Goal: Answer question/provide support: Share knowledge or assist other users

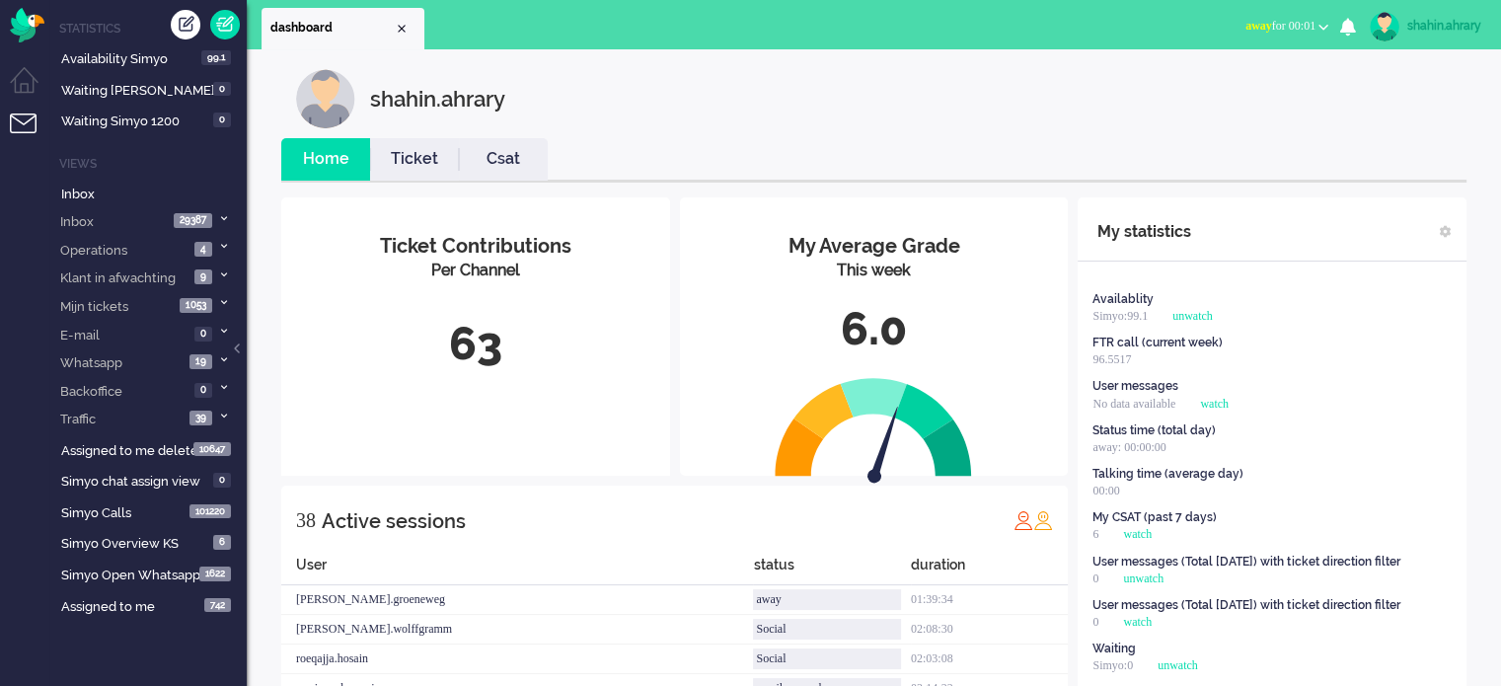
click at [1290, 27] on span "away for 00:01" at bounding box center [1281, 26] width 70 height 14
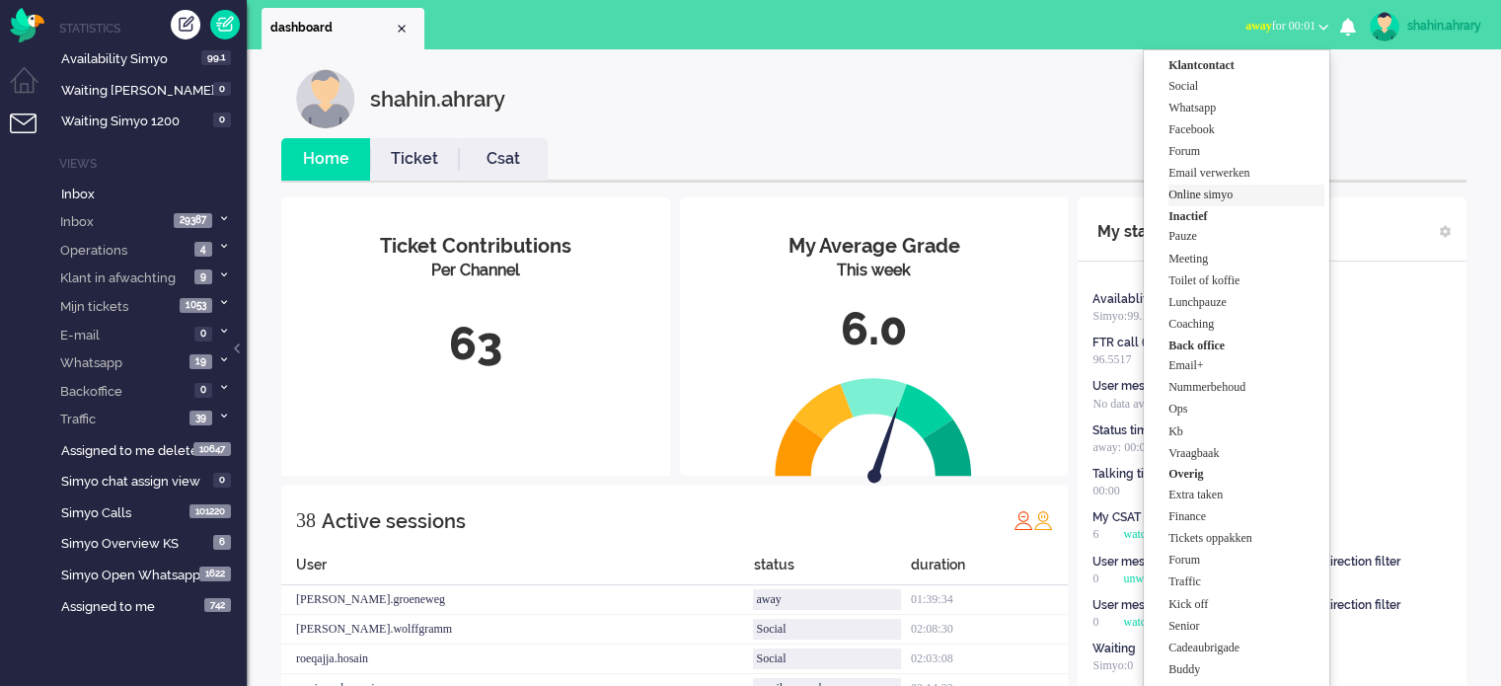
drag, startPoint x: 1255, startPoint y: 212, endPoint x: 1264, endPoint y: 192, distance: 21.6
click at [1264, 192] on ul "Klantcontact Social Whatsapp Facebook Forum Email verwerken Online simyo Inacti…" at bounding box center [1237, 378] width 188 height 659
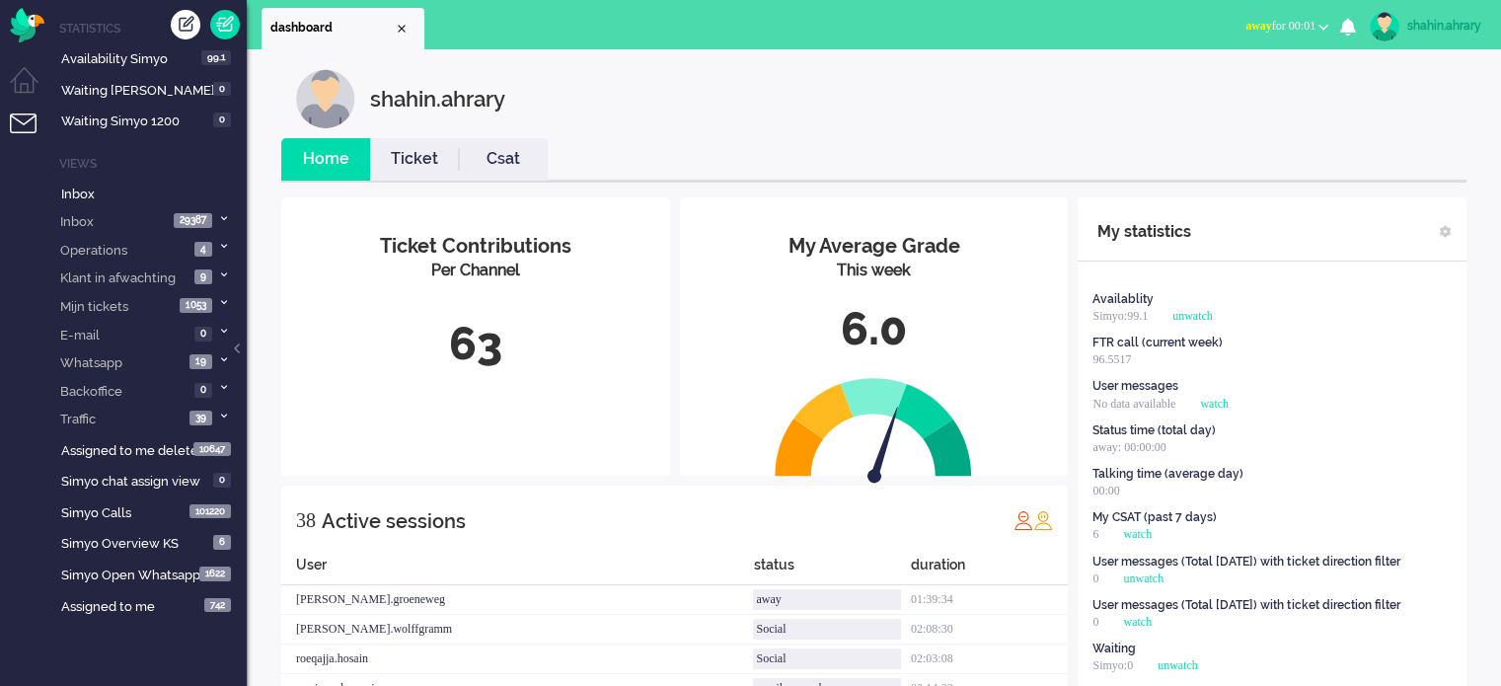
click at [1276, 16] on button "away for 00:01" at bounding box center [1287, 26] width 107 height 29
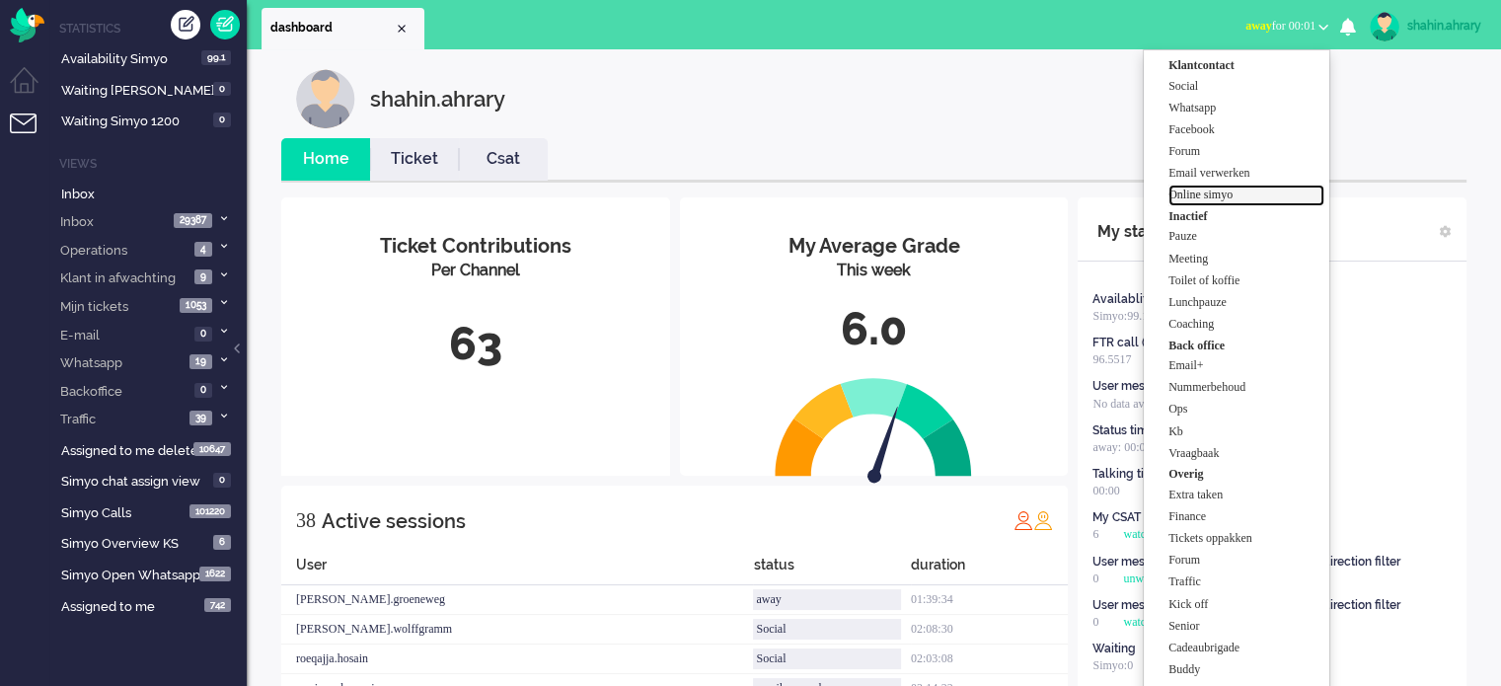
click at [1254, 197] on label "Online simyo" at bounding box center [1247, 195] width 156 height 17
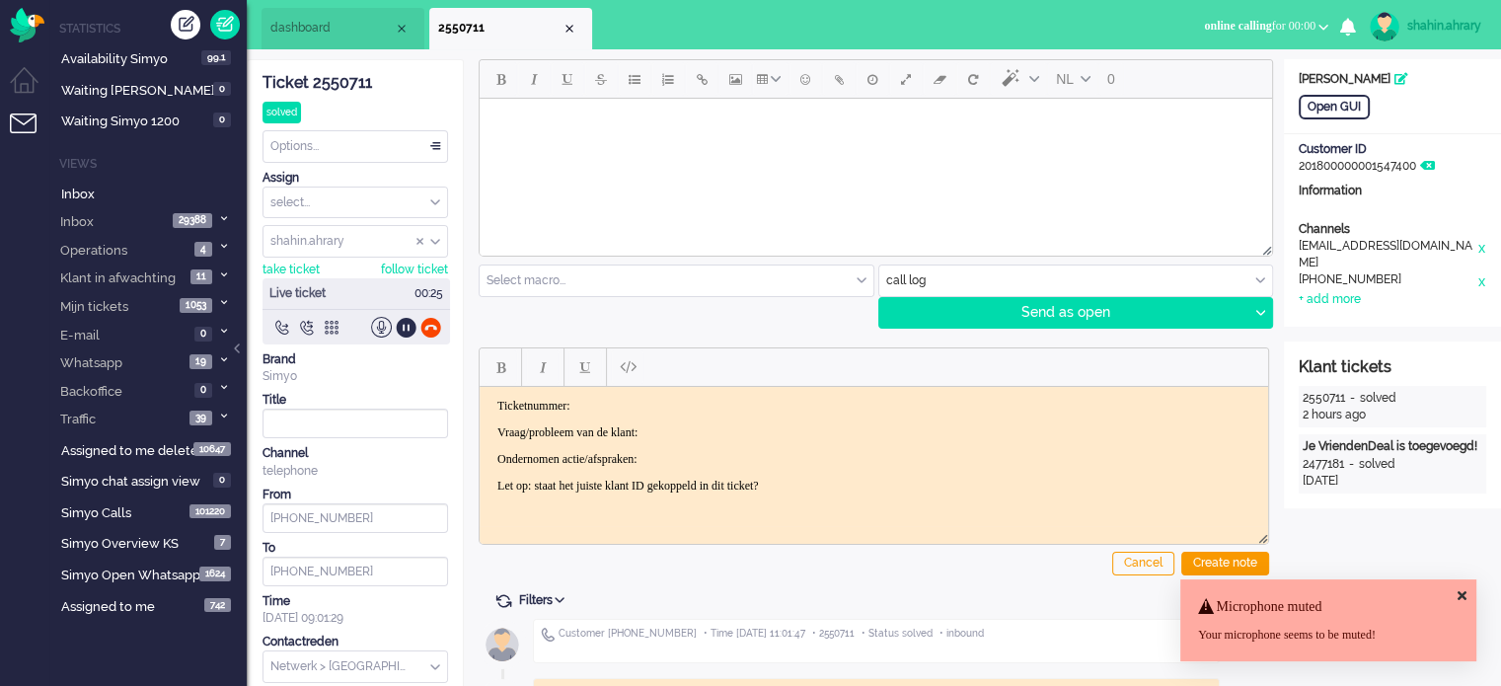
click at [1134, 366] on div at bounding box center [874, 367] width 789 height 38
drag, startPoint x: 645, startPoint y: 568, endPoint x: 649, endPoint y: 532, distance: 35.8
click at [655, 563] on div "Cancel Create note" at bounding box center [874, 458] width 791 height 250
click at [673, 310] on div "NL 0 Select macro... BO > Abonnement > Overleden BO > Abonnement > Overleden Pr…" at bounding box center [874, 193] width 791 height 269
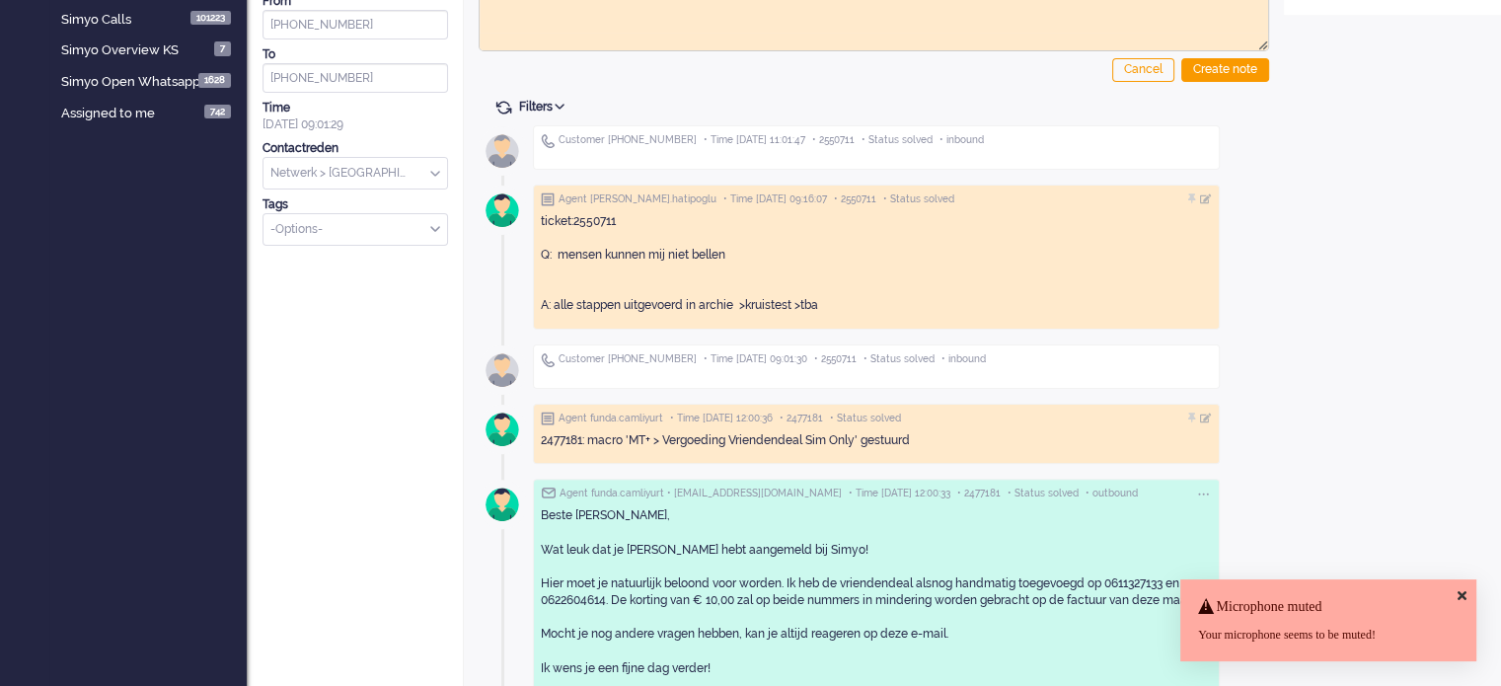
click at [829, 269] on div "ticket:2550711 Q: mensen kunnen mij niet bellen A: alle stappen uitgevoerd in a…" at bounding box center [876, 264] width 671 height 102
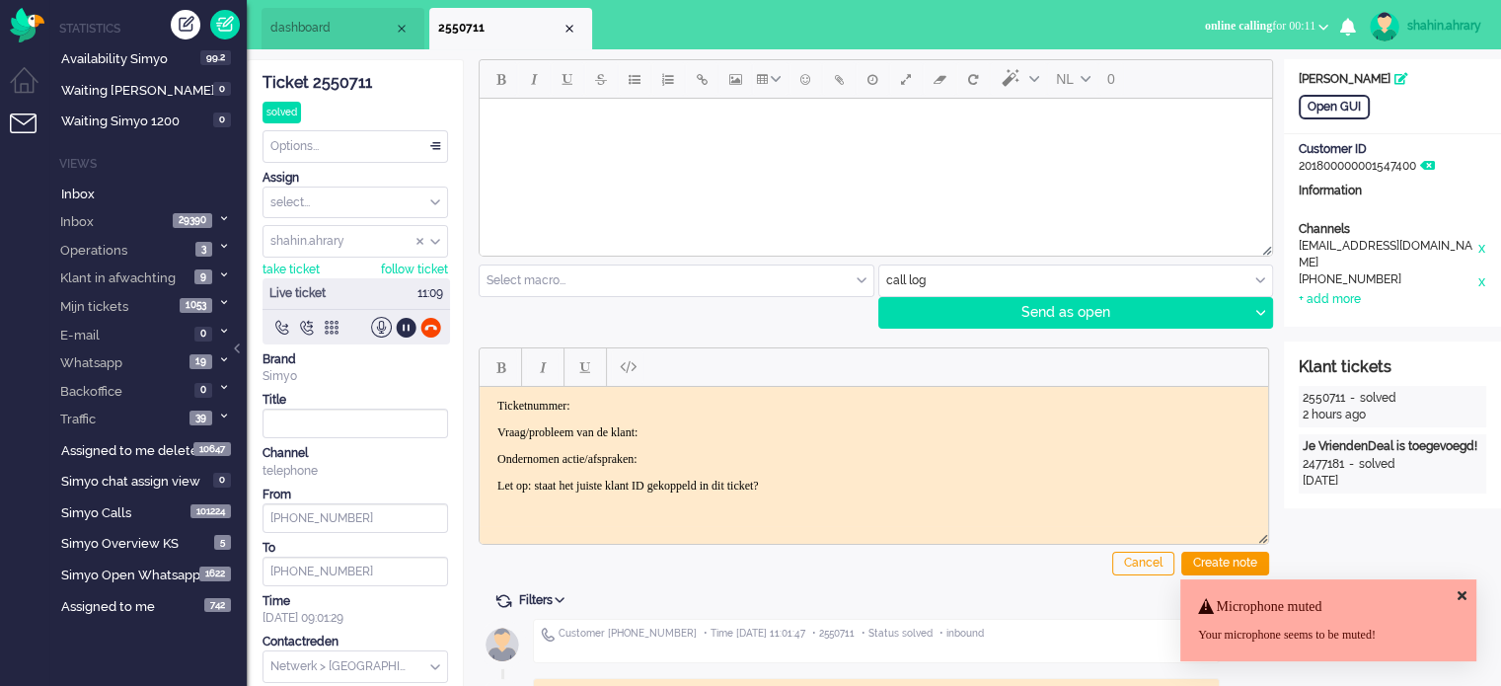
drag, startPoint x: 746, startPoint y: 399, endPoint x: 813, endPoint y: 394, distance: 67.3
click at [887, 423] on body "Ticketnummer: Vraag/probleem van de klant: Ondernomen actie/afspraken: Let op: …" at bounding box center [874, 445] width 773 height 95
click at [850, 451] on p "Ondernomen actie/afspraken:" at bounding box center [873, 458] width 753 height 15
click at [764, 428] on p "Vraag/probleem van de klant:" at bounding box center [873, 431] width 753 height 15
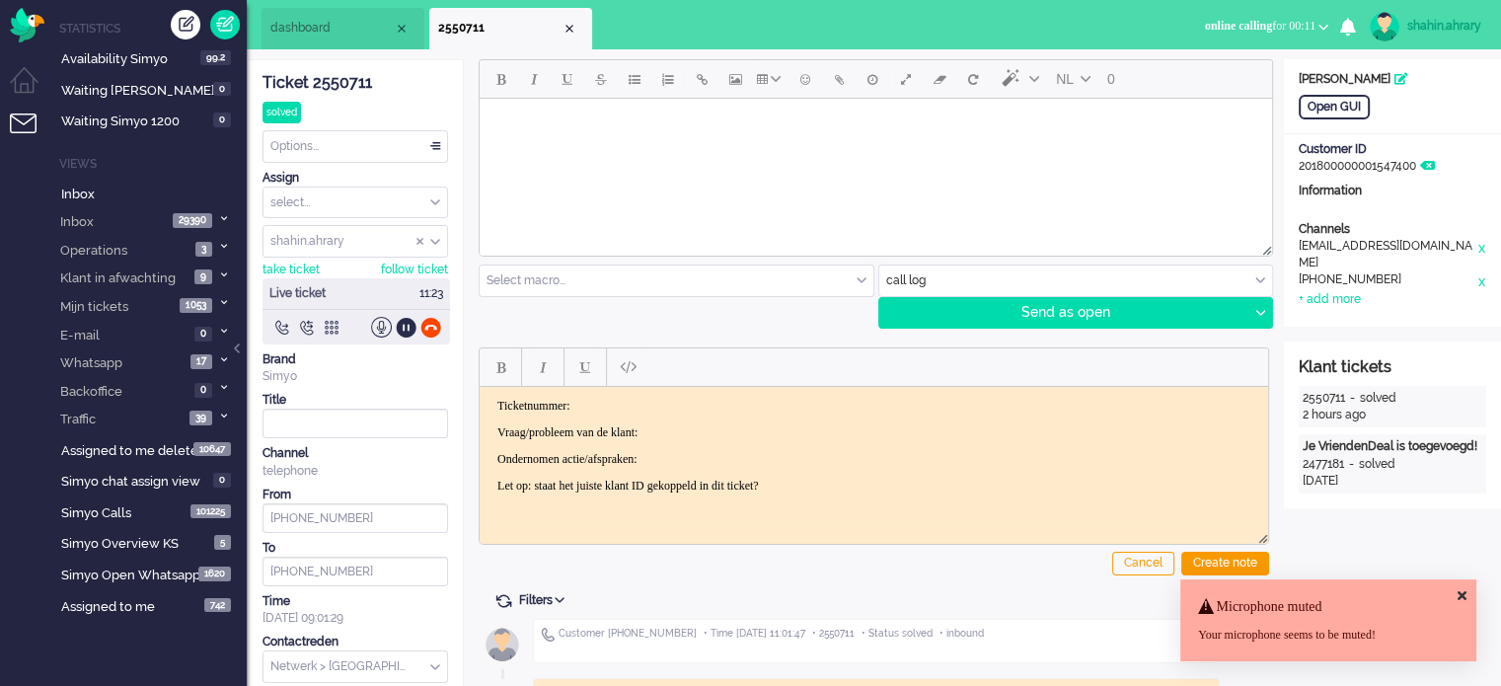
drag, startPoint x: 431, startPoint y: 329, endPoint x: 438, endPoint y: 301, distance: 28.5
click at [431, 327] on div at bounding box center [430, 327] width 21 height 21
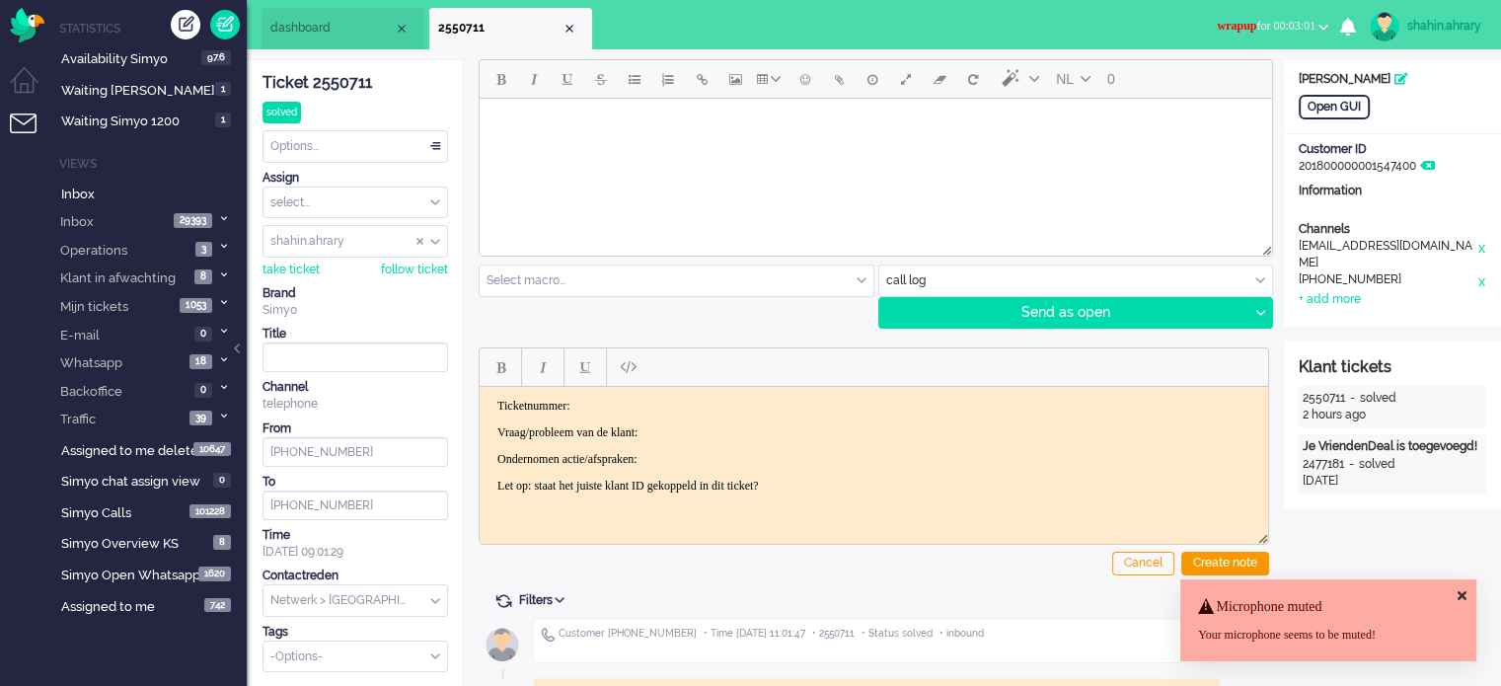
click at [487, 102] on html at bounding box center [876, 124] width 793 height 50
click at [518, 138] on body "Rich Text Area. Press ALT-0 for help." at bounding box center [876, 124] width 777 height 35
click at [369, 82] on div "Ticket 2550711" at bounding box center [356, 83] width 186 height 23
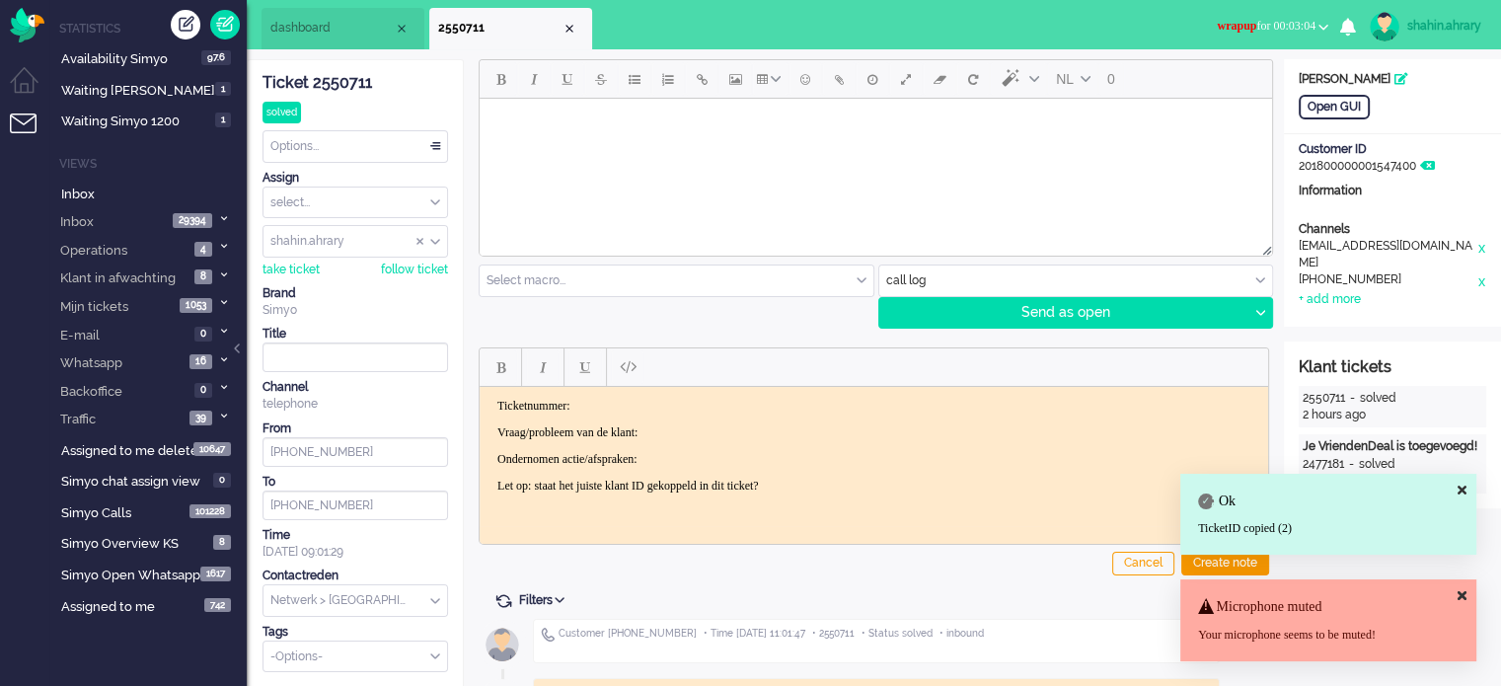
click at [330, 83] on div "Ticket 2550711" at bounding box center [356, 83] width 186 height 23
drag, startPoint x: 917, startPoint y: 483, endPoint x: 0, endPoint y: 121, distance: 985.5
click at [480, 386] on html "Ticketnummer: Vraag/probleem van de klant: Ondernomen actie/afspraken: Let op: …" at bounding box center [874, 445] width 789 height 118
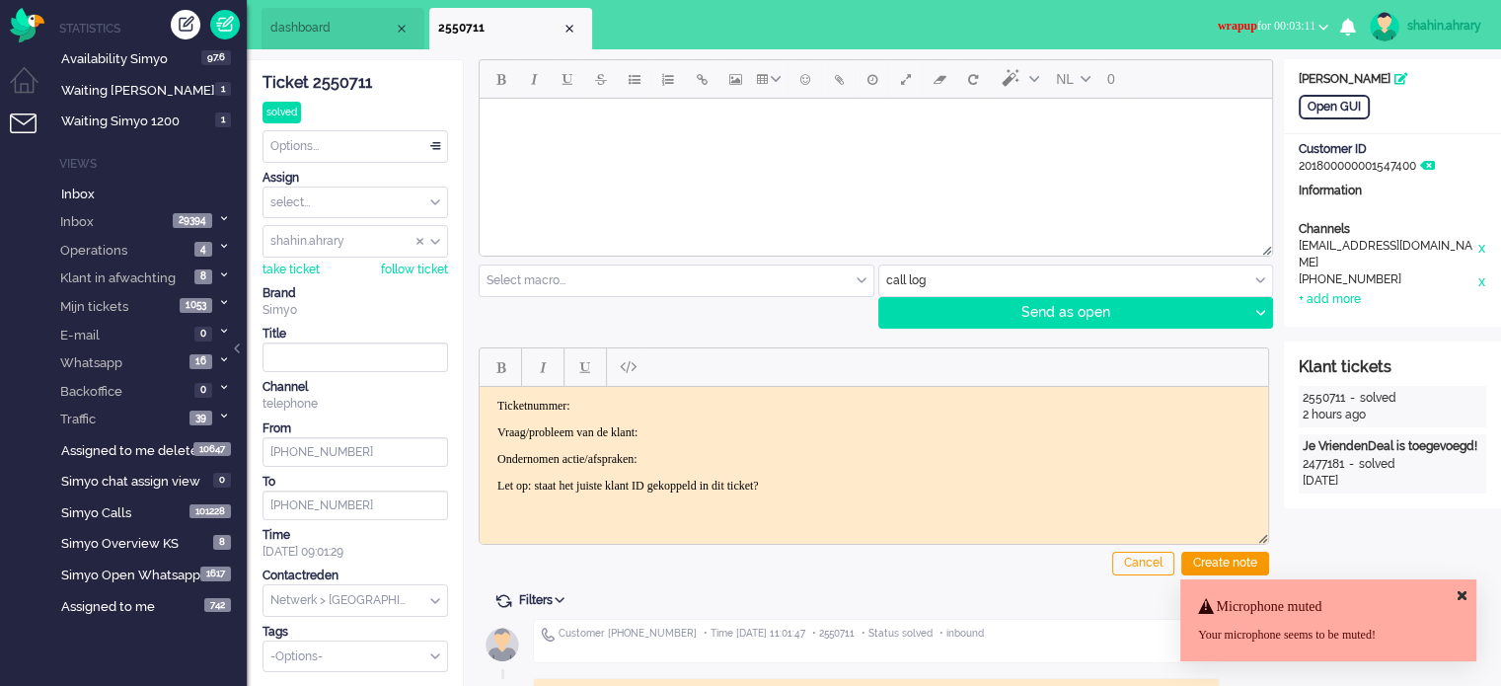
paste body "Rich Text Area. Press ALT-0 for help."
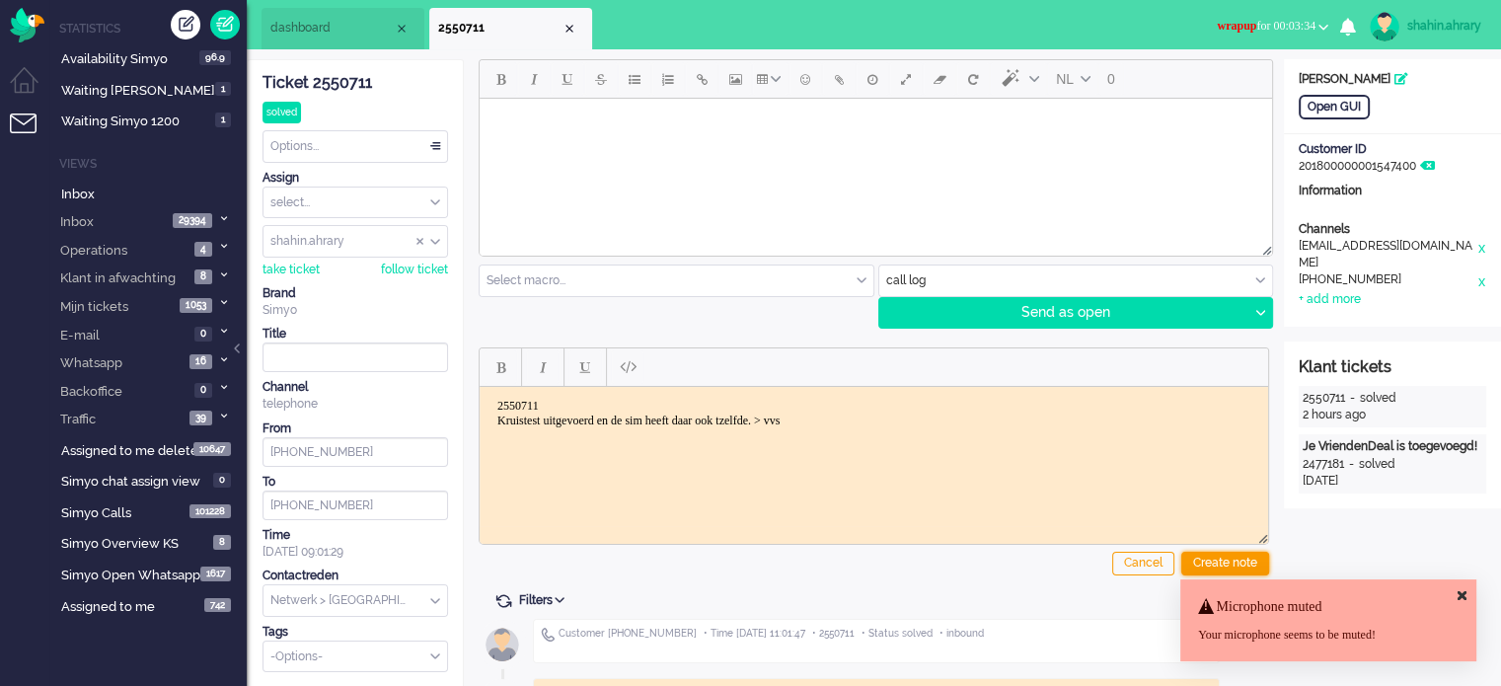
click at [1222, 551] on div "Cancel Create note" at bounding box center [874, 458] width 791 height 250
click at [1209, 564] on div "Create note" at bounding box center [1225, 564] width 88 height 24
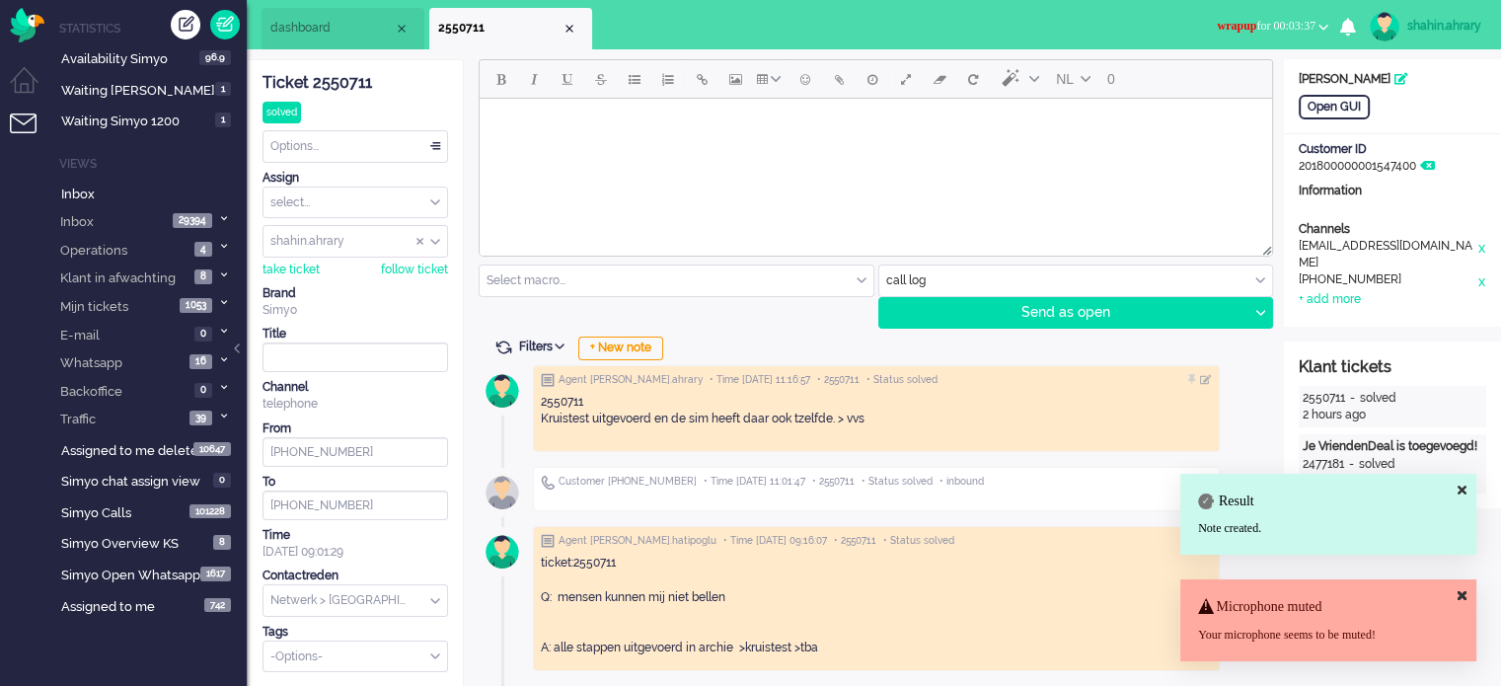
scroll to position [2764, 0]
click at [370, 599] on input "text" at bounding box center [356, 600] width 184 height 31
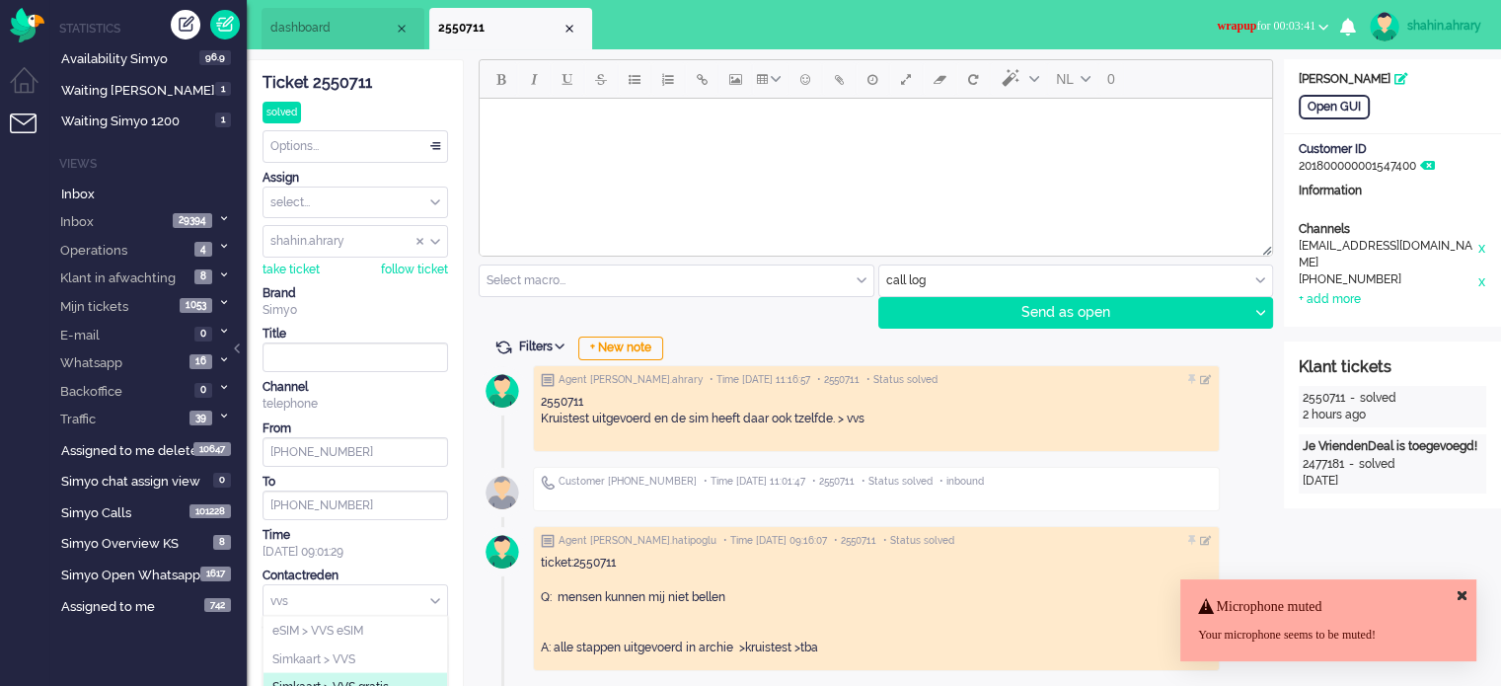
type input "vvs"
click at [384, 682] on span "Simkaart > VVS gratis" at bounding box center [330, 687] width 116 height 17
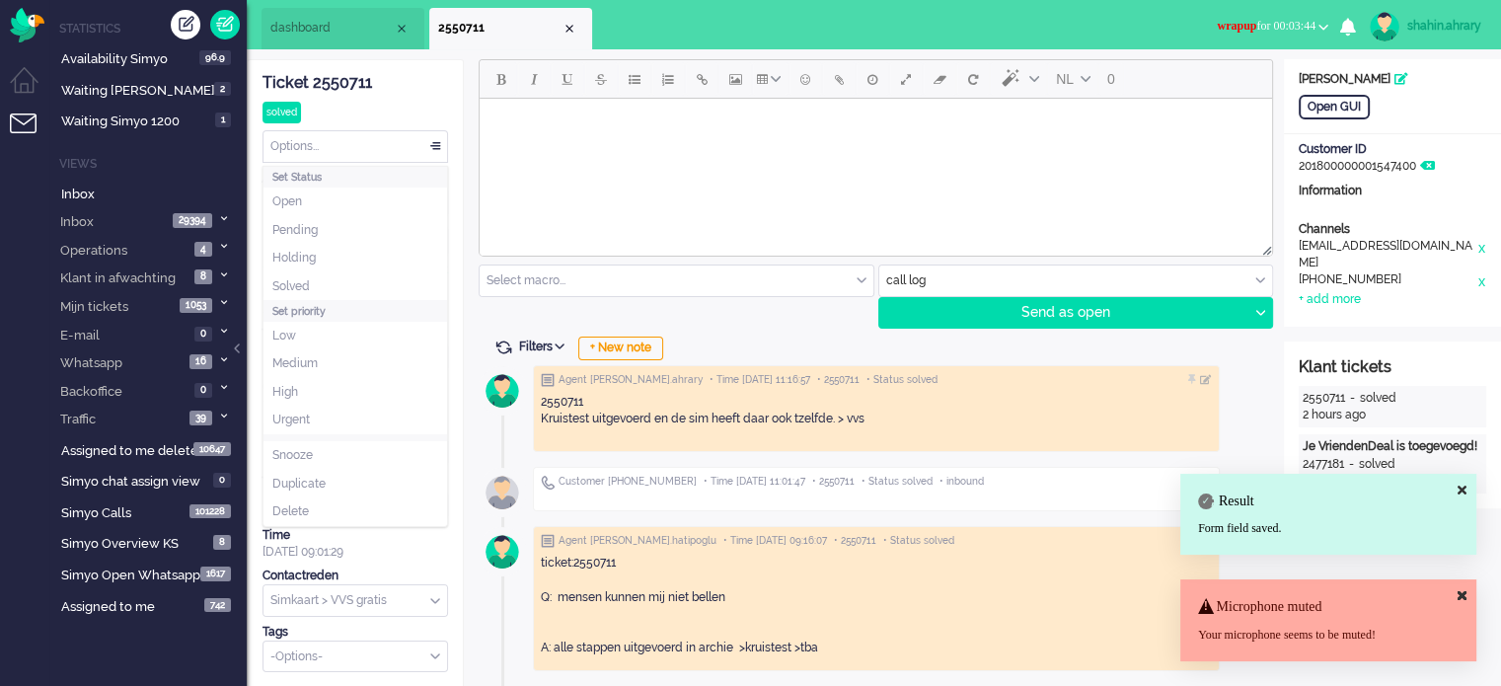
click at [399, 153] on div "Options..." at bounding box center [356, 146] width 184 height 31
click at [351, 275] on li "Solved" at bounding box center [356, 286] width 184 height 29
click at [1277, 17] on button "wrapup for 00:03:47" at bounding box center [1272, 26] width 135 height 29
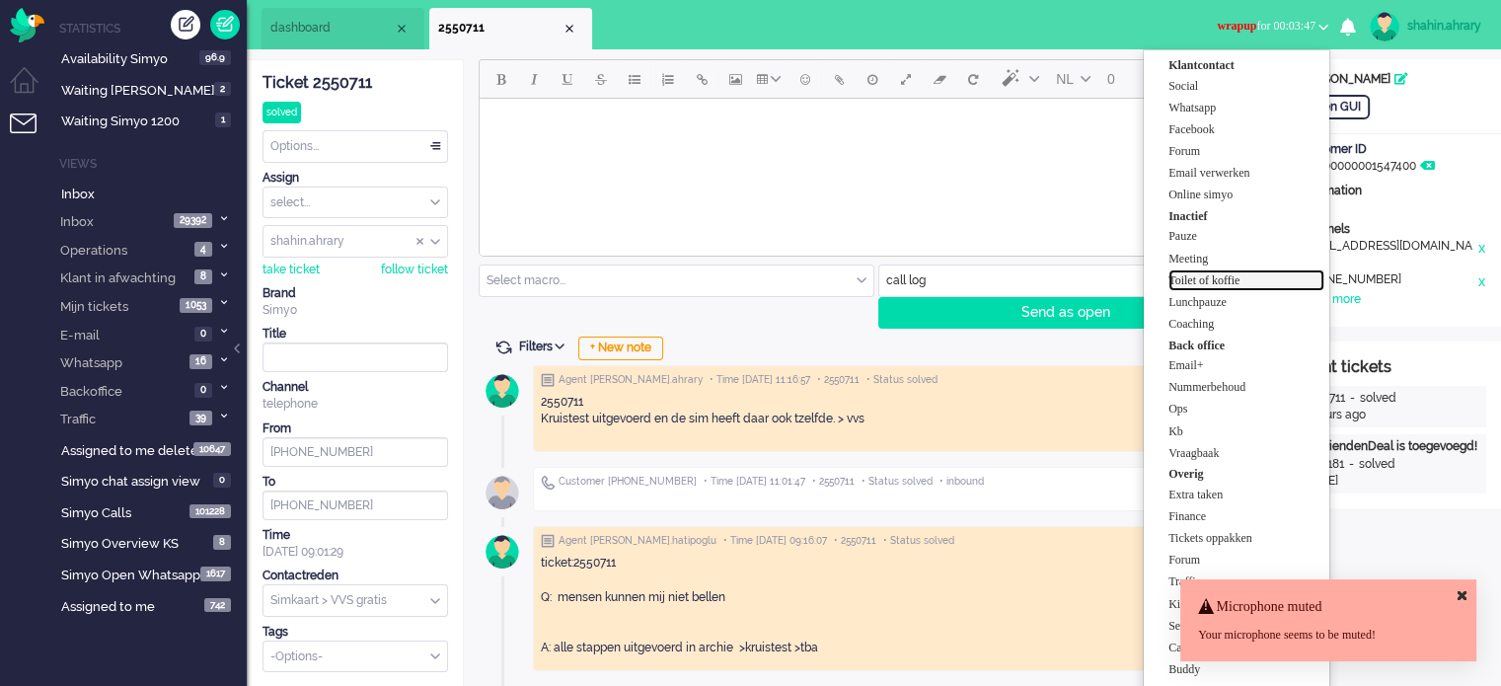
click at [1263, 276] on label "Toilet of koffie" at bounding box center [1247, 280] width 156 height 17
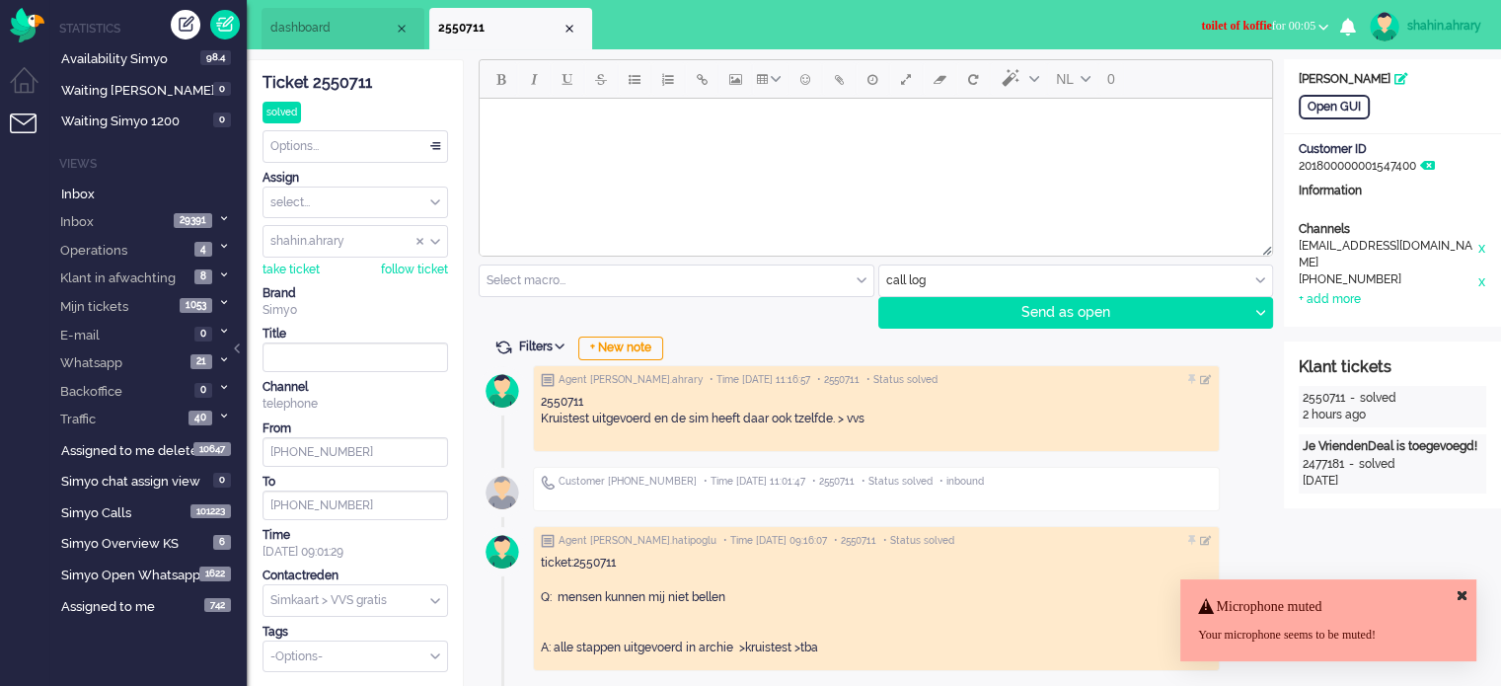
click at [1208, 12] on button "toilet of koffie for 00:05" at bounding box center [1264, 26] width 151 height 29
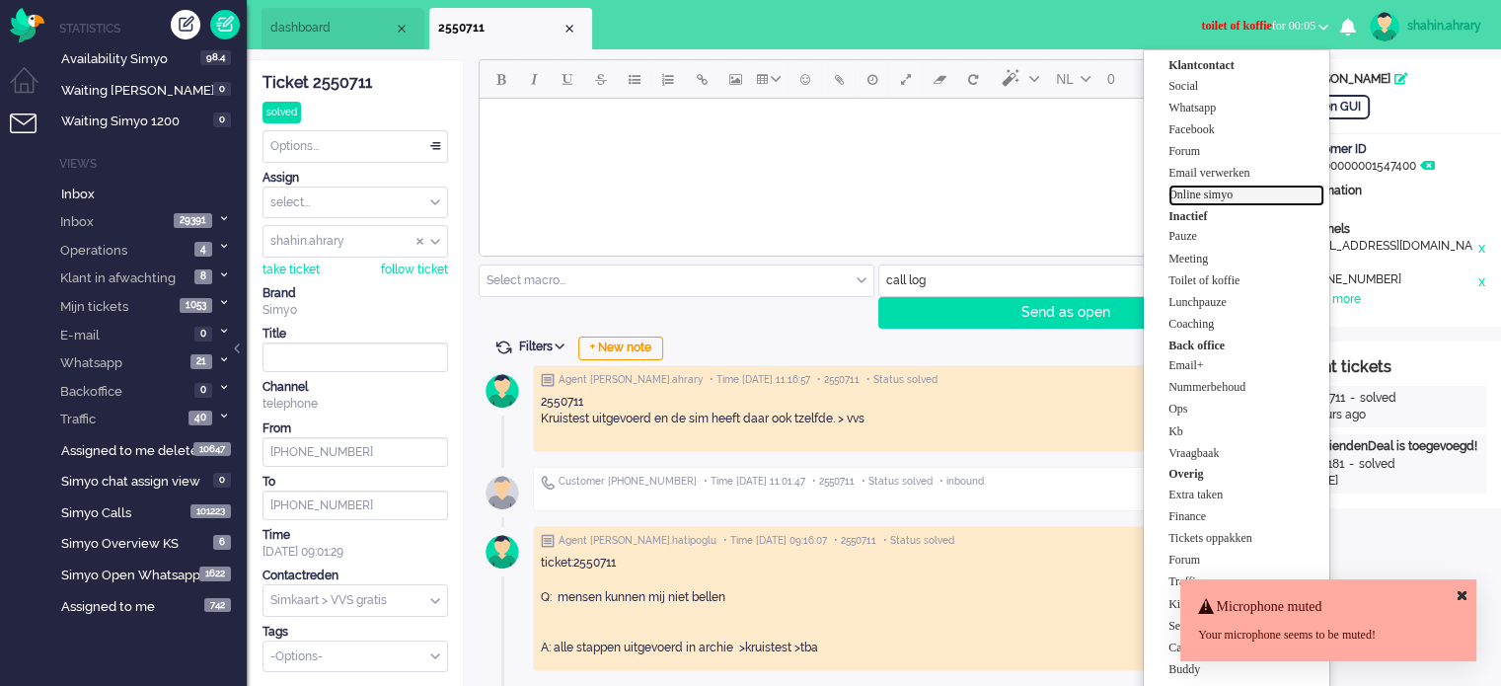
click at [1224, 185] on link "Online simyo" at bounding box center [1247, 196] width 156 height 22
click at [1265, 189] on label "Online simyo" at bounding box center [1247, 195] width 156 height 17
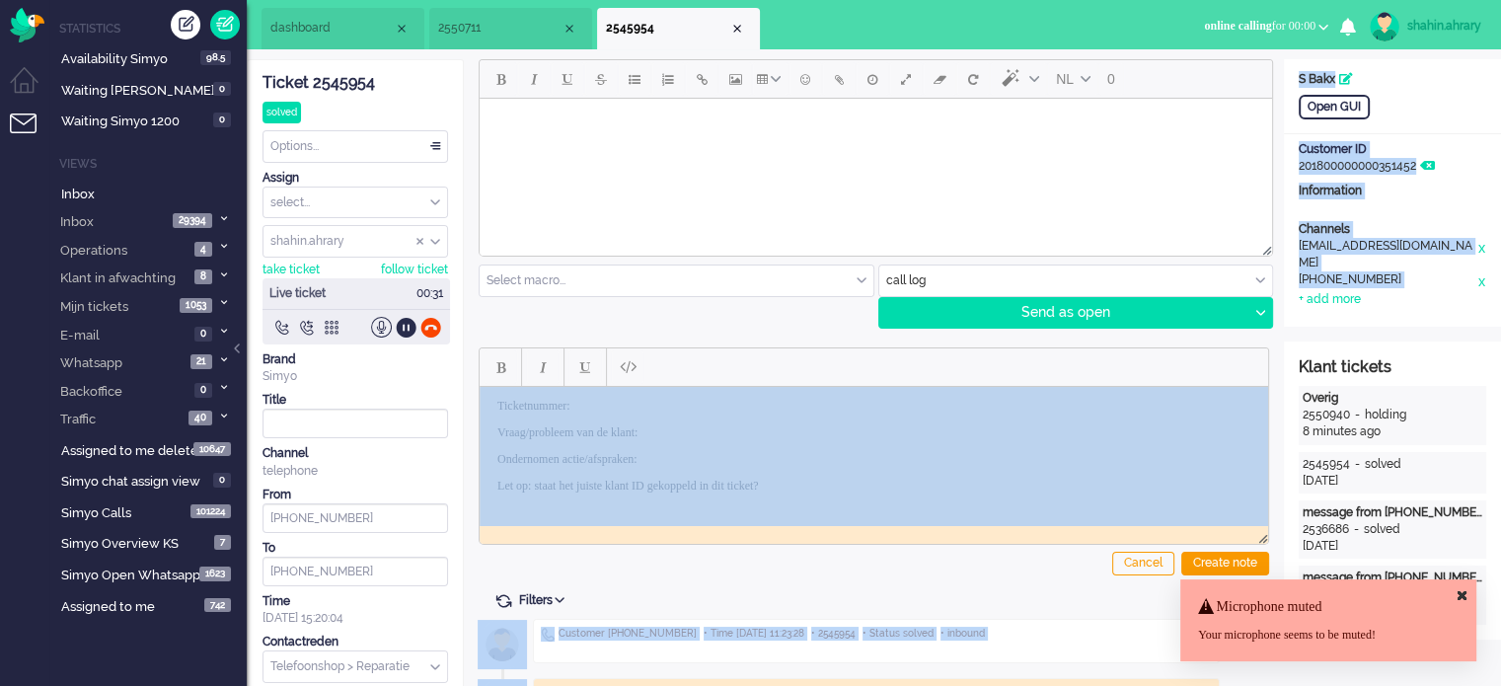
drag, startPoint x: 1285, startPoint y: 339, endPoint x: 1267, endPoint y: 346, distance: 19.4
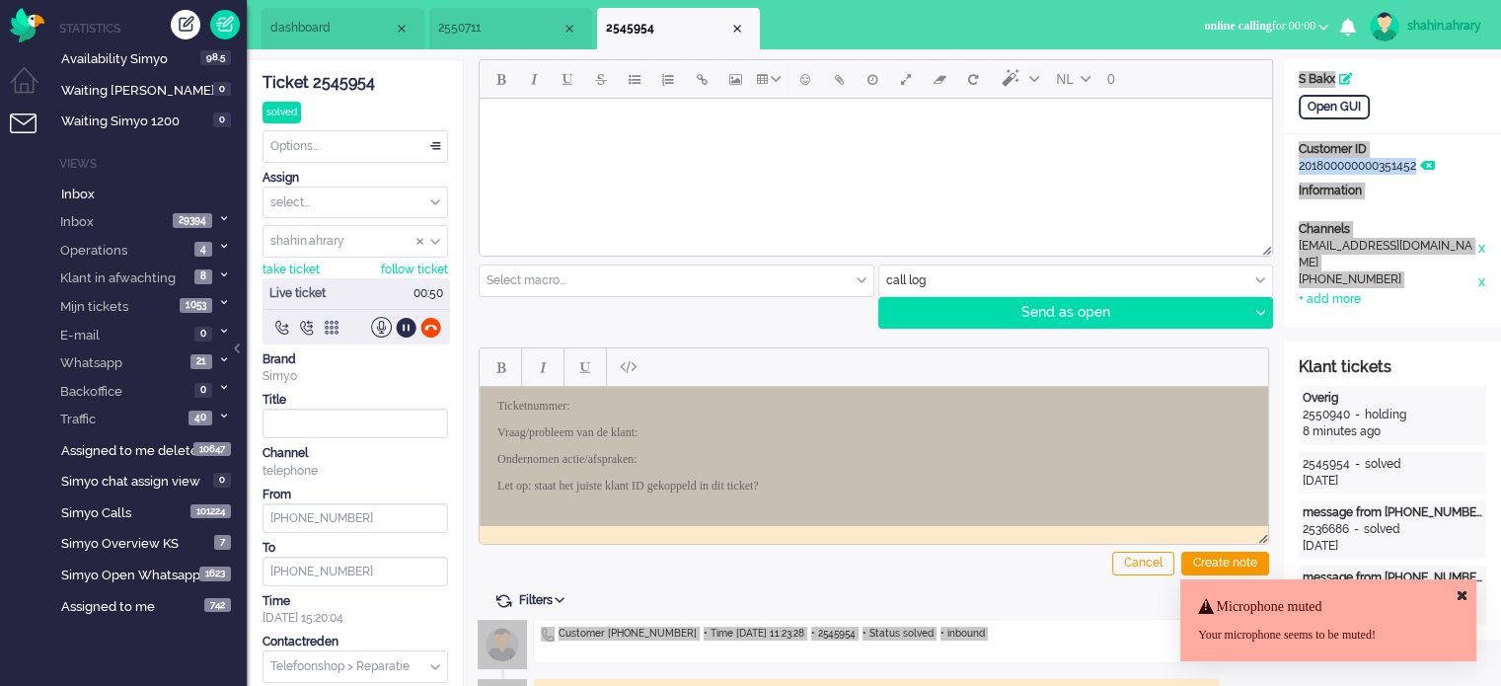
click at [861, 149] on html at bounding box center [876, 124] width 793 height 50
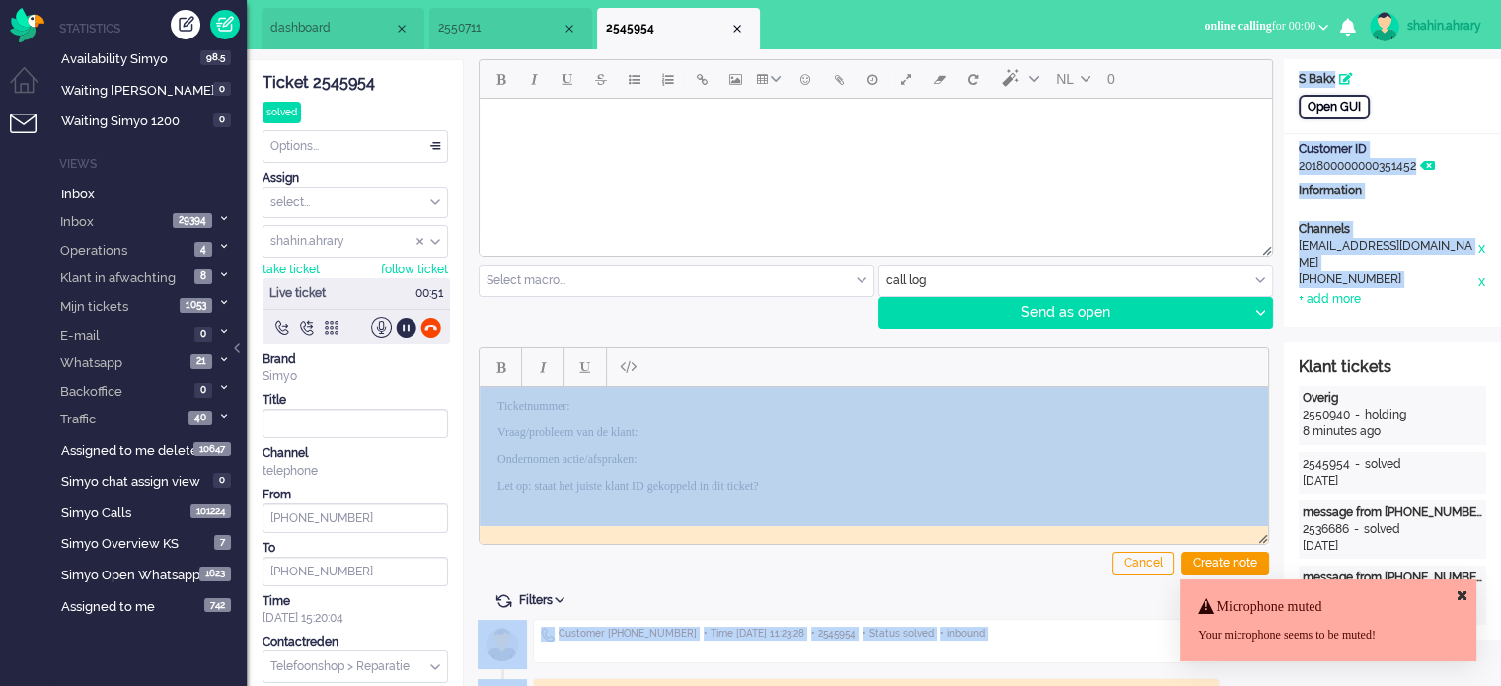
click at [1301, 117] on div "Open GUI" at bounding box center [1334, 107] width 71 height 25
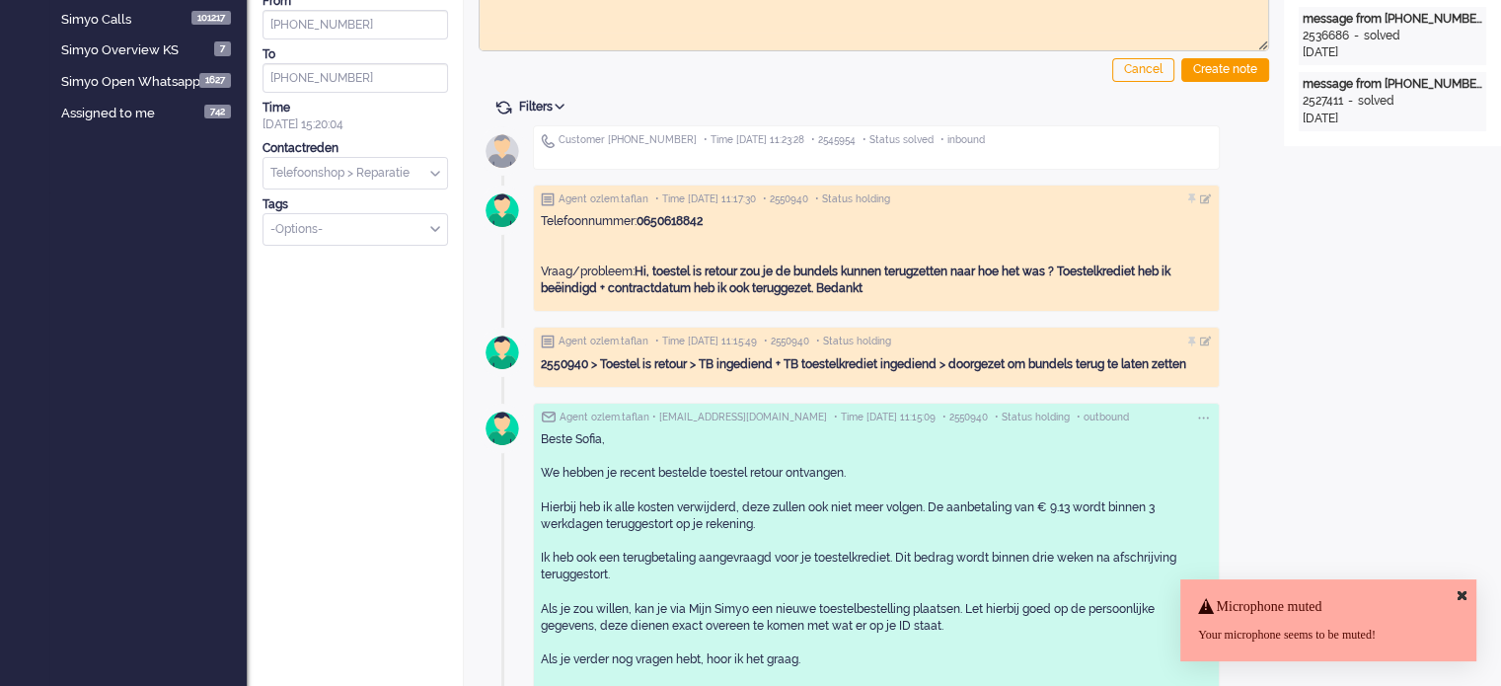
scroll to position [0, 0]
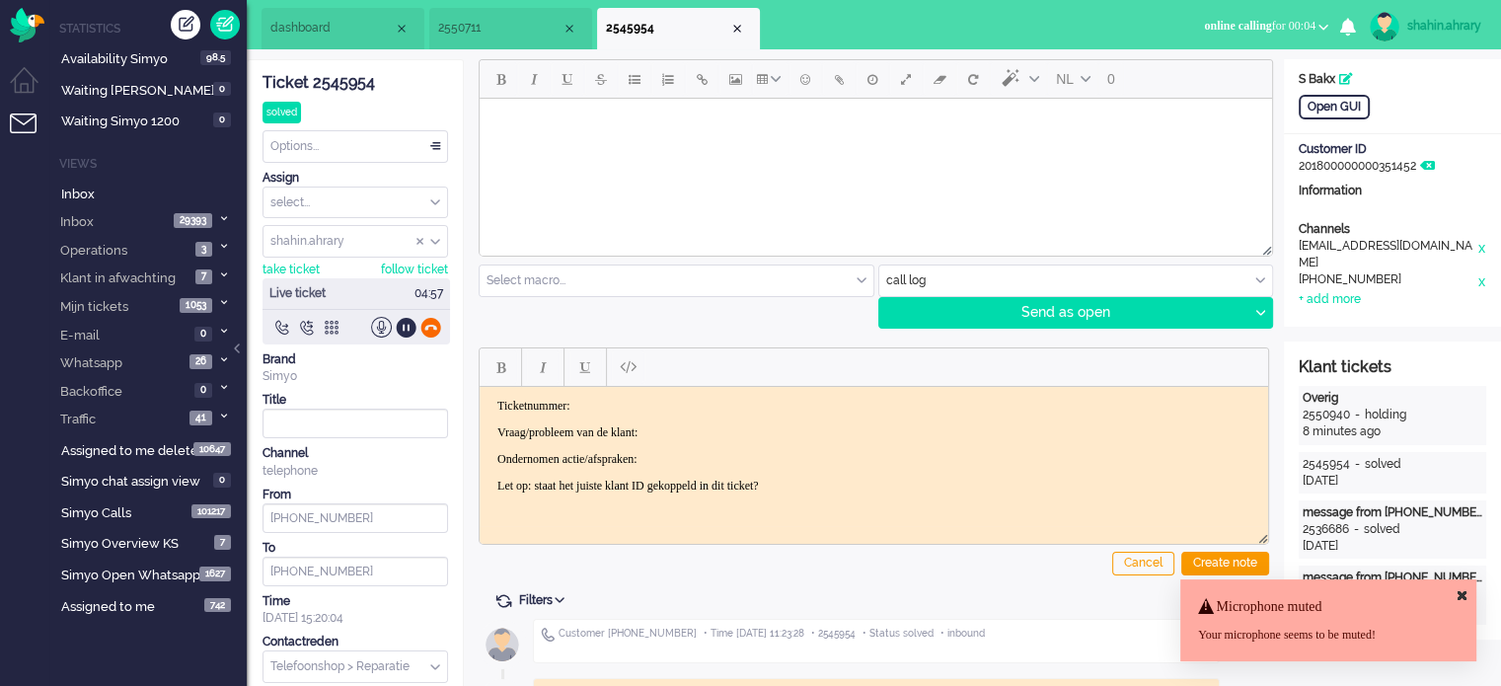
drag, startPoint x: 443, startPoint y: 319, endPoint x: 434, endPoint y: 329, distance: 13.3
click at [434, 329] on div at bounding box center [357, 327] width 188 height 21
click at [432, 330] on div at bounding box center [430, 327] width 21 height 21
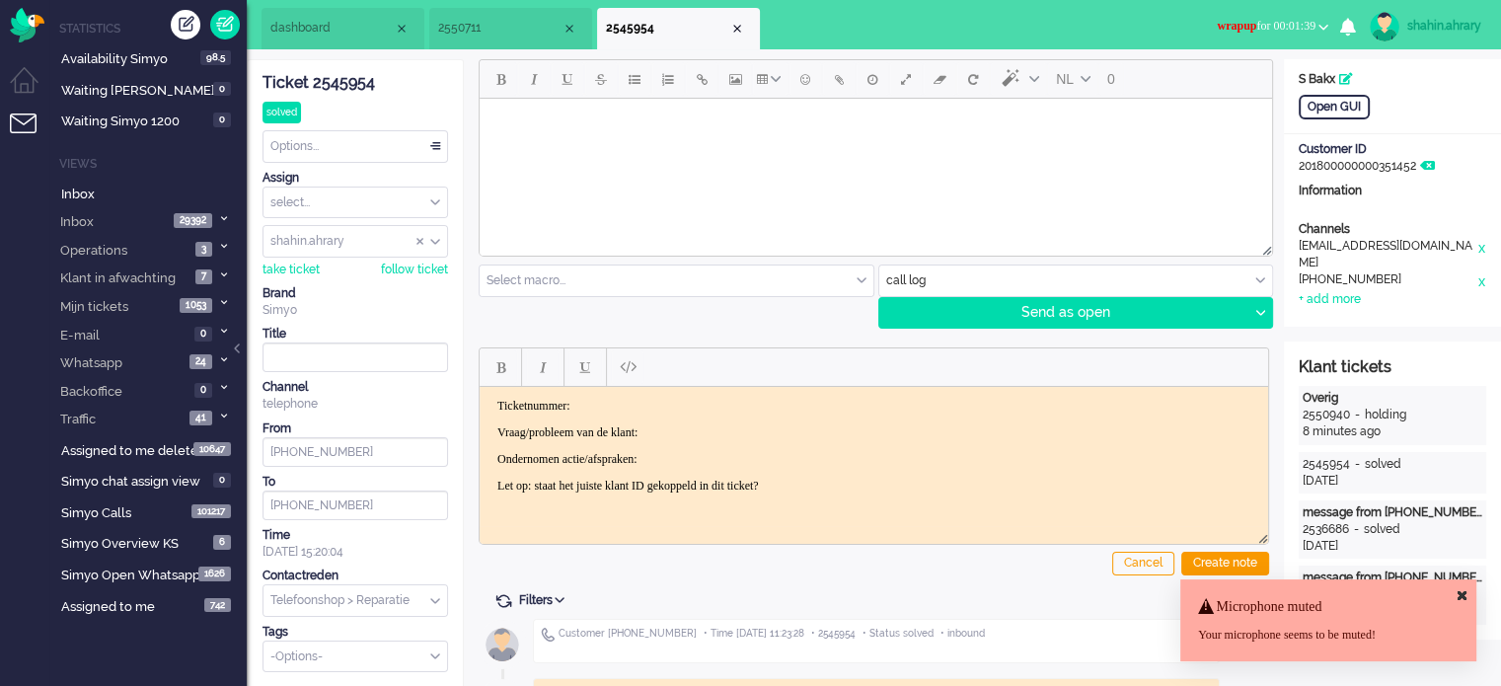
click at [348, 85] on div "Ticket 2545954" at bounding box center [356, 83] width 186 height 23
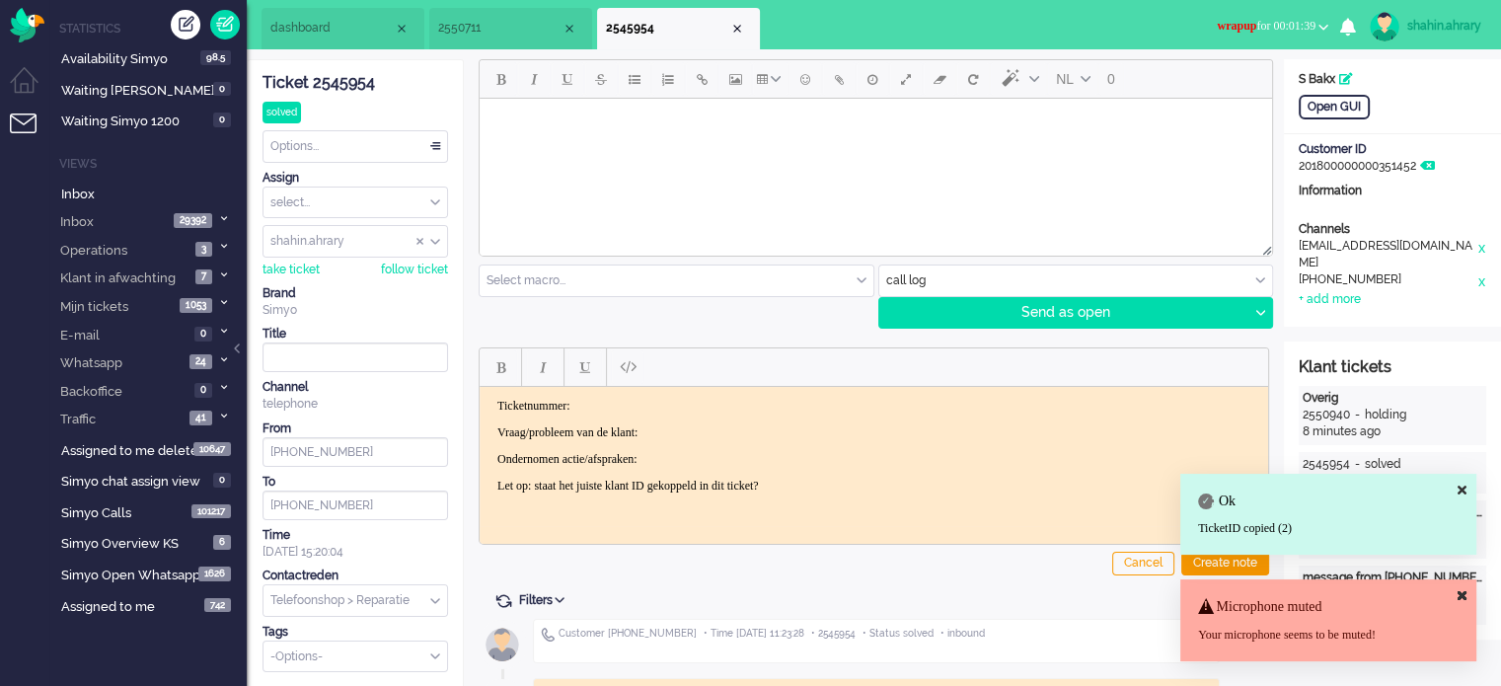
drag, startPoint x: 881, startPoint y: 473, endPoint x: 0, endPoint y: 107, distance: 954.4
click at [480, 386] on html "Ticketnummer: Vraag/probleem van de klant: Ondernomen actie/afspraken: Let op: …" at bounding box center [874, 445] width 789 height 118
paste body "Rich Text Area. Press ALT-0 for help."
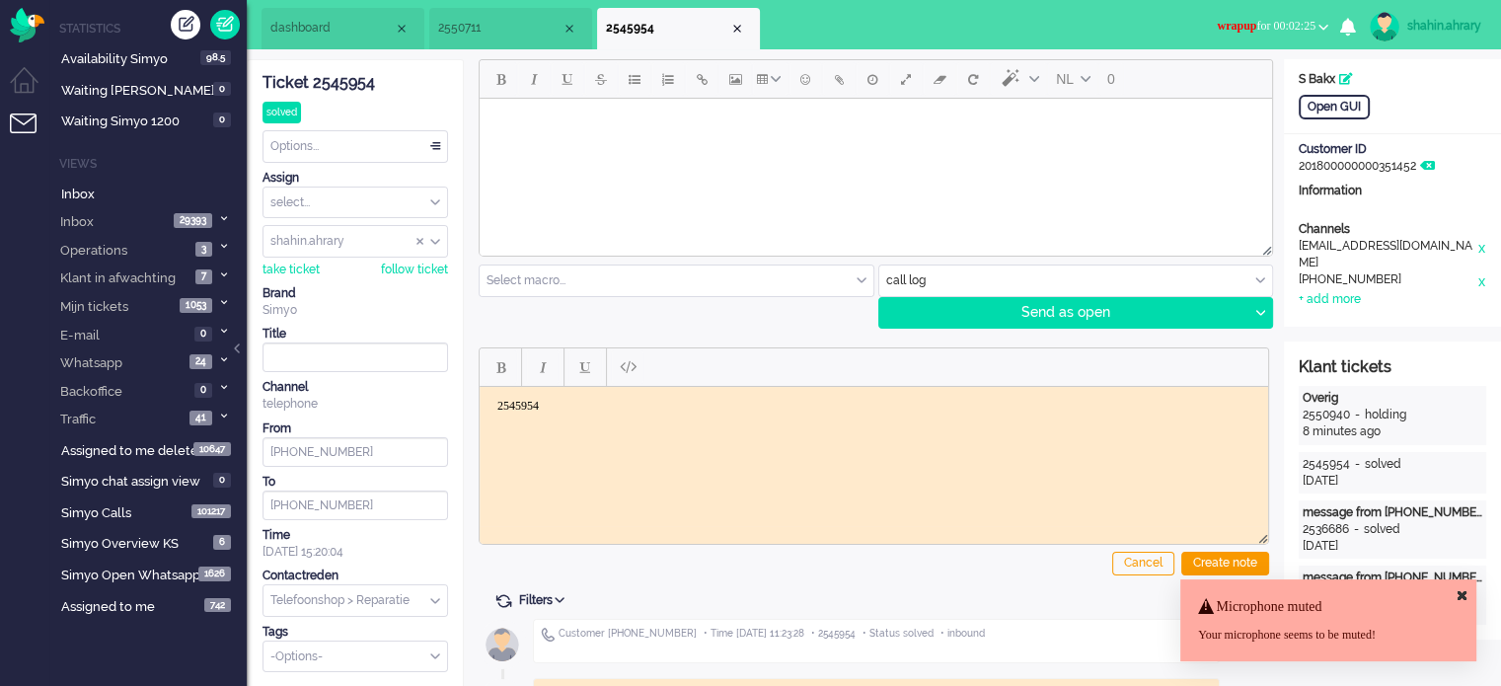
click at [662, 439] on html "2545954" at bounding box center [874, 412] width 789 height 53
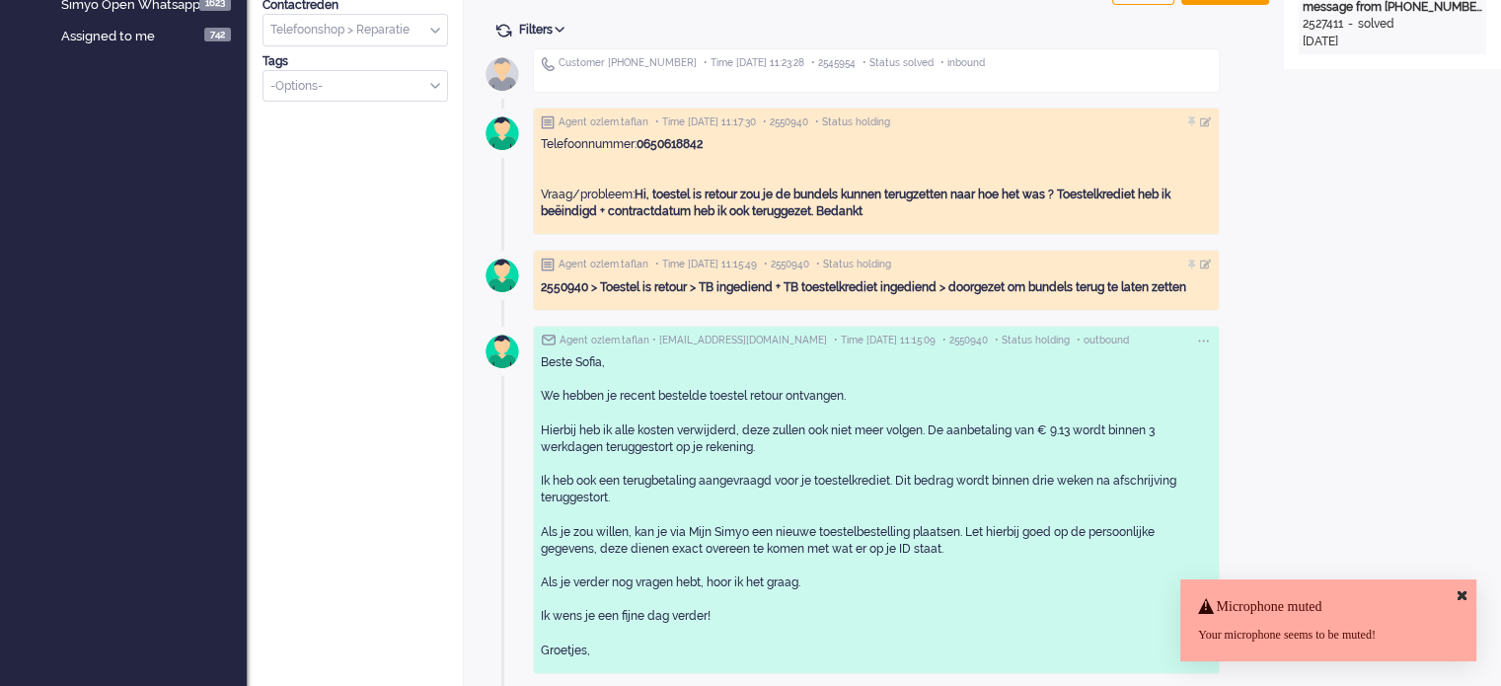
scroll to position [571, 0]
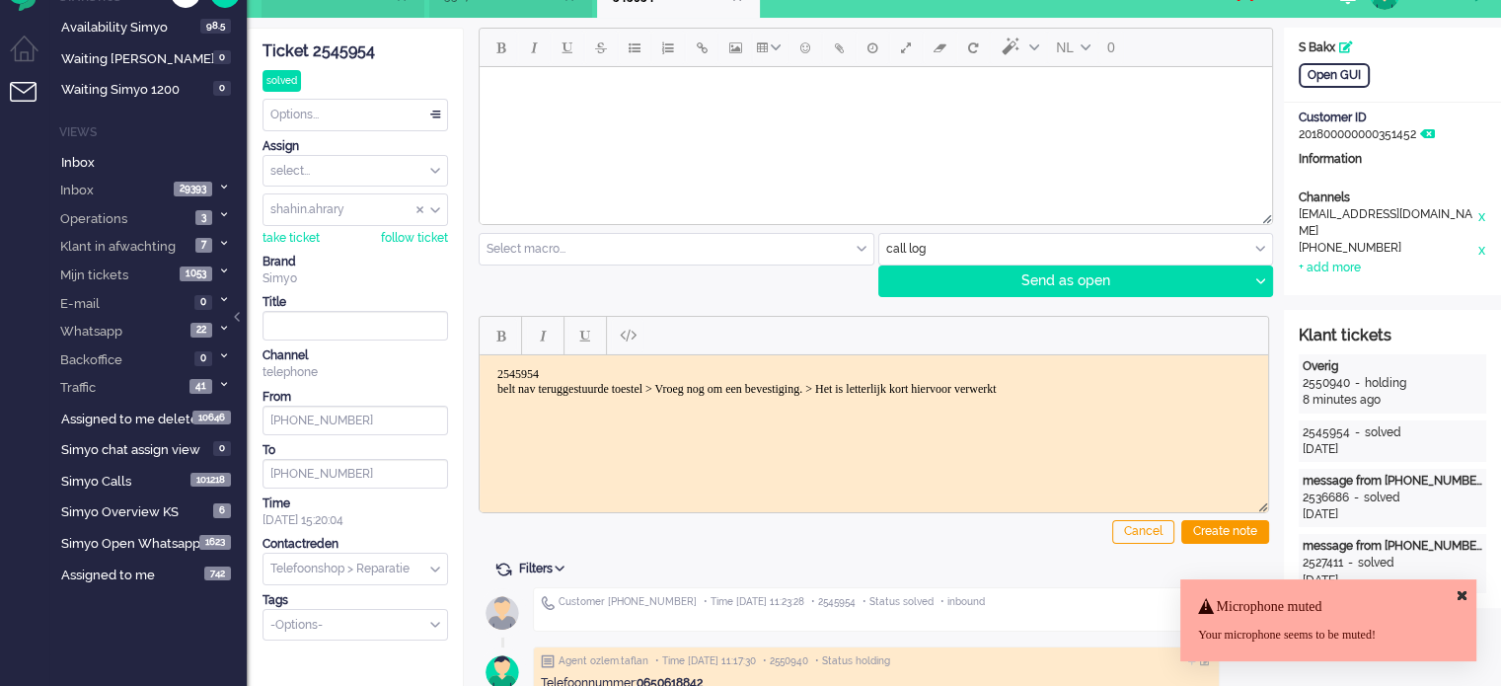
scroll to position [28, 0]
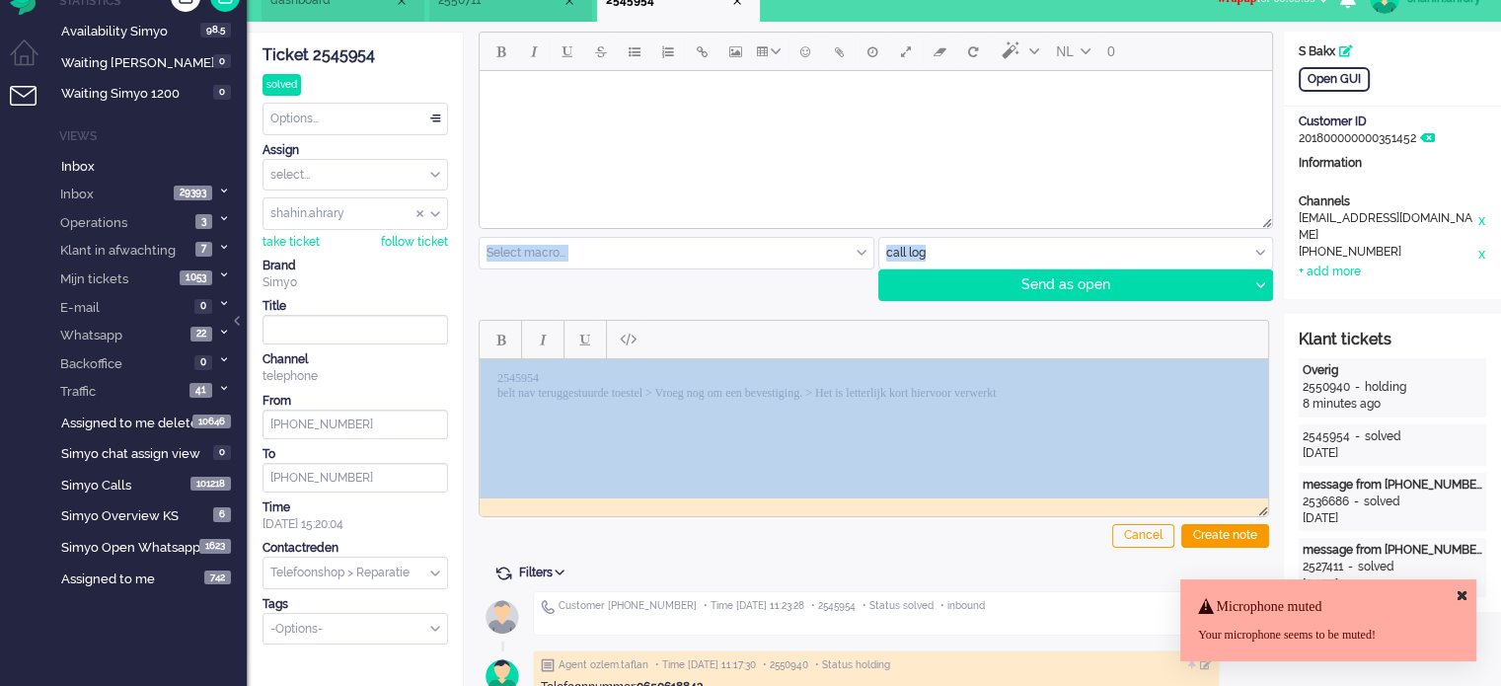
drag, startPoint x: 1457, startPoint y: 574, endPoint x: 1107, endPoint y: 411, distance: 385.9
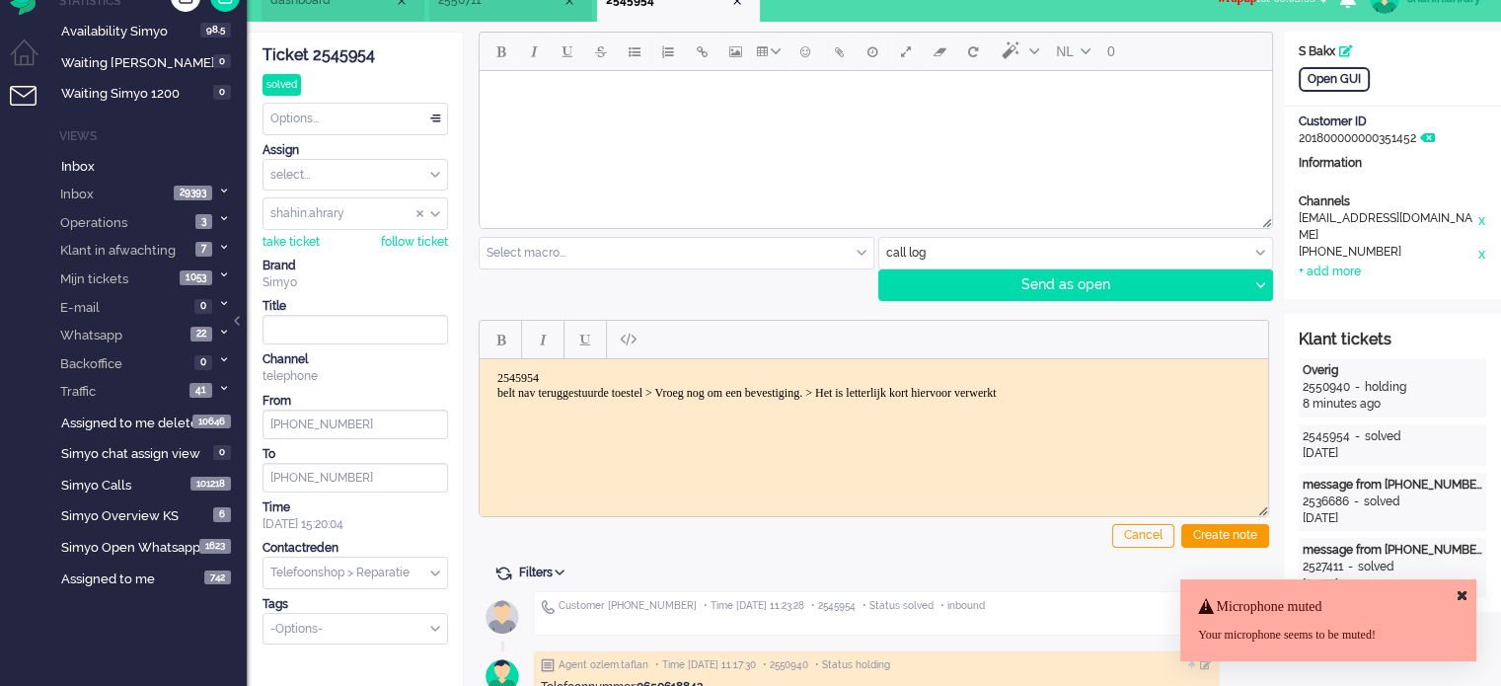
click at [1155, 383] on p "2545954 belt nav teruggestuurde toestel > Vroeg nog om een bevestiging. > Het i…" at bounding box center [873, 385] width 753 height 30
click at [1206, 396] on p "2545954 belt nav teruggestuurde toestel > Vroeg nog om een bevestiging. > Het i…" at bounding box center [873, 385] width 753 height 30
click at [1194, 526] on div "Create note" at bounding box center [1225, 536] width 88 height 24
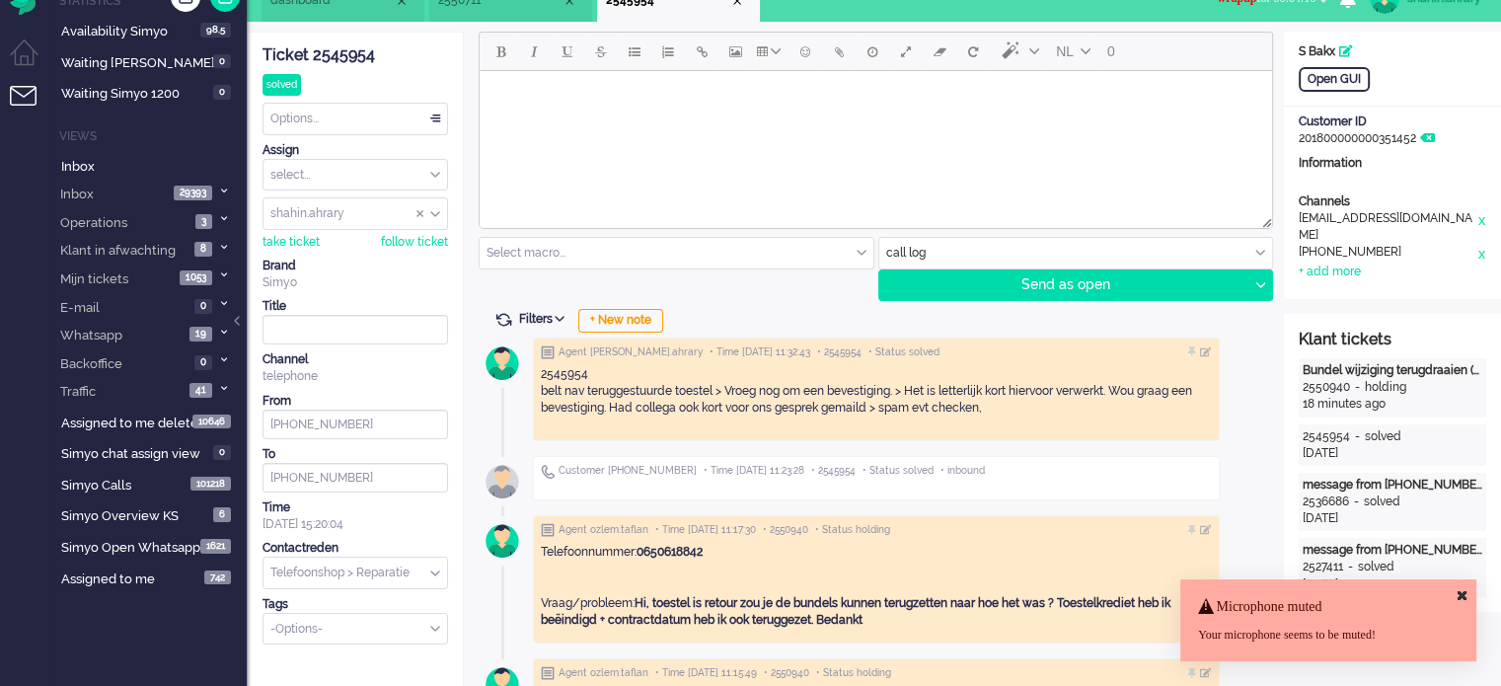
scroll to position [4988, 0]
click at [367, 563] on input "text" at bounding box center [356, 573] width 184 height 31
click at [403, 483] on li "Telefoonshop > Retour" at bounding box center [356, 468] width 184 height 29
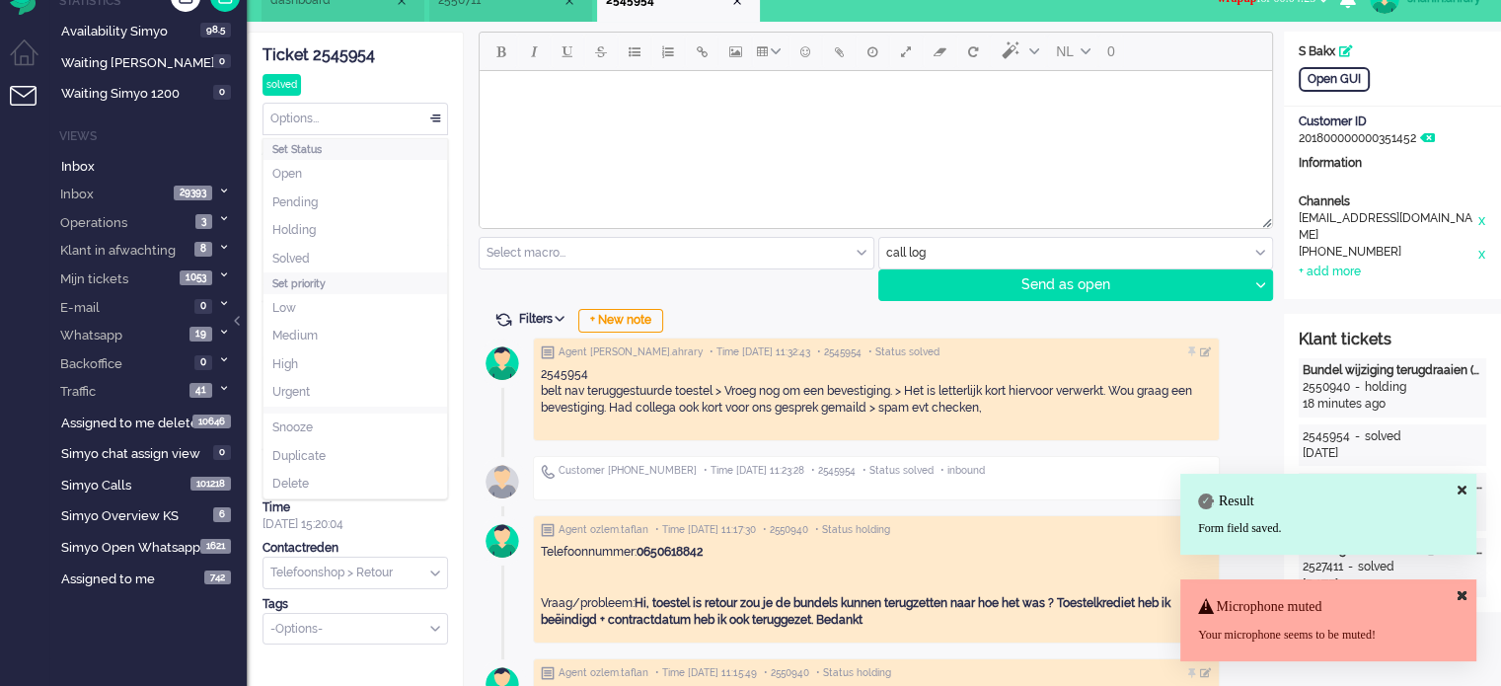
click at [354, 123] on div "Options..." at bounding box center [356, 119] width 184 height 31
click at [344, 258] on li "Solved" at bounding box center [356, 259] width 184 height 29
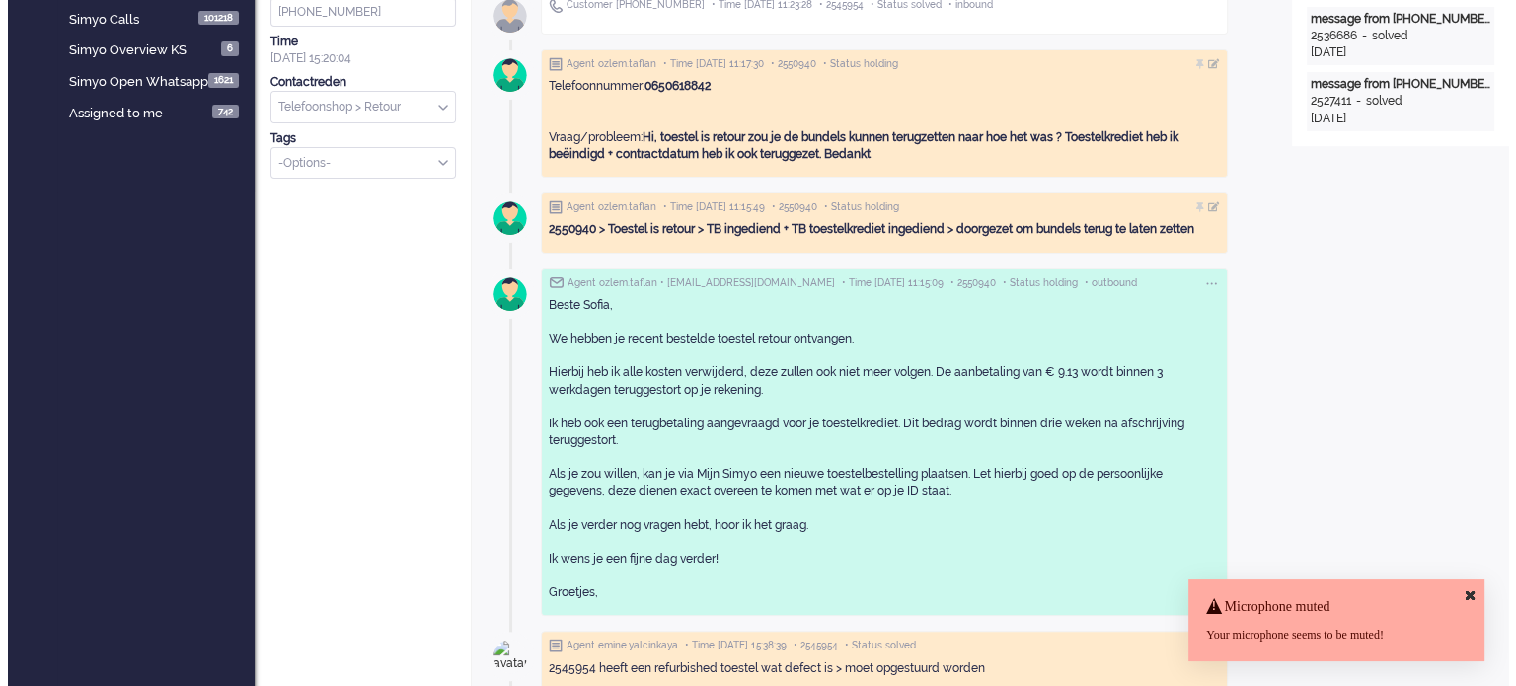
scroll to position [0, 0]
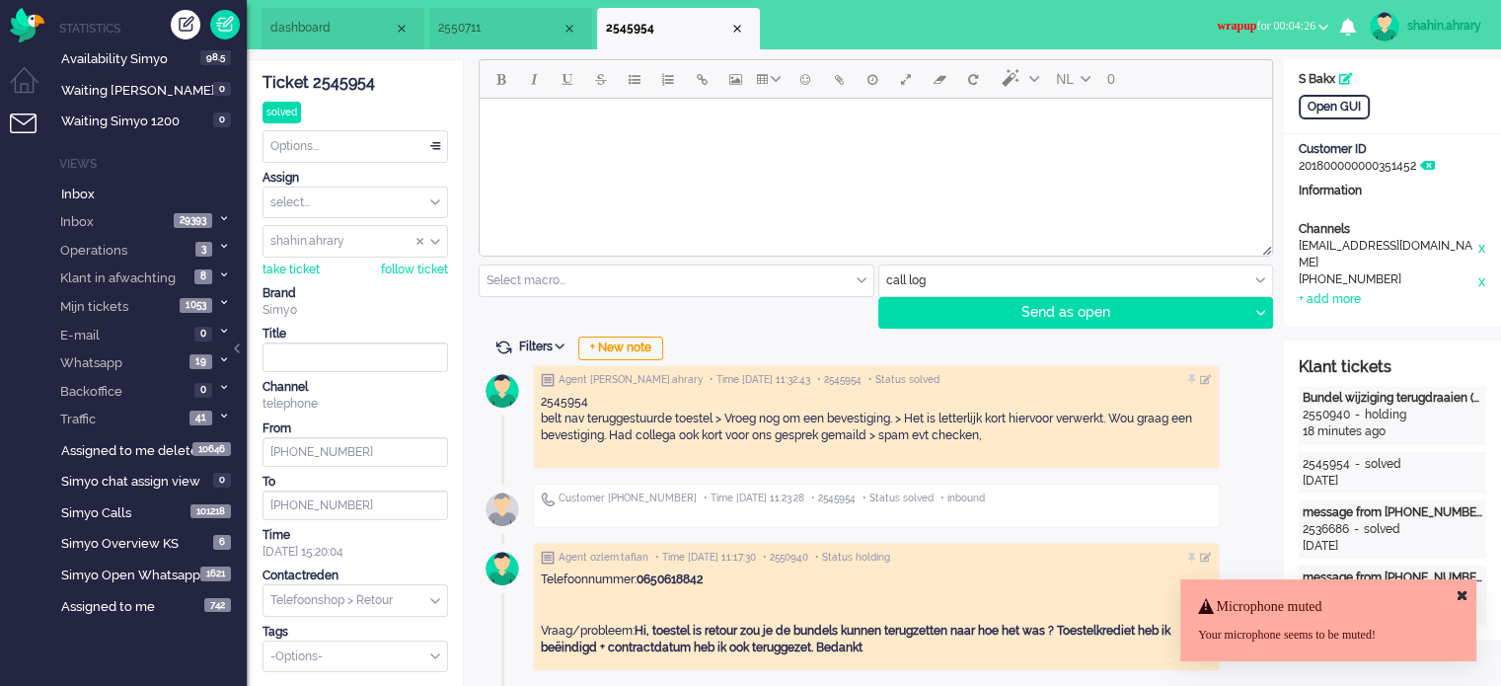
click at [1273, 16] on button "wrapup for 00:04:26" at bounding box center [1272, 26] width 135 height 29
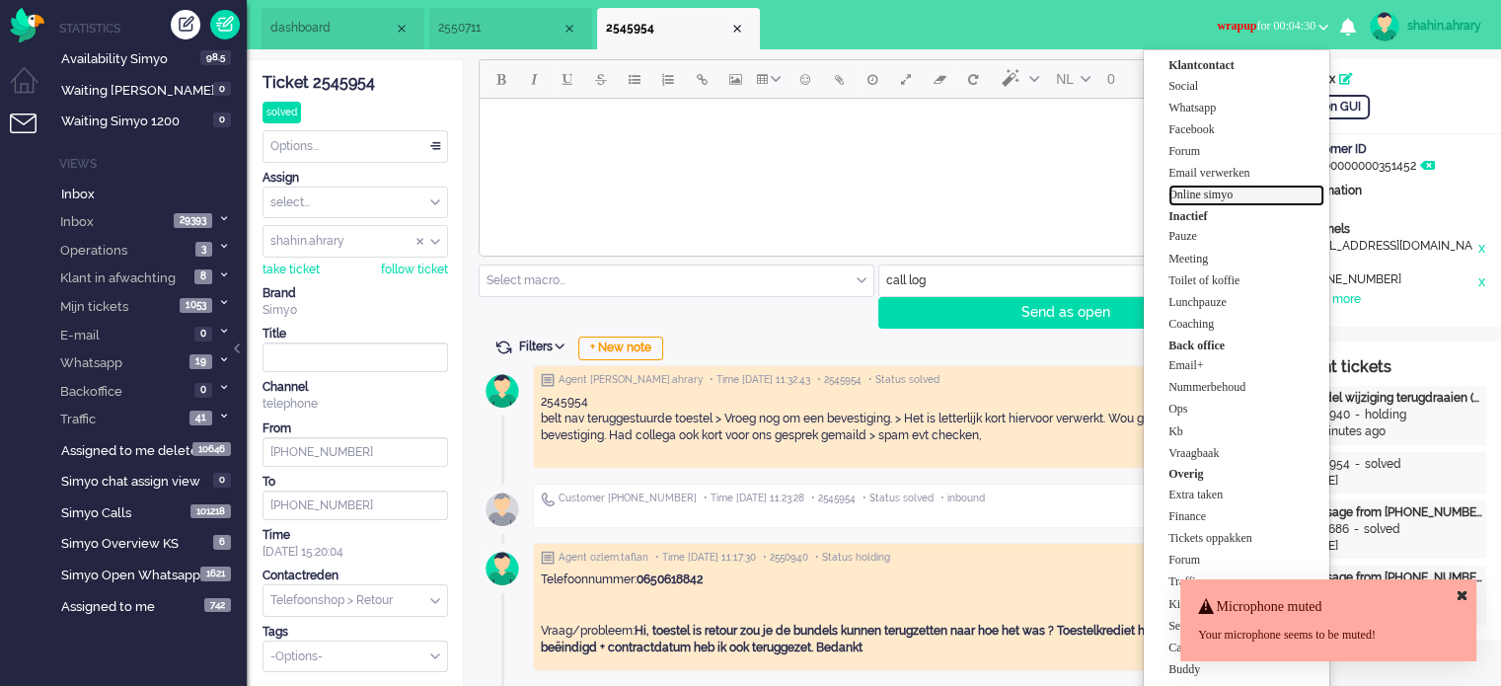
click at [1287, 196] on label "Online simyo" at bounding box center [1247, 195] width 156 height 17
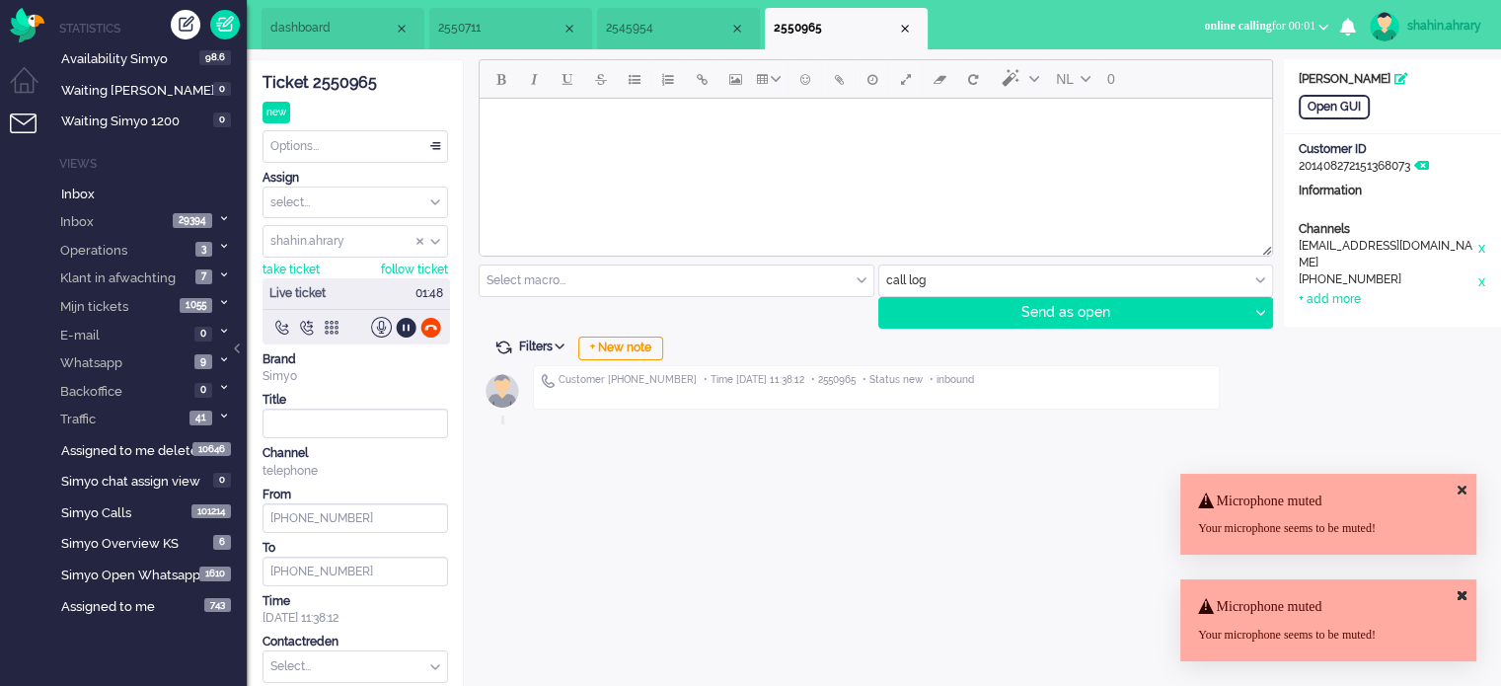
click at [1241, 97] on div "NL 0" at bounding box center [876, 79] width 793 height 38
click at [1356, 102] on div "Open GUI" at bounding box center [1334, 107] width 71 height 25
click at [664, 335] on div "NL 0 Select macro... BO > Abonnement > Overleden BO > Abonnement > Overleden Pr…" at bounding box center [874, 407] width 820 height 696
click at [641, 350] on div "+ New note" at bounding box center [620, 349] width 85 height 24
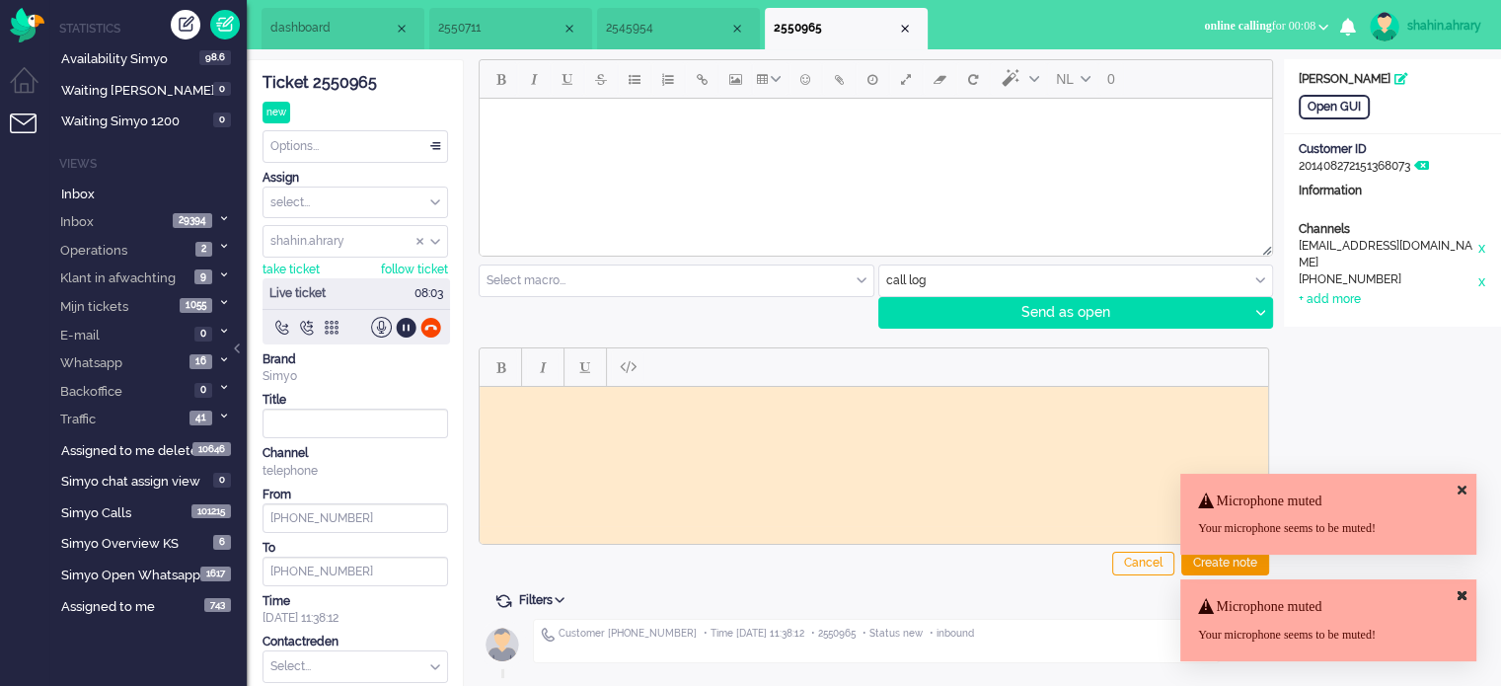
click at [340, 74] on div "Ticket 2550965" at bounding box center [356, 83] width 186 height 23
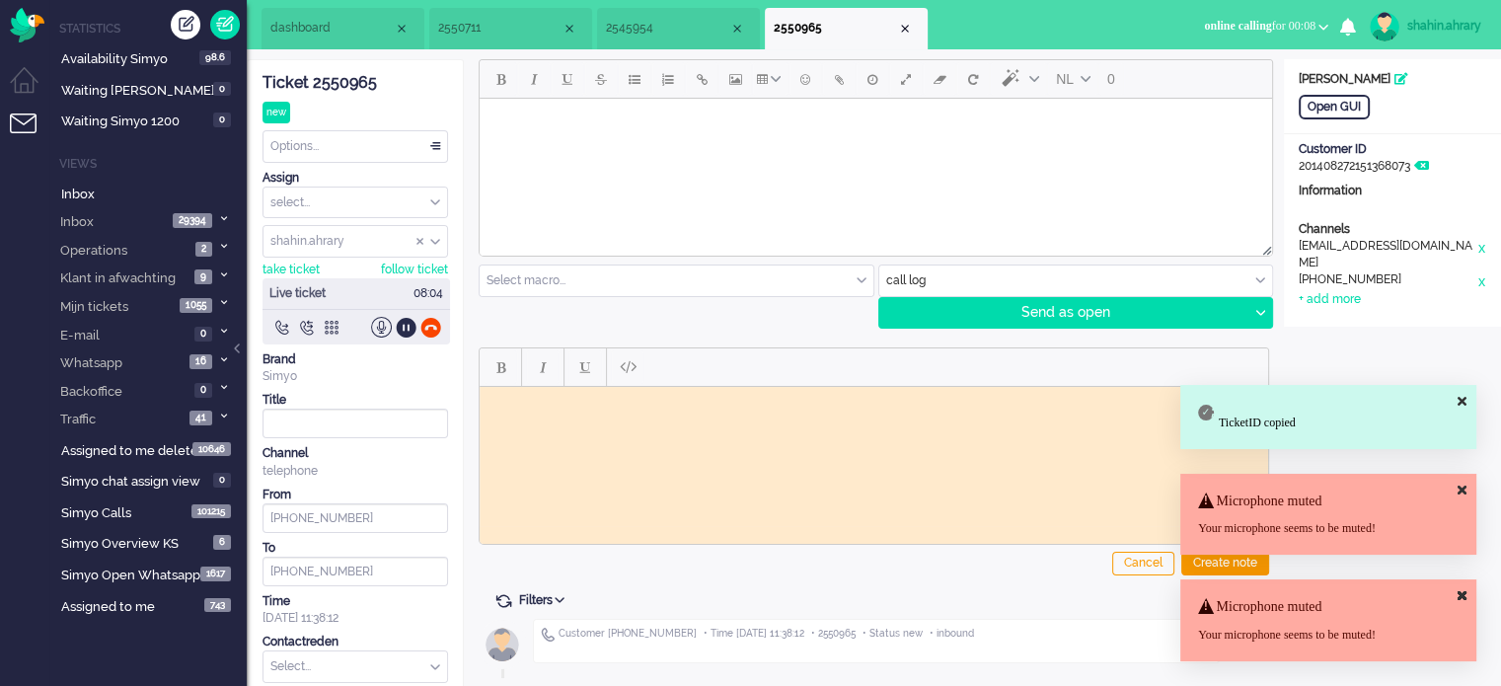
drag, startPoint x: 406, startPoint y: 299, endPoint x: 425, endPoint y: 306, distance: 20.9
click at [424, 305] on div "08:04" at bounding box center [426, 293] width 48 height 31
click at [426, 311] on div "Live ticket 08:04" at bounding box center [357, 311] width 188 height 66
click at [428, 322] on div at bounding box center [430, 327] width 21 height 21
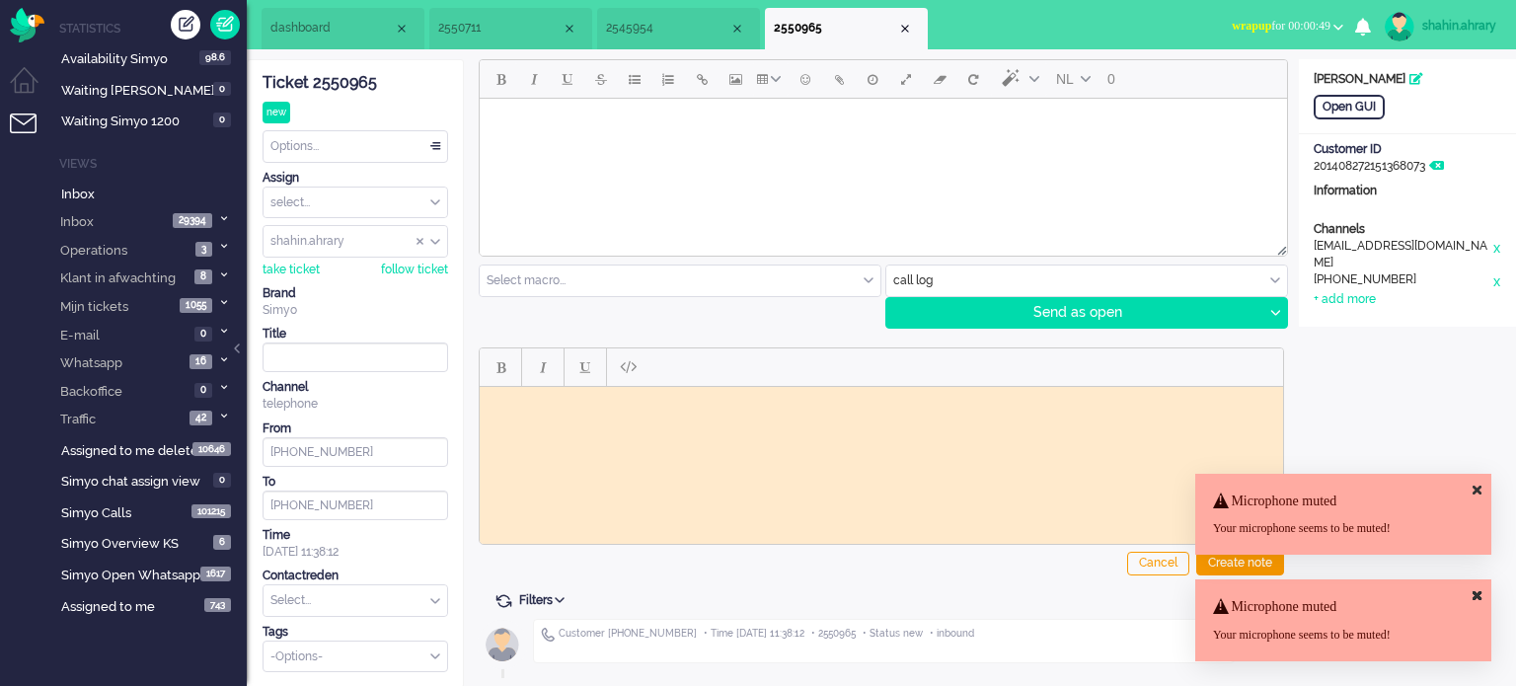
click at [355, 83] on div "Ticket 2550965" at bounding box center [356, 83] width 186 height 23
click at [585, 417] on html at bounding box center [881, 401] width 803 height 31
paste body "Rich Text Area. Press ALT-0 for help."
click at [1259, 565] on div "Create note" at bounding box center [1240, 564] width 88 height 24
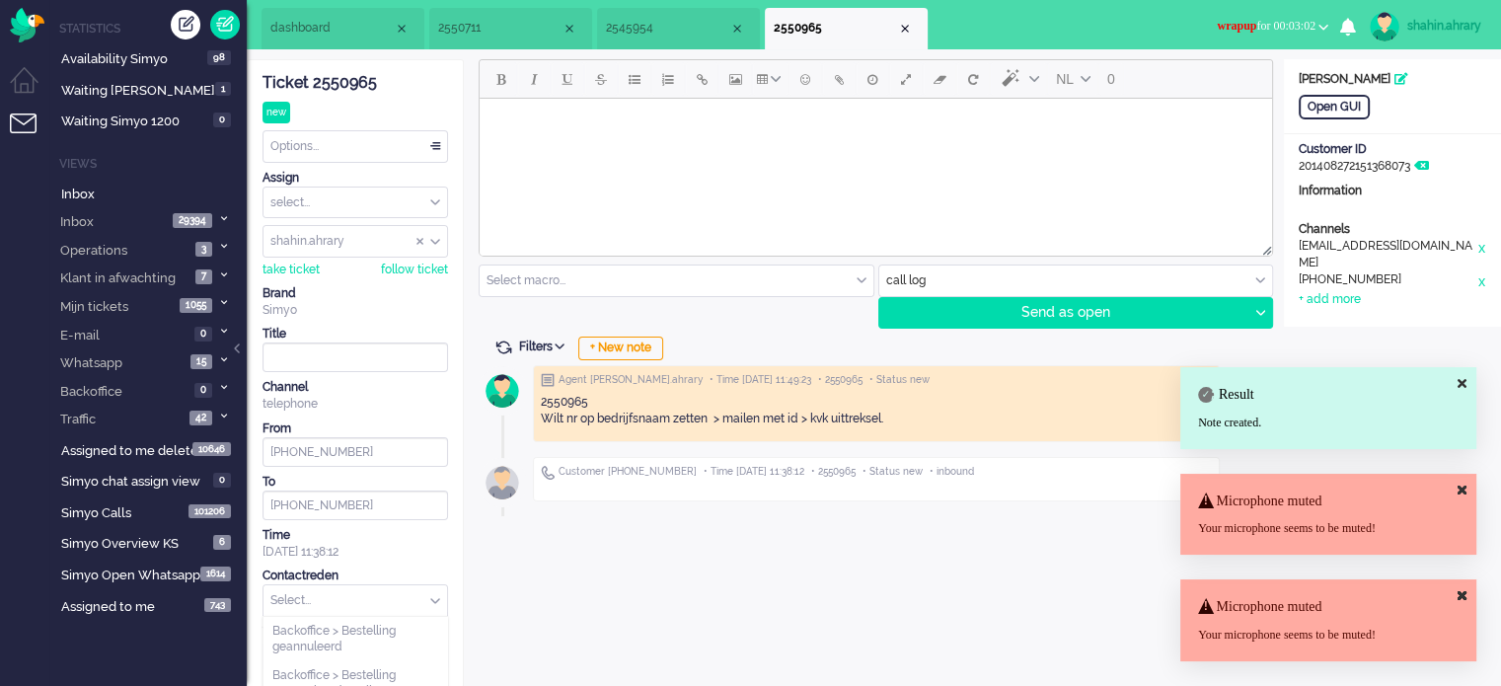
click at [353, 589] on input "text" at bounding box center [356, 600] width 184 height 31
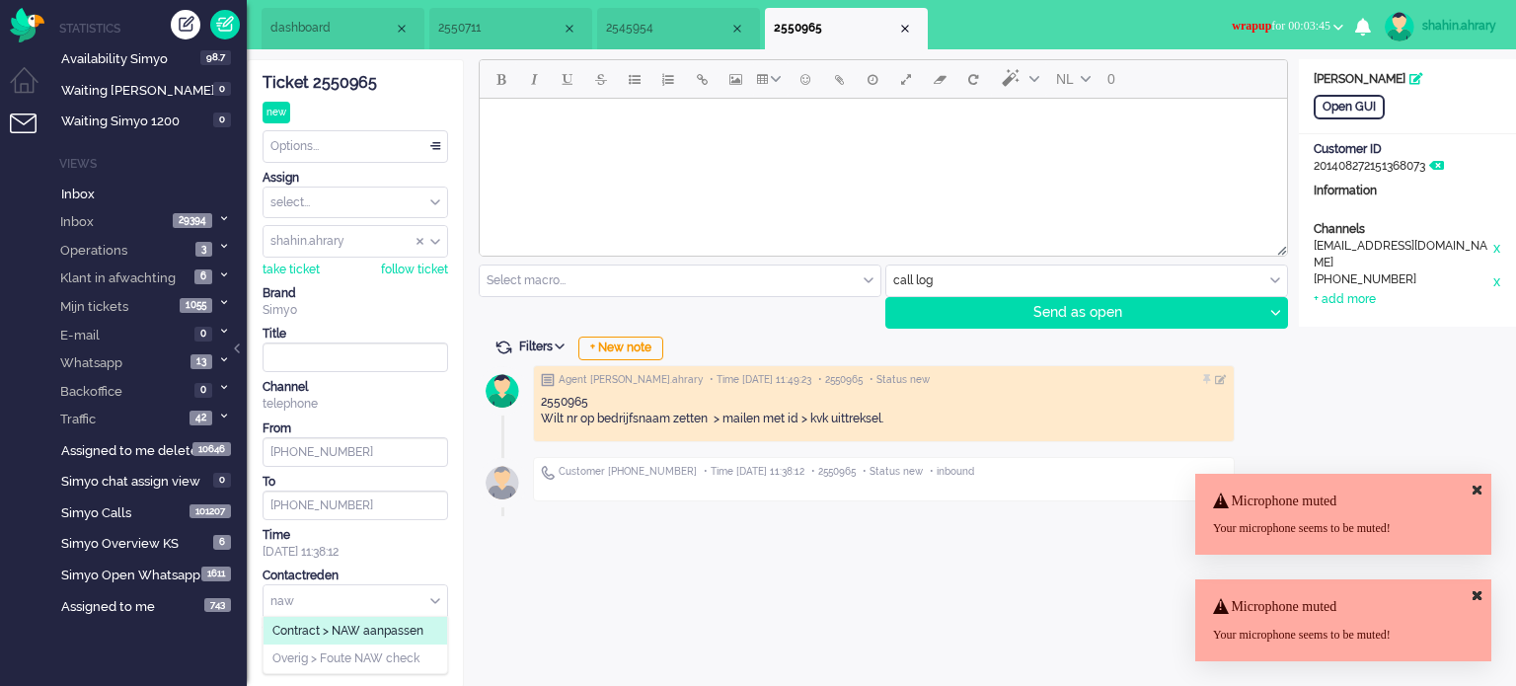
type input "naw"
click at [377, 623] on span "Contract > NAW aanpassen" at bounding box center [347, 631] width 151 height 17
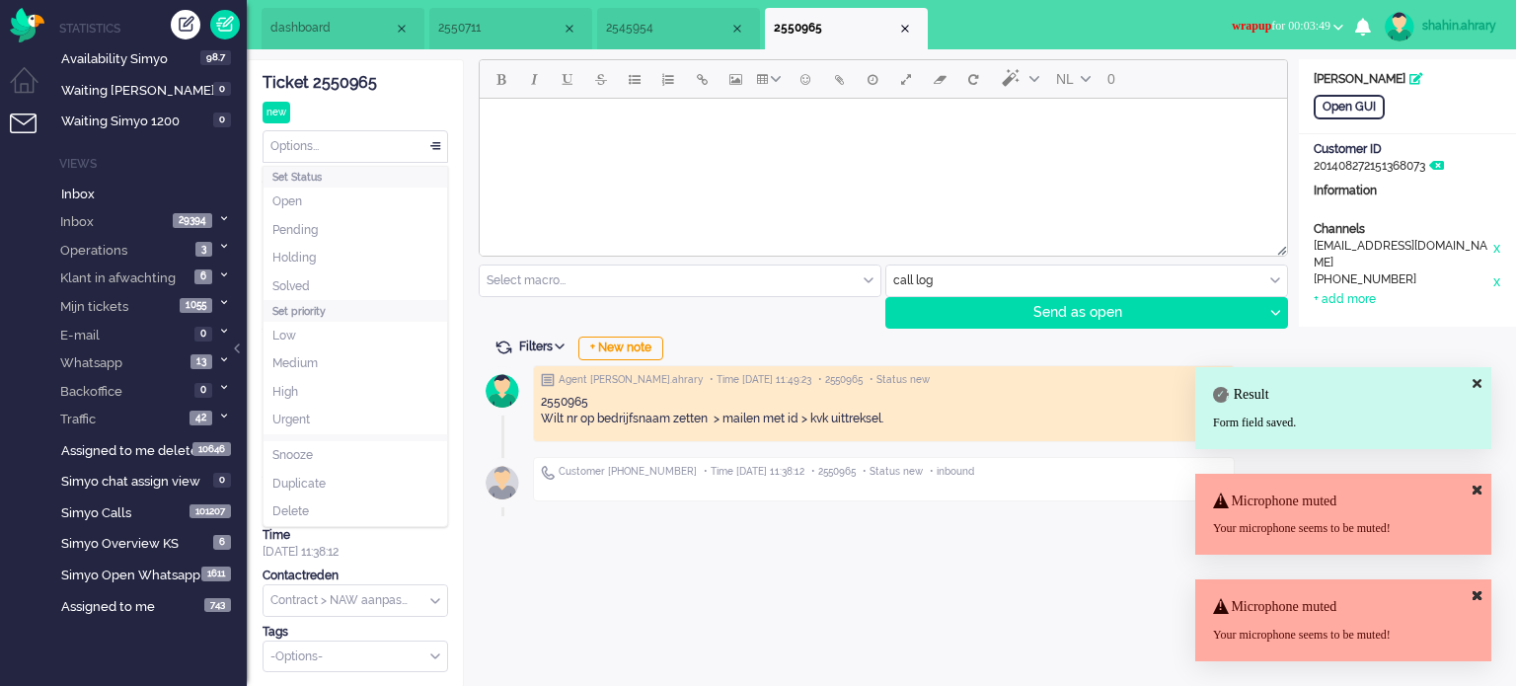
click at [360, 155] on div "Options..." at bounding box center [356, 146] width 184 height 31
click at [371, 295] on li "Solved" at bounding box center [356, 286] width 184 height 29
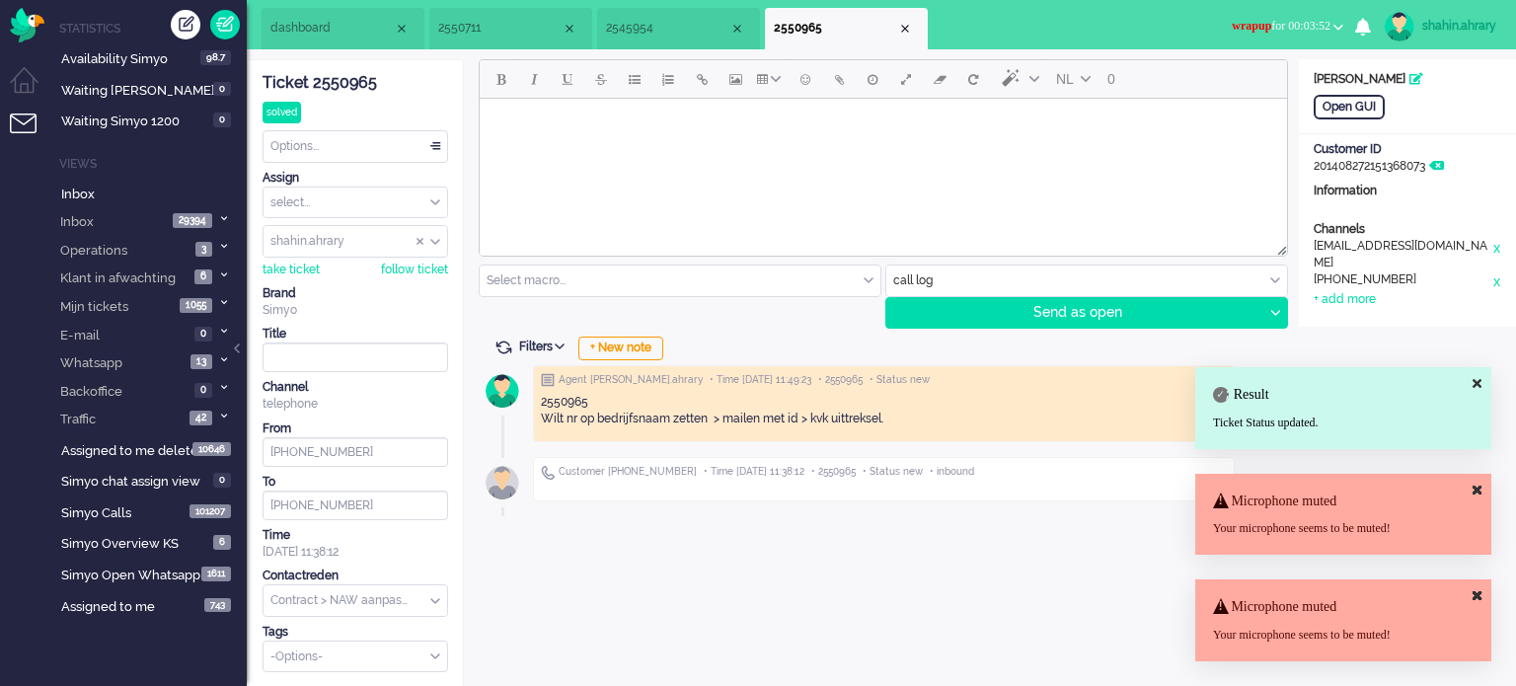
click at [1271, 28] on span "wrapup for 00:03:52" at bounding box center [1281, 26] width 99 height 14
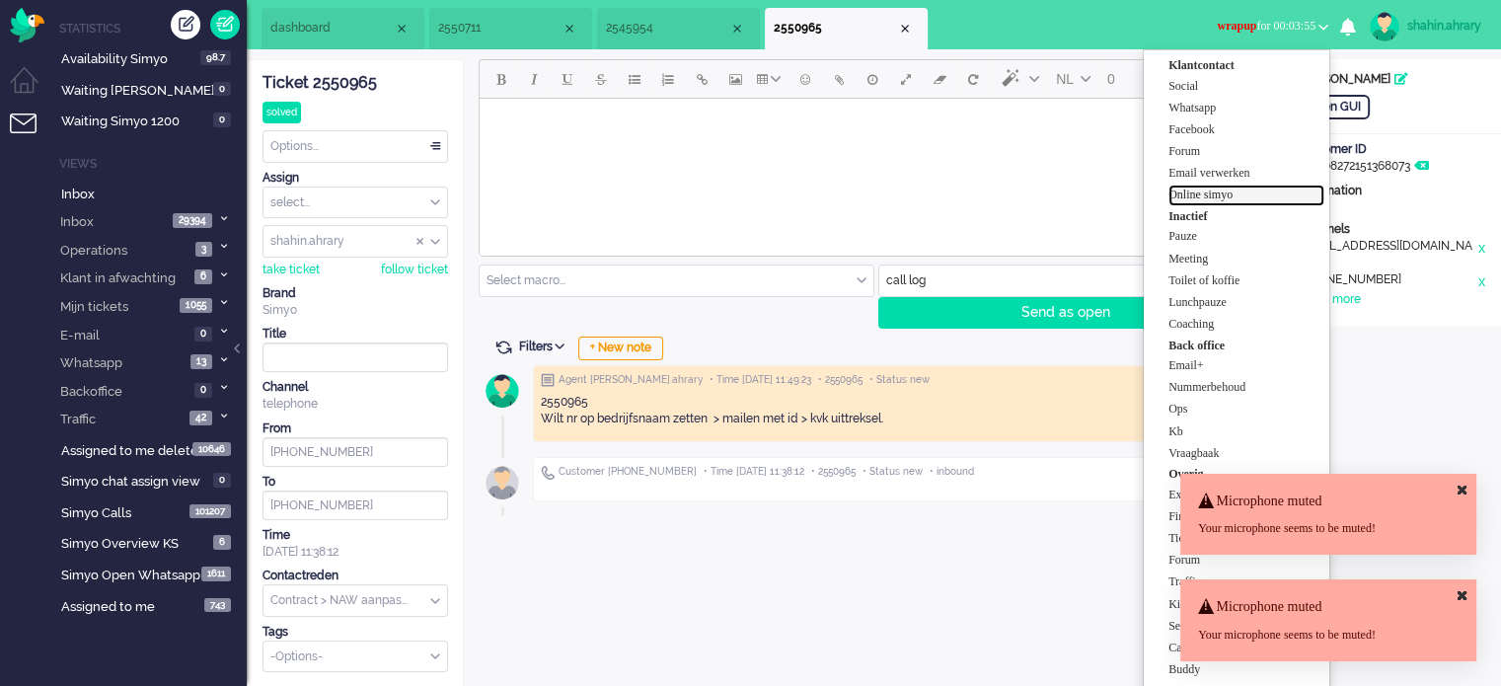
click at [1259, 189] on label "Online simyo" at bounding box center [1247, 195] width 156 height 17
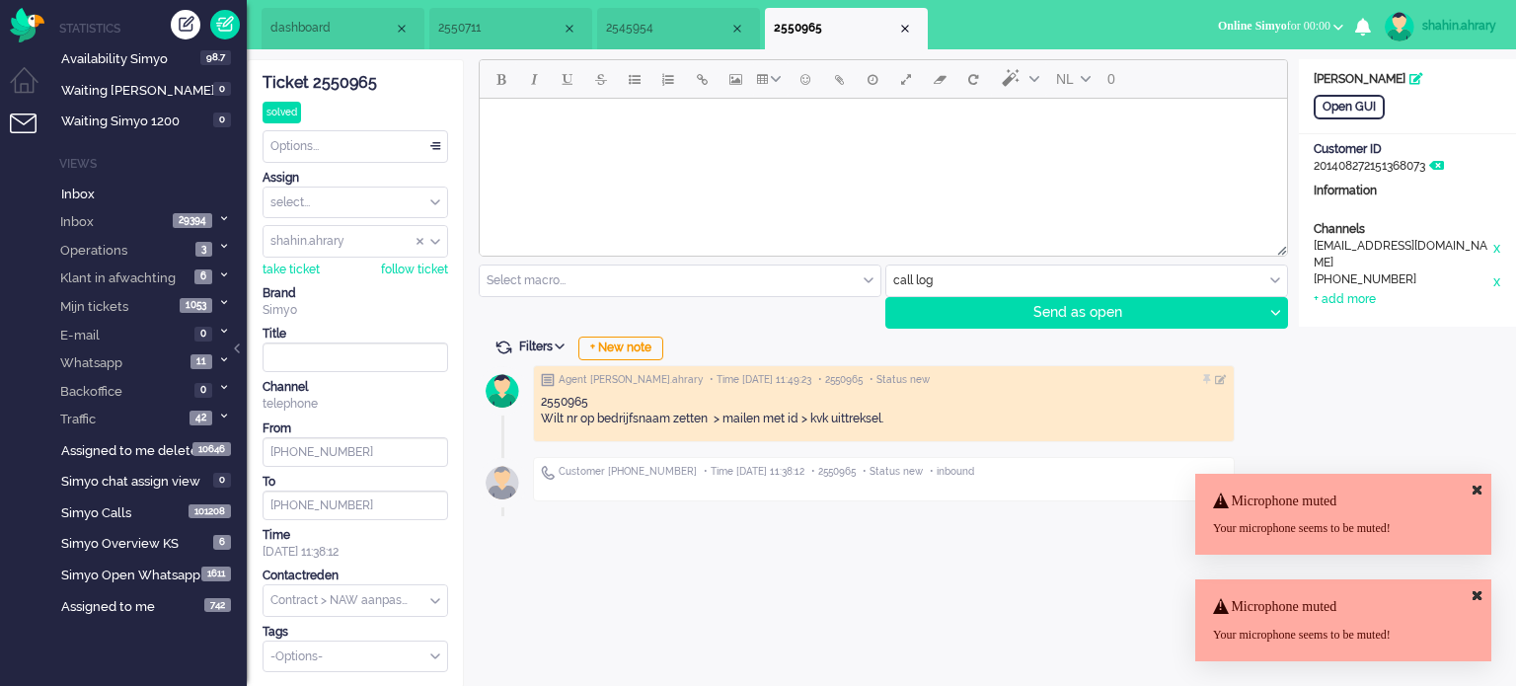
click at [1265, 149] on html at bounding box center [883, 124] width 807 height 50
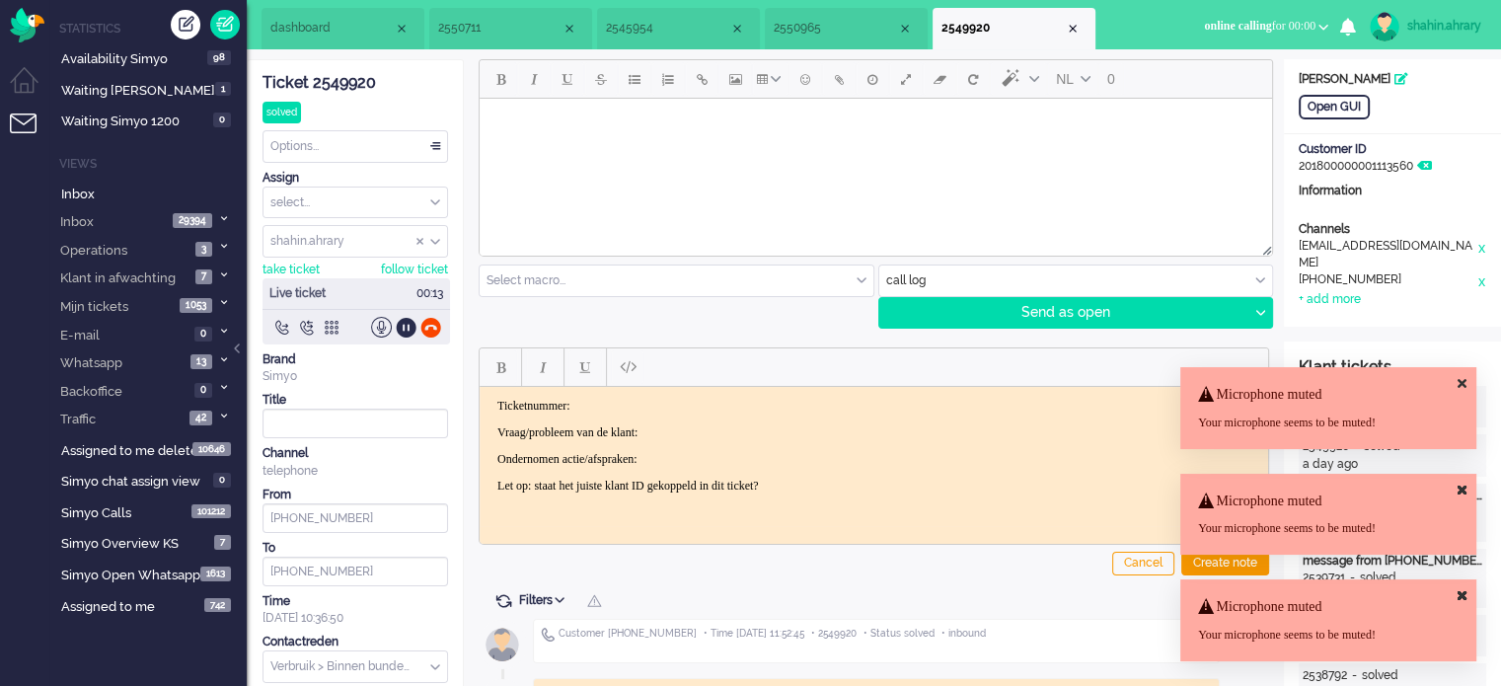
click at [361, 84] on div "Ticket 2549920" at bounding box center [356, 83] width 186 height 23
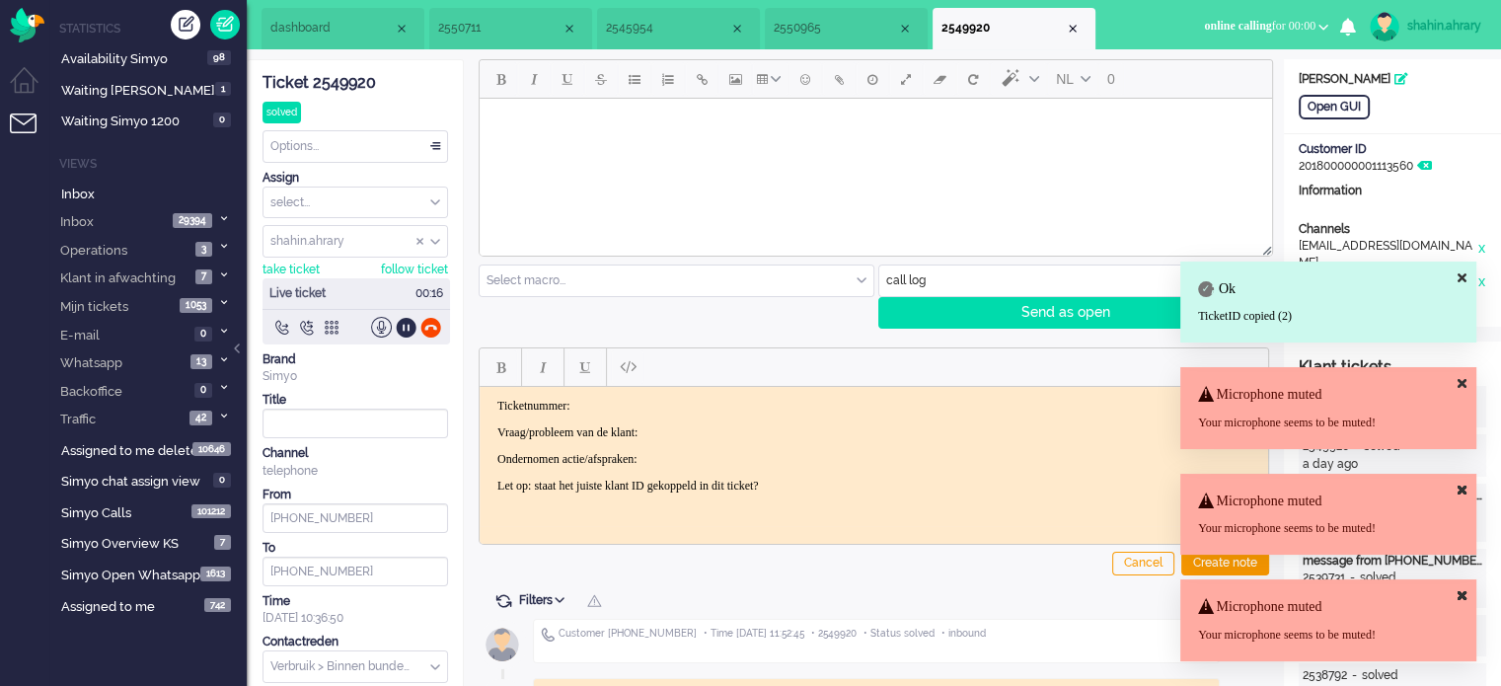
drag, startPoint x: 845, startPoint y: 482, endPoint x: 0, endPoint y: -88, distance: 1018.9
click at [480, 386] on html "Ticketnummer: Vraag/probleem van de klant: Ondernomen actie/afspraken: Let op: …" at bounding box center [874, 445] width 789 height 118
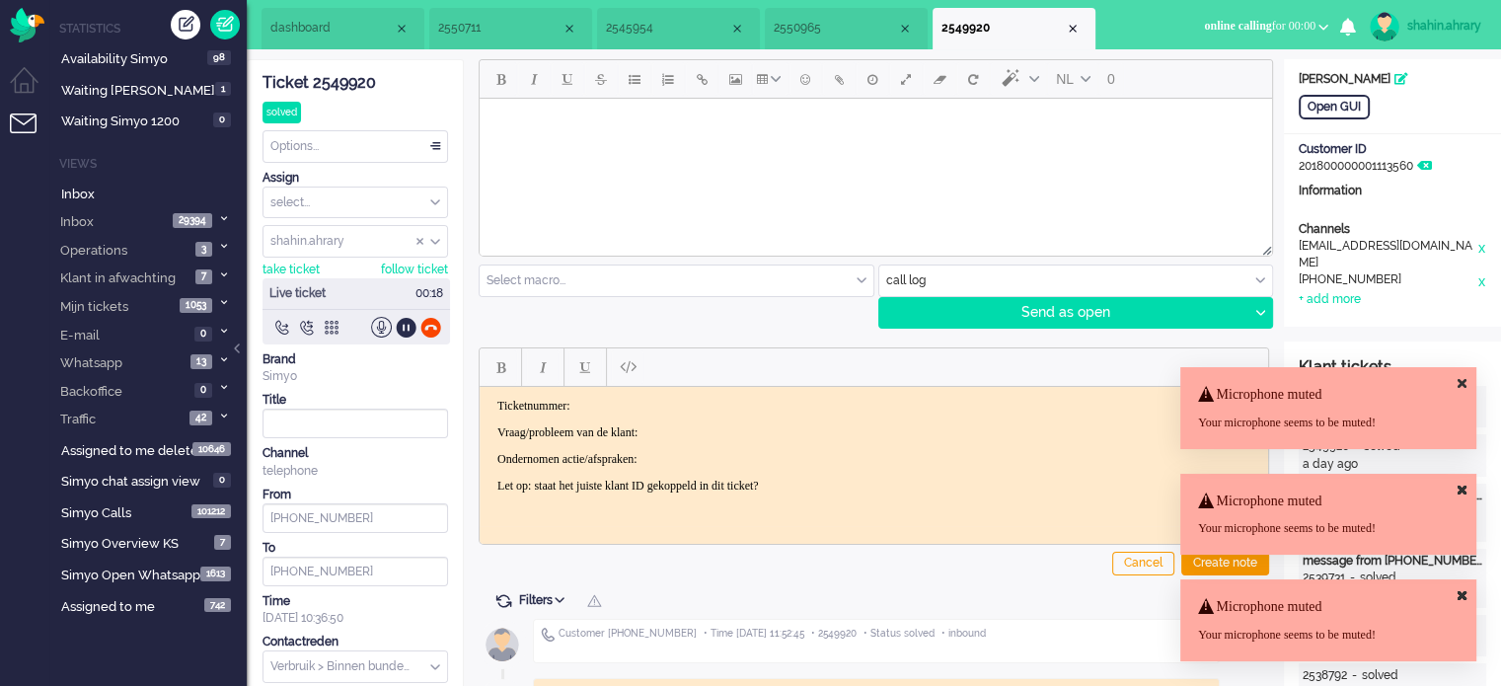
paste body "Rich Text Area. Press ALT-0 for help."
click at [421, 323] on div at bounding box center [430, 327] width 21 height 21
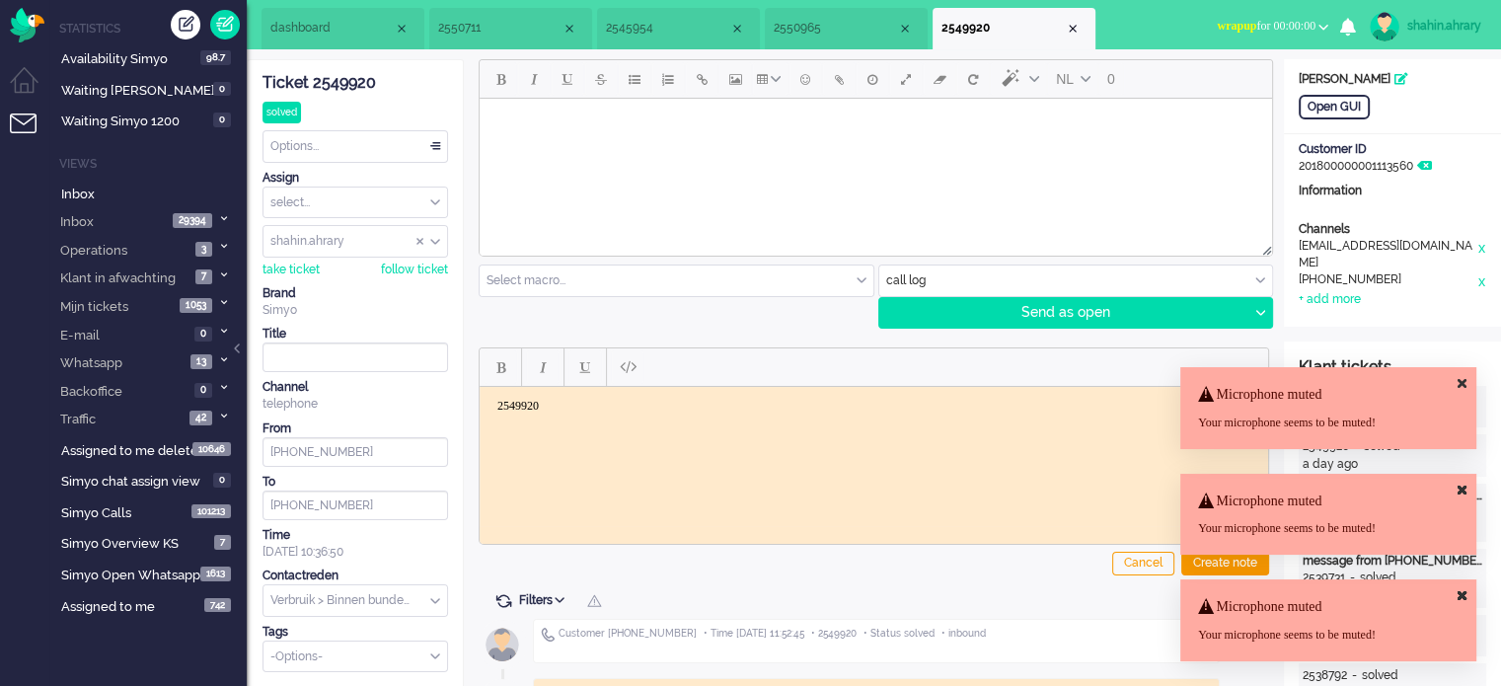
click at [635, 424] on html "2549920" at bounding box center [874, 405] width 789 height 38
click at [1220, 560] on div "Create note" at bounding box center [1225, 564] width 88 height 24
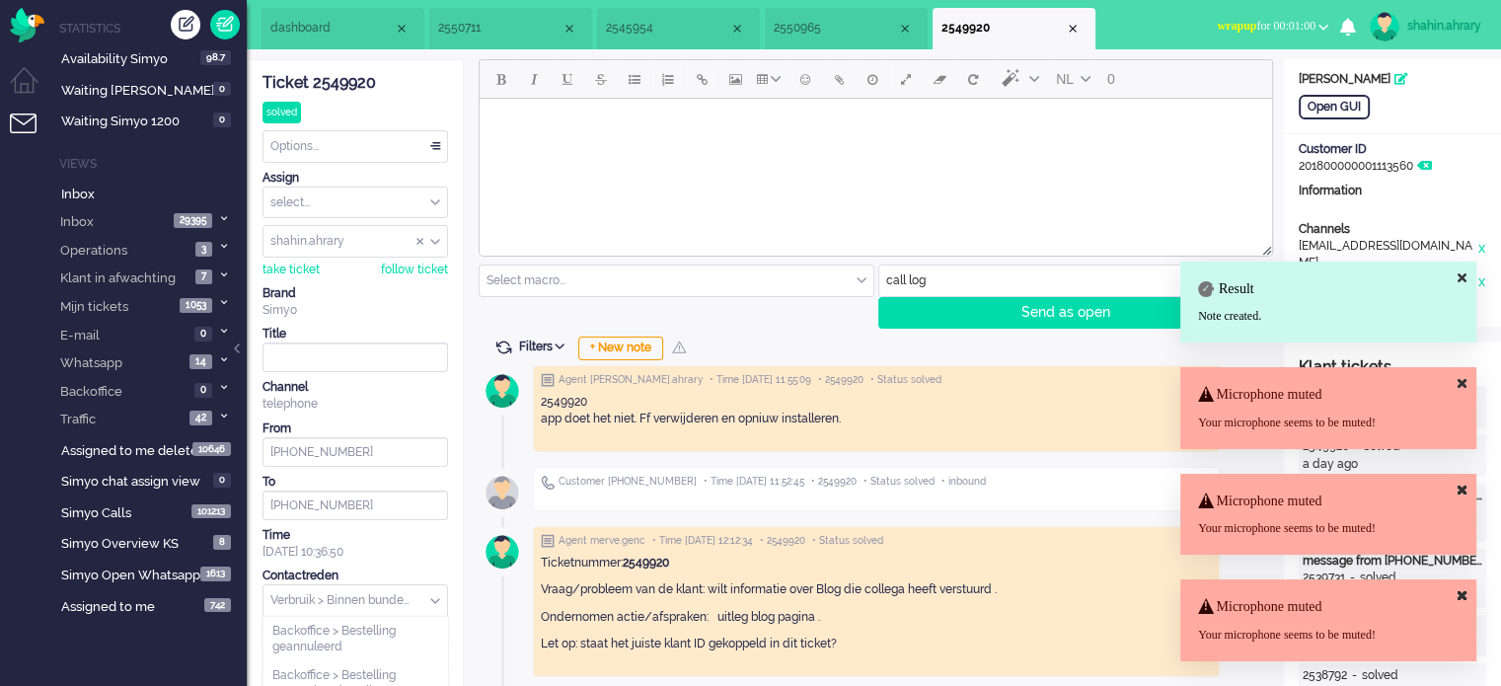
scroll to position [5132, 0]
click at [345, 599] on input "text" at bounding box center [356, 600] width 184 height 31
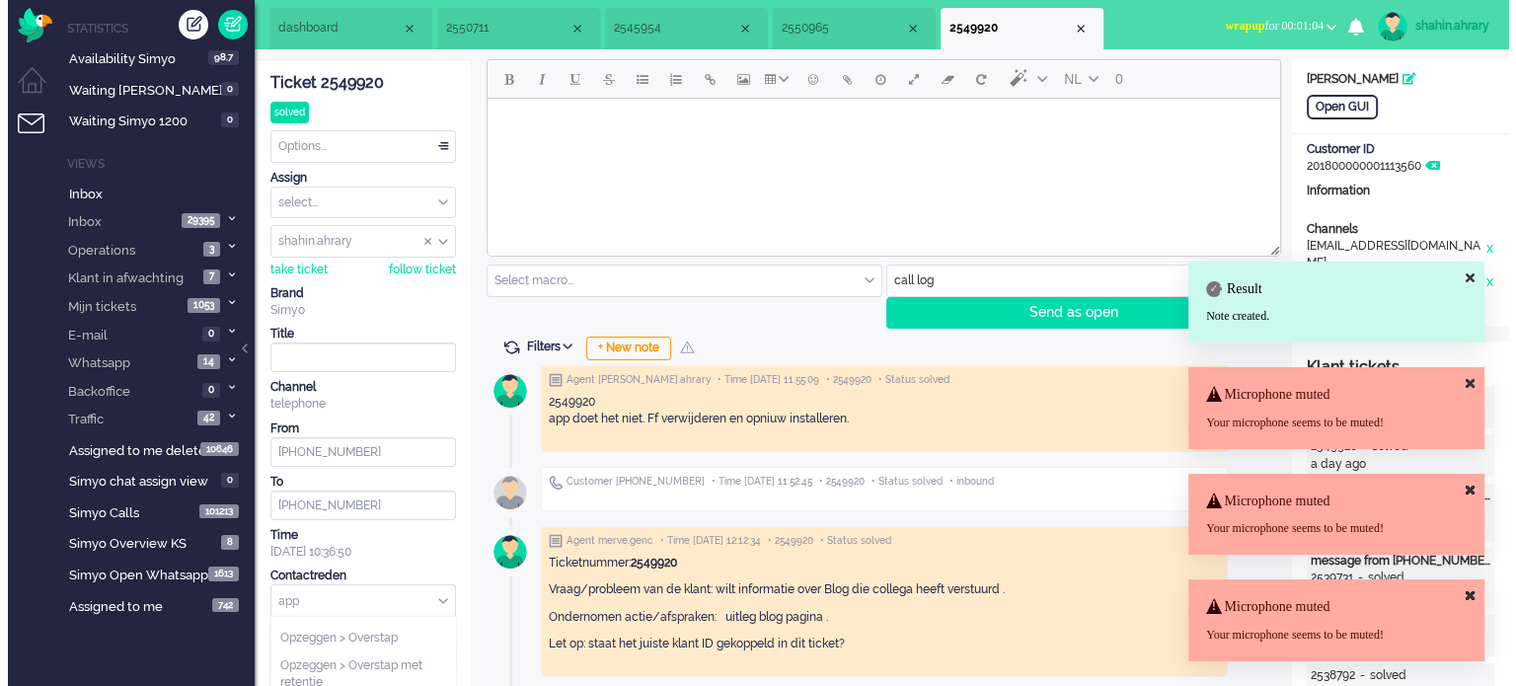
scroll to position [0, 0]
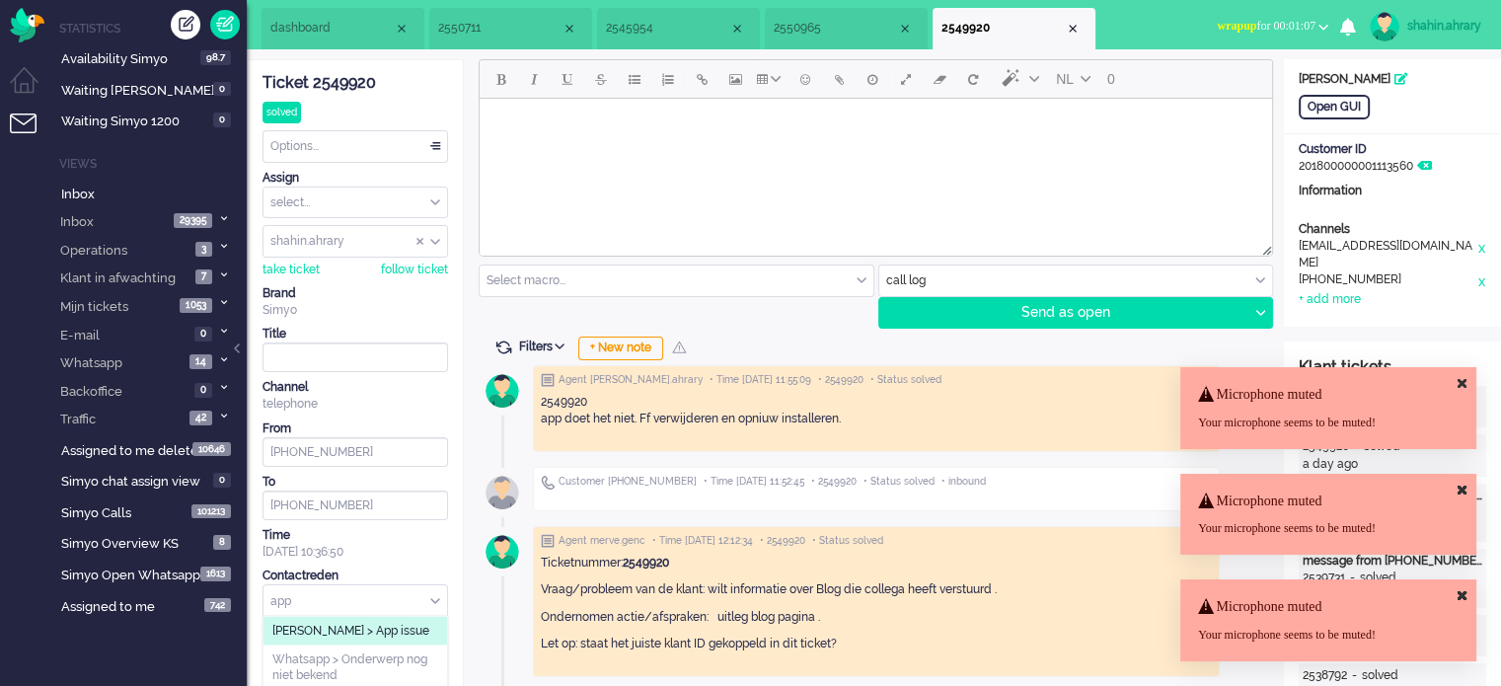
type input "app"
drag, startPoint x: 379, startPoint y: 632, endPoint x: 372, endPoint y: 582, distance: 49.8
click at [379, 633] on span "[PERSON_NAME] > App issue" at bounding box center [350, 631] width 157 height 17
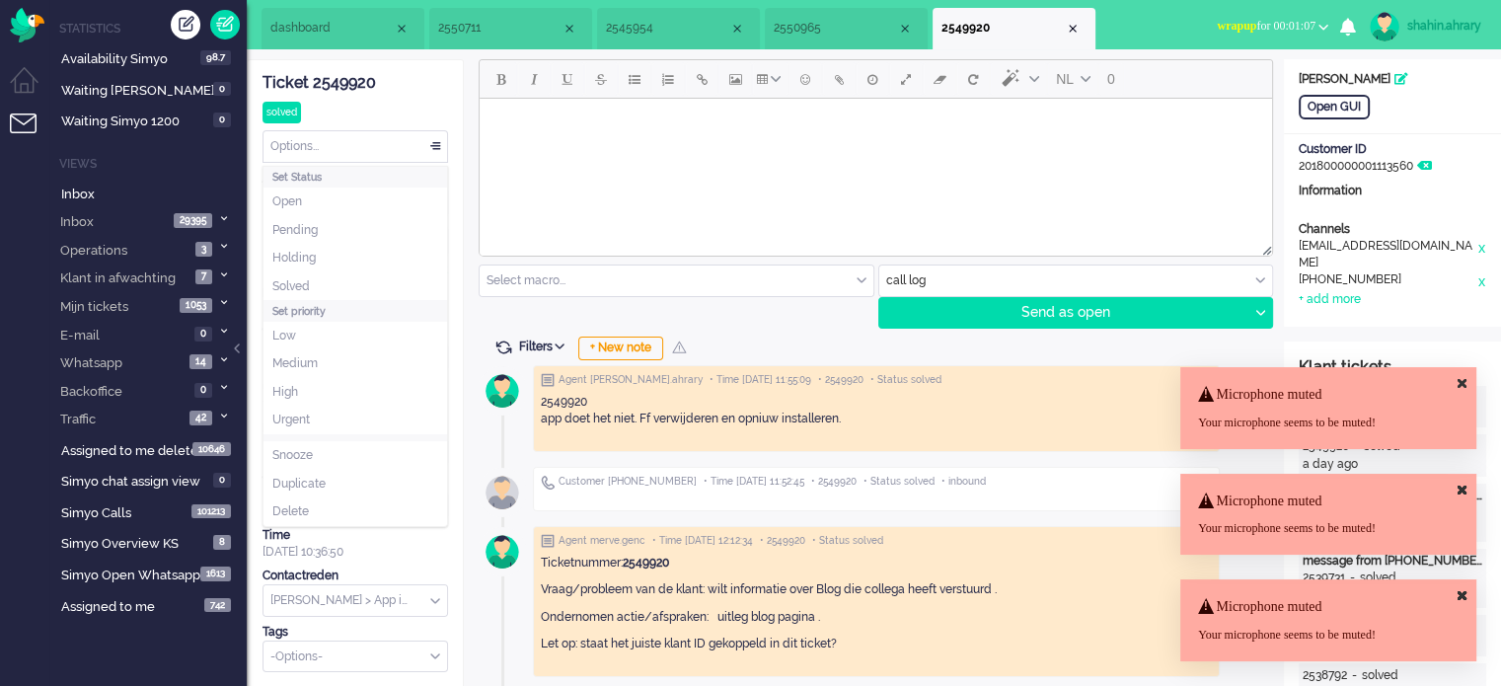
click at [403, 133] on div "Options..." at bounding box center [356, 146] width 184 height 31
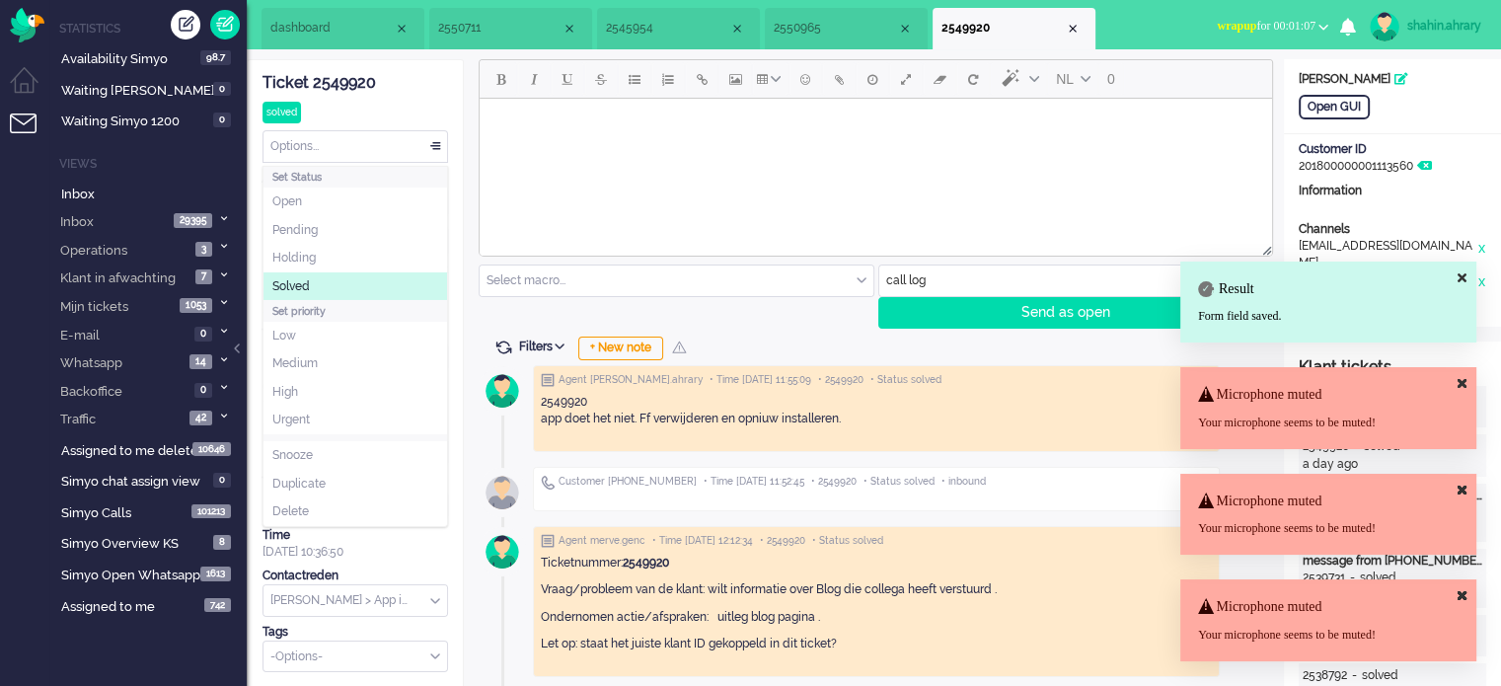
click at [360, 290] on li "Solved" at bounding box center [356, 286] width 184 height 29
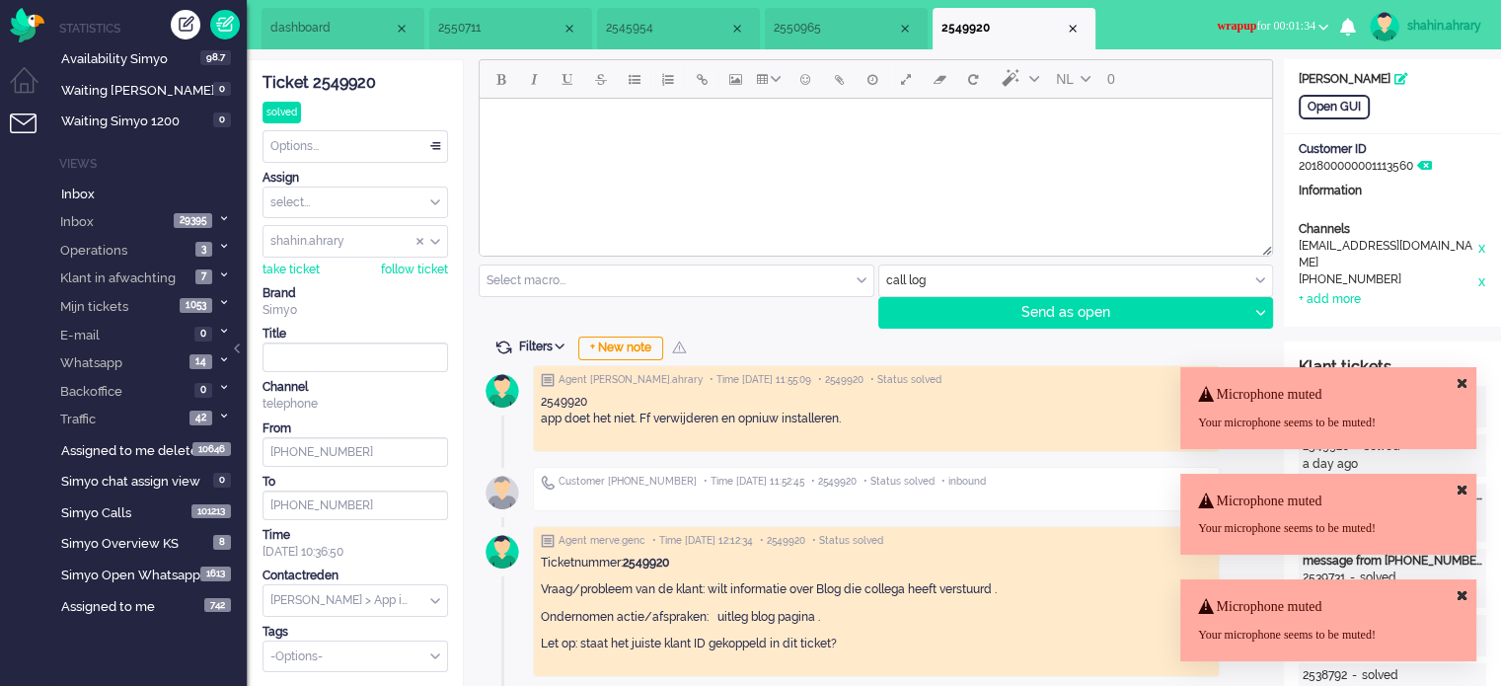
drag, startPoint x: 881, startPoint y: 28, endPoint x: 1240, endPoint y: 28, distance: 358.3
click at [1240, 28] on span "wrapup for 00:01:34" at bounding box center [1266, 26] width 99 height 14
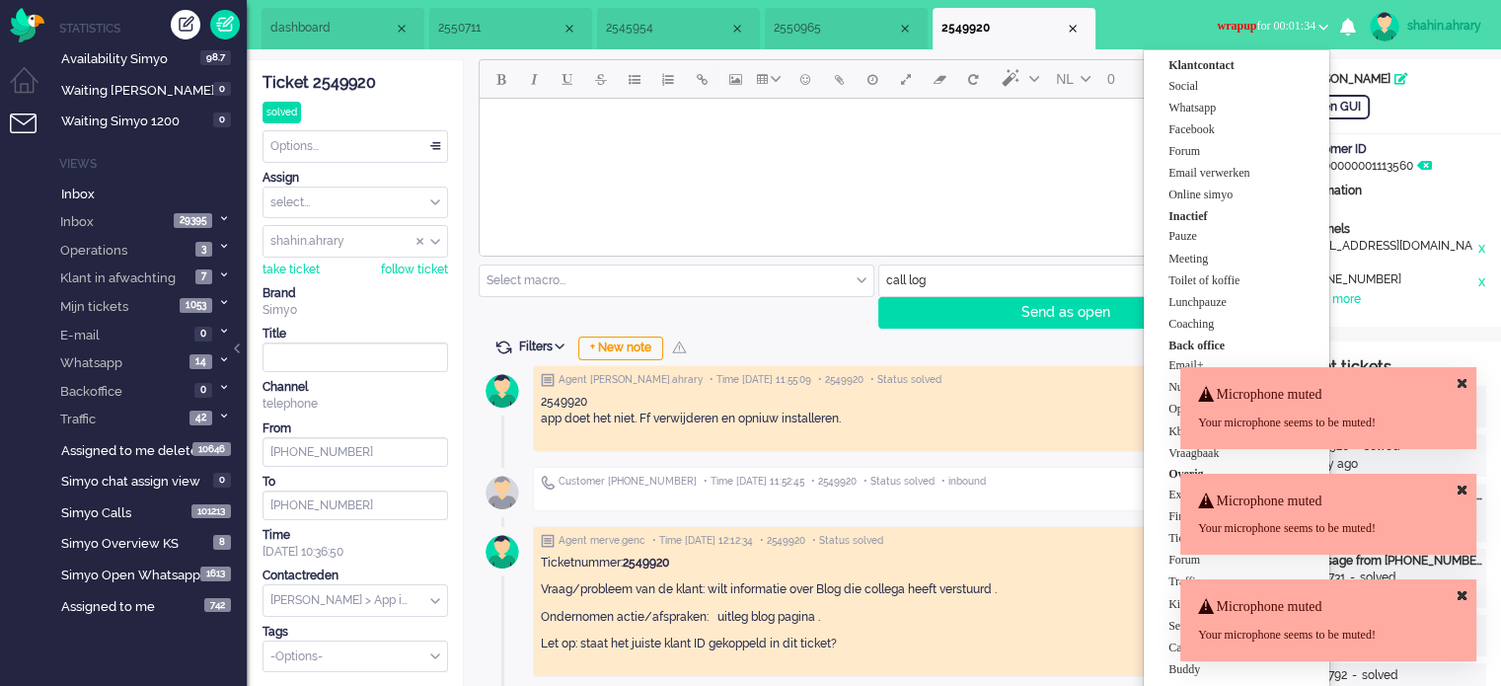
click at [1240, 28] on span "wrapup for 00:01:34" at bounding box center [1266, 26] width 99 height 14
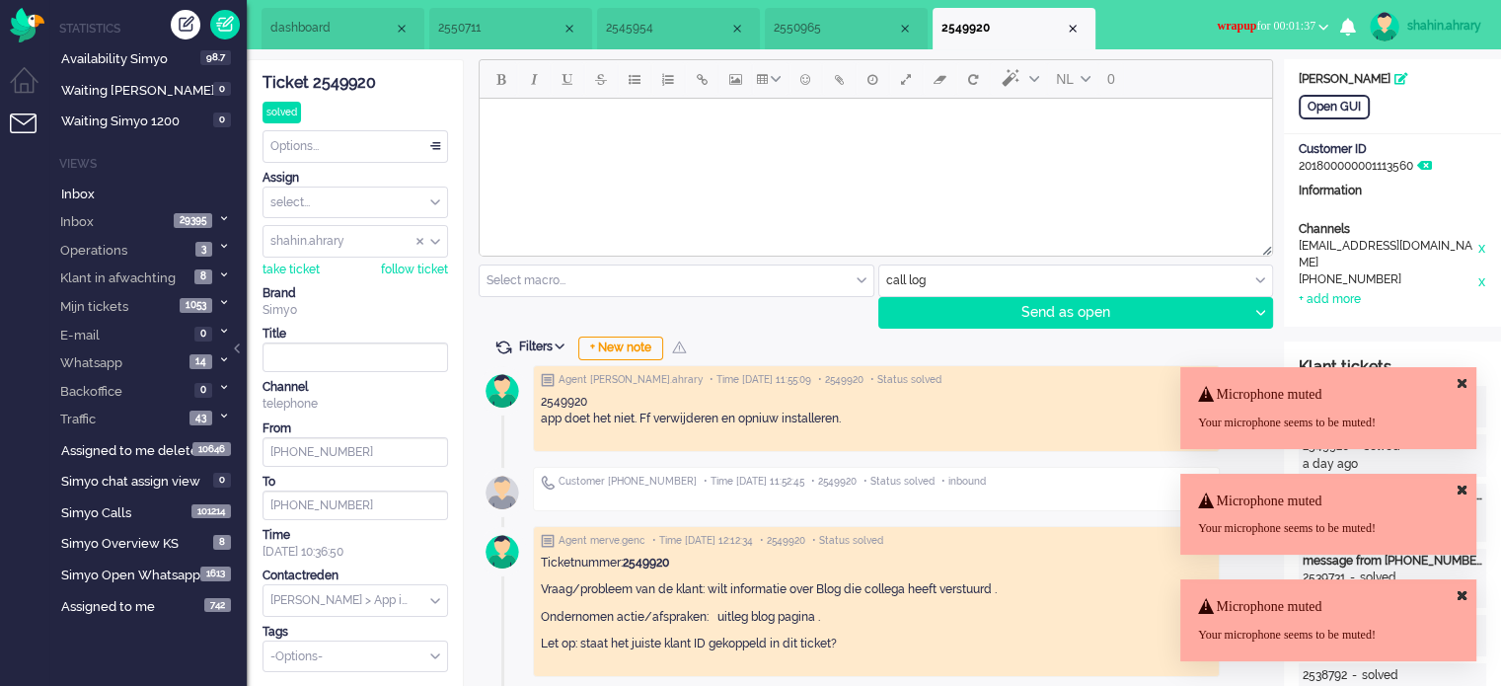
click at [1248, 32] on span "wrapup for 00:01:37" at bounding box center [1266, 26] width 99 height 14
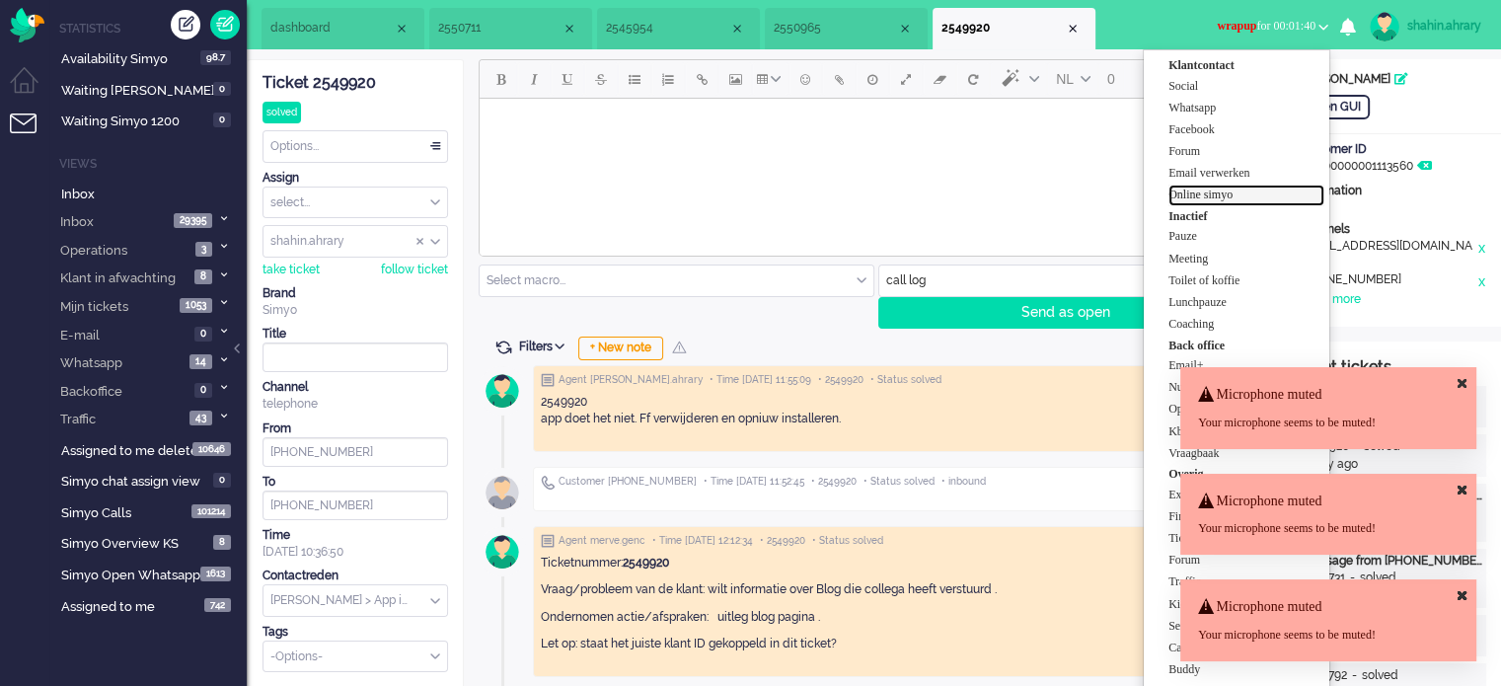
click at [1297, 190] on label "Online simyo" at bounding box center [1247, 195] width 156 height 17
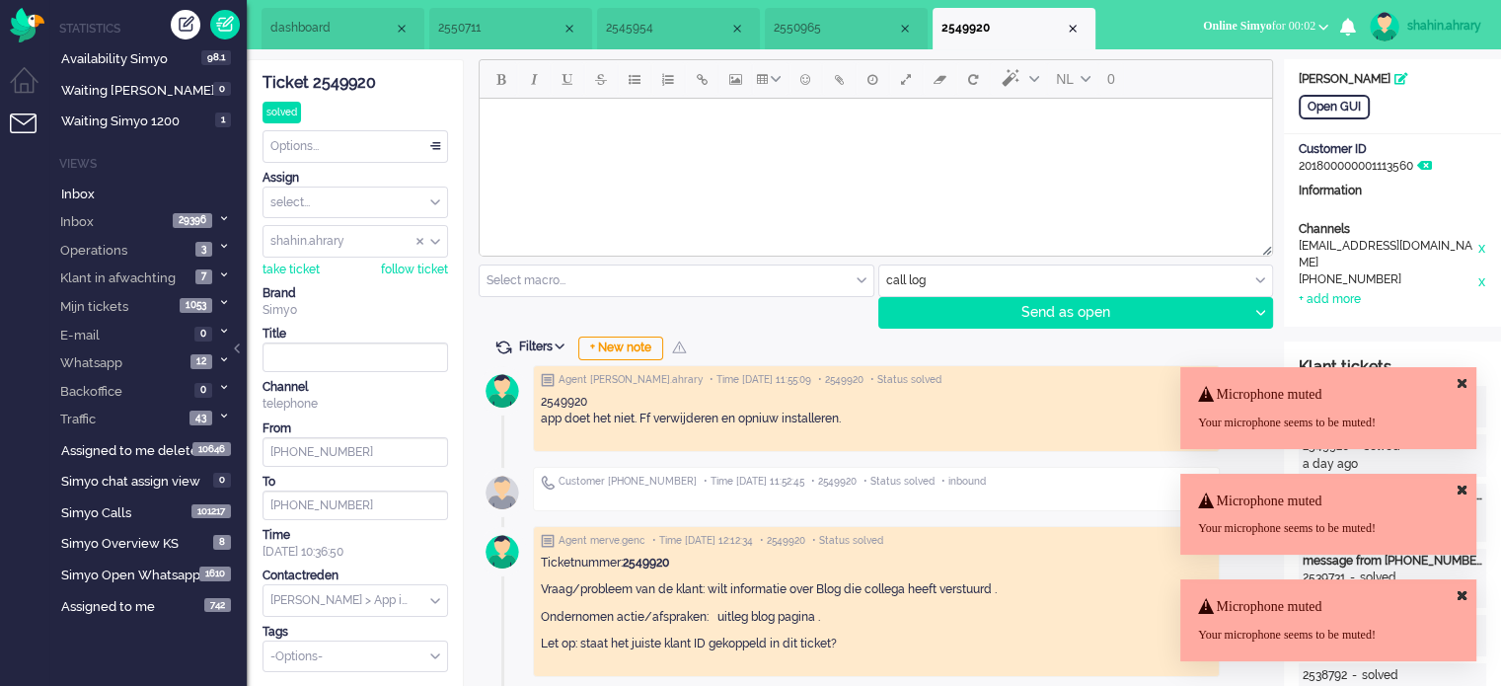
click at [1244, 42] on li "Social Whatsapp Facebook Forum Email verwerken Online simyo Pauze Meeting Toile…" at bounding box center [1265, 27] width 149 height 43
click at [1252, 36] on button "Online Simyo for 00:02" at bounding box center [1265, 26] width 149 height 29
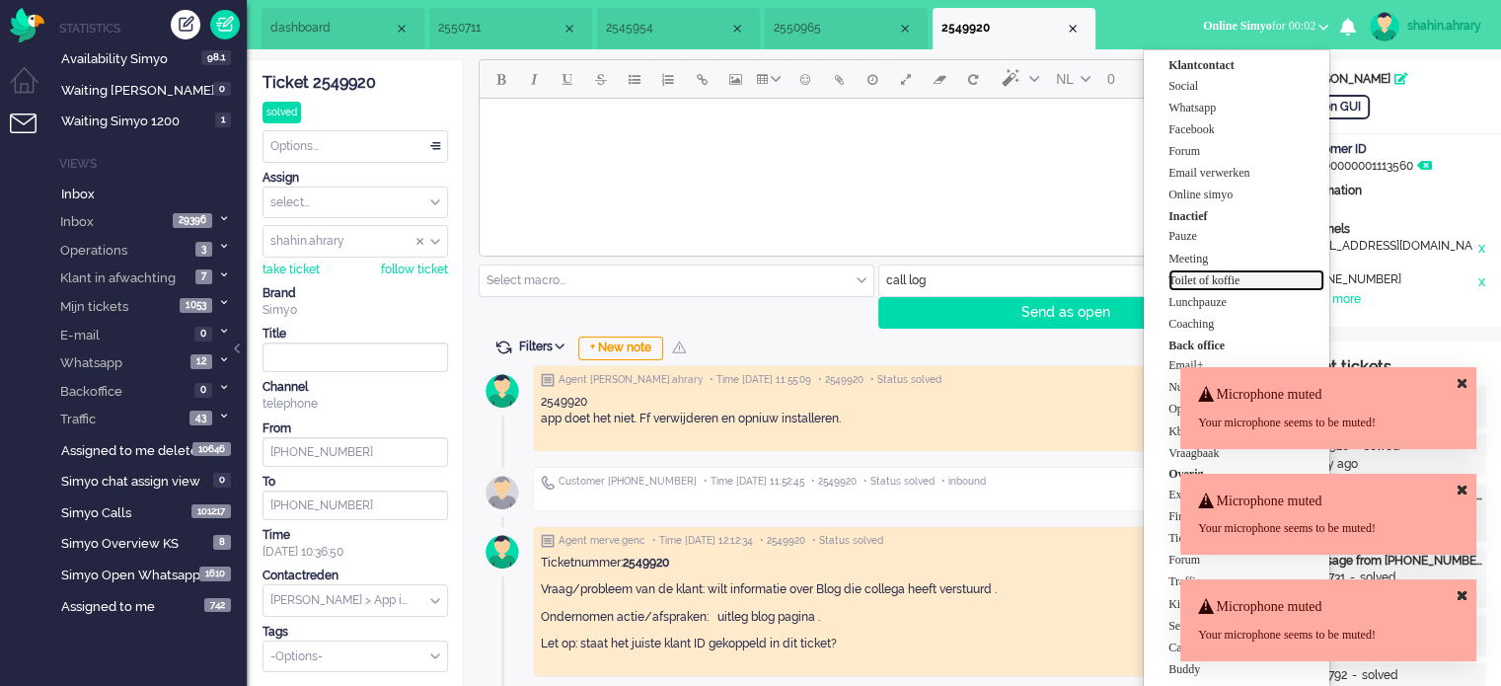
click at [1257, 273] on label "Toilet of koffie" at bounding box center [1247, 280] width 156 height 17
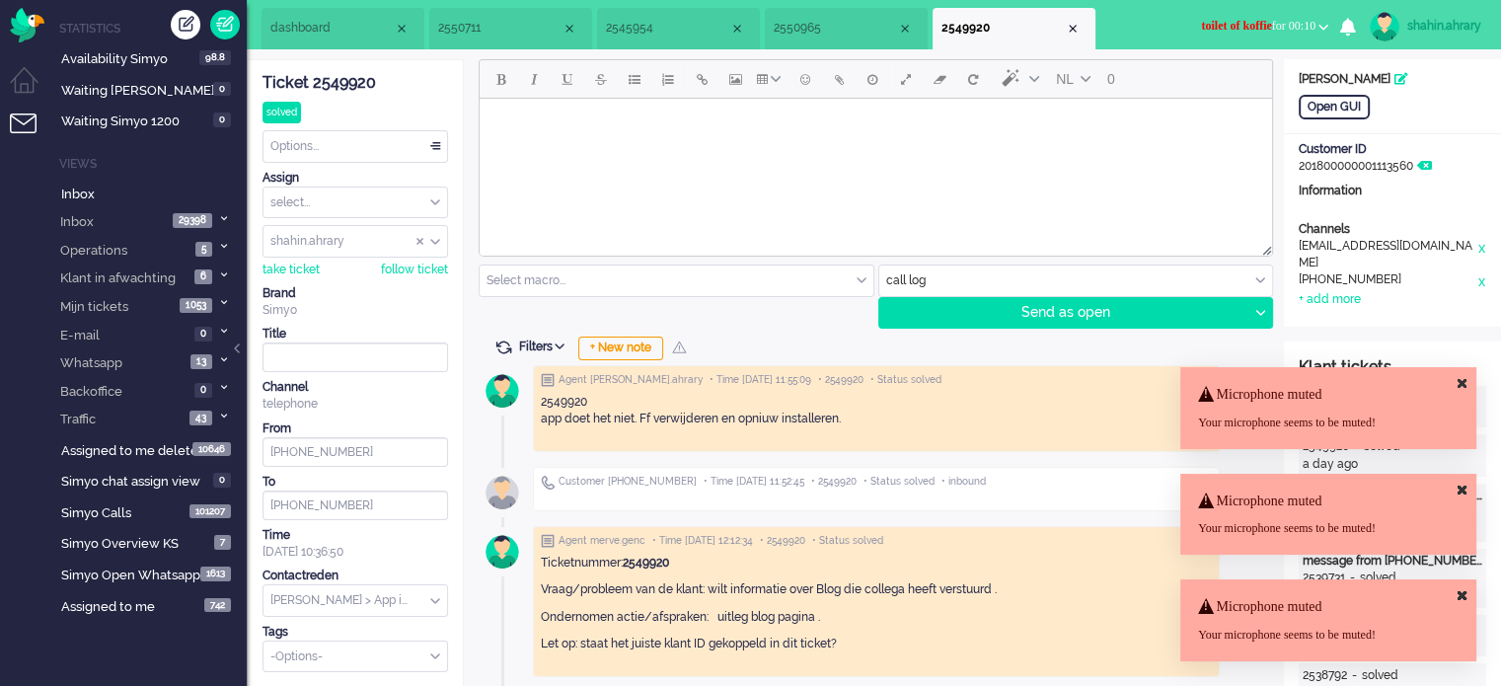
click at [1220, 15] on button "toilet of koffie for 00:10" at bounding box center [1264, 26] width 151 height 29
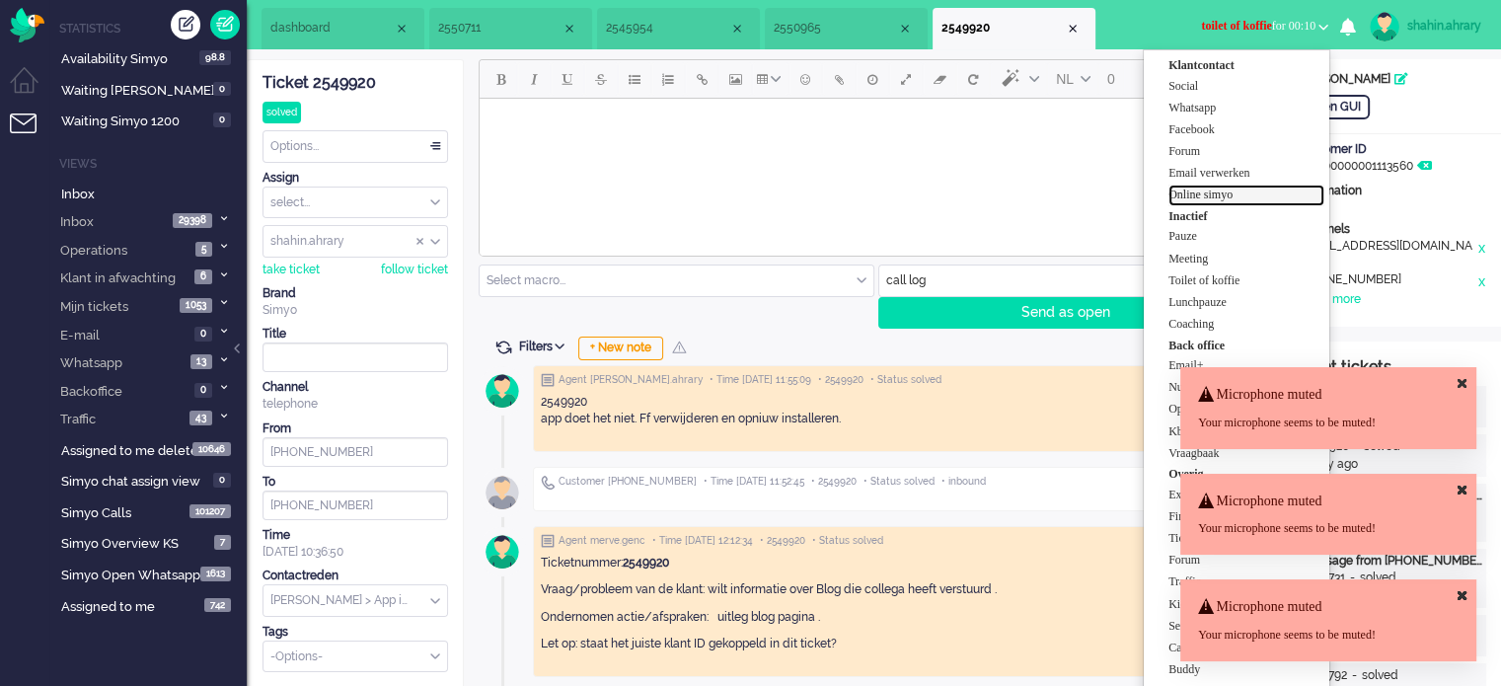
click at [1236, 188] on label "Online simyo" at bounding box center [1247, 195] width 156 height 17
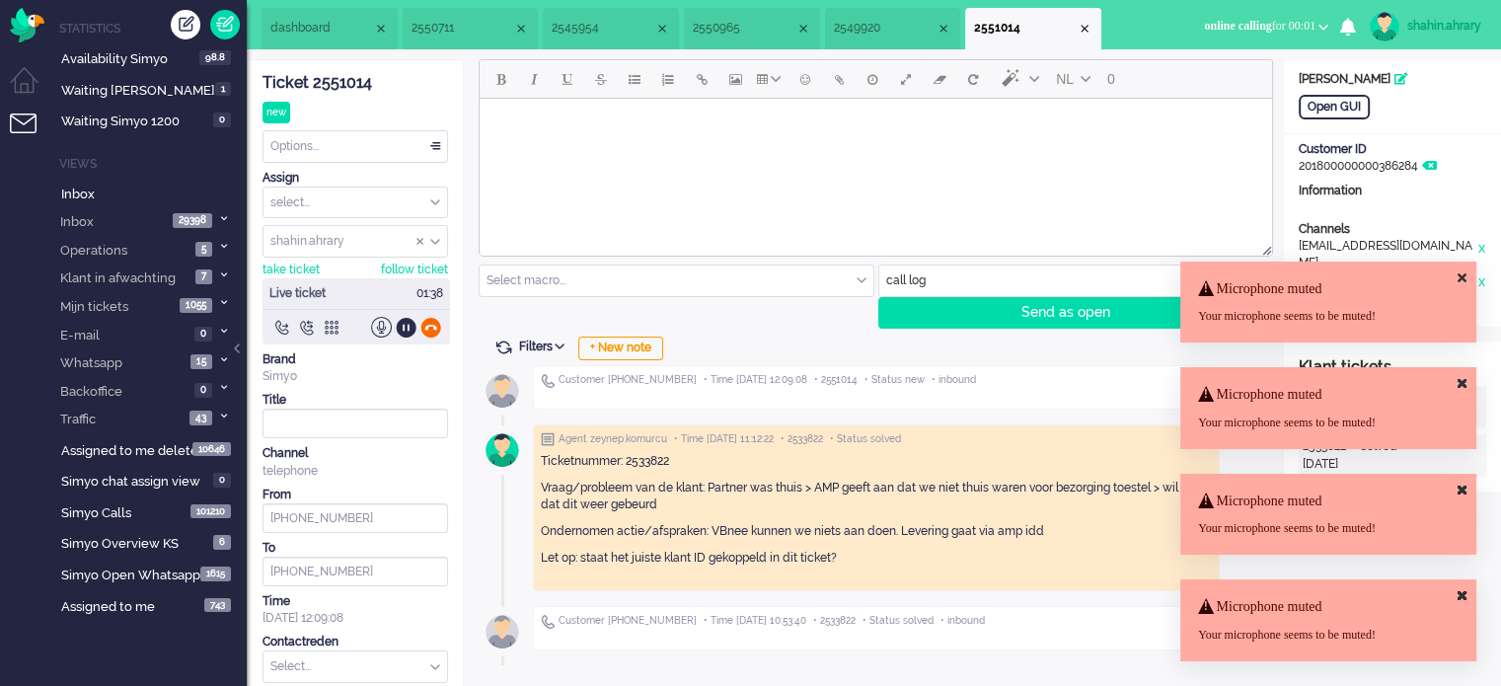
click at [434, 317] on div at bounding box center [430, 327] width 21 height 21
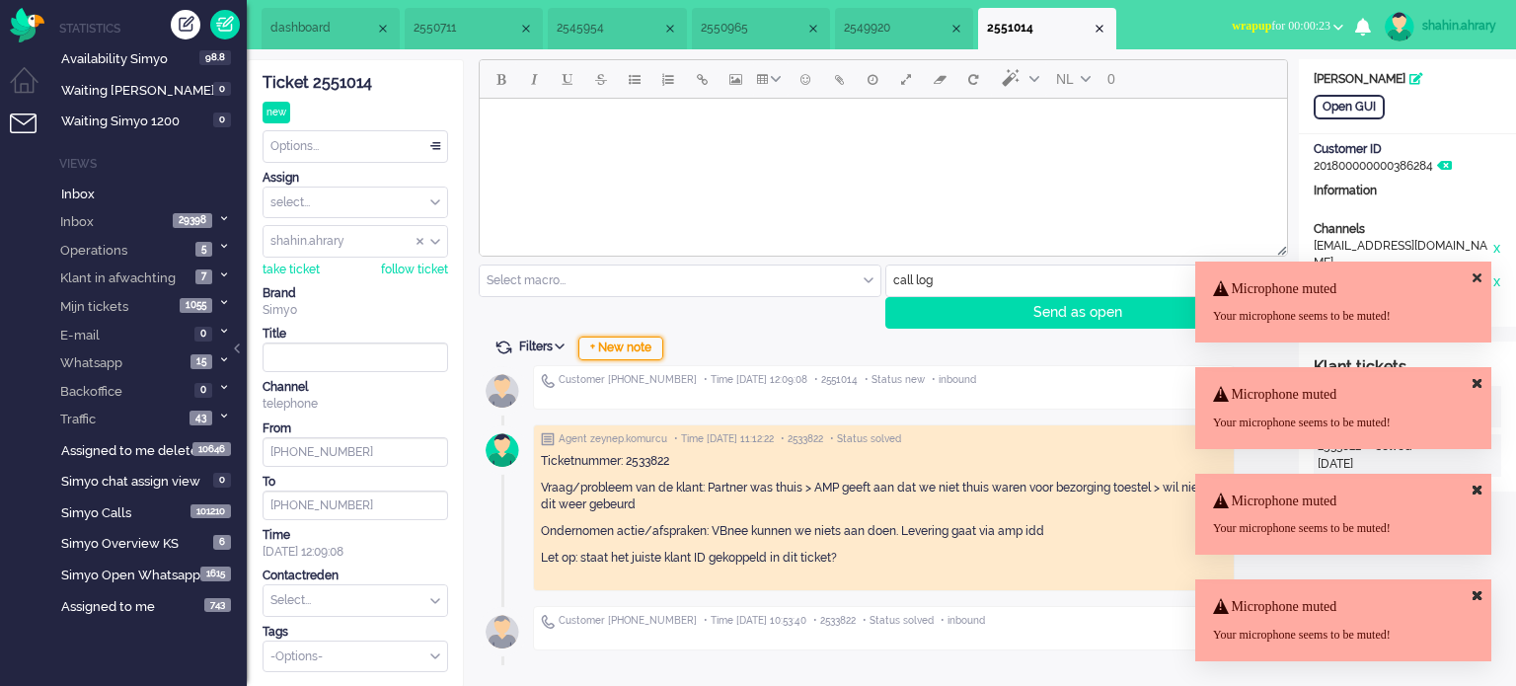
click at [647, 351] on div "+ New note" at bounding box center [620, 349] width 85 height 24
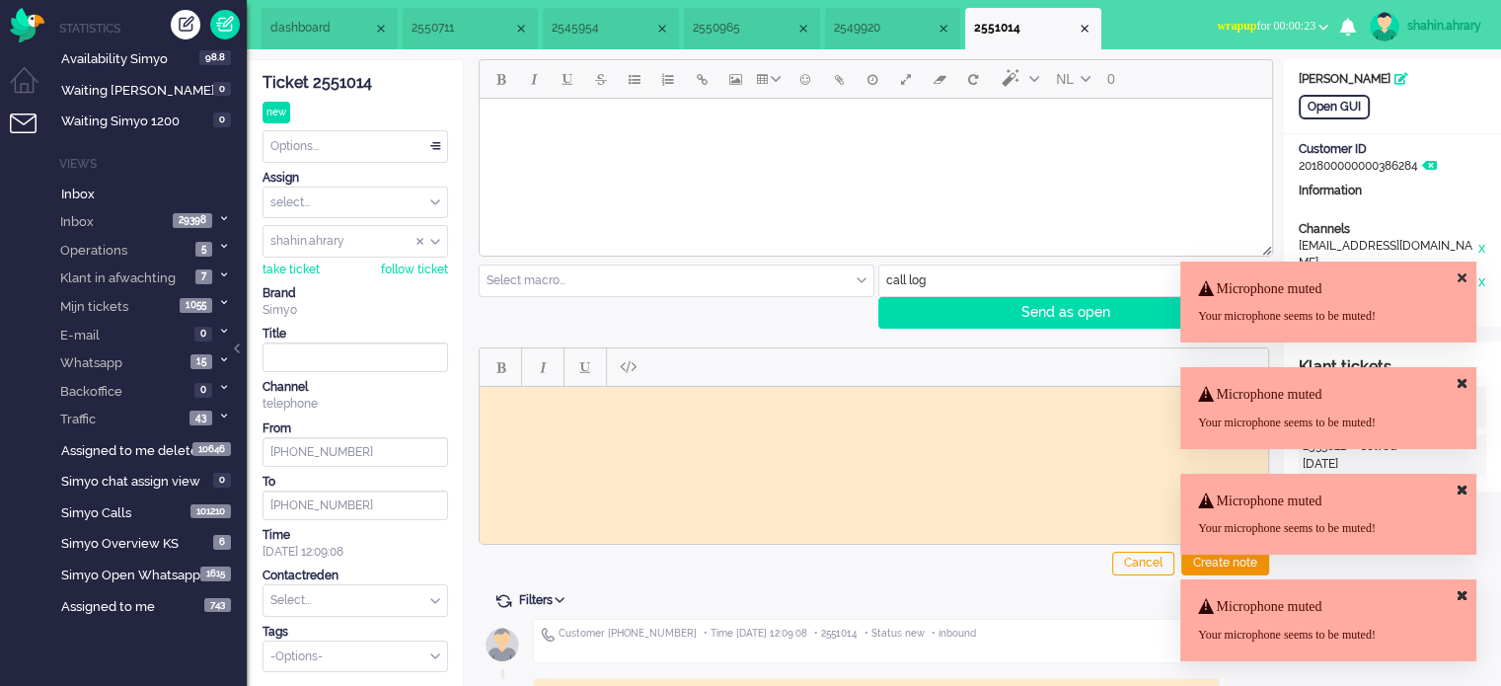
click at [538, 417] on html at bounding box center [874, 401] width 789 height 31
click at [334, 83] on div "Ticket 2551014" at bounding box center [356, 83] width 186 height 23
click at [505, 414] on html at bounding box center [874, 401] width 789 height 31
paste body "Rich Text Area. Press ALT-0 for help."
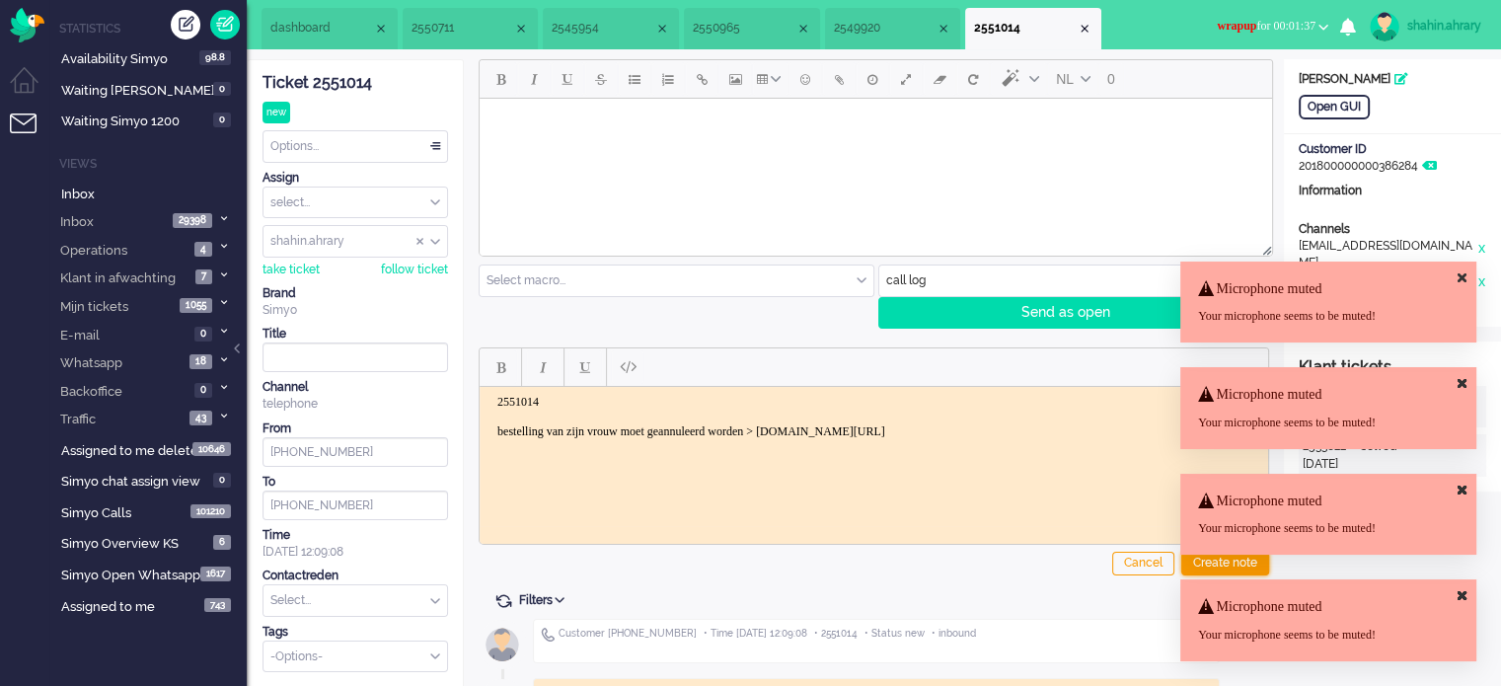
click at [1231, 568] on div "Create note" at bounding box center [1225, 564] width 88 height 24
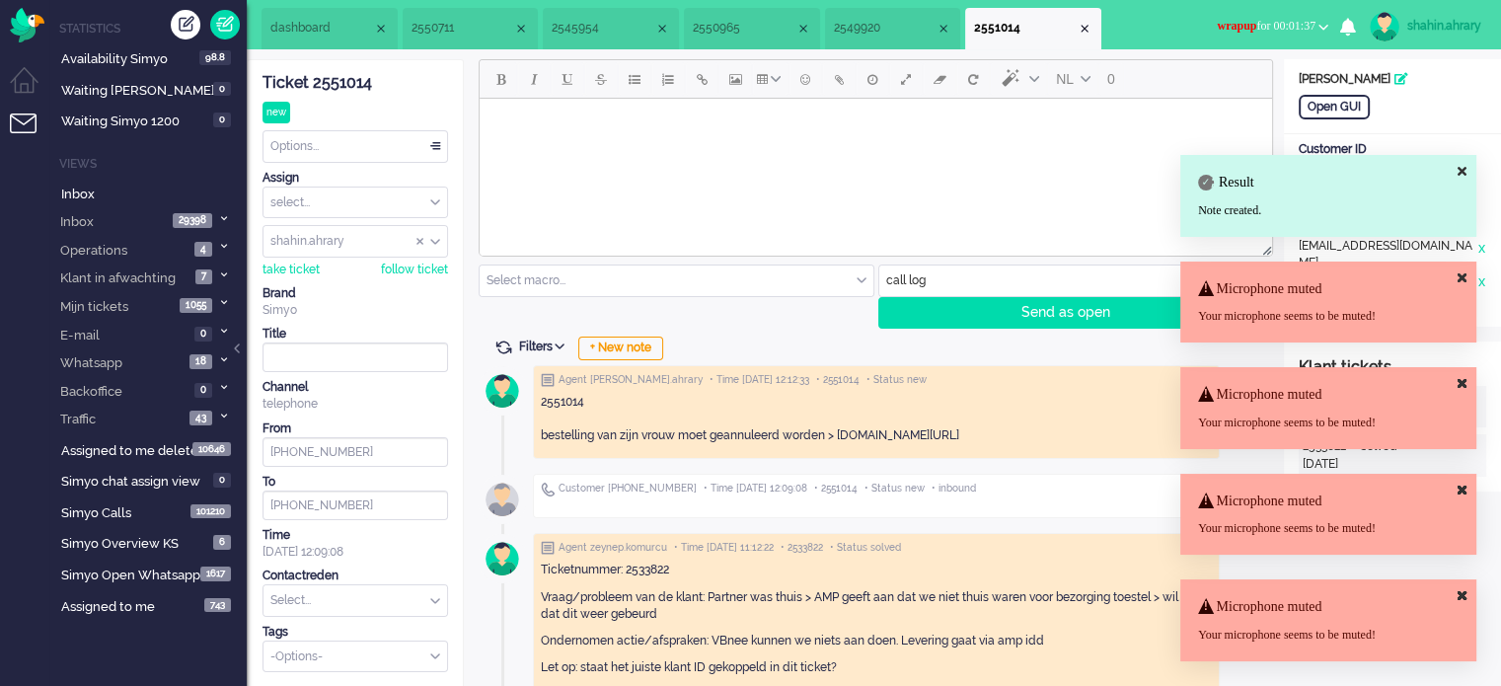
click at [319, 609] on input "text" at bounding box center [356, 600] width 184 height 31
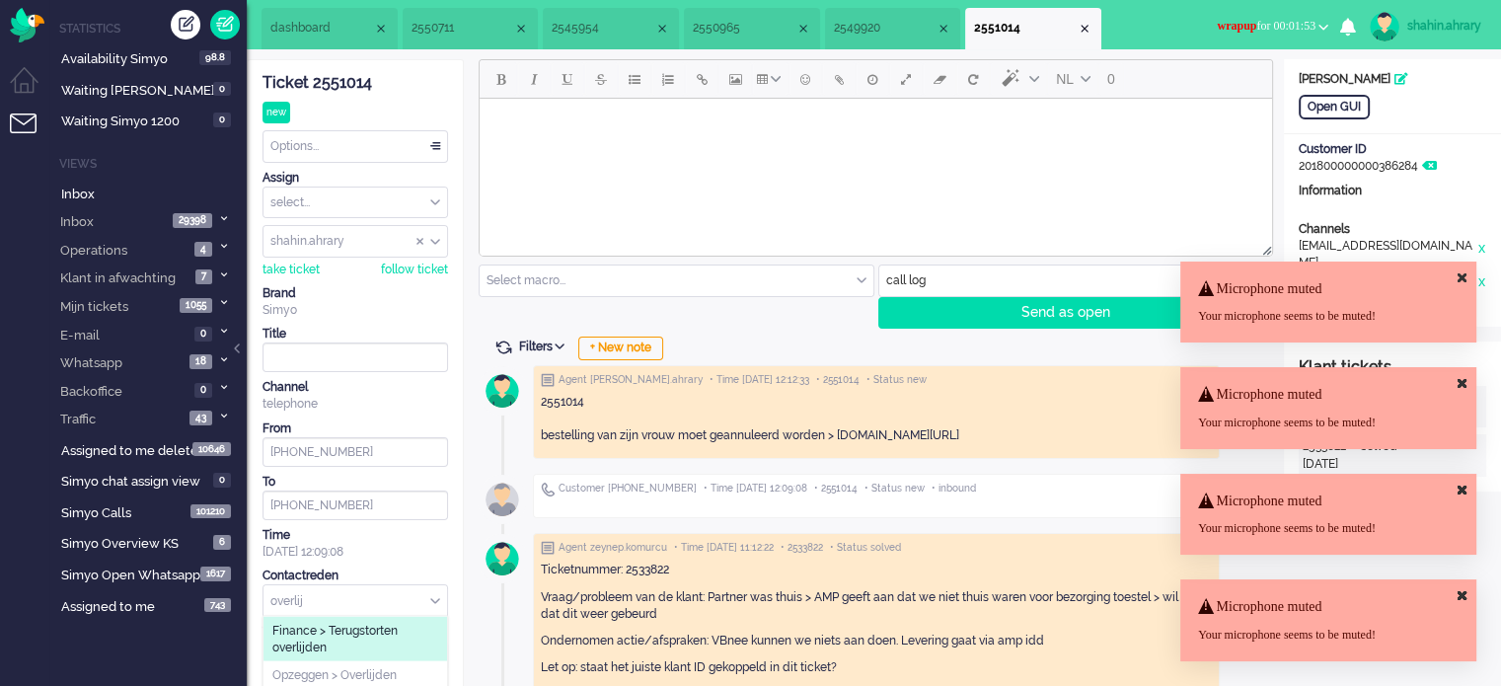
type input "overlij"
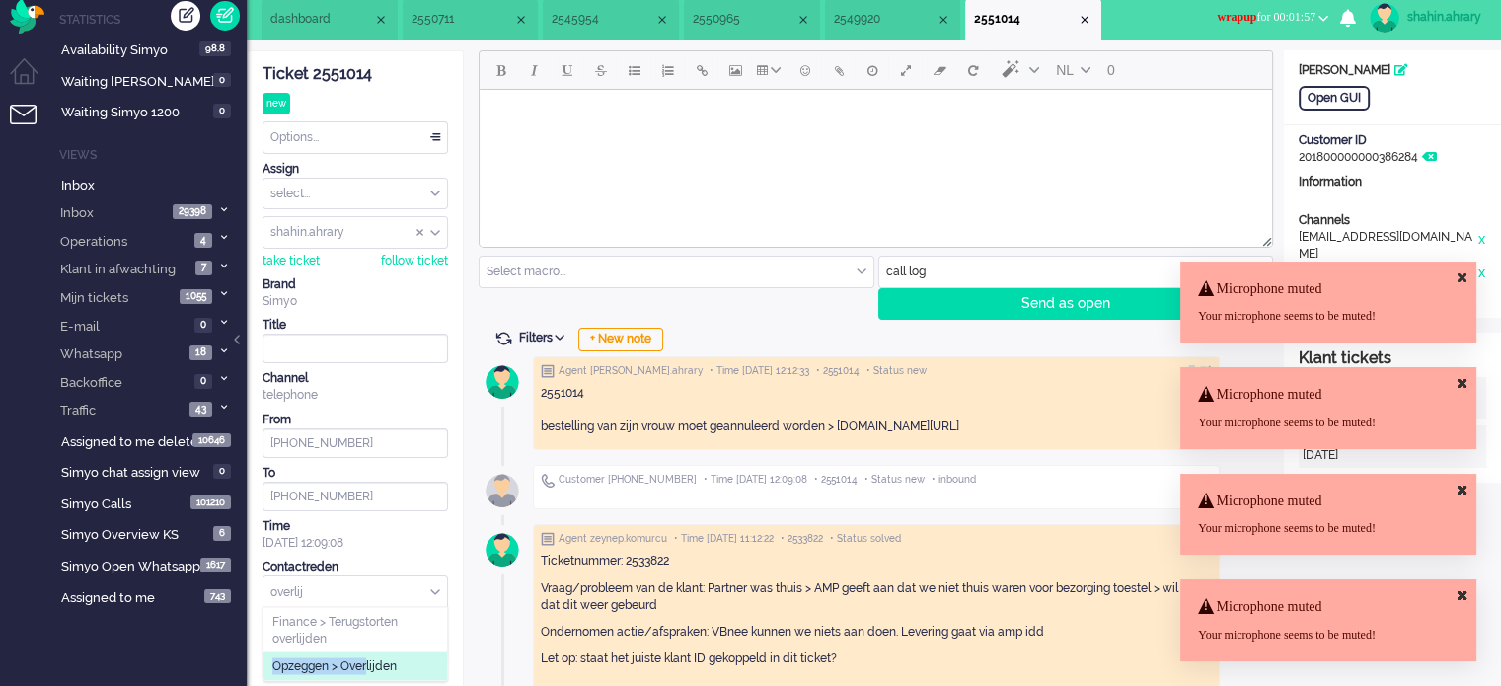
click at [369, 659] on ul "Finance > Terugstorten overlijden Opzeggen > Overlijden" at bounding box center [356, 644] width 184 height 73
click at [369, 659] on span "Opzeggen > Overlijden" at bounding box center [334, 666] width 124 height 17
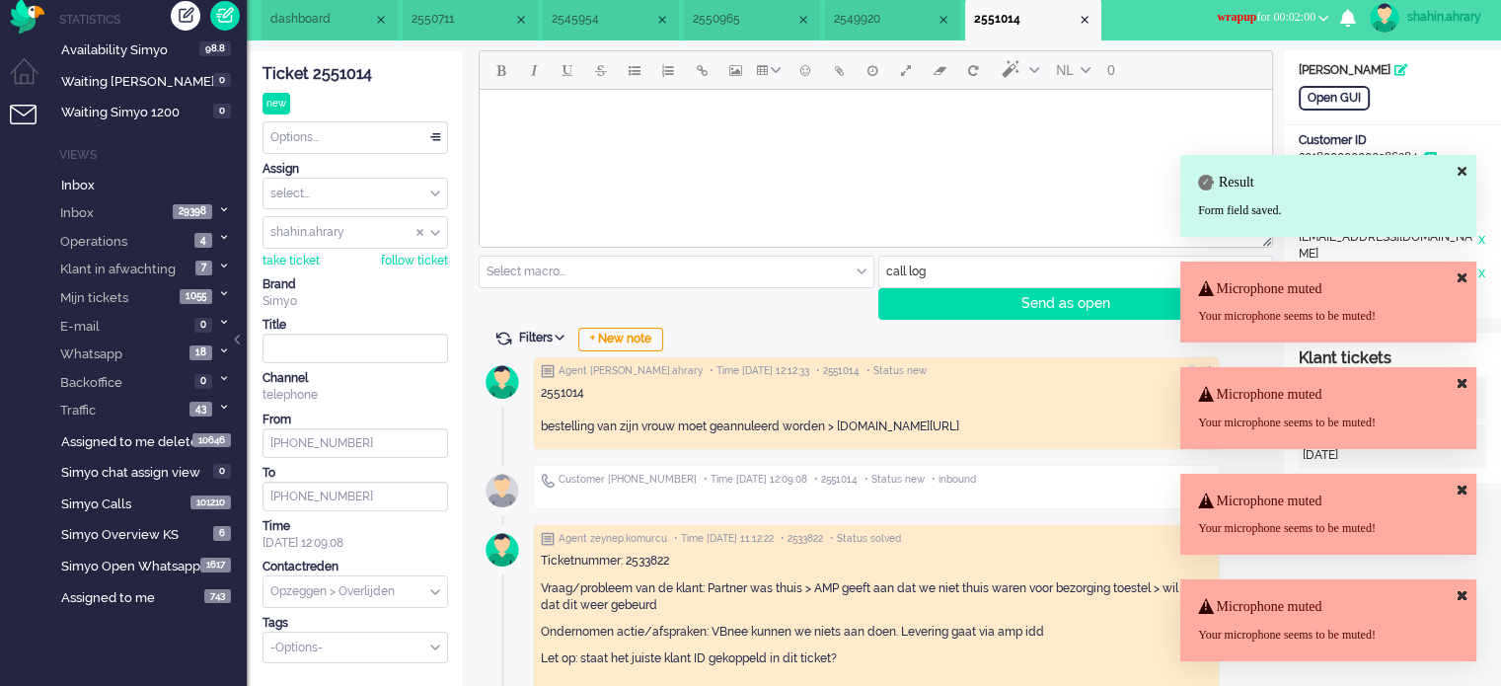
click at [371, 117] on div "Ticket 2551014 new Watching Options... Set Status Open Pending Holding Solved S…" at bounding box center [356, 357] width 186 height 612
click at [368, 140] on div "Options..." at bounding box center [356, 137] width 184 height 31
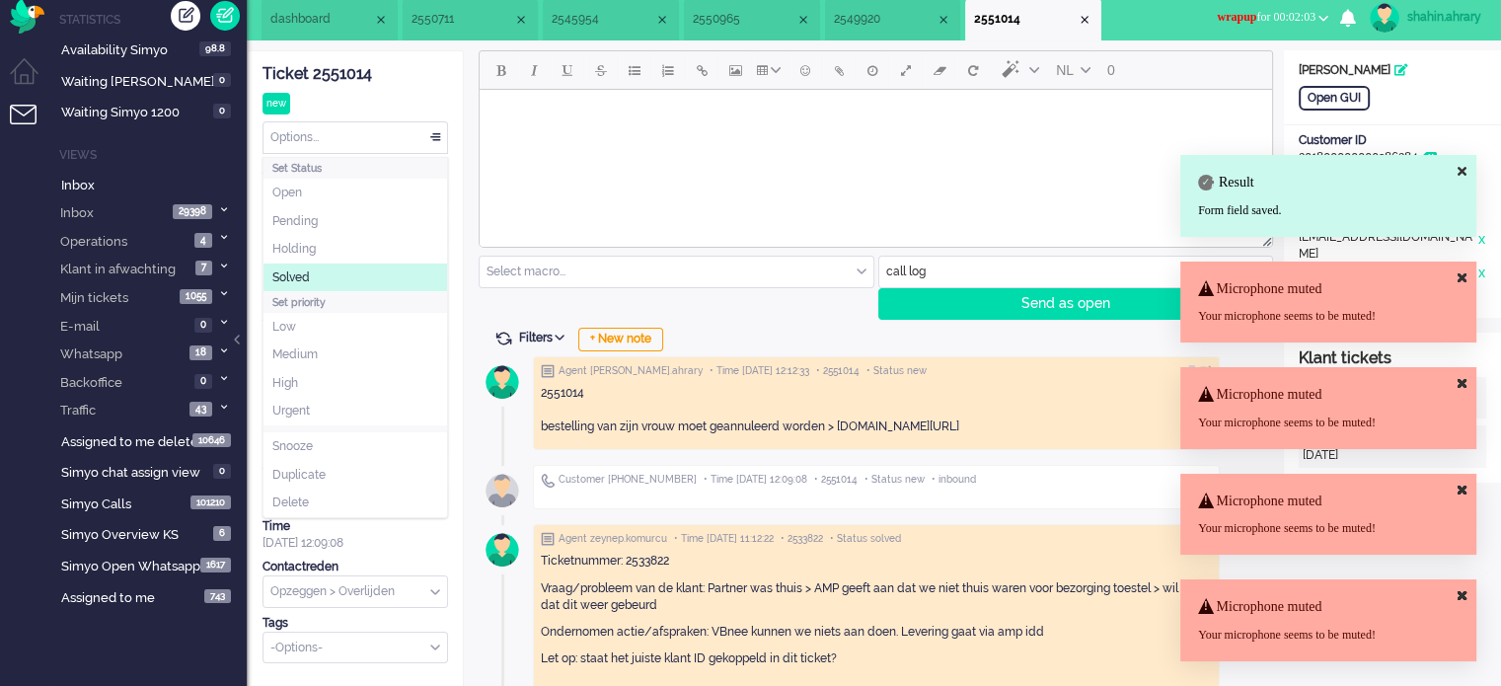
click at [350, 276] on li "Solved" at bounding box center [356, 278] width 184 height 29
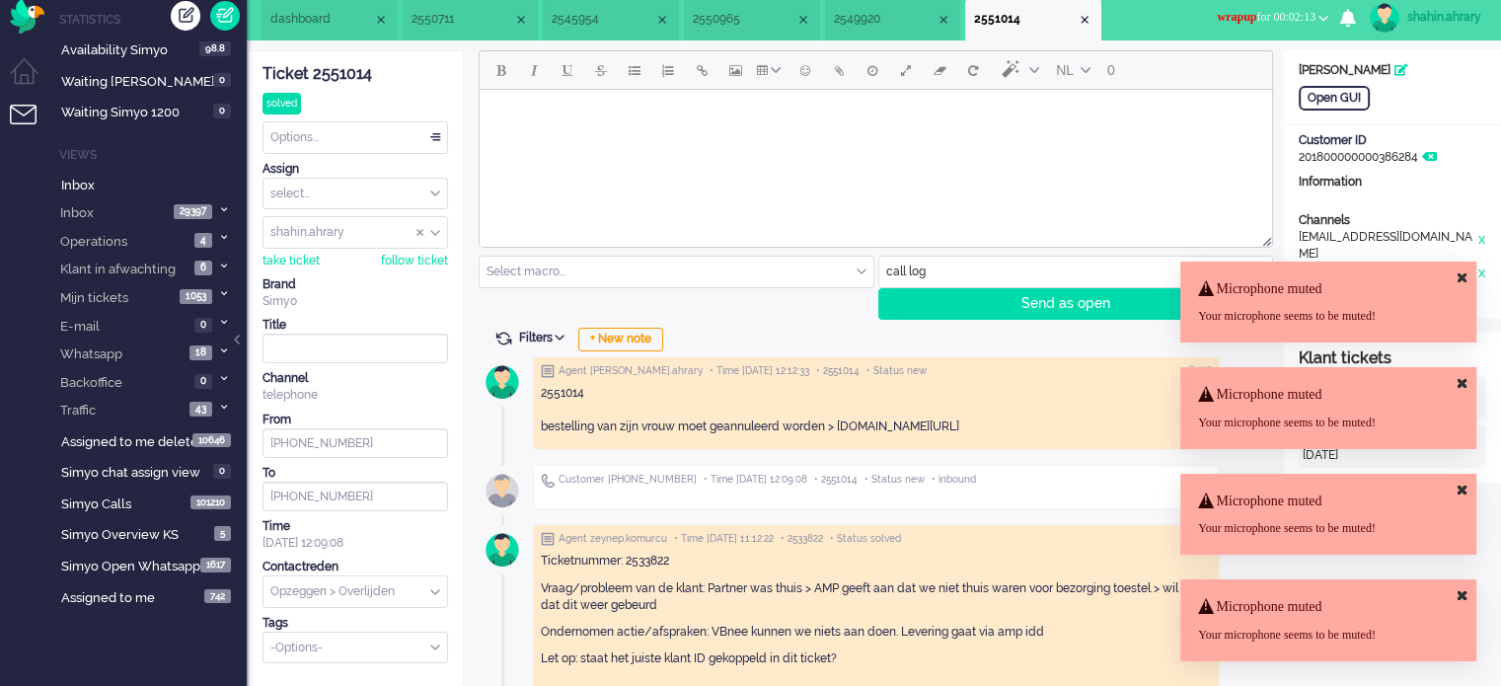
click at [1303, 21] on span "wrapup for 00:02:13" at bounding box center [1266, 17] width 99 height 14
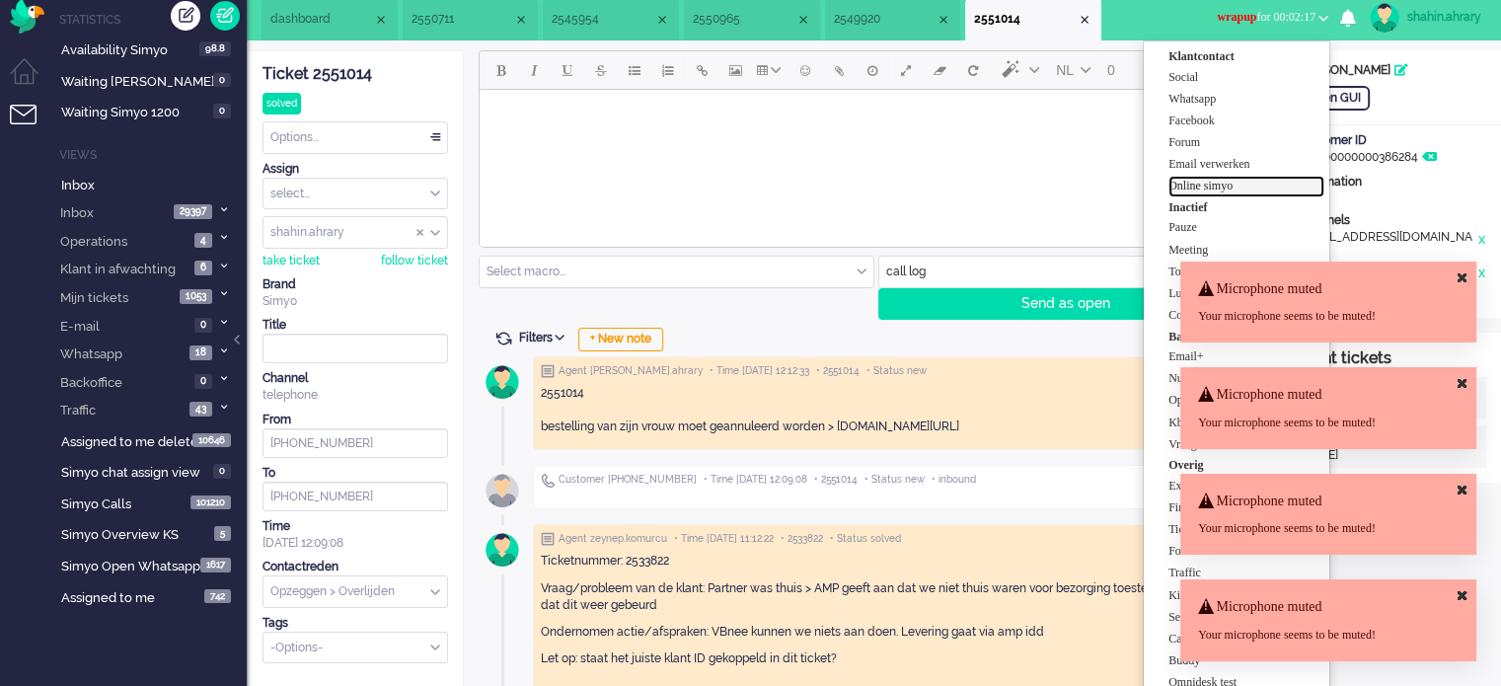
click at [1257, 185] on label "Online simyo" at bounding box center [1247, 186] width 156 height 17
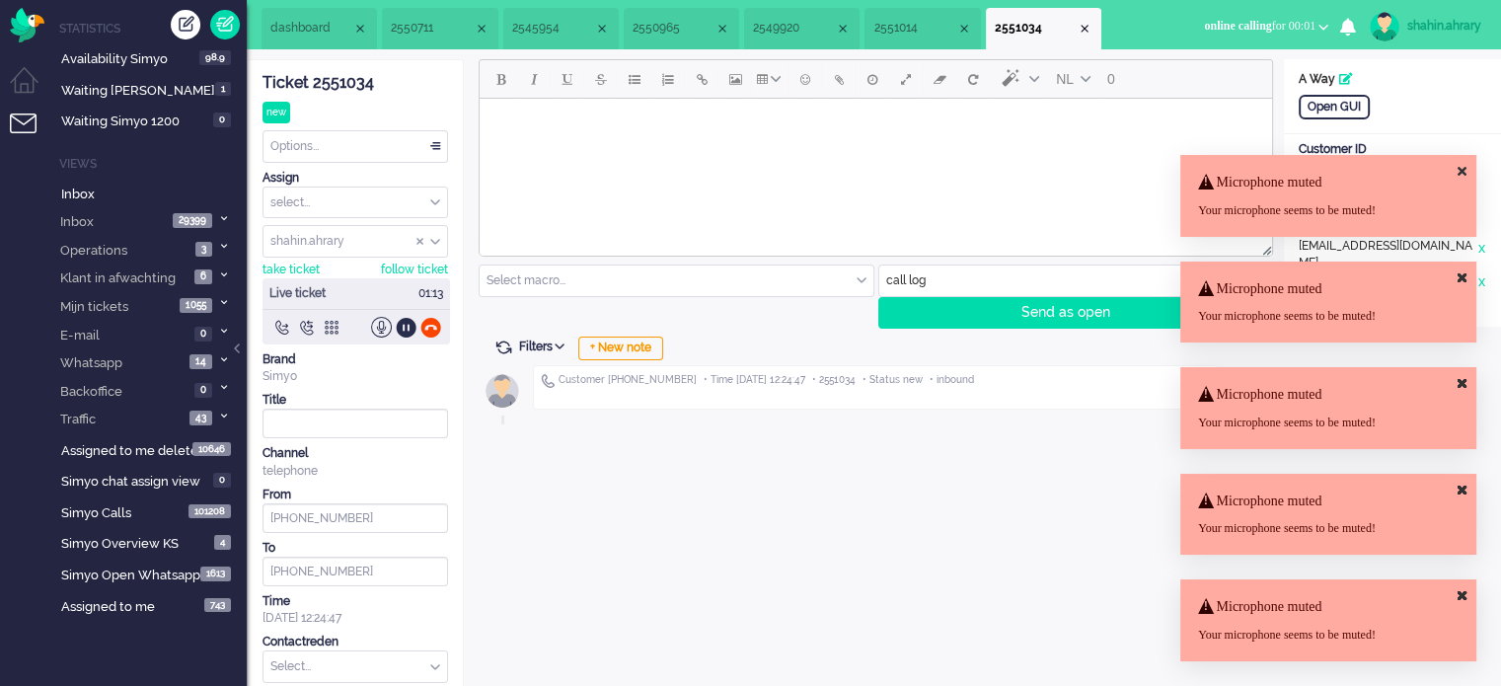
click at [1461, 168] on icon at bounding box center [1462, 171] width 9 height 13
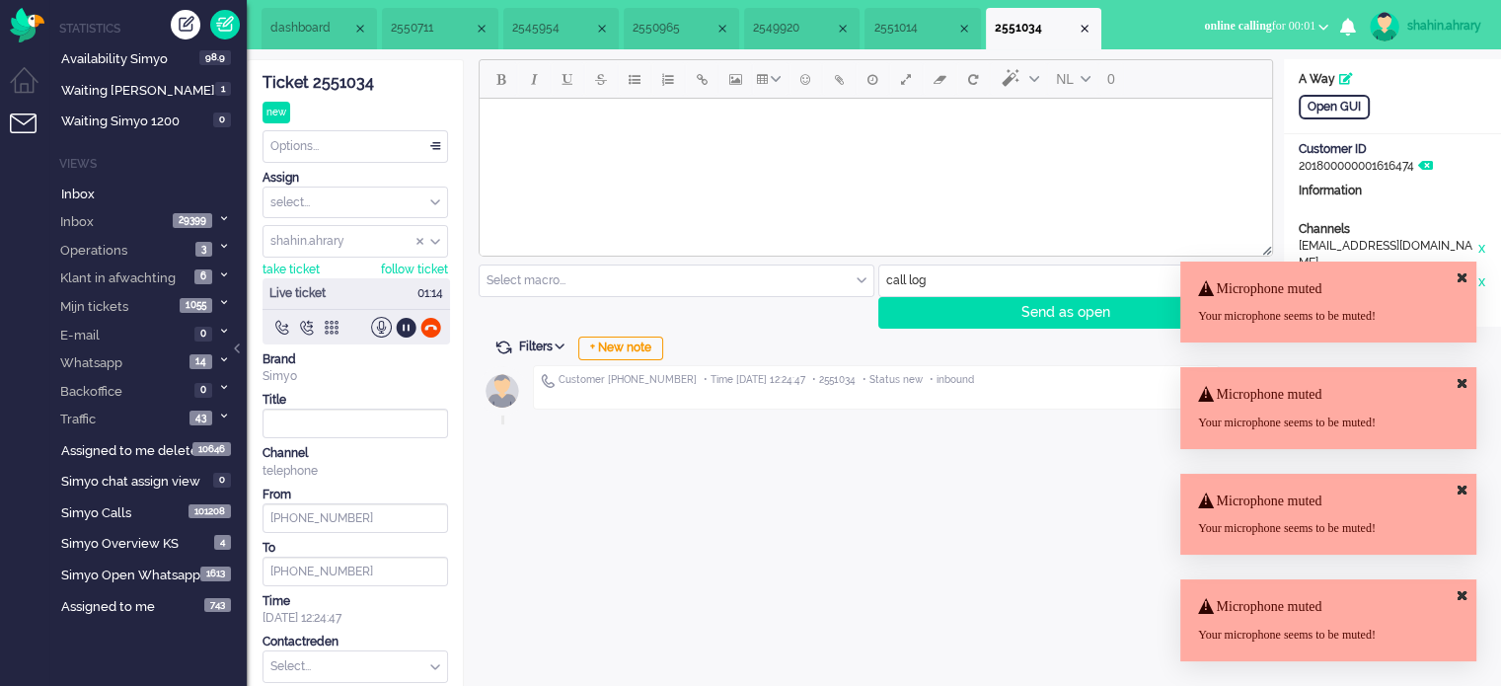
click at [1463, 276] on icon at bounding box center [1462, 277] width 9 height 13
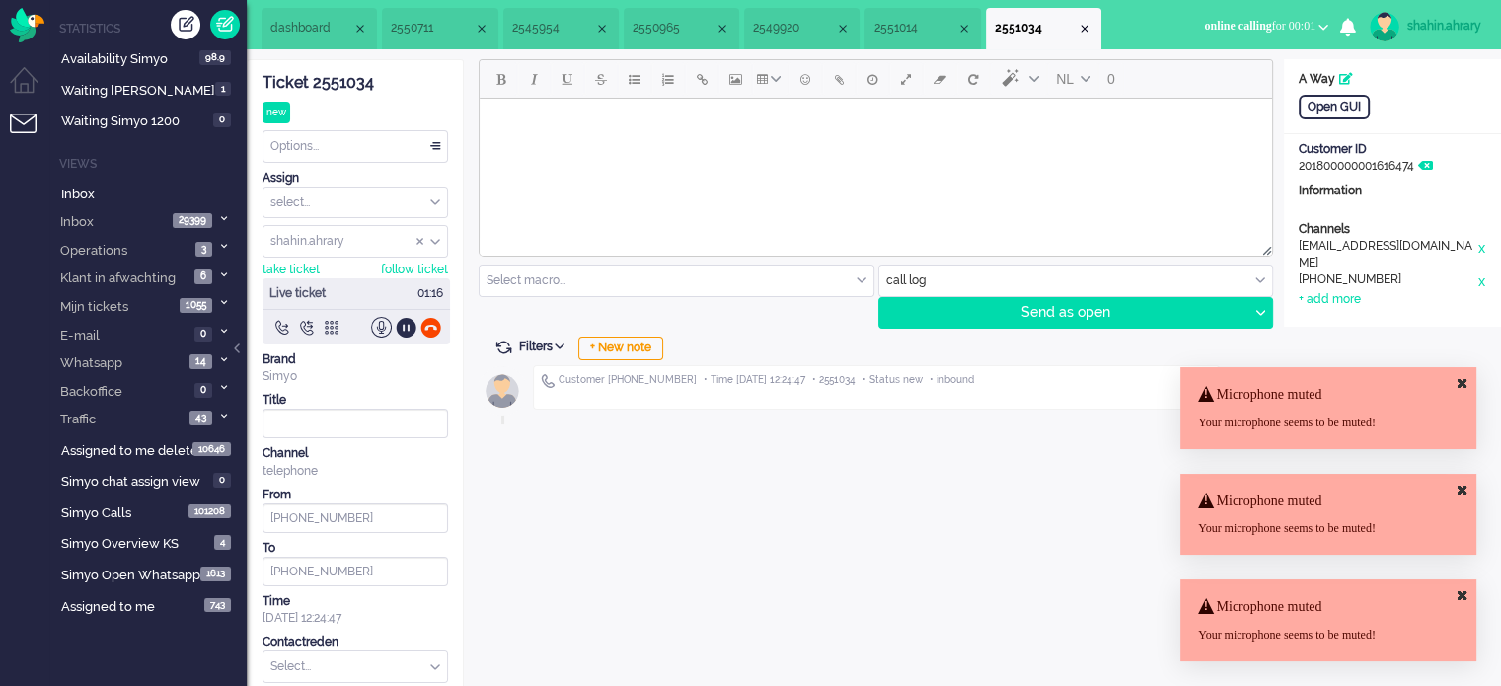
click at [1465, 378] on icon at bounding box center [1462, 383] width 9 height 13
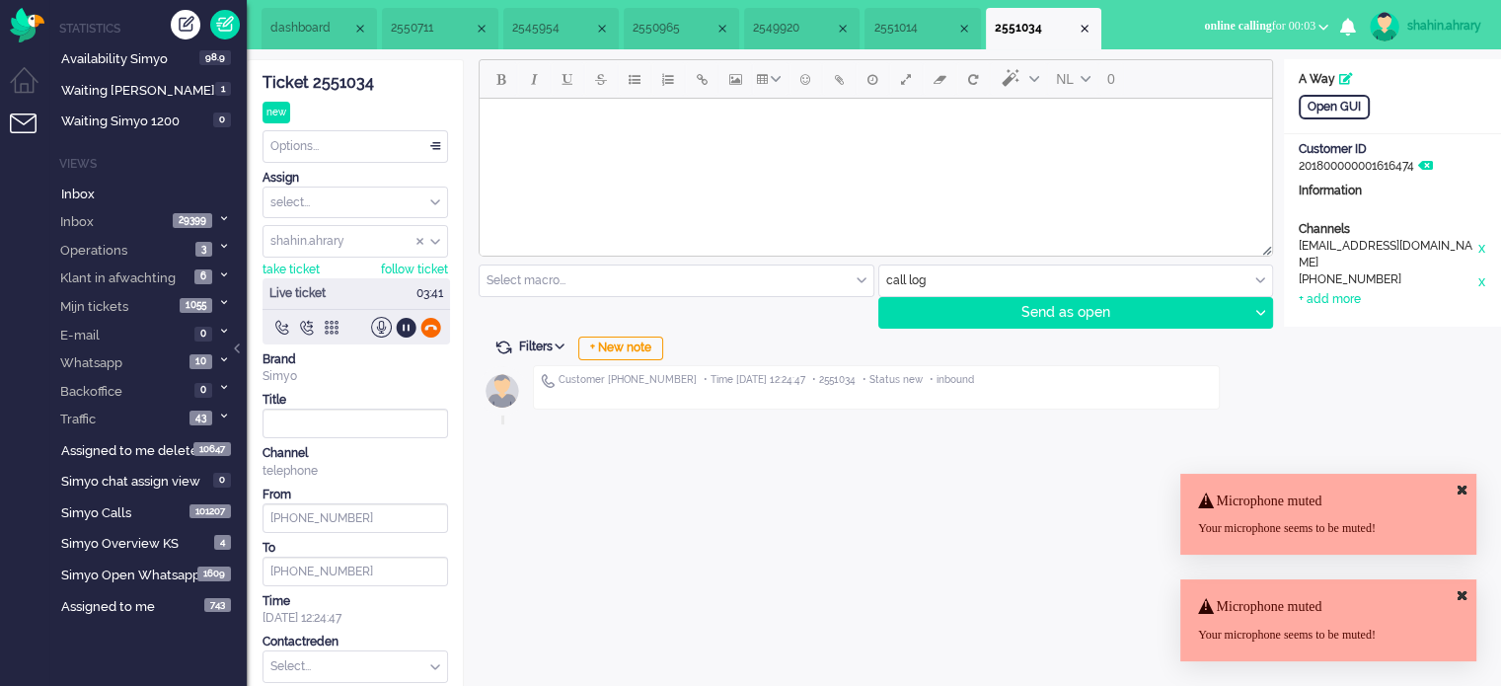
click at [439, 324] on div at bounding box center [357, 327] width 188 height 21
click at [438, 325] on div at bounding box center [430, 327] width 21 height 21
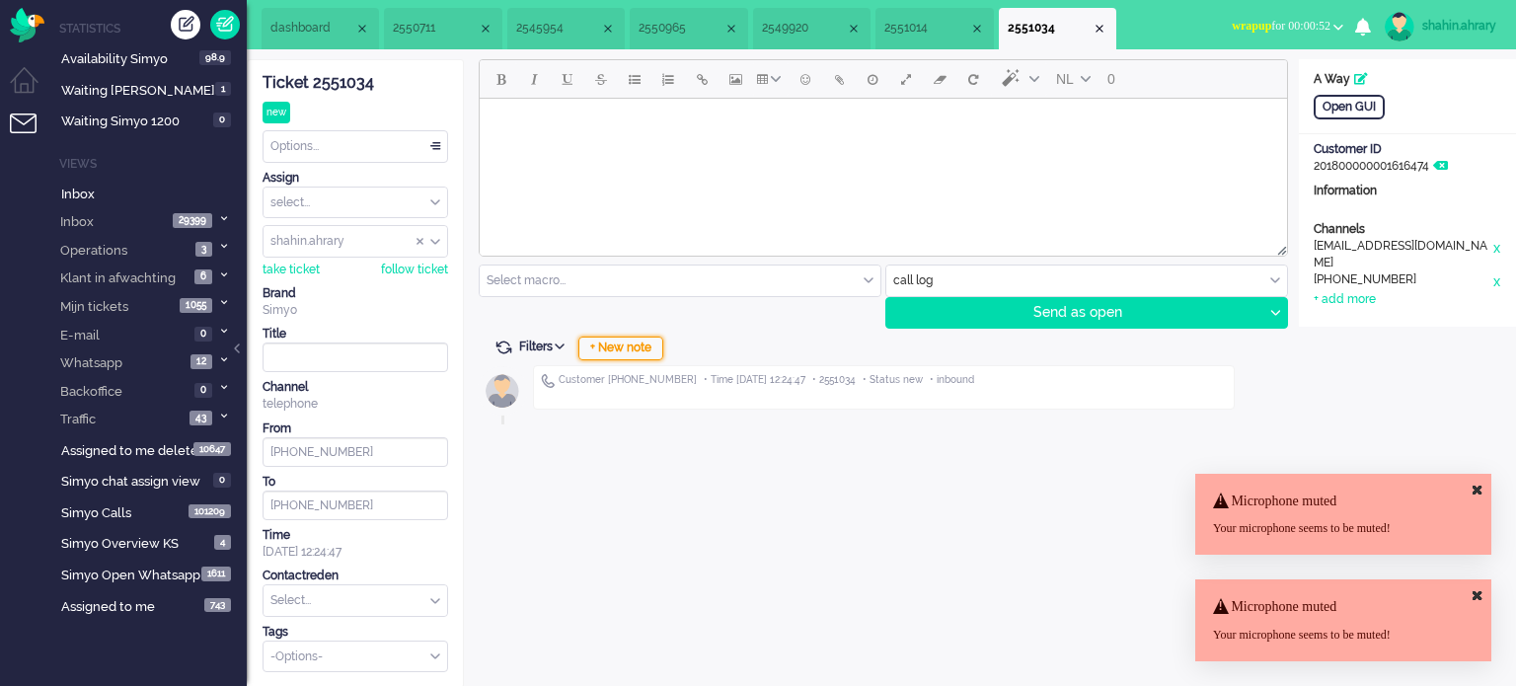
click at [633, 344] on div "+ New note" at bounding box center [620, 349] width 85 height 24
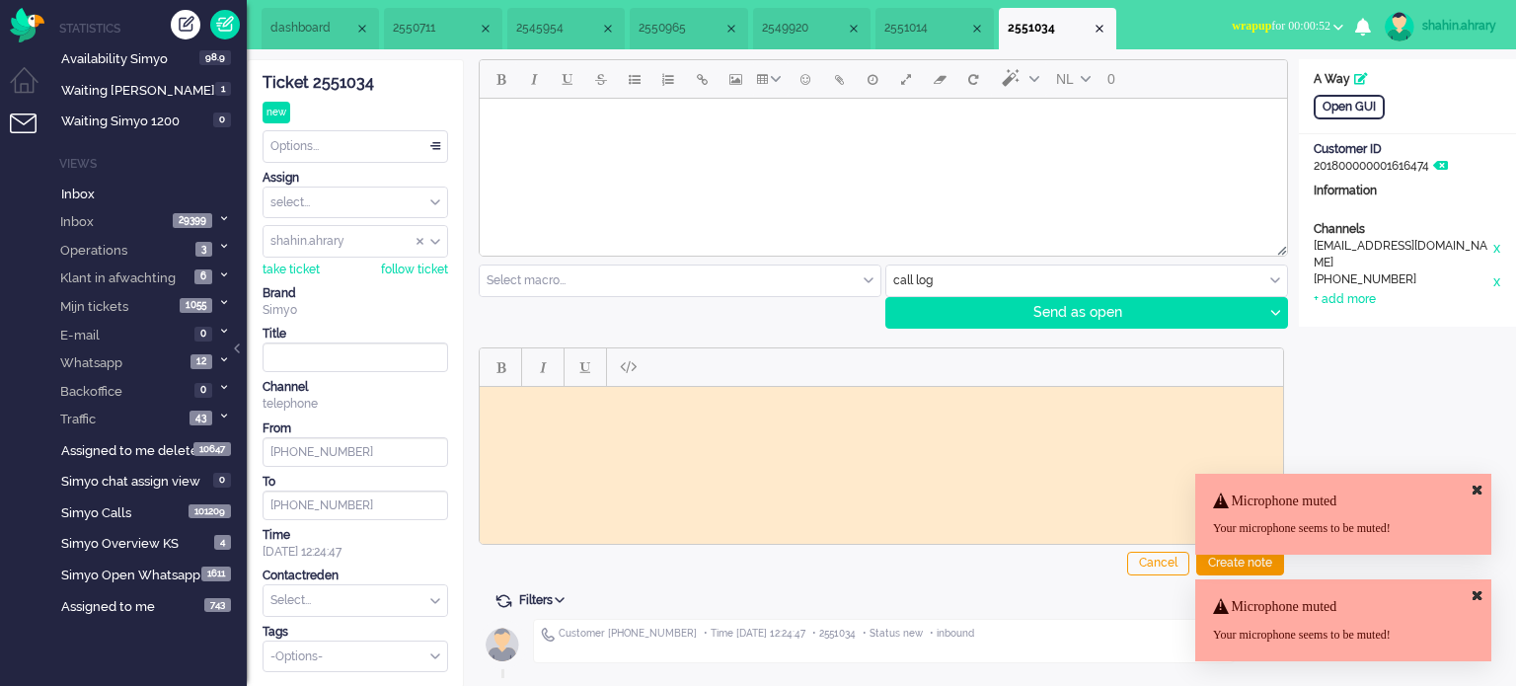
click at [363, 76] on div "Ticket 2551034" at bounding box center [356, 83] width 186 height 23
click at [713, 417] on html at bounding box center [881, 401] width 803 height 31
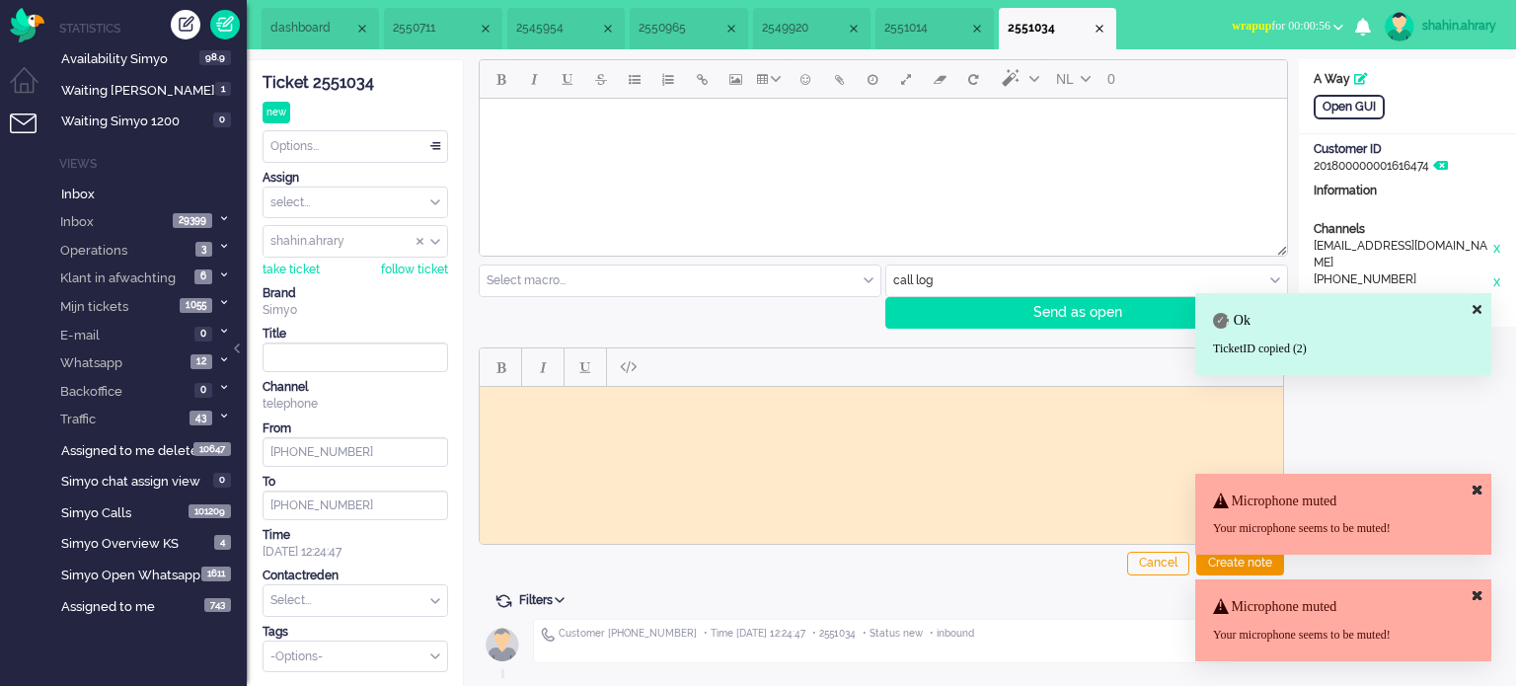
paste body "Rich Text Area. Press ALT-0 for help."
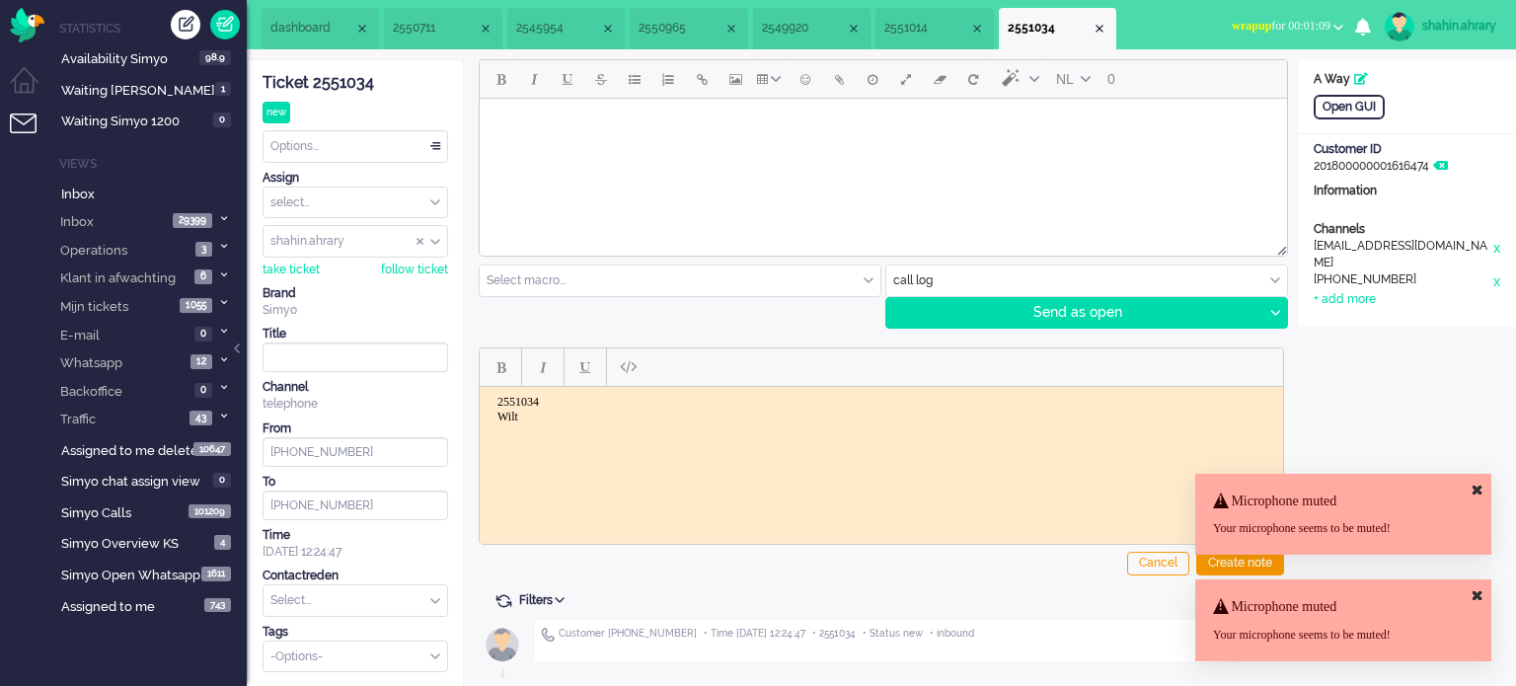
click at [610, 404] on body "2551034 Wilt" at bounding box center [882, 409] width 788 height 30
click at [1253, 556] on div "Create note" at bounding box center [1240, 564] width 88 height 24
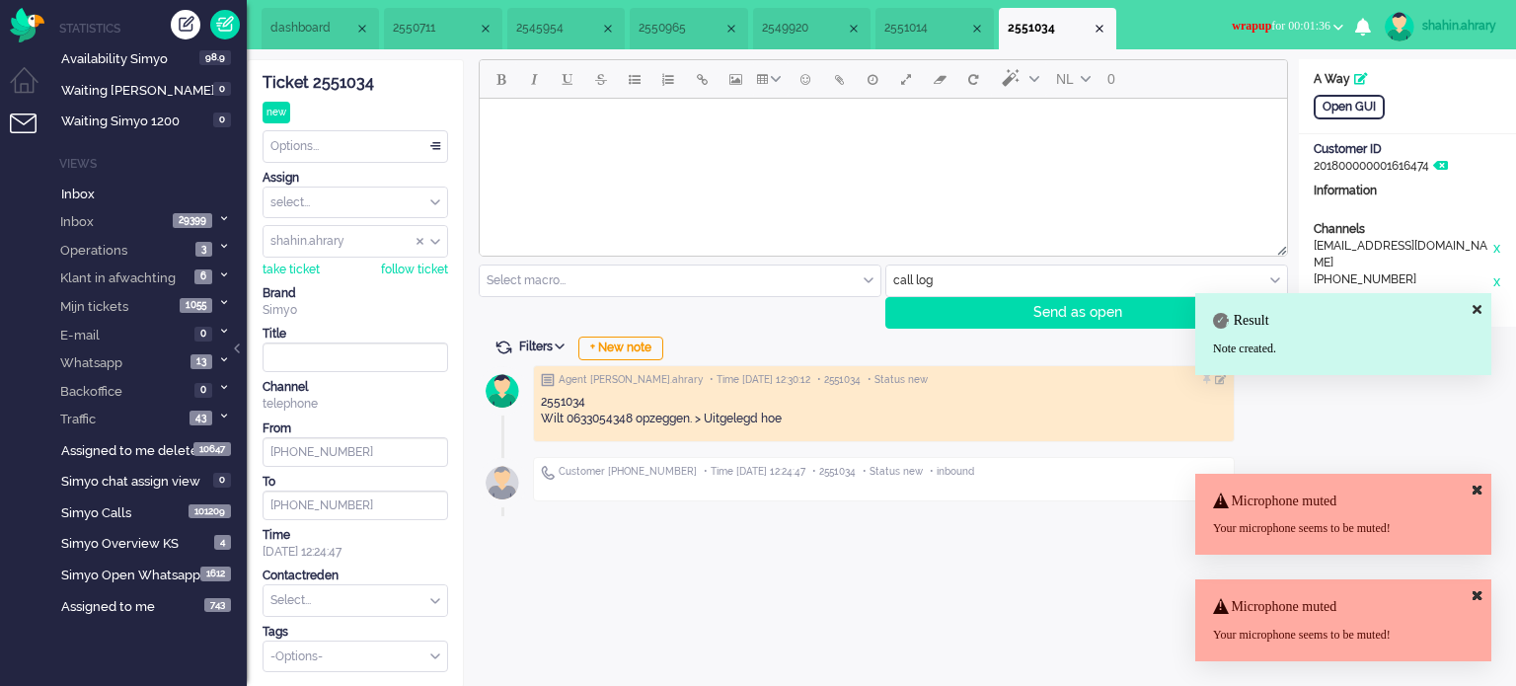
click at [415, 596] on input "text" at bounding box center [356, 600] width 184 height 31
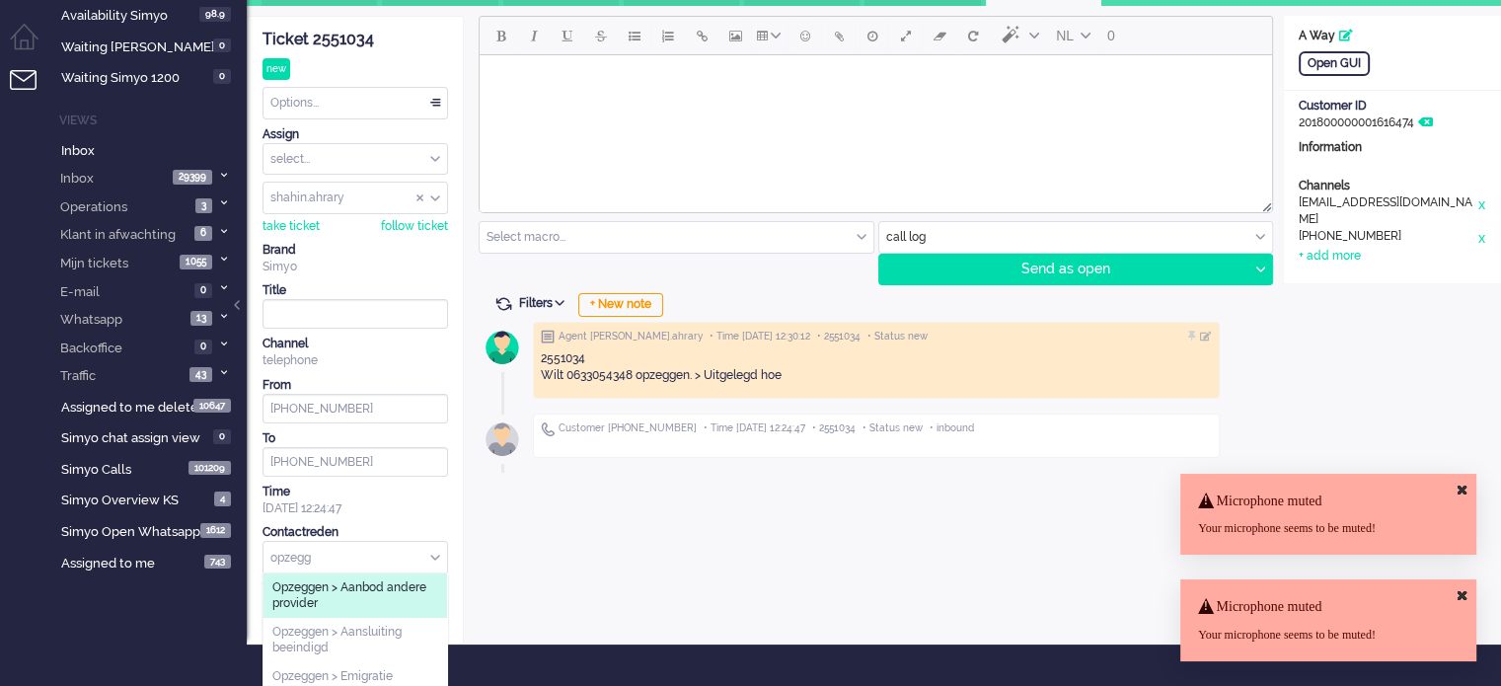
scroll to position [82, 0]
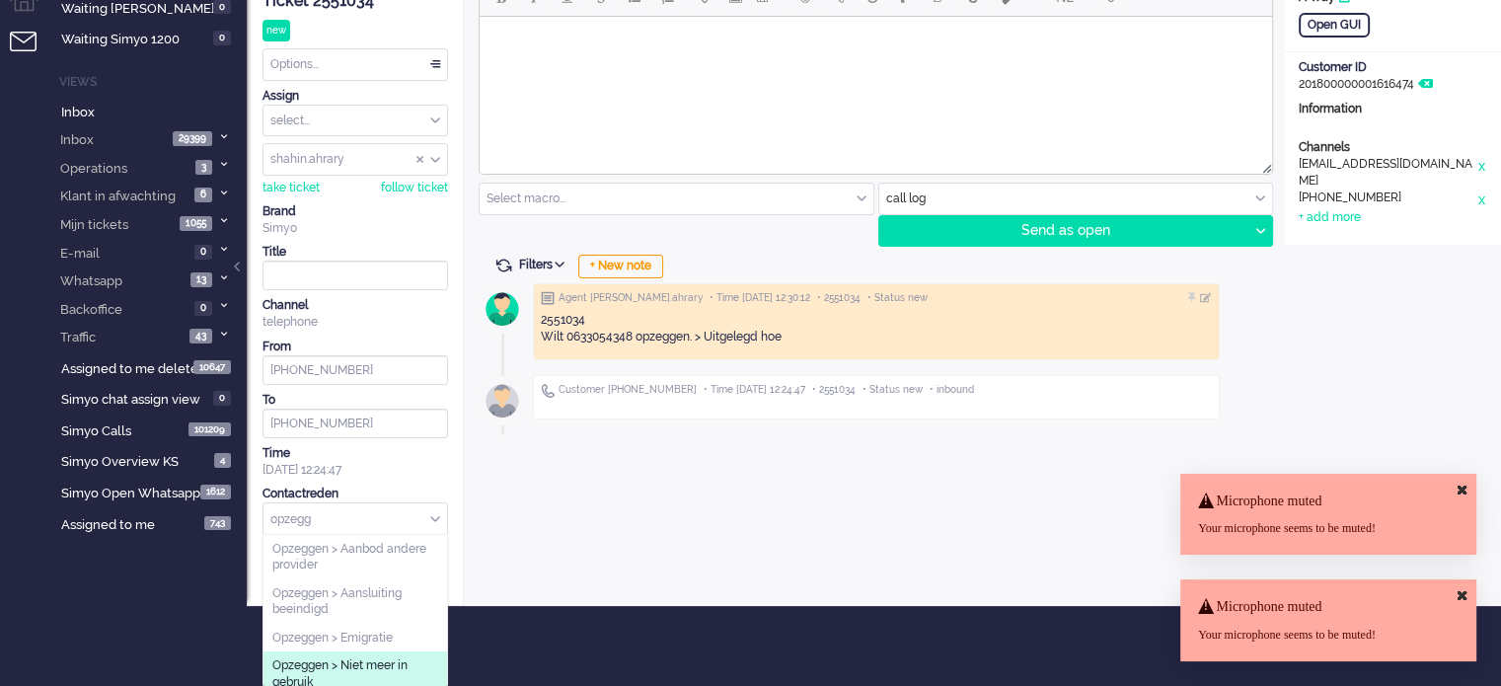
type input "opzegg"
click at [349, 657] on span "Opzeggen > Niet meer in gebruik" at bounding box center [355, 673] width 166 height 33
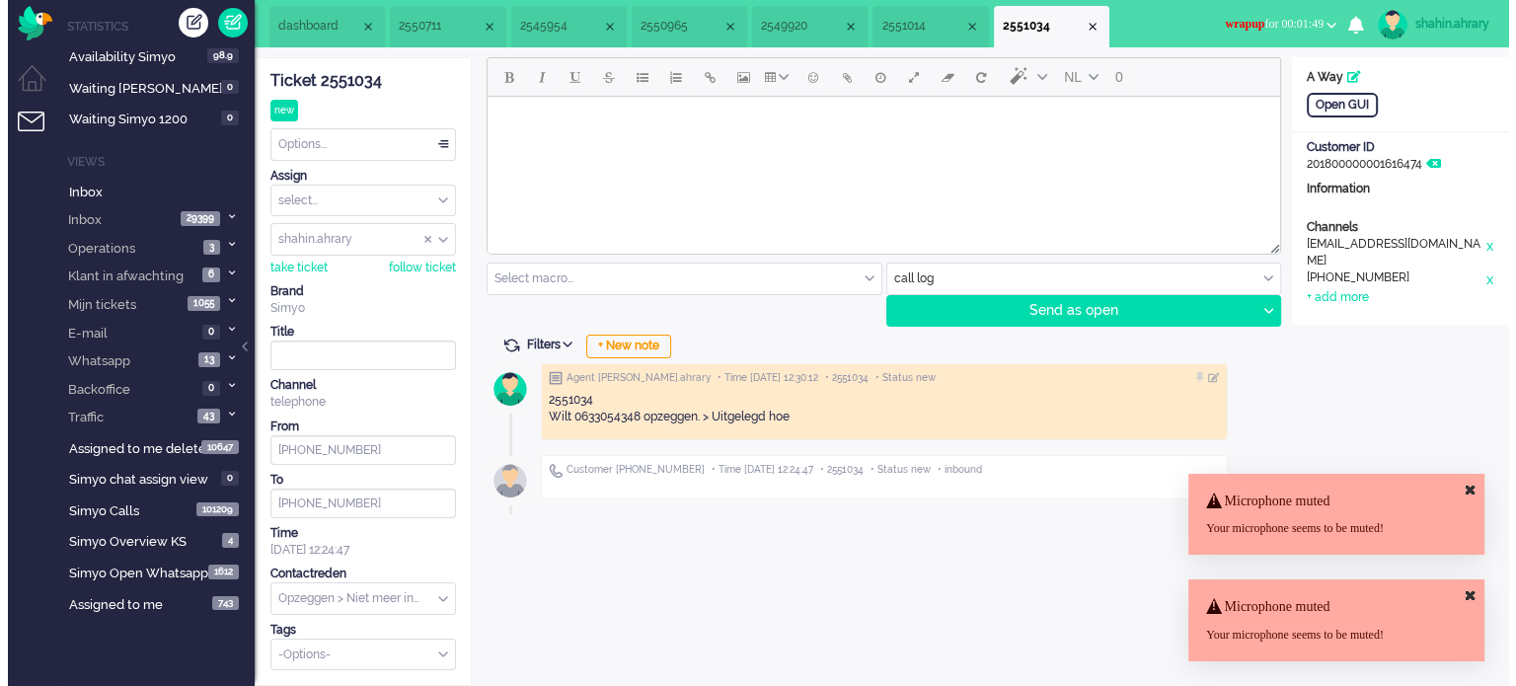
scroll to position [0, 0]
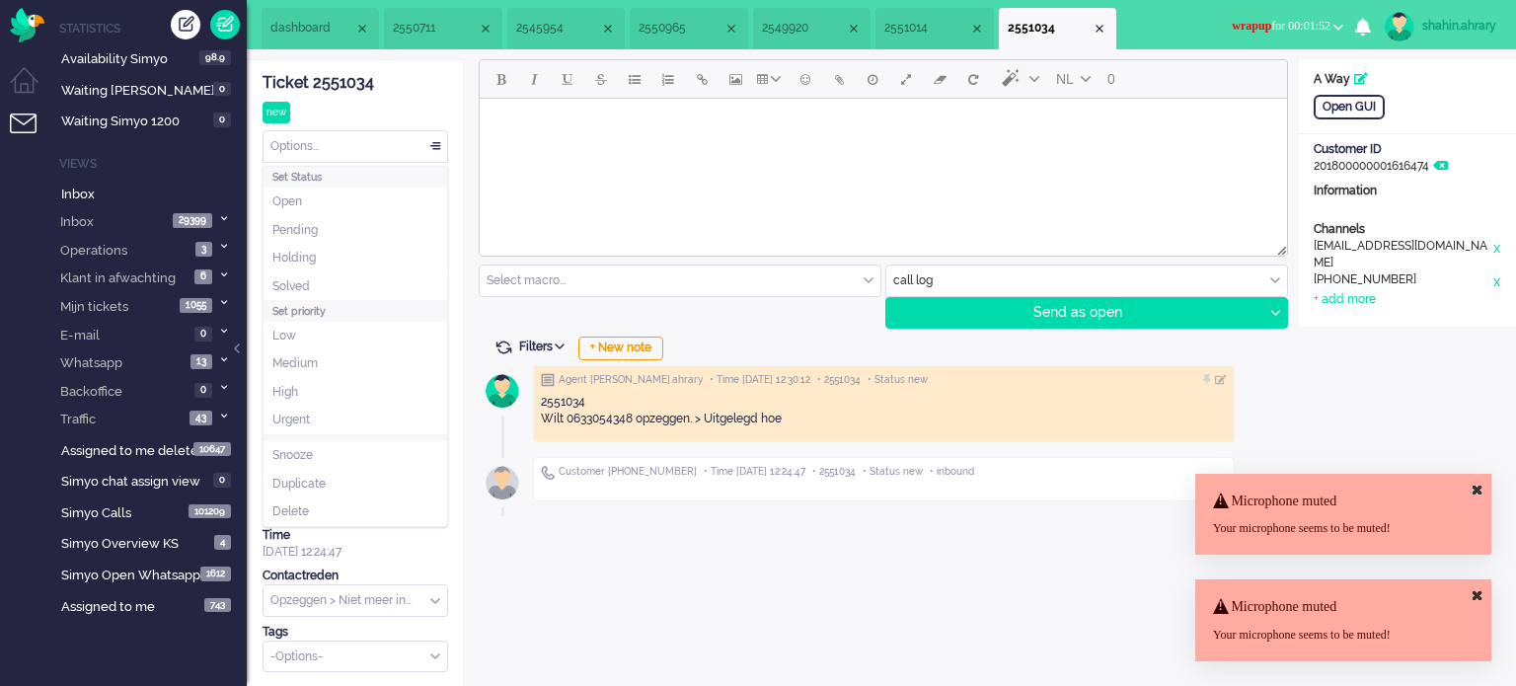
click at [357, 149] on div "Options..." at bounding box center [356, 146] width 184 height 31
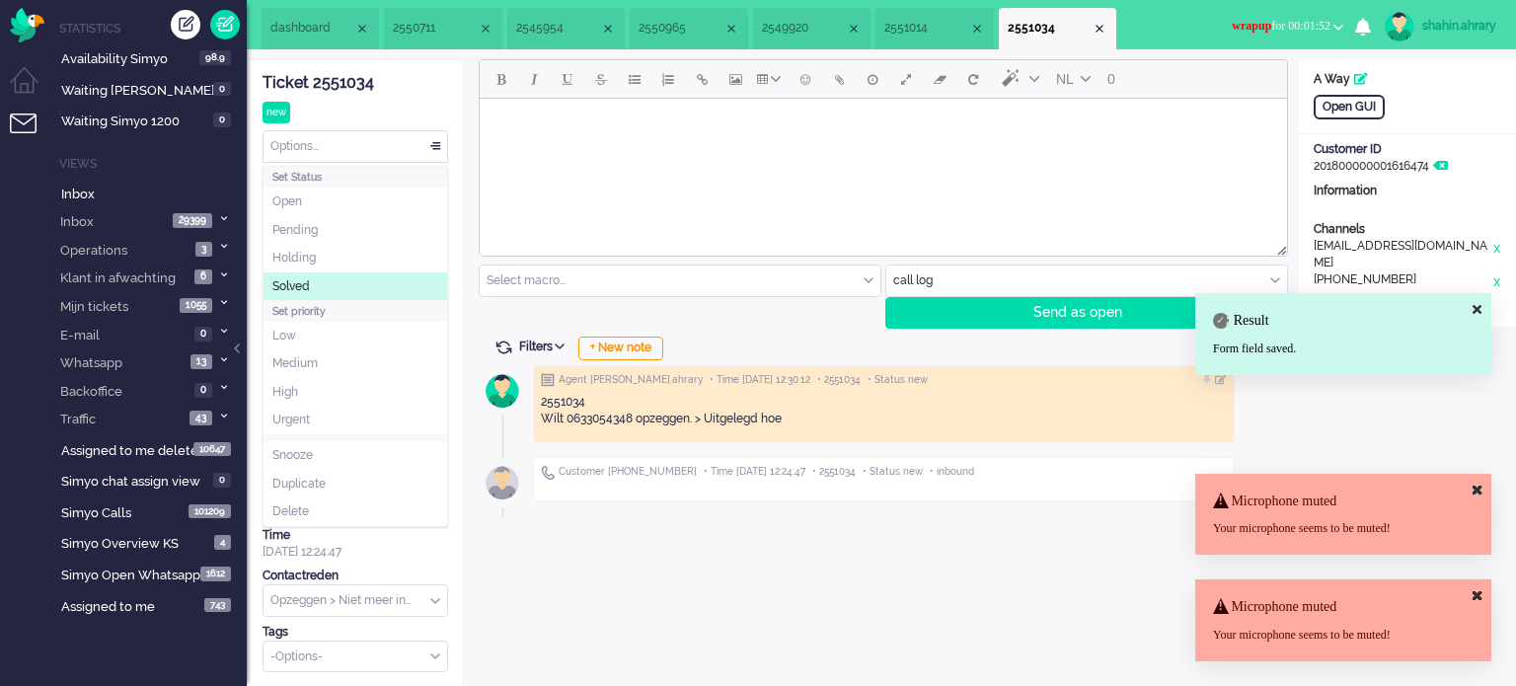
click at [359, 289] on li "Solved" at bounding box center [356, 286] width 184 height 29
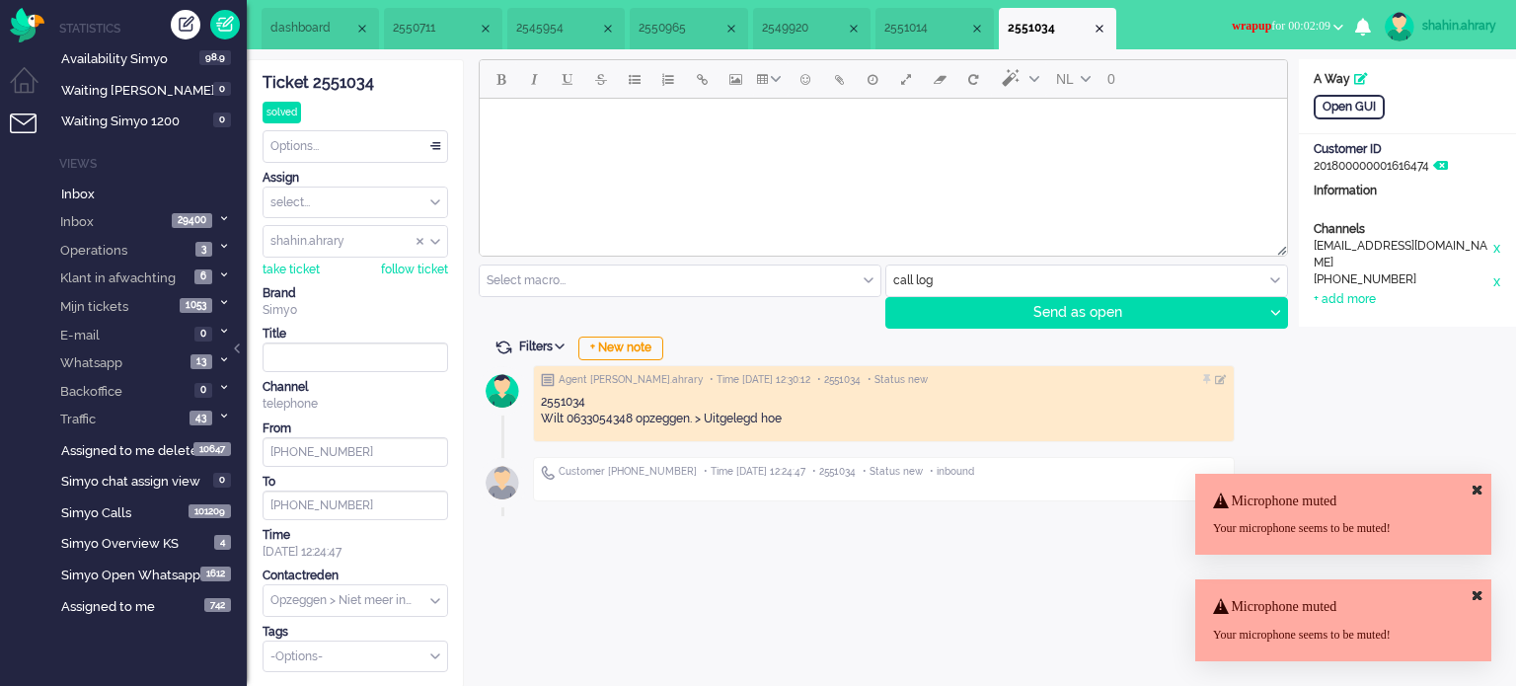
click at [1282, 14] on button "wrapup for 00:02:09" at bounding box center [1287, 26] width 135 height 29
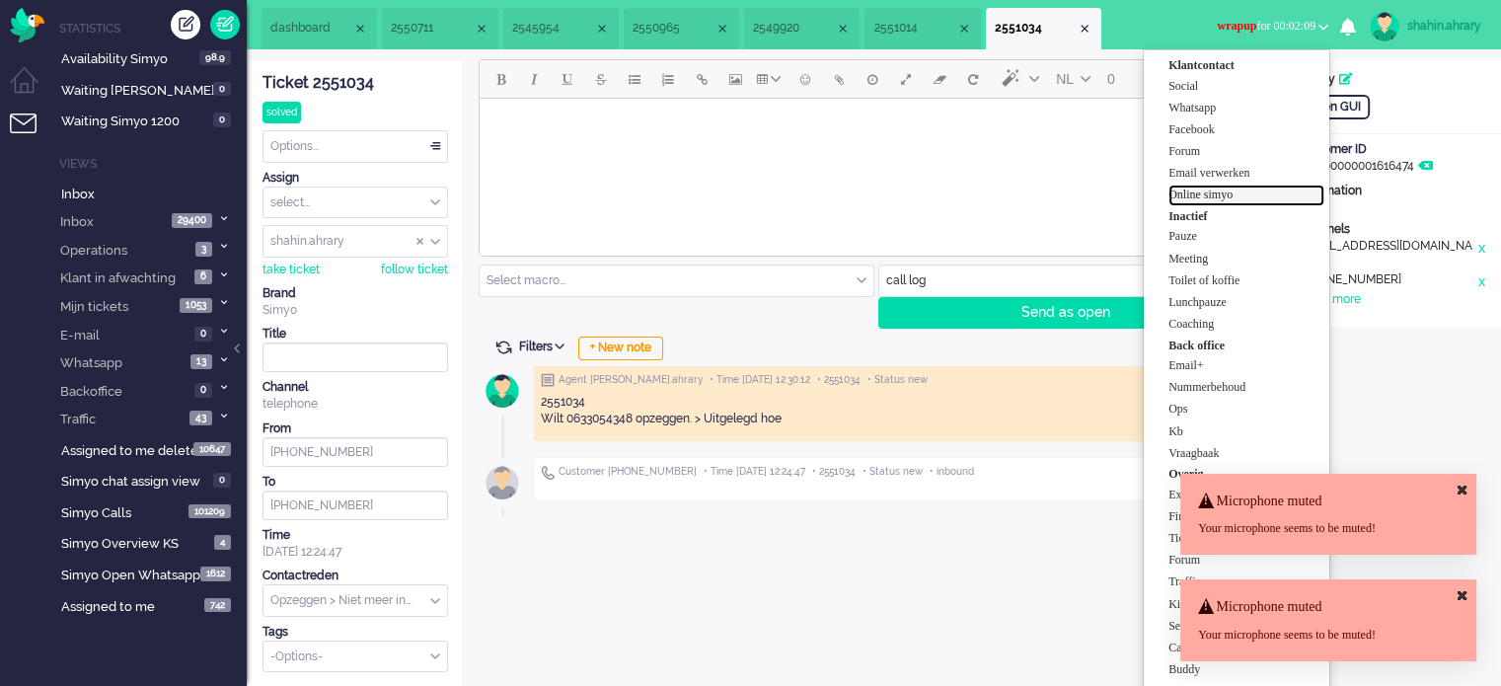
click at [1236, 193] on label "Online simyo" at bounding box center [1247, 195] width 156 height 17
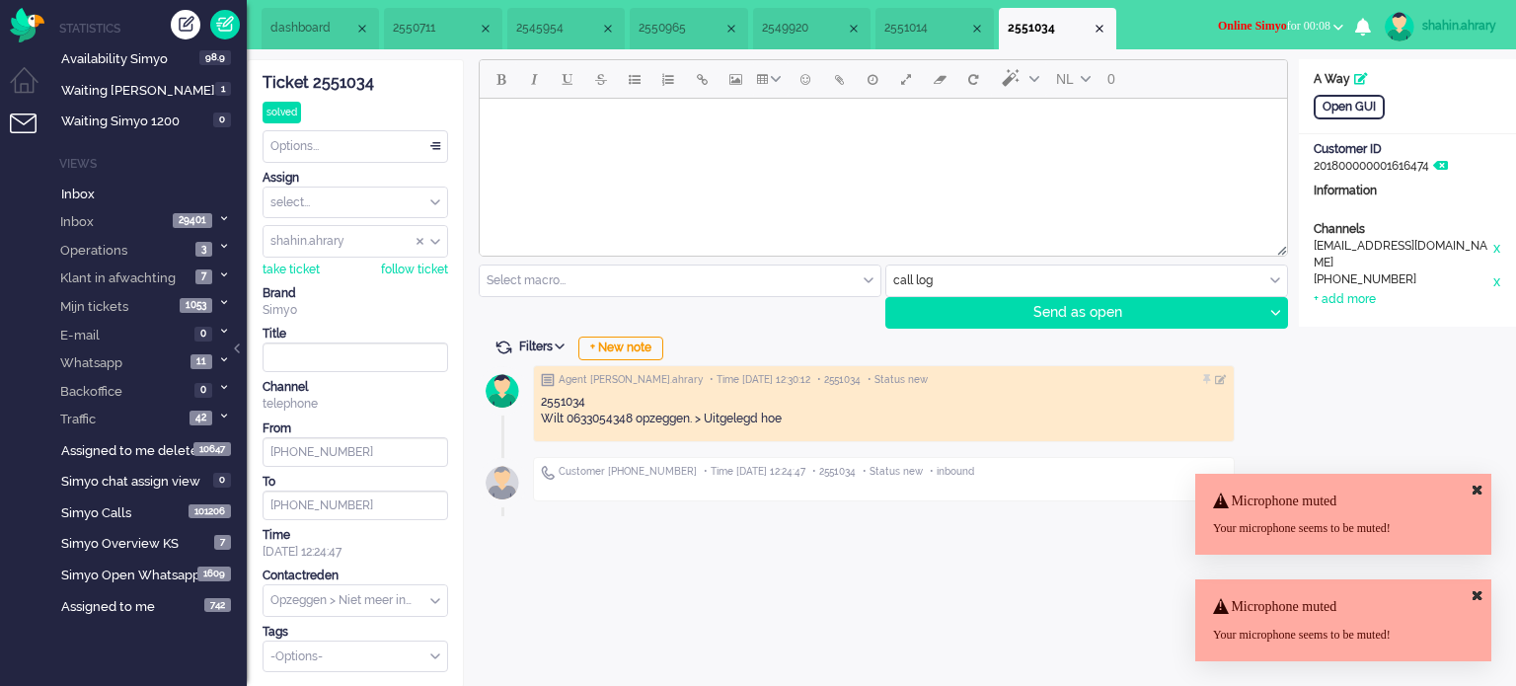
click at [1279, 24] on span "Online Simyo for 00:08" at bounding box center [1274, 26] width 113 height 14
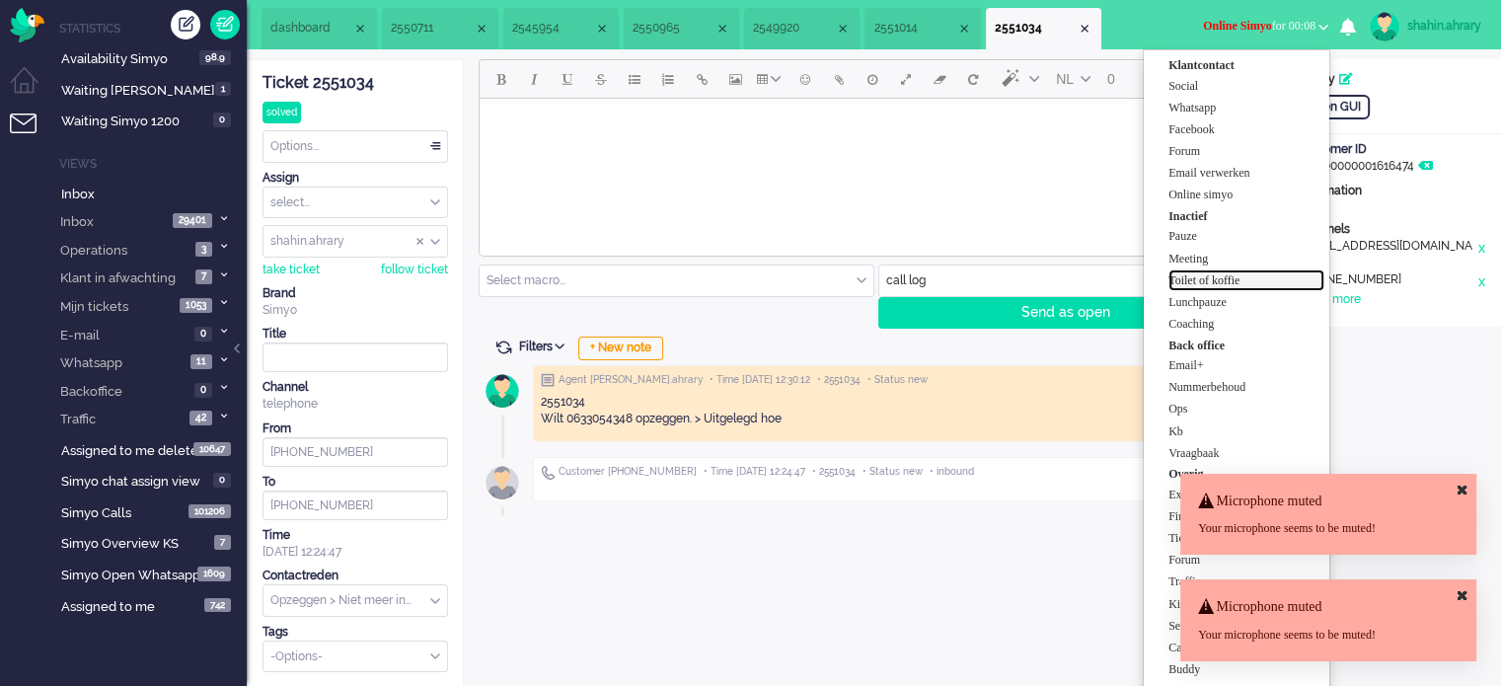
click at [1223, 277] on label "Toilet of koffie" at bounding box center [1247, 280] width 156 height 17
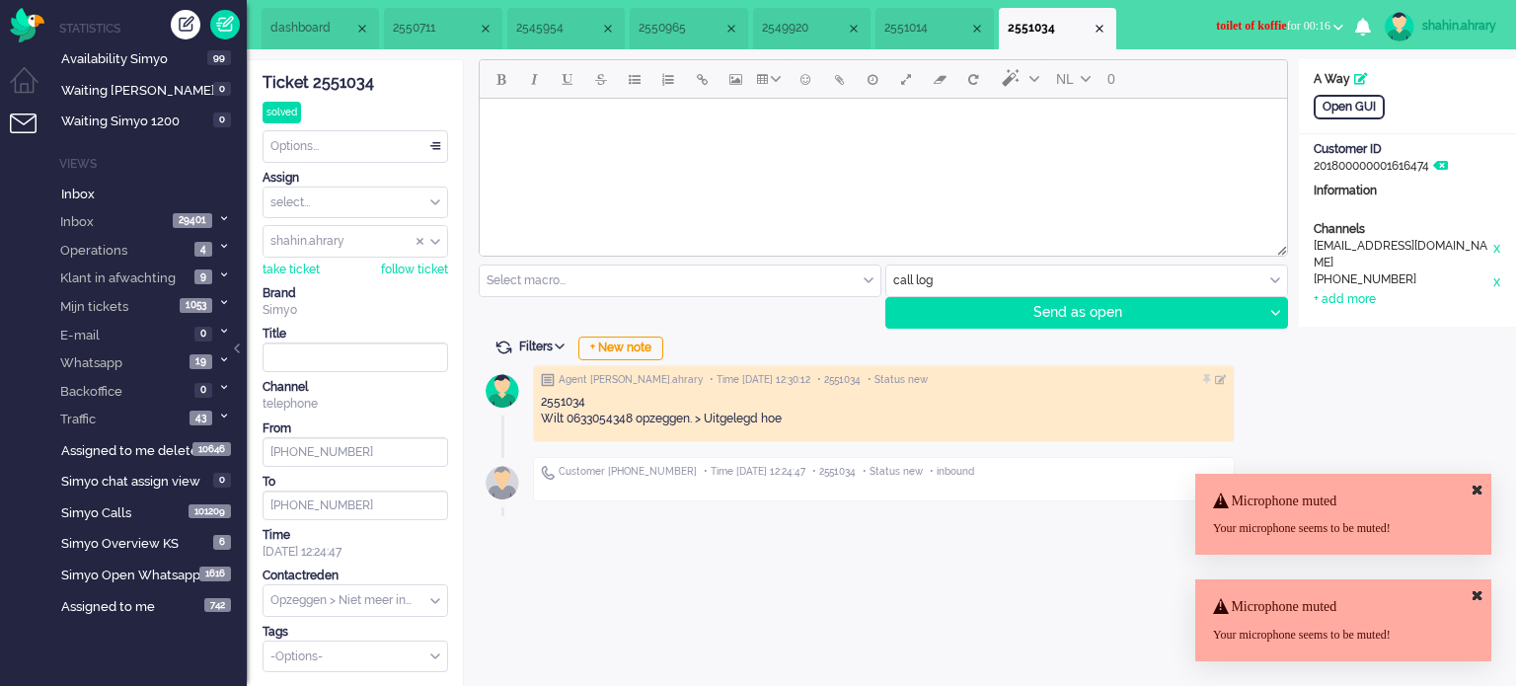
click at [1269, 37] on button "toilet of koffie for 00:16" at bounding box center [1279, 26] width 151 height 29
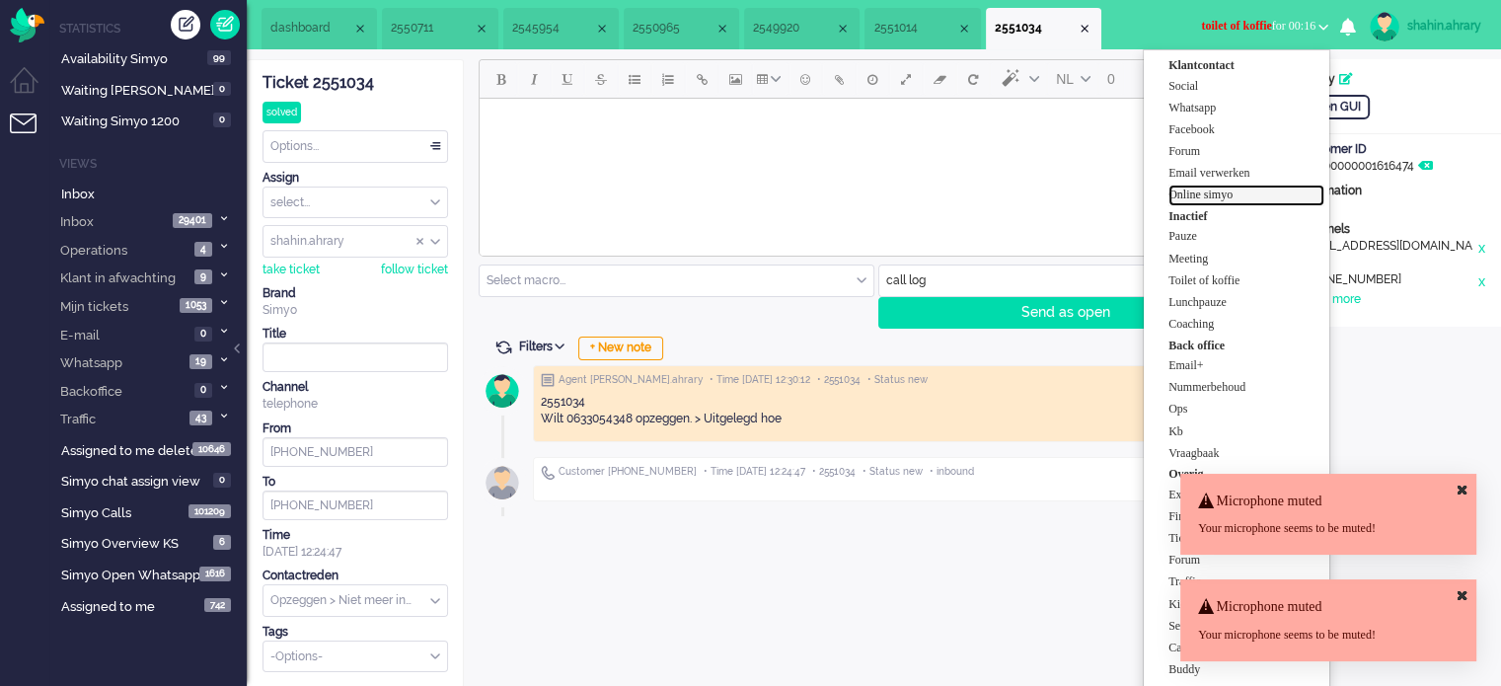
click at [1231, 200] on label "Online simyo" at bounding box center [1247, 195] width 156 height 17
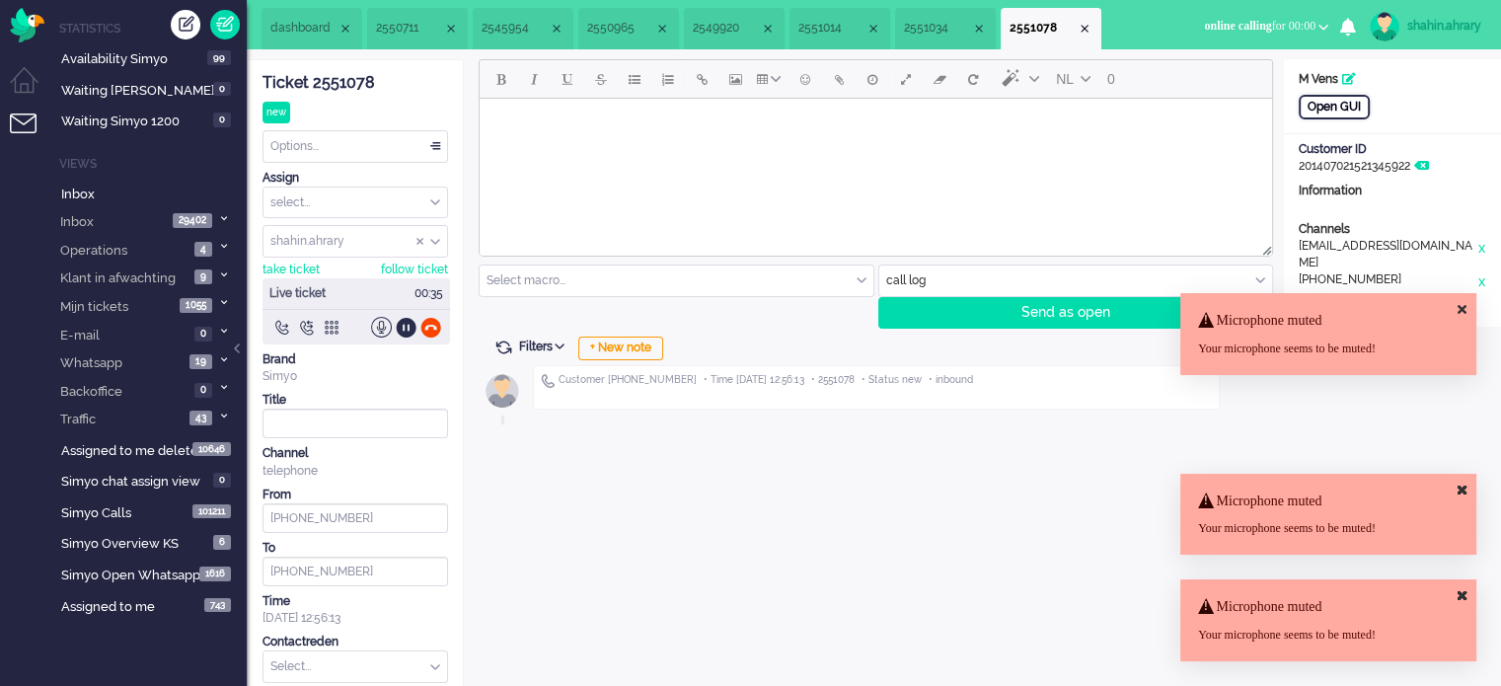
click at [1317, 109] on div "Open GUI" at bounding box center [1334, 107] width 71 height 25
drag, startPoint x: 430, startPoint y: 342, endPoint x: 432, endPoint y: 317, distance: 25.7
click at [432, 326] on div "Live ticket 09:12" at bounding box center [357, 311] width 188 height 66
click at [432, 317] on div at bounding box center [430, 327] width 21 height 21
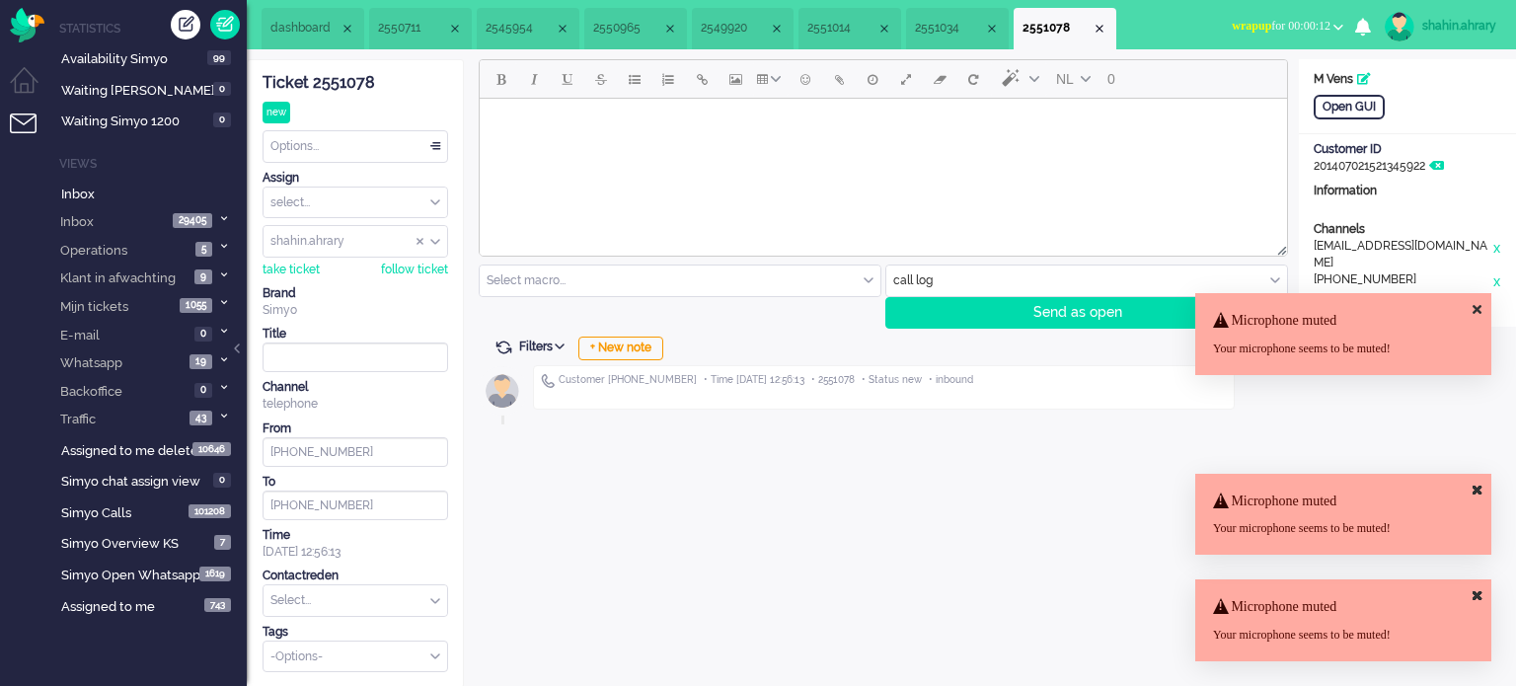
click at [648, 358] on div "Customer +31622725000 • Time 2025-10-10 12:56:13 • 2551078 • Status new • inbou…" at bounding box center [881, 391] width 805 height 66
click at [655, 335] on div "NL 0 Select macro... BO > Abonnement > Overleden BO > Abonnement > Overleden Pr…" at bounding box center [881, 373] width 835 height 629
click at [616, 342] on div "+ New note" at bounding box center [620, 349] width 85 height 24
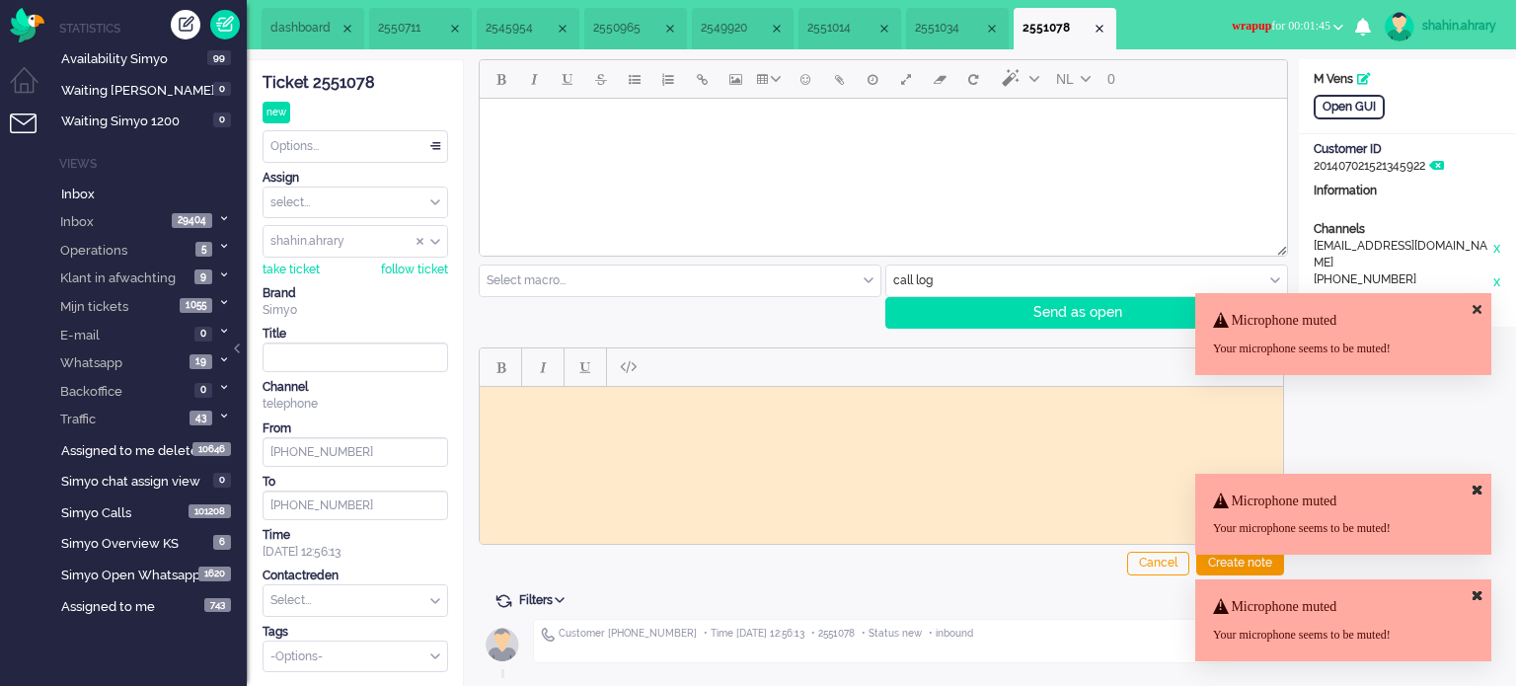
click at [363, 79] on div "Ticket 2551078" at bounding box center [356, 83] width 186 height 23
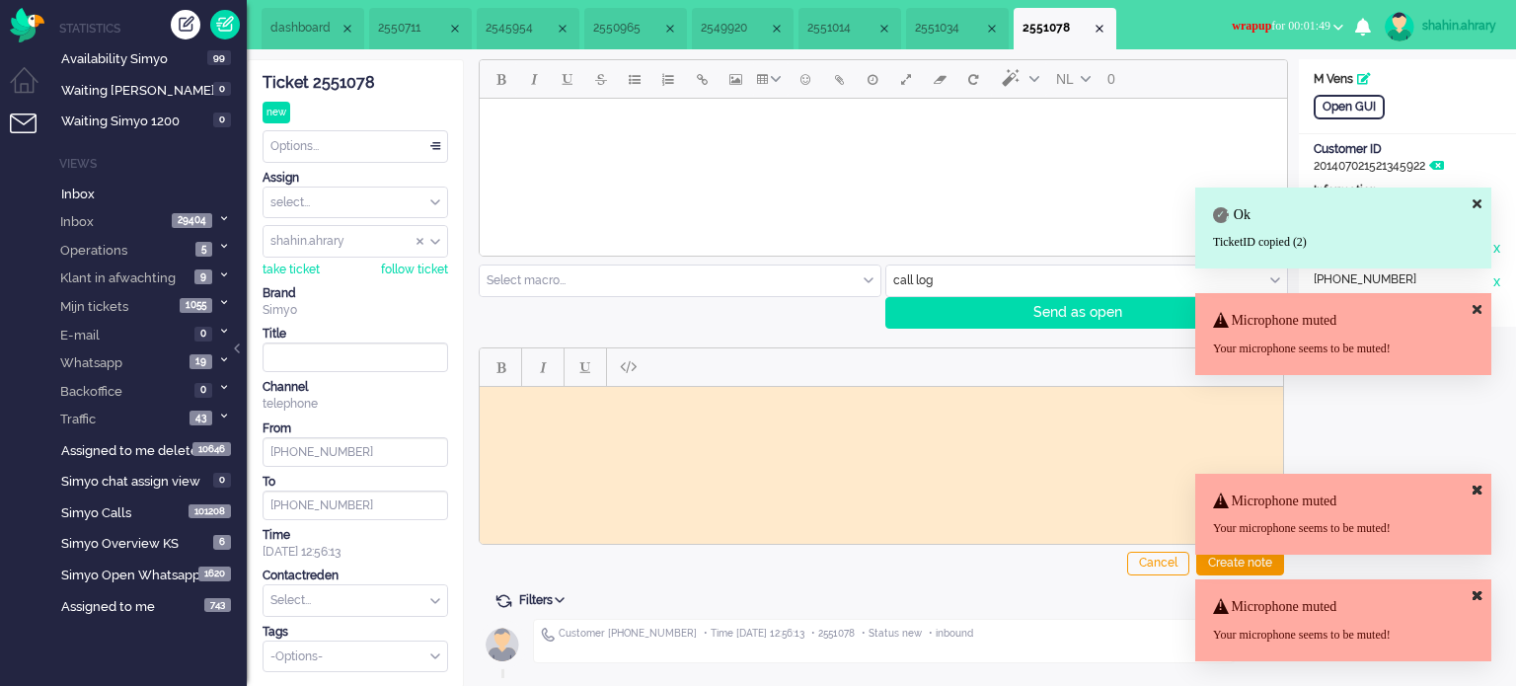
click at [684, 417] on html at bounding box center [881, 401] width 803 height 31
paste body "Rich Text Area. Press ALT-0 for help."
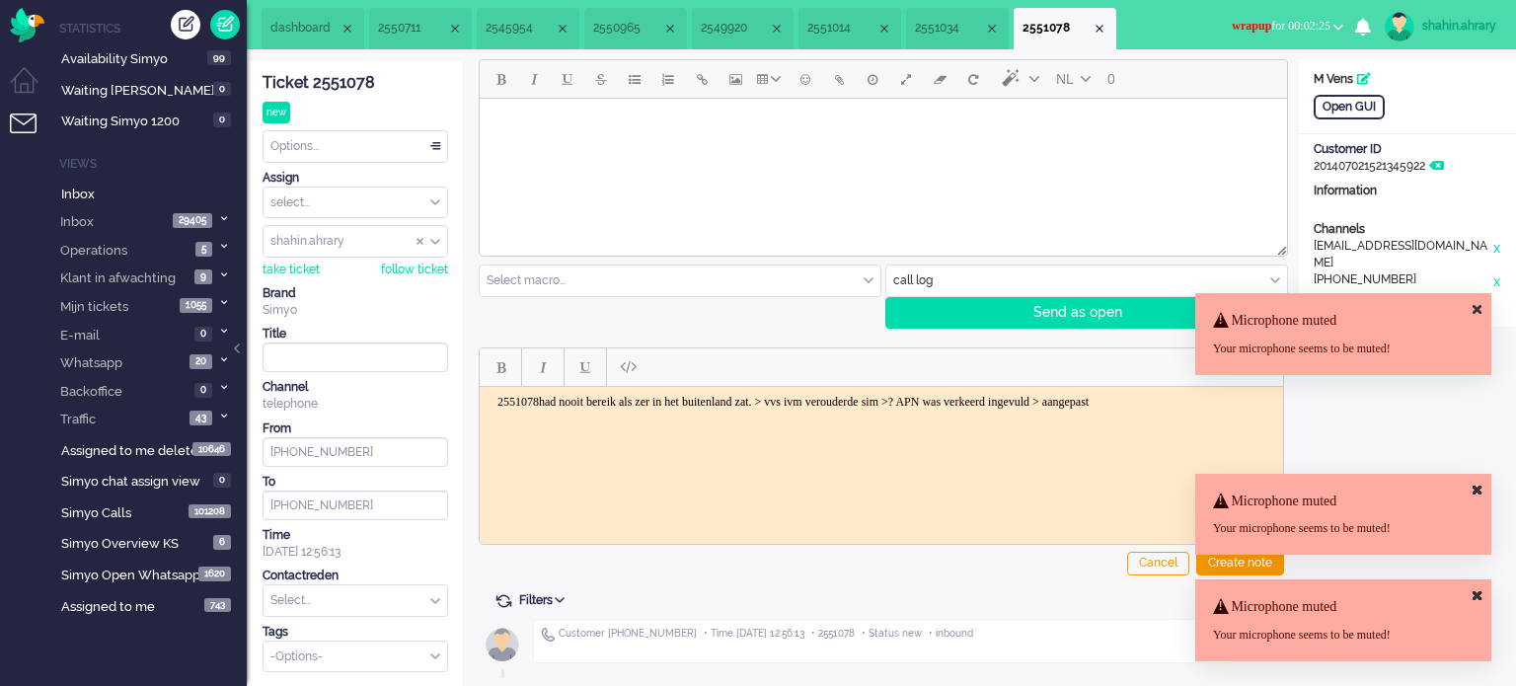
click at [1002, 400] on body "2551078had nooit bereik als zer in het buitenland zat. > vvs ivm verouderde sim…" at bounding box center [882, 401] width 788 height 15
click at [1252, 564] on div "Create note" at bounding box center [1240, 564] width 88 height 24
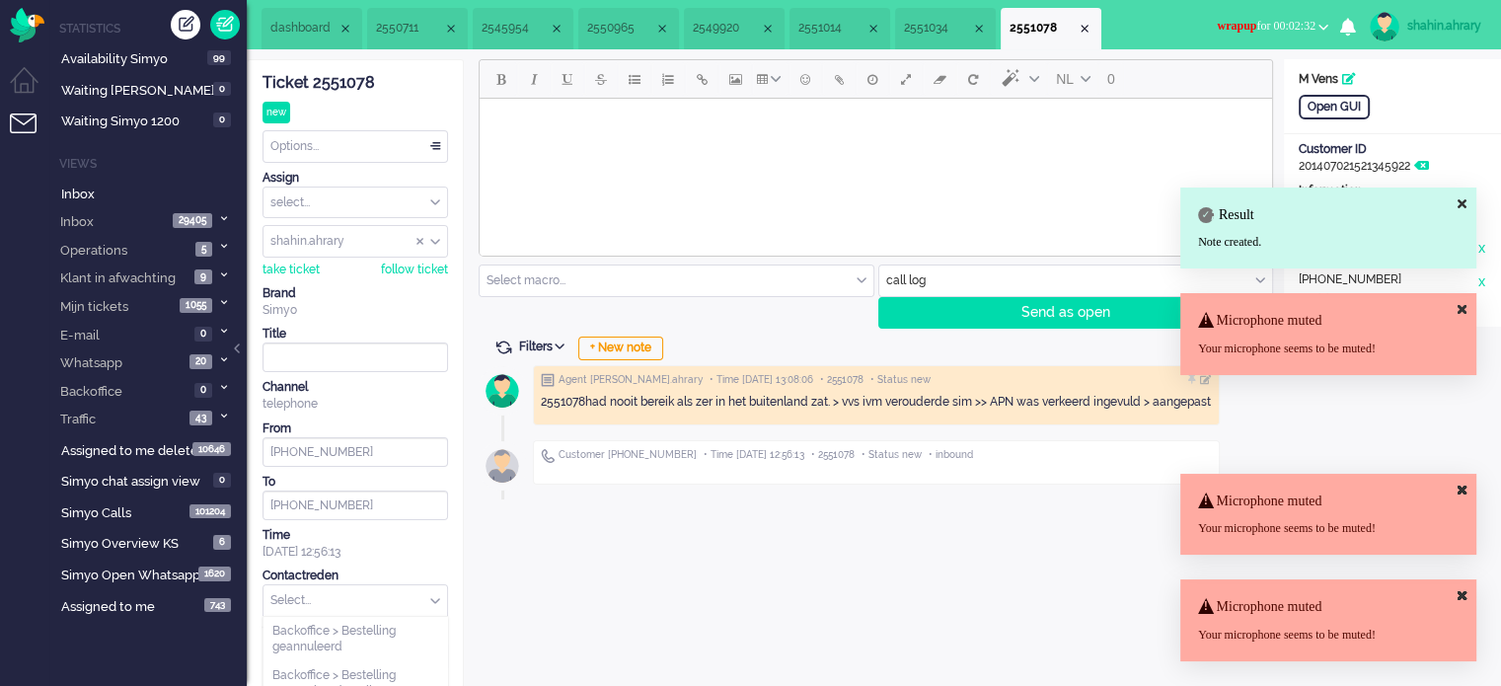
click at [339, 589] on input "text" at bounding box center [356, 600] width 184 height 31
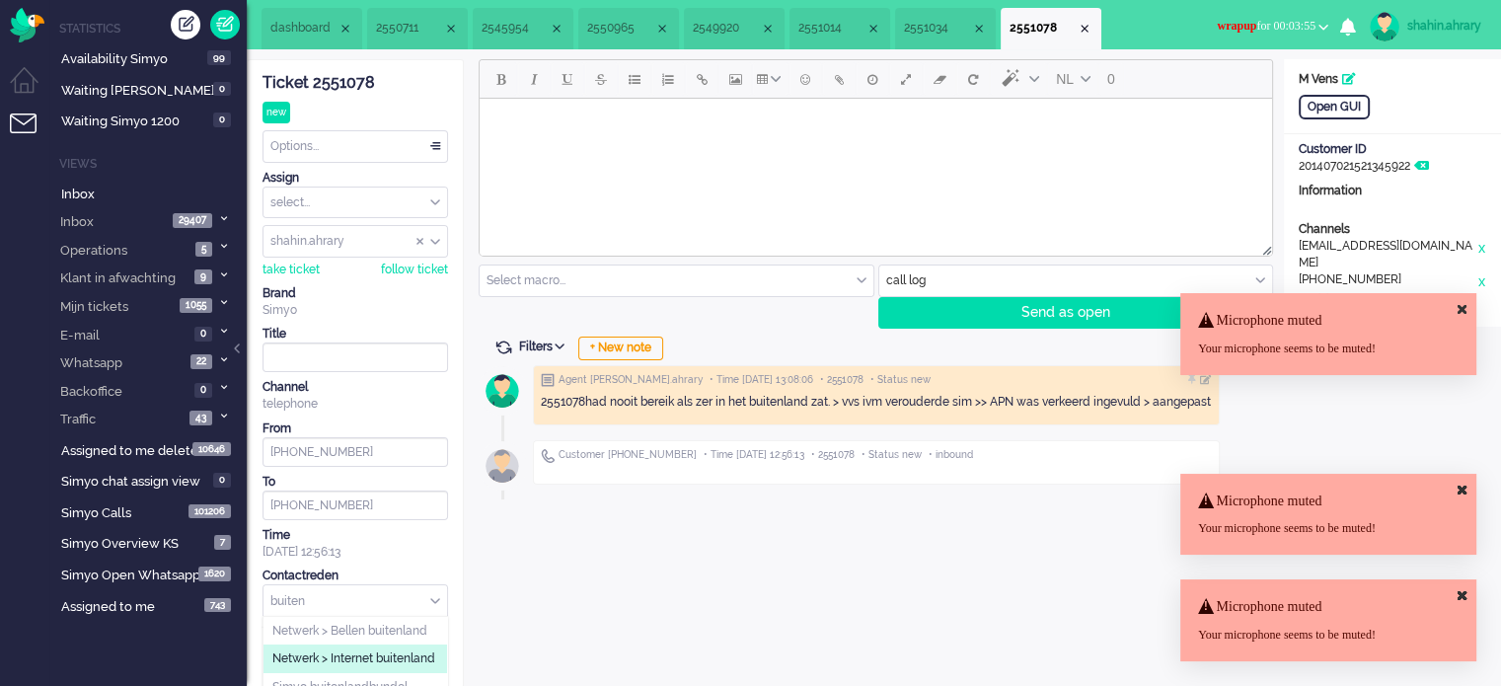
type input "buiten"
click at [336, 654] on span "Netwerk > Internet buitenland" at bounding box center [353, 658] width 163 height 17
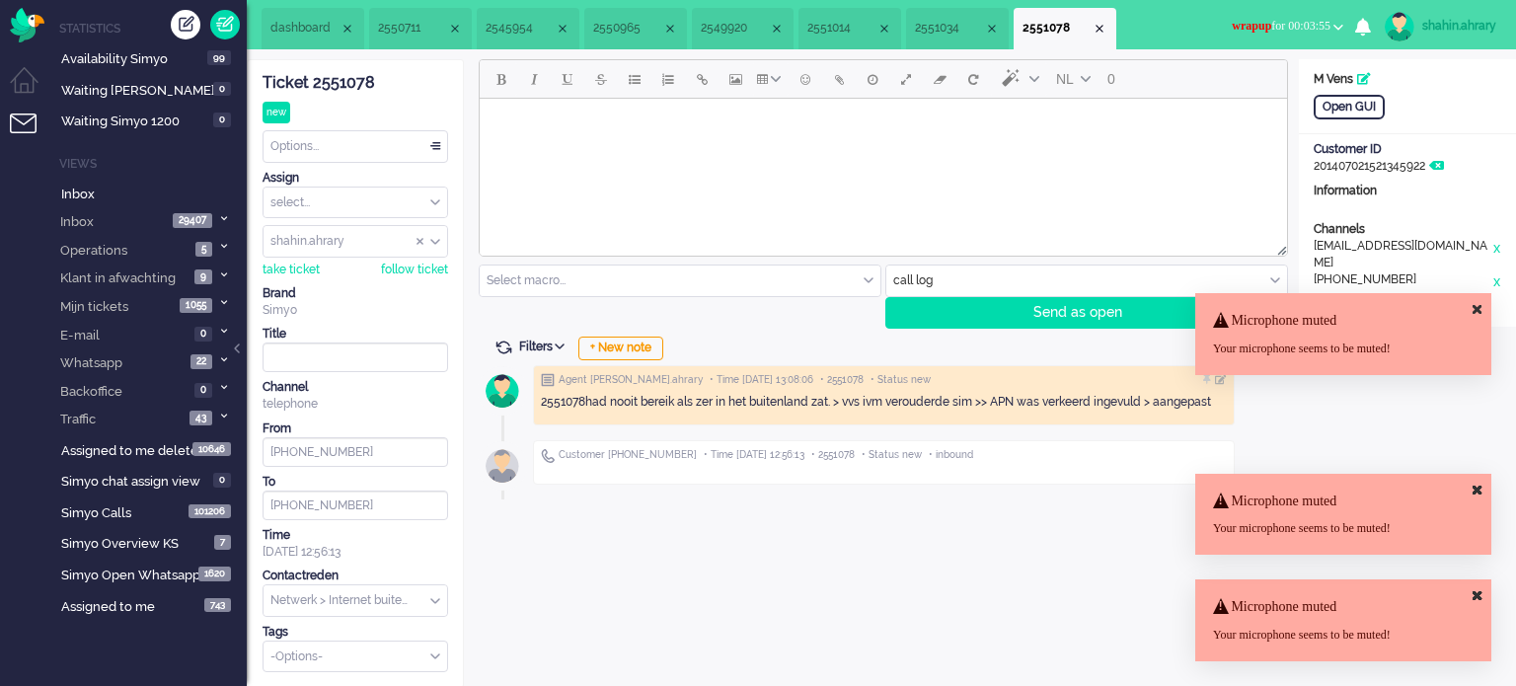
drag, startPoint x: 411, startPoint y: 102, endPoint x: 405, endPoint y: 138, distance: 37.0
click at [411, 104] on div "Ticket 2551078 new Watching Options... Set Status Open Pending Holding Solved S…" at bounding box center [356, 366] width 186 height 612
click at [405, 138] on div "Options..." at bounding box center [356, 146] width 184 height 31
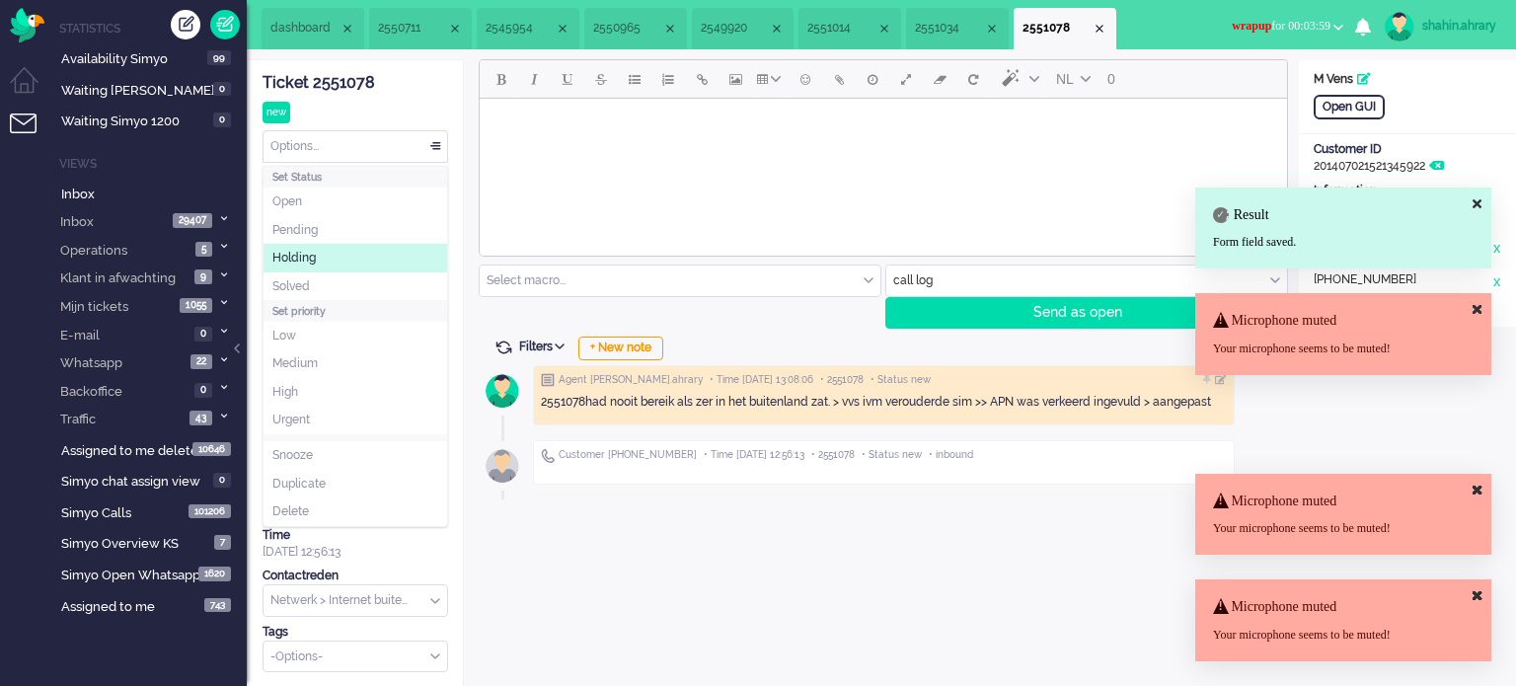
click at [417, 269] on li "Holding" at bounding box center [356, 258] width 184 height 29
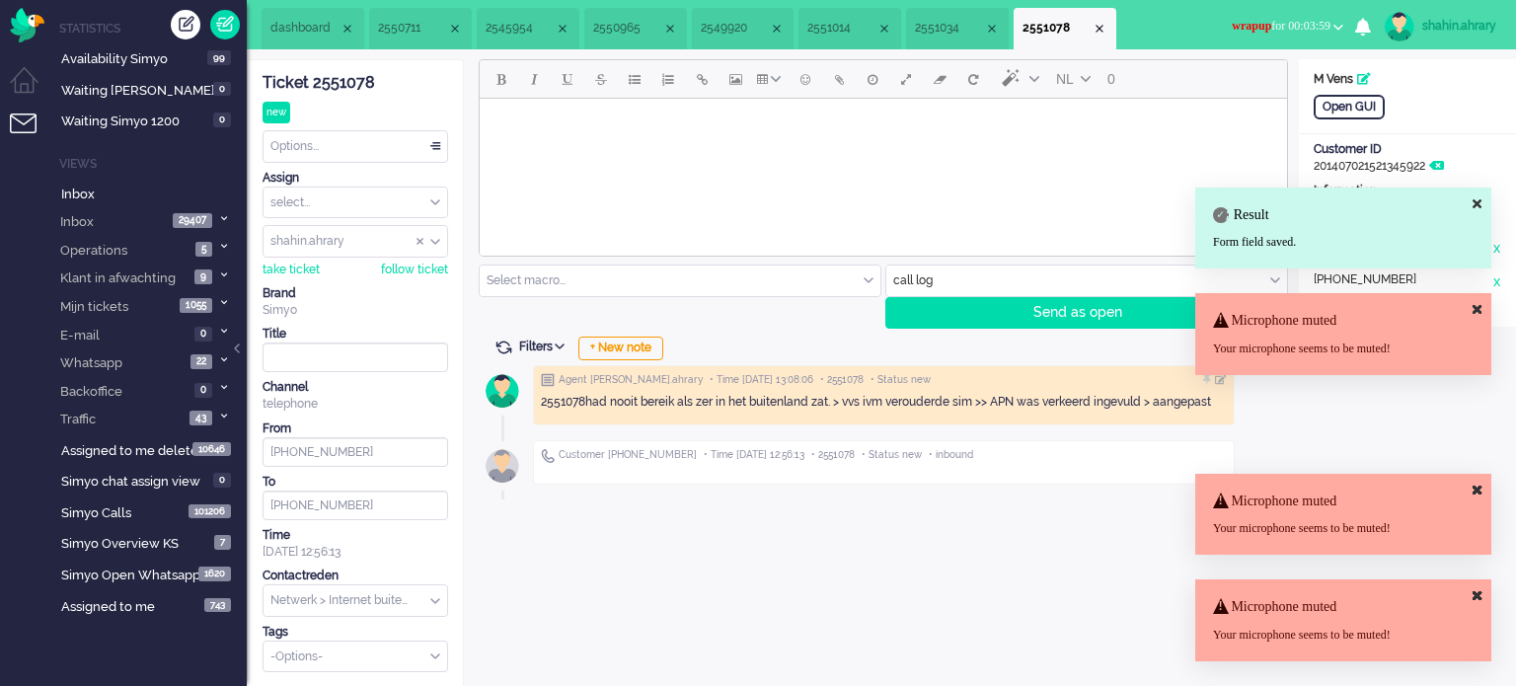
drag, startPoint x: 417, startPoint y: 269, endPoint x: 782, endPoint y: 361, distance: 375.6
click at [509, 508] on div "ticket info editor timeline Ticket 2551078 new Watching Options... Set Status O…" at bounding box center [881, 373] width 1269 height 629
click at [1306, 24] on span "wrapup for 00:03:59" at bounding box center [1281, 26] width 99 height 14
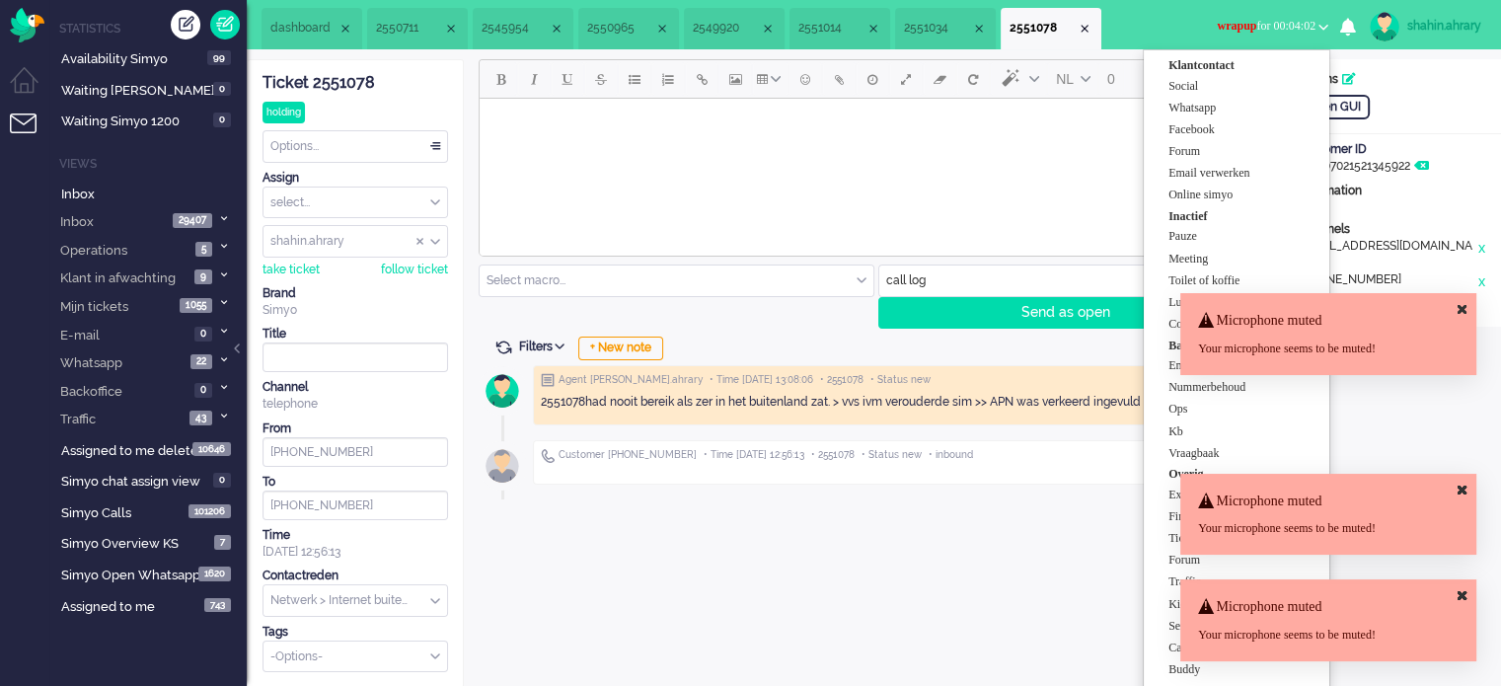
click at [1166, 192] on ul "Klantcontact Social Whatsapp Facebook Forum Email verwerken Online simyo Inacti…" at bounding box center [1237, 378] width 188 height 659
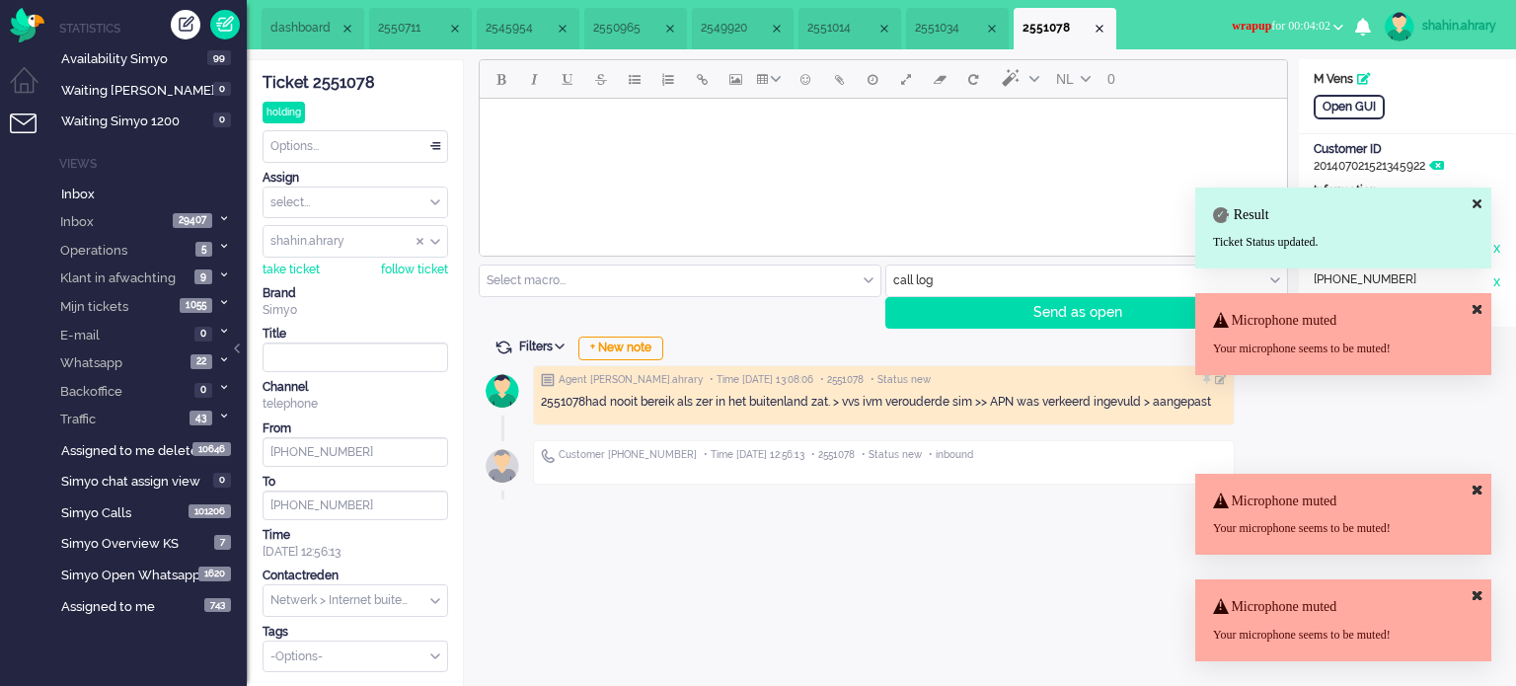
click at [1236, 12] on button "wrapup for 00:04:02" at bounding box center [1287, 26] width 135 height 29
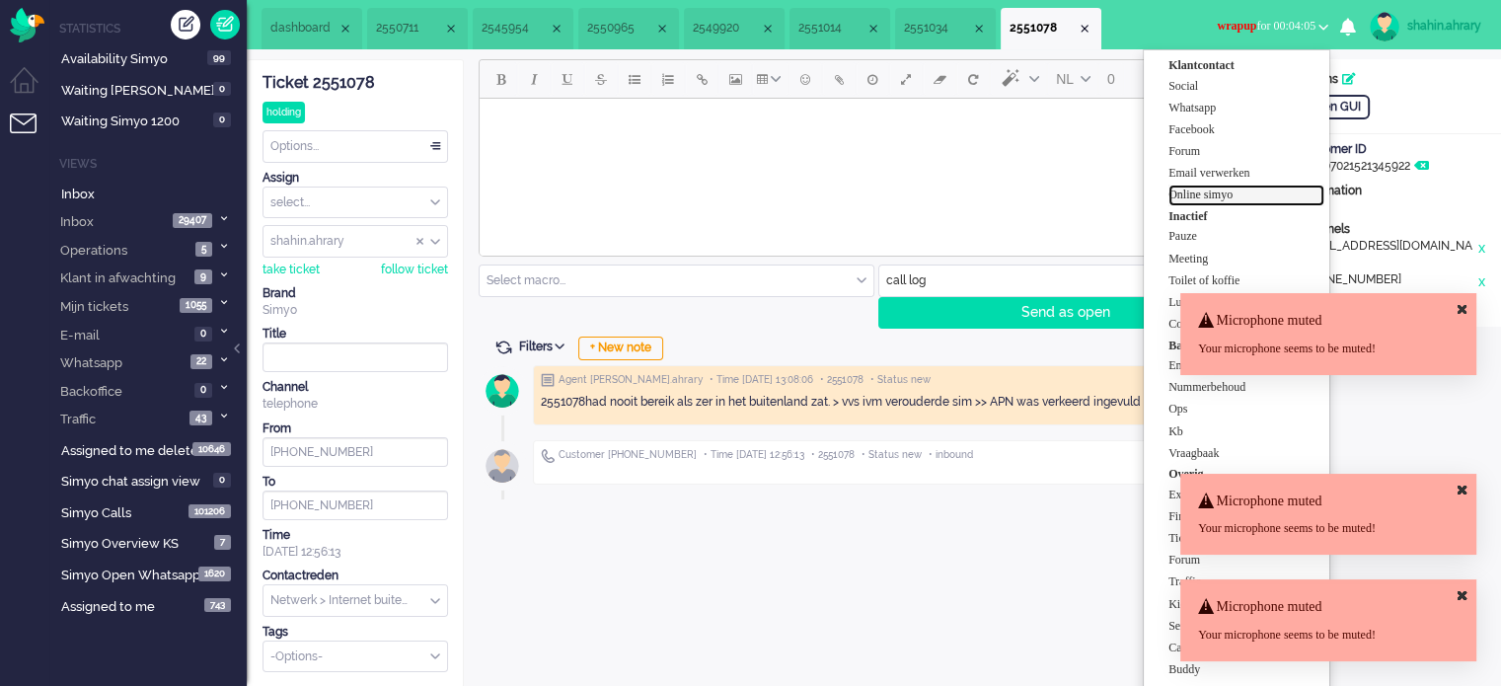
click at [1172, 194] on label "Online simyo" at bounding box center [1247, 195] width 156 height 17
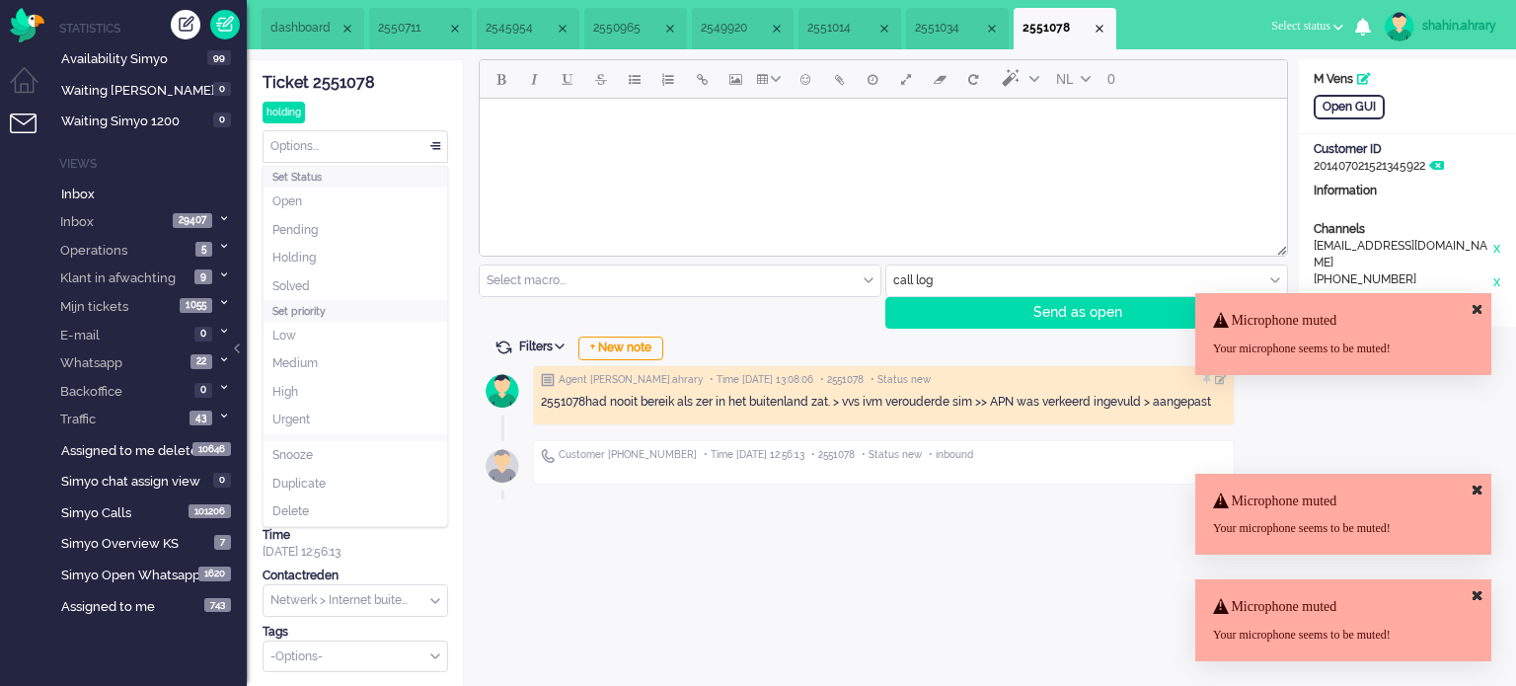
click at [376, 140] on div "Options..." at bounding box center [356, 146] width 184 height 31
click at [375, 290] on li "Solved" at bounding box center [356, 286] width 184 height 29
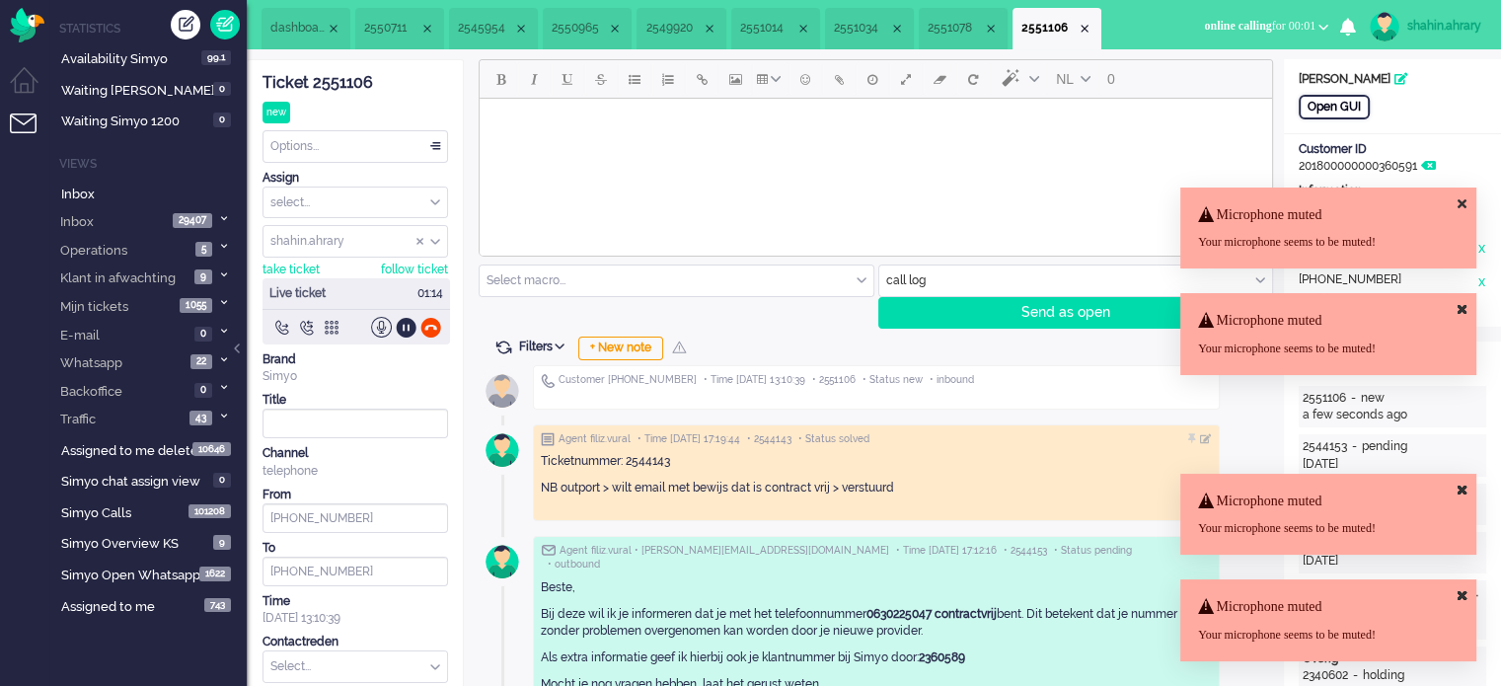
click at [1357, 97] on div "Open GUI" at bounding box center [1334, 107] width 71 height 25
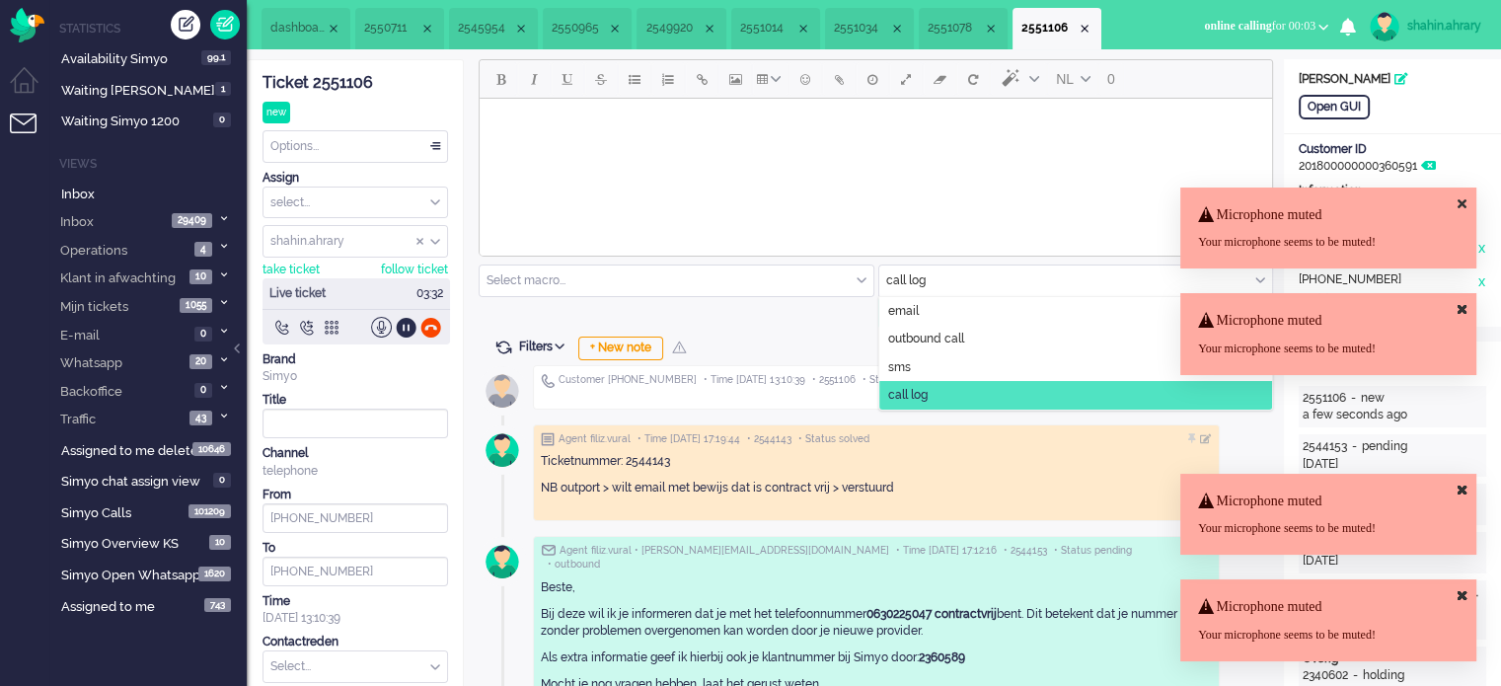
click at [983, 266] on input "text" at bounding box center [1076, 281] width 394 height 31
click at [1011, 323] on li "email" at bounding box center [1076, 311] width 394 height 29
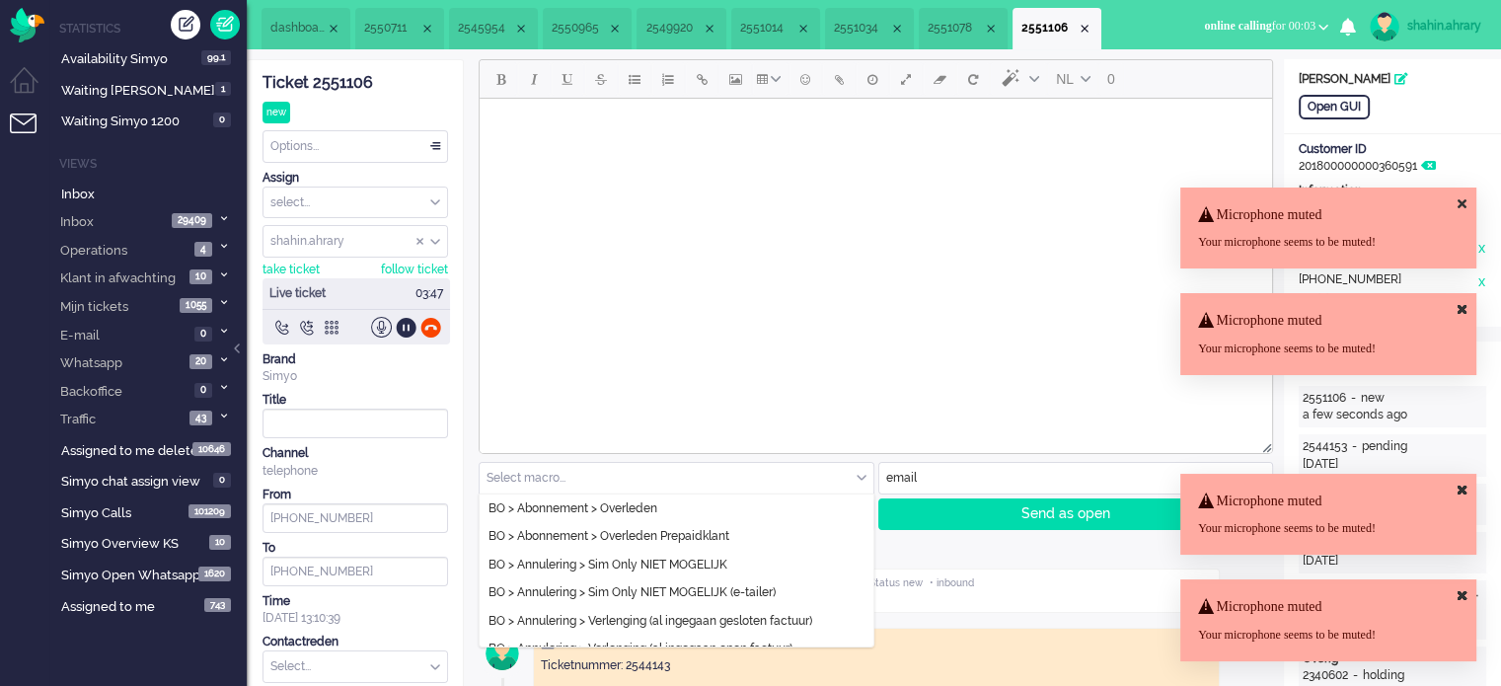
click at [799, 480] on input "text" at bounding box center [677, 478] width 394 height 31
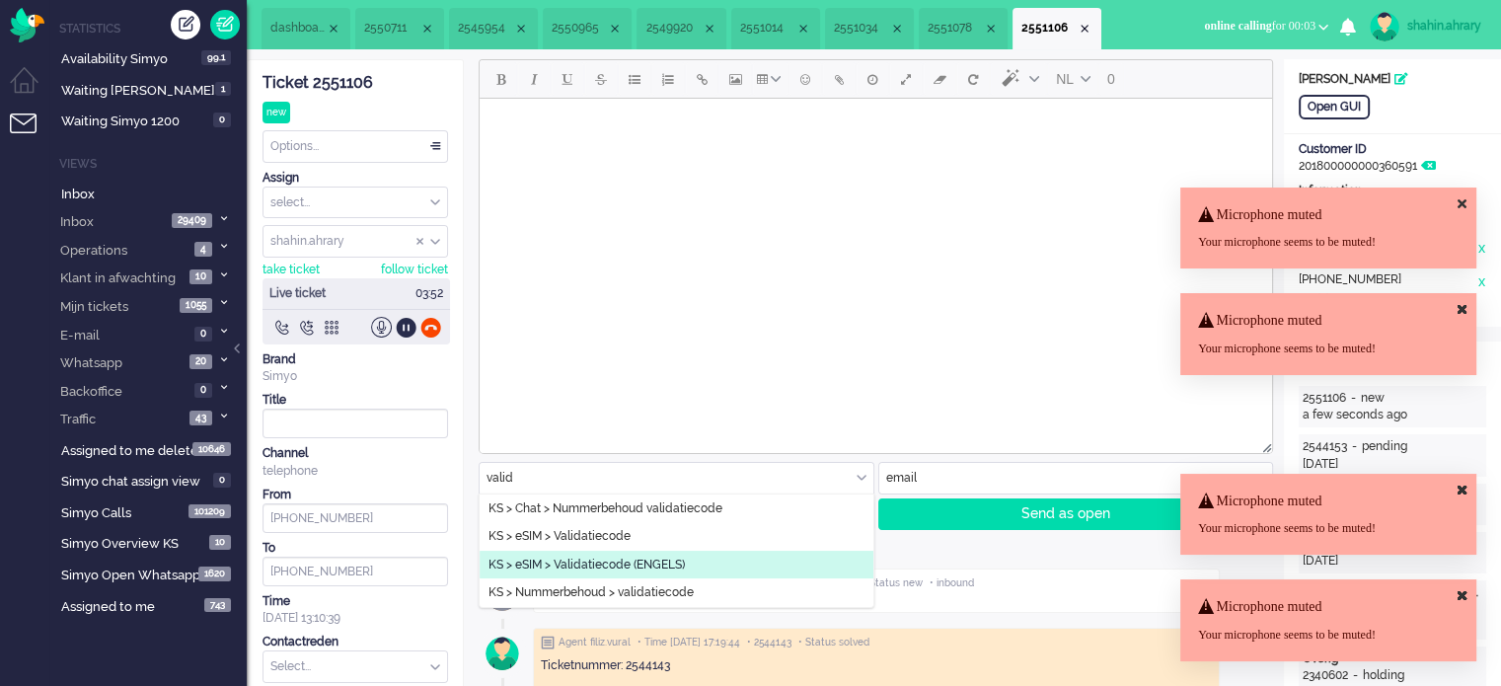
type input "valid"
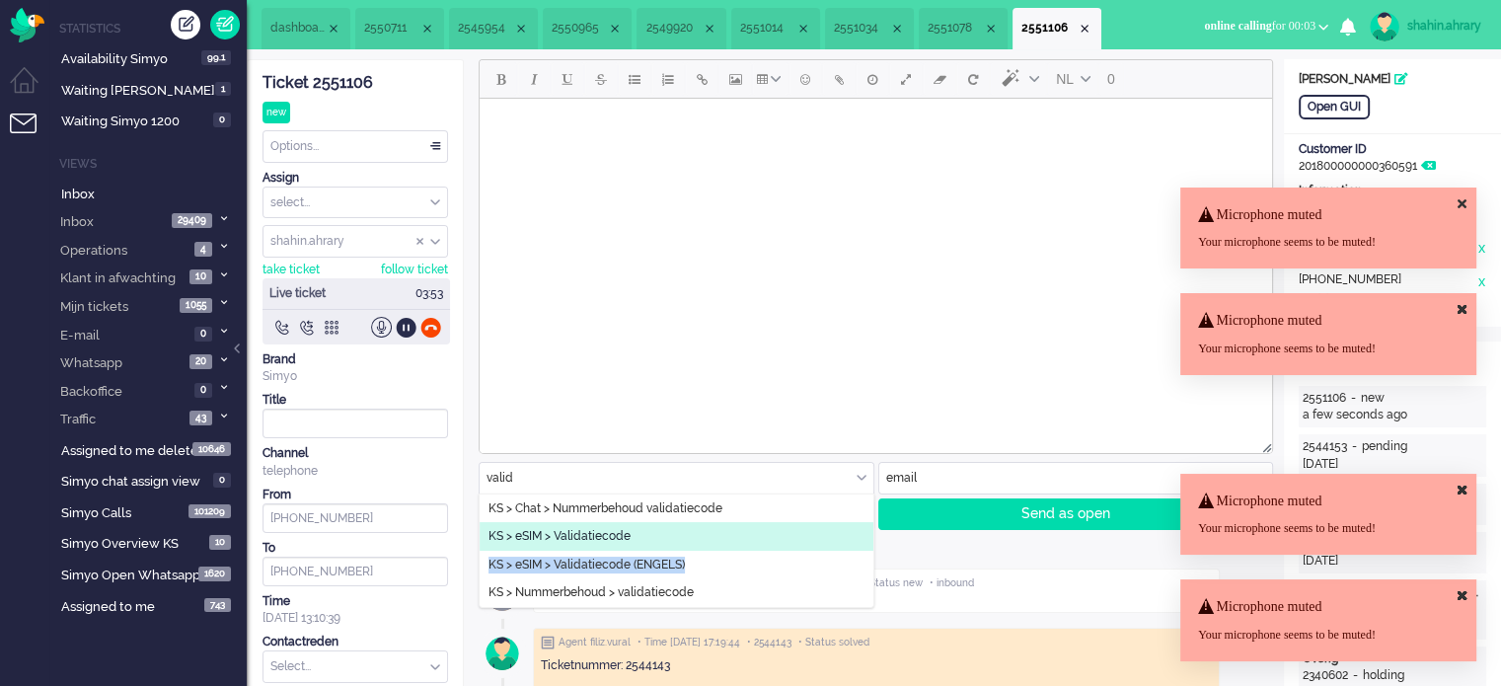
drag, startPoint x: 765, startPoint y: 555, endPoint x: 782, endPoint y: 531, distance: 29.0
click at [782, 531] on ul "KS > Chat > Nummerbehoud validatiecode KS > eSIM > Validatiecode KS > eSIM > Va…" at bounding box center [677, 550] width 394 height 113
click at [782, 531] on li "KS > eSIM > Validatiecode" at bounding box center [677, 536] width 394 height 29
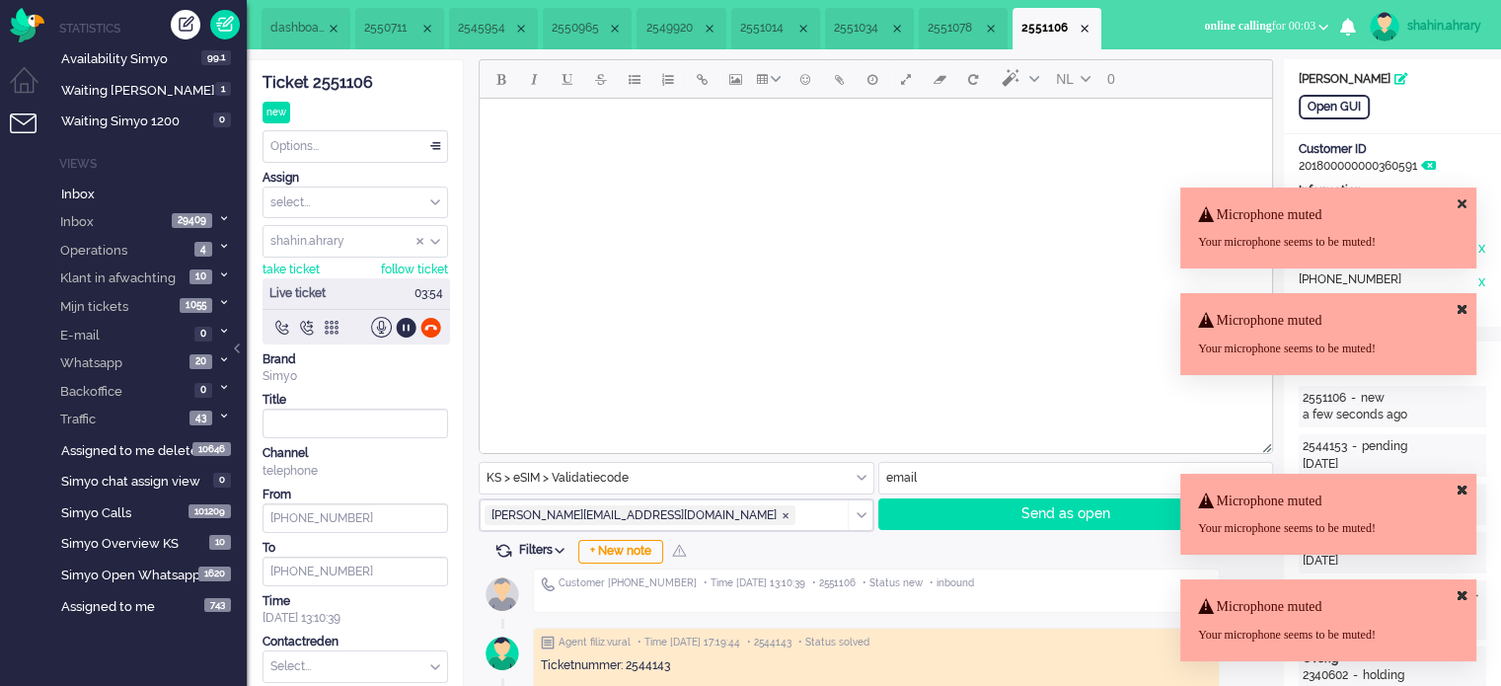
type input "Validatiecode eSim bestelling"
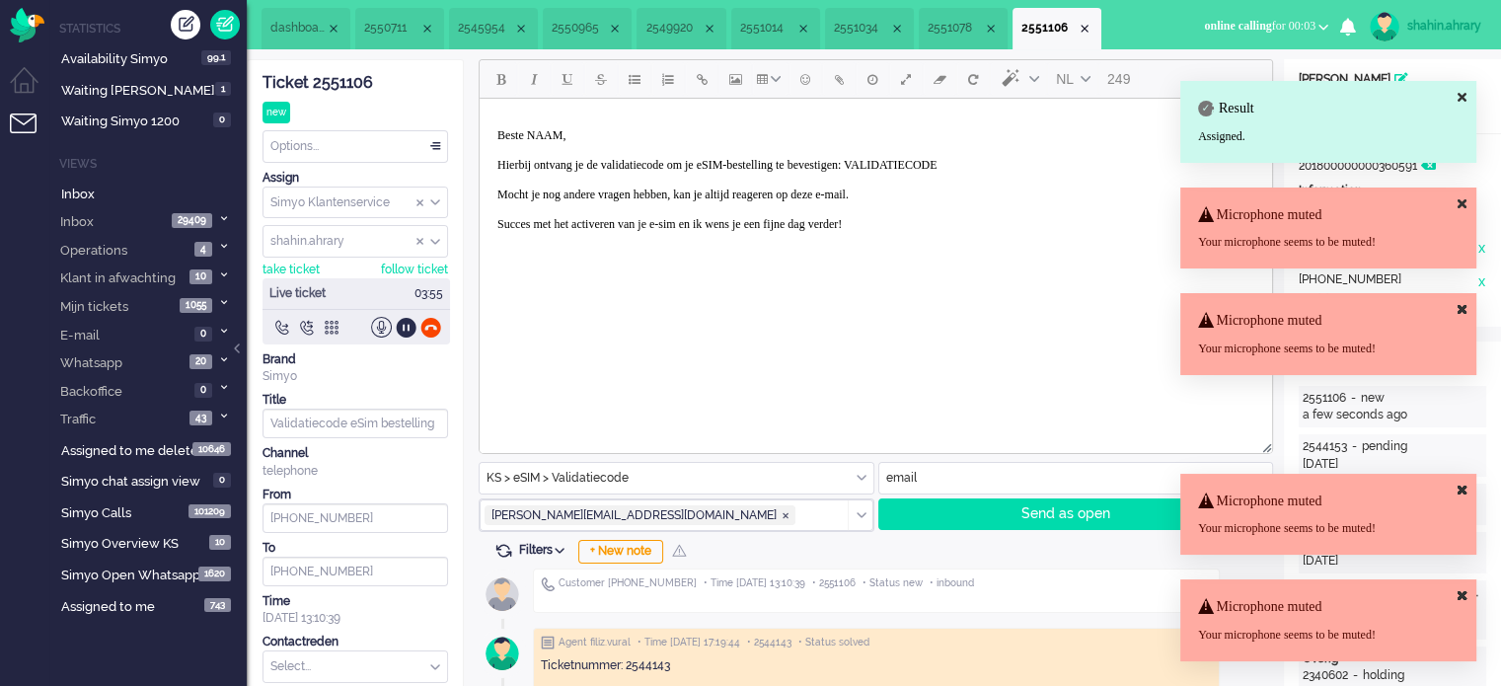
click at [1012, 161] on p "Beste NAAM, Hierbij ontvang je de validatiecode om je eSIM-bestelling te bevest…" at bounding box center [875, 187] width 757 height 118
drag, startPoint x: 1012, startPoint y: 162, endPoint x: 1002, endPoint y: 149, distance: 16.2
click at [1012, 160] on p "Beste NAAM, Hierbij ontvang je de validatiecode om je eSIM-bestelling te bevest…" at bounding box center [875, 187] width 757 height 118
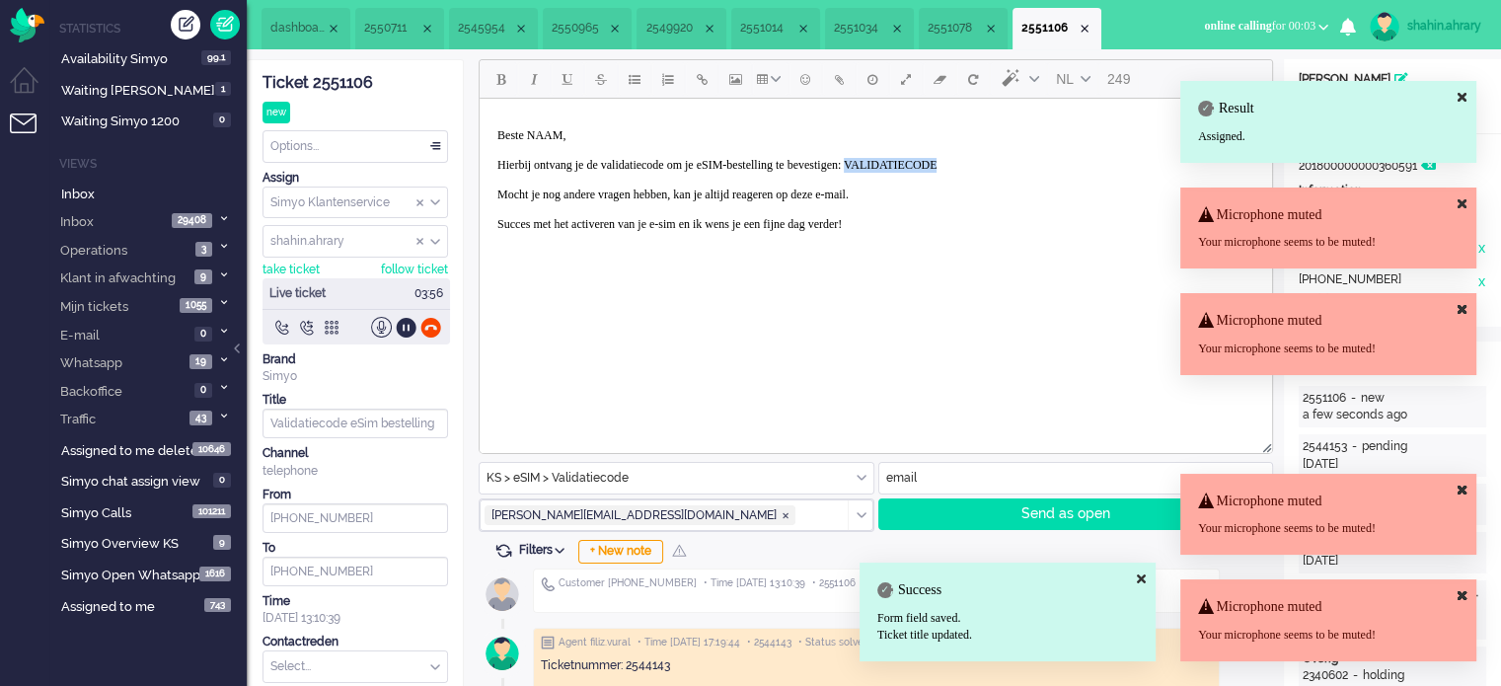
paste body "Rich Text Area. Press ALT-0 for help."
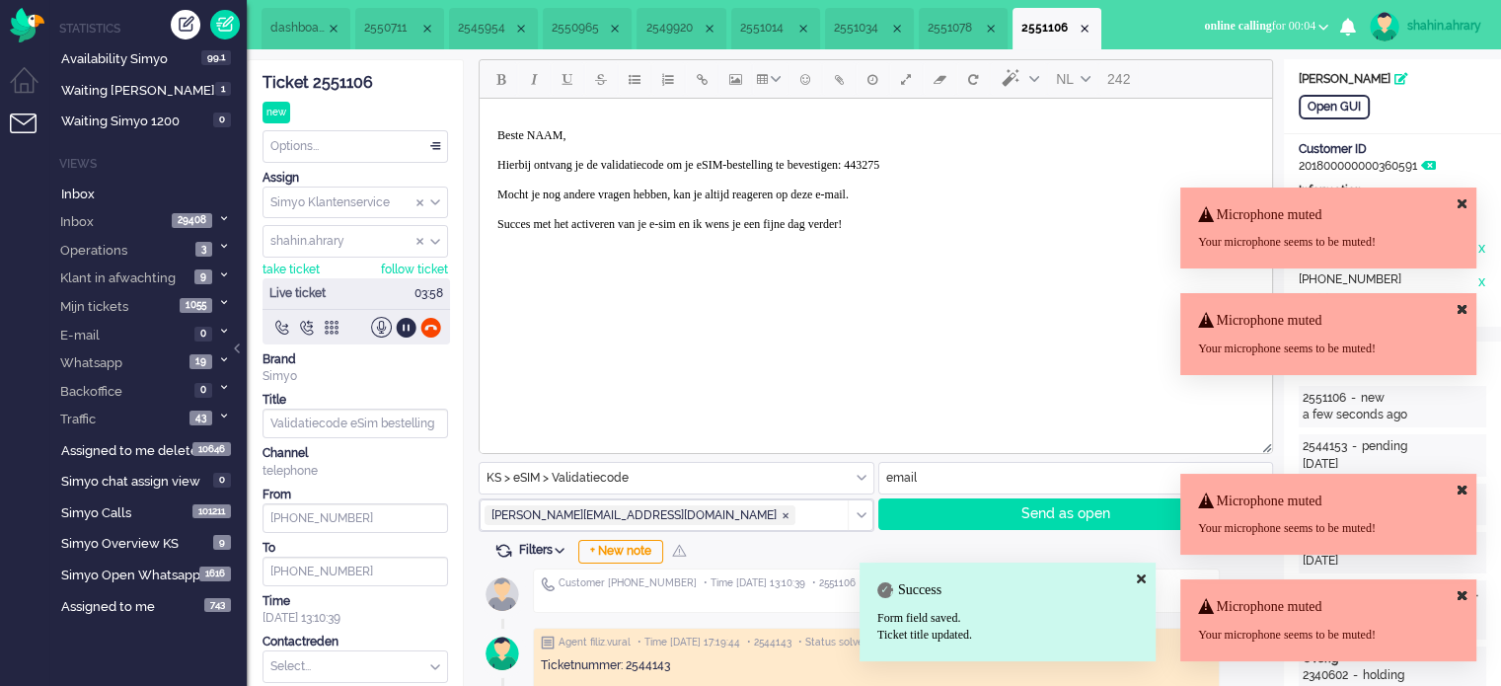
click at [550, 139] on p "Beste NAAM, Hierbij ontvang je de validatiecode om je eSIM-bestelling te bevest…" at bounding box center [875, 187] width 757 height 118
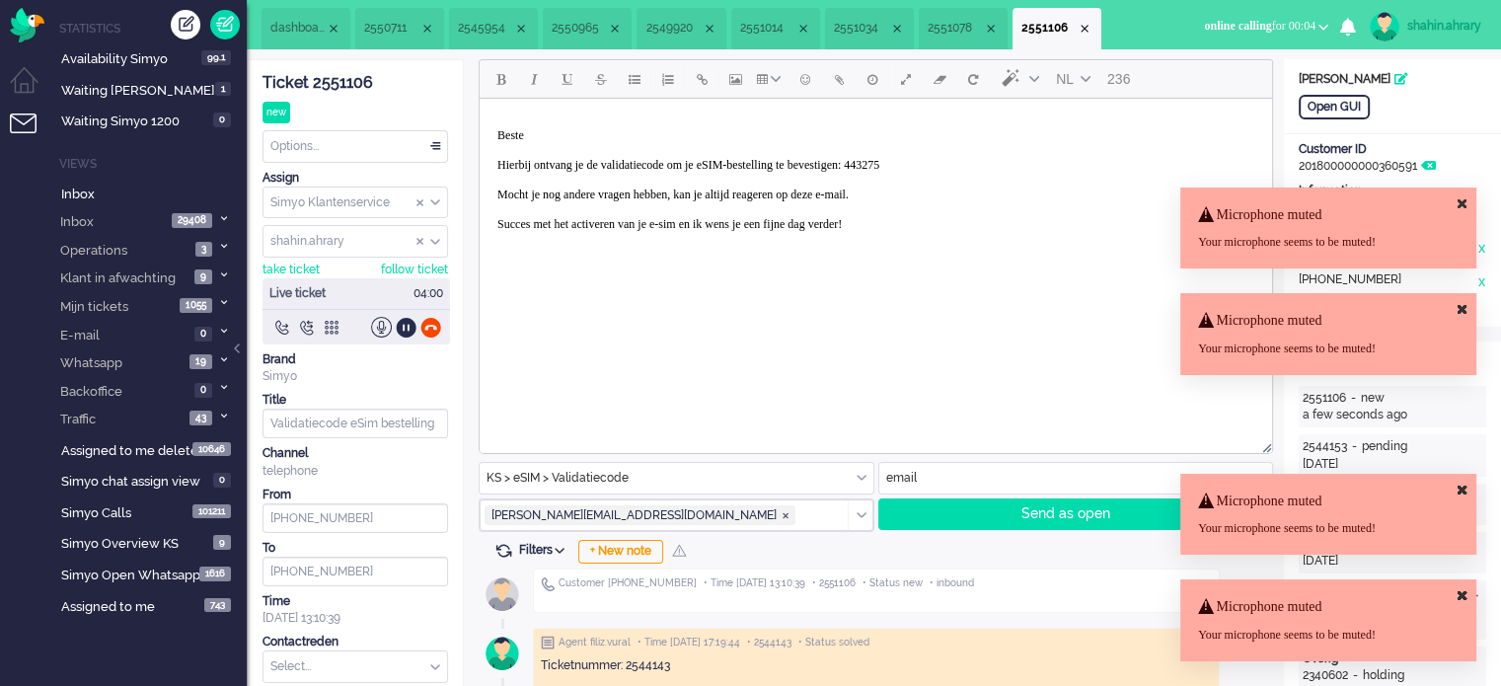
drag, startPoint x: 1025, startPoint y: 499, endPoint x: 1022, endPoint y: 484, distance: 16.1
click at [1025, 491] on div "NL 236 KS > eSIM > Validatiecode BO > Abonnement > Overleden BO > Abonnement > …" at bounding box center [874, 295] width 791 height 473
click at [1006, 509] on div "Send as open" at bounding box center [1063, 514] width 369 height 30
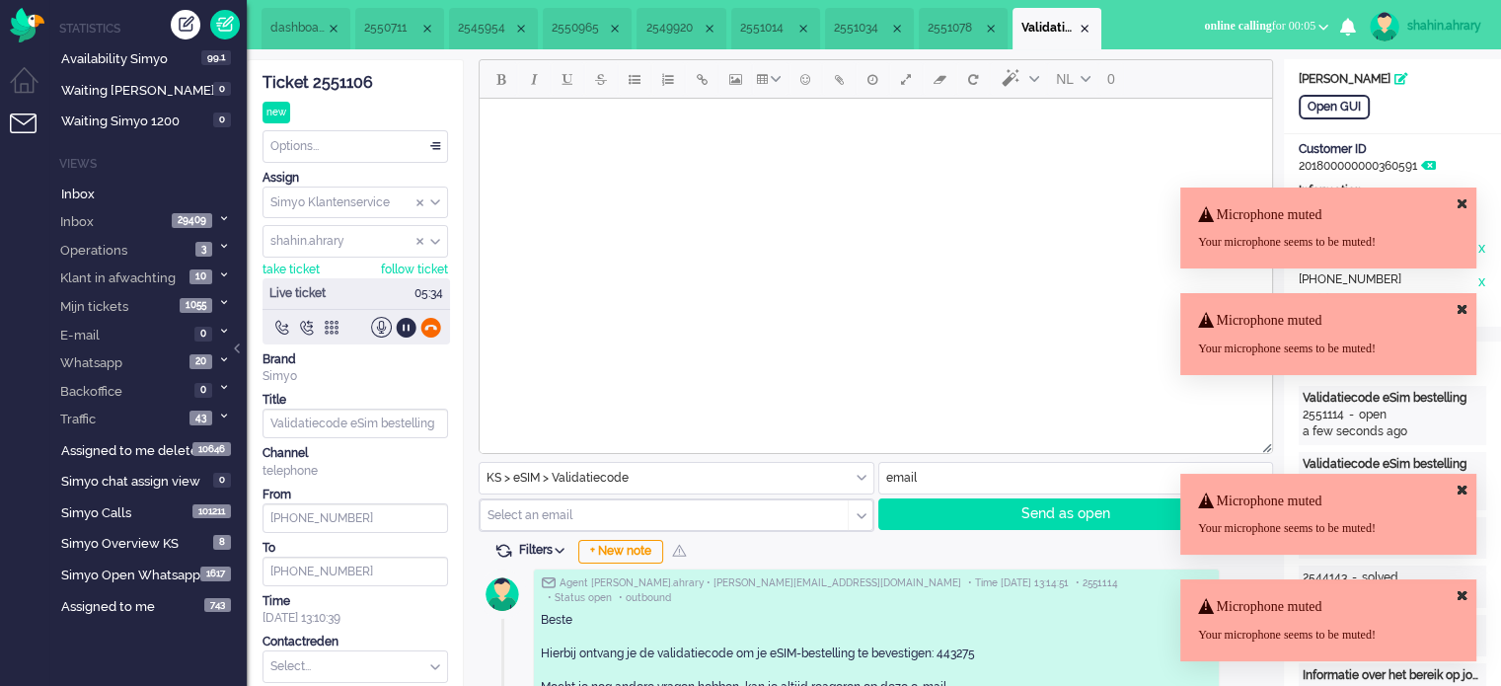
click at [423, 327] on div at bounding box center [430, 327] width 21 height 21
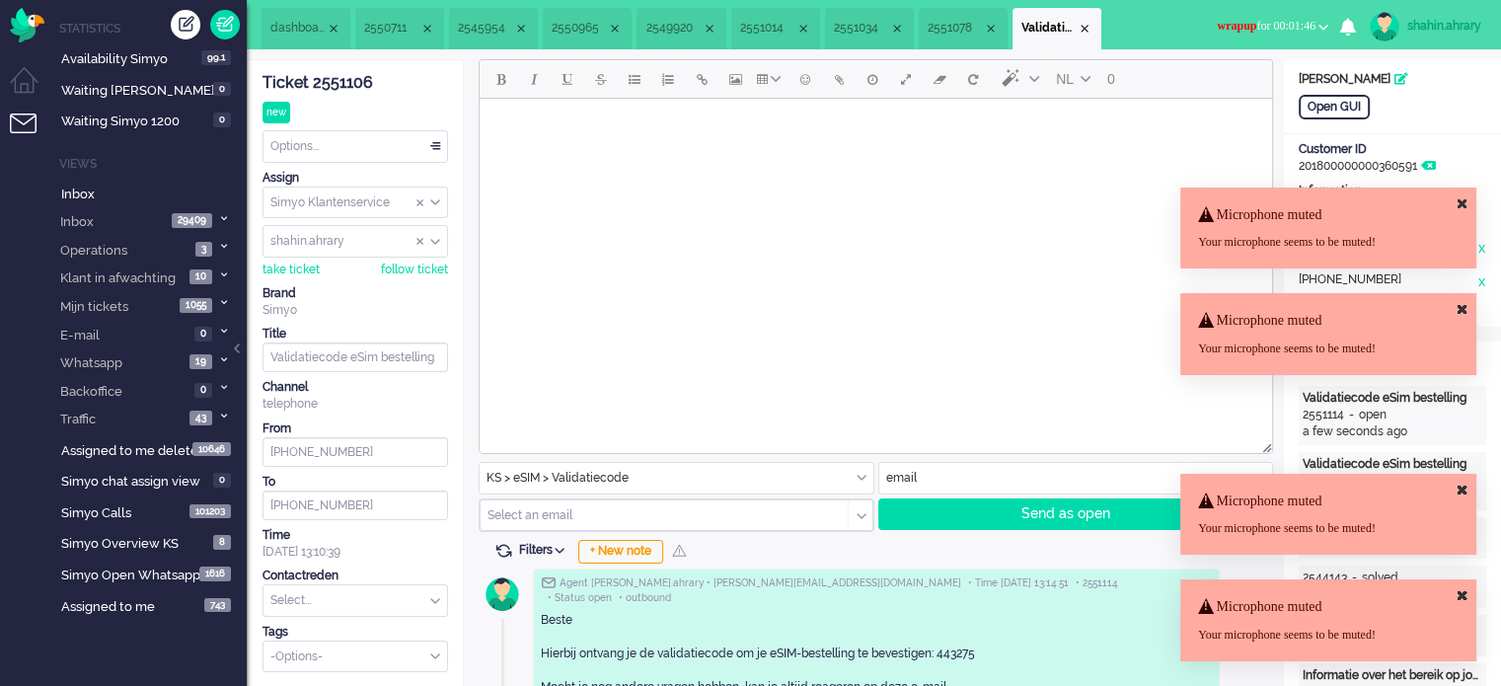
click at [348, 81] on div "Ticket 2551106" at bounding box center [356, 83] width 186 height 23
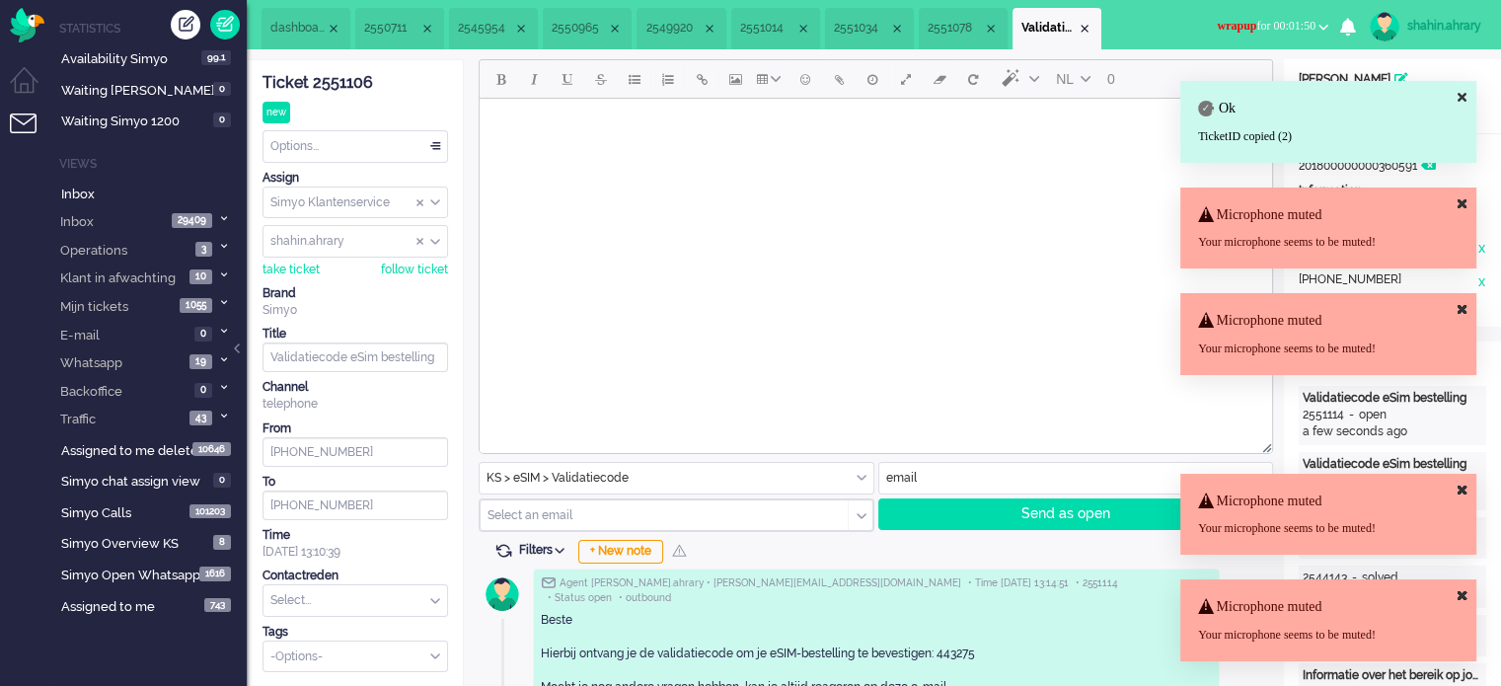
click at [1320, 15] on button "wrapup for 00:01:50" at bounding box center [1272, 26] width 135 height 29
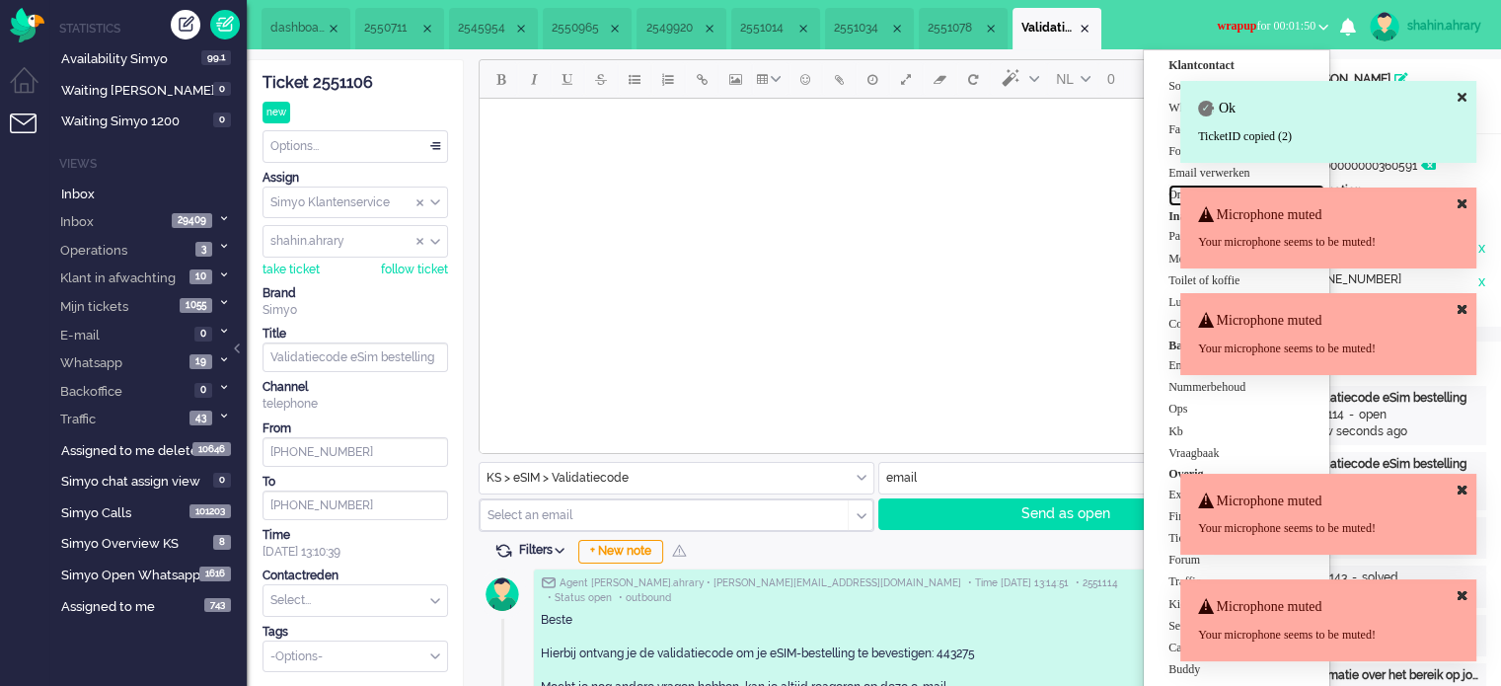
click at [1173, 201] on label "Online simyo" at bounding box center [1247, 195] width 156 height 17
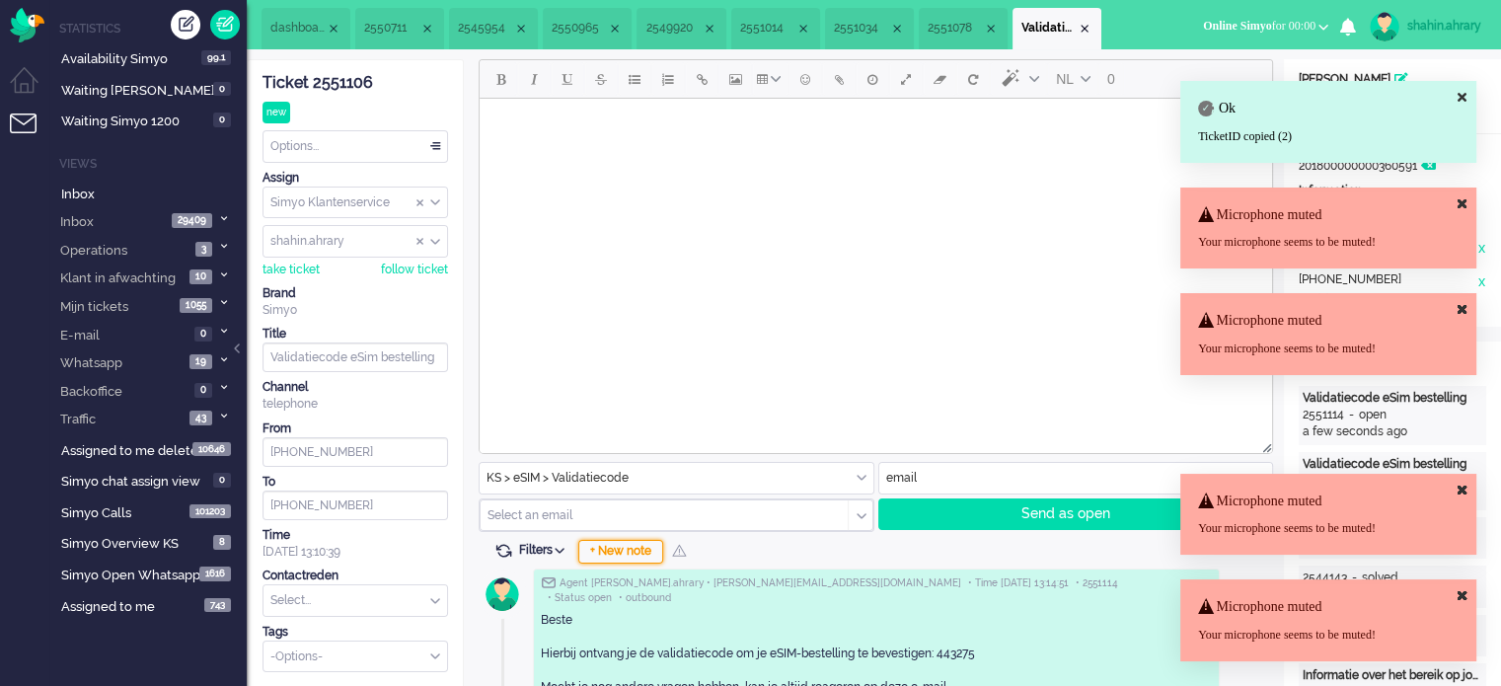
drag, startPoint x: 633, startPoint y: 569, endPoint x: 633, endPoint y: 557, distance: 11.8
click at [633, 554] on div "+ New note" at bounding box center [620, 552] width 85 height 24
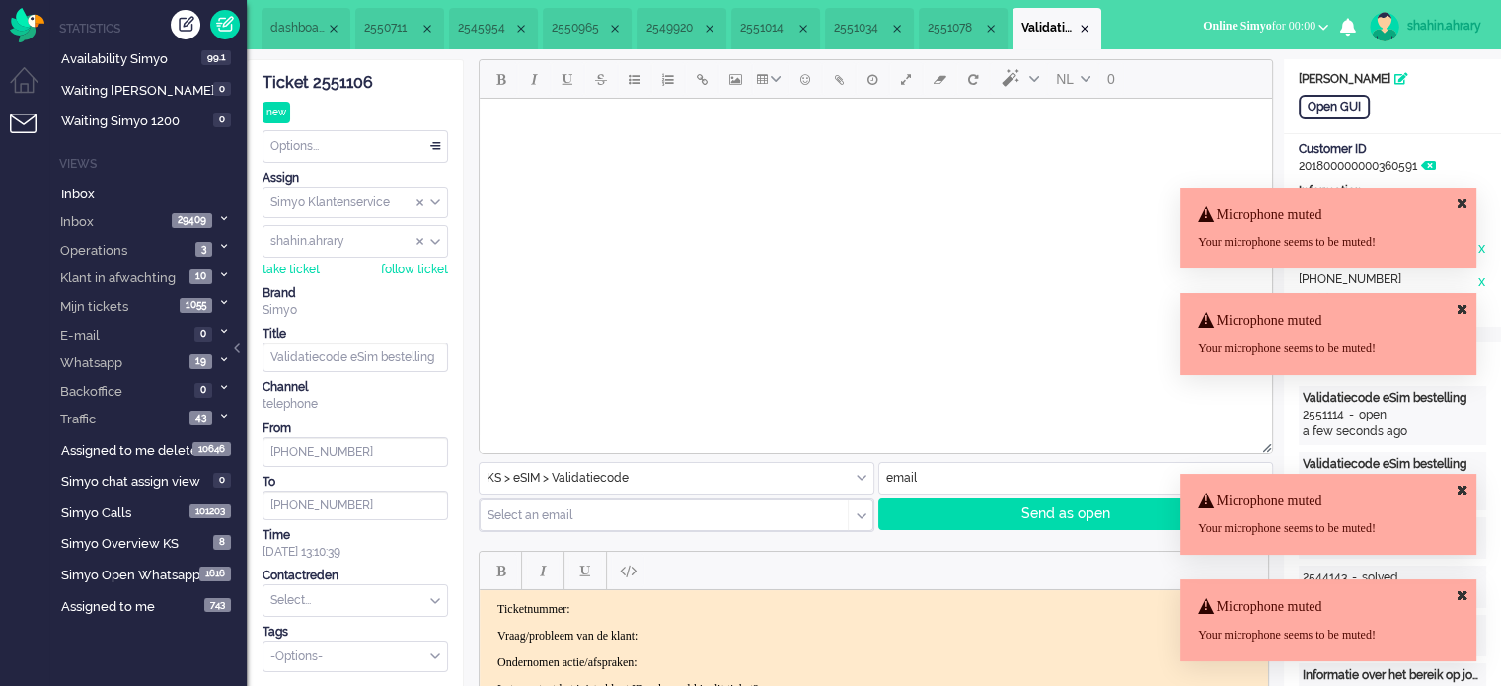
click at [639, 587] on div at bounding box center [627, 571] width 41 height 38
click at [488, 602] on body "Ticketnummer: Vraag/probleem van de klant: Ondernomen actie/afspraken: Let op: …" at bounding box center [874, 649] width 773 height 95
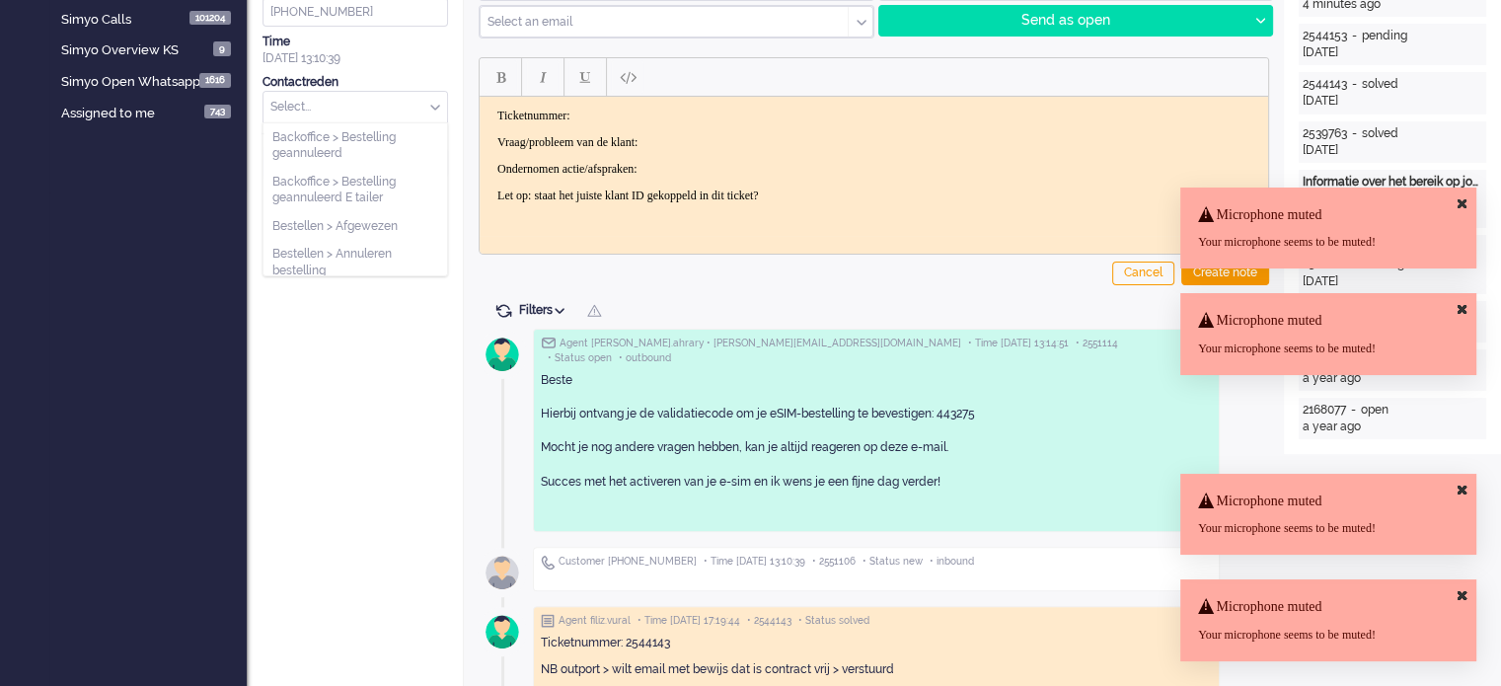
click at [363, 106] on input "text" at bounding box center [356, 107] width 184 height 31
type input "va"
click at [374, 177] on span "eSIM > Validatiecode" at bounding box center [329, 182] width 115 height 17
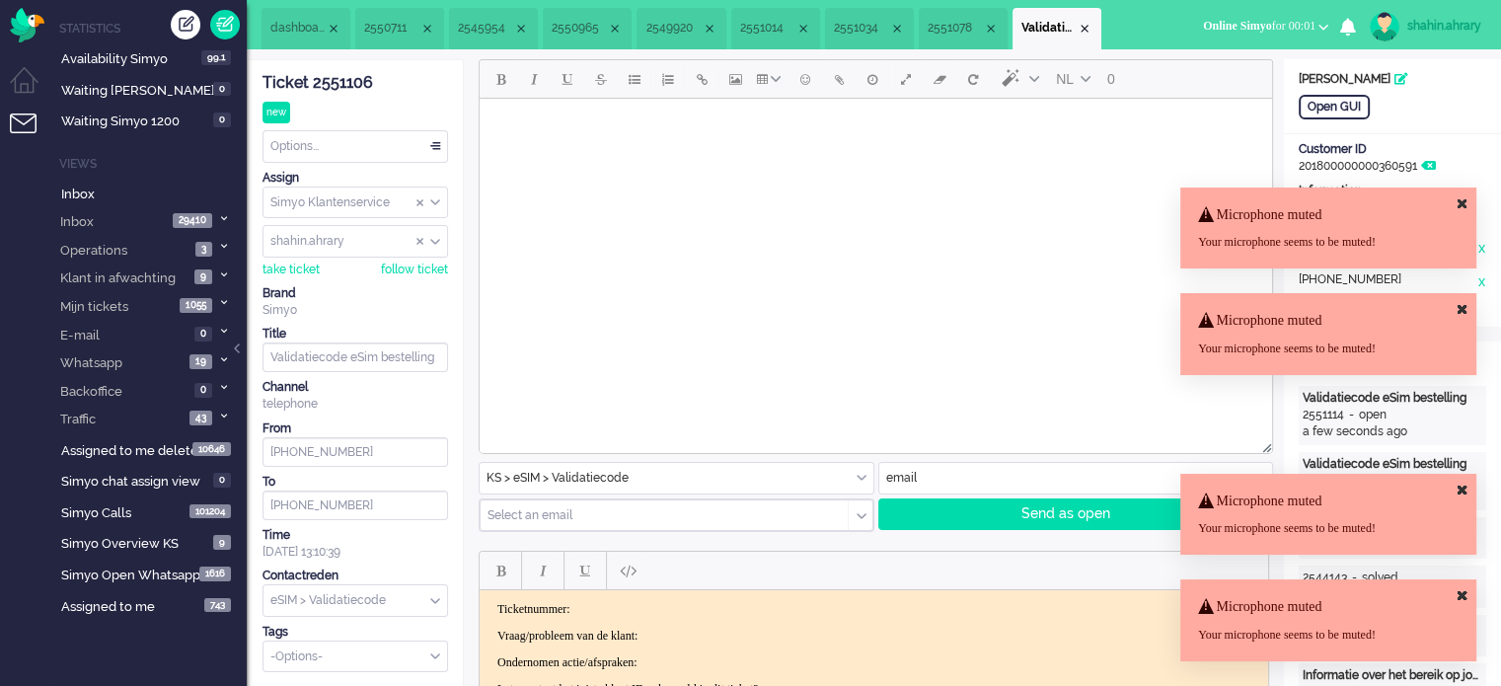
click at [377, 134] on div "Options..." at bounding box center [356, 146] width 184 height 31
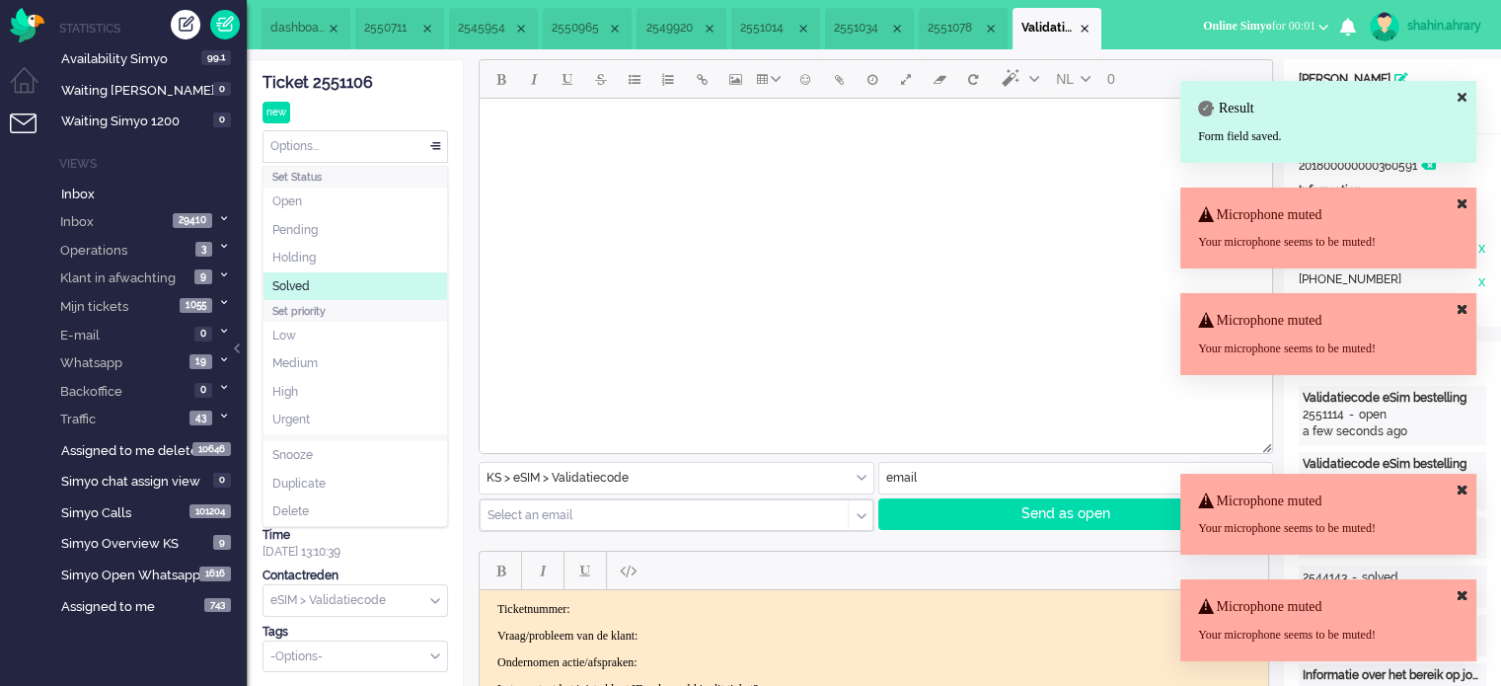
click at [323, 277] on li "Solved" at bounding box center [356, 286] width 184 height 29
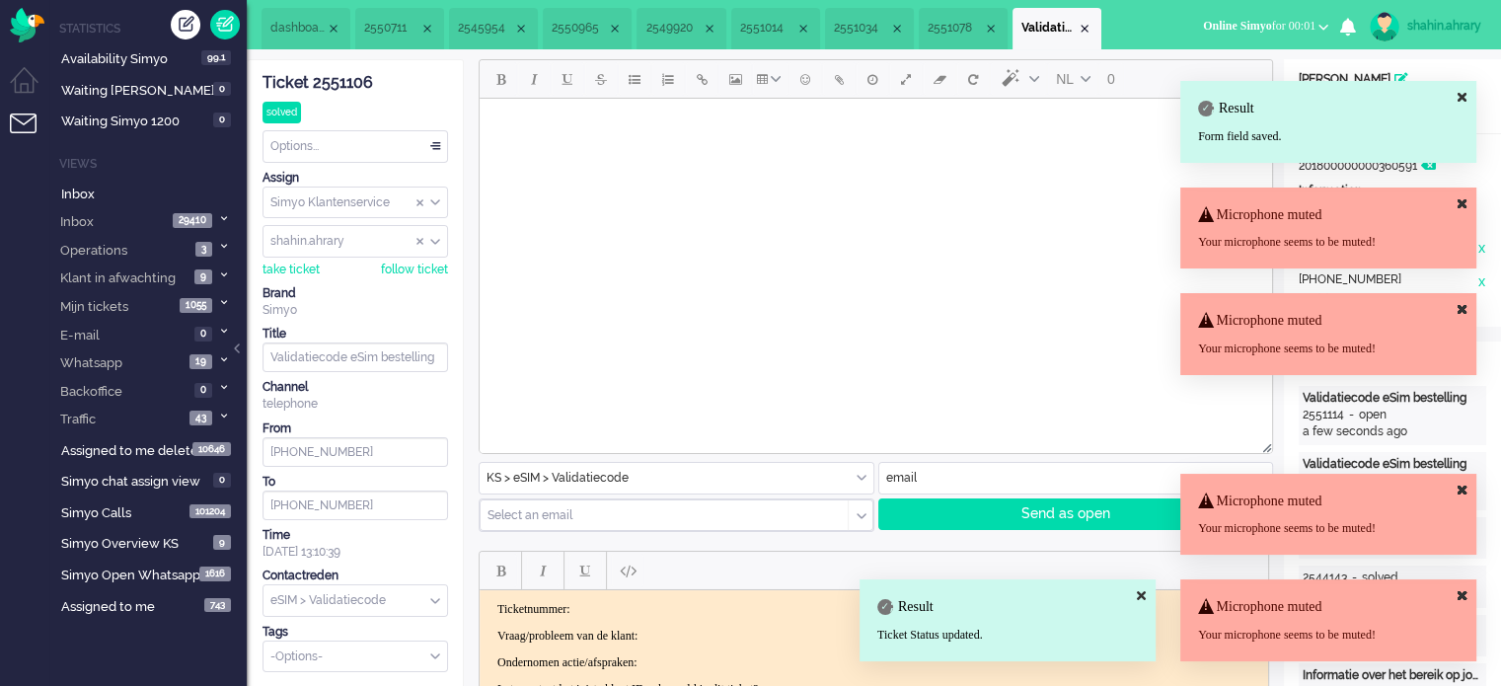
click at [346, 79] on div "Ticket 2551106" at bounding box center [356, 83] width 186 height 23
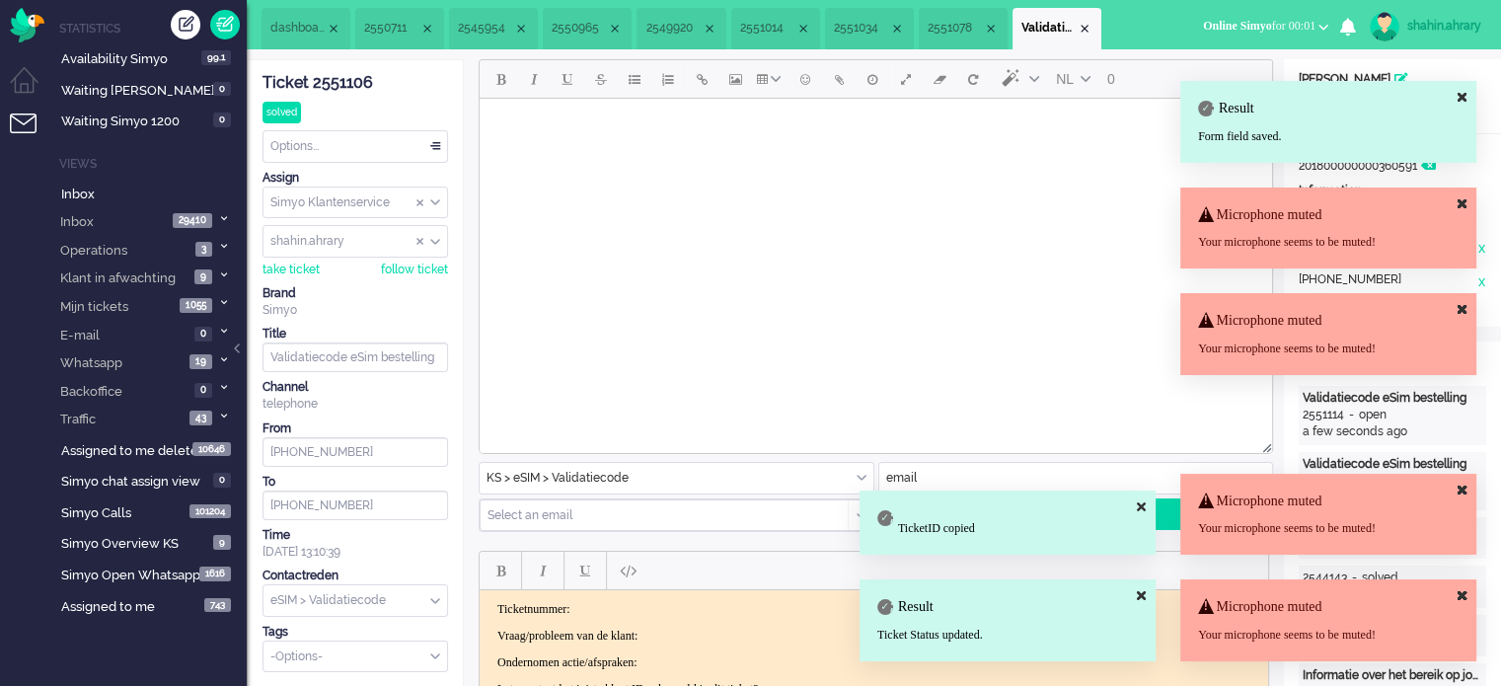
click at [348, 78] on div "Ticket 2551106" at bounding box center [356, 83] width 186 height 23
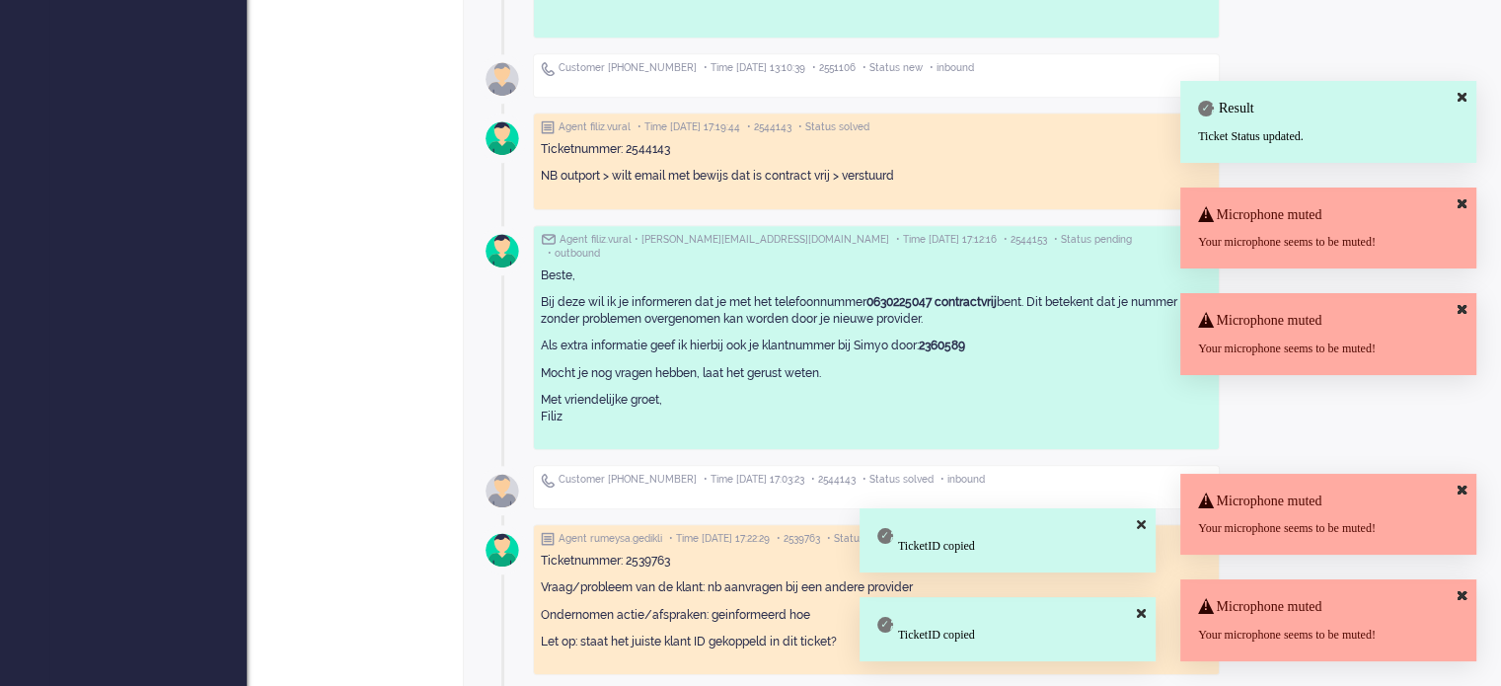
scroll to position [493, 0]
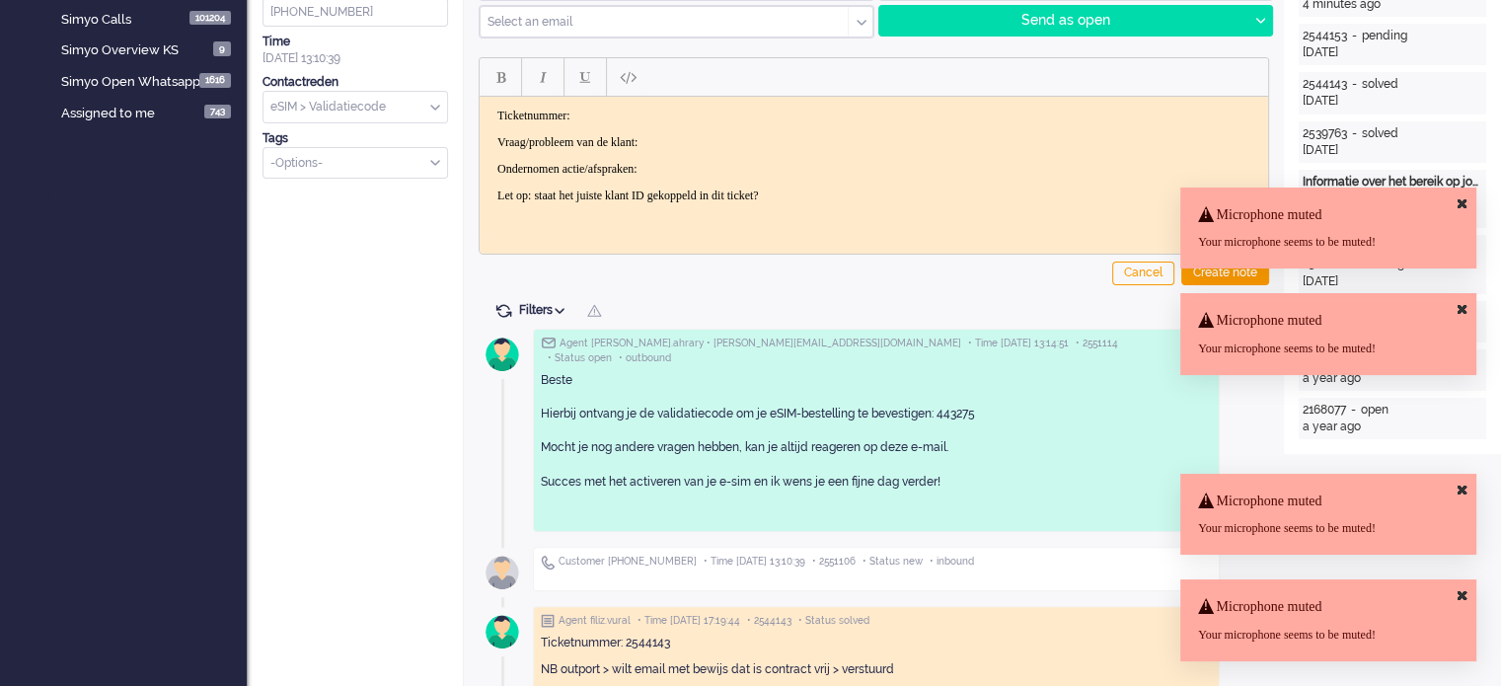
drag, startPoint x: 866, startPoint y: 194, endPoint x: 0, endPoint y: -336, distance: 1015.0
click at [480, 97] on html "Ticketnummer: Vraag/probleem van de klant: Ondernomen actie/afspraken: Let op: …" at bounding box center [874, 156] width 789 height 118
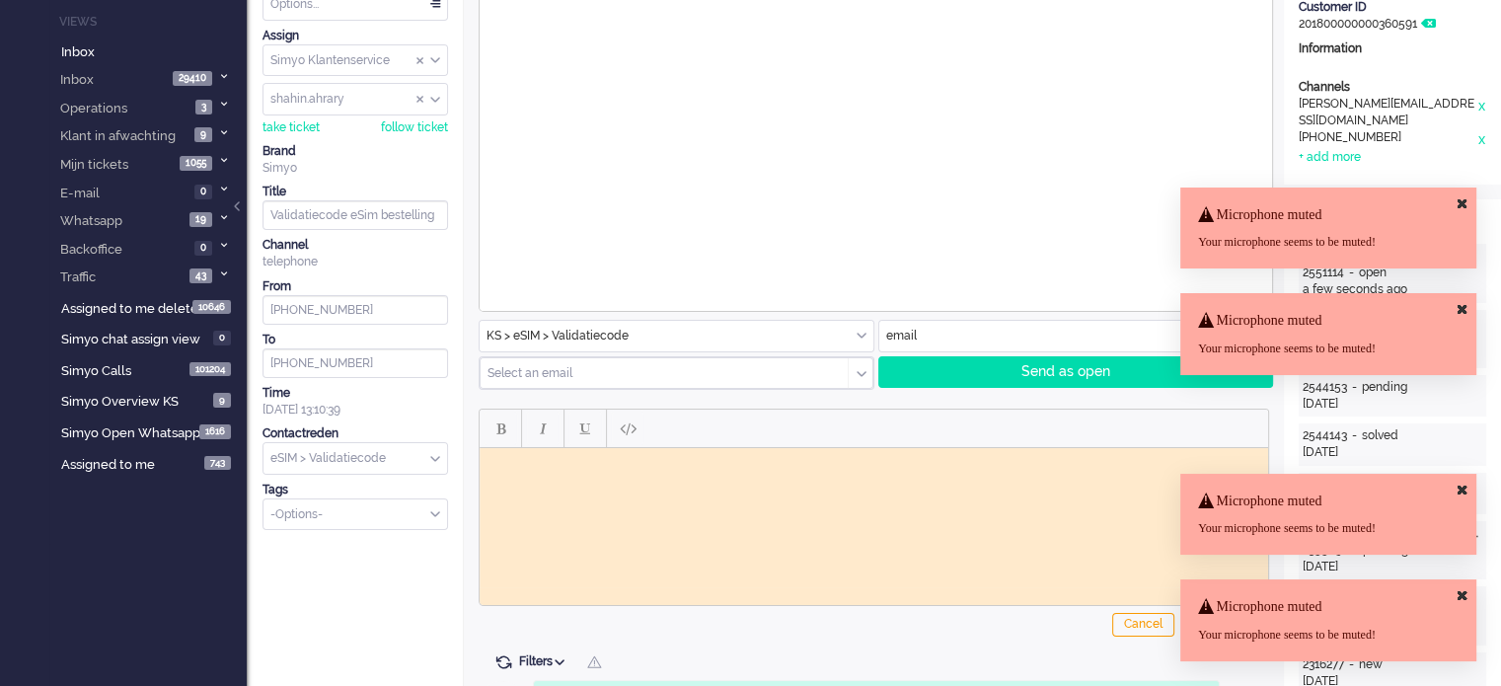
paste body "Rich Text Area. Press ALT-0 for help."
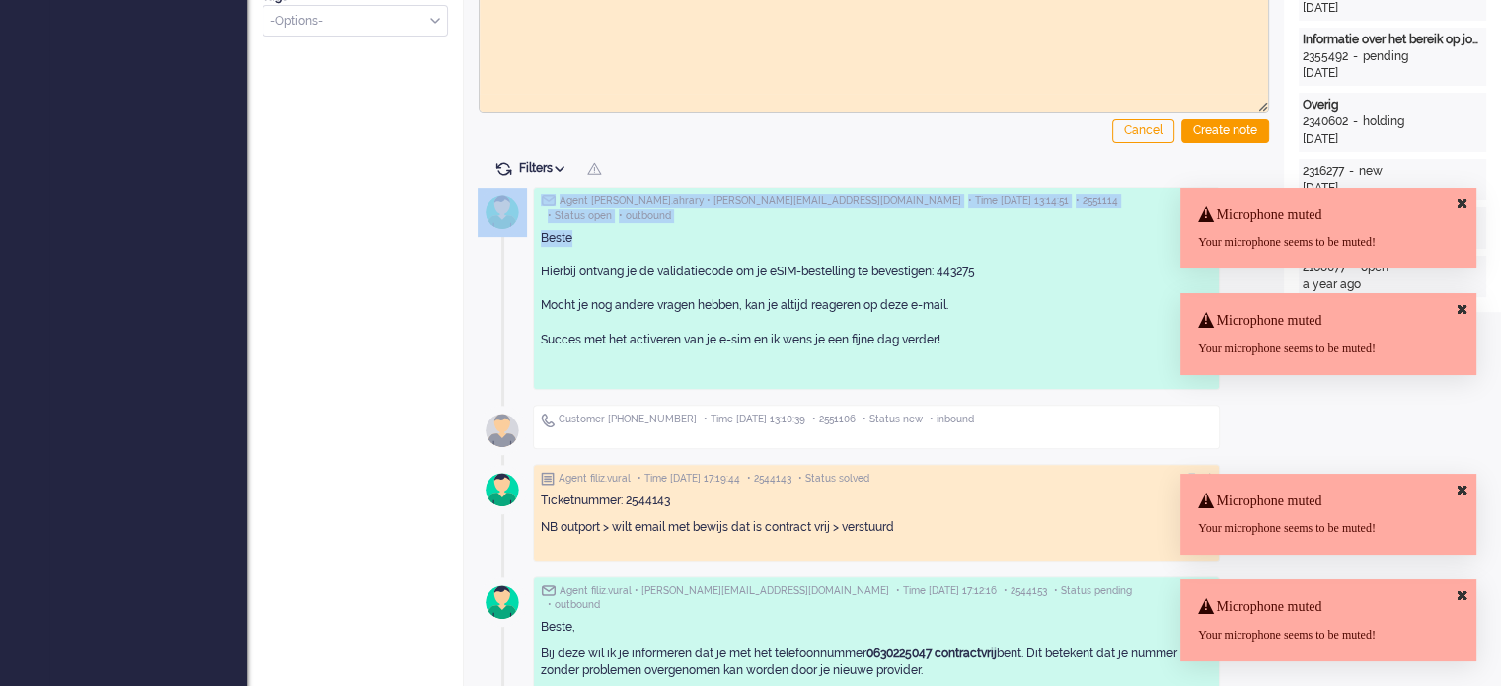
drag, startPoint x: 535, startPoint y: 195, endPoint x: 874, endPoint y: 219, distance: 340.4
click at [874, 219] on div "Agent shahin.ahrary • a.rijkschroeff@gmail.com • Time 2025-10-10 13:14:51 • 255…" at bounding box center [876, 288] width 687 height 203
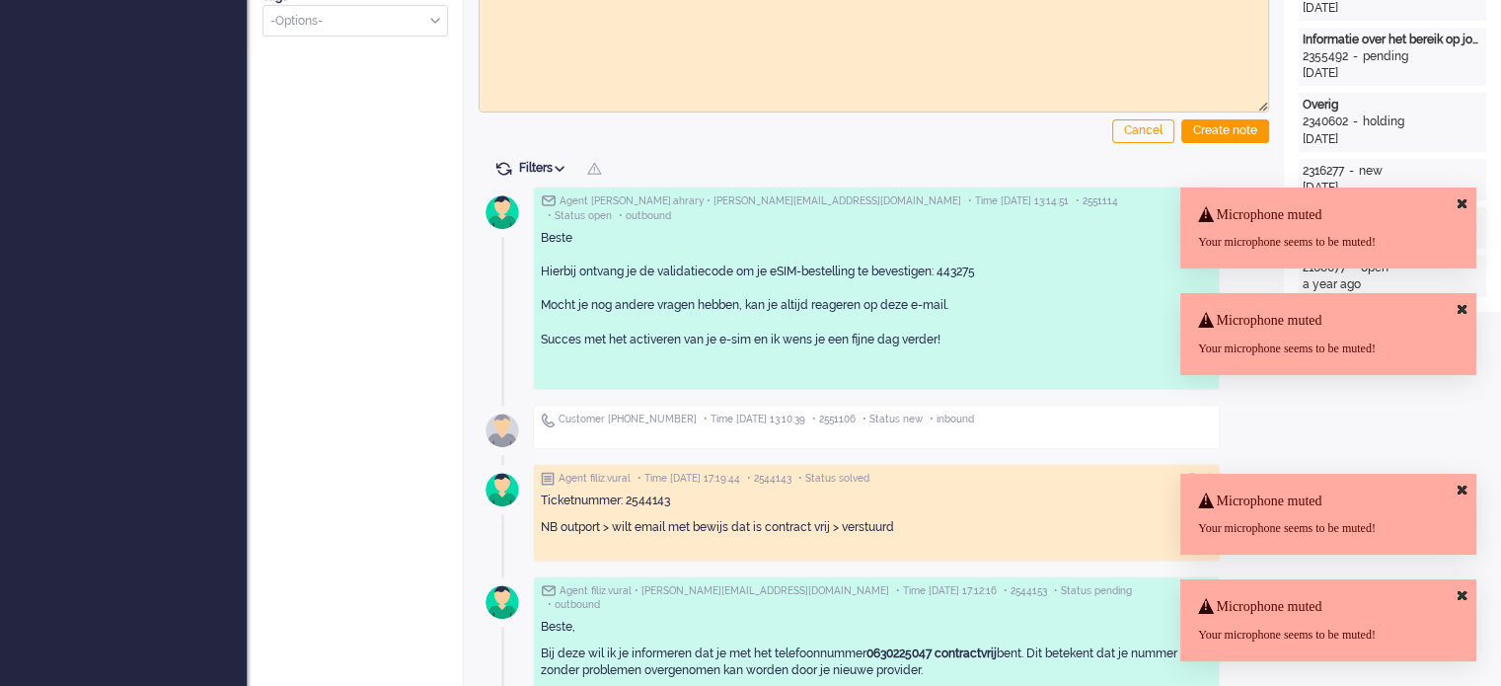
click at [585, 271] on p "Beste Hierbij ontvang je de validatiecode om je eSIM-bestelling te bevestigen: …" at bounding box center [876, 297] width 671 height 135
drag, startPoint x: 535, startPoint y: 196, endPoint x: 572, endPoint y: 189, distance: 38.3
click at [572, 189] on div "Agent shahin.ahrary • a.rijkschroeff@gmail.com • Time 2025-10-10 13:14:51 • 255…" at bounding box center [876, 288] width 687 height 203
click at [929, 327] on p "Beste Hierbij ontvang je de validatiecode om je eSIM-bestelling te bevestigen: …" at bounding box center [876, 297] width 671 height 135
drag, startPoint x: 1131, startPoint y: 197, endPoint x: 609, endPoint y: 187, distance: 522.2
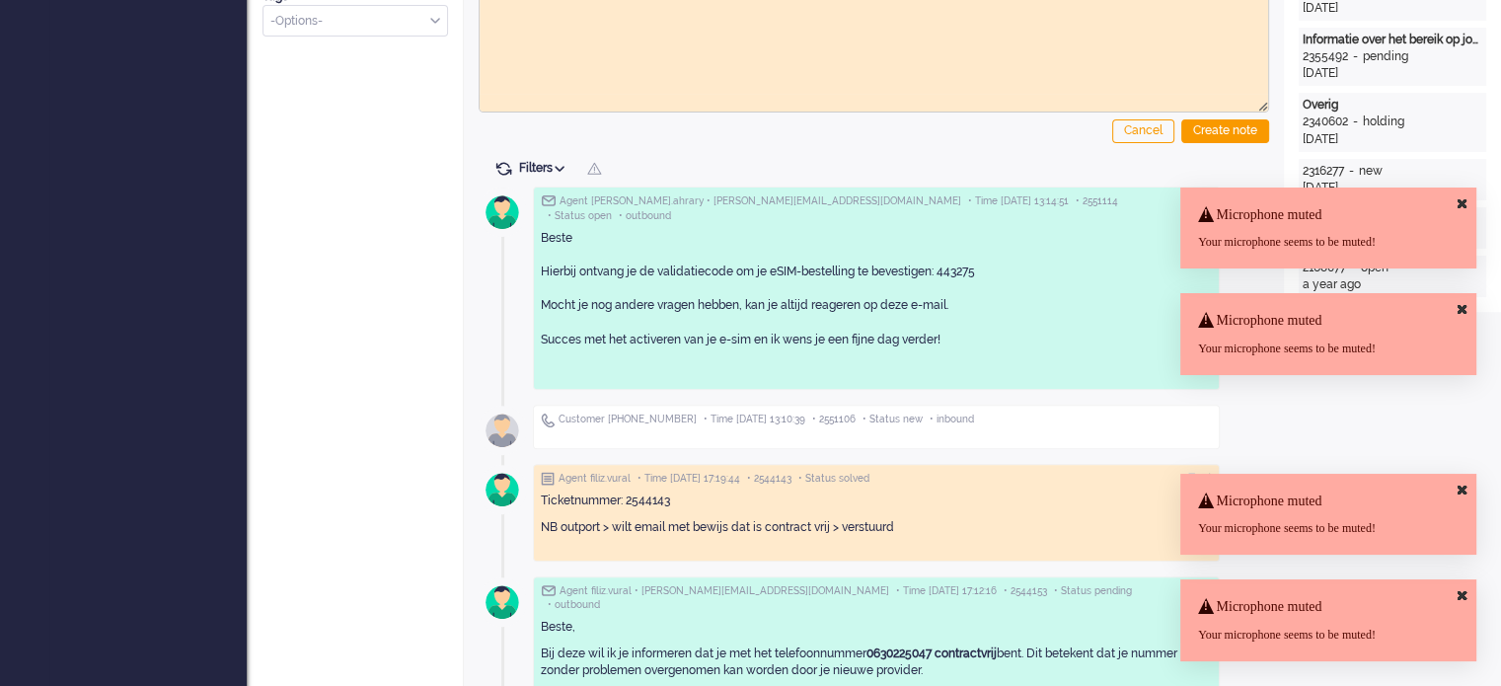
click at [609, 187] on div "Agent shahin.ahrary • a.rijkschroeff@gmail.com • Time 2025-10-10 13:14:51 • 255…" at bounding box center [876, 288] width 687 height 203
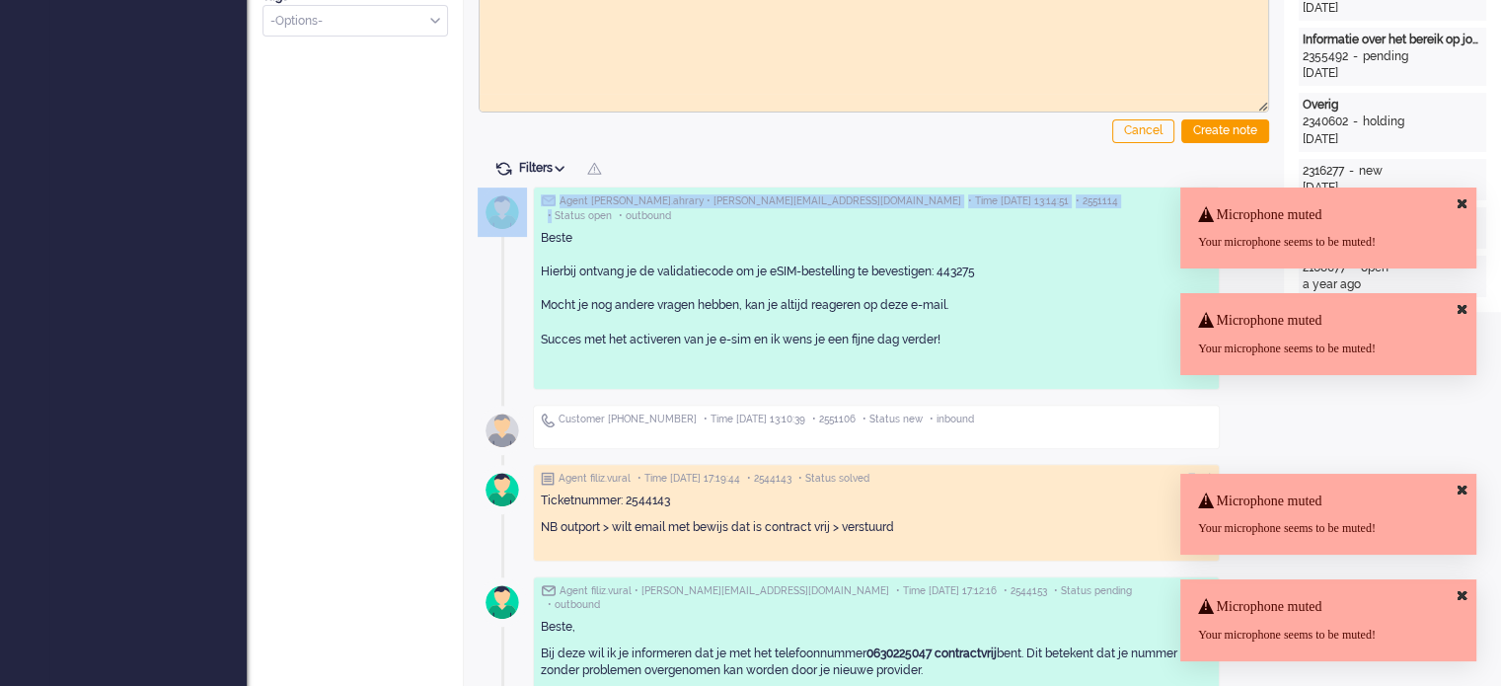
drag, startPoint x: 1019, startPoint y: 203, endPoint x: 961, endPoint y: 196, distance: 57.7
click at [961, 196] on div "Agent shahin.ahrary • a.rijkschroeff@gmail.com • Time 2025-10-10 13:14:51 • 255…" at bounding box center [876, 208] width 671 height 29
copy div "There are multiple new and open tickets in this customer timeline. Do you want …"
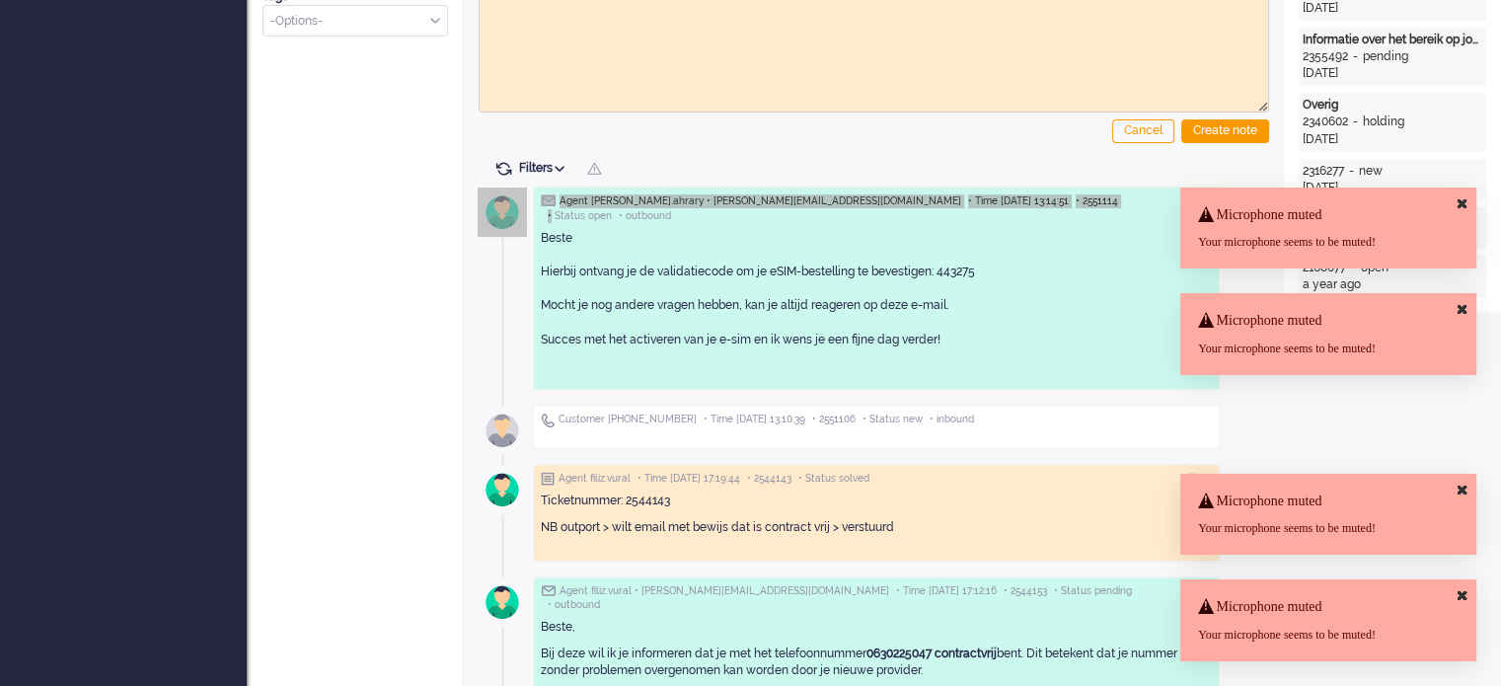
scroll to position [275, 0]
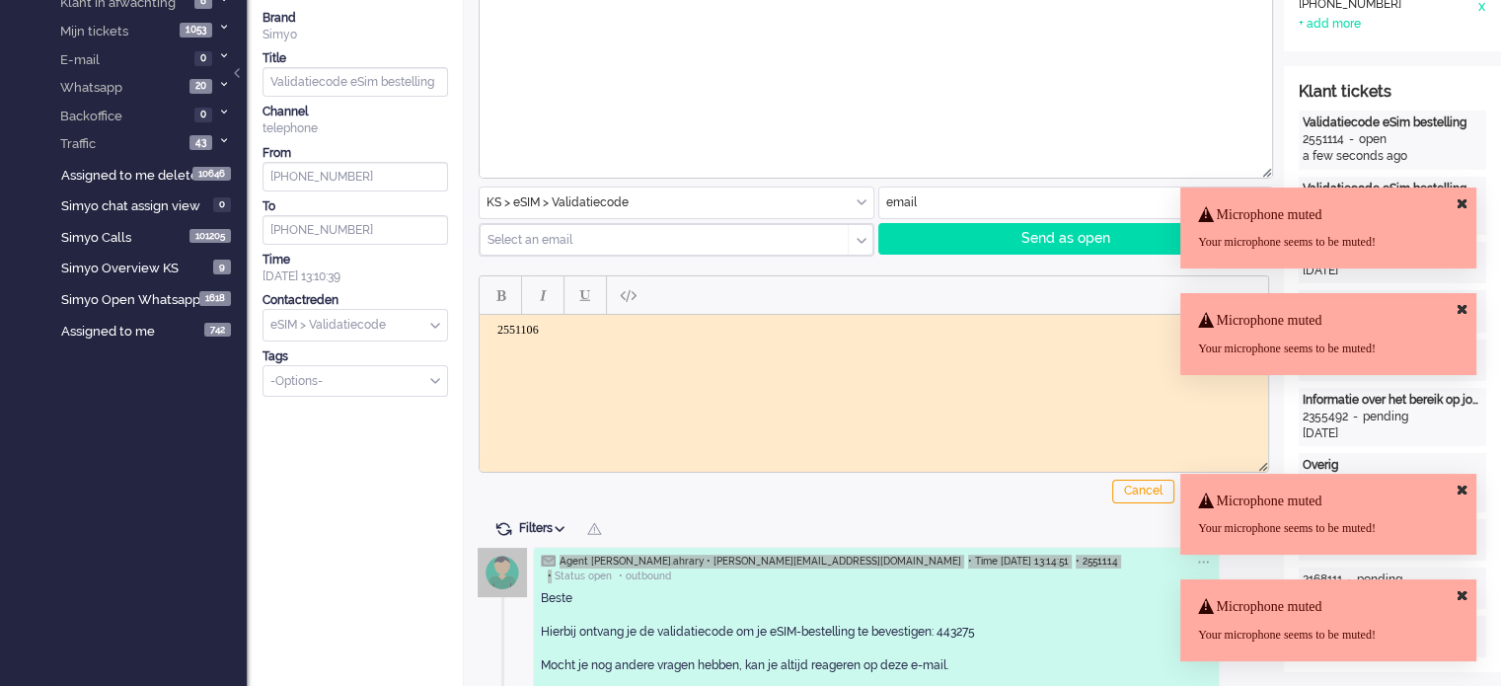
click at [662, 315] on html "2551106" at bounding box center [874, 337] width 789 height 45
click at [580, 346] on div "Rich Text Area. Press ALT-0 for help." at bounding box center [873, 355] width 753 height 34
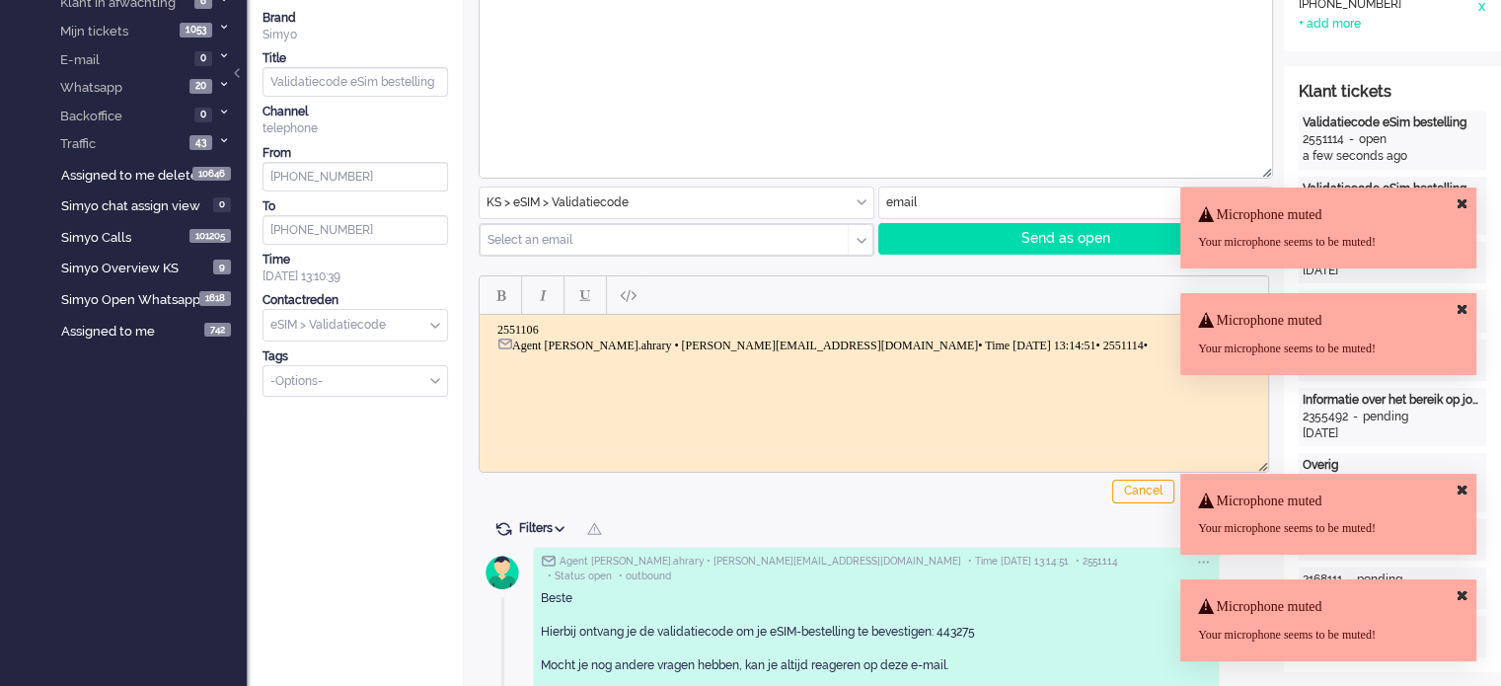
click at [1459, 486] on icon at bounding box center [1462, 490] width 9 height 13
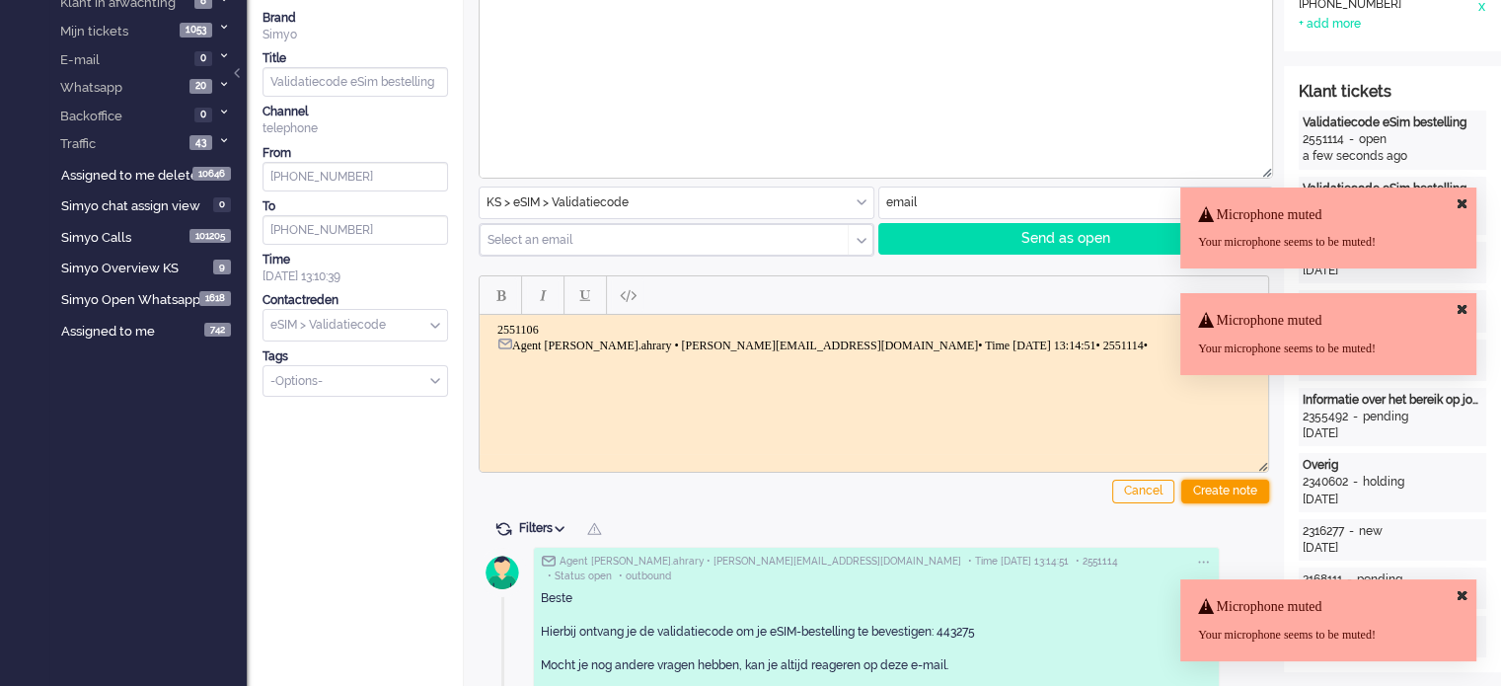
click at [1215, 486] on div "Create note" at bounding box center [1225, 492] width 88 height 24
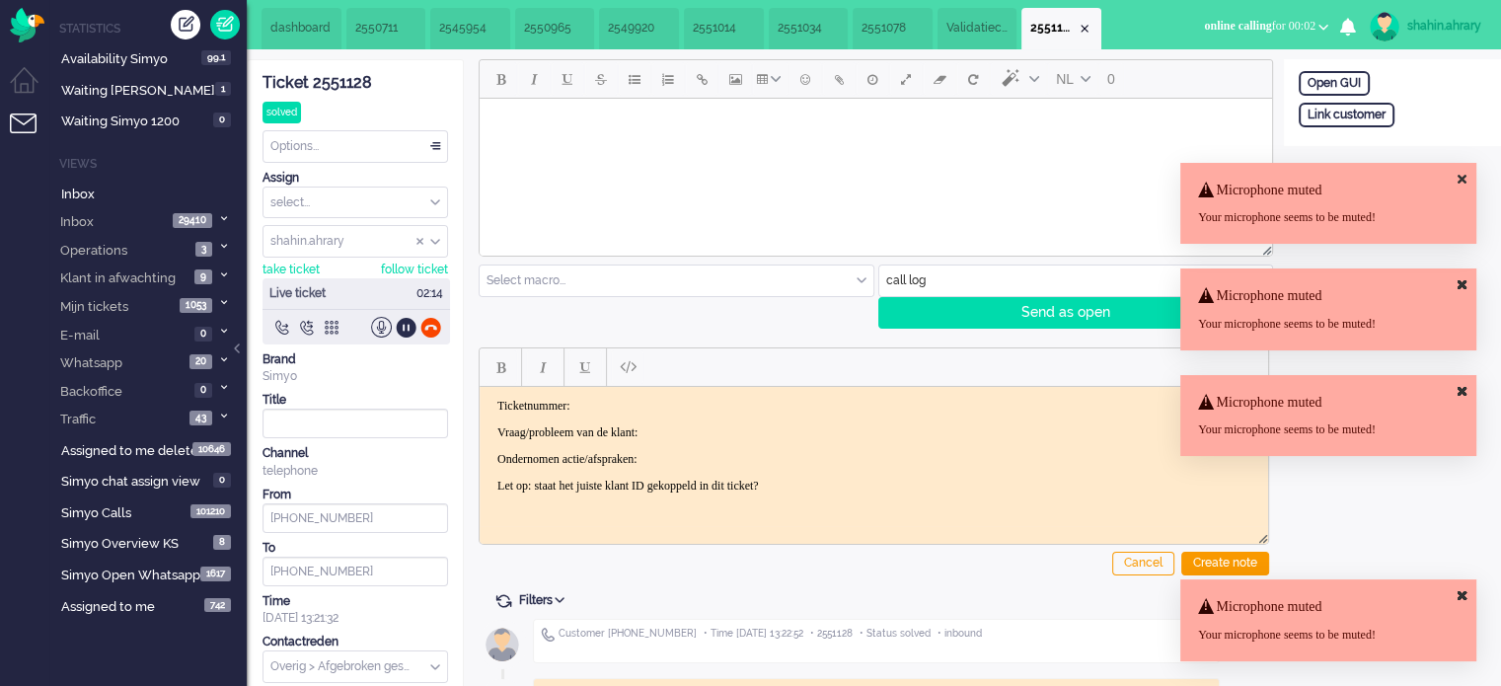
click at [991, 293] on input "text" at bounding box center [1076, 281] width 394 height 31
click at [1458, 178] on icon at bounding box center [1462, 179] width 9 height 13
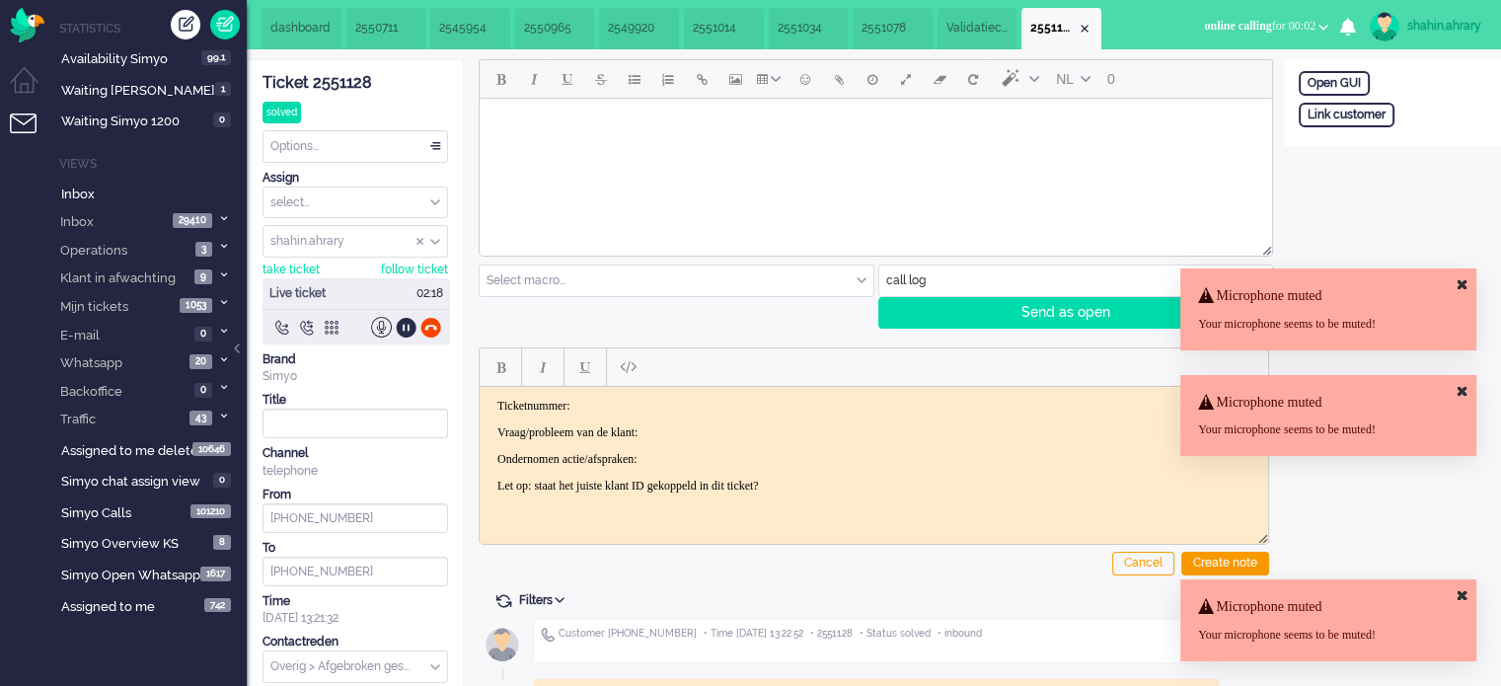
click at [1458, 285] on icon at bounding box center [1462, 284] width 9 height 13
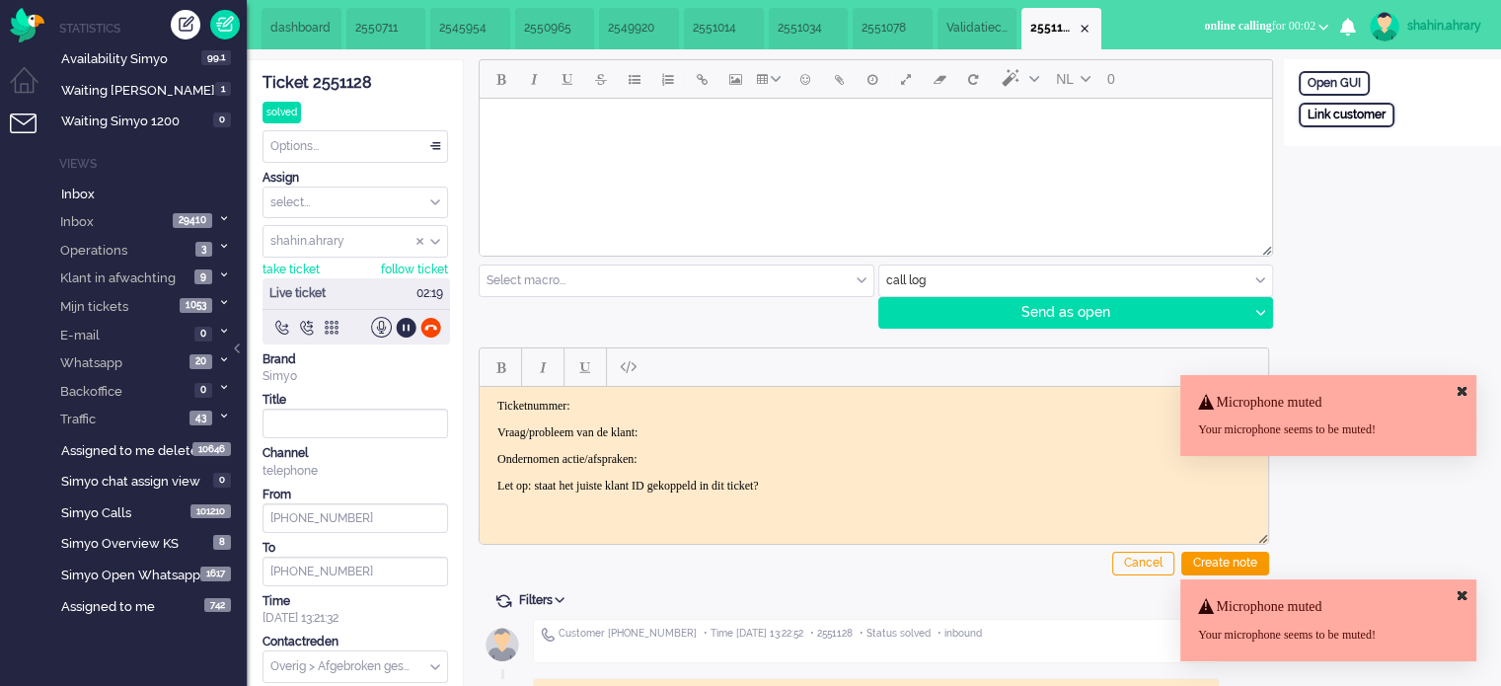
click at [1349, 105] on div "Link customer" at bounding box center [1347, 115] width 96 height 25
paste input "201800000001625661"
type input "201800000001625661"
click at [1385, 179] on div "Search" at bounding box center [1402, 177] width 64 height 28
click at [1461, 391] on icon at bounding box center [1462, 391] width 9 height 13
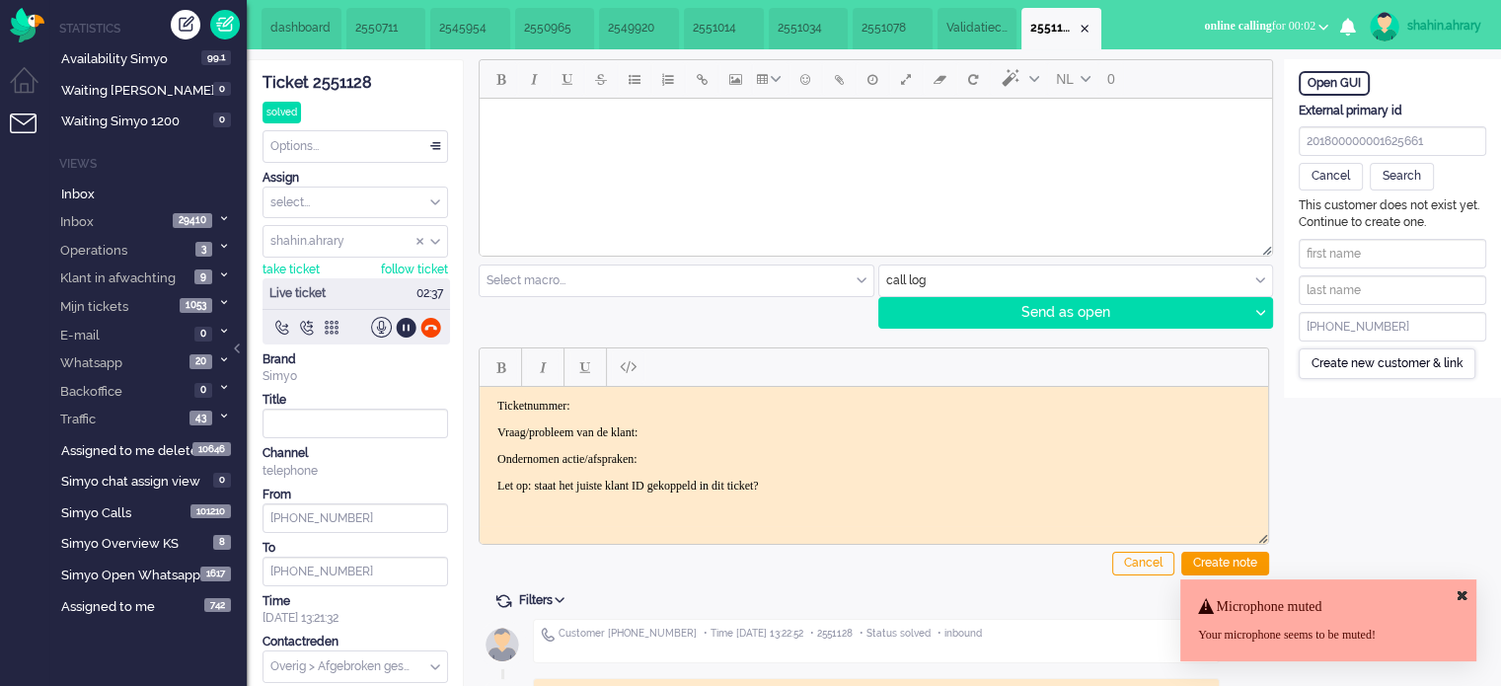
click at [1397, 367] on div "Create new customer & link" at bounding box center [1387, 363] width 177 height 31
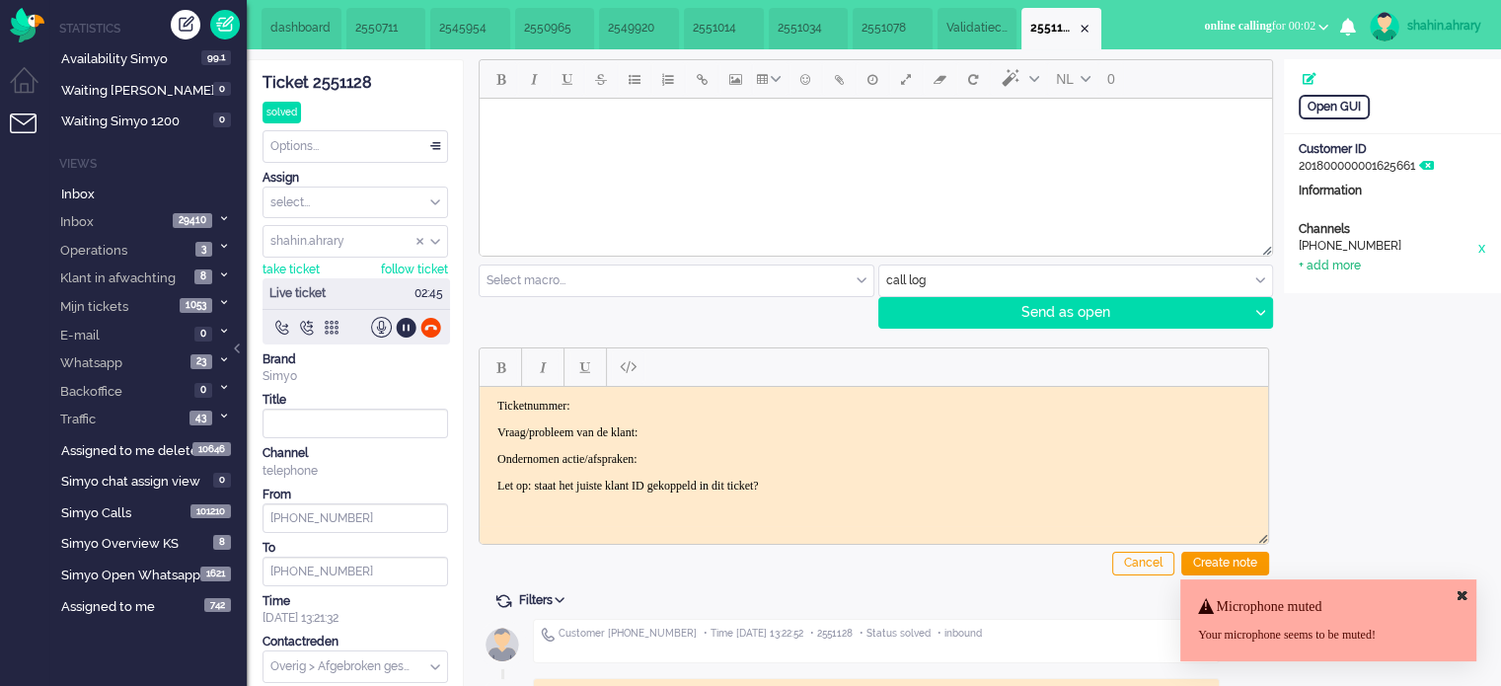
click at [1315, 267] on div "+ add more" at bounding box center [1330, 266] width 62 height 17
paste input "raatspam@gmail.com"
type input "raatspam@gmail.com"
click at [1409, 427] on div "add" at bounding box center [1393, 418] width 48 height 28
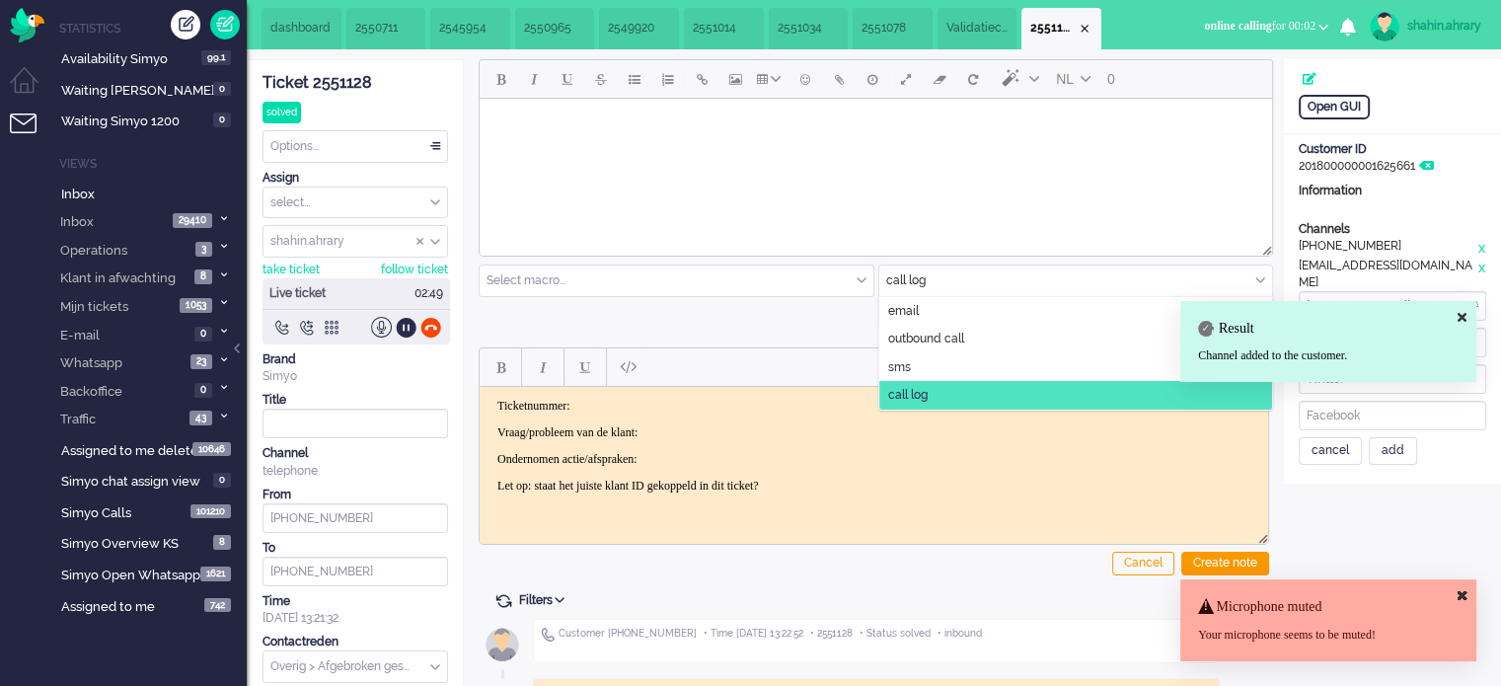
click at [956, 276] on input "text" at bounding box center [1076, 281] width 394 height 31
click at [939, 315] on li "email" at bounding box center [1076, 311] width 394 height 29
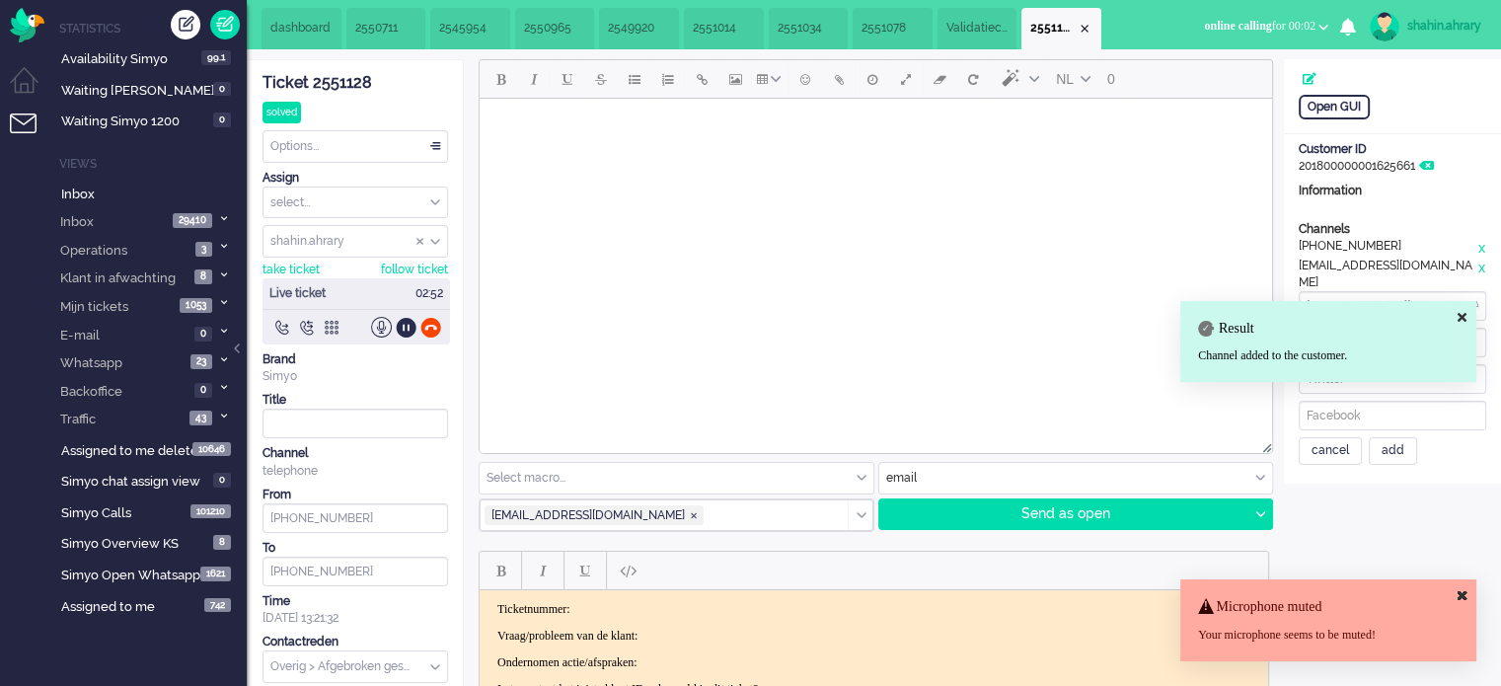
click at [709, 473] on input "text" at bounding box center [677, 478] width 394 height 31
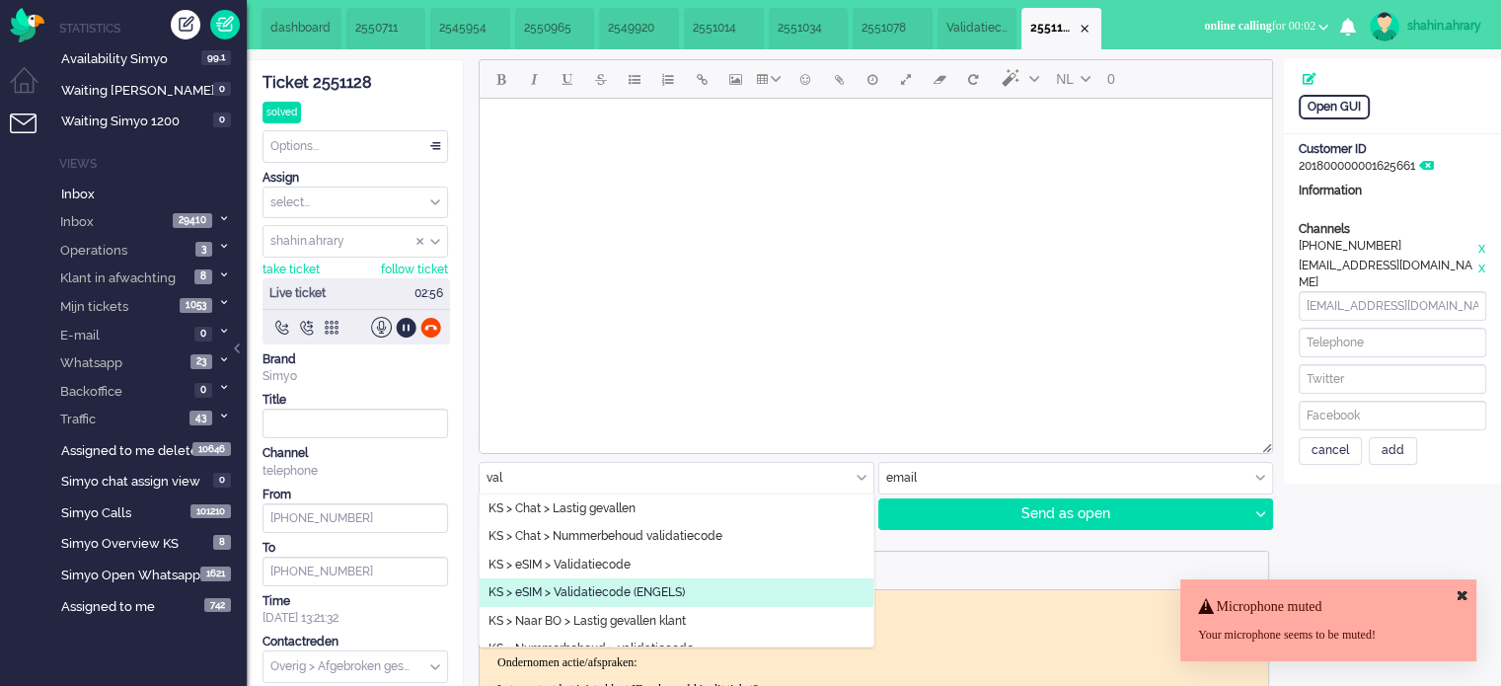
type input "val"
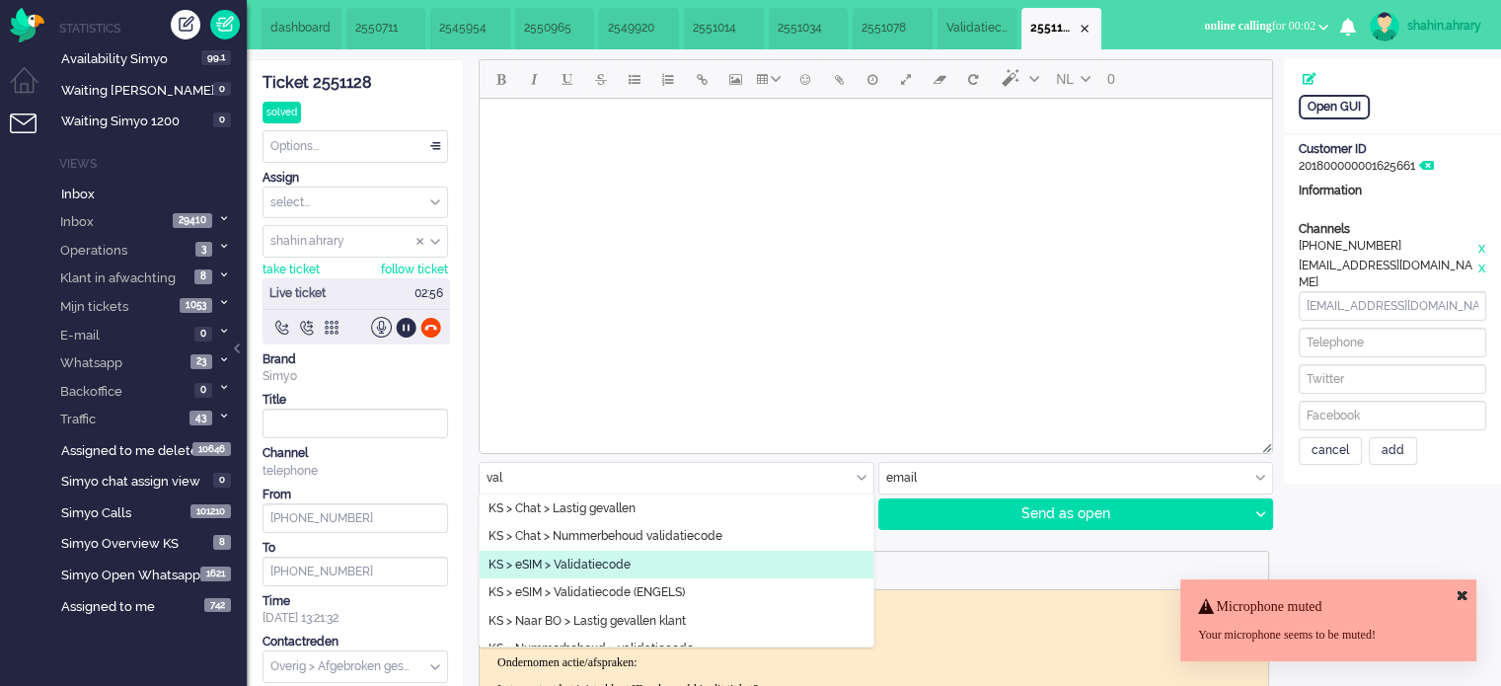
click at [613, 562] on span "KS > eSIM > Validatiecode" at bounding box center [560, 565] width 142 height 17
type input "Validatiecode eSim bestelling"
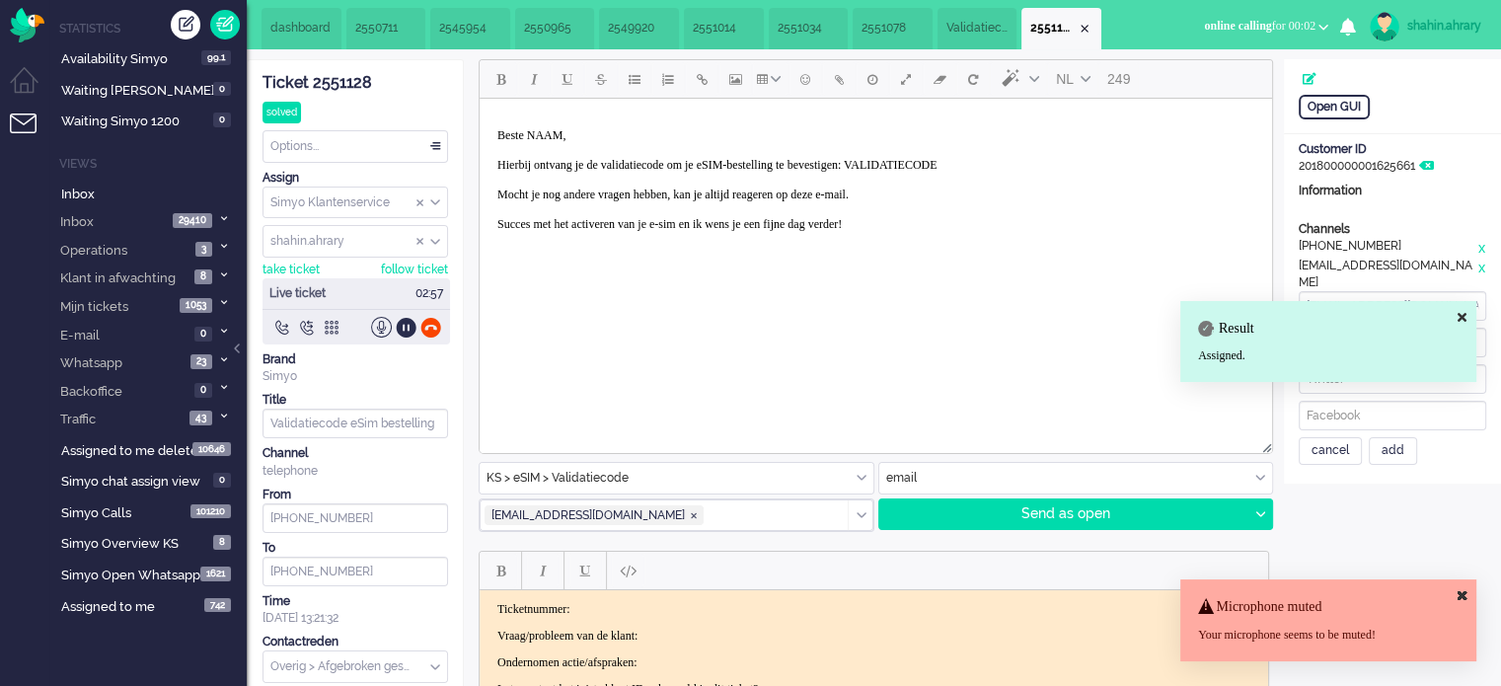
click at [568, 137] on p "Beste NAAM, Hierbij ontvang je de validatiecode om je eSIM-bestelling te bevest…" at bounding box center [875, 187] width 757 height 118
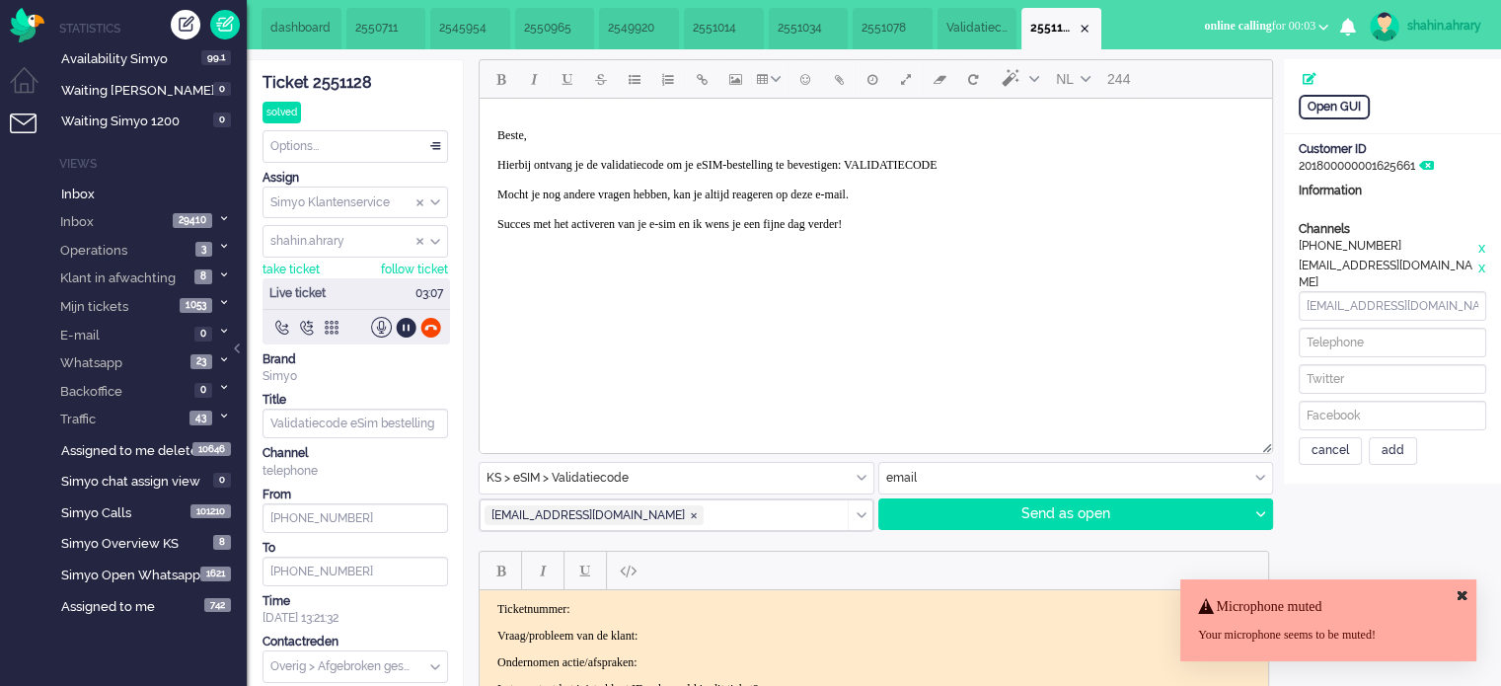
click at [1000, 158] on p "Beste, Hierbij ontvang je de validatiecode om je eSIM-bestelling te bevestigen:…" at bounding box center [875, 187] width 757 height 118
click at [1017, 494] on div "NL 237 KS > eSIM > Validatiecode BO > Abonnement > Overleden BO > Abonnement > …" at bounding box center [874, 295] width 791 height 473
click at [1023, 510] on div "Send as open" at bounding box center [1063, 514] width 369 height 30
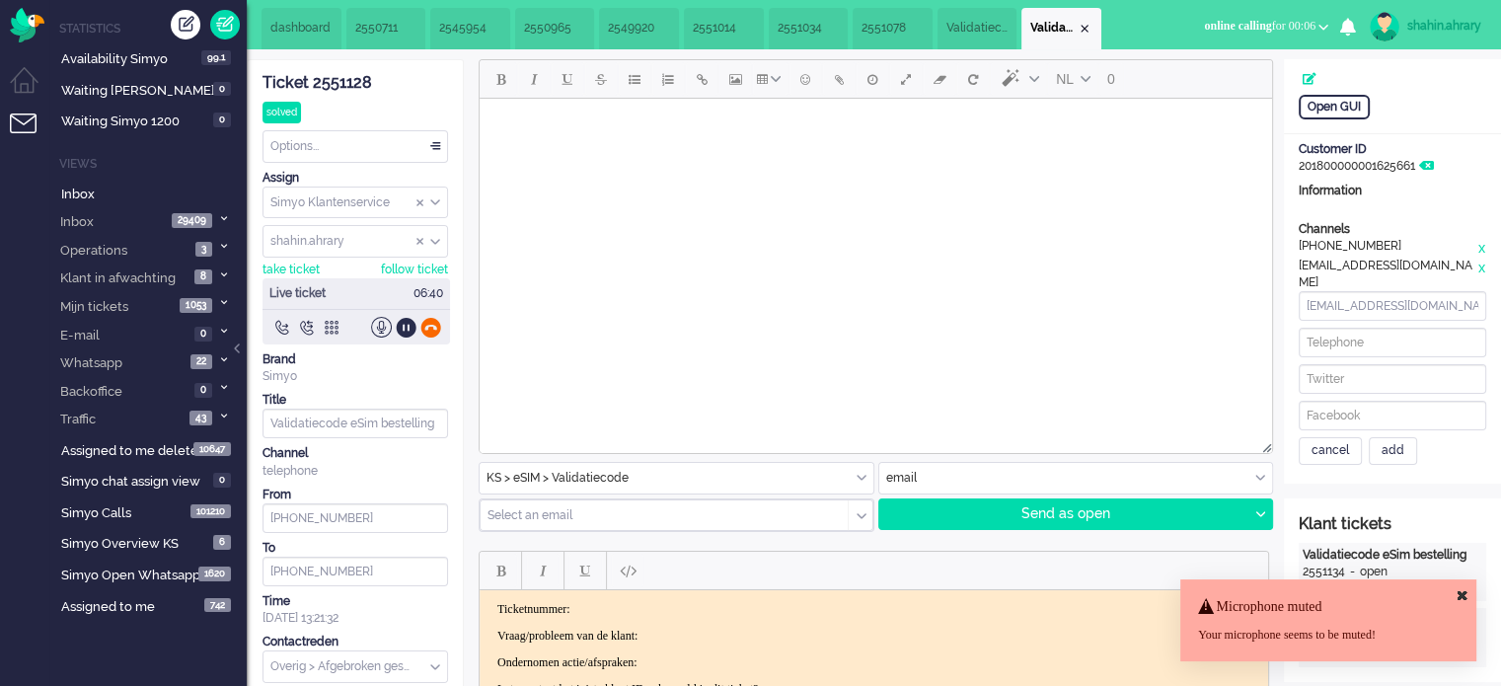
drag, startPoint x: 433, startPoint y: 327, endPoint x: 291, endPoint y: 230, distance: 171.9
click at [433, 327] on div at bounding box center [430, 327] width 21 height 21
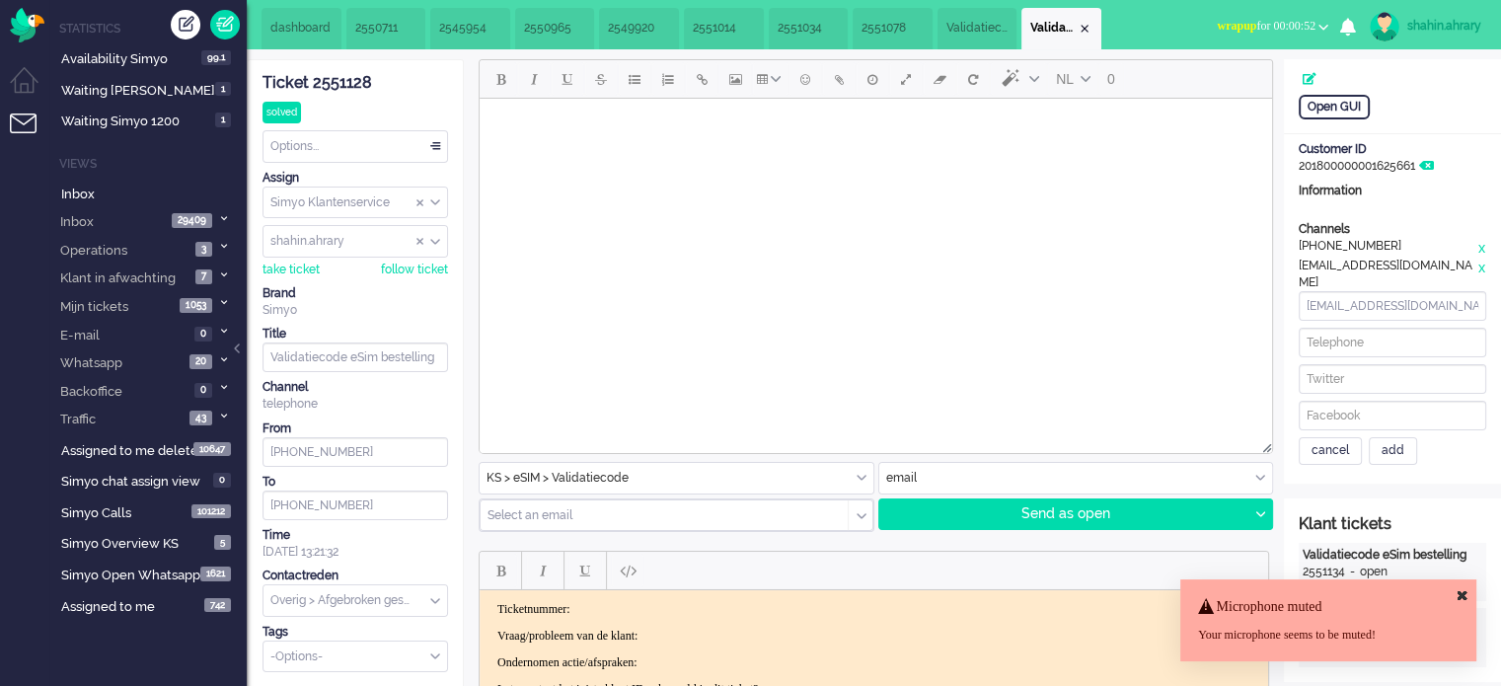
click at [336, 91] on div "Ticket 2551128" at bounding box center [356, 83] width 186 height 23
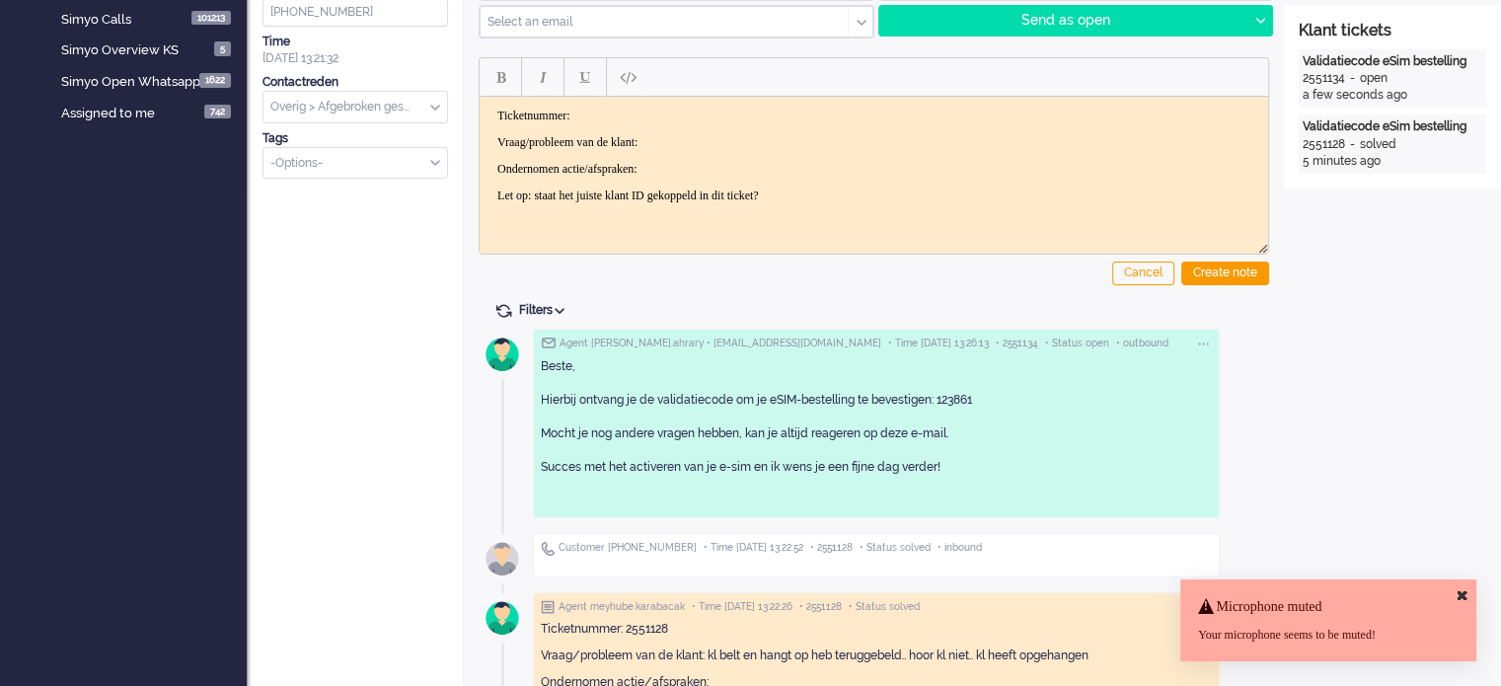
scroll to position [221, 0]
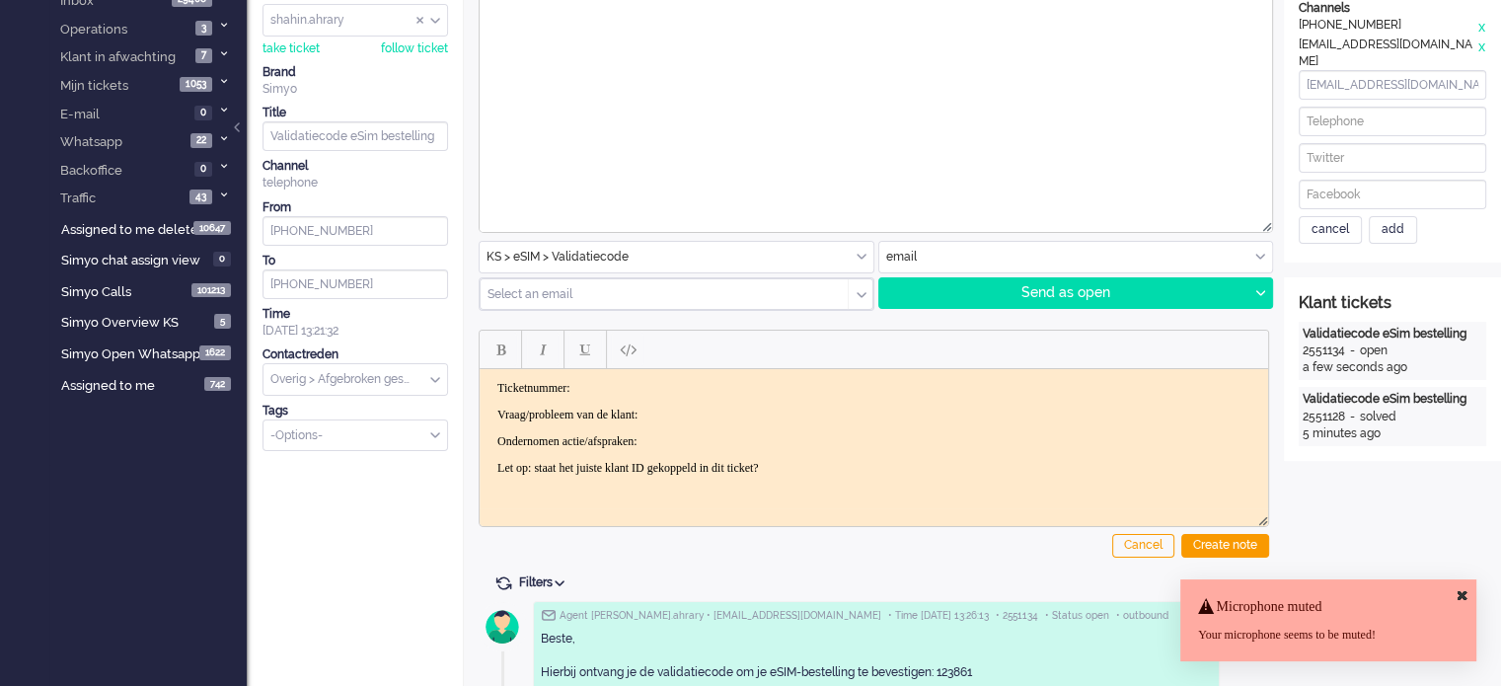
drag, startPoint x: 894, startPoint y: 456, endPoint x: 0, endPoint y: 17, distance: 996.3
click at [480, 369] on html "Ticketnummer: Vraag/probleem van de klant: Ondernomen actie/afspraken: Let op: …" at bounding box center [874, 428] width 789 height 118
paste body "Rich Text Area. Press ALT-0 for help."
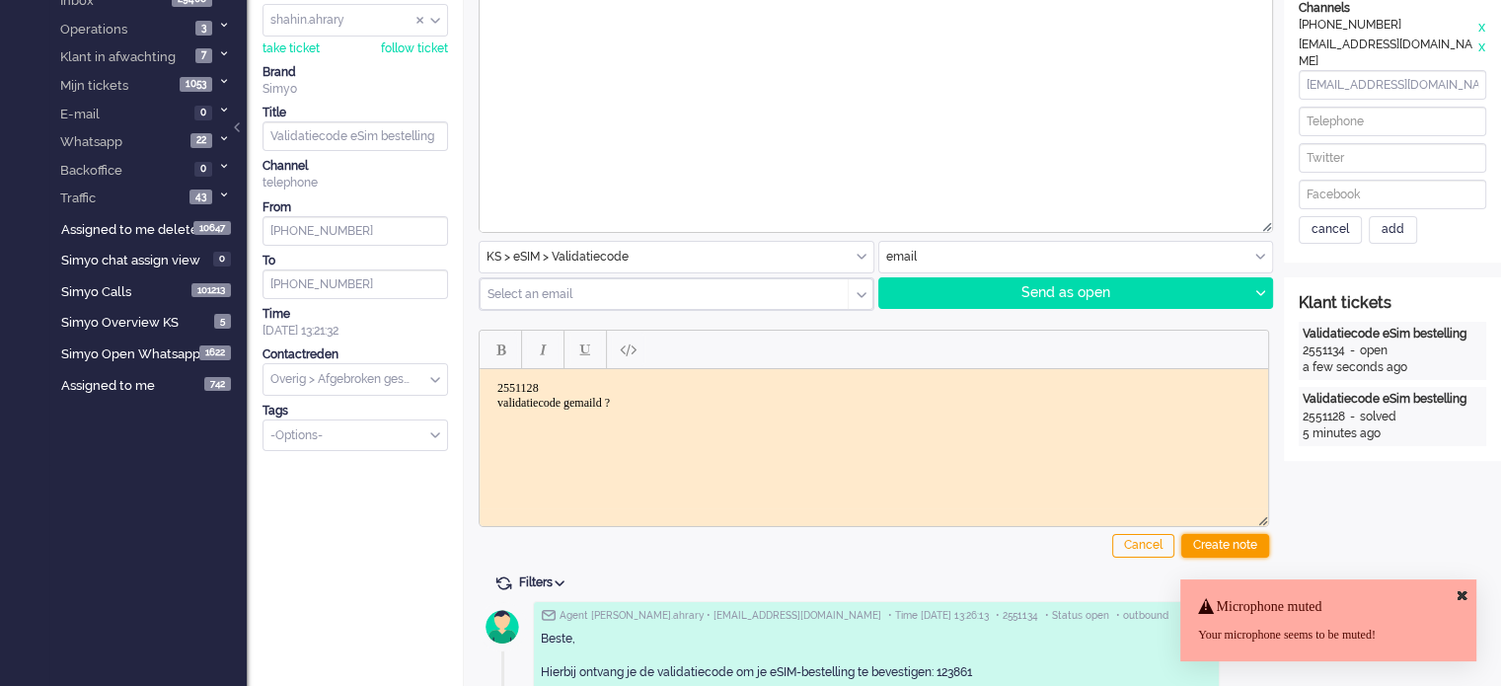
click at [1231, 538] on div "Create note" at bounding box center [1225, 546] width 88 height 24
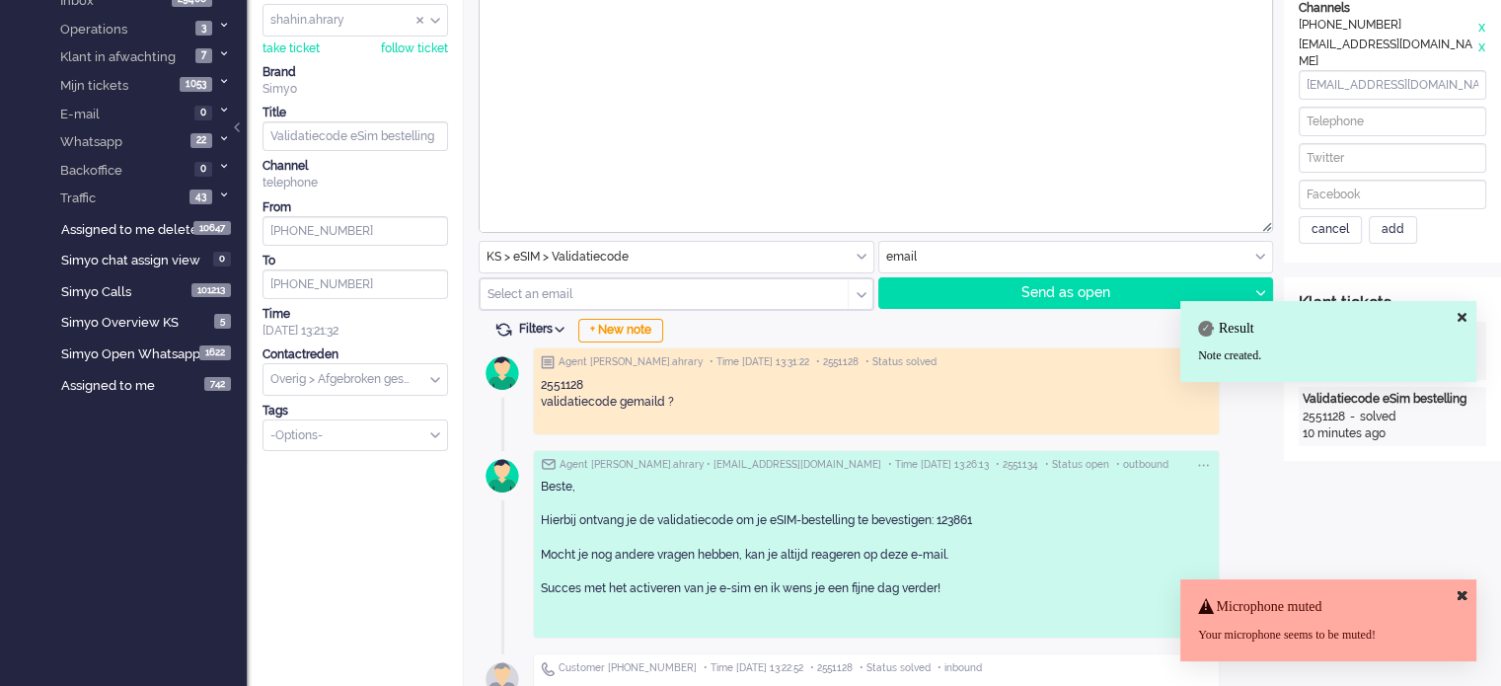
click at [434, 375] on div "Overig > Afgebroken gesprek" at bounding box center [356, 379] width 184 height 31
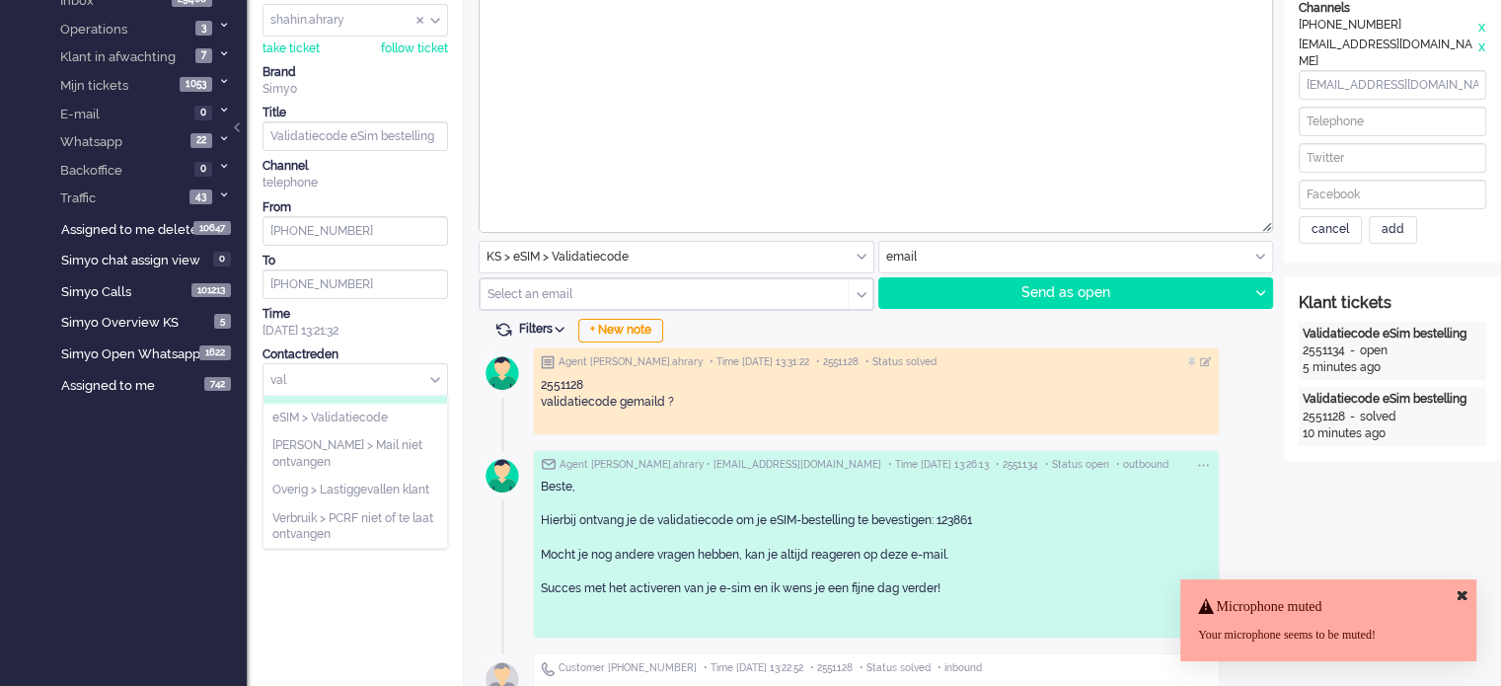
scroll to position [0, 0]
type input "val"
click at [442, 403] on li "eSIM > Validatiecode" at bounding box center [356, 410] width 184 height 29
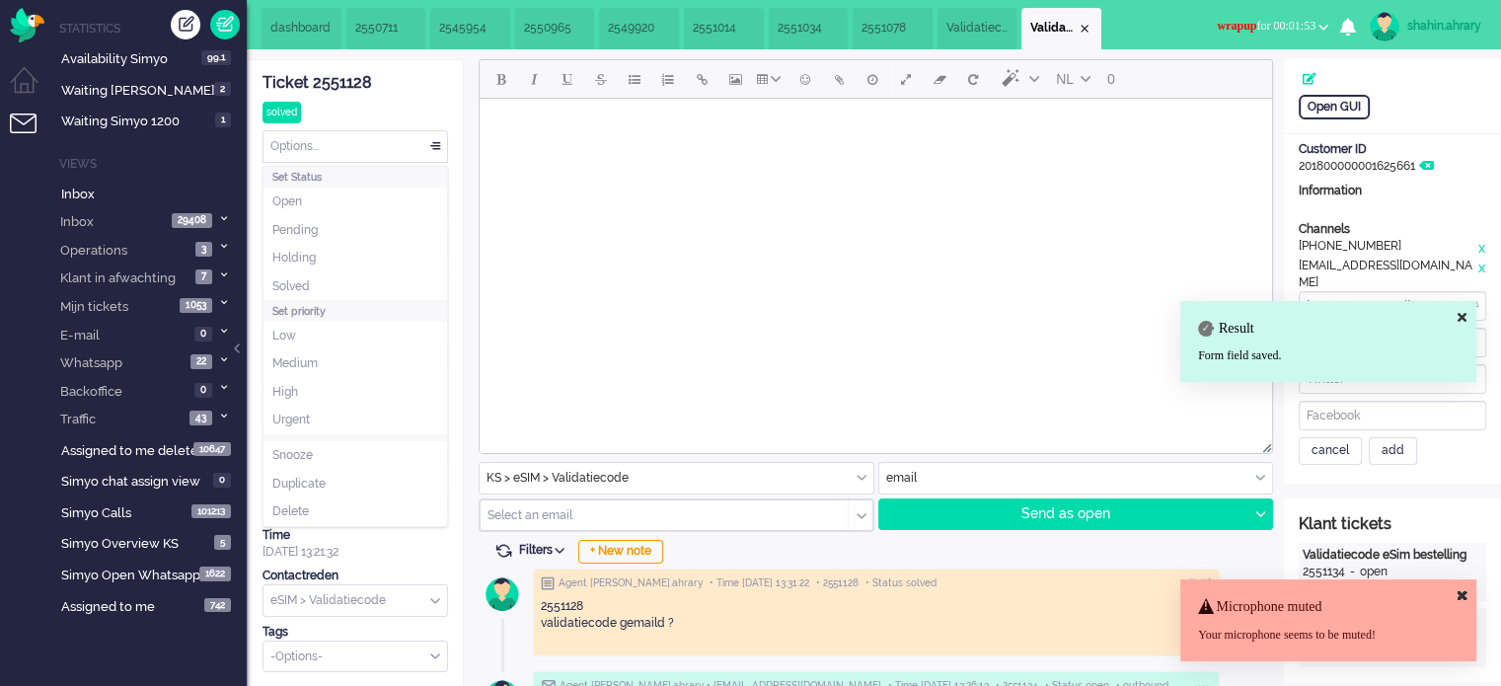
click at [411, 144] on div "Options..." at bounding box center [356, 146] width 184 height 31
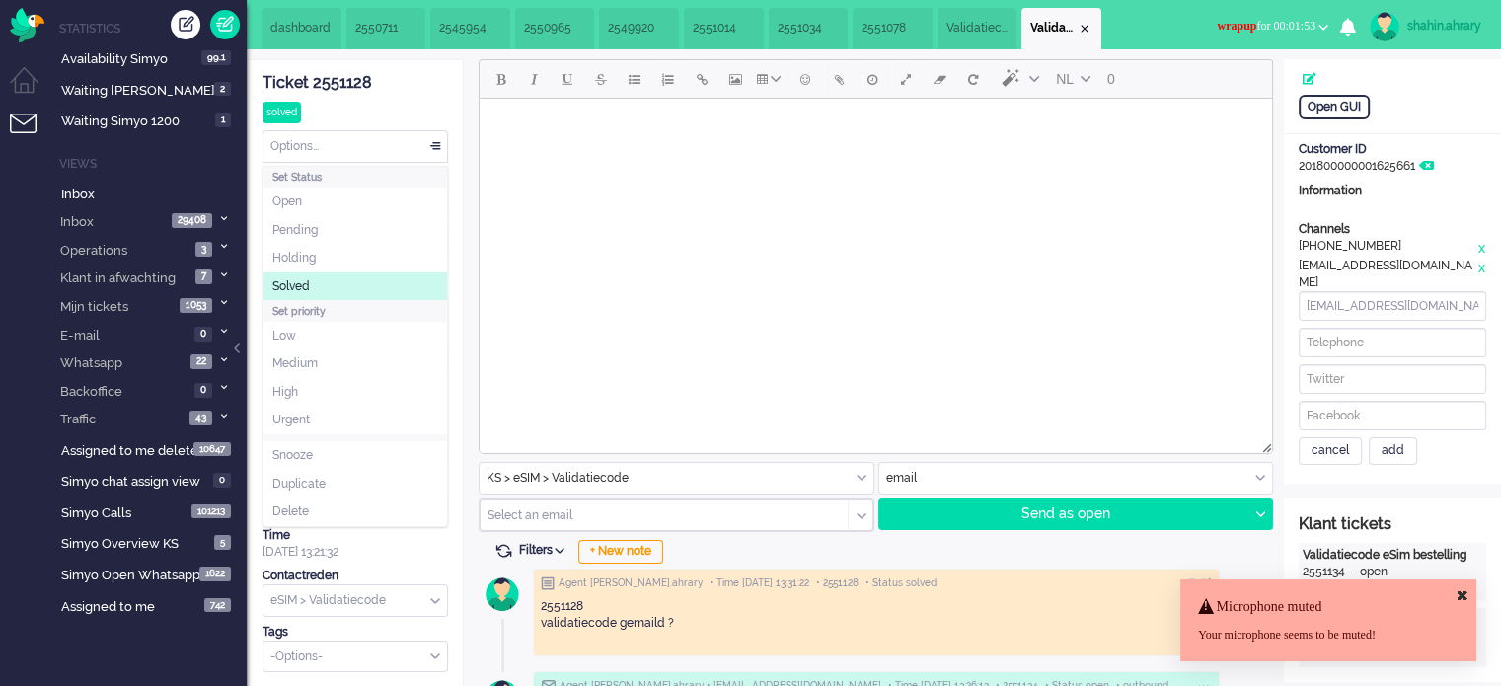
click at [351, 283] on li "Solved" at bounding box center [356, 286] width 184 height 29
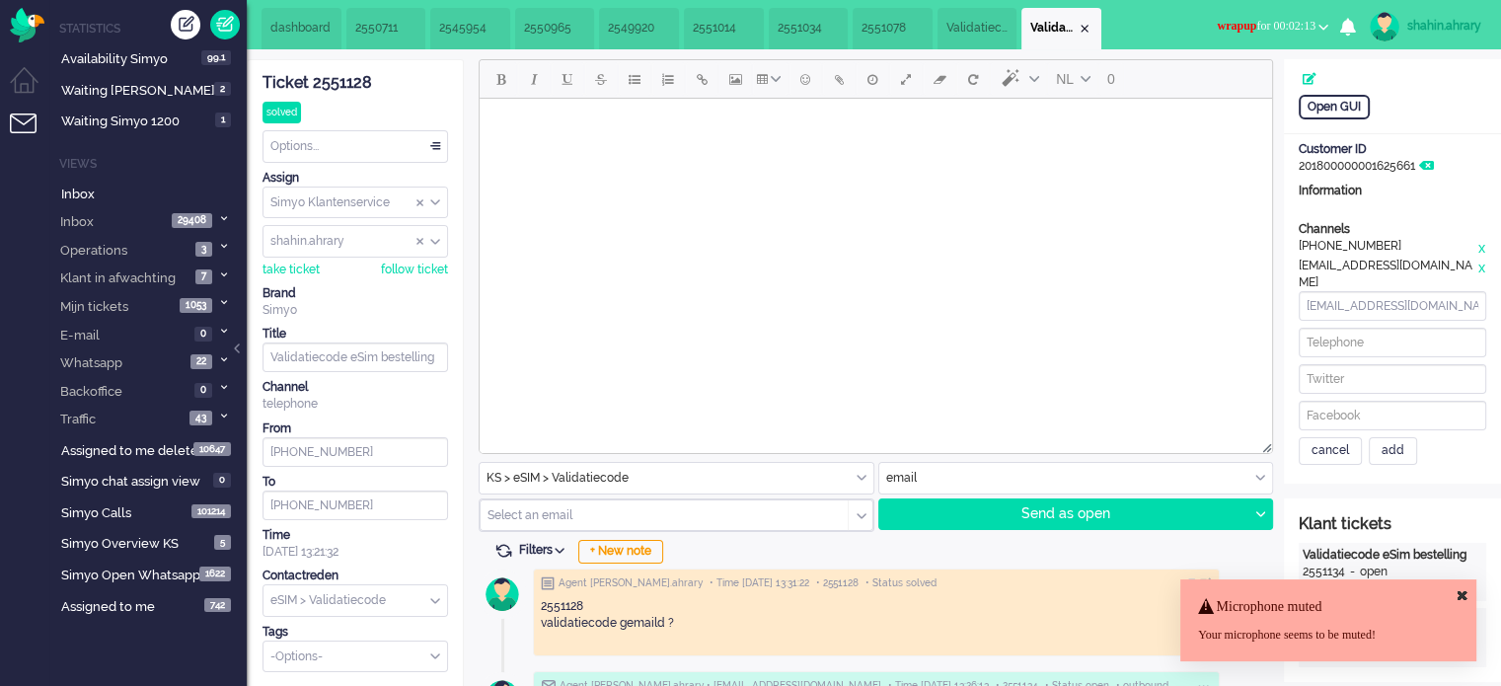
click at [1299, 23] on span "wrapup for 00:02:13" at bounding box center [1266, 26] width 99 height 14
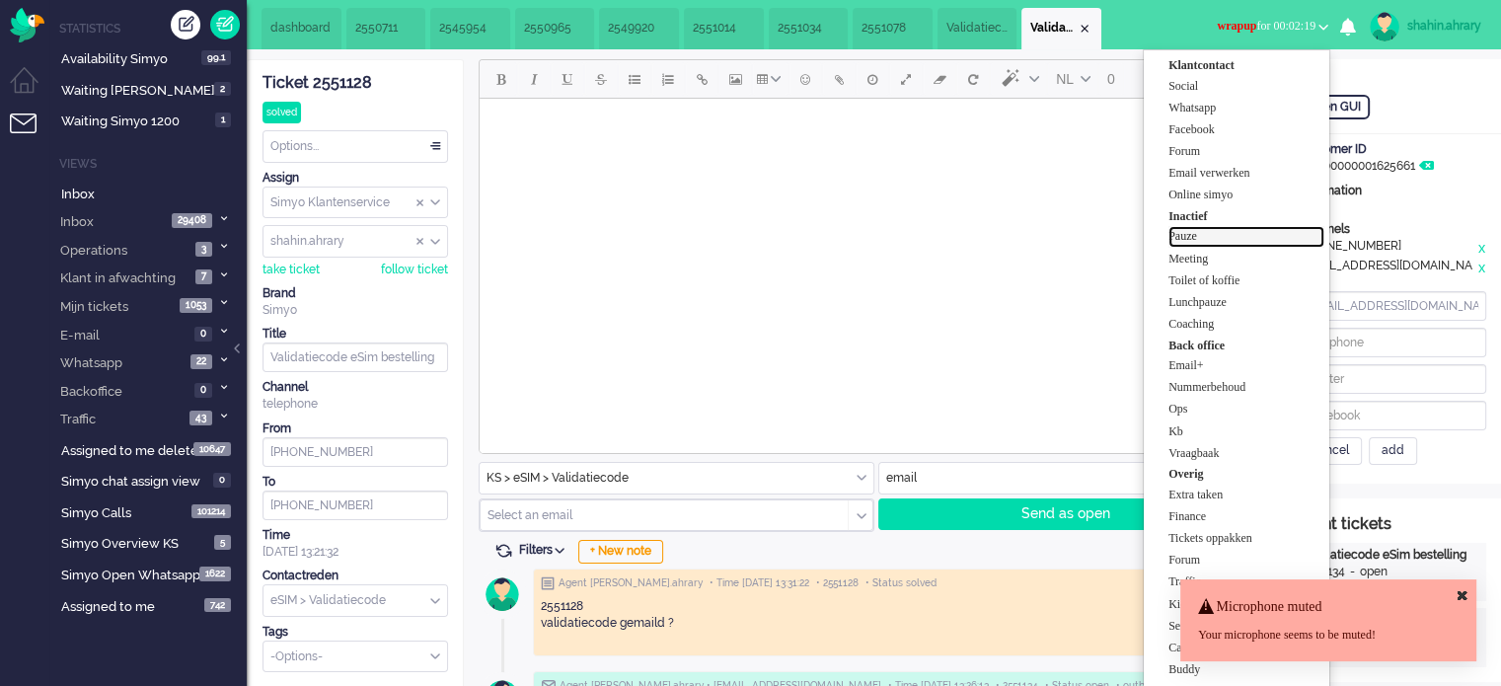
click at [1258, 226] on link "Pauze" at bounding box center [1247, 237] width 156 height 22
drag, startPoint x: 1271, startPoint y: 236, endPoint x: 792, endPoint y: 134, distance: 490.3
click at [1271, 233] on label "Pauze" at bounding box center [1247, 236] width 156 height 17
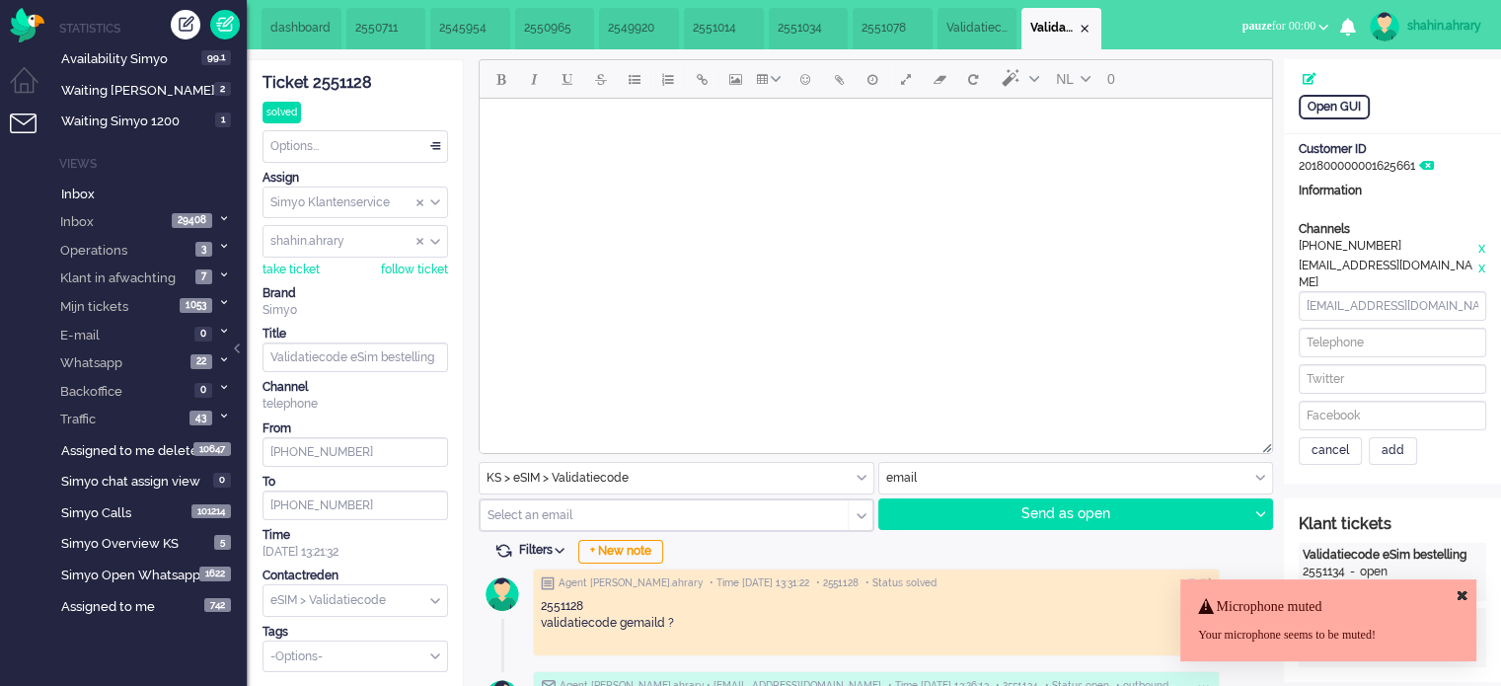
click at [278, 22] on span "dashboard" at bounding box center [301, 28] width 62 height 17
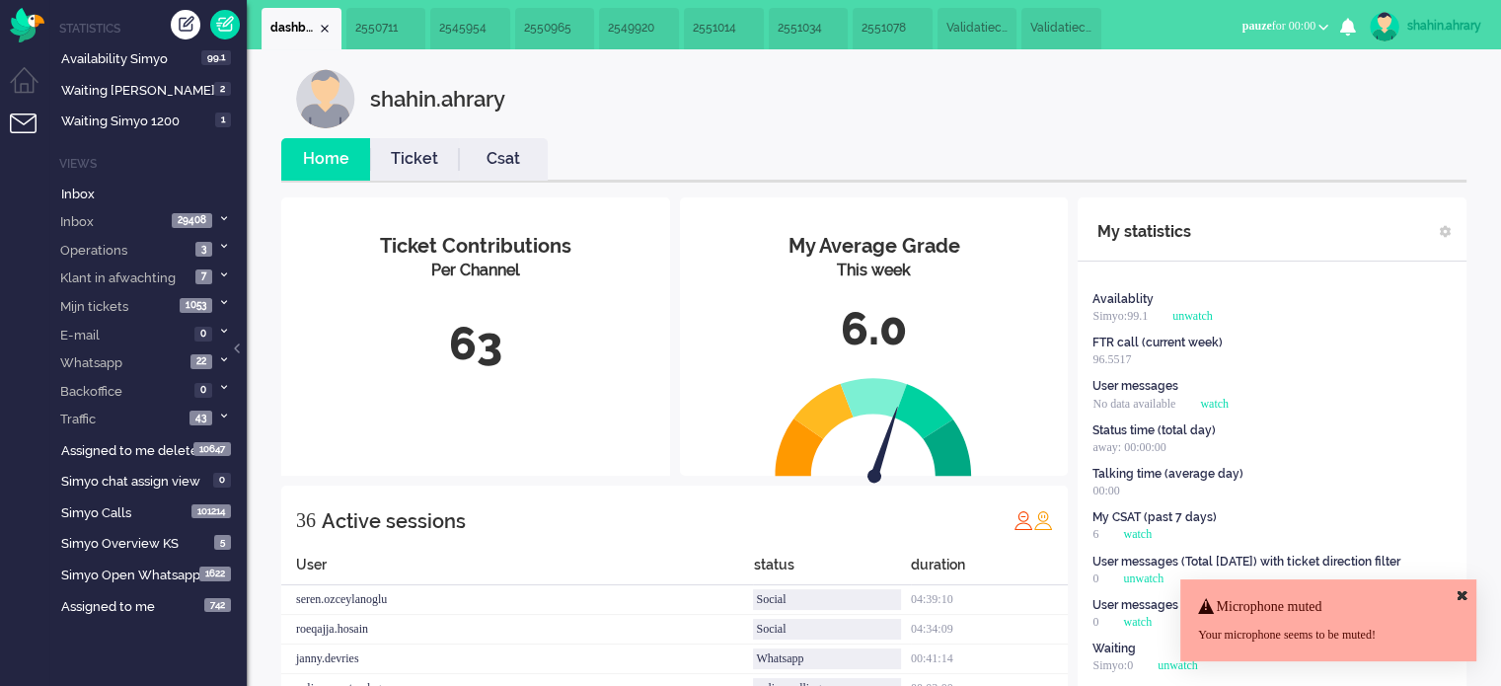
click at [278, 22] on span "dashboard" at bounding box center [293, 28] width 46 height 17
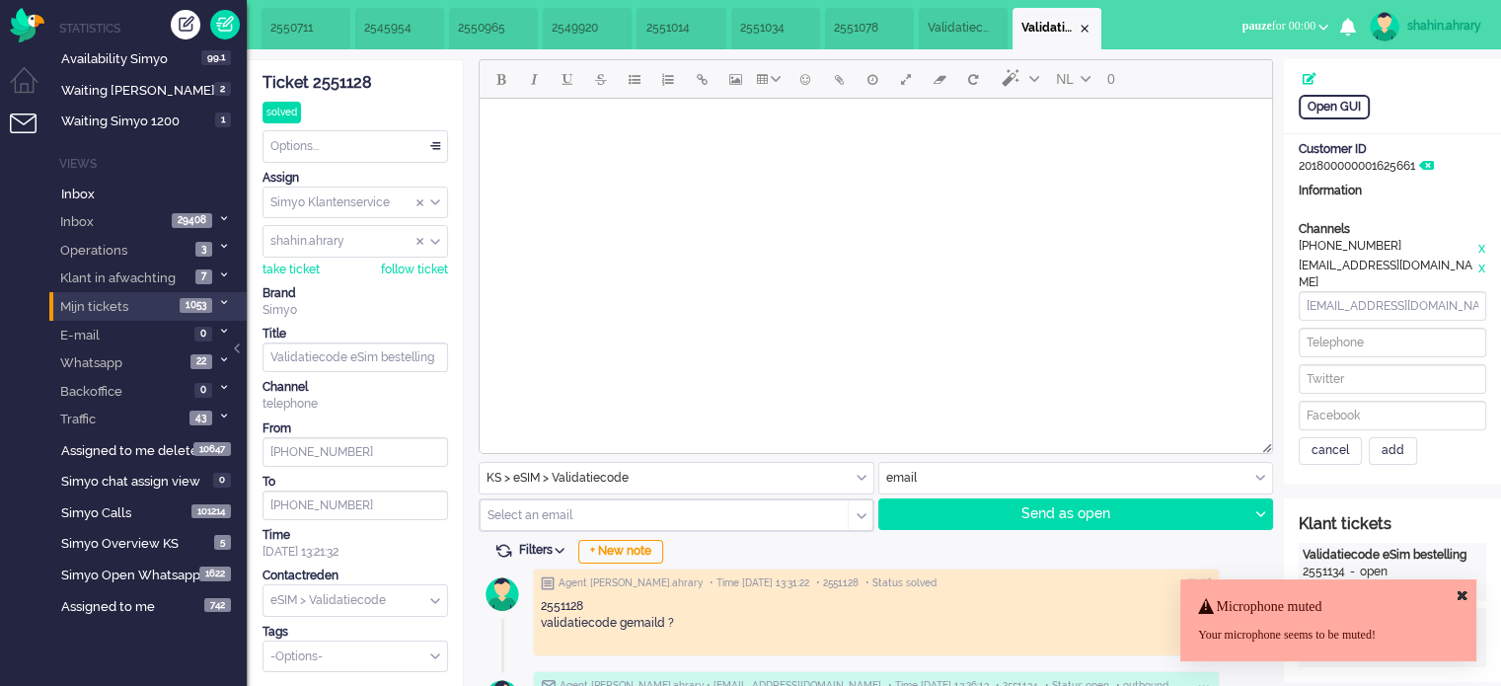
click at [226, 319] on li "Mijn tickets 1053" at bounding box center [147, 306] width 197 height 29
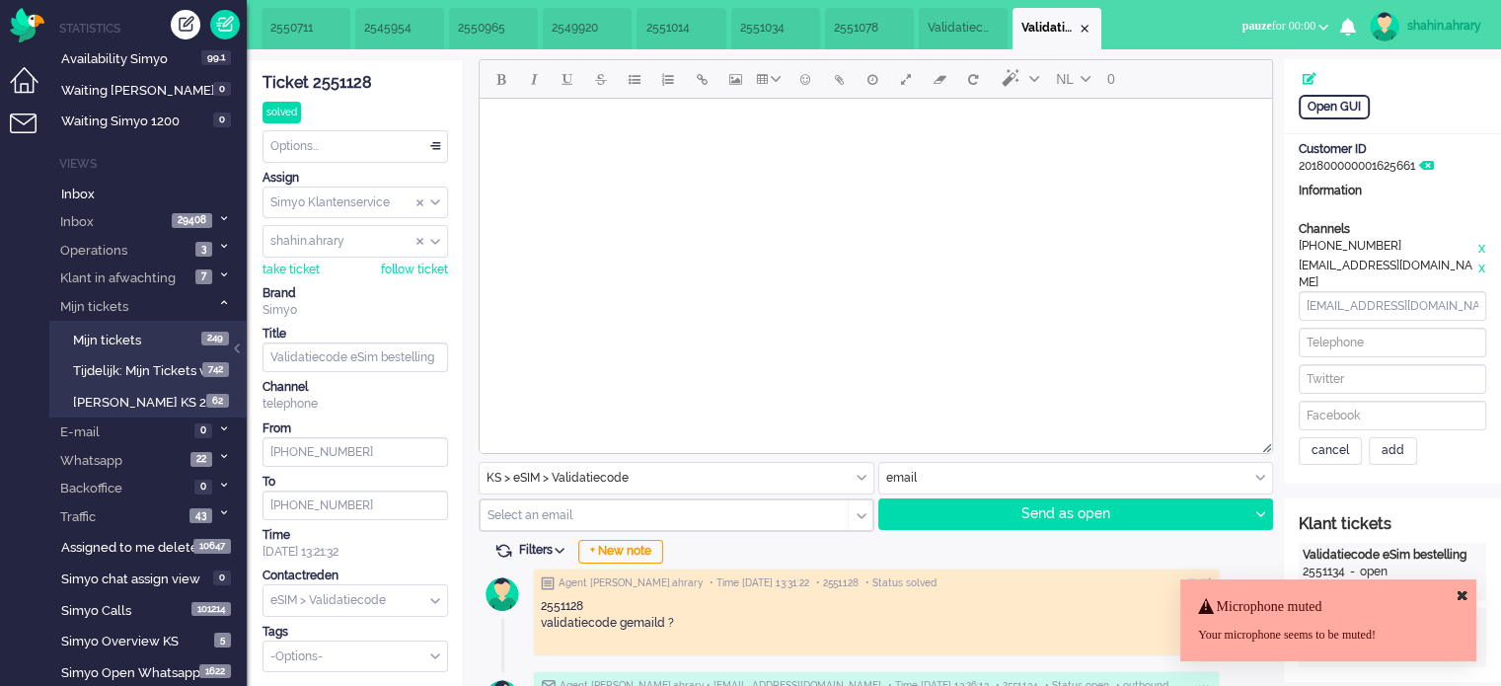
click at [23, 84] on li "Dashboard menu" at bounding box center [32, 89] width 44 height 44
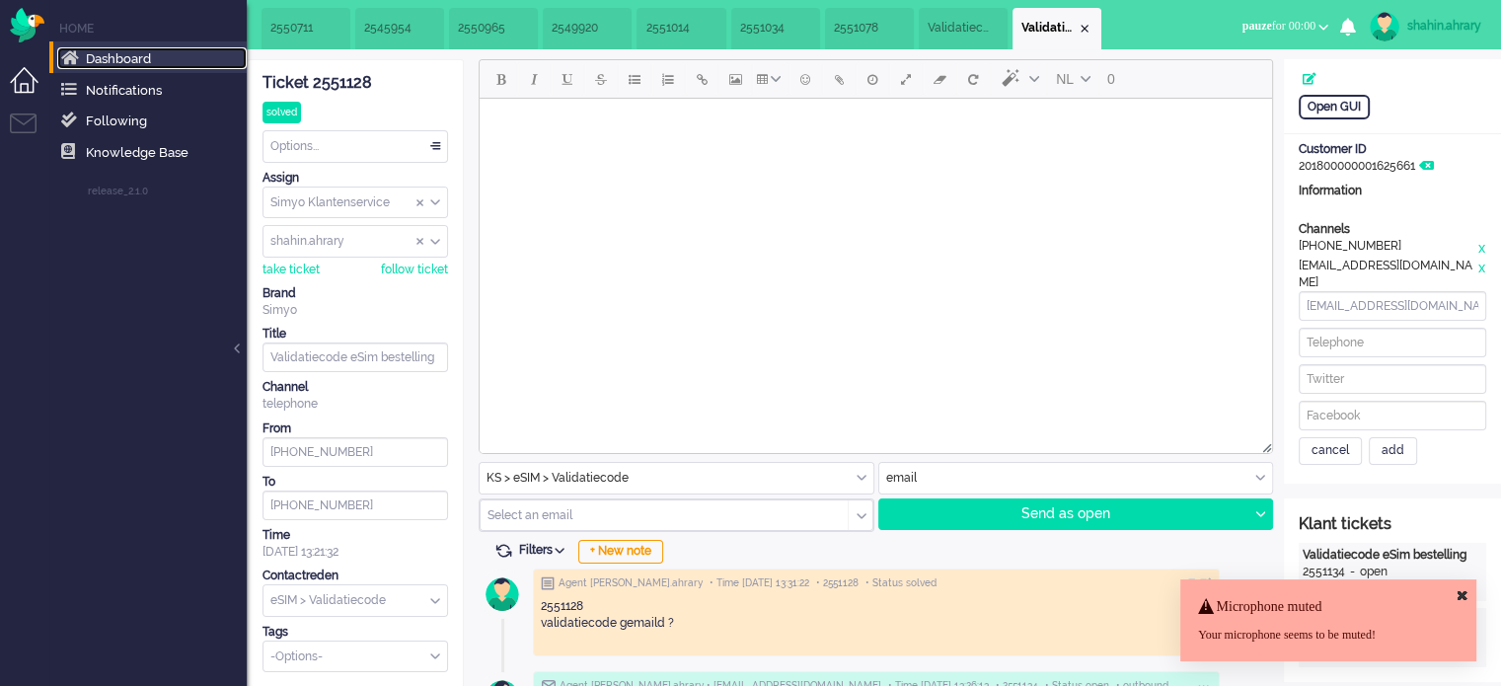
click at [178, 50] on link "Dashboard" at bounding box center [152, 58] width 190 height 22
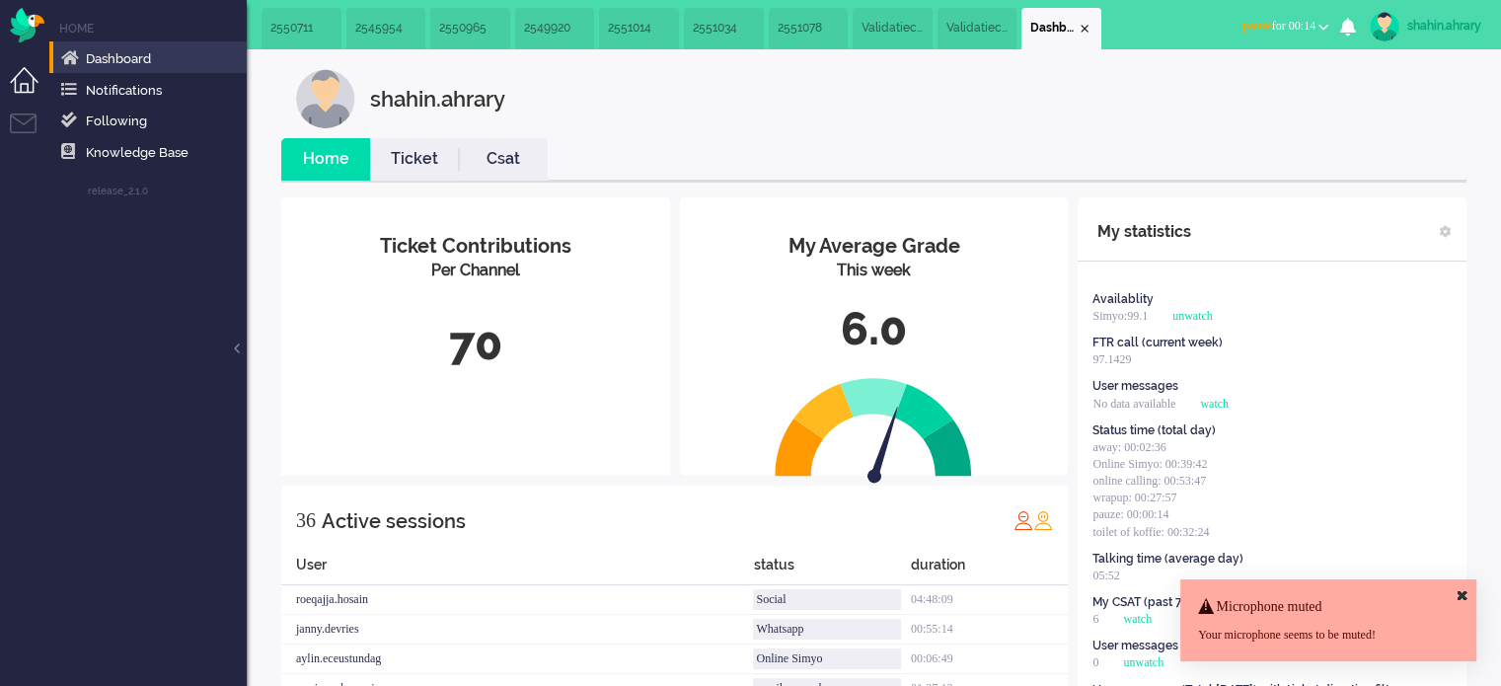
click at [24, 101] on li "Dashboard menu" at bounding box center [32, 89] width 44 height 44
click at [24, 139] on li "Tickets menu" at bounding box center [32, 136] width 44 height 44
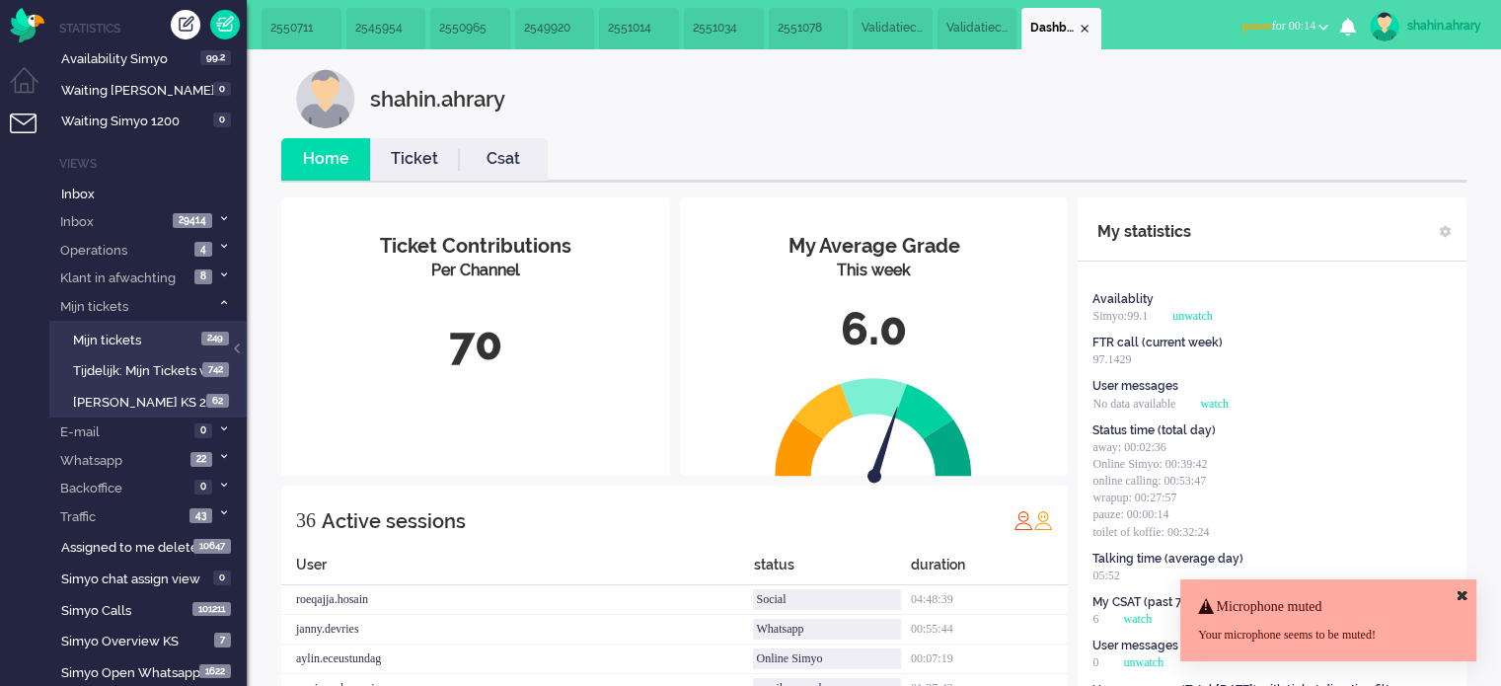
click at [1287, 31] on span "pauze for 00:14" at bounding box center [1279, 26] width 73 height 14
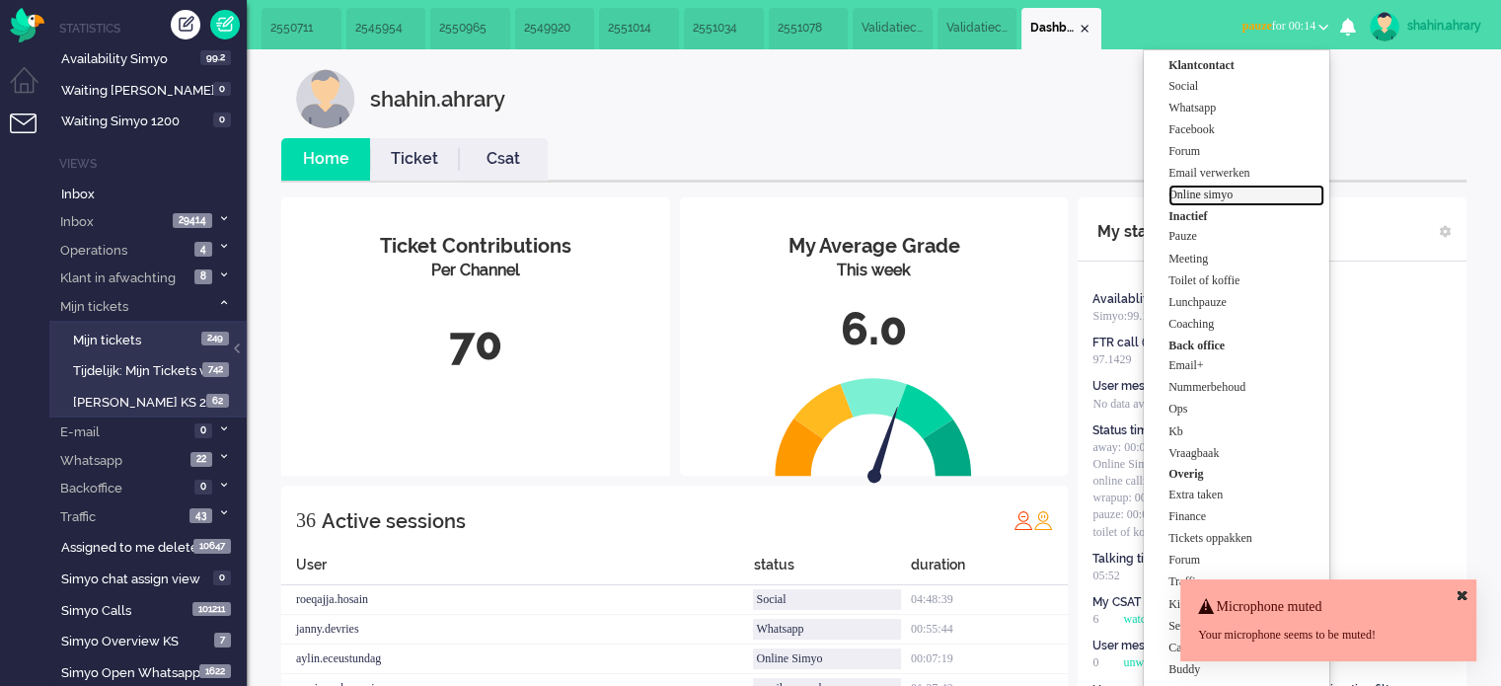
click at [1272, 196] on label "Online simyo" at bounding box center [1247, 195] width 156 height 17
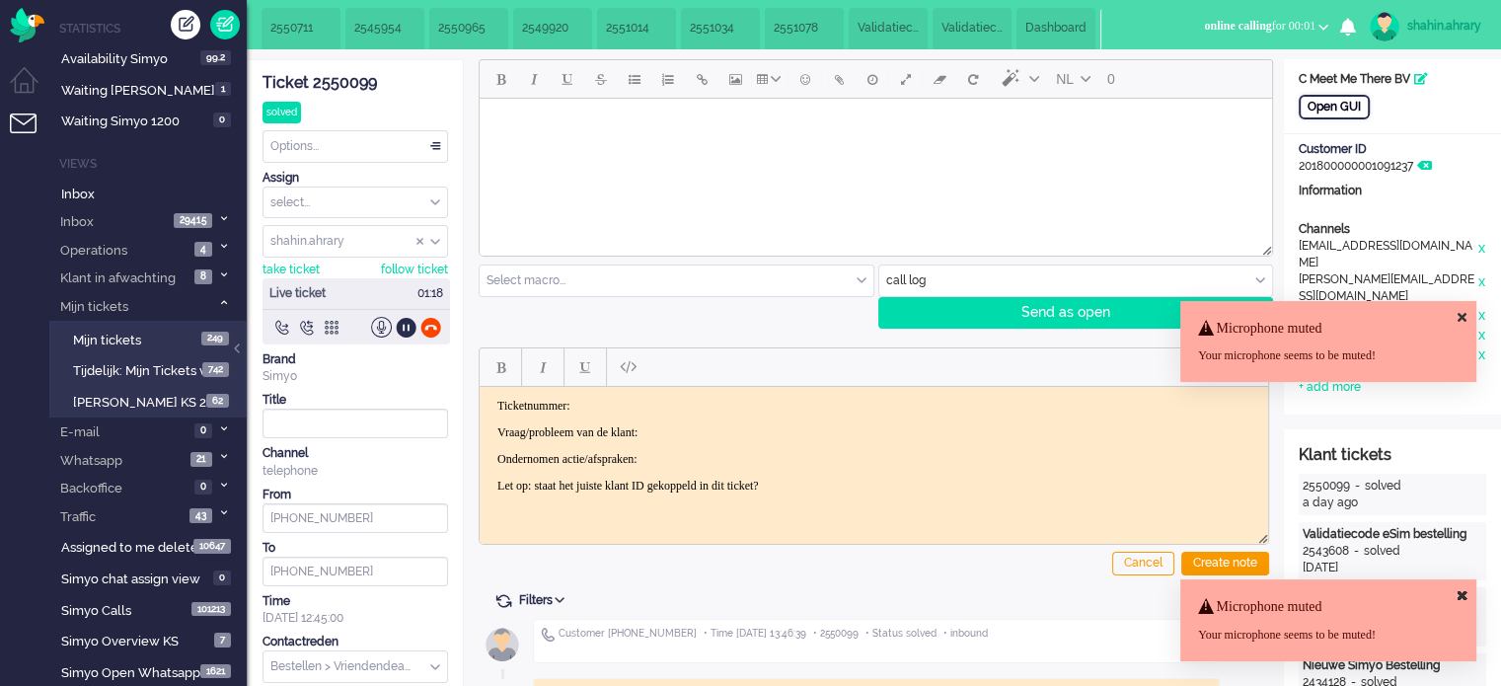
click at [1344, 97] on div "Open GUI" at bounding box center [1334, 107] width 71 height 25
click at [1348, 104] on div "Open GUI" at bounding box center [1334, 107] width 71 height 25
click at [431, 333] on div at bounding box center [430, 327] width 21 height 21
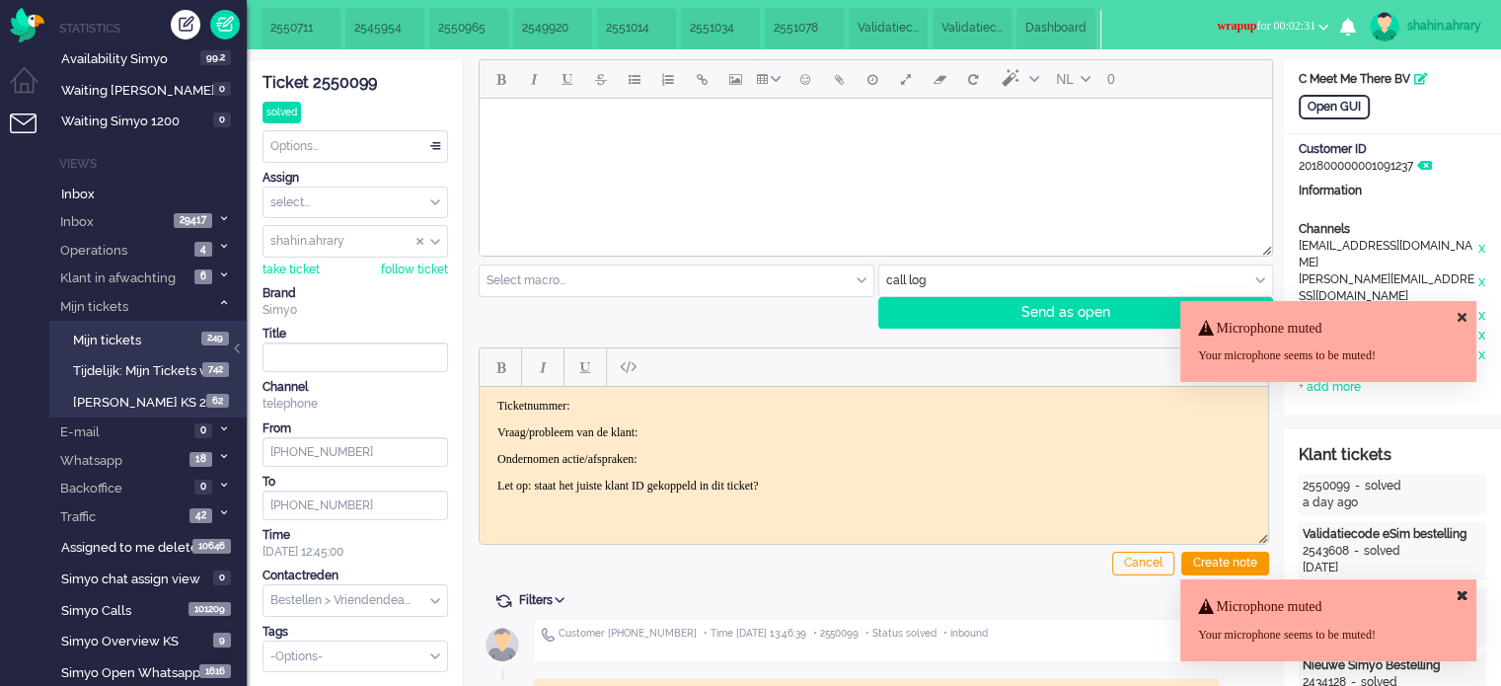
drag, startPoint x: 1300, startPoint y: 21, endPoint x: 1288, endPoint y: 63, distance: 44.1
click at [1299, 21] on span "wrapup for 00:02:31" at bounding box center [1266, 26] width 99 height 14
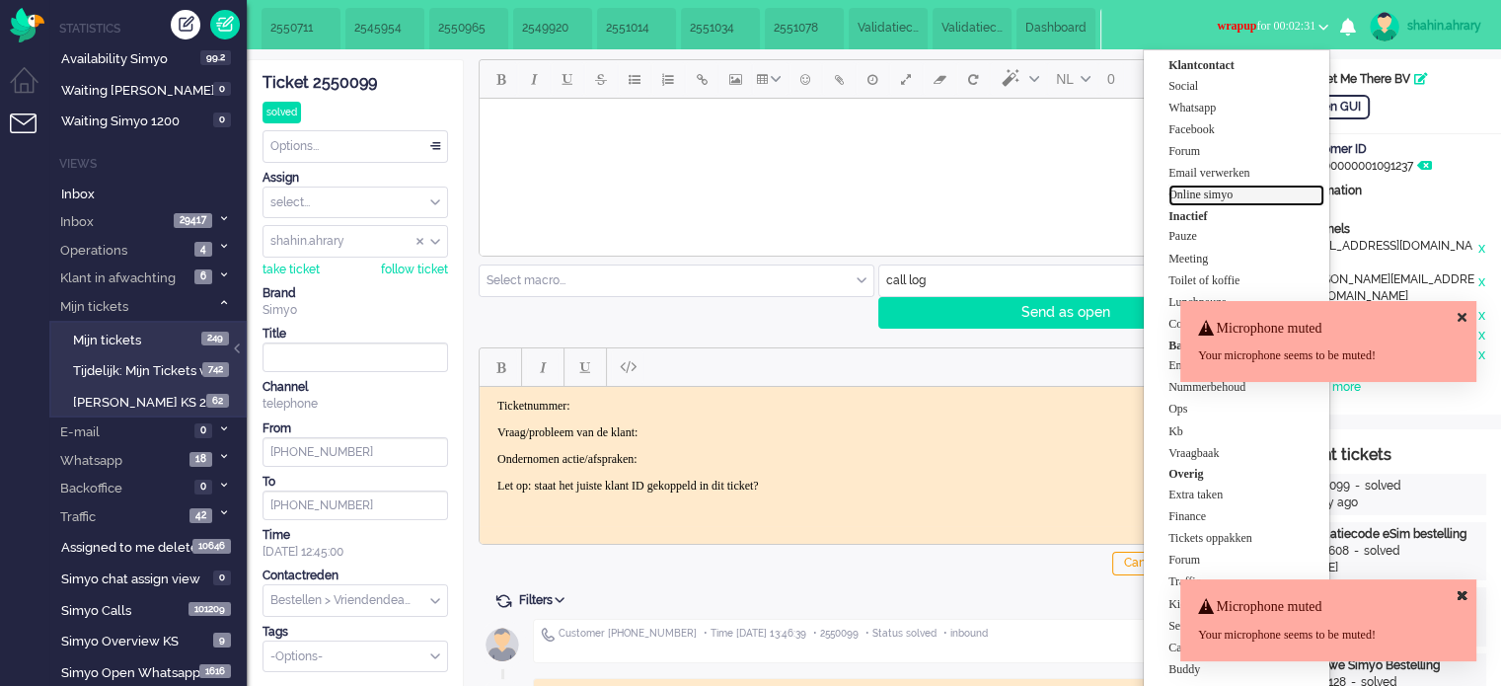
click at [1248, 190] on label "Online simyo" at bounding box center [1247, 195] width 156 height 17
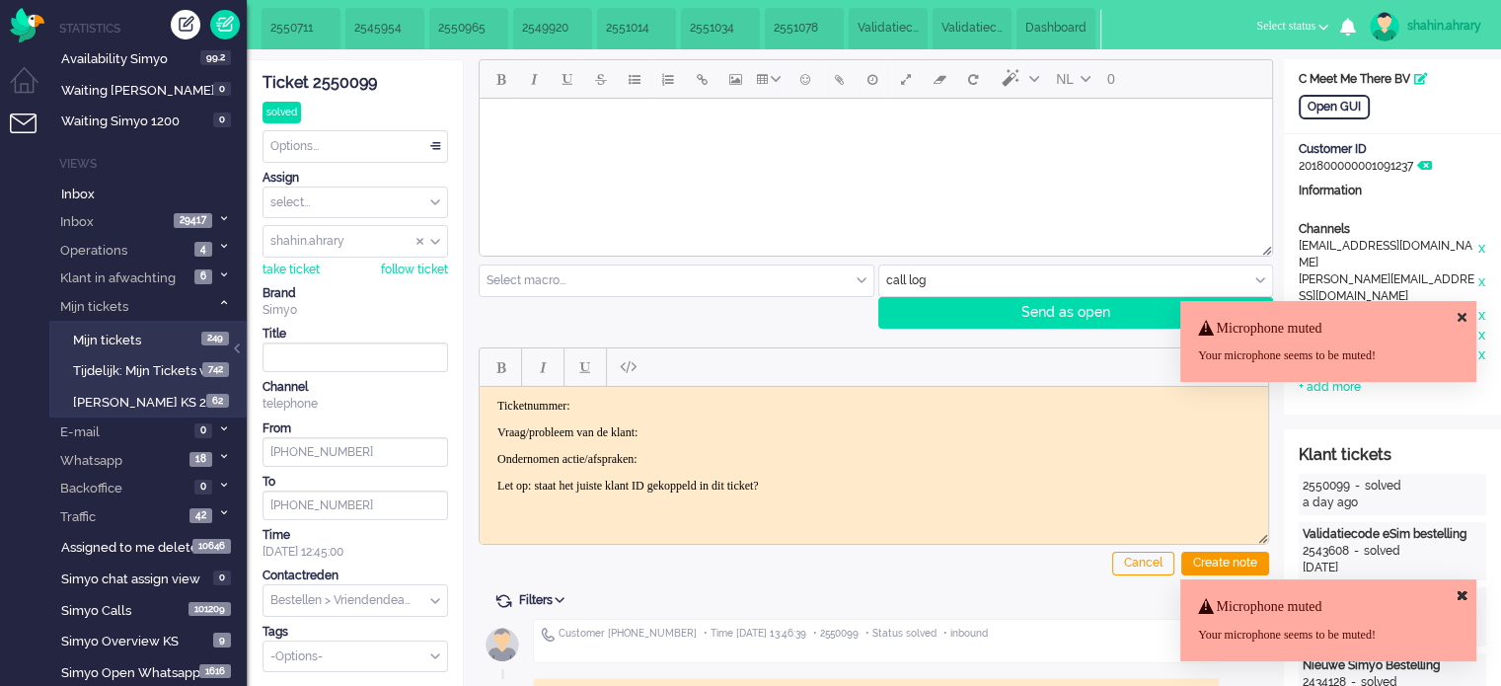
click at [334, 78] on div "Ticket 2550099" at bounding box center [356, 83] width 186 height 23
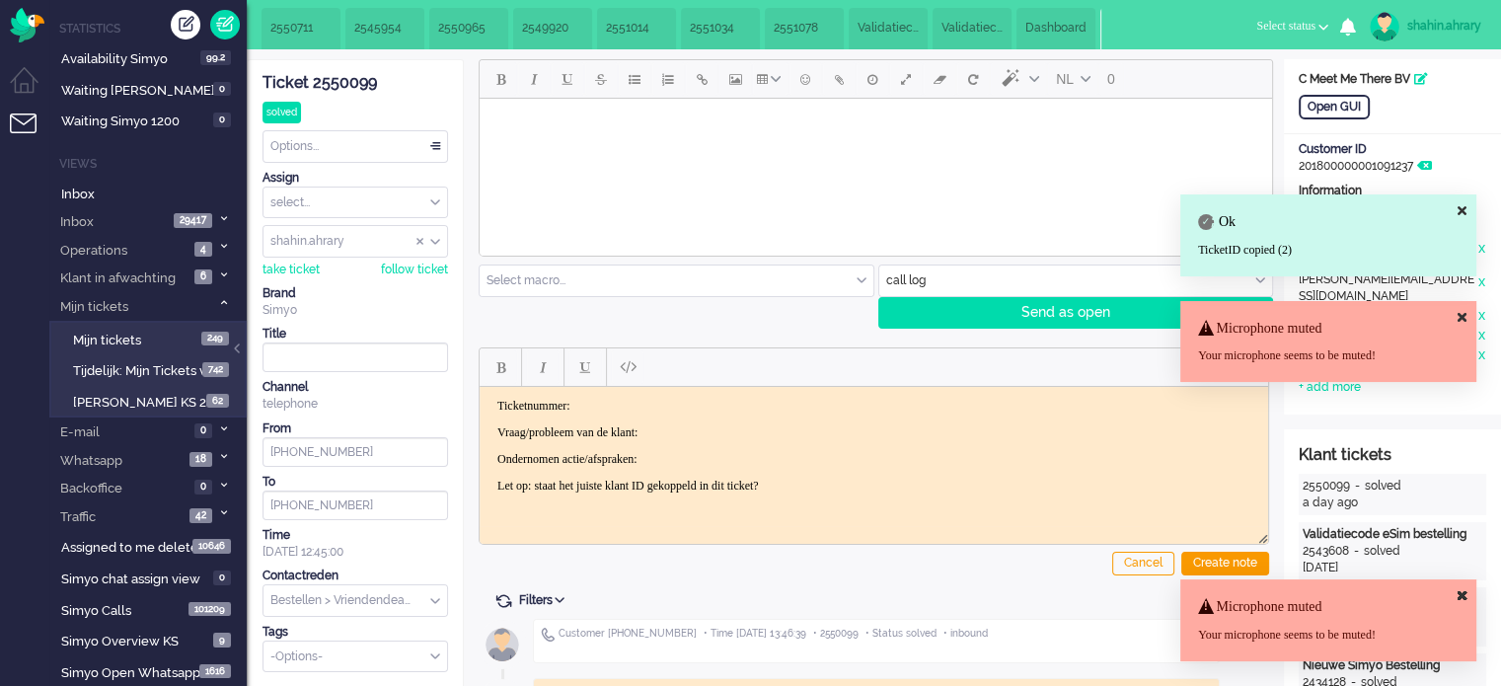
drag, startPoint x: 864, startPoint y: 484, endPoint x: 223, endPoint y: 165, distance: 715.5
click at [480, 386] on html "Ticketnummer: Vraag/probleem van de klant: Ondernomen actie/afspraken: Let op: …" at bounding box center [874, 445] width 789 height 118
paste body "Rich Text Area. Press ALT-0 for help."
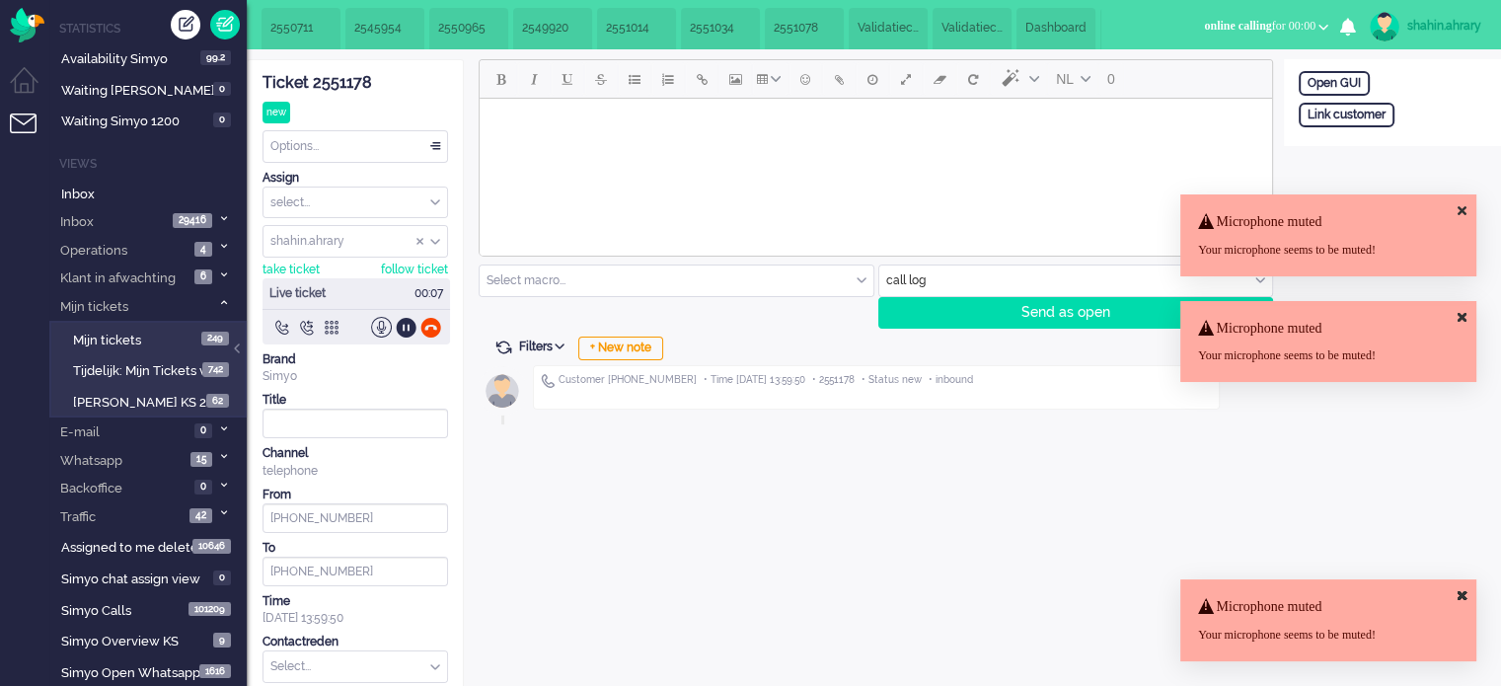
click at [324, 30] on span "2550711" at bounding box center [300, 28] width 61 height 17
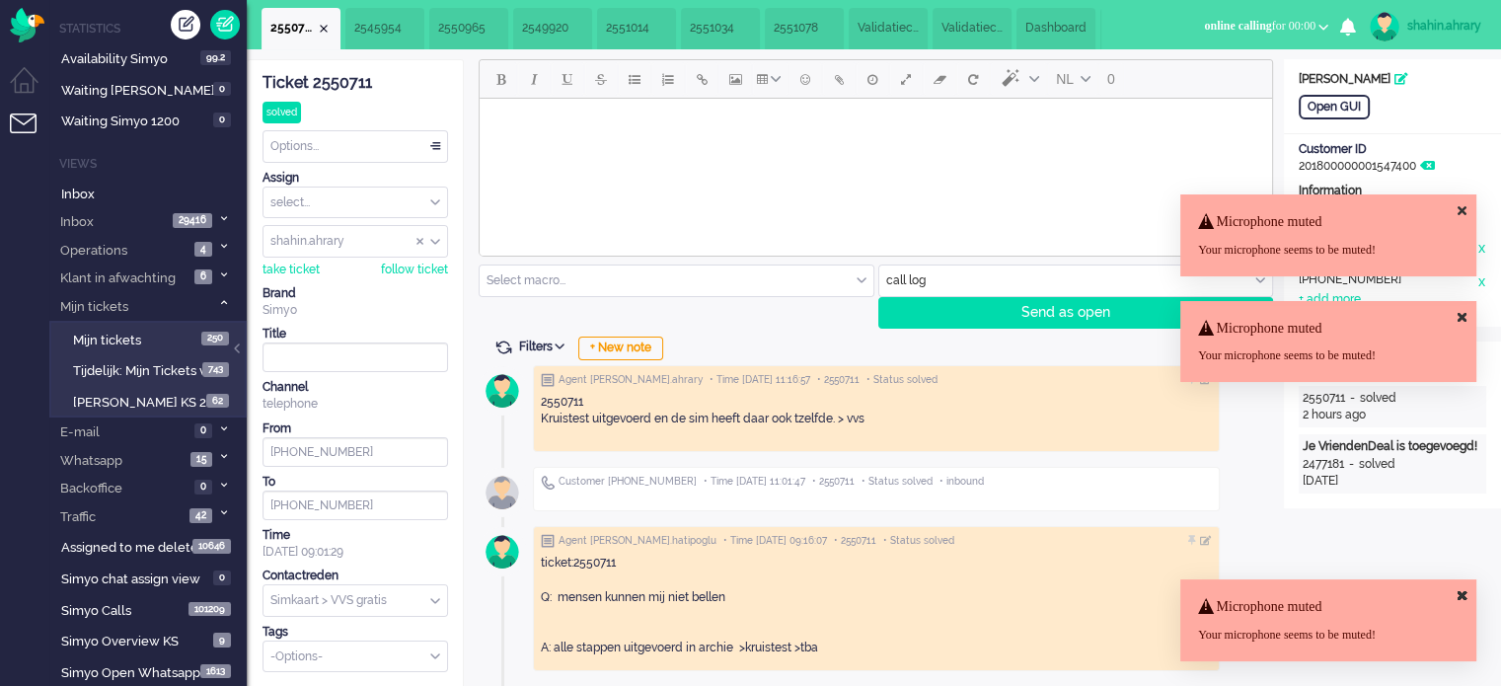
click at [324, 30] on div "Close tab" at bounding box center [324, 29] width 16 height 16
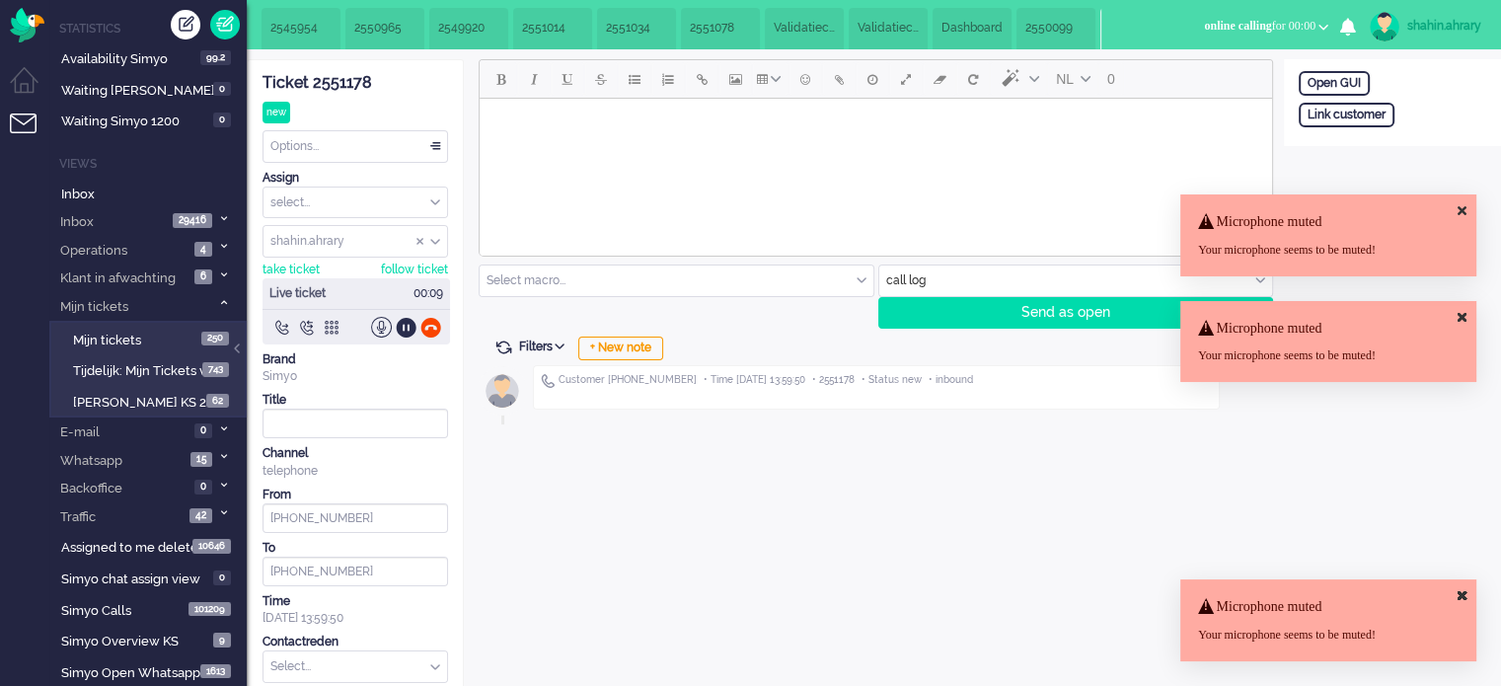
click at [330, 26] on span "2545954" at bounding box center [300, 28] width 61 height 17
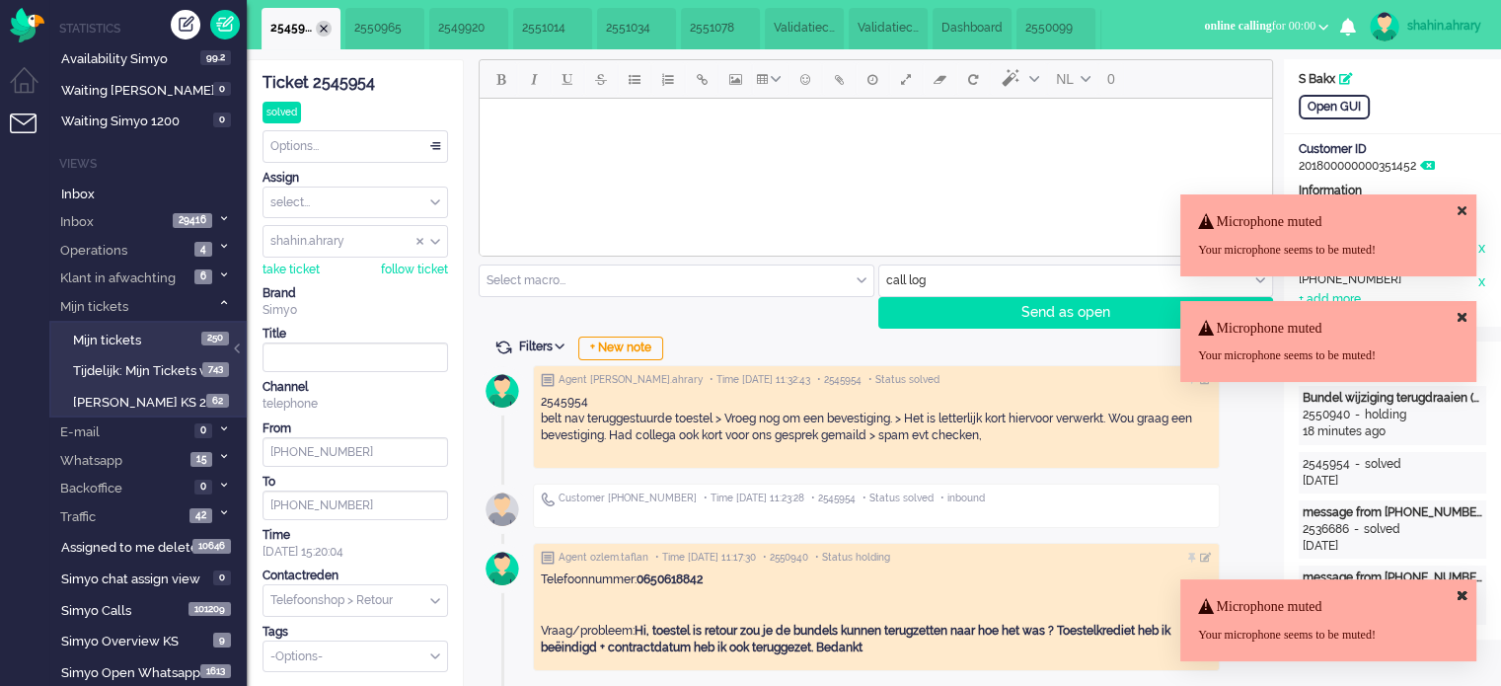
click at [324, 31] on div "Close tab" at bounding box center [324, 29] width 16 height 16
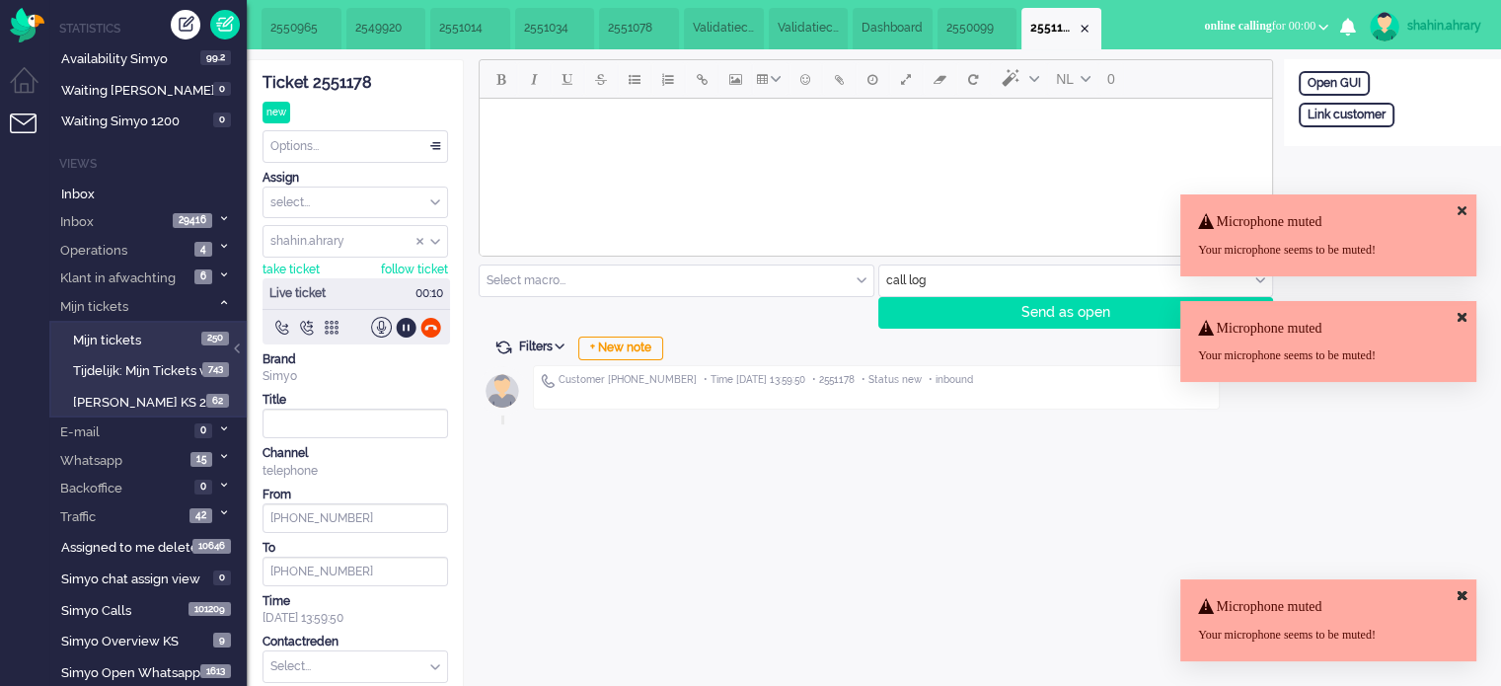
click at [324, 31] on span "2550965" at bounding box center [301, 28] width 62 height 17
click at [324, 31] on span "2549920" at bounding box center [301, 28] width 63 height 17
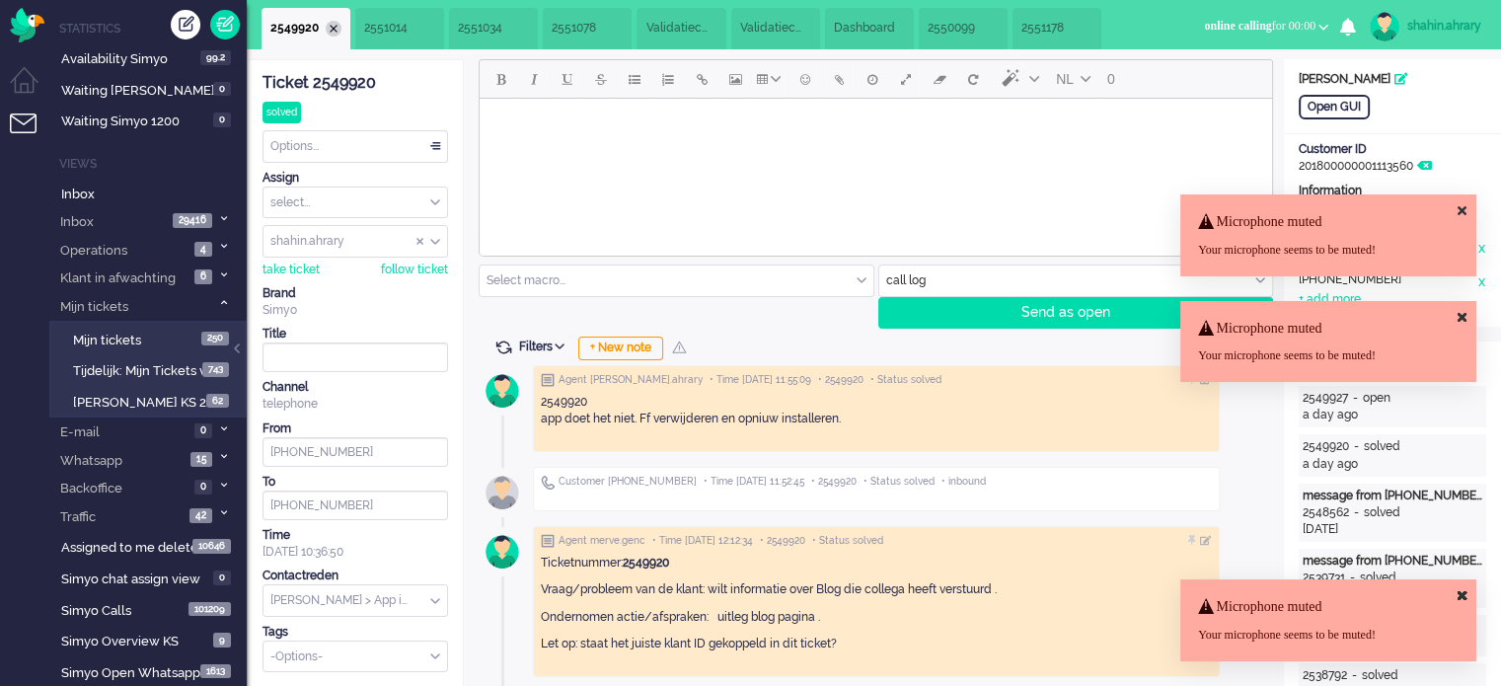
click at [337, 27] on div "Close tab" at bounding box center [334, 29] width 16 height 16
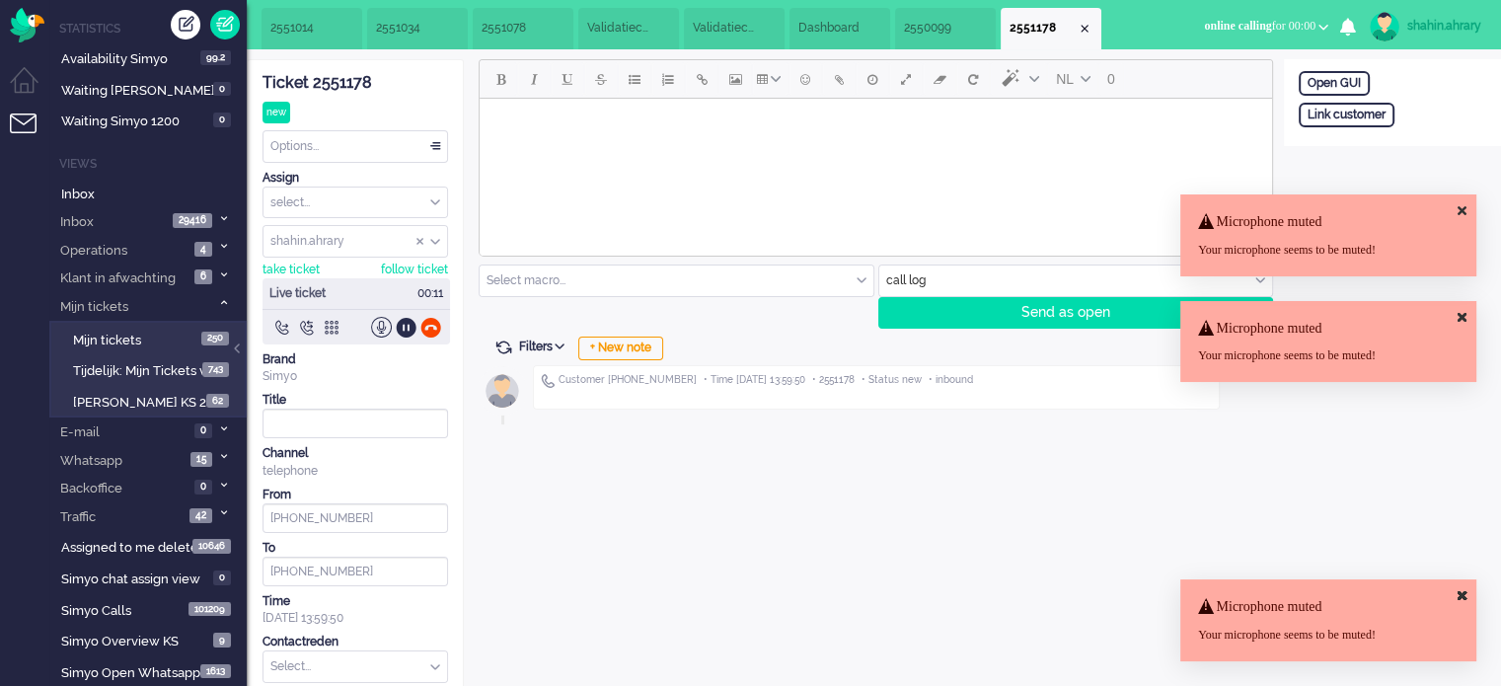
click at [337, 27] on li "2551014" at bounding box center [312, 28] width 101 height 41
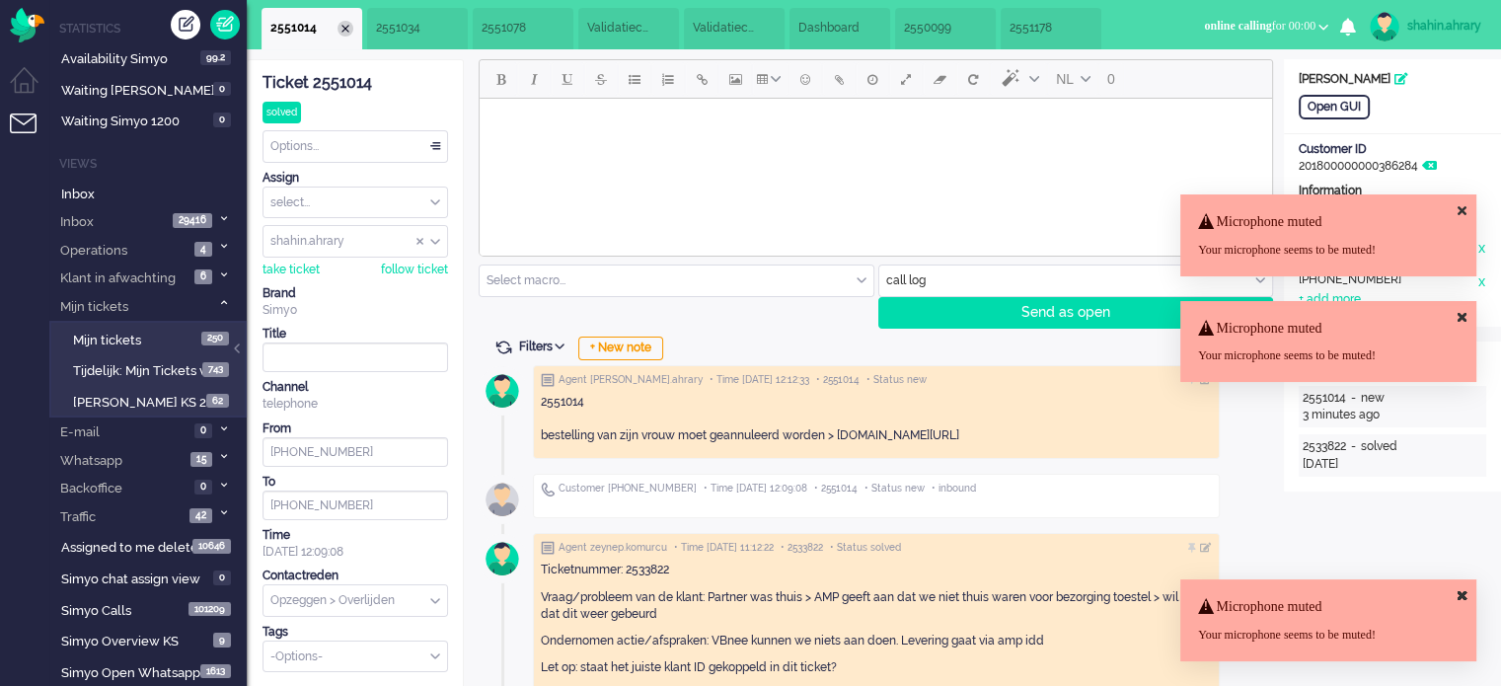
click at [348, 29] on div "Close tab" at bounding box center [346, 29] width 16 height 16
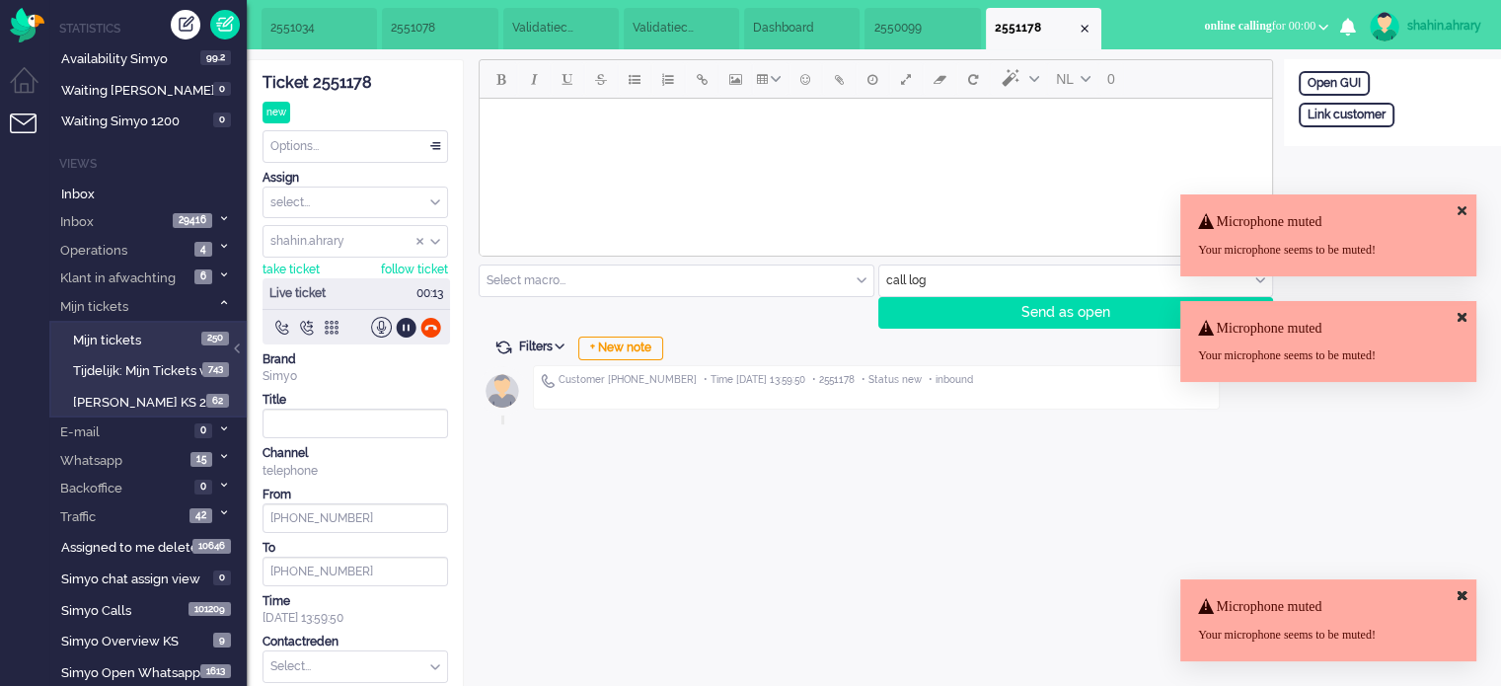
click at [348, 26] on li "2551034" at bounding box center [319, 28] width 115 height 41
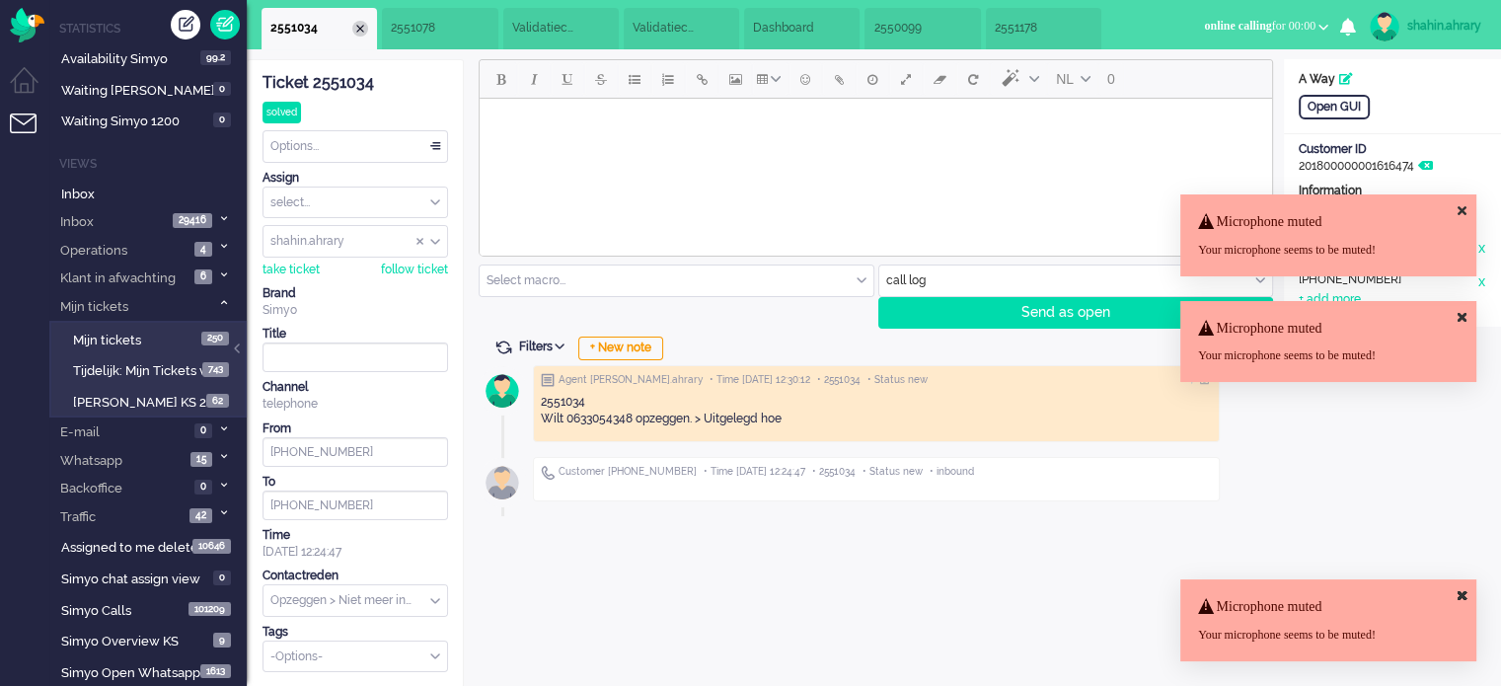
click at [367, 28] on div "Close tab" at bounding box center [360, 29] width 16 height 16
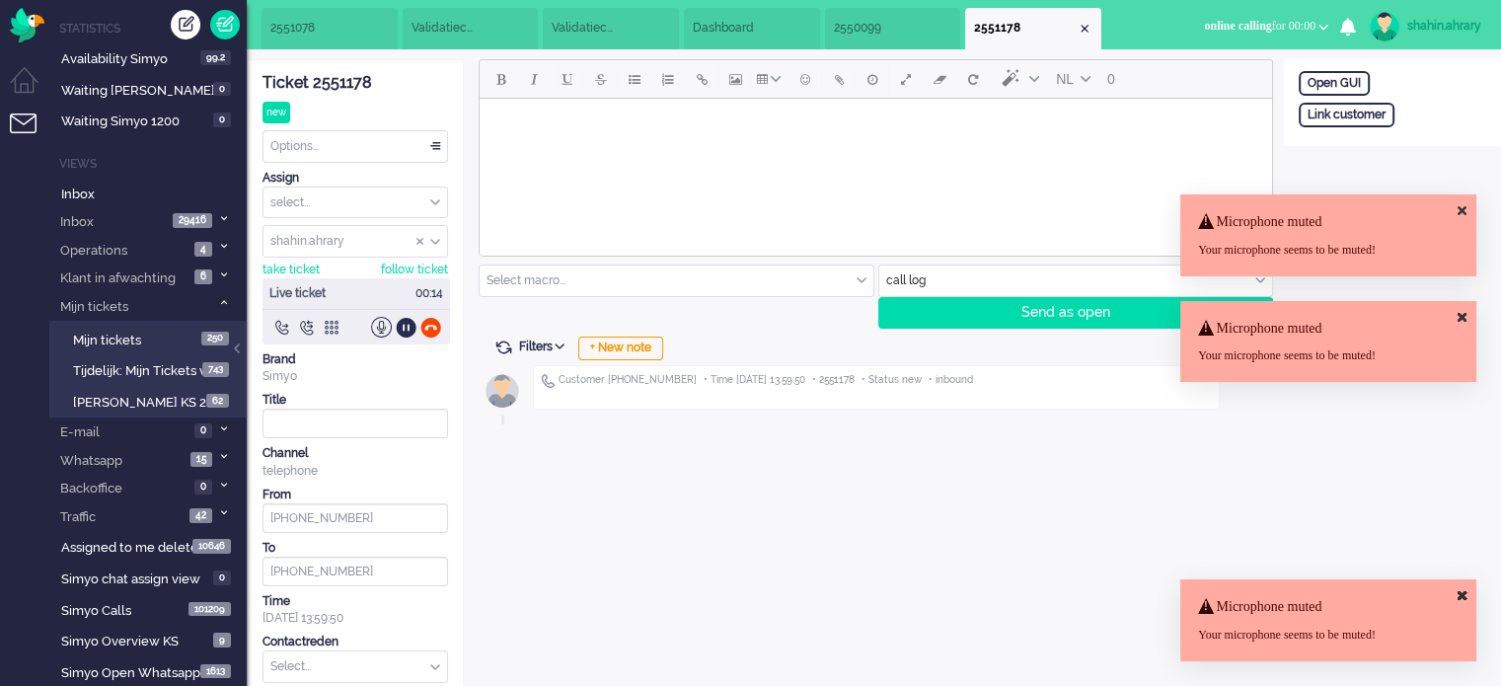
click at [395, 27] on li "2551078" at bounding box center [330, 28] width 136 height 41
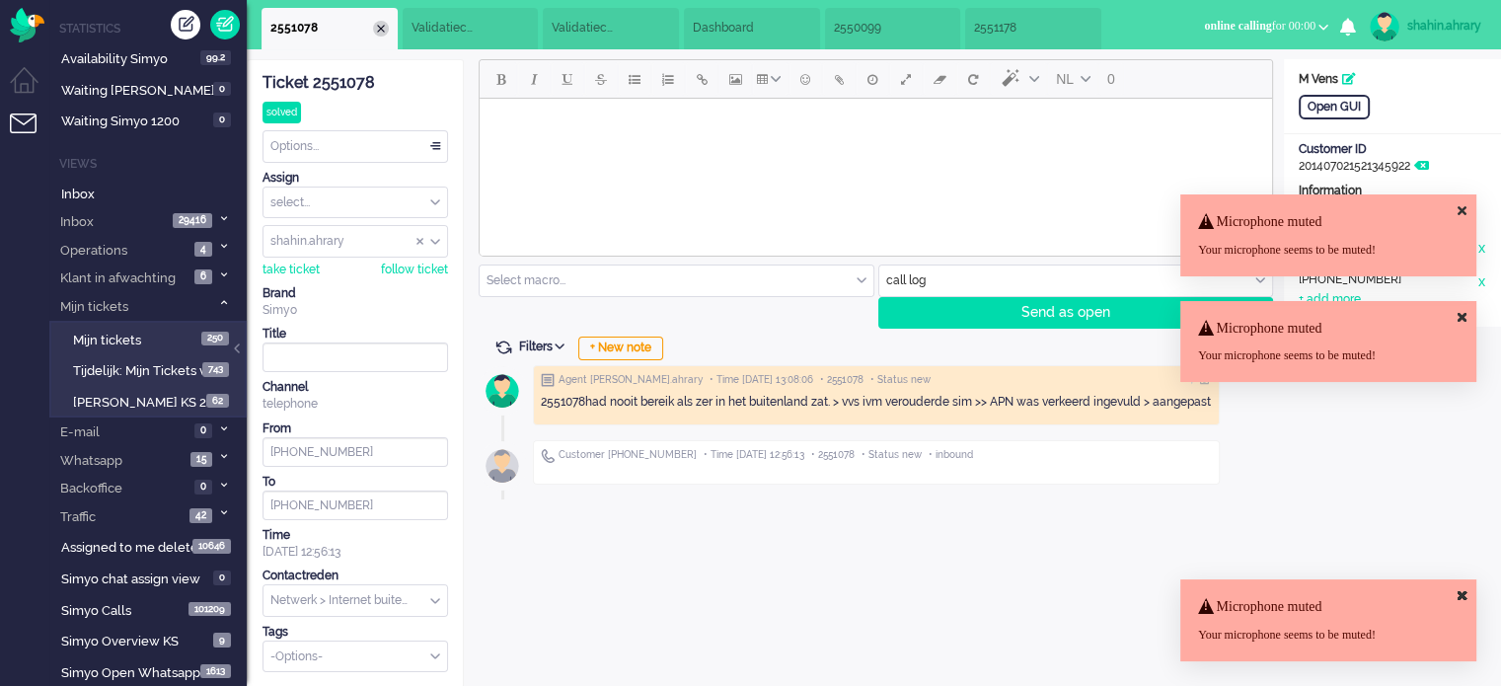
click at [386, 30] on div "Close tab" at bounding box center [381, 29] width 16 height 16
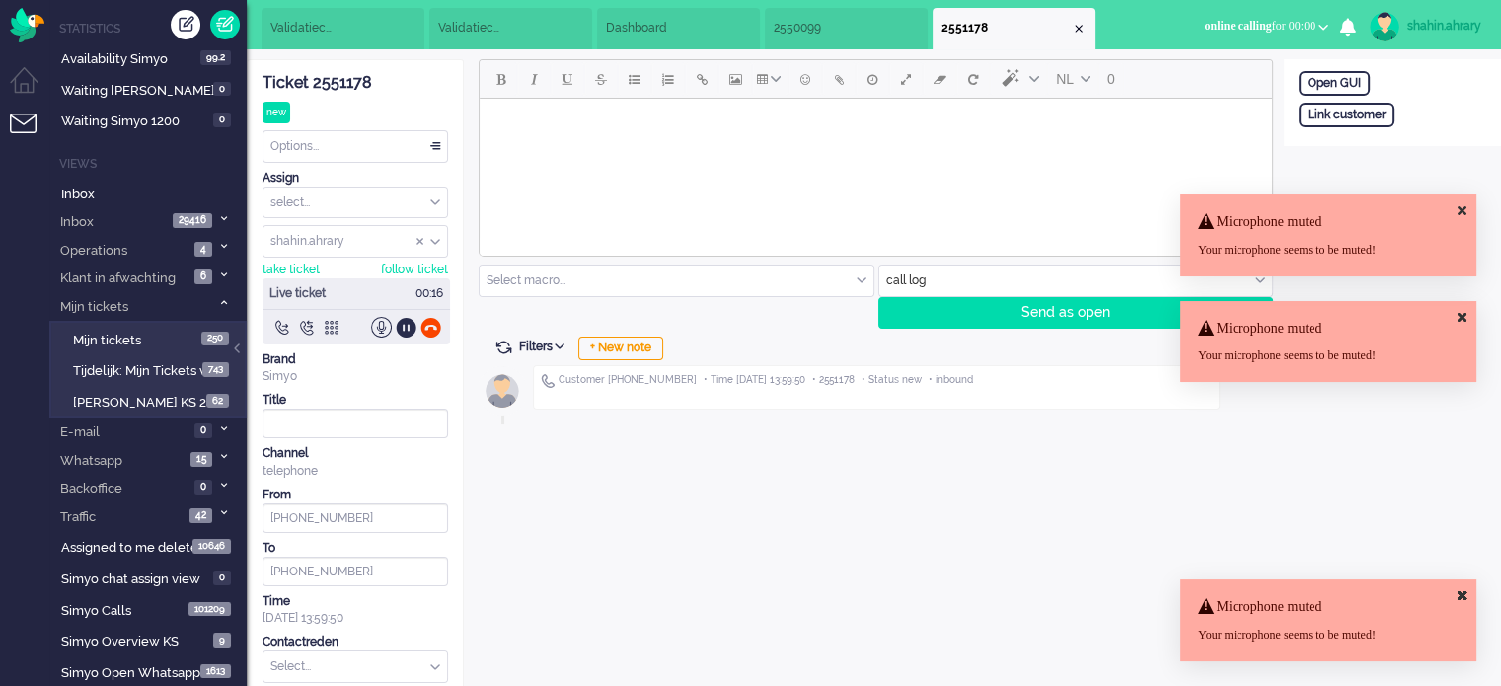
click at [386, 30] on li "Validatiecode eSim bestelling" at bounding box center [343, 28] width 163 height 41
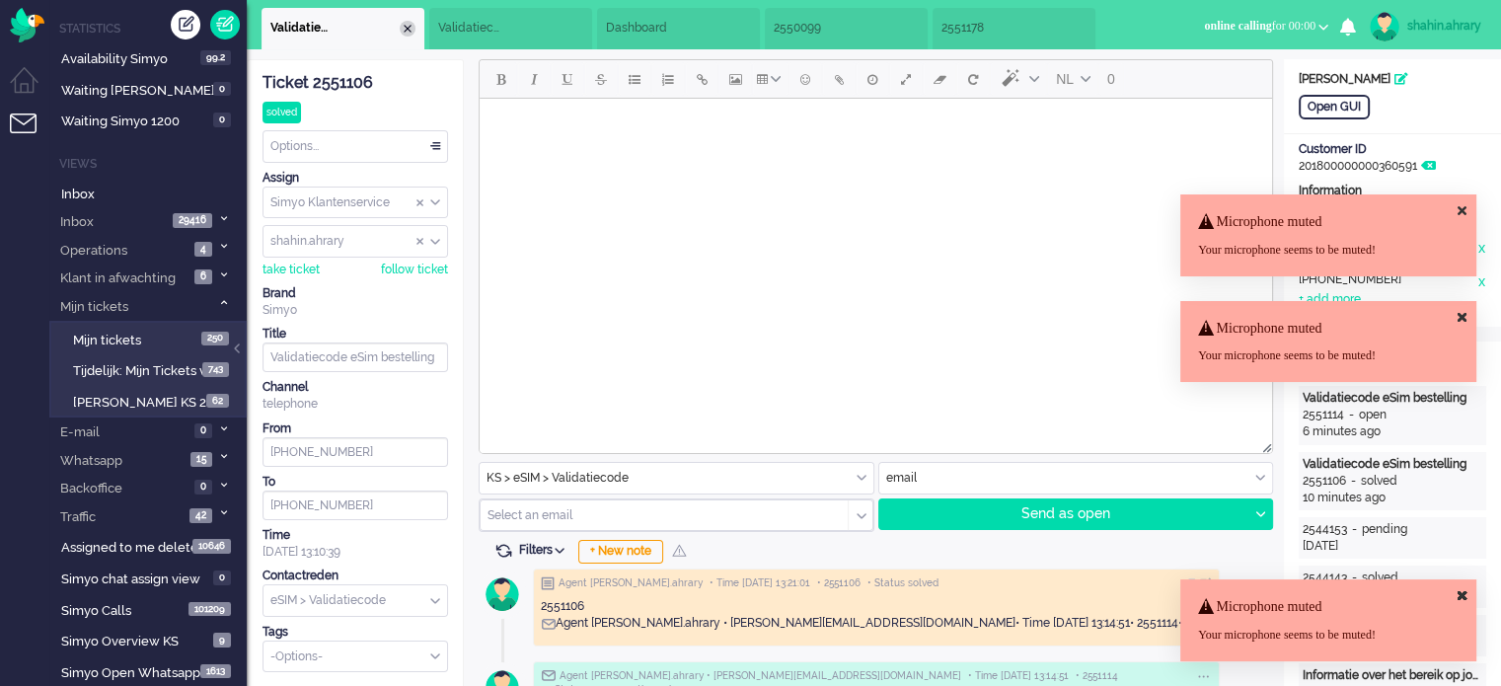
click at [405, 31] on div "Close tab" at bounding box center [408, 29] width 16 height 16
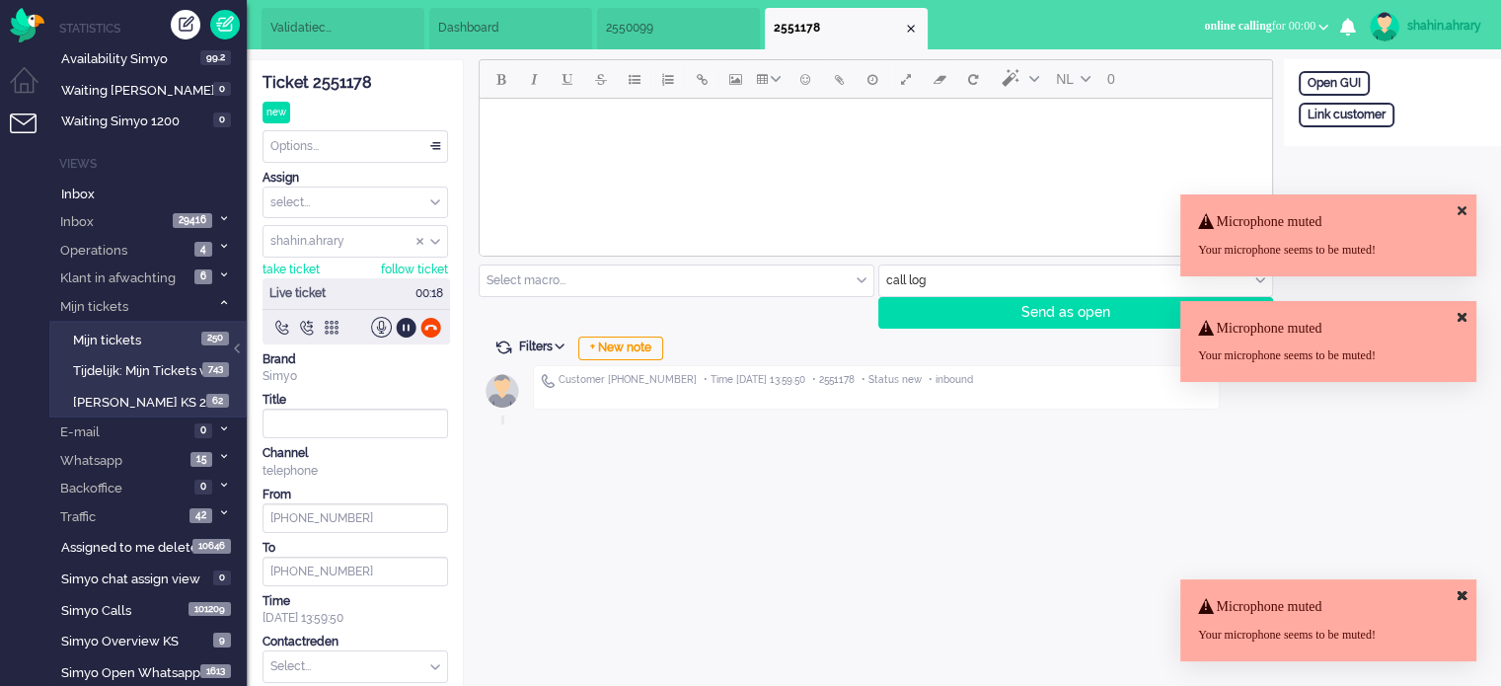
click at [400, 33] on li "Validatiecode eSim bestelling" at bounding box center [343, 28] width 163 height 41
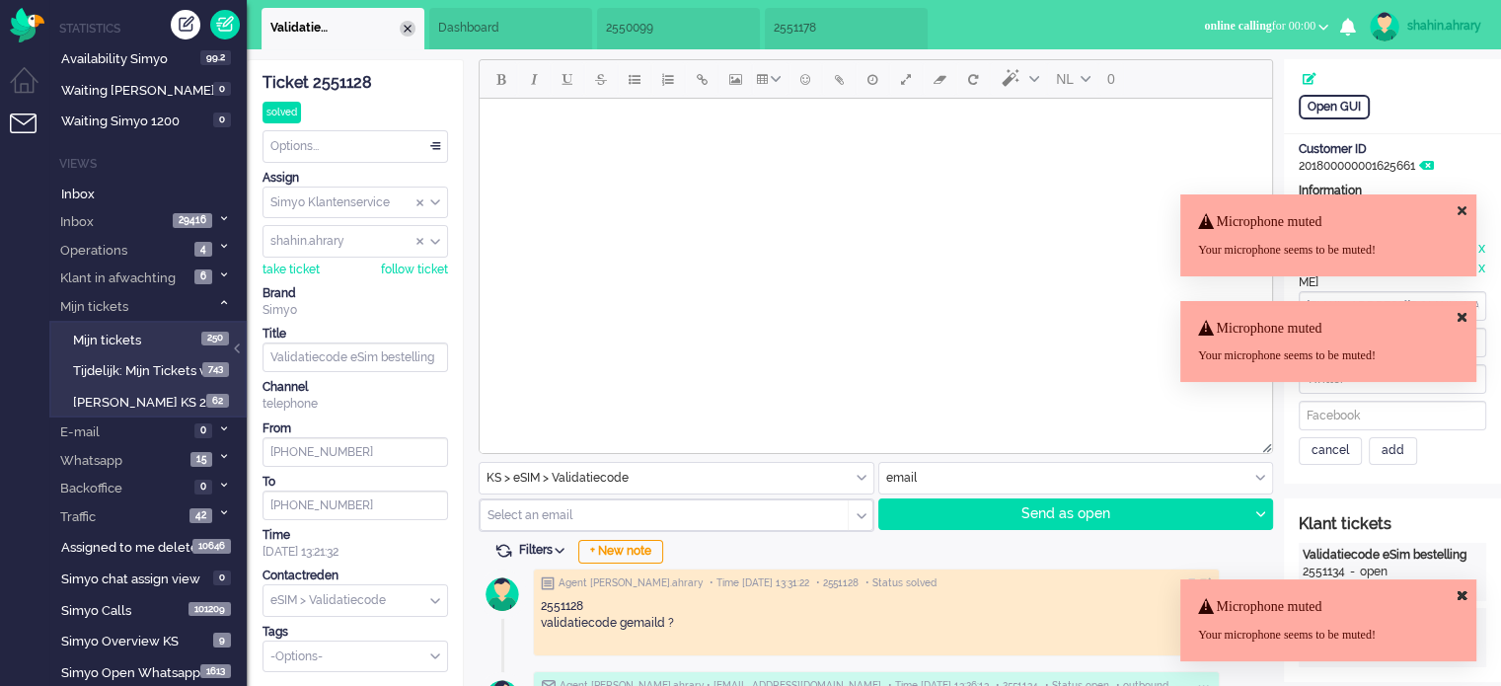
click at [407, 25] on div "Close tab" at bounding box center [408, 29] width 16 height 16
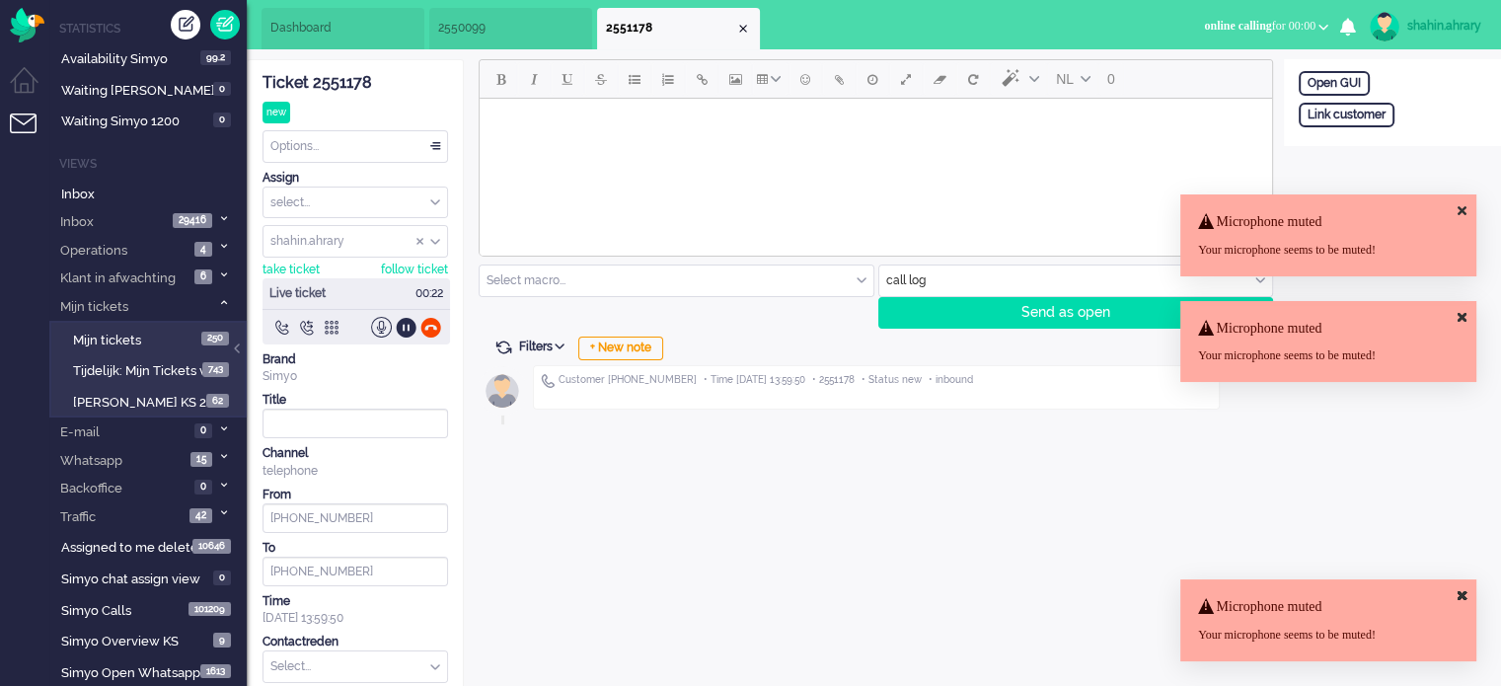
click at [459, 23] on span "2550099" at bounding box center [469, 28] width 63 height 17
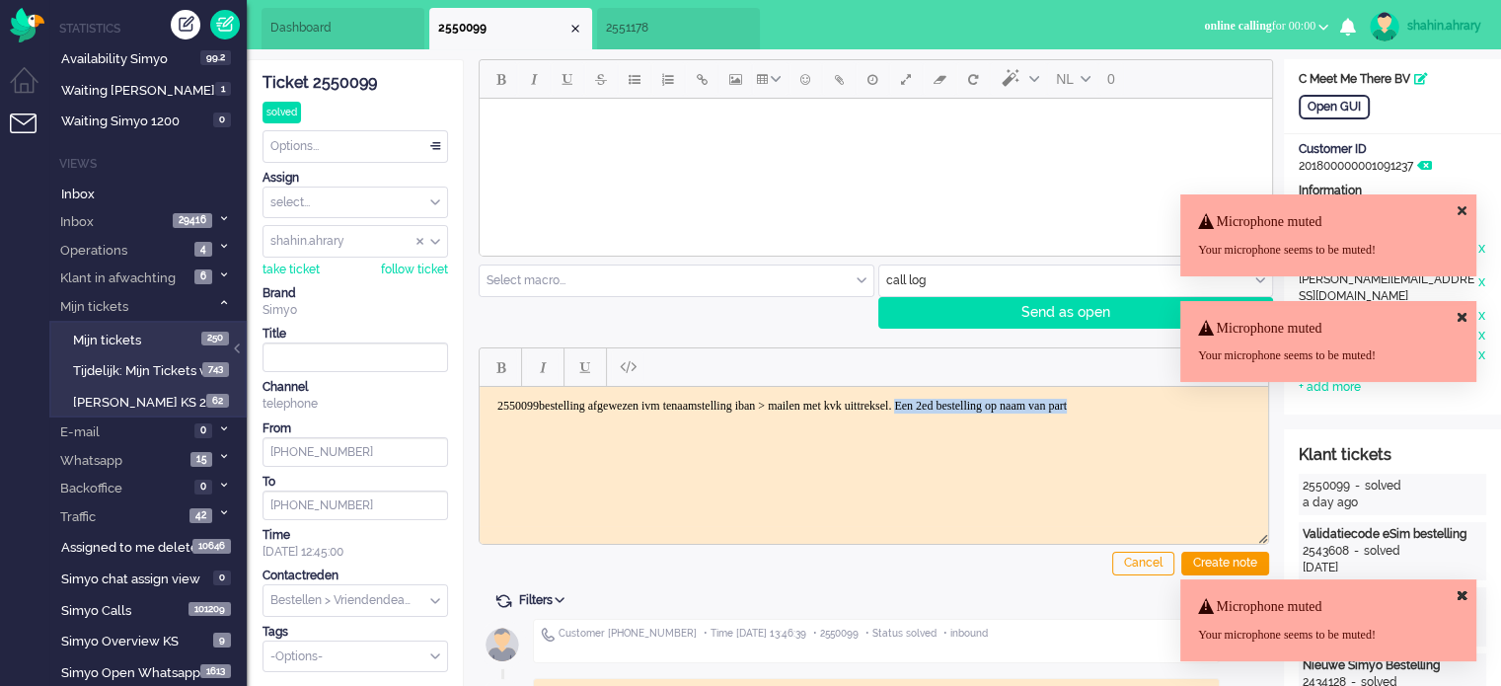
drag, startPoint x: 1224, startPoint y: 400, endPoint x: 1000, endPoint y: 423, distance: 225.3
click at [1000, 423] on html "2550099bestelling afgewezen ivm tenaamstelling iban > mailen met kvk uittreksel…" at bounding box center [874, 405] width 789 height 38
click at [547, 405] on p "2550099bestelling afgewezen ivm tenaamstelling iban > mailen met kvk uittreksel." at bounding box center [873, 405] width 753 height 15
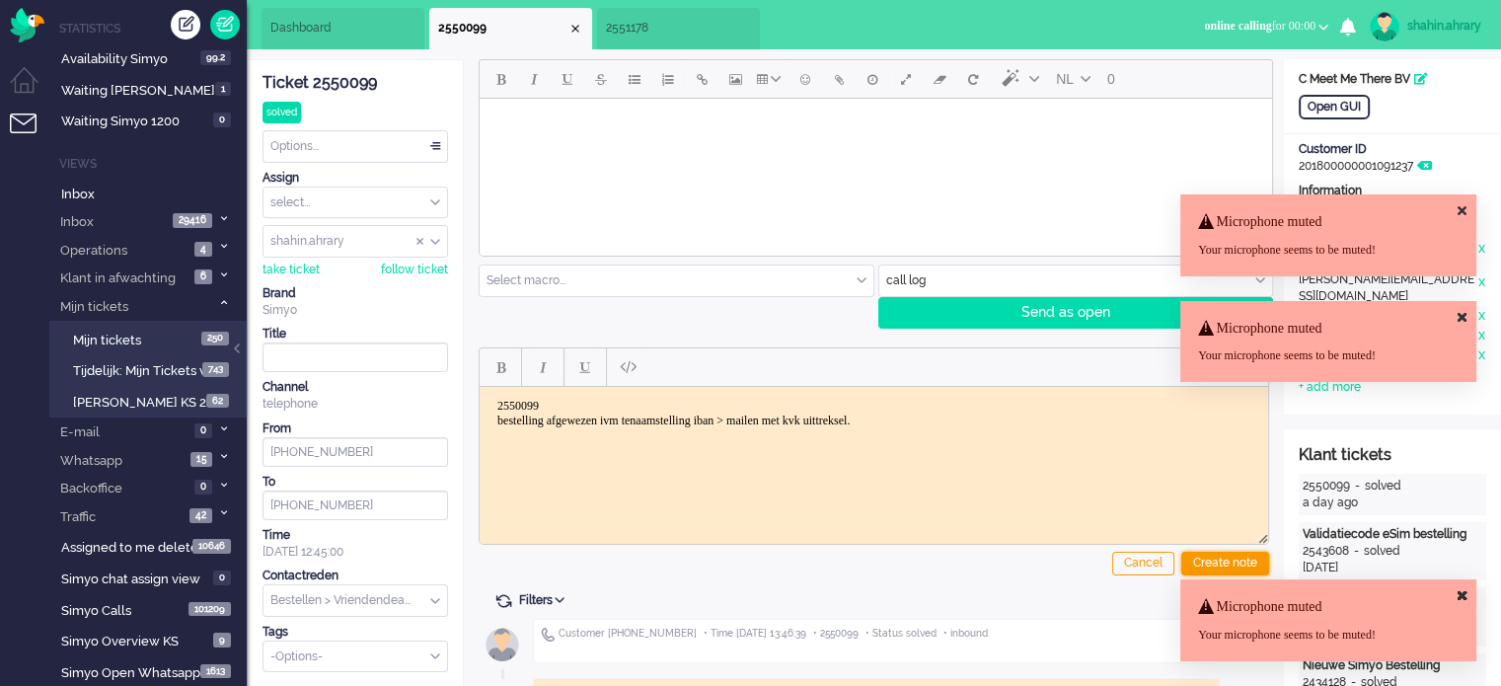
click at [1204, 556] on div "Create note" at bounding box center [1225, 564] width 88 height 24
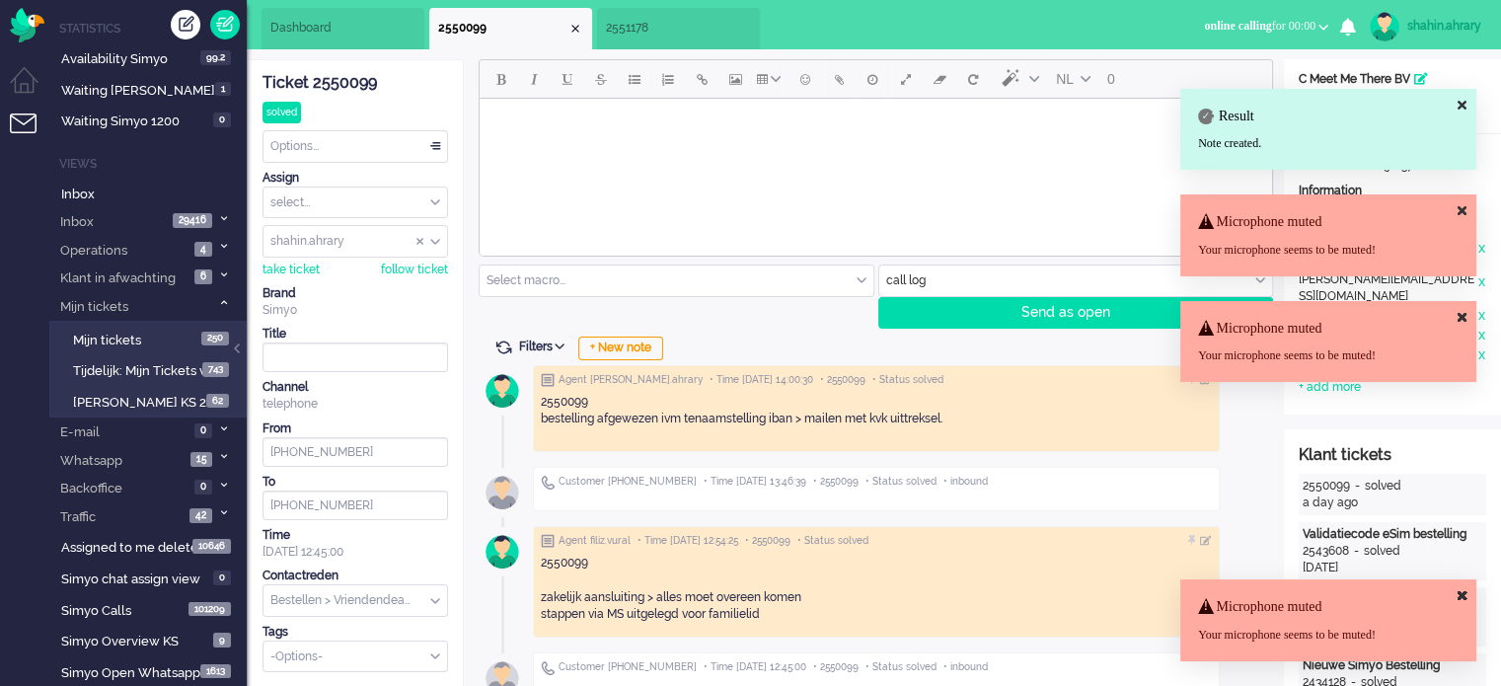
click at [680, 30] on li "2551178" at bounding box center [678, 28] width 163 height 41
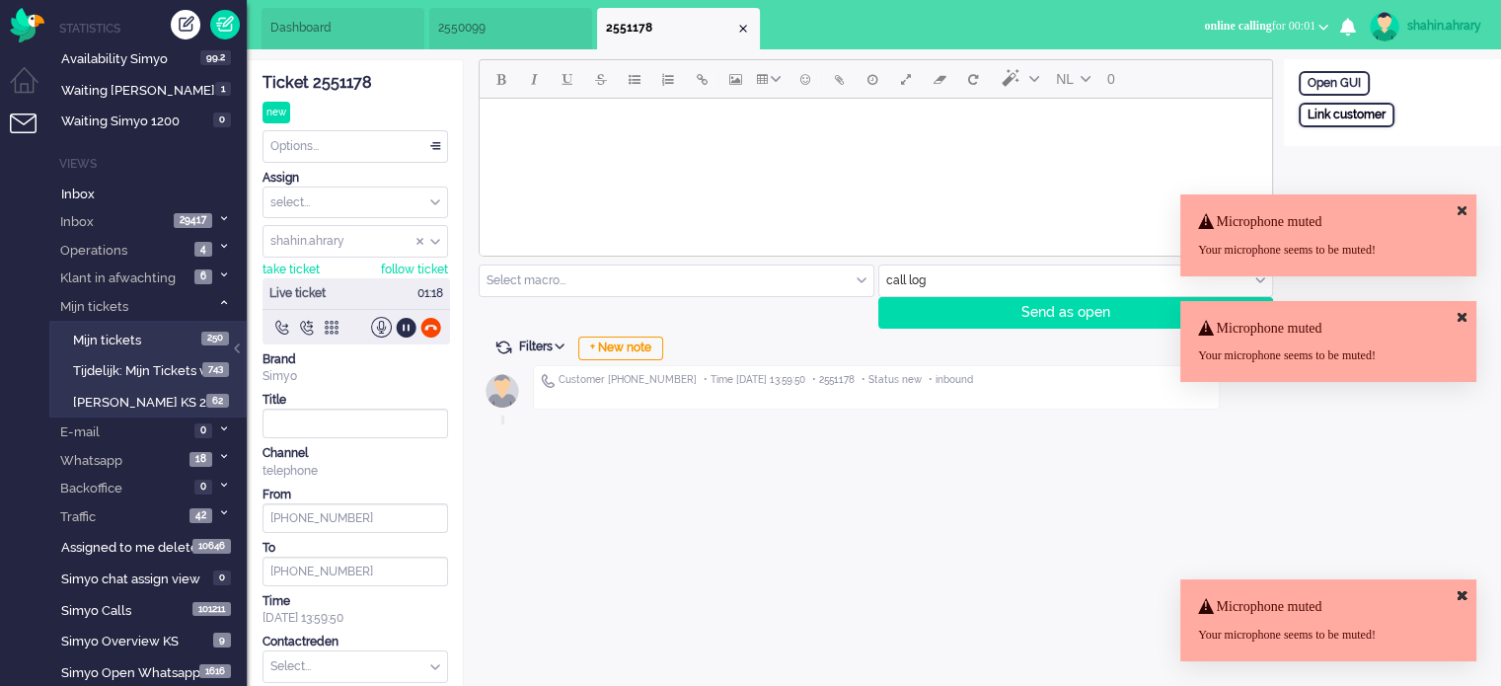
click at [1347, 119] on div "Link customer" at bounding box center [1347, 115] width 96 height 25
paste input "201800000000569061"
type input "201800000000569061"
click at [1416, 180] on div "Search" at bounding box center [1402, 177] width 64 height 28
click at [1398, 172] on div "Search" at bounding box center [1402, 177] width 64 height 28
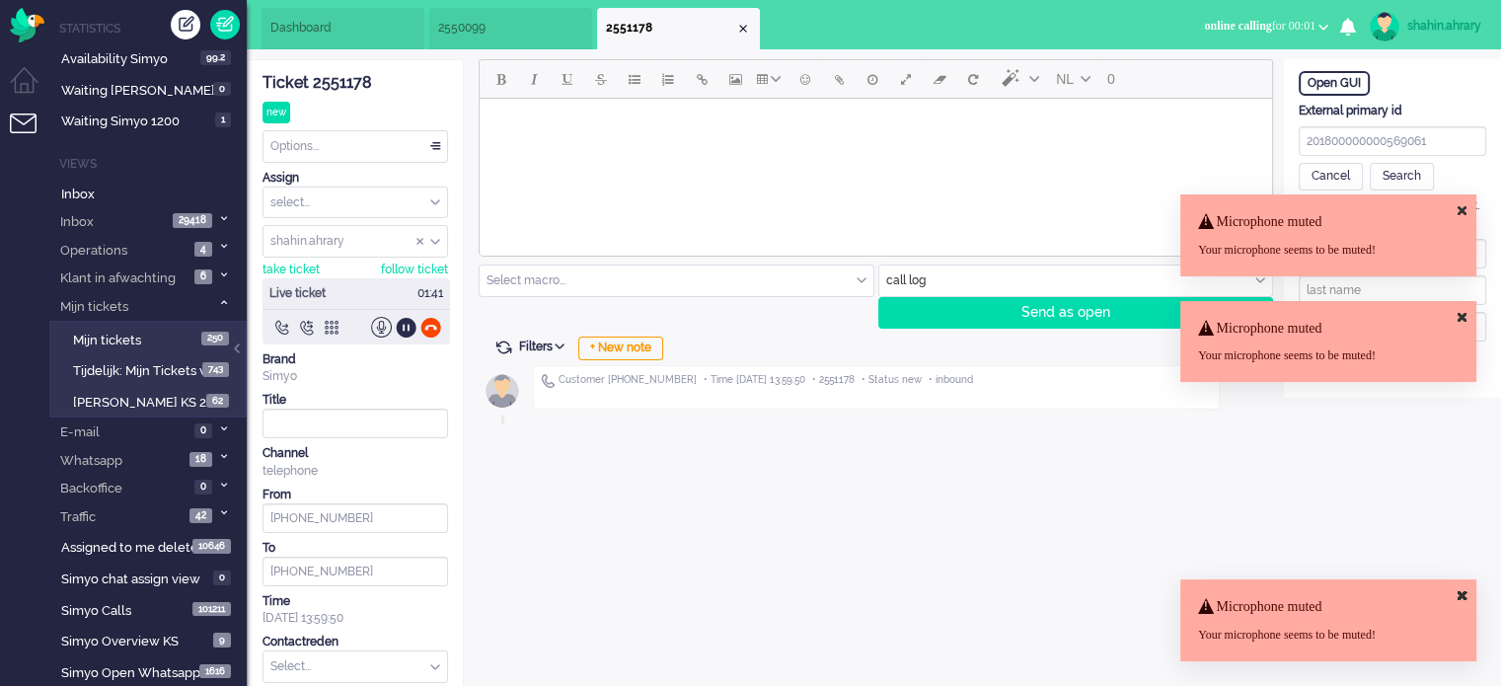
click at [1472, 207] on div "Microphone muted Your microphone seems to be muted!" at bounding box center [1328, 235] width 296 height 82
click at [1463, 208] on icon at bounding box center [1462, 210] width 9 height 13
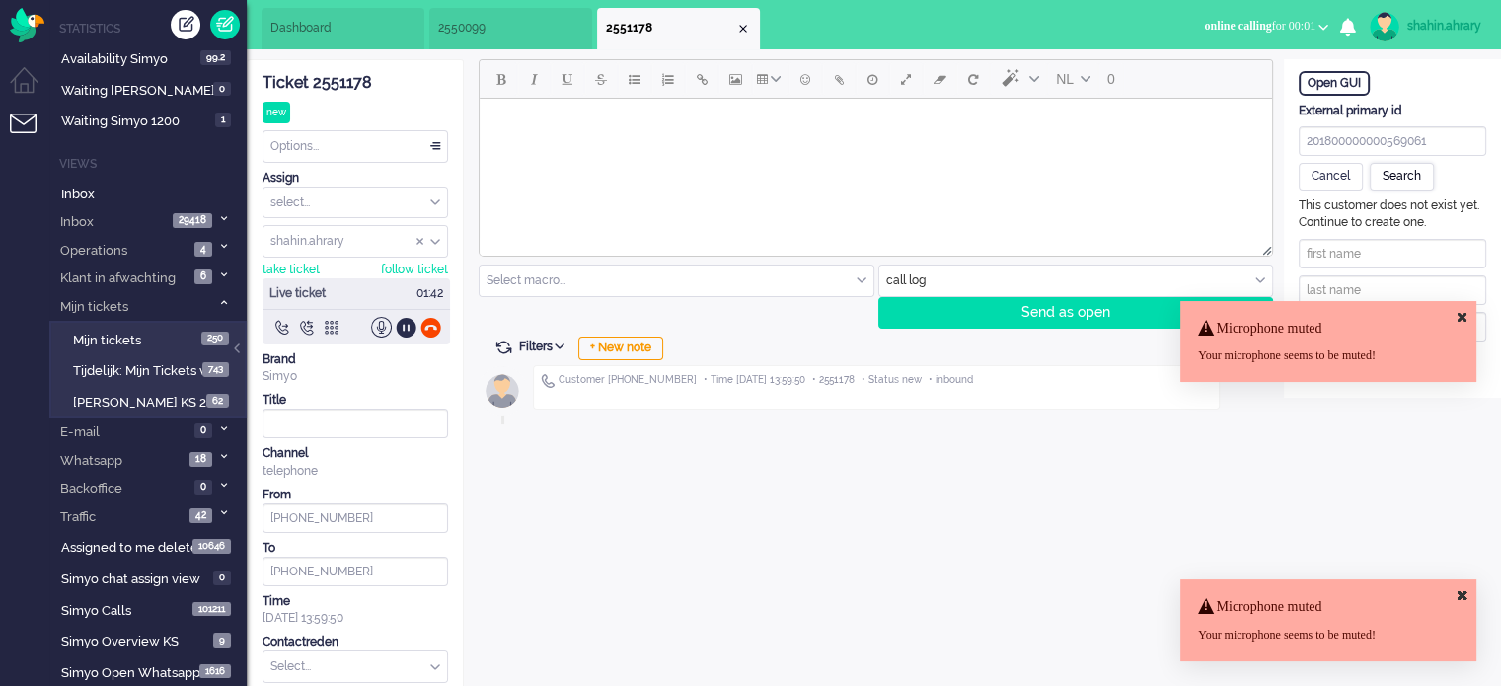
click at [1402, 174] on div "Search" at bounding box center [1402, 177] width 64 height 28
click at [1462, 311] on icon at bounding box center [1462, 317] width 9 height 13
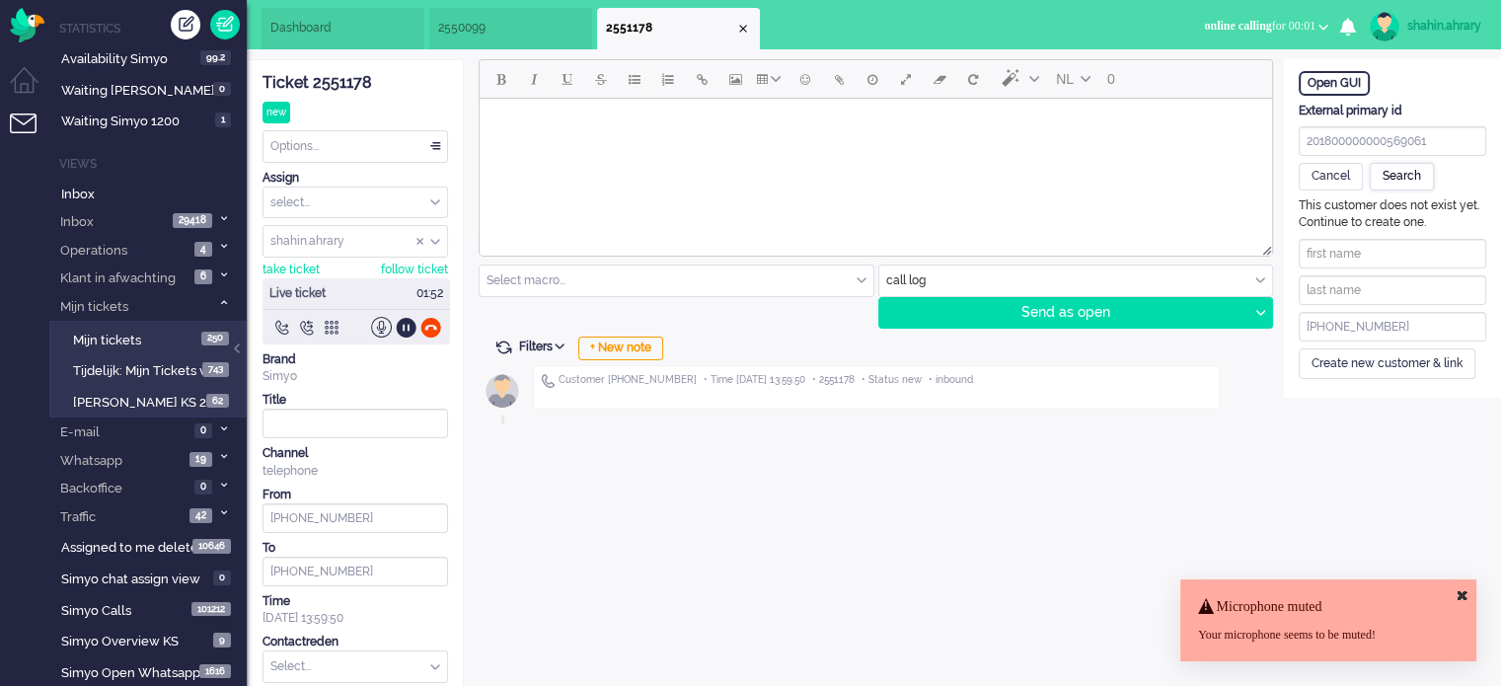
click at [1419, 179] on div "Search" at bounding box center [1402, 177] width 64 height 28
click at [1427, 378] on div "Open GUI External primary id 201800000000569061 Cancel Search This customer doe…" at bounding box center [1392, 228] width 217 height 339
click at [1427, 373] on div "Create new customer & link" at bounding box center [1387, 363] width 177 height 31
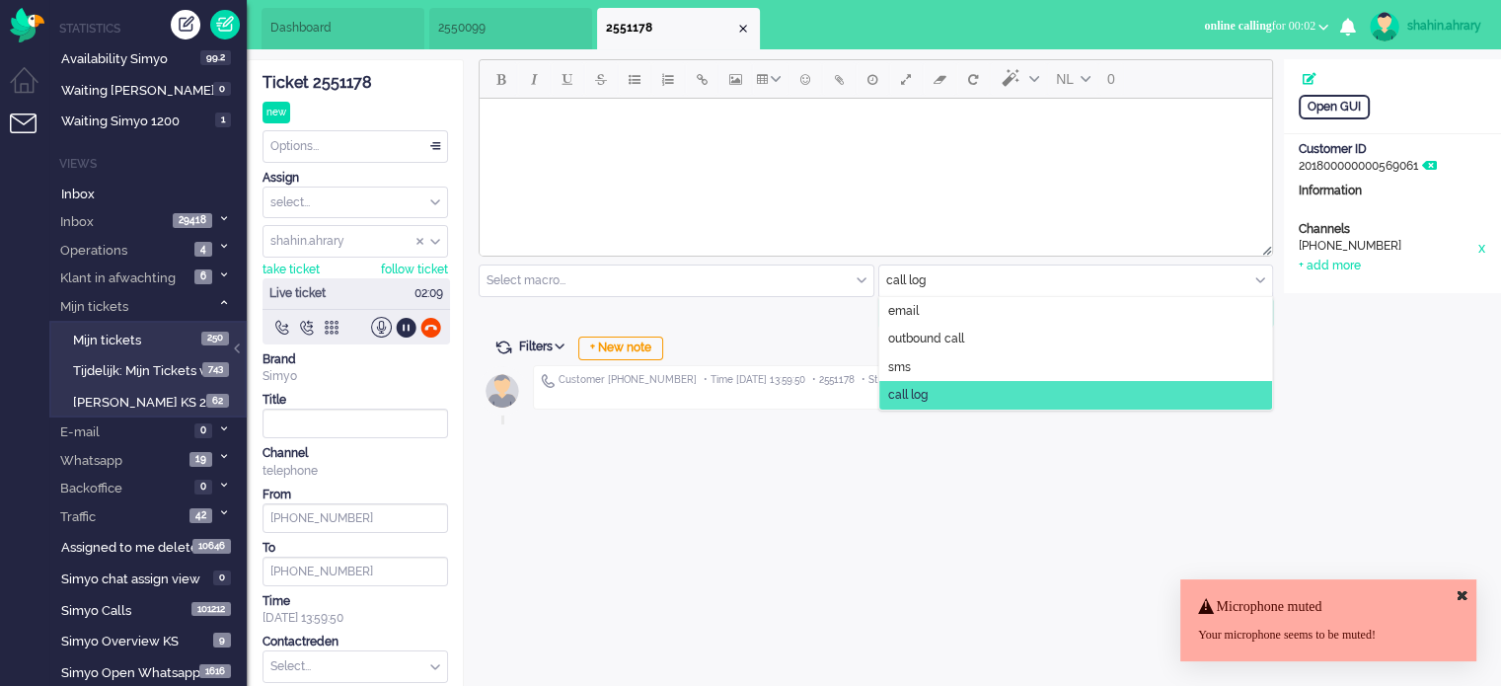
click at [954, 294] on input "text" at bounding box center [1076, 281] width 394 height 31
click at [976, 313] on li "email" at bounding box center [1076, 311] width 394 height 29
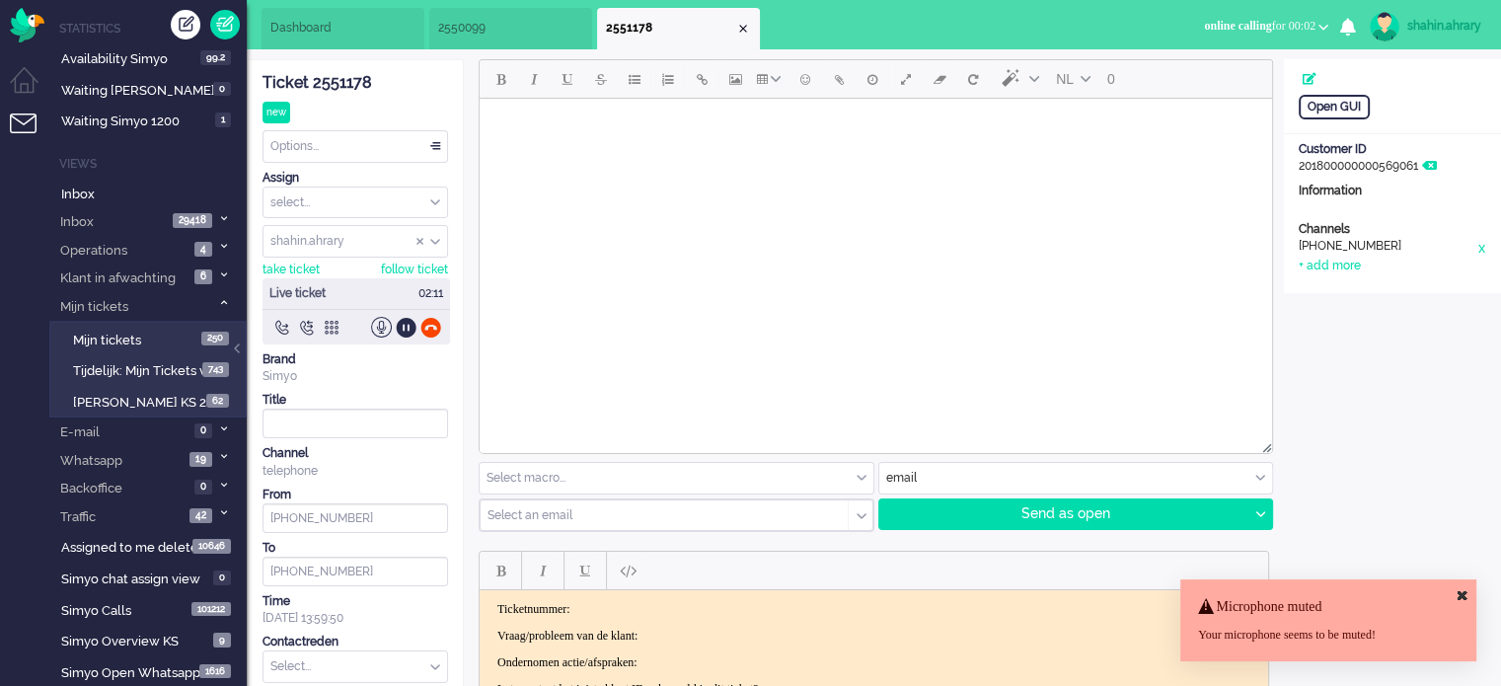
click at [545, 501] on div "Select an email" at bounding box center [664, 515] width 367 height 31
click at [586, 485] on input "text" at bounding box center [677, 478] width 394 height 31
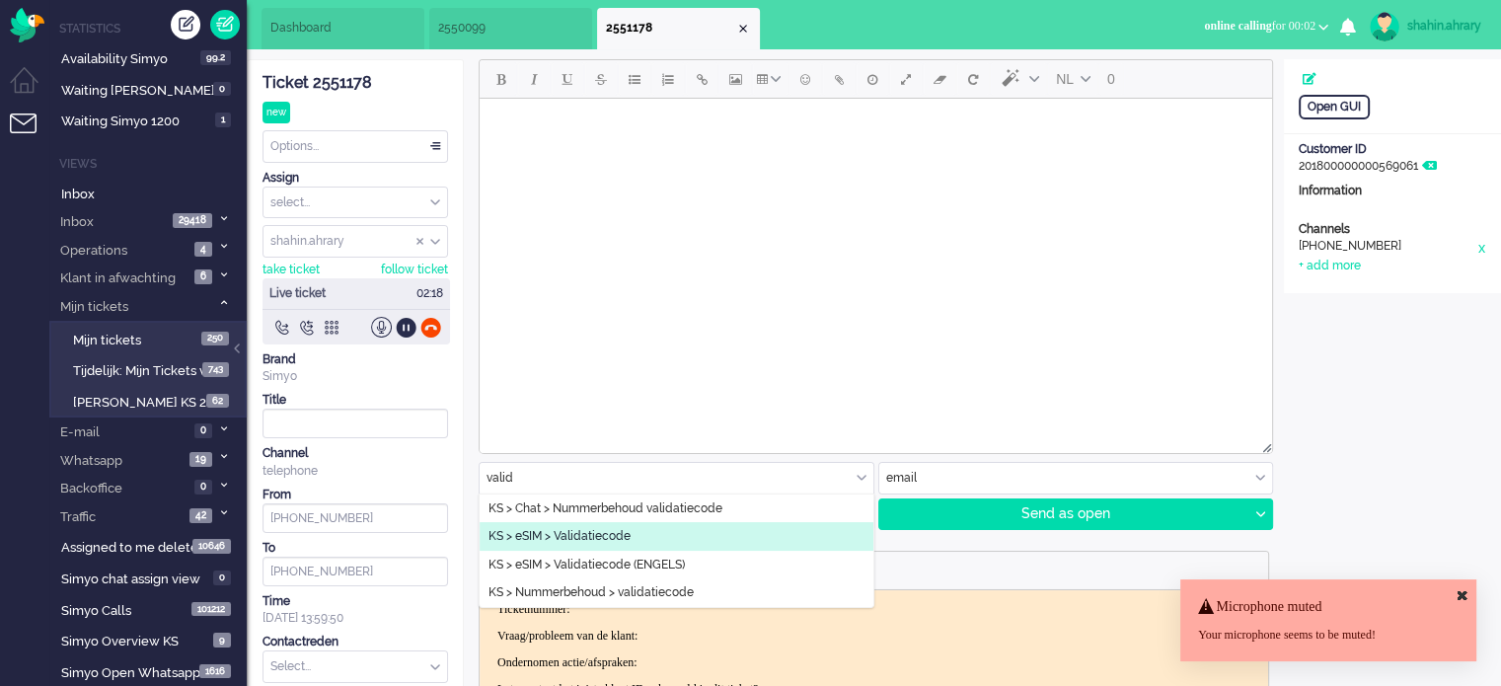
type input "valid"
click at [636, 537] on li "KS > eSIM > Validatiecode" at bounding box center [677, 536] width 394 height 29
type input "Validatiecode eSim bestelling"
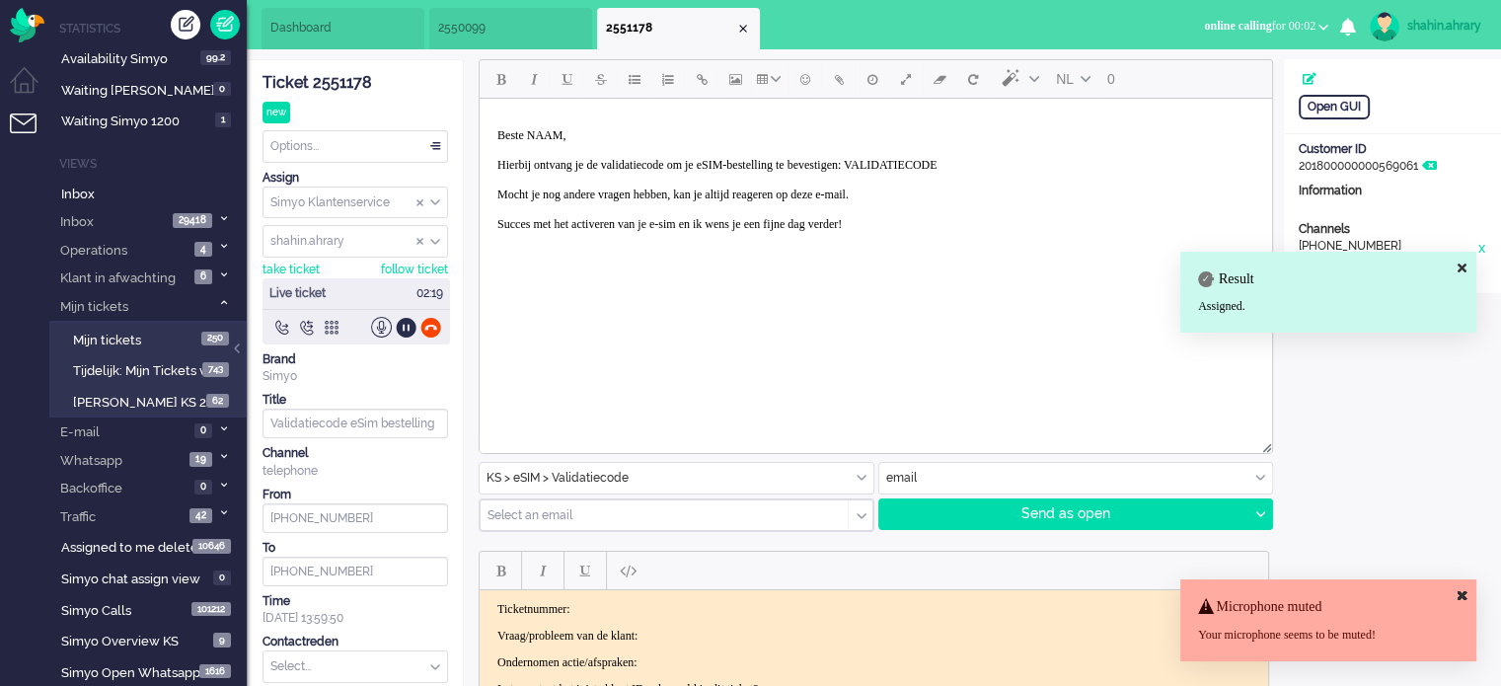
click at [945, 171] on p "Beste NAAM, Hierbij ontvang je de validatiecode om je eSIM-bestelling te bevest…" at bounding box center [875, 187] width 757 height 118
click at [956, 166] on p "Beste NAAM, Hierbij ontvang je de validatiecode om je eSIM-bestelling te bevest…" at bounding box center [875, 187] width 757 height 118
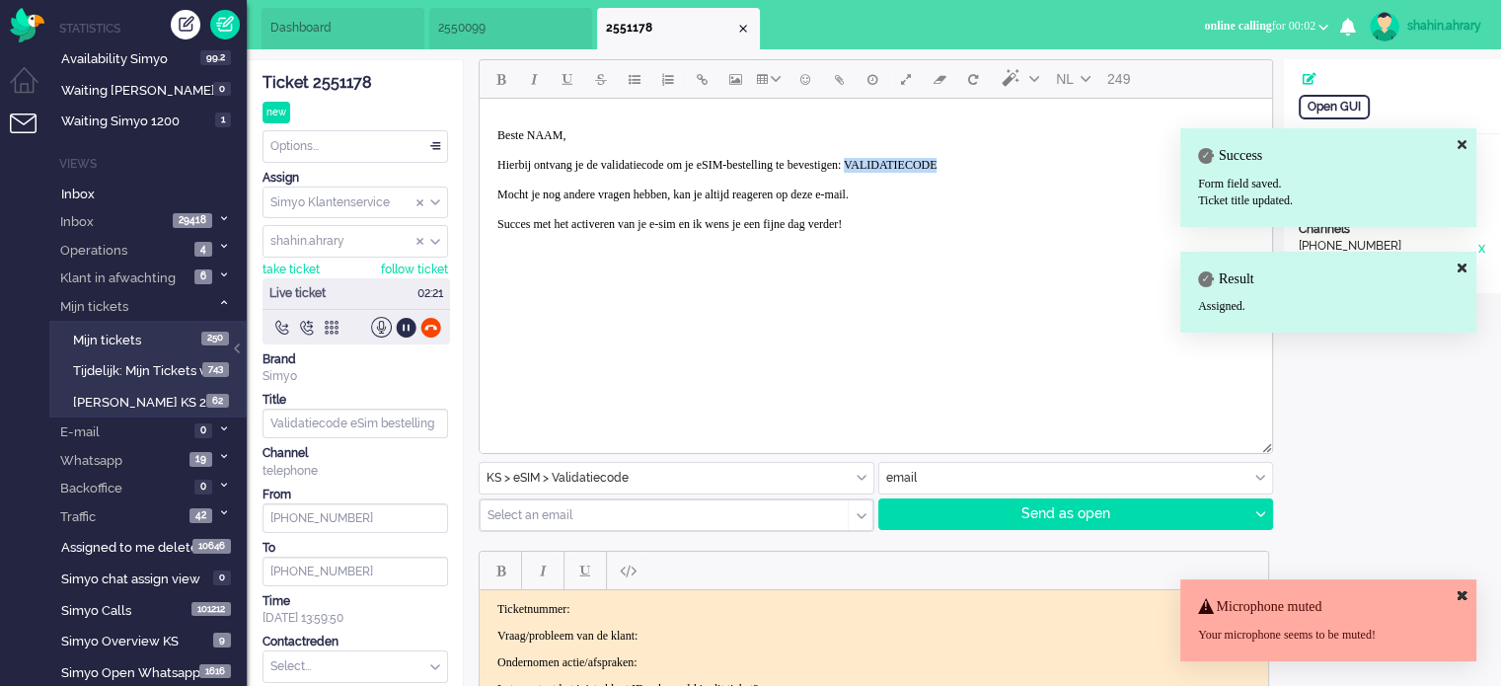
paste body "Rich Text Area. Press ALT-0 for help."
click at [552, 130] on p "Beste NAAM, Hierbij ontvang je de validatiecode om je eSIM-bestelling te bevest…" at bounding box center [875, 187] width 757 height 118
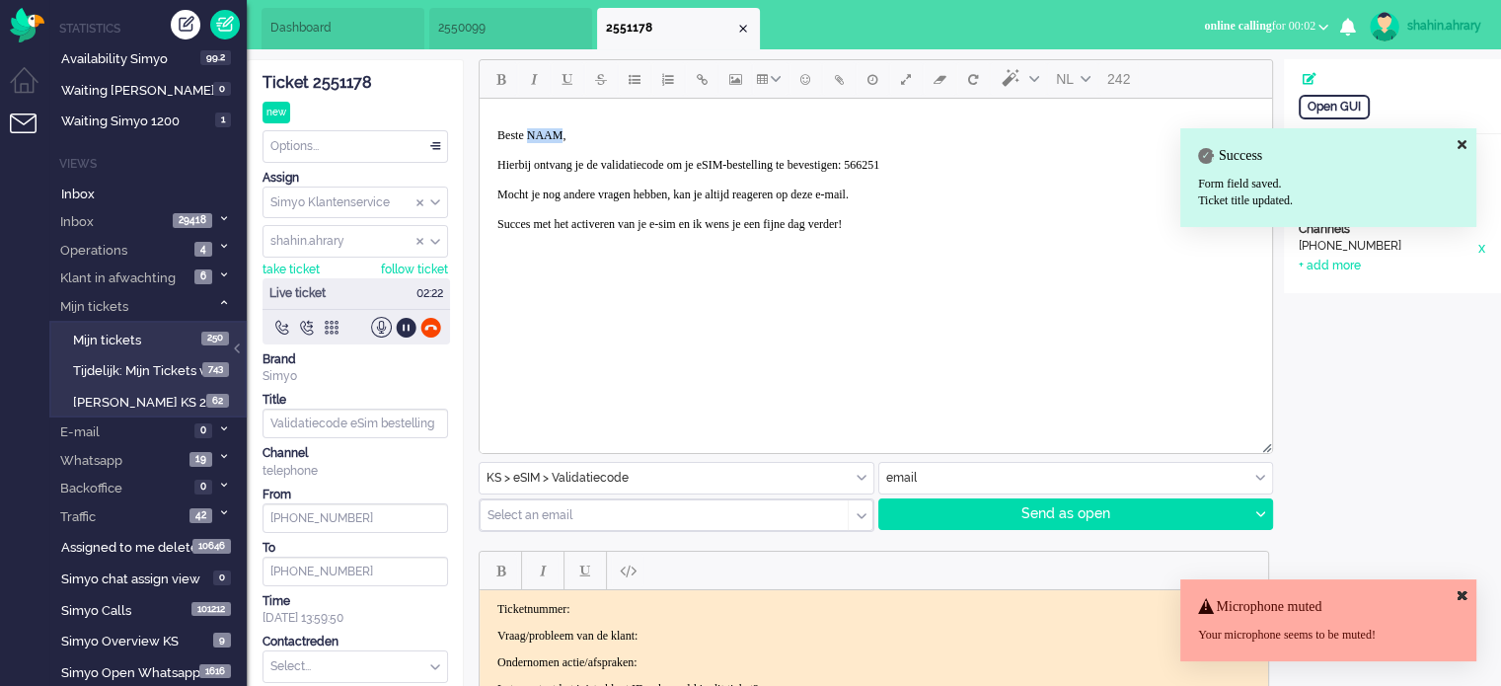
click at [551, 130] on p "Beste NAAM, Hierbij ontvang je de validatiecode om je eSIM-bestelling te bevest…" at bounding box center [875, 187] width 757 height 118
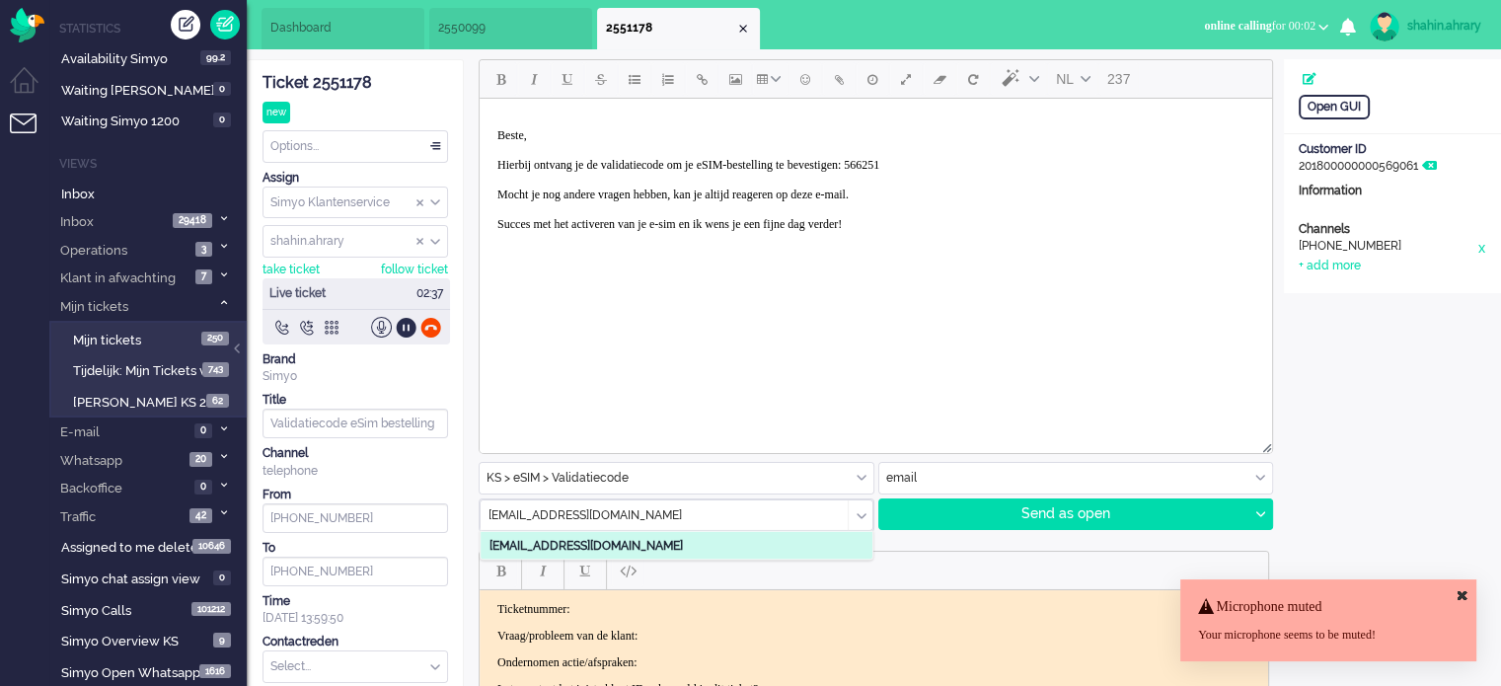
type input "amersfoort@buddytobuddy.nl"
click at [756, 554] on li "amersfoort@buddytobuddy.nl" at bounding box center [677, 545] width 392 height 29
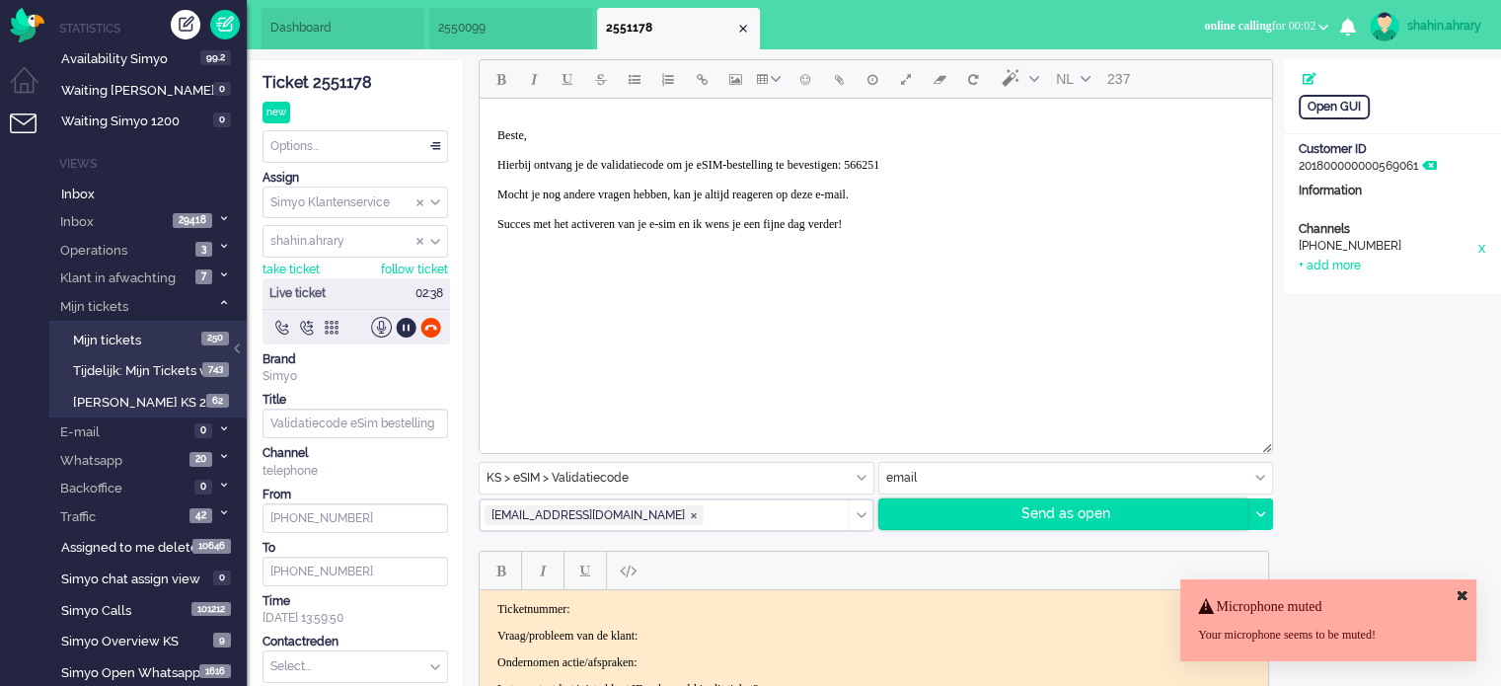
click at [919, 521] on div "Send as open" at bounding box center [1063, 514] width 369 height 30
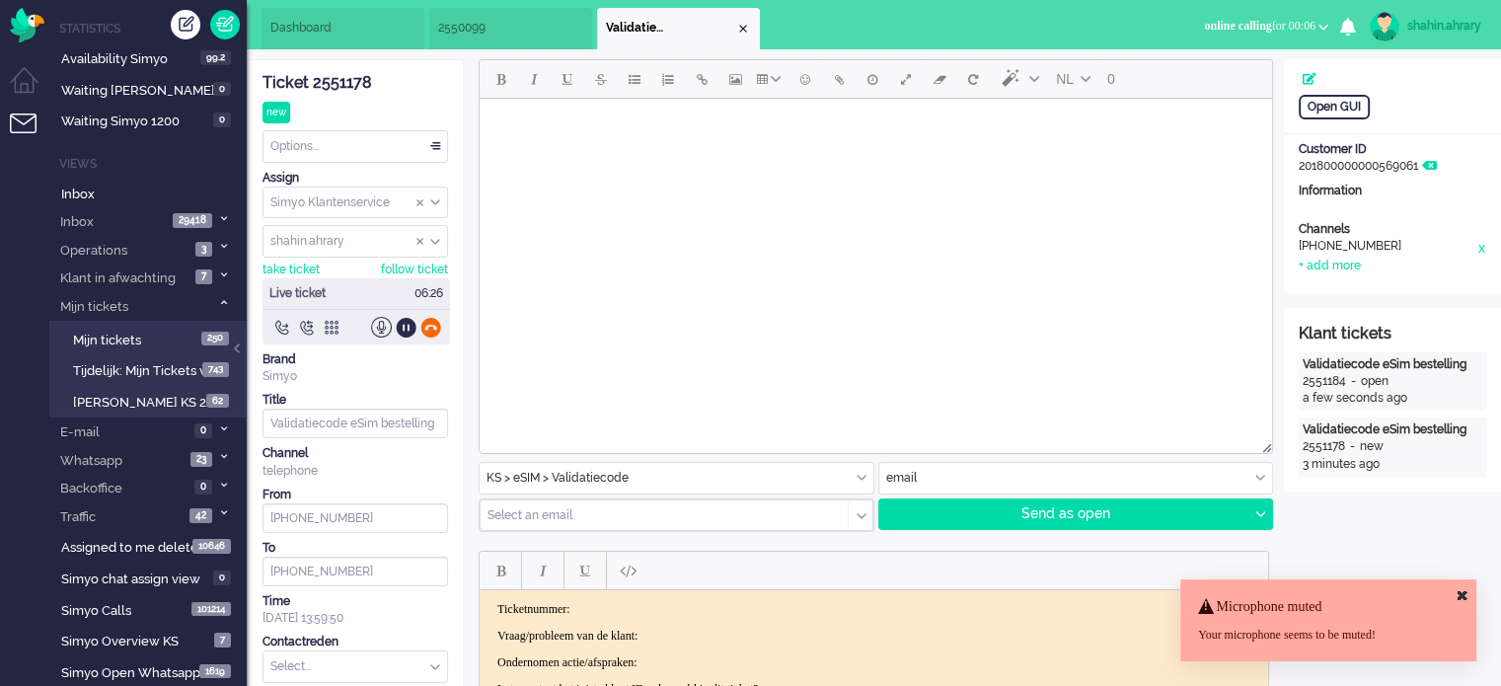
click at [438, 327] on div at bounding box center [430, 327] width 21 height 21
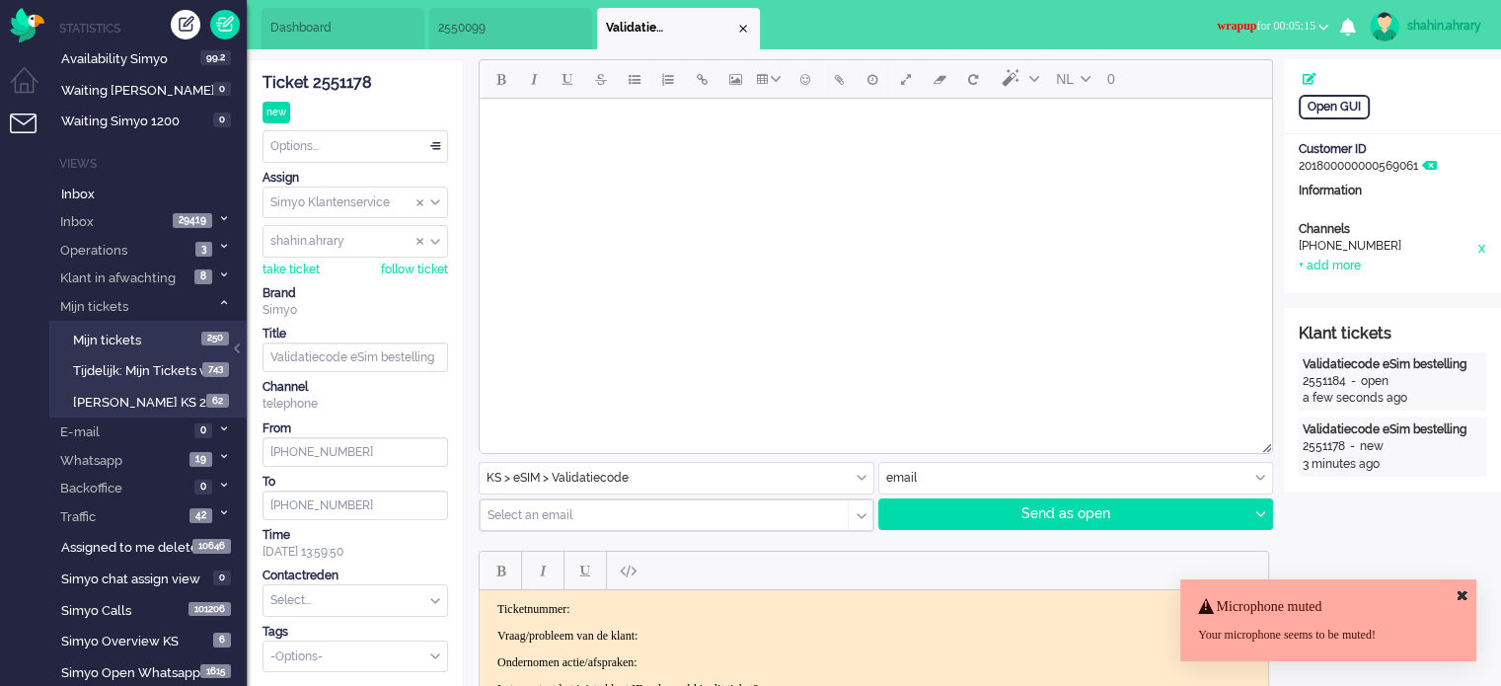
click at [1279, 15] on button "wrapup for 00:05:15" at bounding box center [1272, 26] width 135 height 29
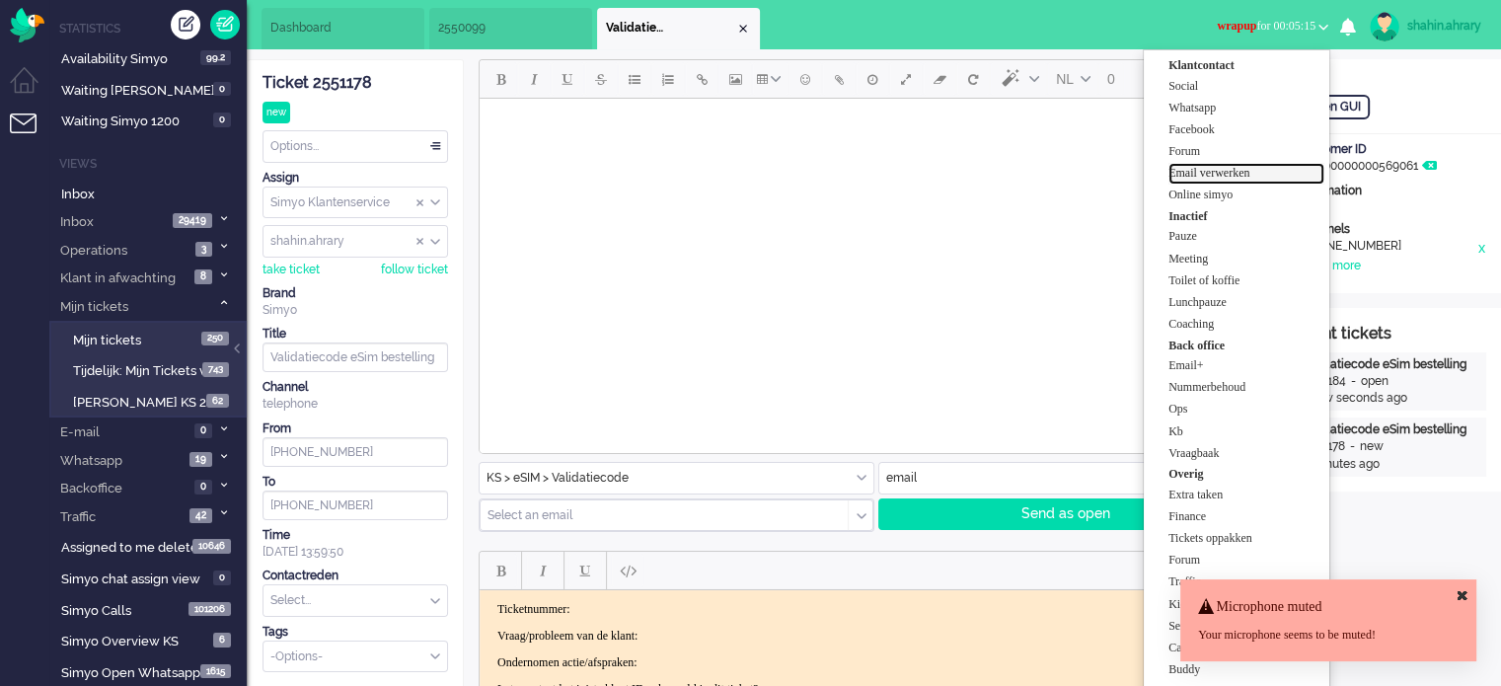
click at [1272, 176] on label "Email verwerken" at bounding box center [1247, 173] width 156 height 17
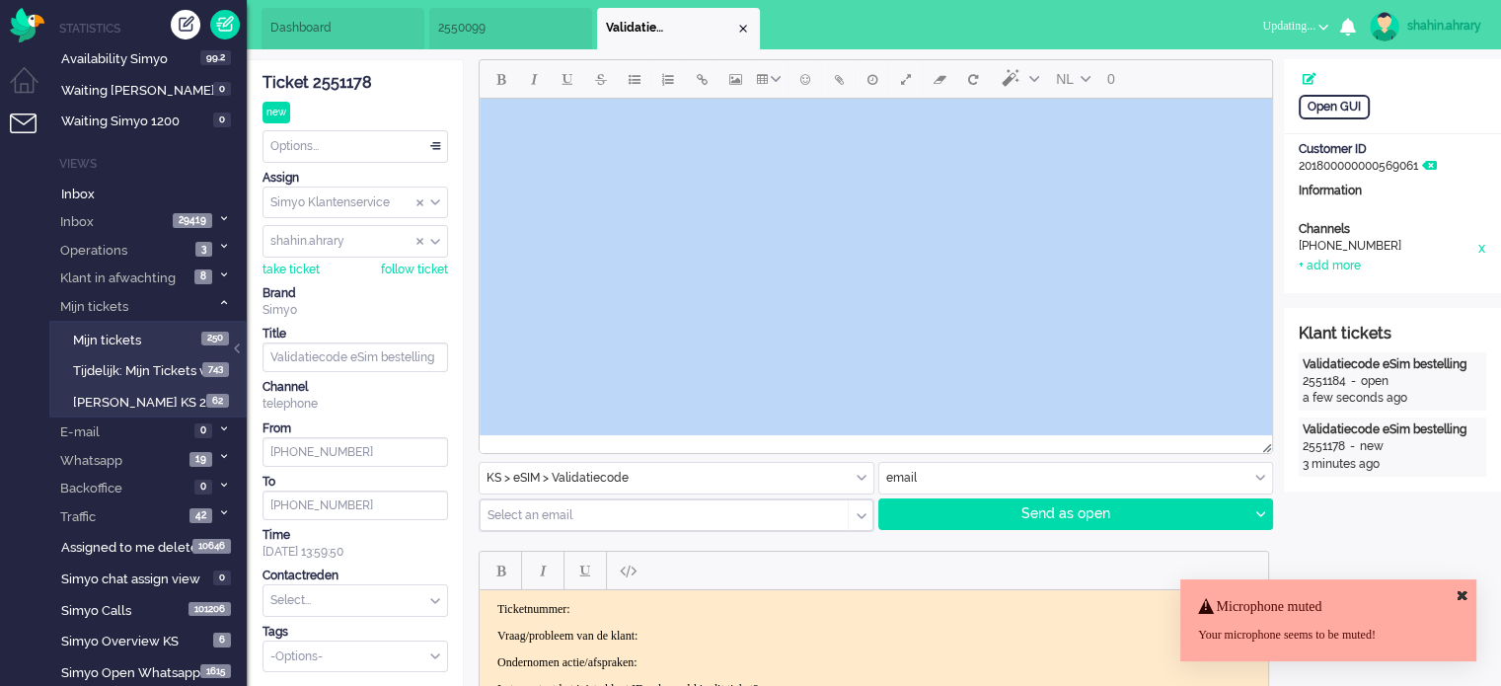
click at [1272, 176] on div "NL 0" at bounding box center [876, 256] width 795 height 395
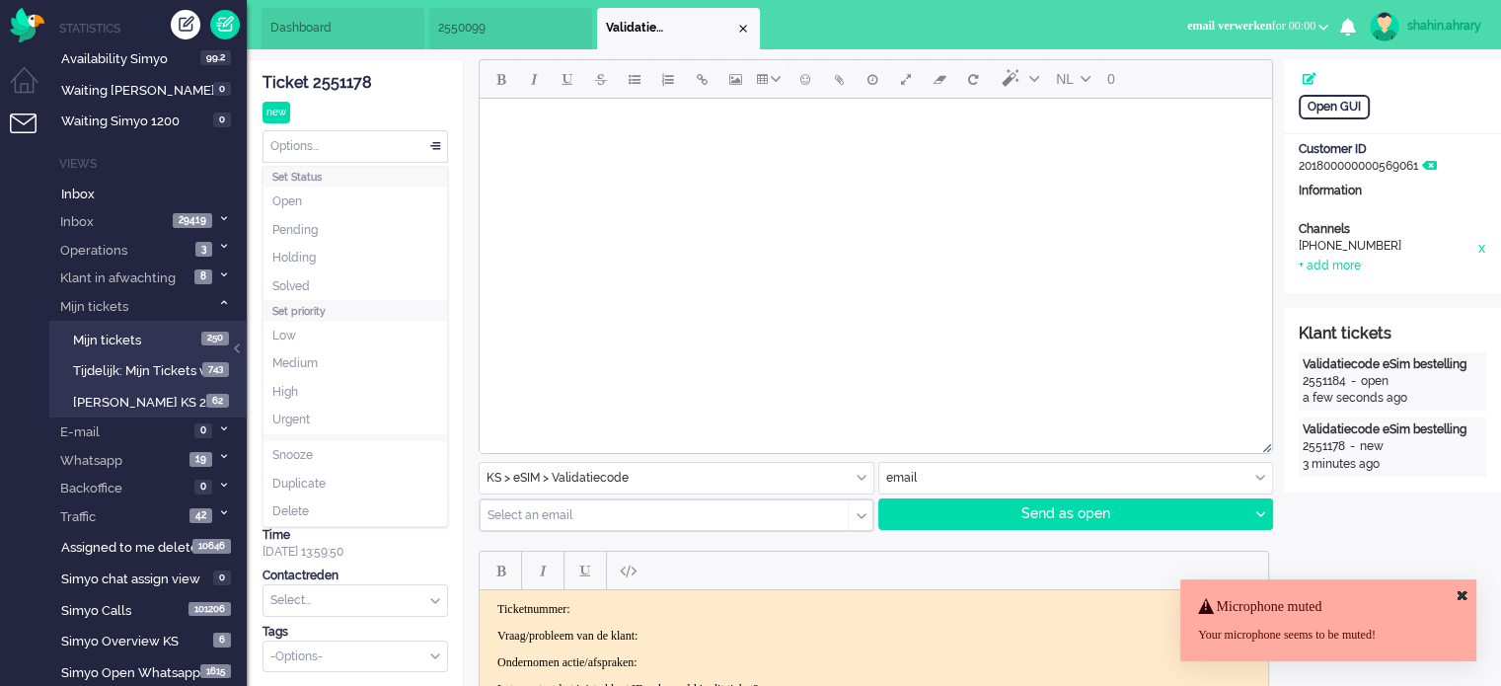
click at [379, 149] on div "Options..." at bounding box center [356, 146] width 184 height 31
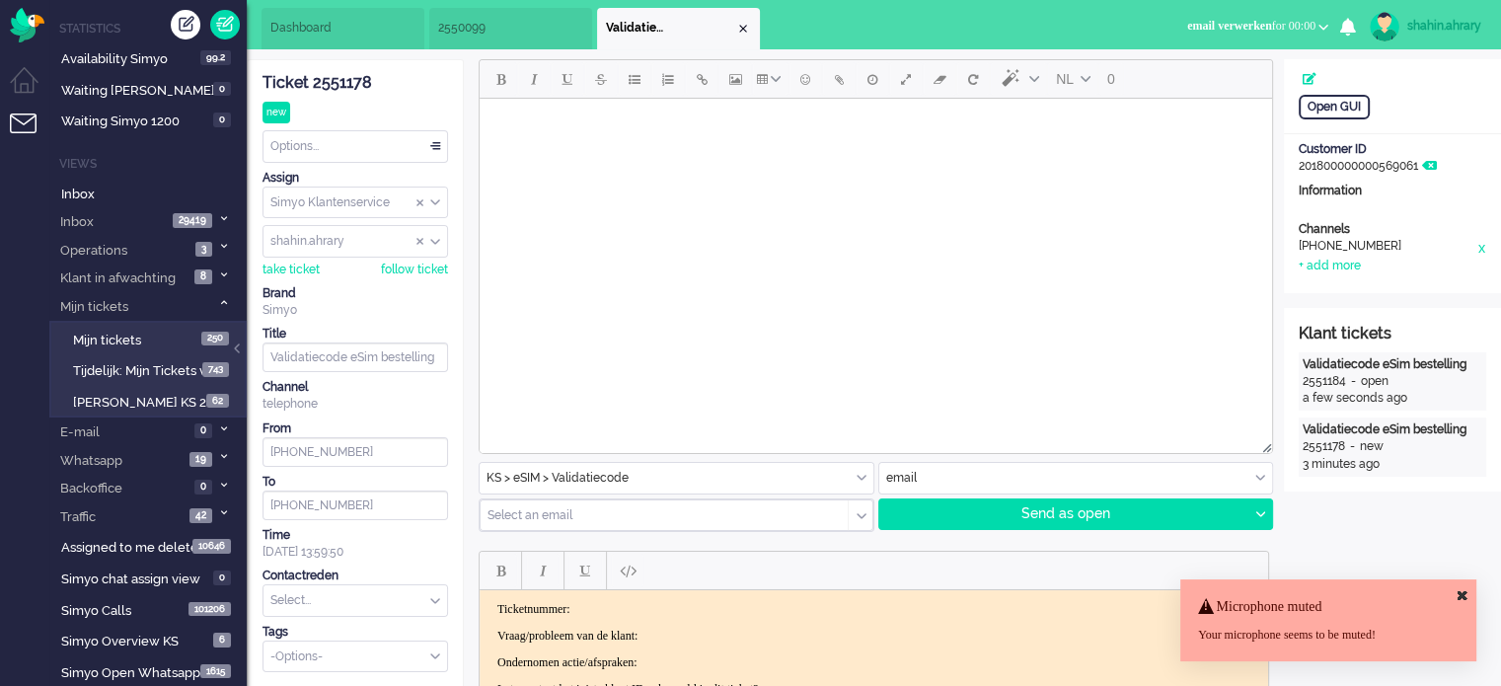
click at [1287, 6] on li "Social Whatsapp Facebook Forum Email verwerken Online simyo Pauze Meeting Toile…" at bounding box center [1258, 27] width 165 height 43
click at [1279, 9] on li "Social Whatsapp Facebook Forum Email verwerken Online simyo Pauze Meeting Toile…" at bounding box center [1258, 27] width 165 height 43
click at [1275, 23] on span "email verwerken for 00:00" at bounding box center [1251, 26] width 128 height 14
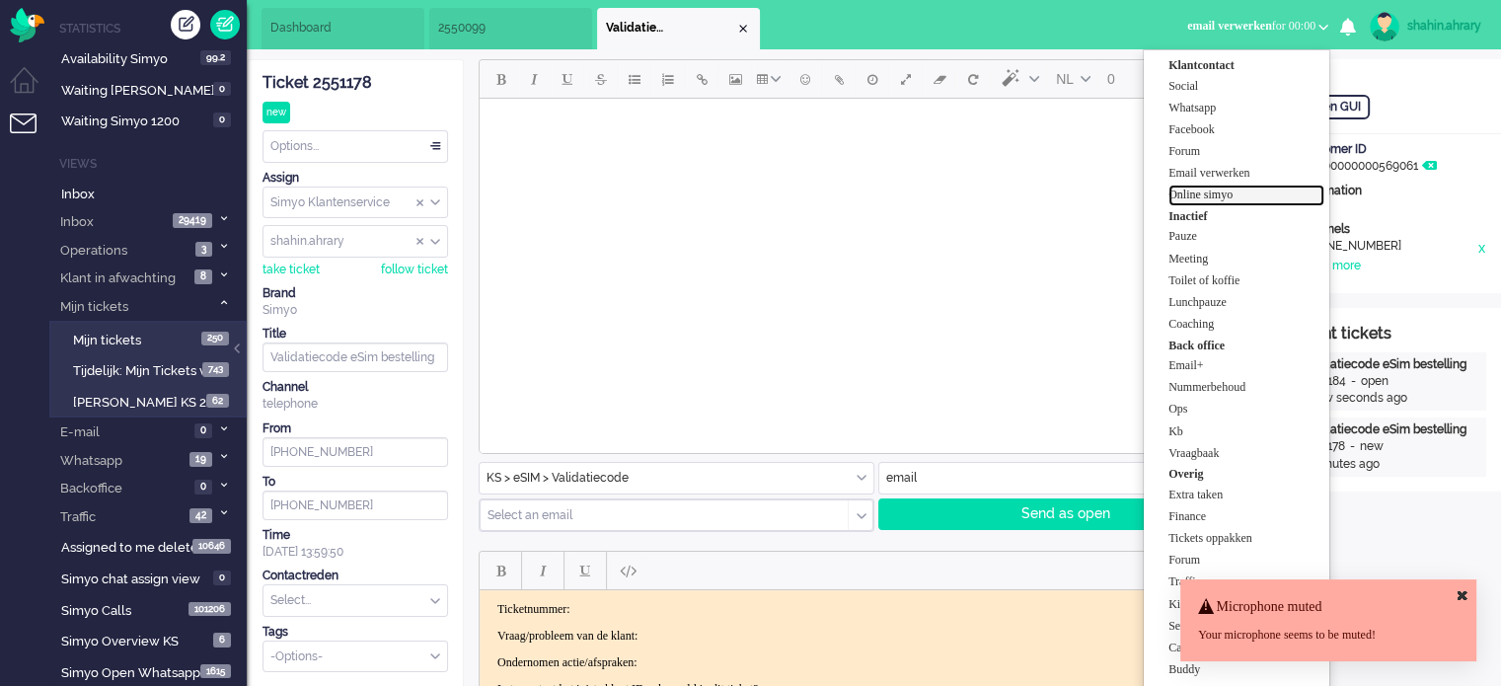
click at [1267, 196] on label "Online simyo" at bounding box center [1247, 195] width 156 height 17
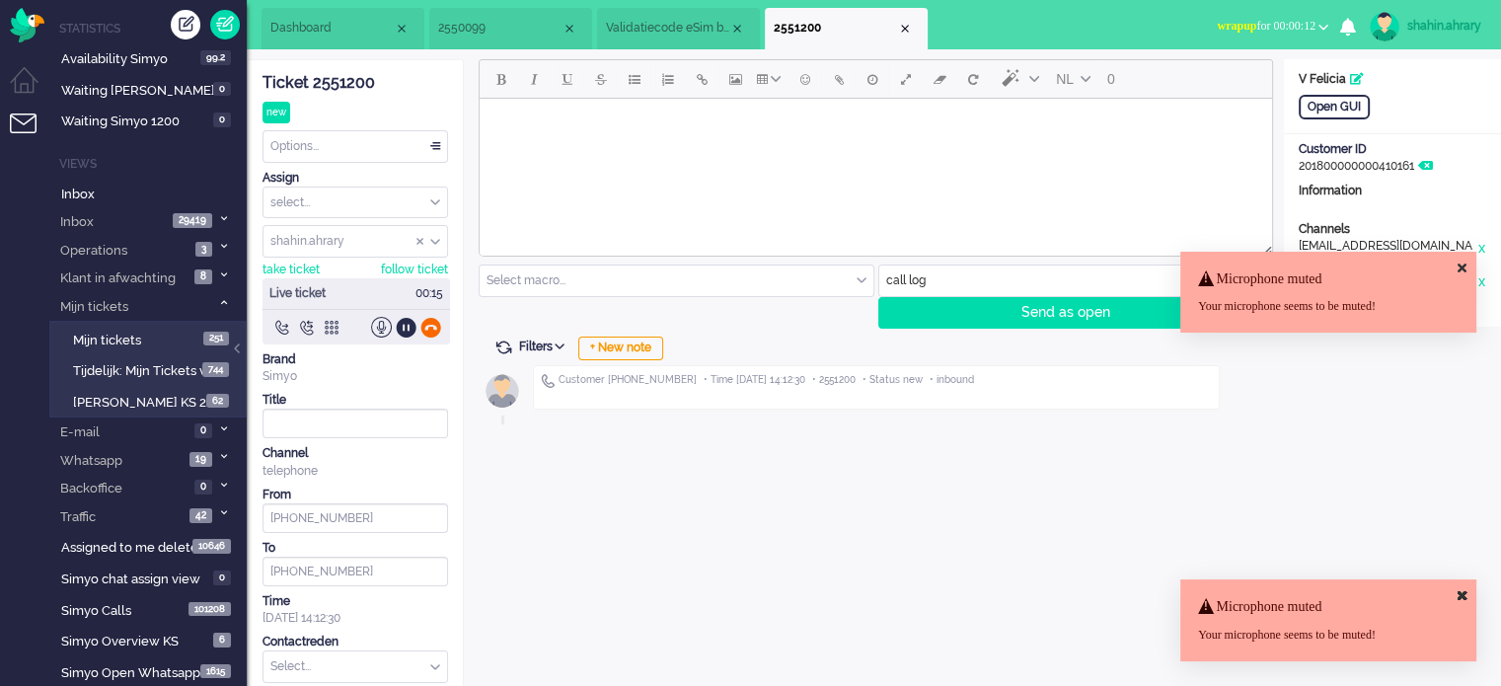
click at [432, 327] on div at bounding box center [430, 327] width 21 height 21
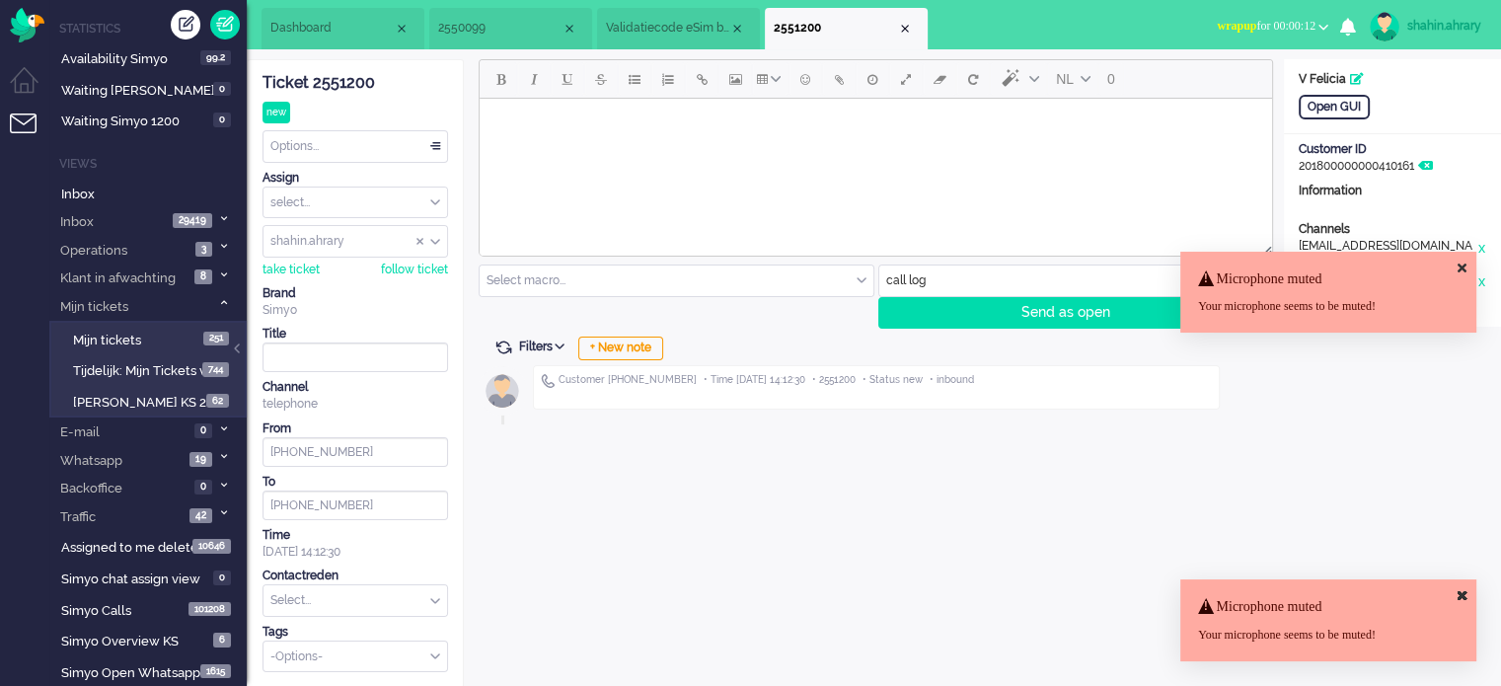
click at [355, 78] on div "Ticket 2551200" at bounding box center [356, 83] width 186 height 23
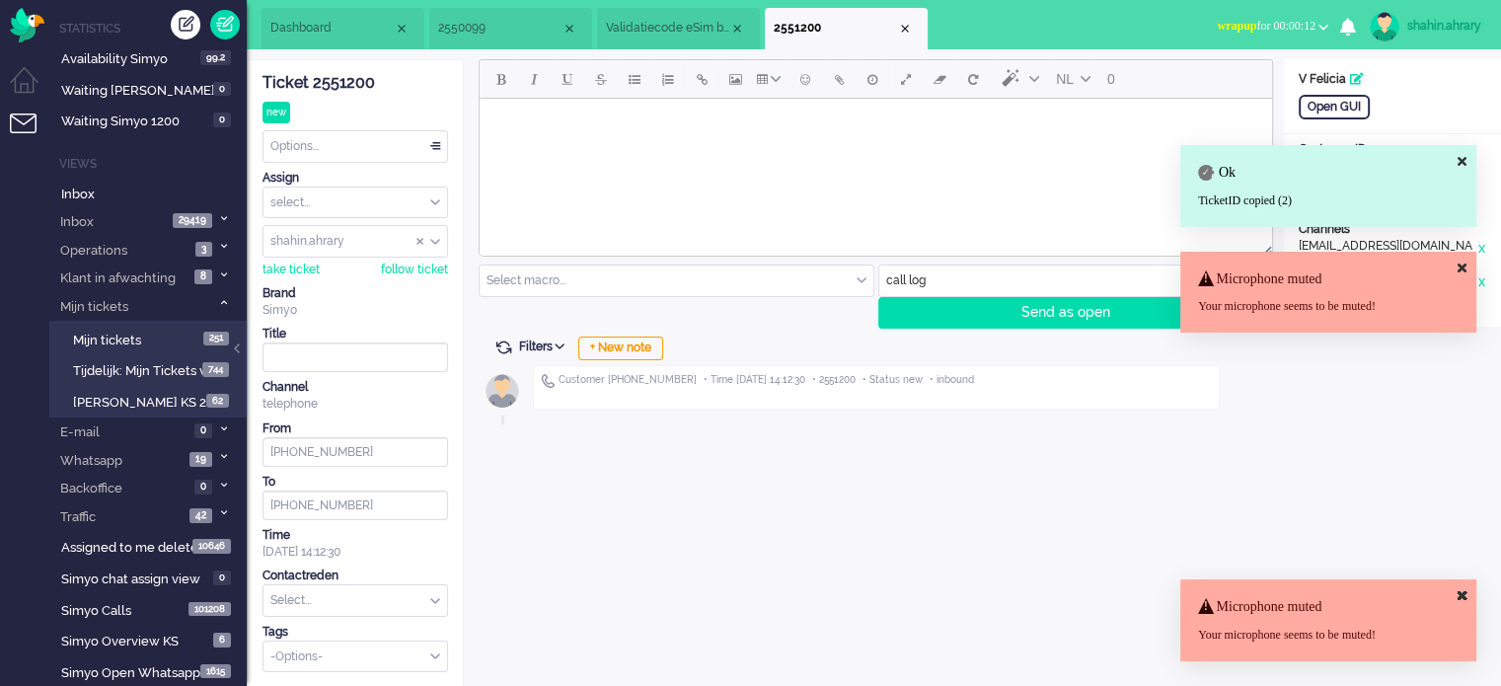
copy div "2551200"
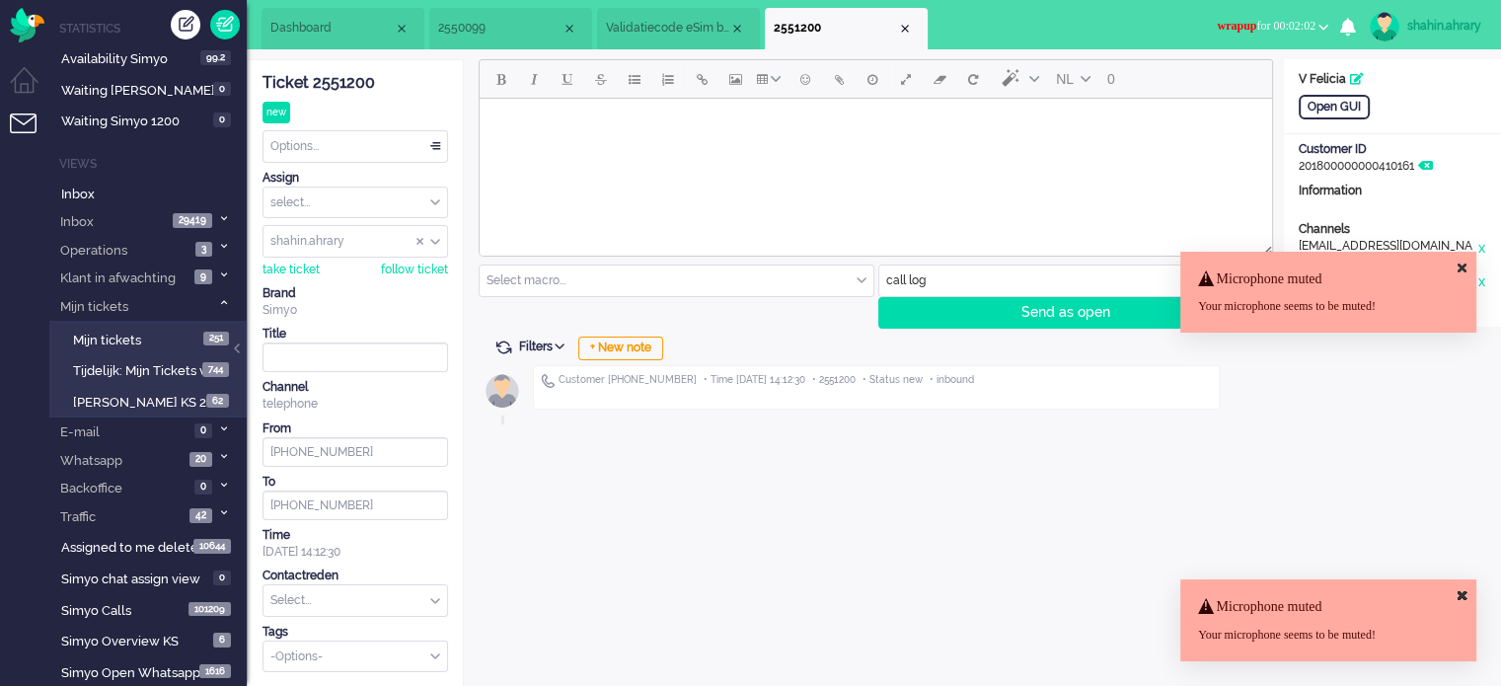
click at [1256, 30] on span "wrapup for 00:02:02" at bounding box center [1266, 26] width 99 height 14
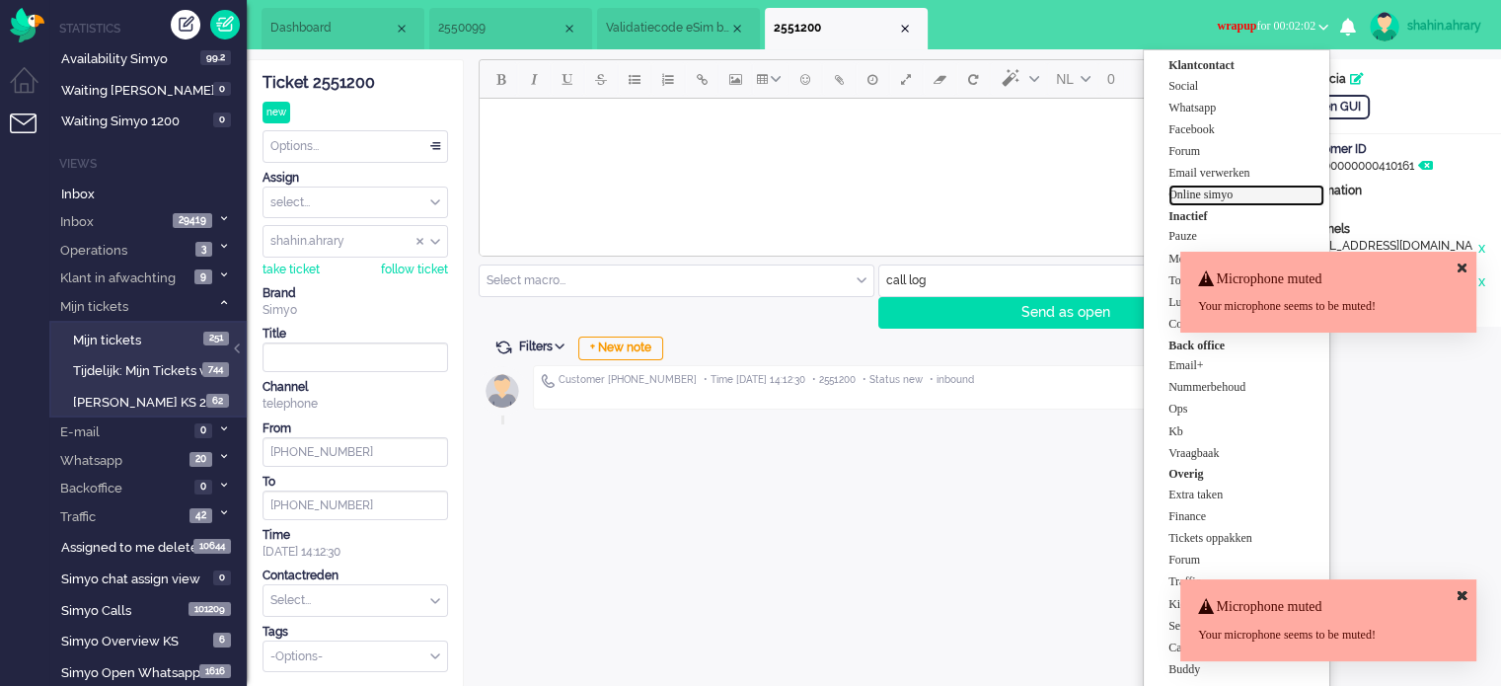
click at [1249, 195] on label "Online simyo" at bounding box center [1247, 195] width 156 height 17
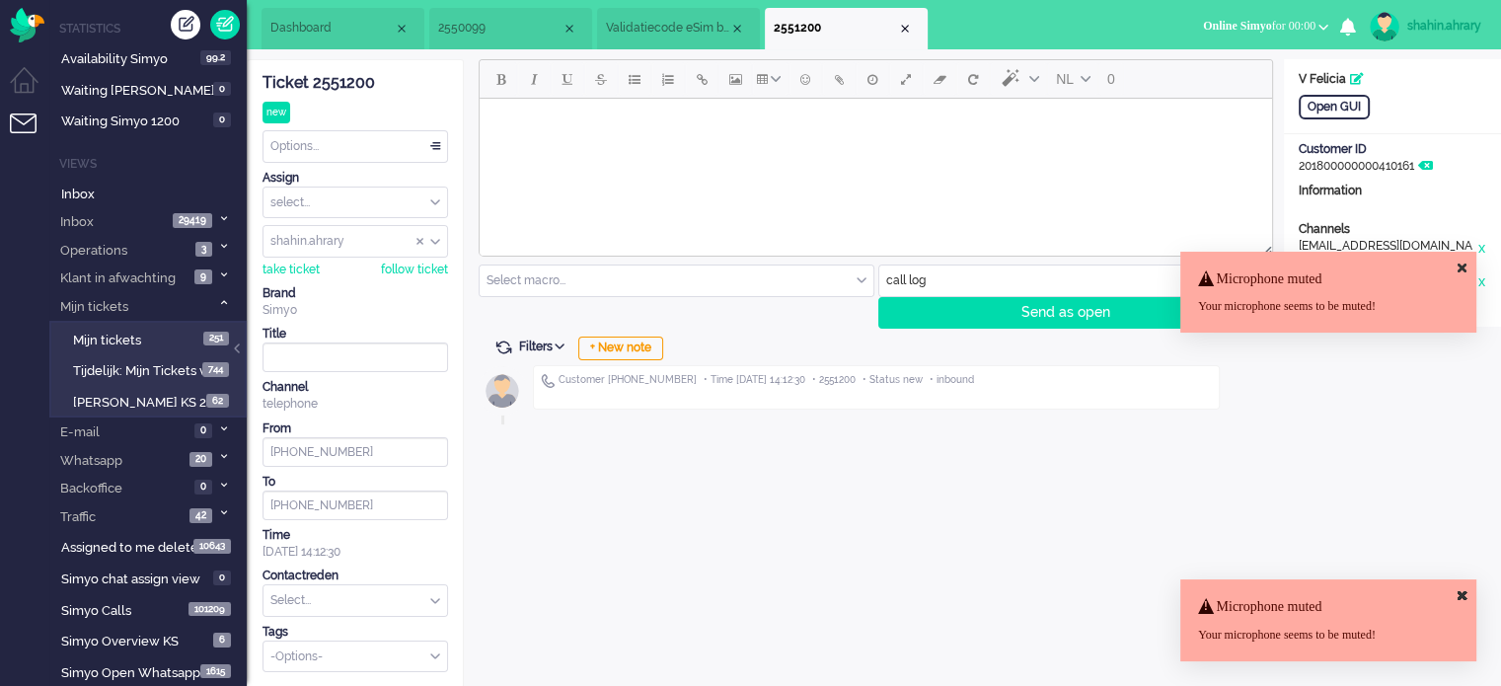
click at [1461, 264] on icon at bounding box center [1462, 268] width 9 height 13
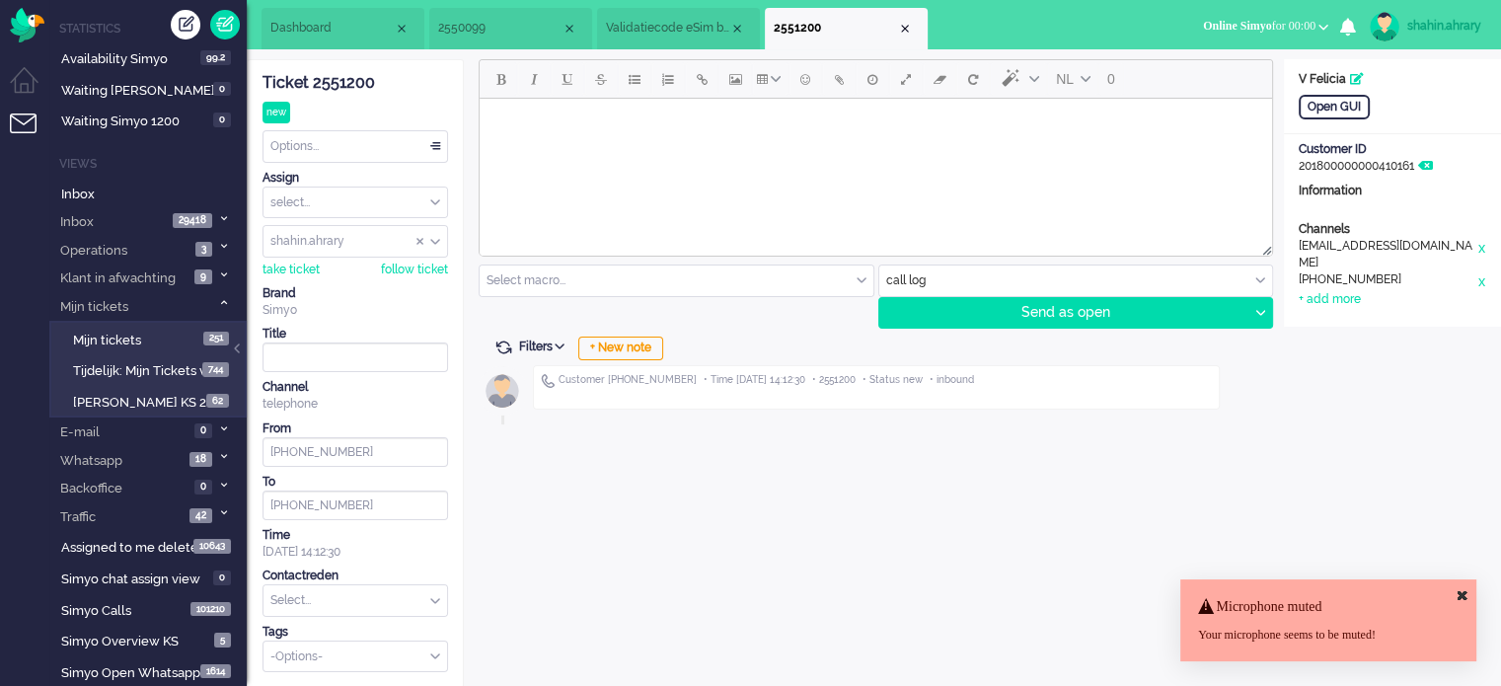
click at [869, 504] on div "NL 0 Select macro... BO > Abonnement > Overleden BO > Abonnement > Overleden Pr…" at bounding box center [874, 373] width 820 height 629
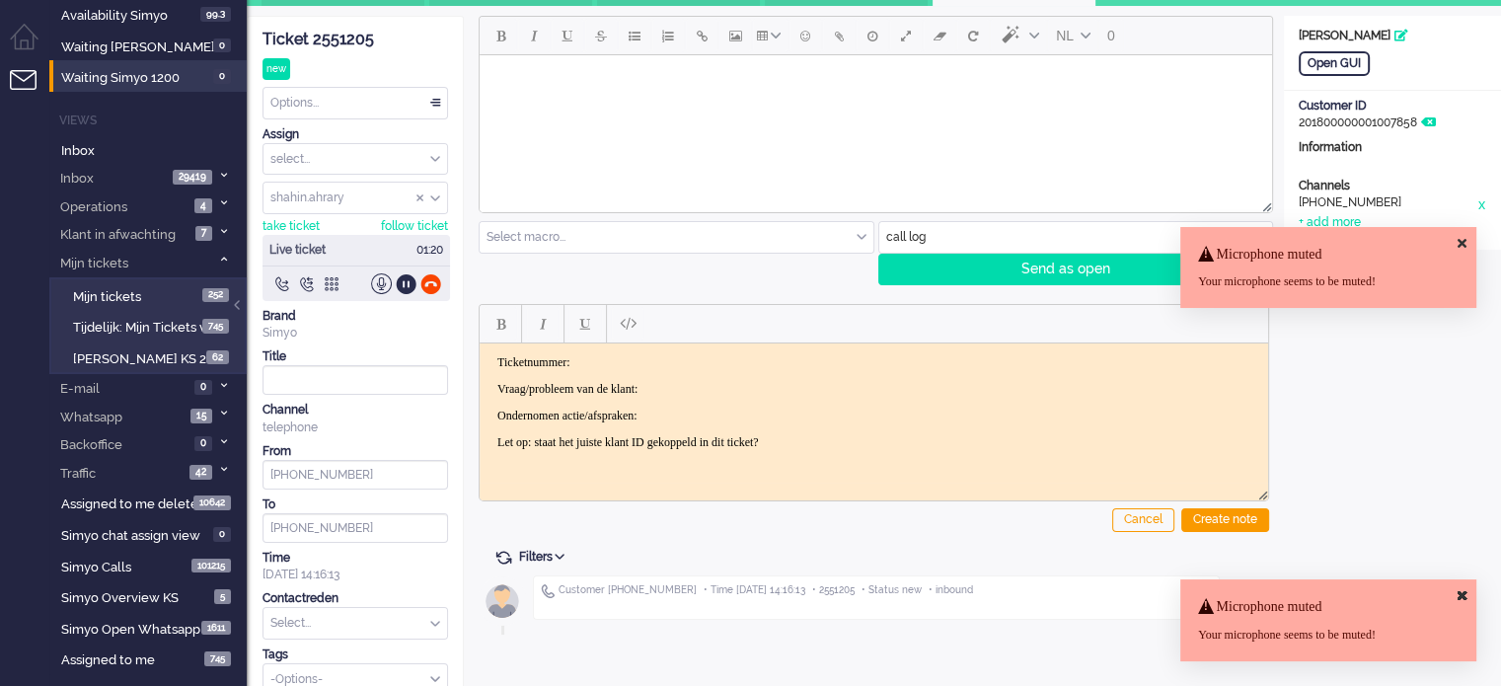
scroll to position [65, 0]
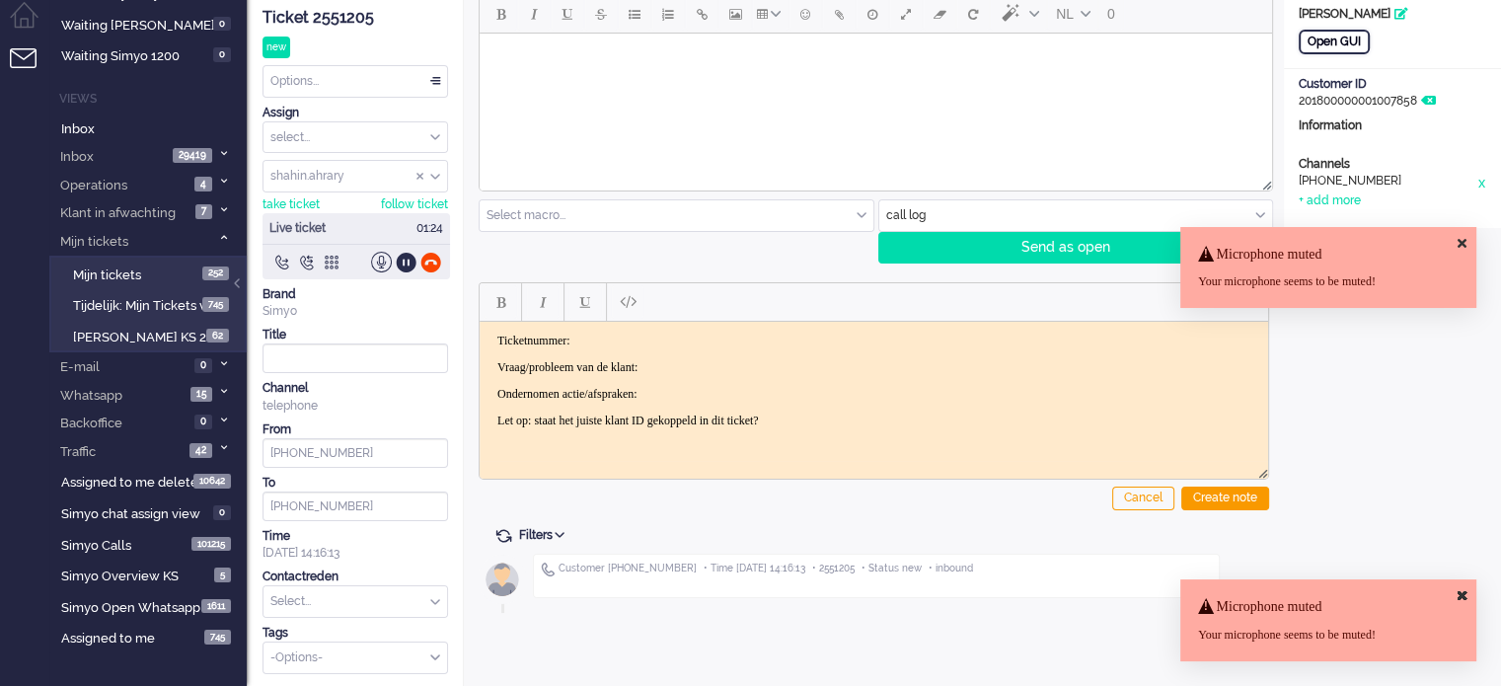
click at [1354, 38] on div "Open GUI" at bounding box center [1334, 42] width 71 height 25
drag, startPoint x: 434, startPoint y: 256, endPoint x: 423, endPoint y: 260, distance: 11.6
click at [423, 260] on div at bounding box center [430, 262] width 21 height 21
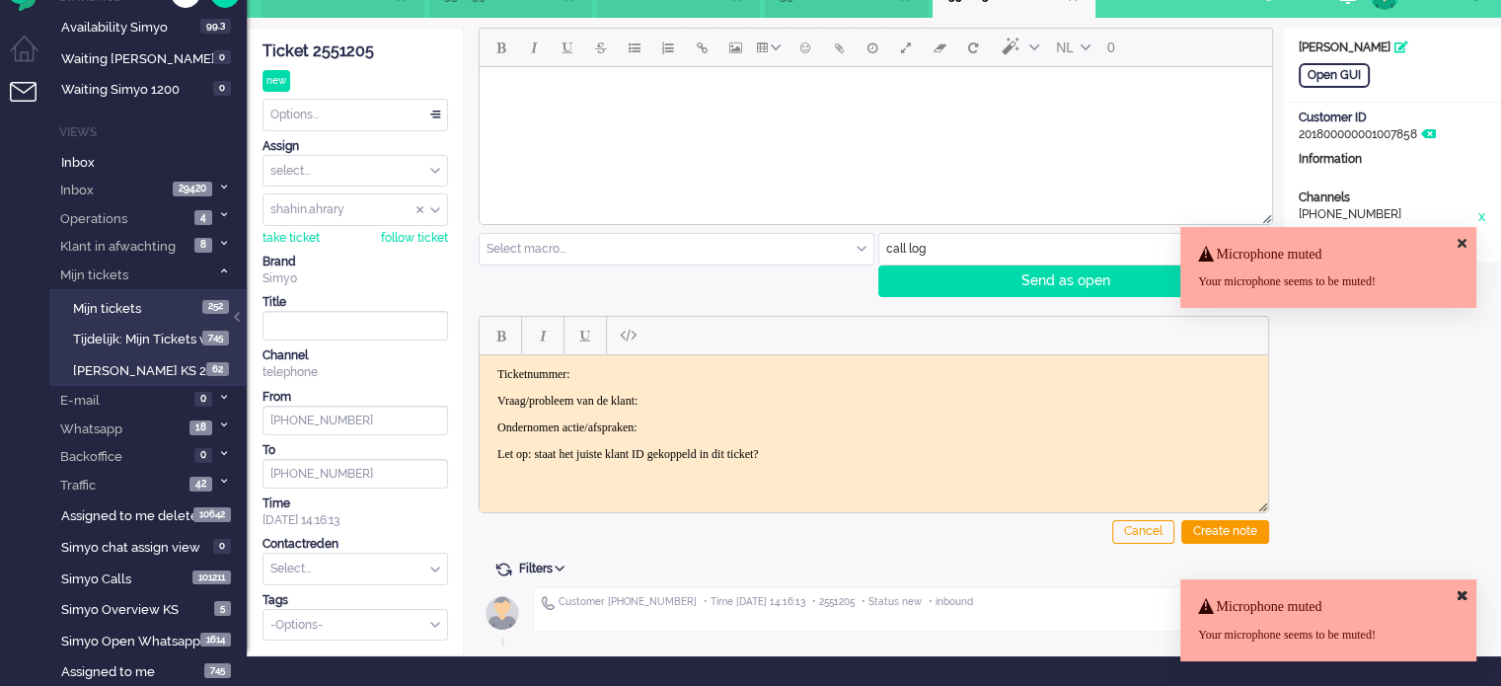
scroll to position [31, 0]
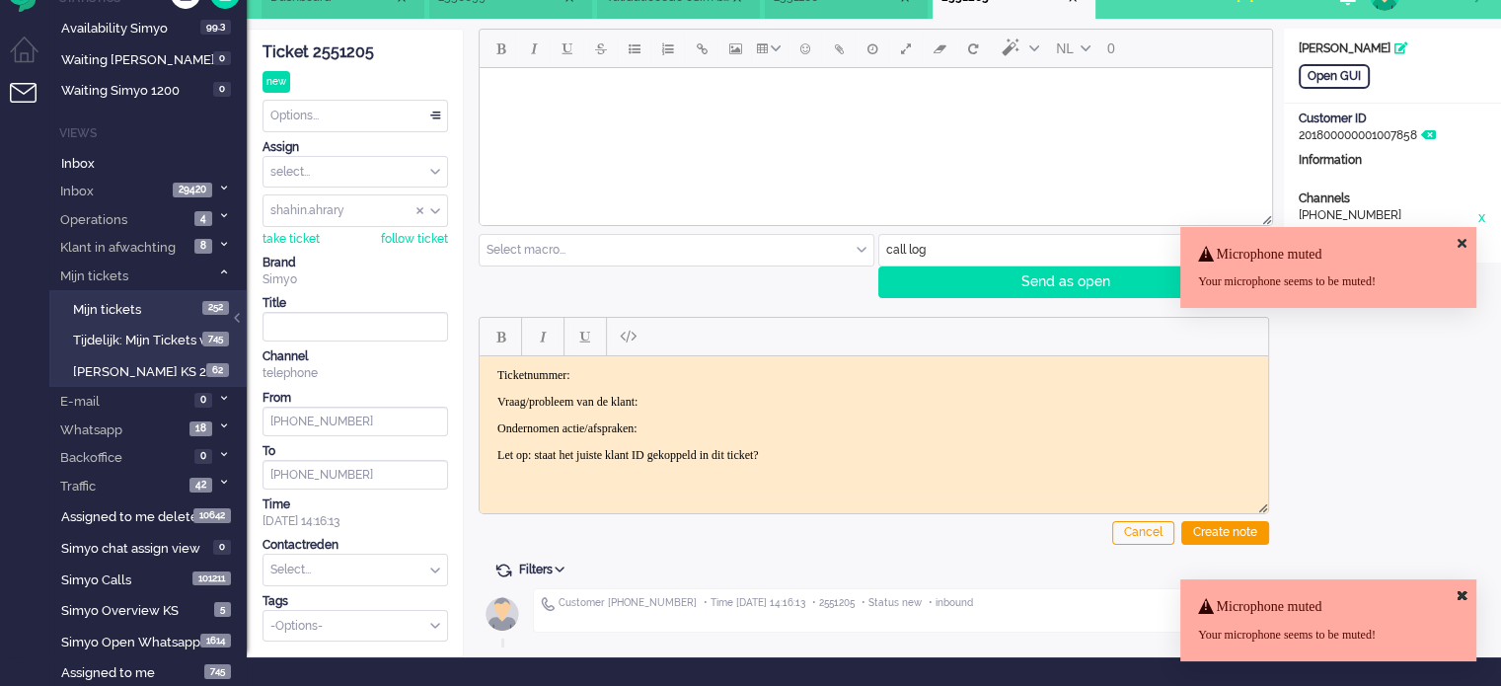
click at [346, 56] on div "Ticket 2551205" at bounding box center [356, 52] width 186 height 23
click at [346, 55] on div "Ticket 2551205" at bounding box center [356, 52] width 186 height 23
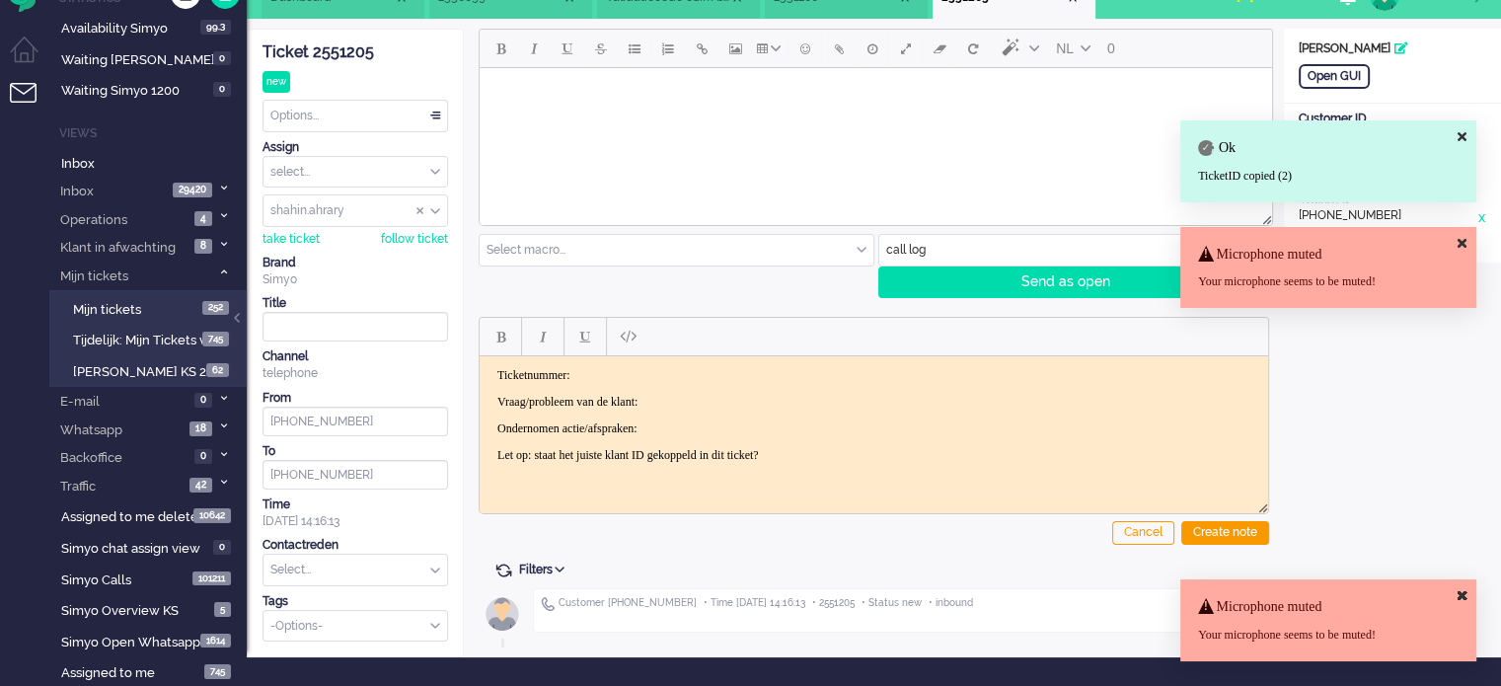
drag, startPoint x: 883, startPoint y: 462, endPoint x: 845, endPoint y: 443, distance: 42.8
click at [876, 454] on html "Ticketnummer: Vraag/probleem van de klant: Ondernomen actie/afspraken: Let op: …" at bounding box center [874, 414] width 789 height 118
click at [846, 462] on html "Ticketnummer: Vraag/probleem van de klant: Ondernomen actie/afspraken: Let op: …" at bounding box center [874, 414] width 789 height 118
drag, startPoint x: 846, startPoint y: 458, endPoint x: 71, endPoint y: 108, distance: 850.3
click at [480, 355] on html "Ticketnummer: Vraag/probleem van de klant: Ondernomen actie/afspraken: Let op: …" at bounding box center [874, 414] width 789 height 118
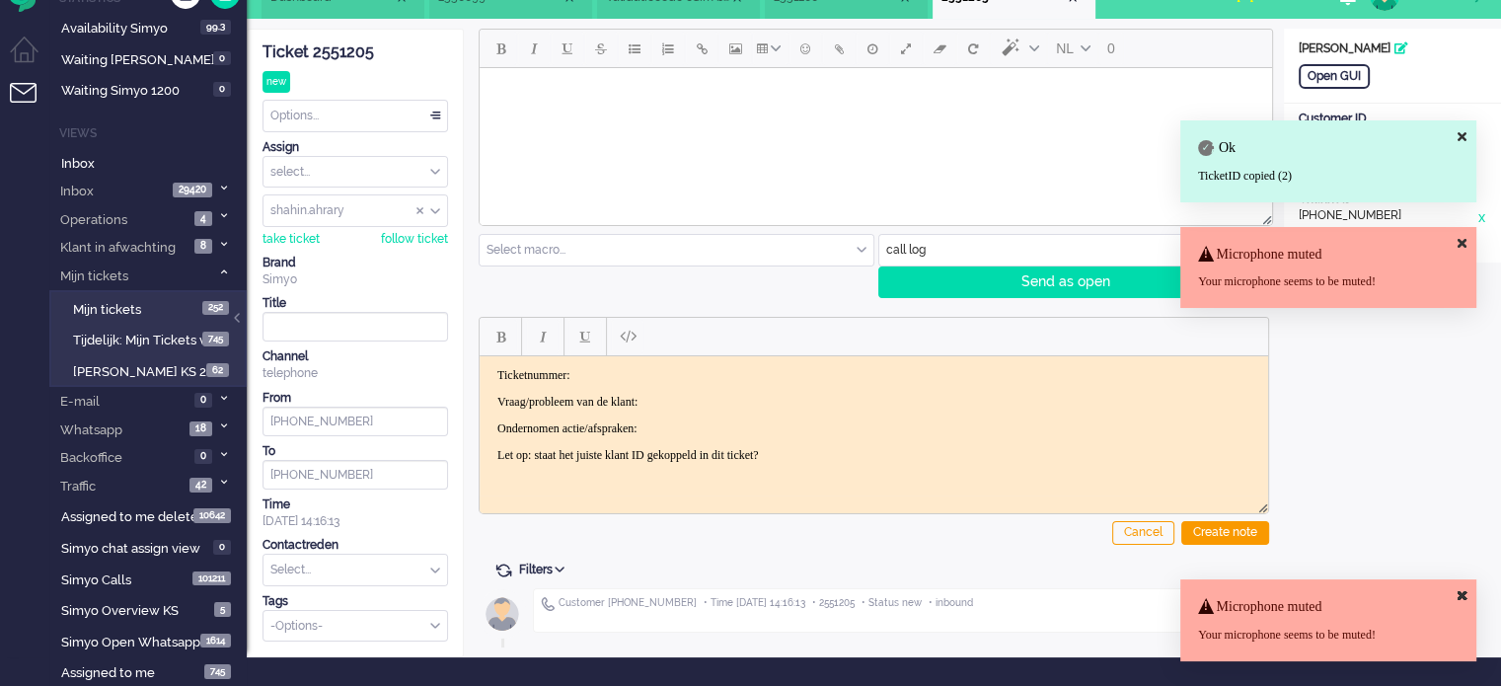
paste body "Rich Text Area. Press ALT-0 for help."
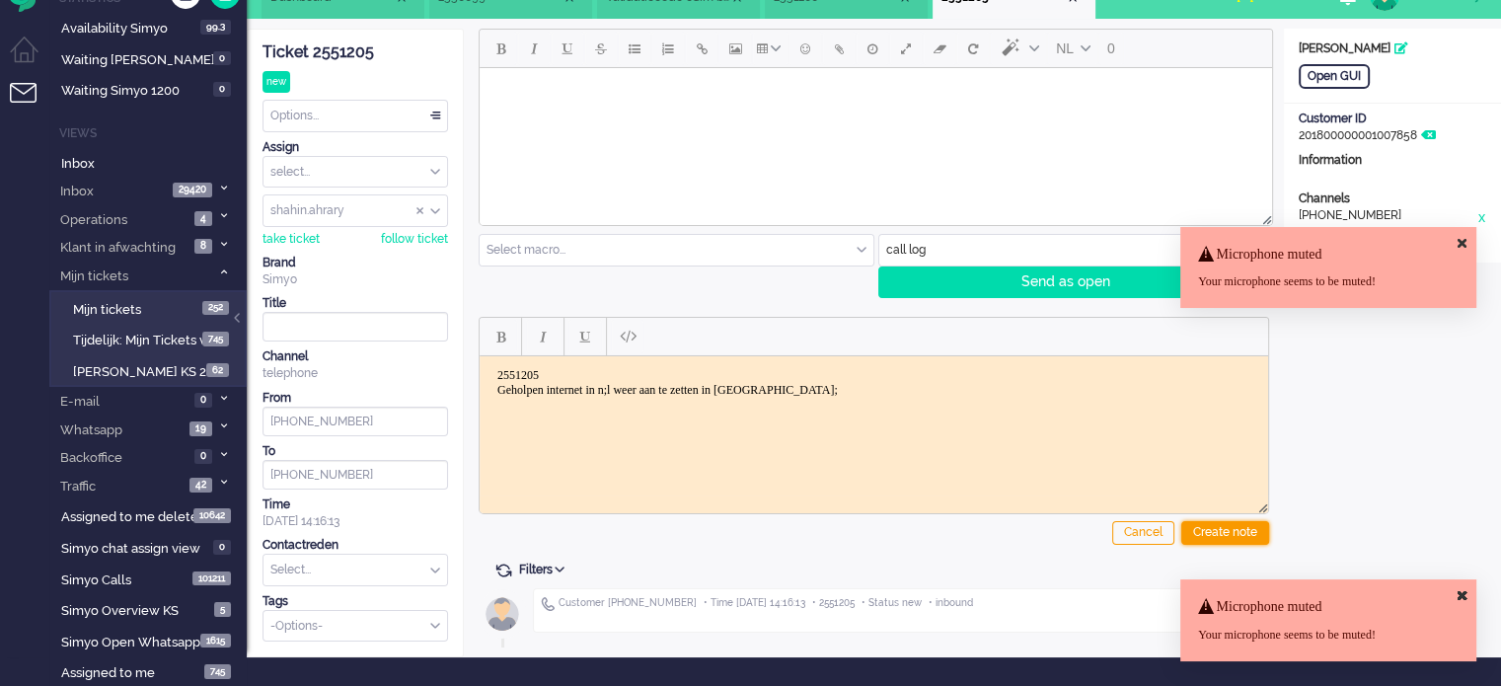
click at [1231, 523] on div "Create note" at bounding box center [1225, 533] width 88 height 24
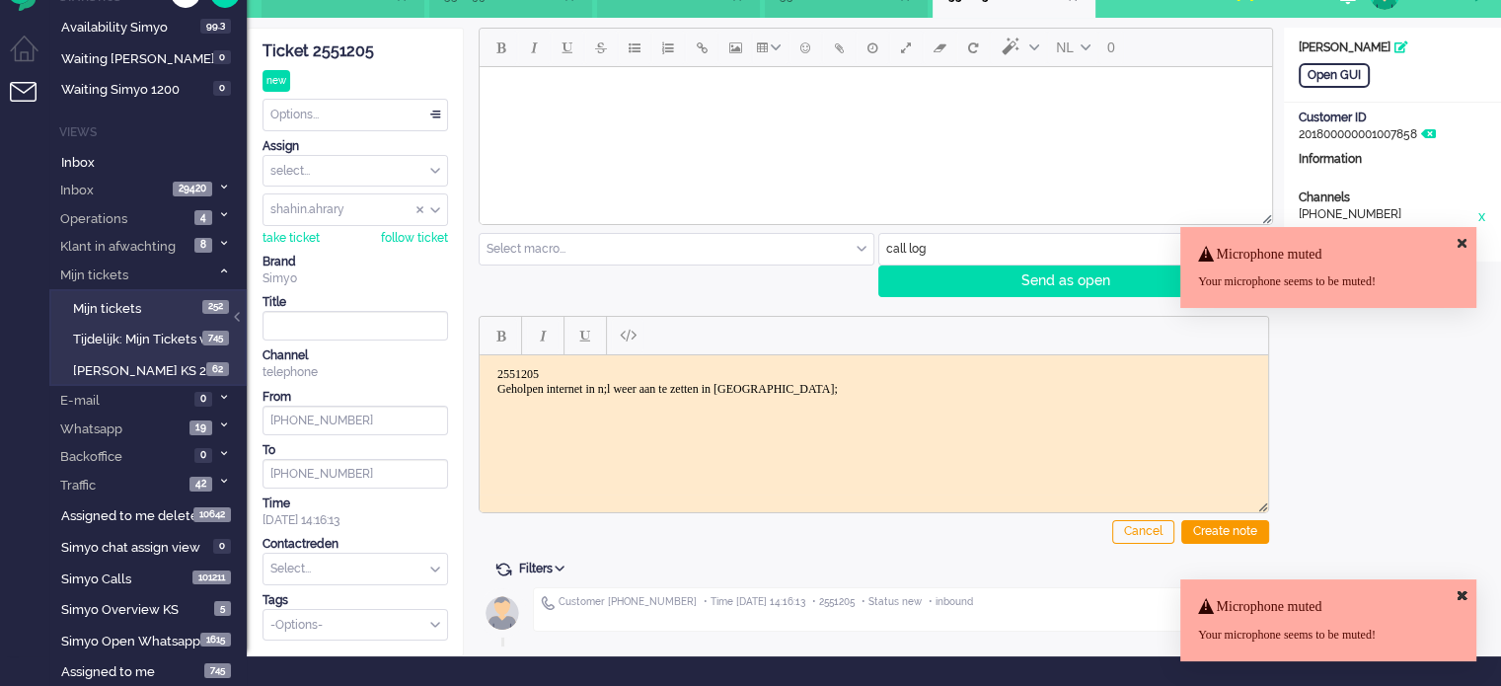
click at [368, 556] on div "Select... Backoffice > Bestelling geannuleerd Backoffice > Bestelling geannulee…" at bounding box center [356, 569] width 186 height 33
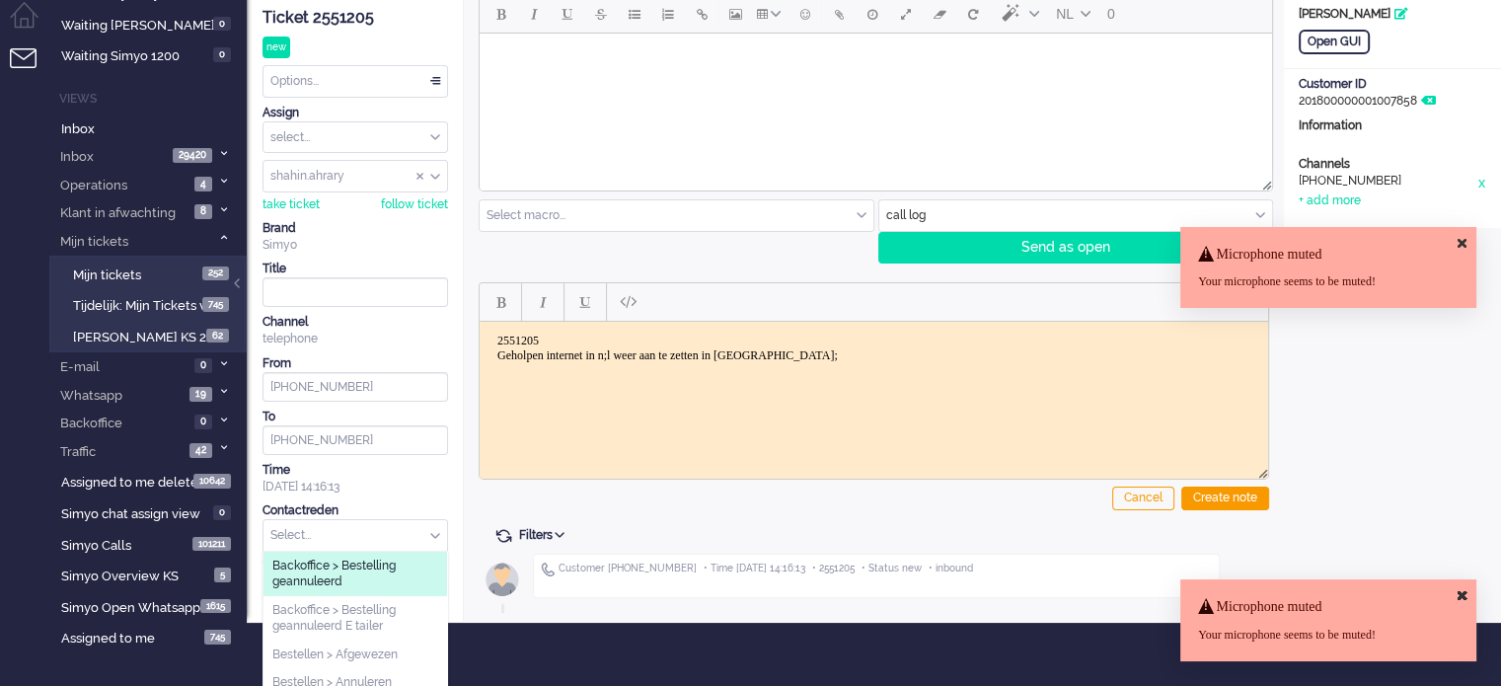
scroll to position [0, 0]
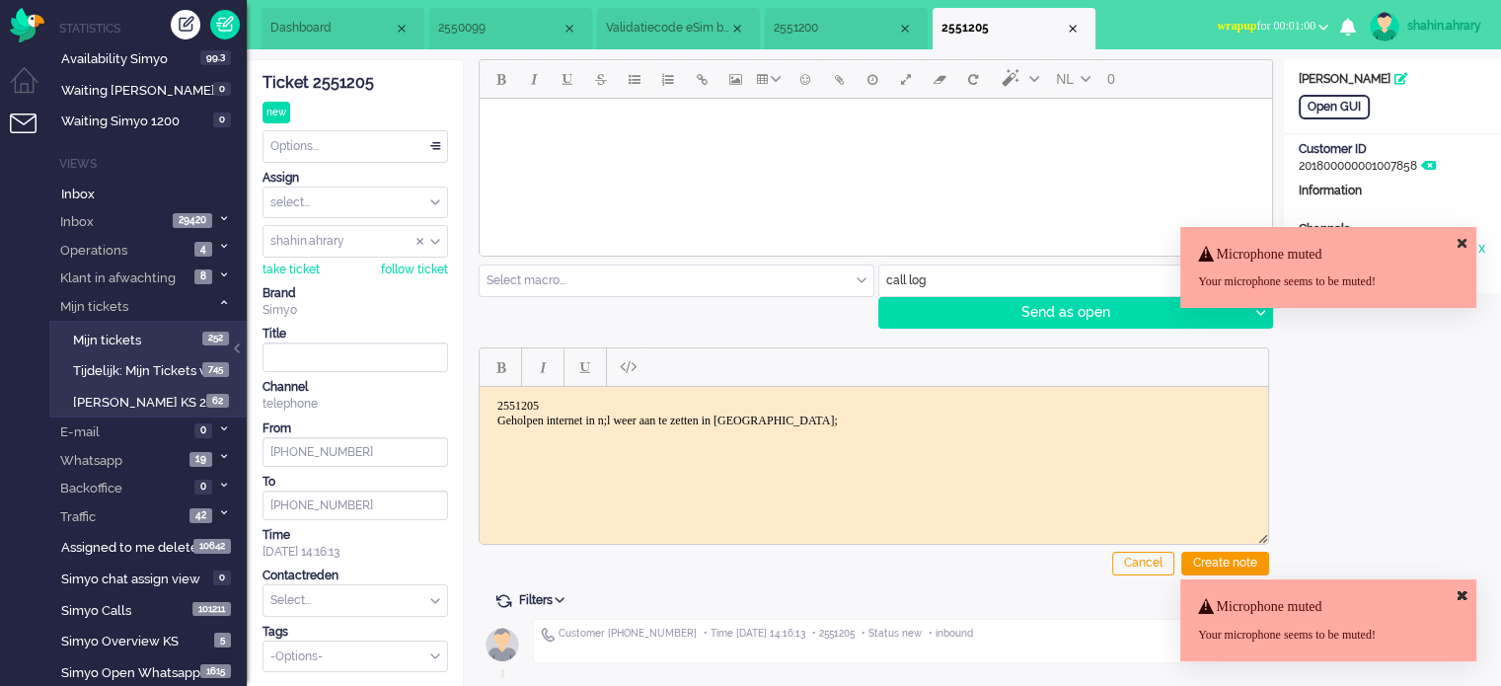
click at [1281, 33] on span "wrapup for 00:01:00" at bounding box center [1266, 26] width 99 height 14
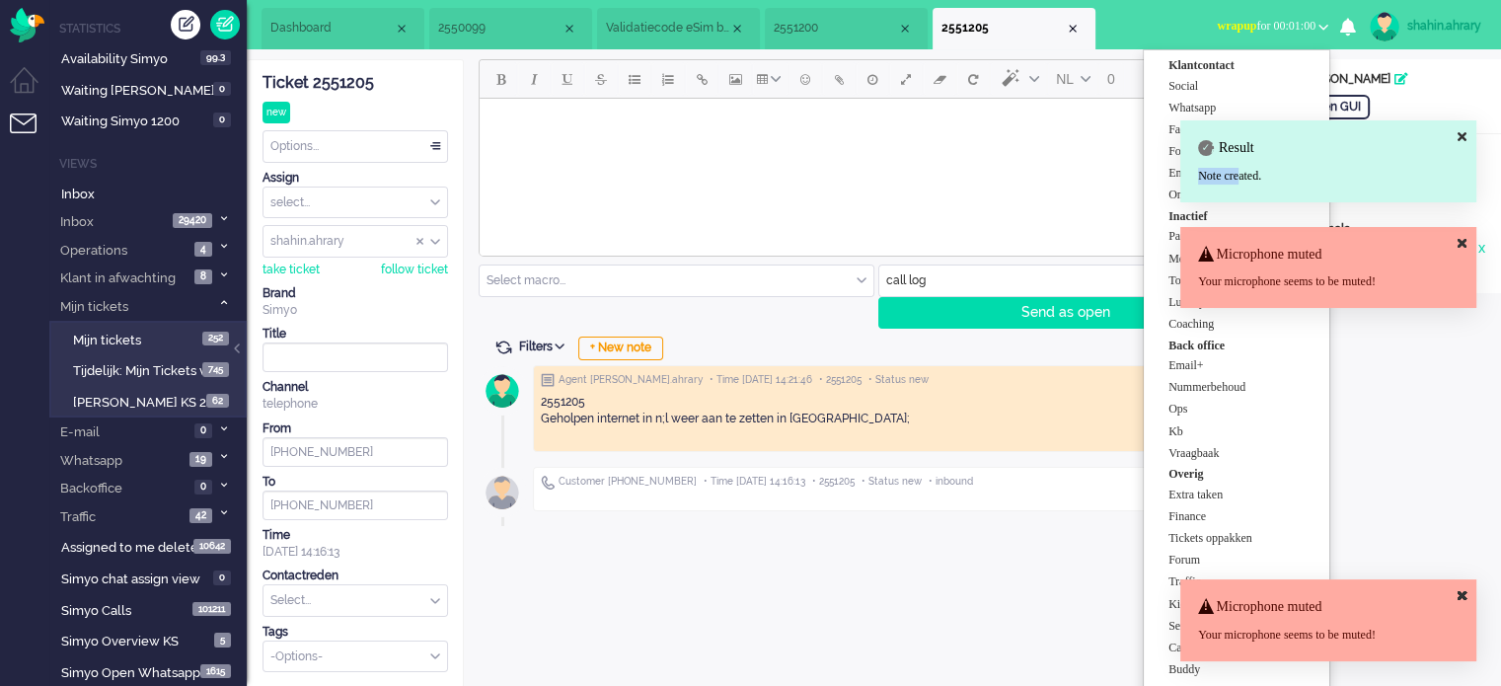
drag, startPoint x: 1228, startPoint y: 206, endPoint x: 1180, endPoint y: 186, distance: 51.7
click at [1180, 186] on div "Result Note created." at bounding box center [1328, 161] width 296 height 82
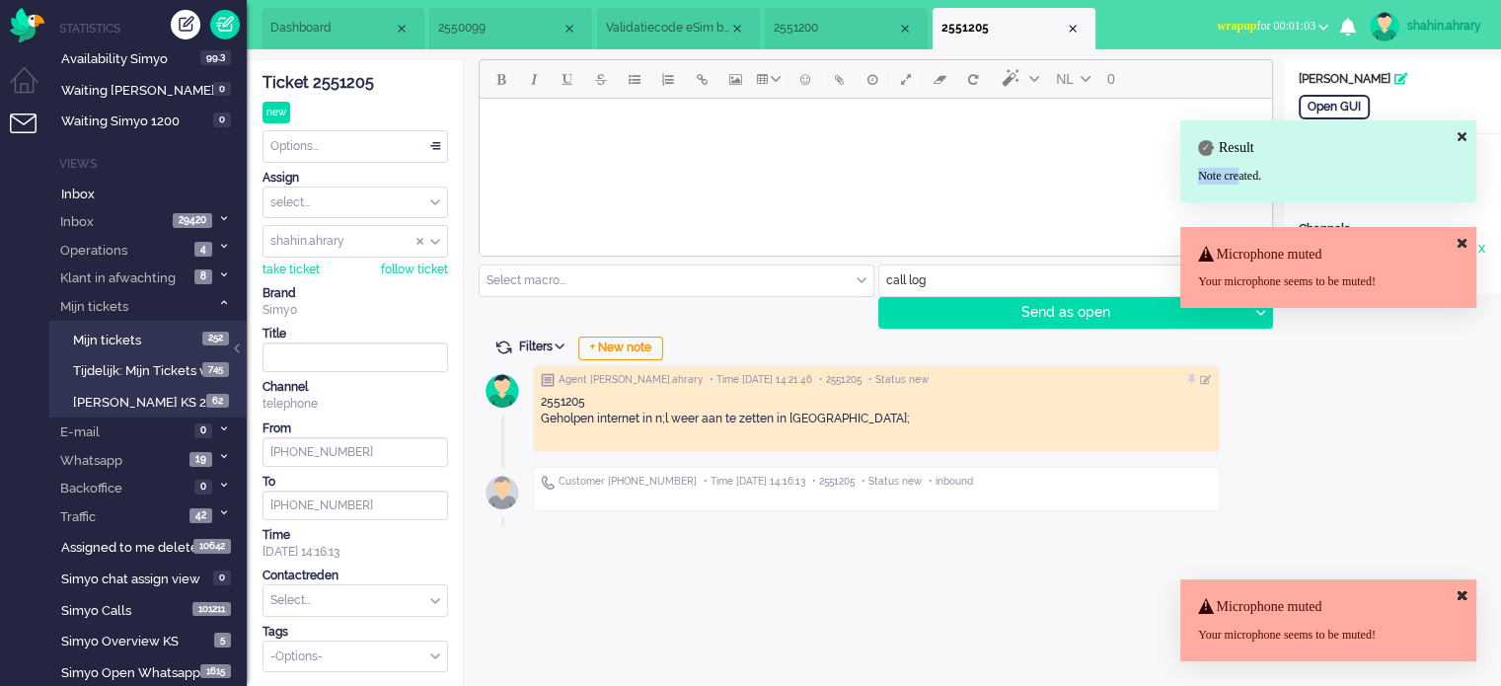
click at [1280, 24] on span "wrapup for 00:01:03" at bounding box center [1266, 26] width 99 height 14
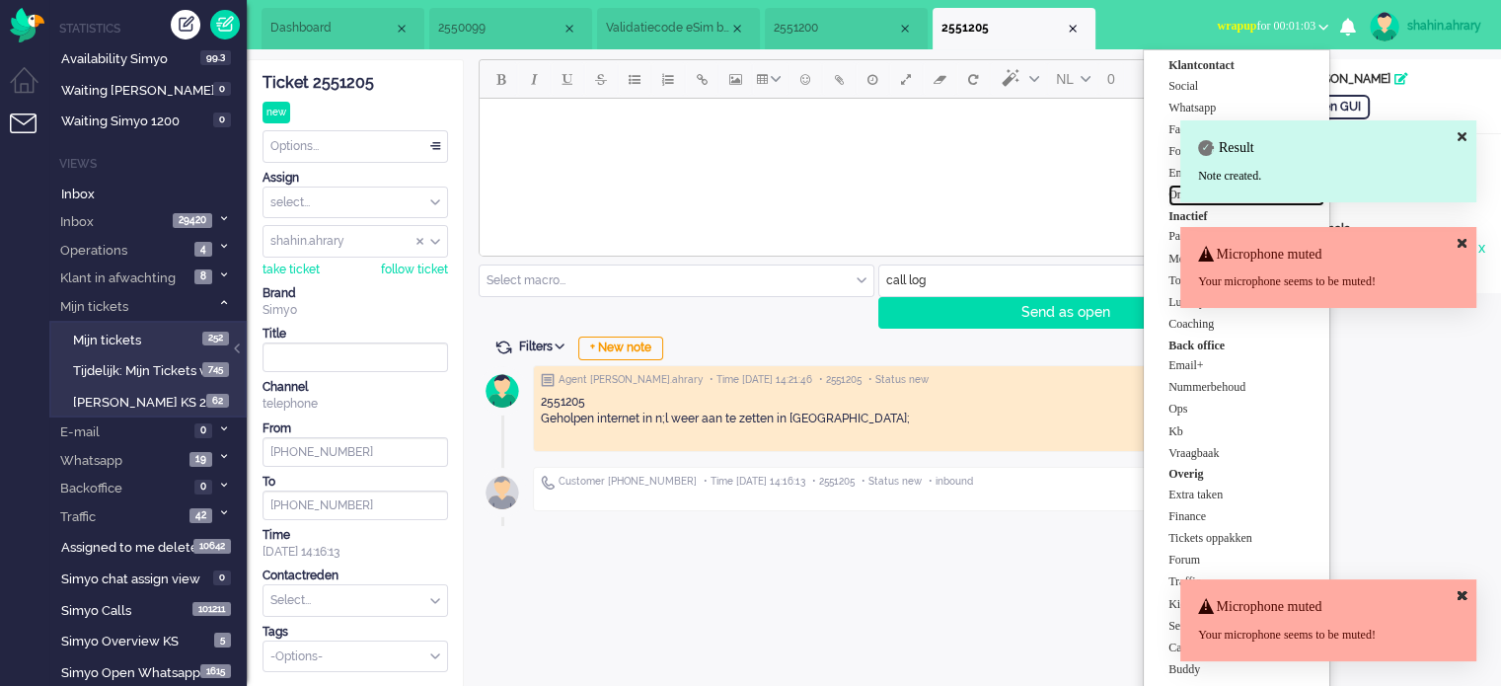
click at [1173, 187] on label "Online simyo" at bounding box center [1247, 195] width 156 height 17
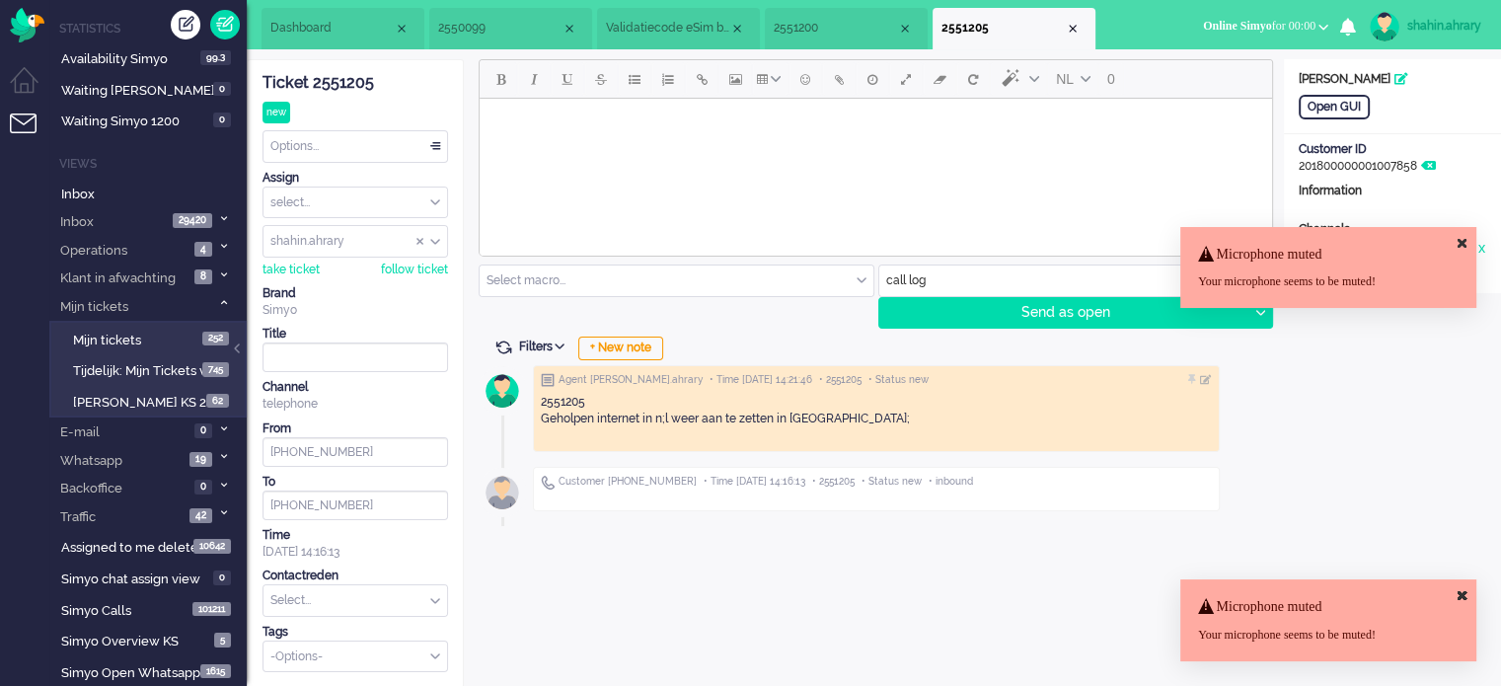
click at [399, 607] on input "text" at bounding box center [356, 600] width 184 height 31
type input "b"
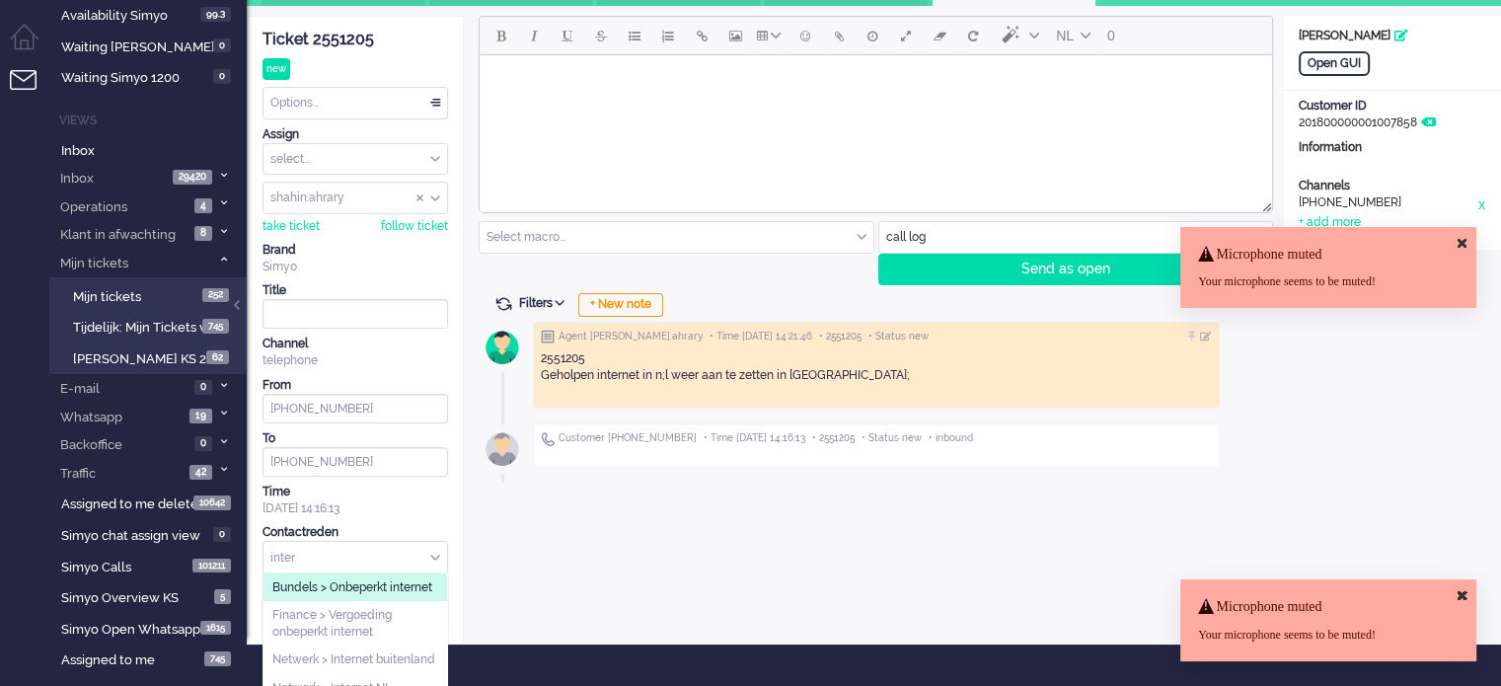
scroll to position [82, 0]
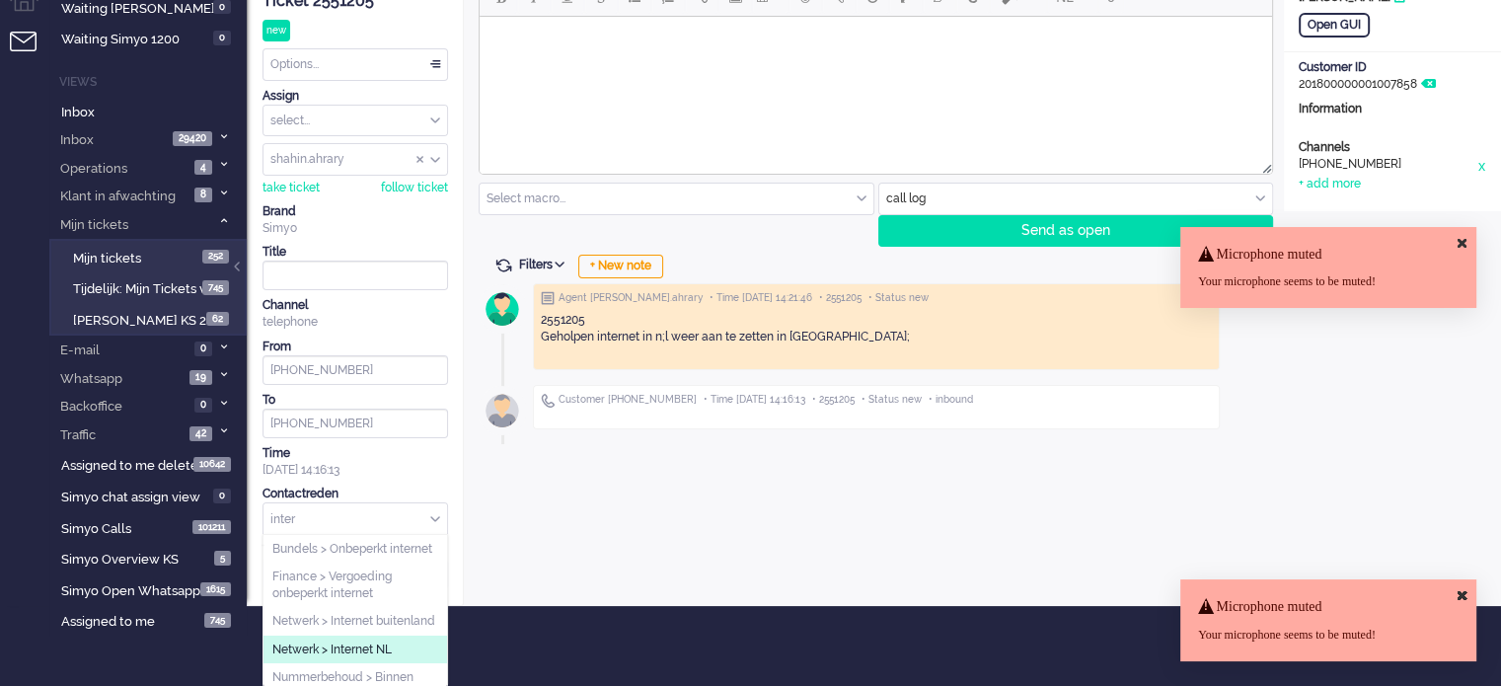
type input "inter"
click at [395, 664] on li "Netwerk > Internet NL" at bounding box center [356, 650] width 184 height 29
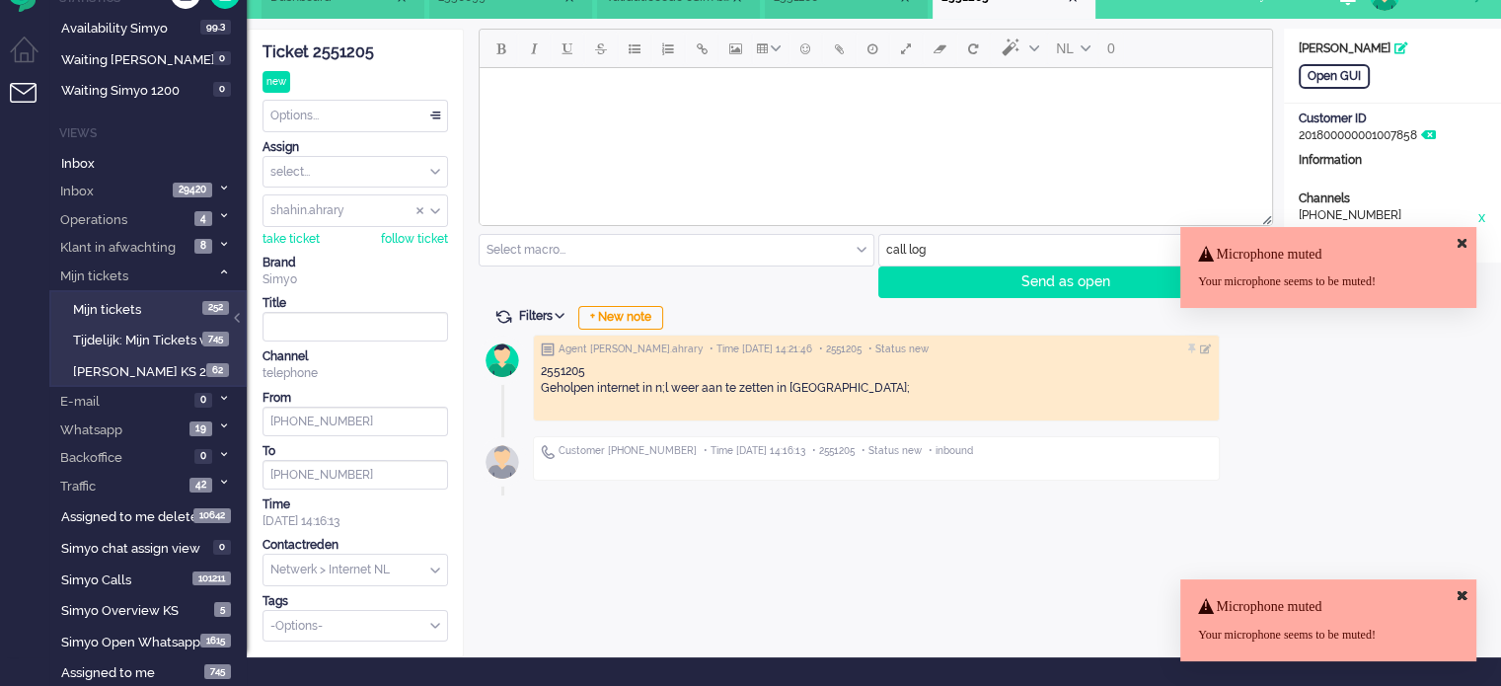
scroll to position [0, 0]
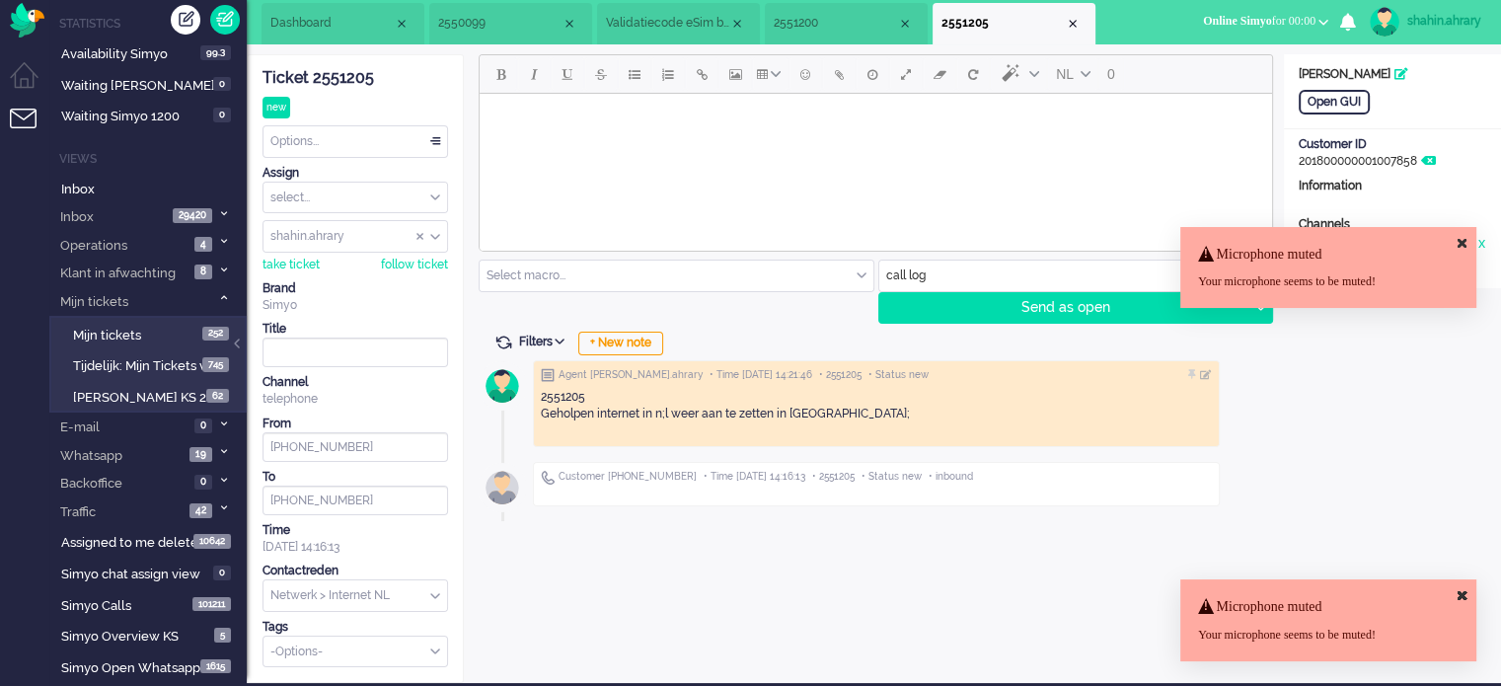
click at [407, 109] on div "Ticket 2551205 new Watching Options... Set Status Open Pending Holding Solved S…" at bounding box center [356, 361] width 186 height 612
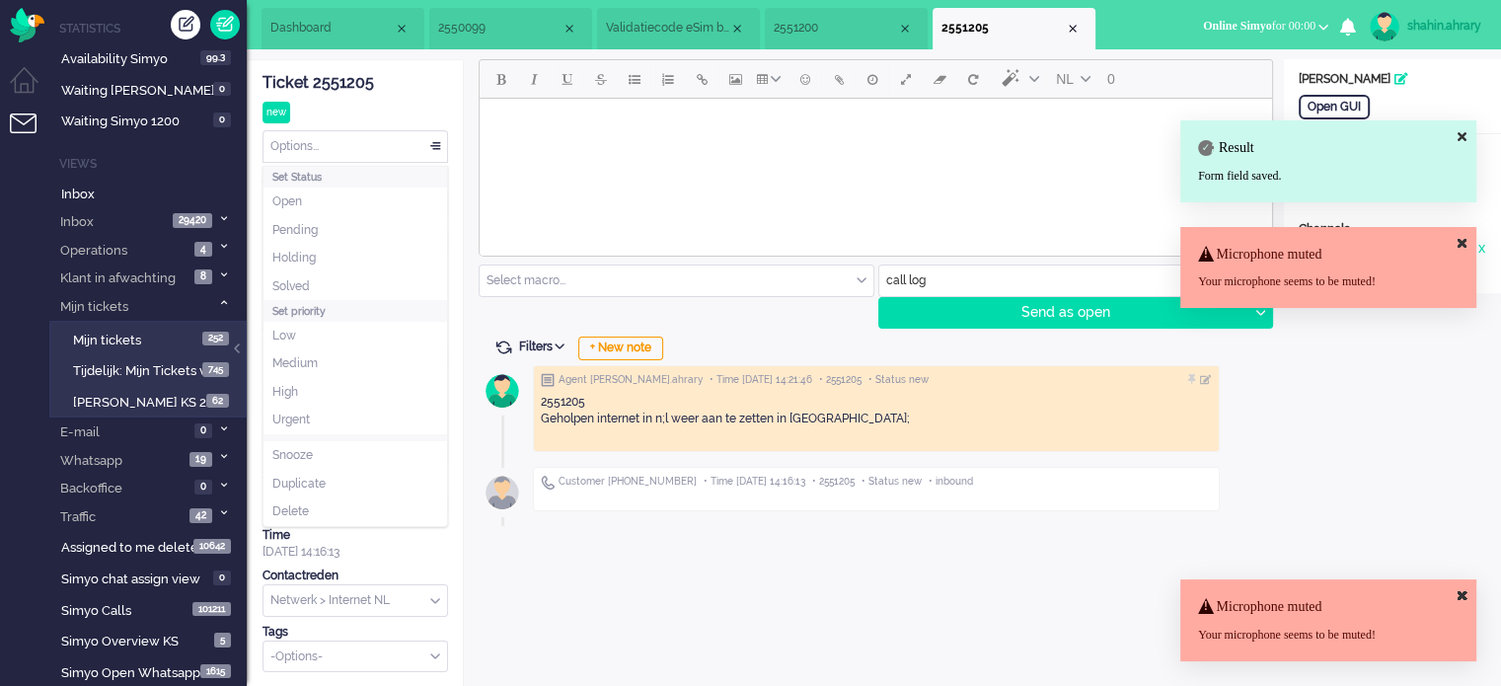
click at [399, 144] on div "Options..." at bounding box center [356, 146] width 184 height 31
click at [340, 291] on li "Solved" at bounding box center [356, 286] width 184 height 29
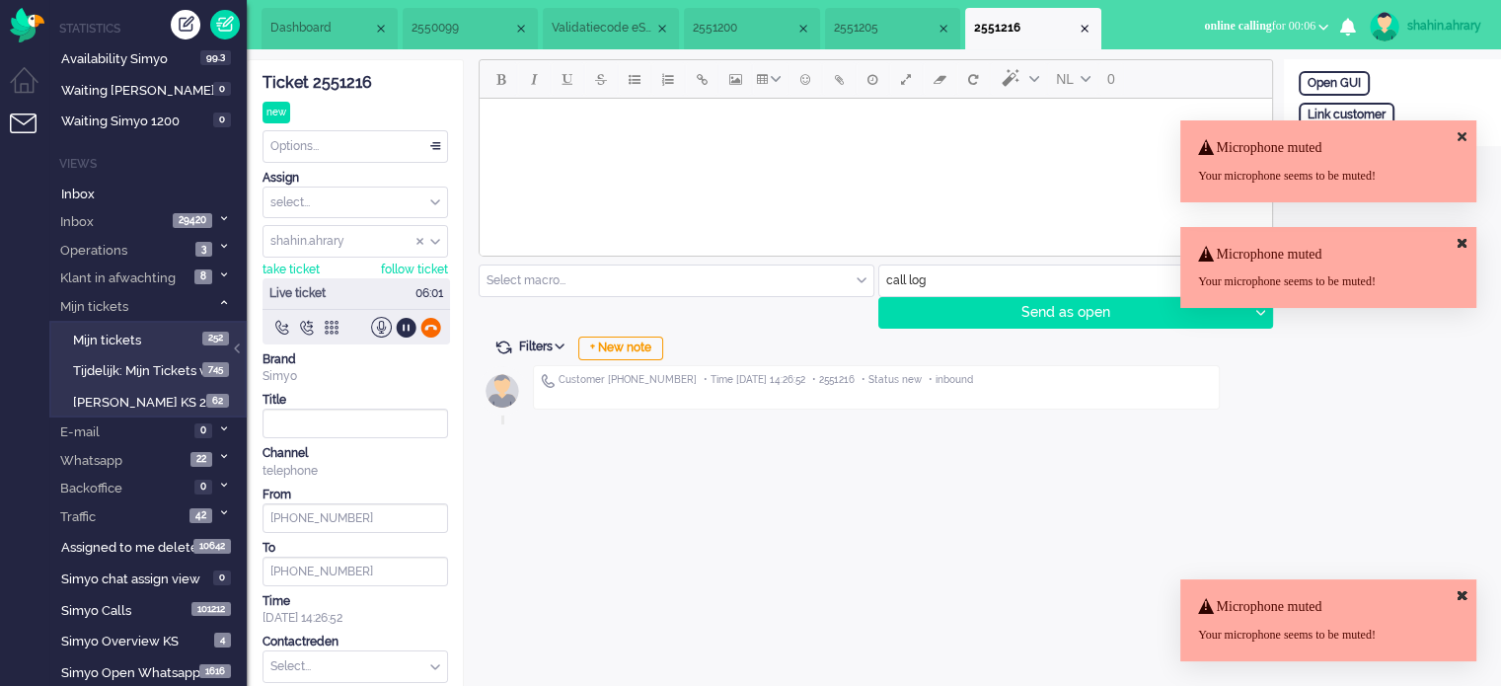
click at [430, 326] on div at bounding box center [430, 327] width 21 height 21
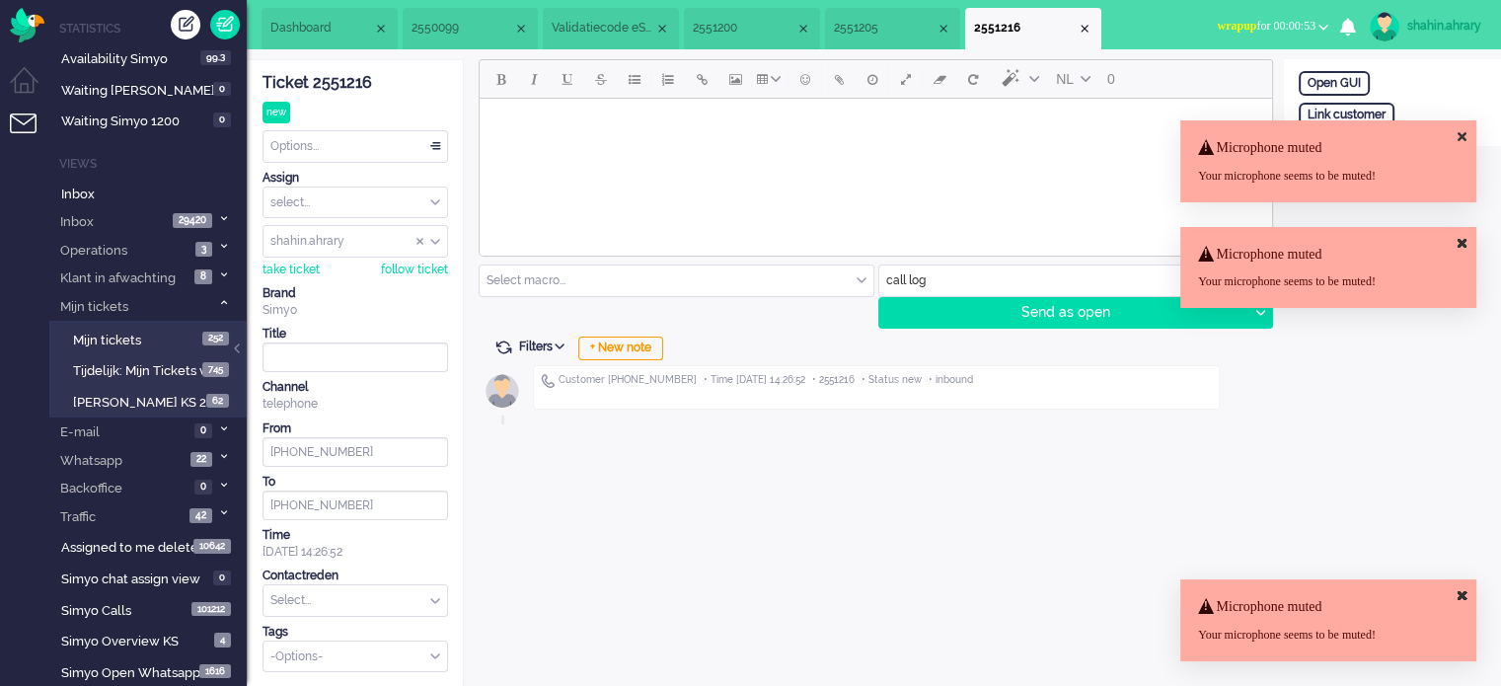
drag, startPoint x: 630, startPoint y: 348, endPoint x: 316, endPoint y: 232, distance: 334.8
click at [621, 346] on div "+ New note" at bounding box center [620, 349] width 85 height 24
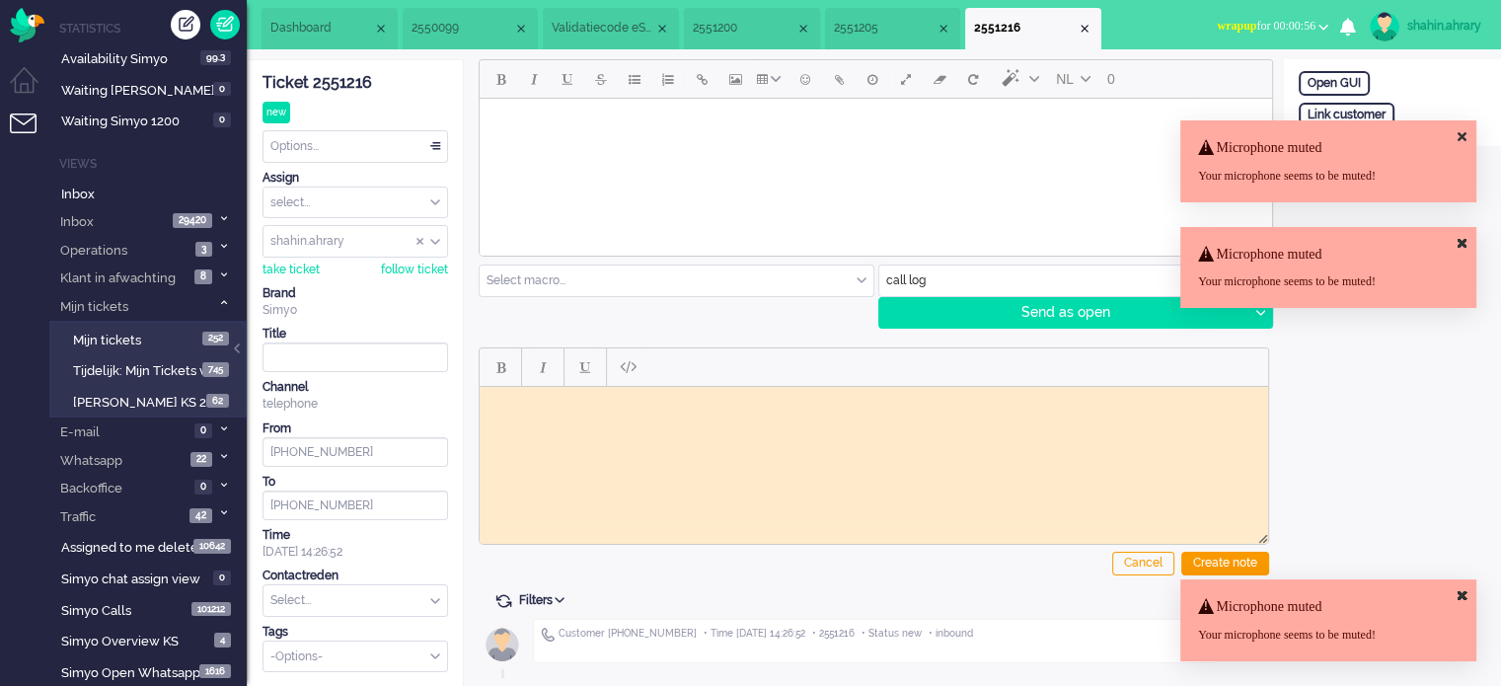
click at [336, 65] on div "Ticket 2551216 new Watching Options... Set Status Open Pending Holding Solved S…" at bounding box center [356, 366] width 186 height 612
click at [345, 78] on div "Ticket 2551216" at bounding box center [356, 83] width 186 height 23
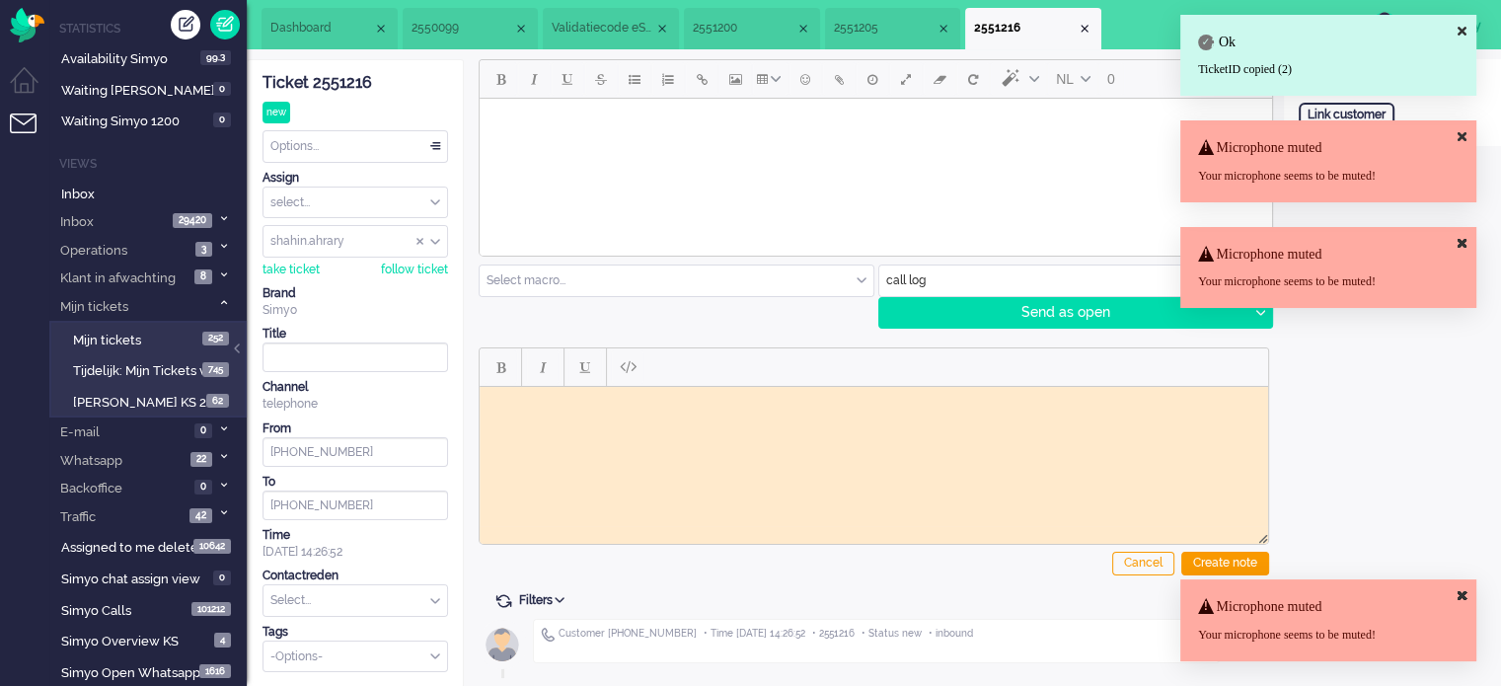
drag, startPoint x: 737, startPoint y: 442, endPoint x: 545, endPoint y: 411, distance: 195.0
click at [738, 417] on html at bounding box center [874, 401] width 789 height 31
click at [344, 91] on div "Ticket 2551216" at bounding box center [356, 83] width 186 height 23
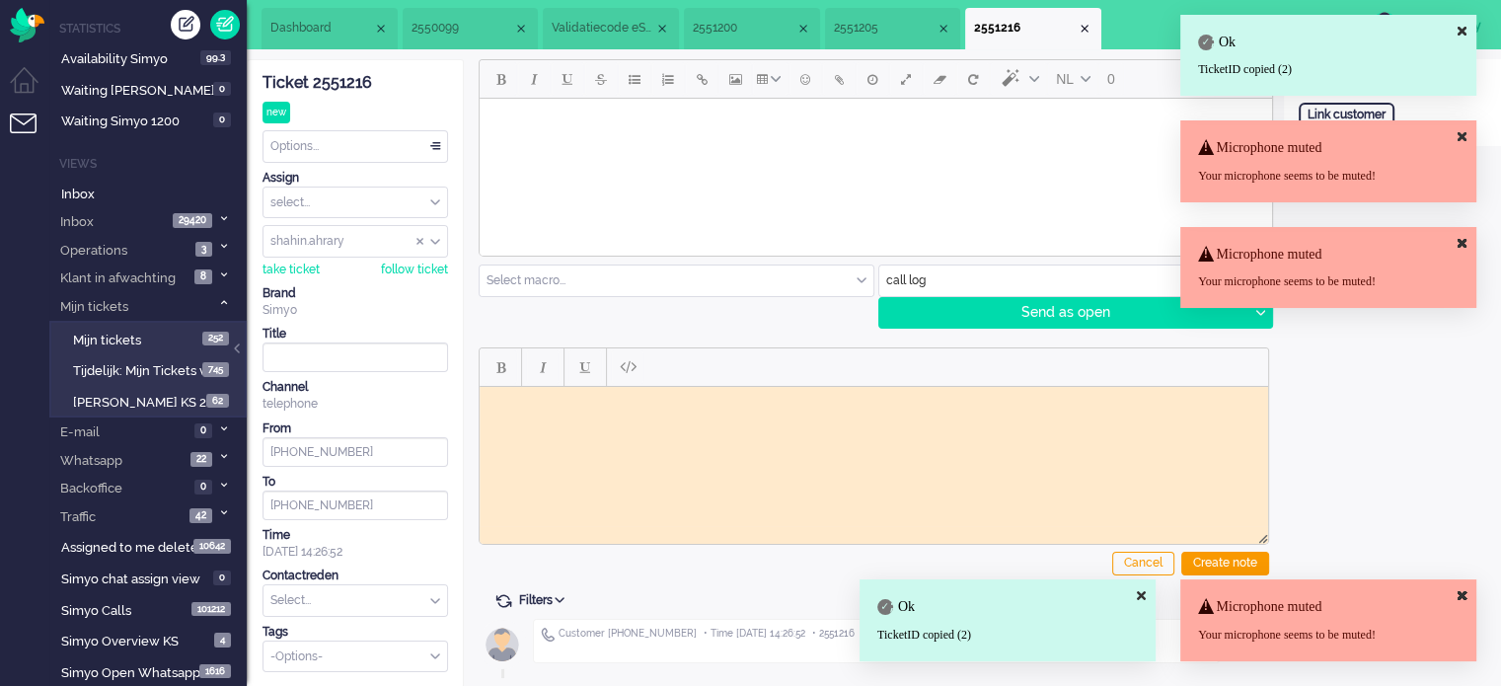
drag, startPoint x: 680, startPoint y: 437, endPoint x: 664, endPoint y: 433, distance: 16.3
click at [677, 417] on html at bounding box center [874, 401] width 789 height 31
paste body "Rich Text Area. Press ALT-0 for help."
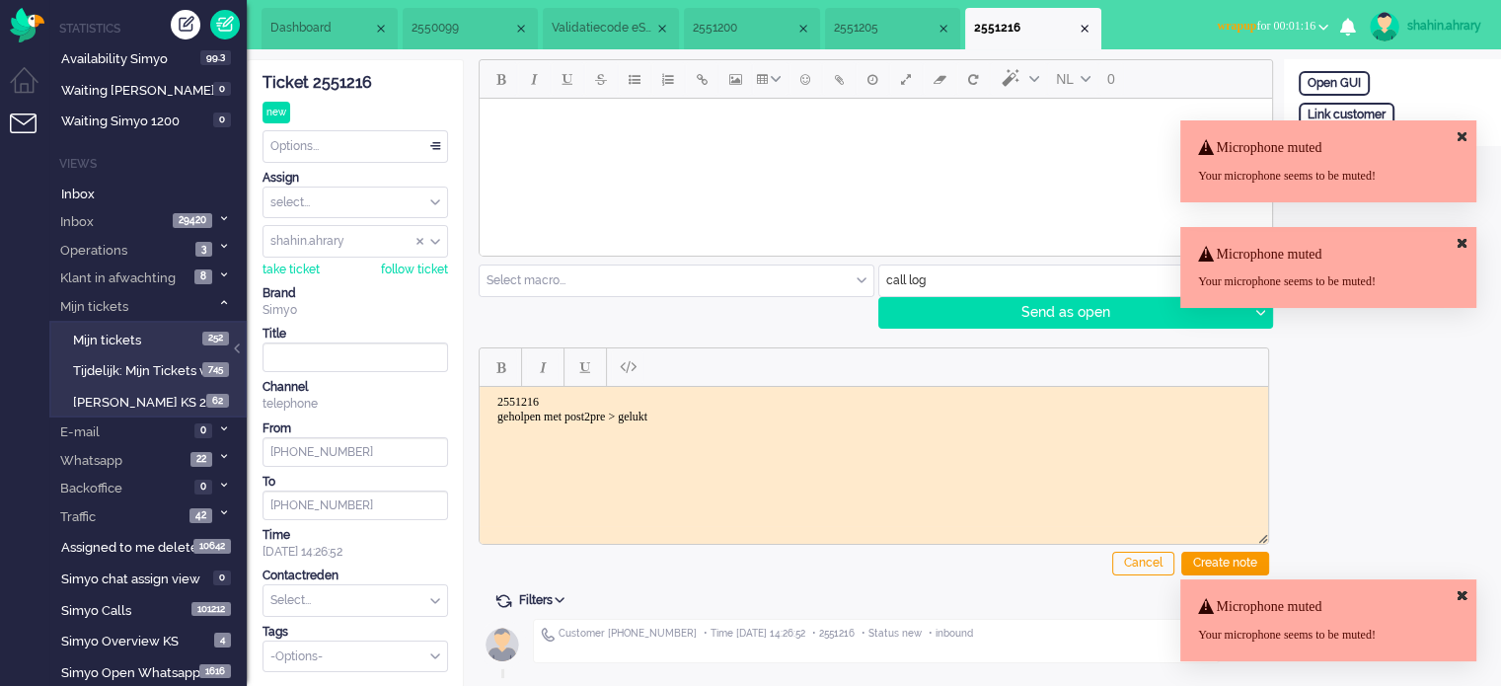
drag, startPoint x: 1216, startPoint y: 561, endPoint x: 1471, endPoint y: 203, distance: 438.8
click at [1234, 541] on div "Cancel Create note" at bounding box center [874, 458] width 791 height 250
drag, startPoint x: 1460, startPoint y: 240, endPoint x: 1433, endPoint y: 137, distance: 106.1
click at [1459, 240] on icon at bounding box center [1462, 243] width 9 height 13
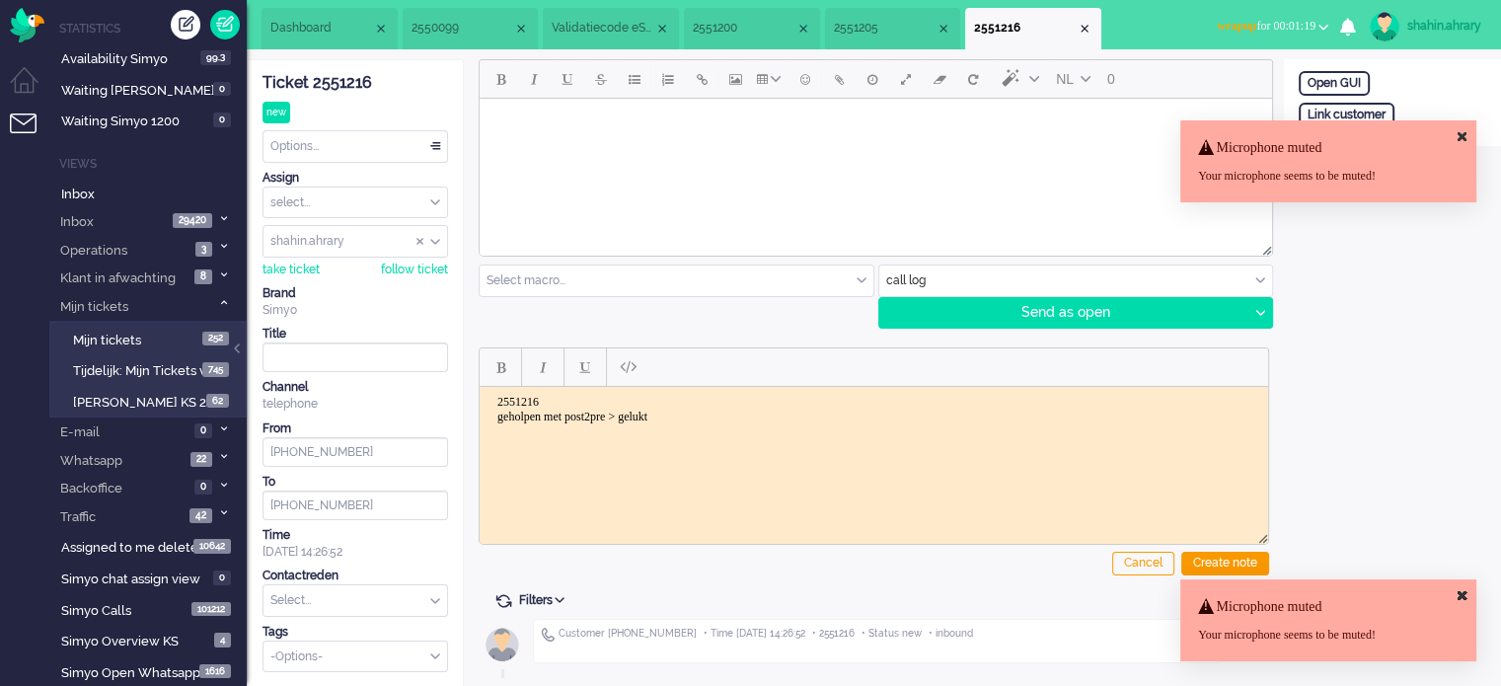
click at [1465, 134] on icon at bounding box center [1462, 136] width 9 height 13
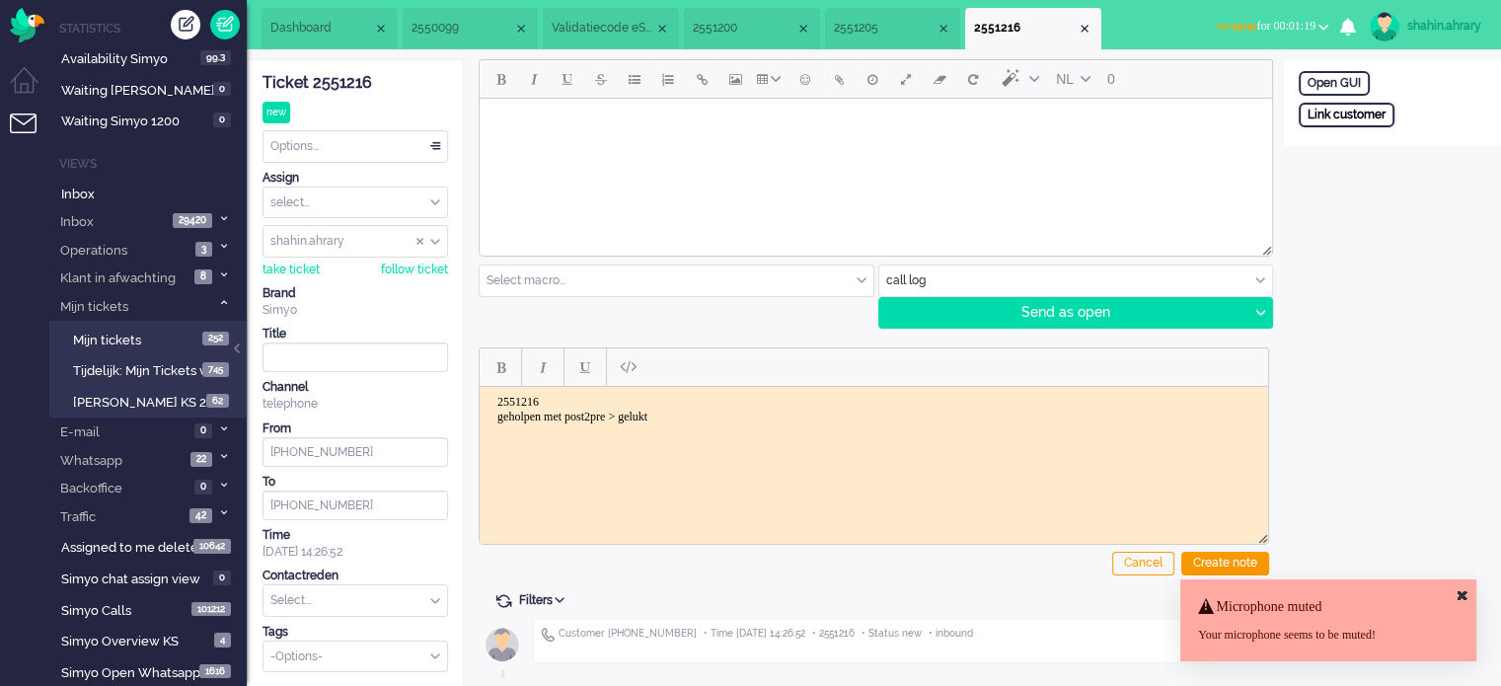
click at [1357, 113] on div "Link customer" at bounding box center [1347, 115] width 96 height 25
drag, startPoint x: 1294, startPoint y: 30, endPoint x: 1286, endPoint y: 48, distance: 20.3
click at [1293, 31] on span "wrapup for 00:01:19" at bounding box center [1266, 26] width 99 height 14
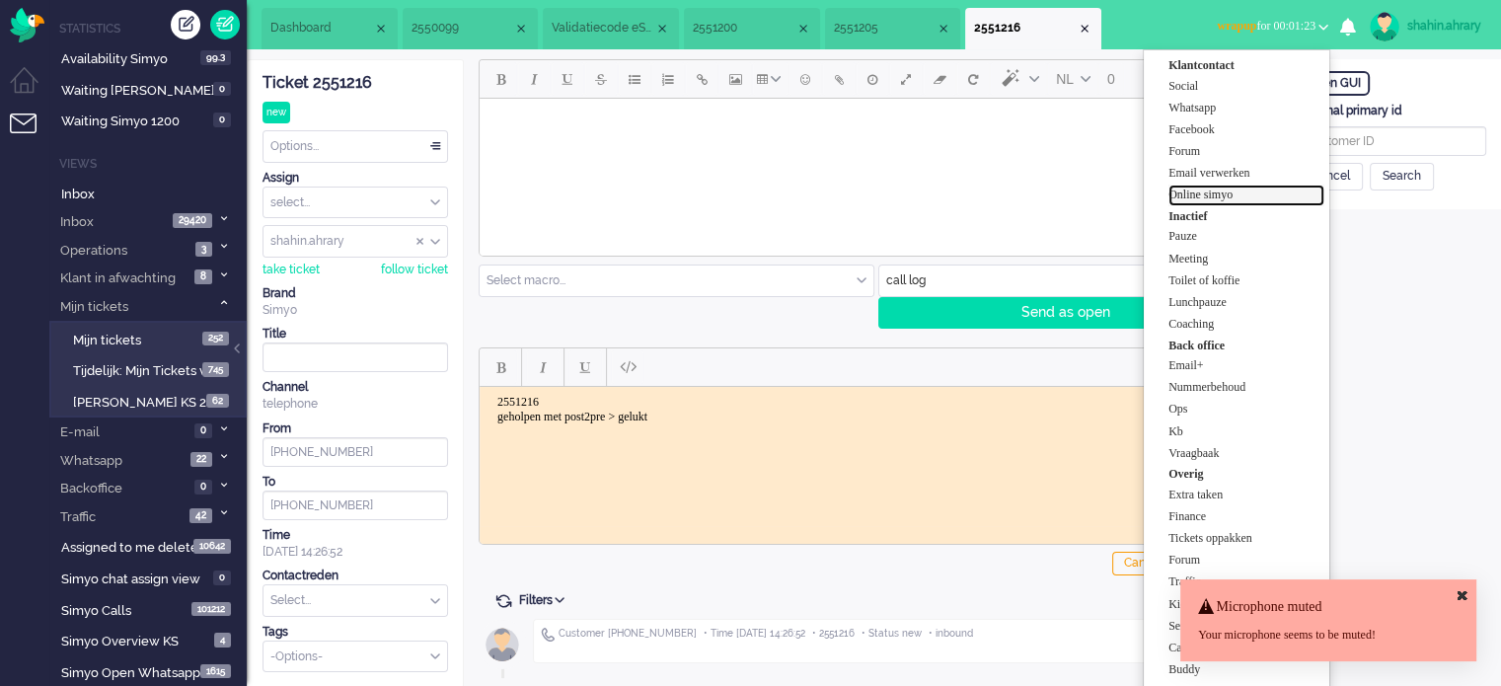
click at [1261, 193] on label "Online simyo" at bounding box center [1247, 195] width 156 height 17
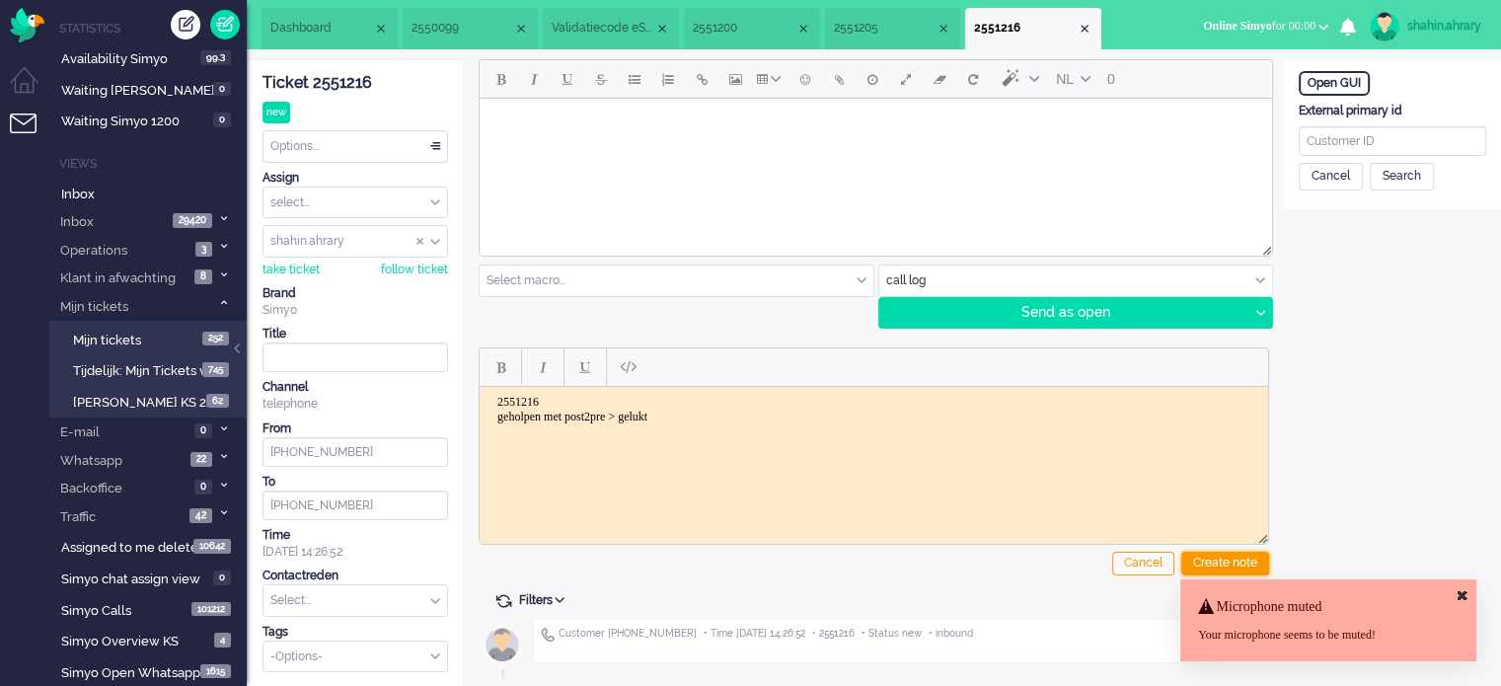
drag, startPoint x: 1234, startPoint y: 562, endPoint x: 1138, endPoint y: 562, distance: 95.7
click at [1230, 562] on div "Create note" at bounding box center [1225, 564] width 88 height 24
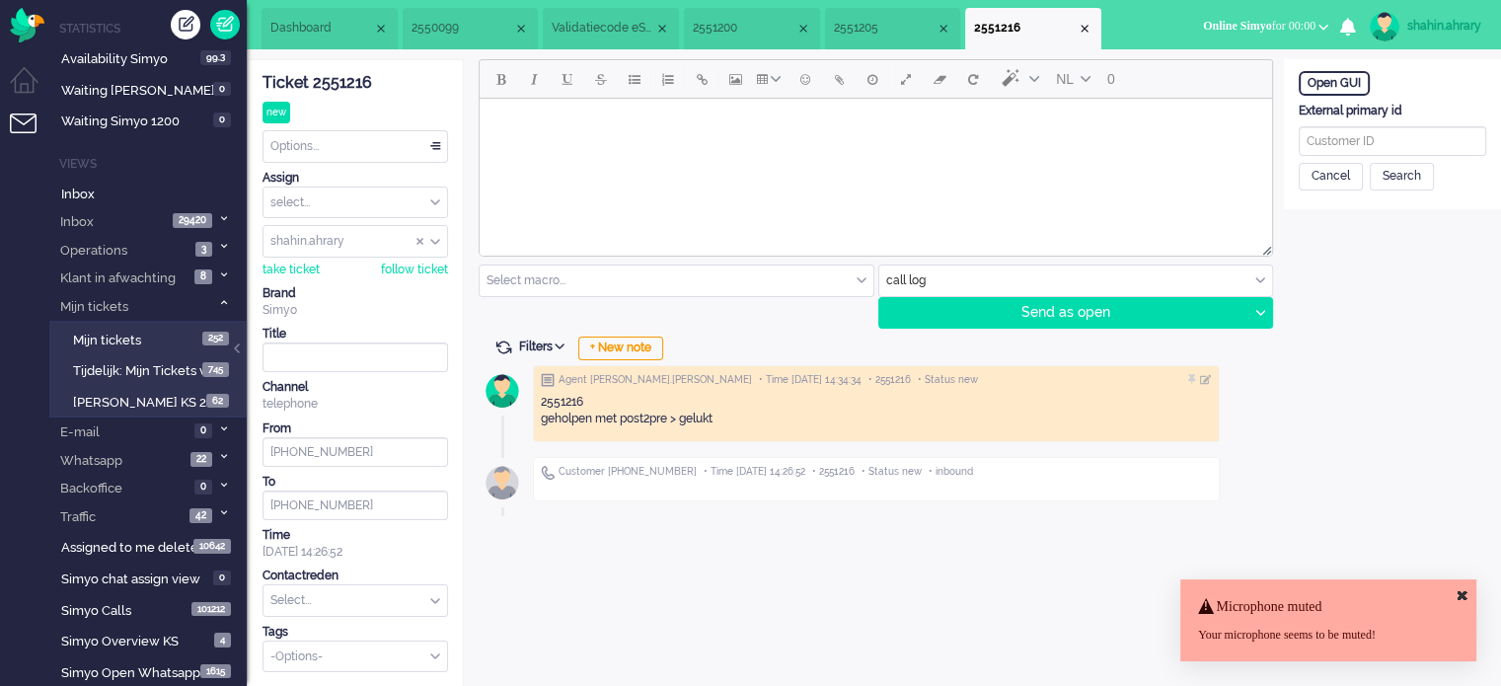
click at [318, 605] on input "text" at bounding box center [356, 600] width 184 height 31
type input "post2"
click at [374, 631] on span "Opzeggen > Post2Pre" at bounding box center [329, 631] width 115 height 17
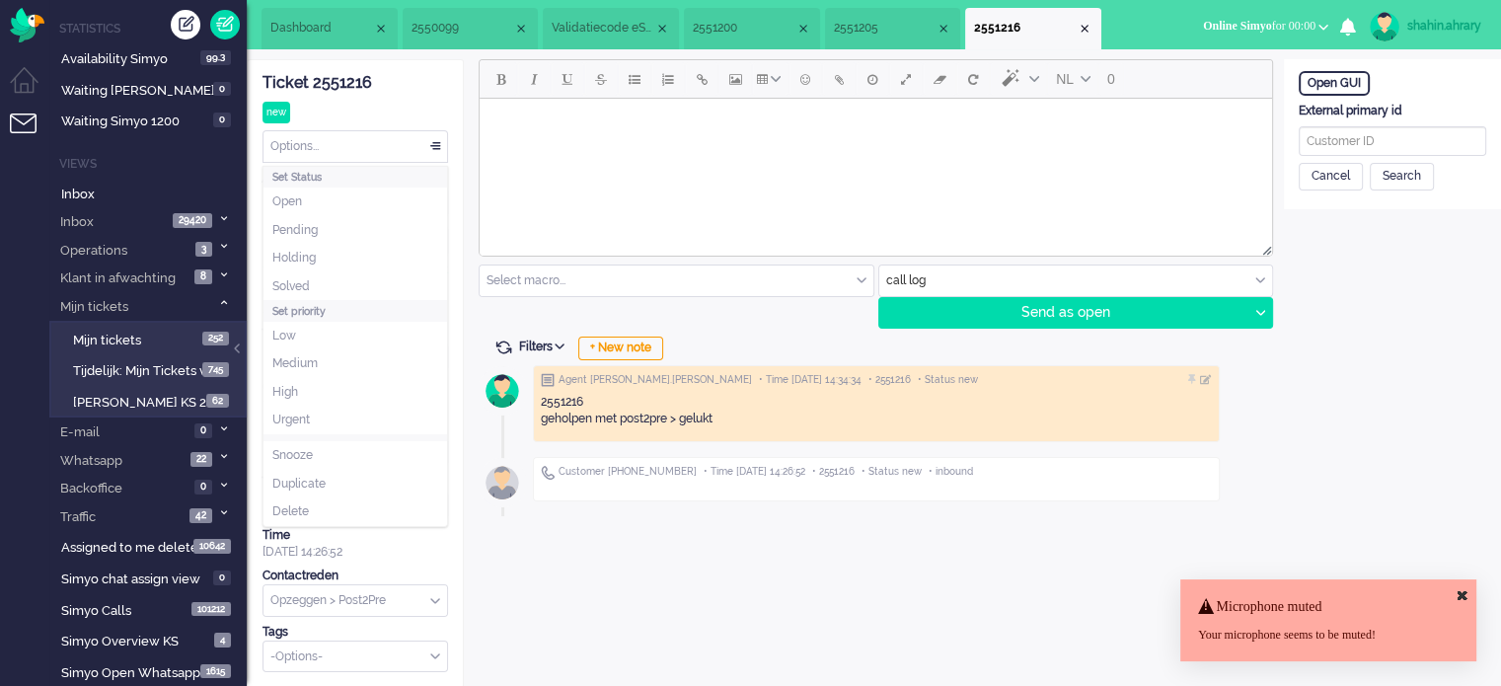
click at [347, 144] on div "Options..." at bounding box center [356, 146] width 184 height 31
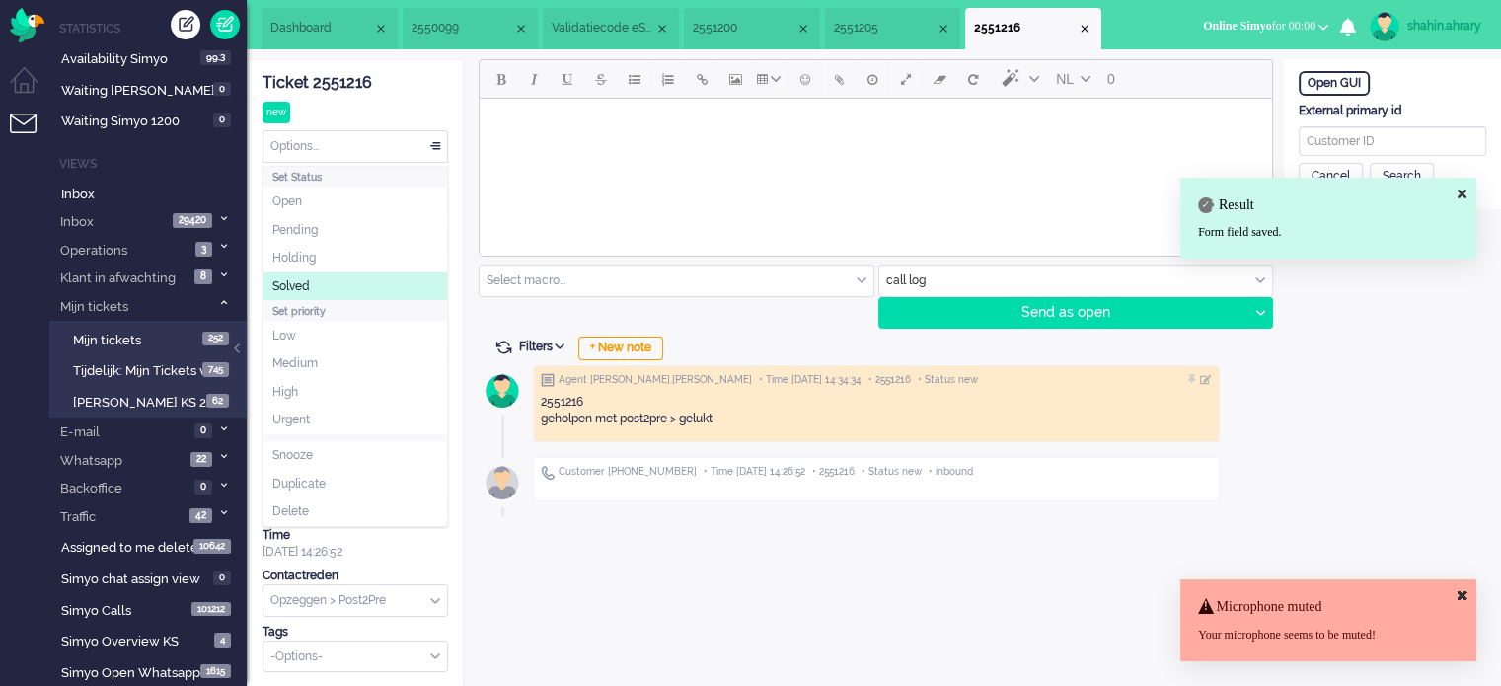
click at [345, 283] on li "Solved" at bounding box center [356, 286] width 184 height 29
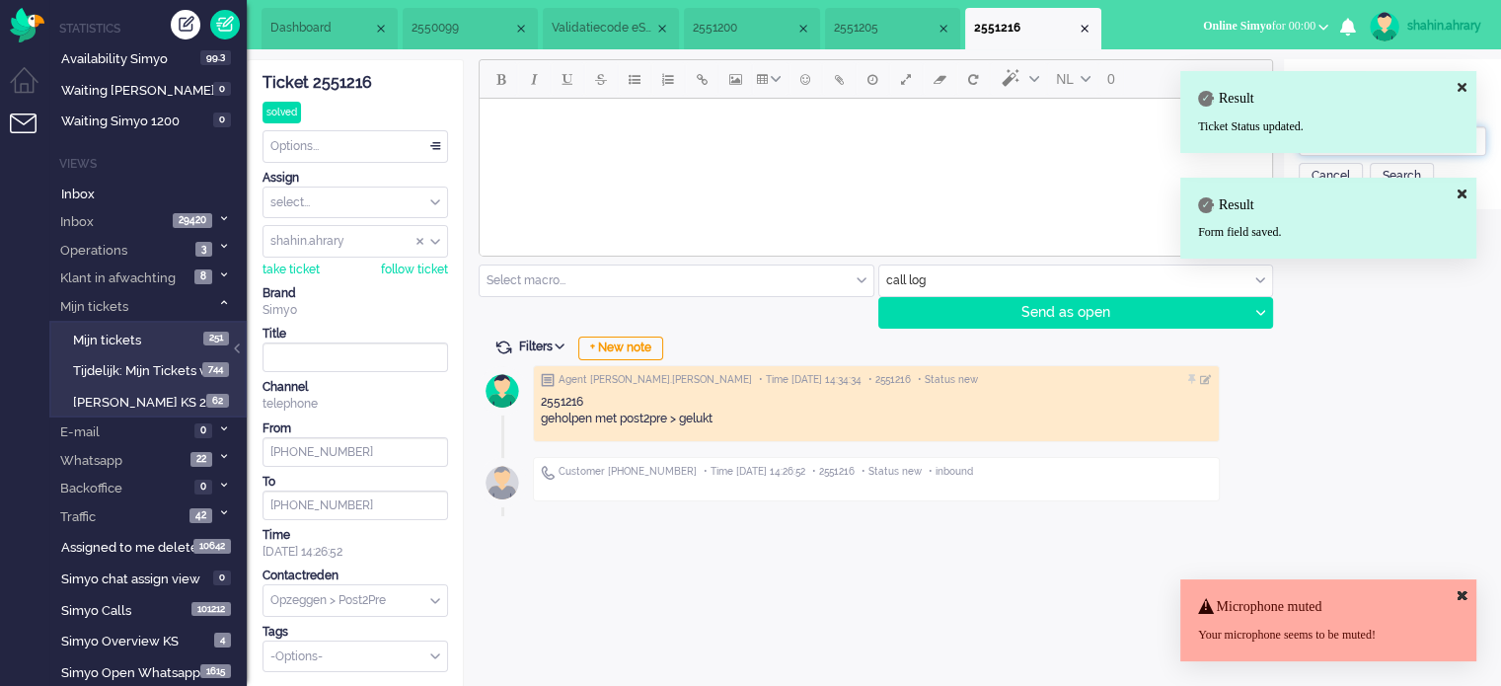
paste input "201800000001007858"
type input "201800000001007858"
click at [1421, 169] on div "Search" at bounding box center [1402, 177] width 64 height 28
click at [1396, 339] on div "Save customer and link" at bounding box center [1376, 346] width 154 height 31
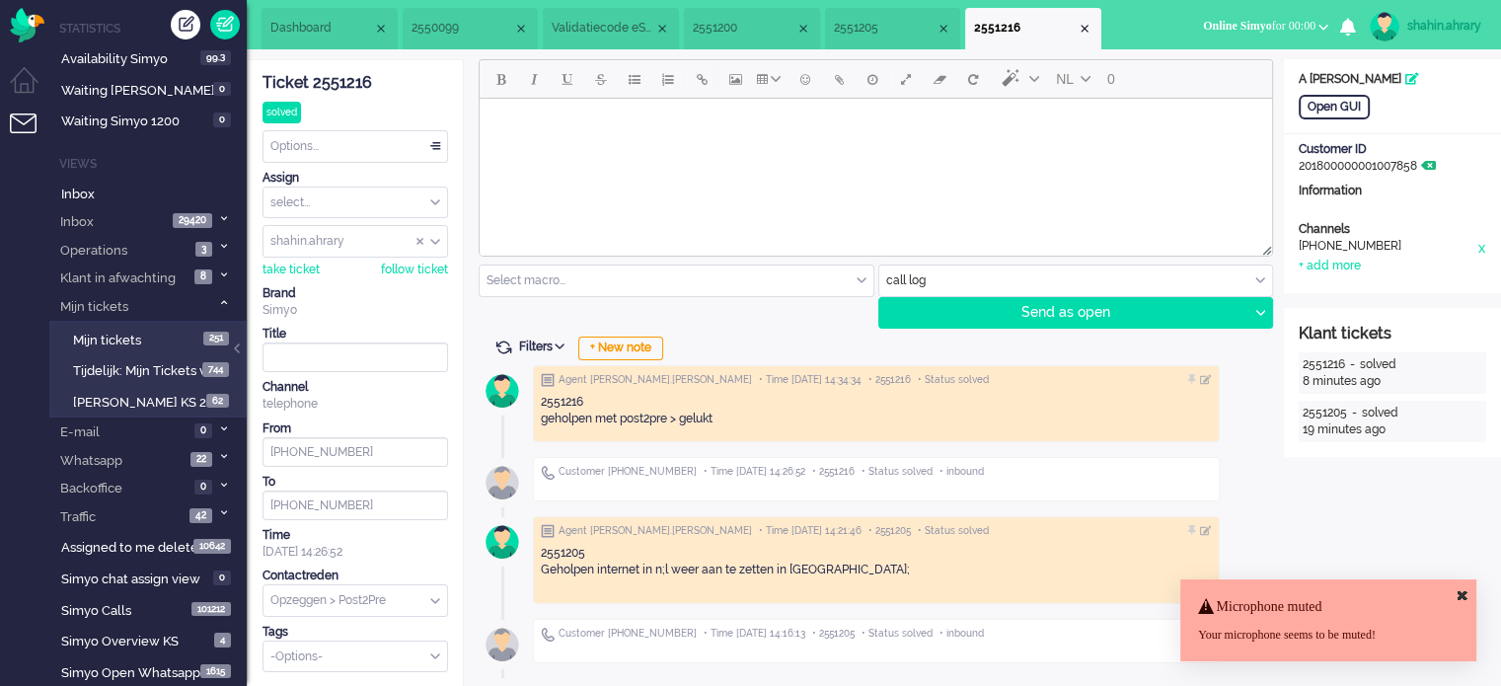
click at [1436, 160] on icon at bounding box center [1428, 166] width 15 height 12
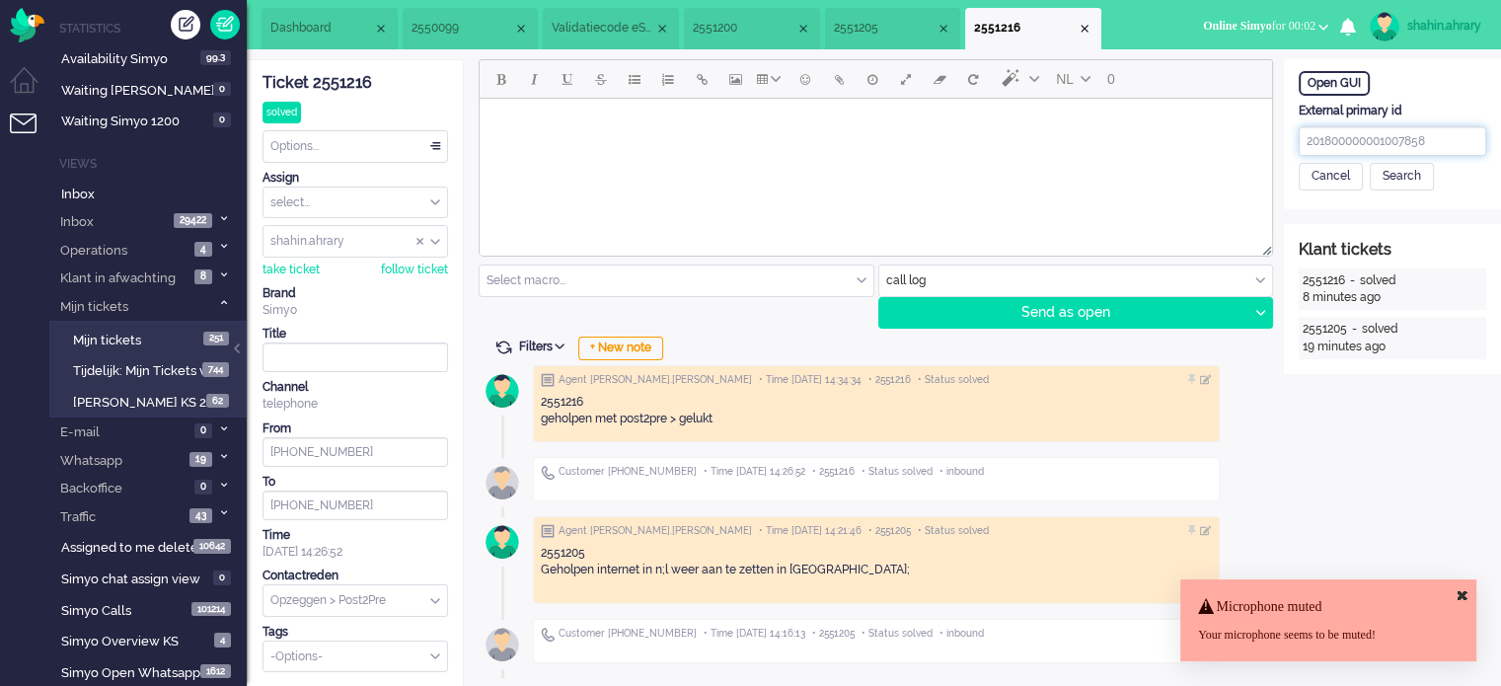
click at [1382, 142] on input "201800000001007858" at bounding box center [1393, 141] width 188 height 30
click at [1350, 170] on div "Cancel" at bounding box center [1331, 177] width 64 height 28
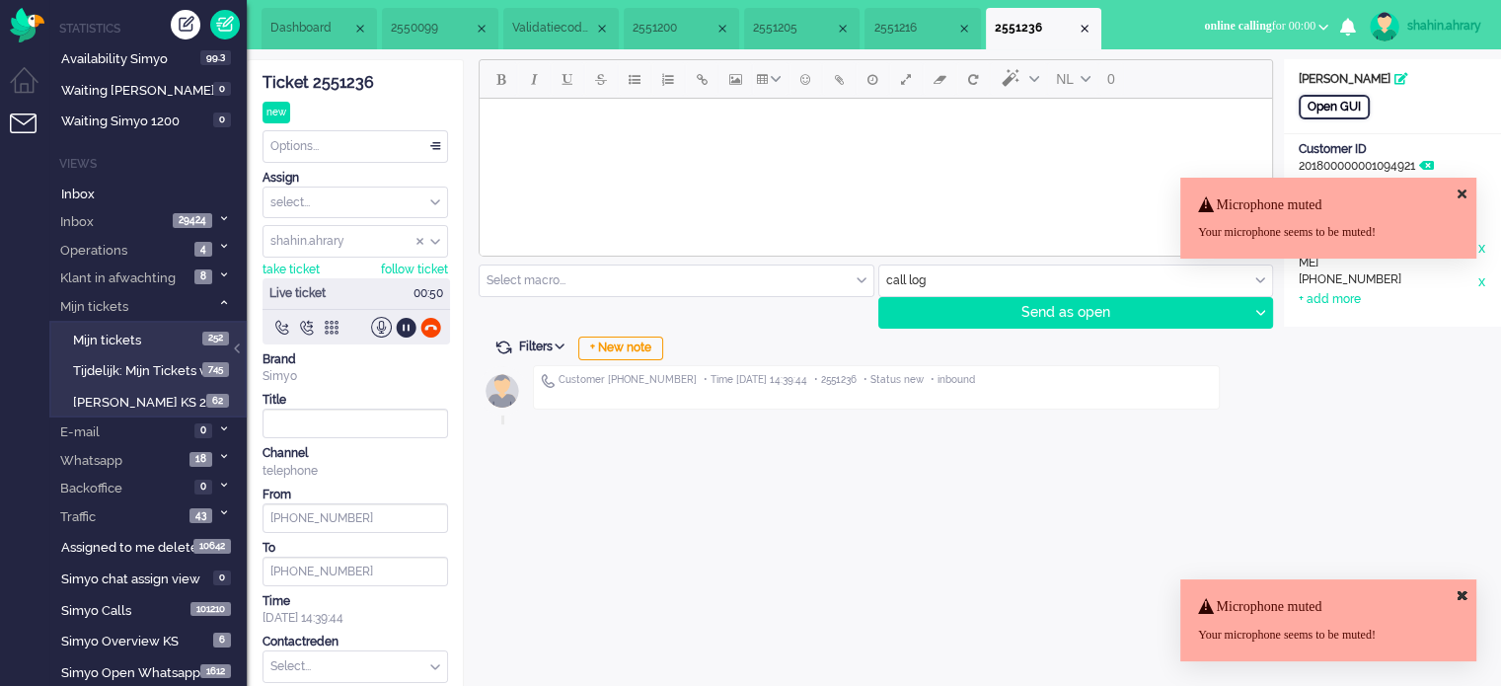
click at [1337, 102] on div "Open GUI" at bounding box center [1334, 107] width 71 height 25
drag, startPoint x: 432, startPoint y: 330, endPoint x: 425, endPoint y: 316, distance: 15.4
click at [428, 328] on div at bounding box center [430, 327] width 21 height 21
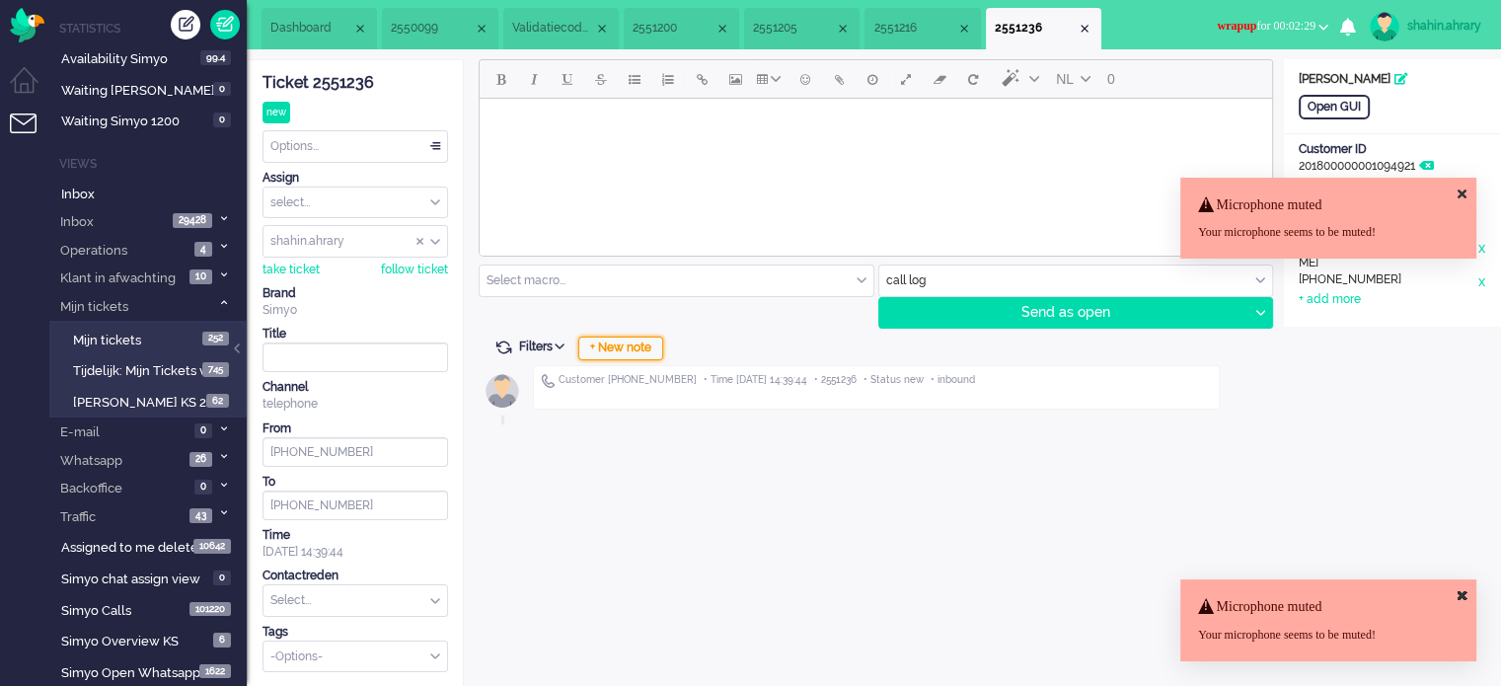
click at [617, 359] on div "Customer +31610576346 • Time 2025-10-10 14:39:44 • 2551236 • Status new • inbou…" at bounding box center [874, 391] width 791 height 66
drag, startPoint x: 620, startPoint y: 355, endPoint x: 561, endPoint y: 312, distance: 73.4
click at [610, 347] on div "+ New note" at bounding box center [620, 349] width 85 height 24
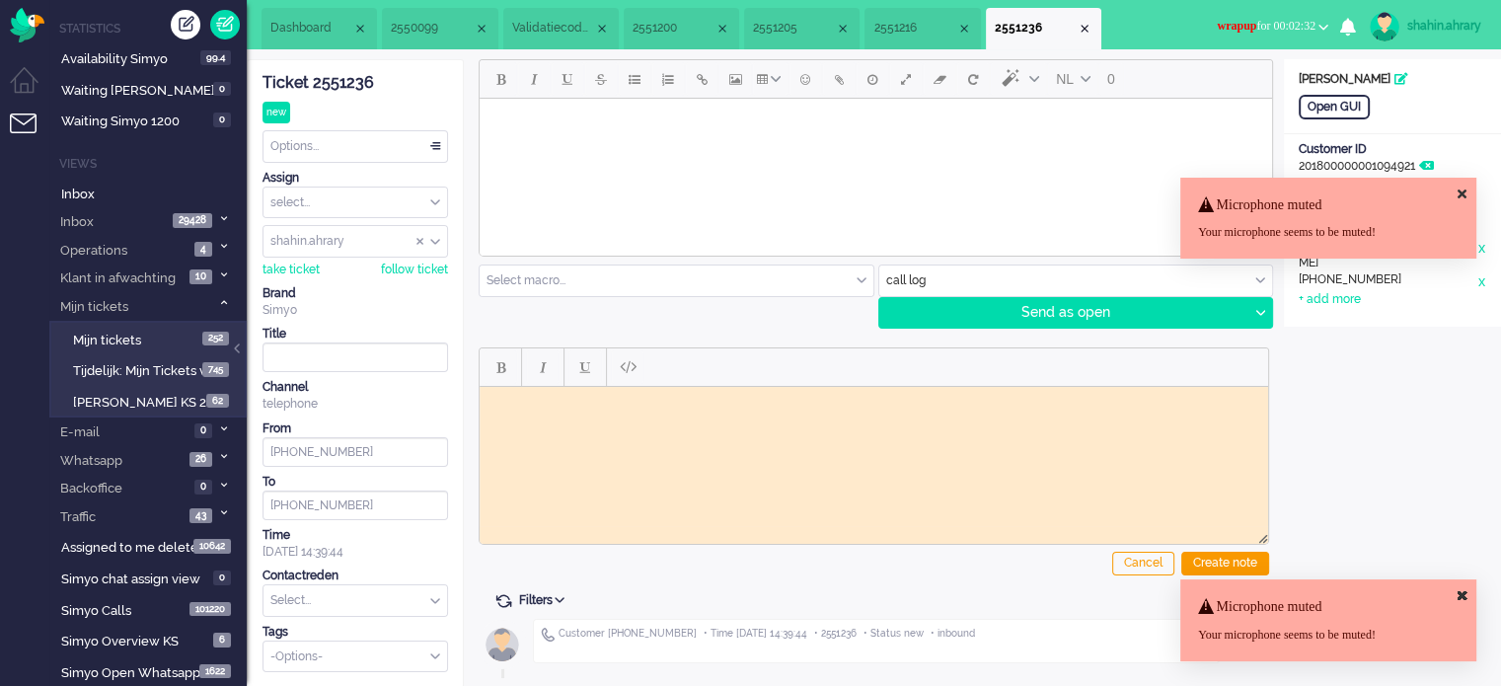
click at [328, 86] on div "Ticket 2551236" at bounding box center [356, 83] width 186 height 23
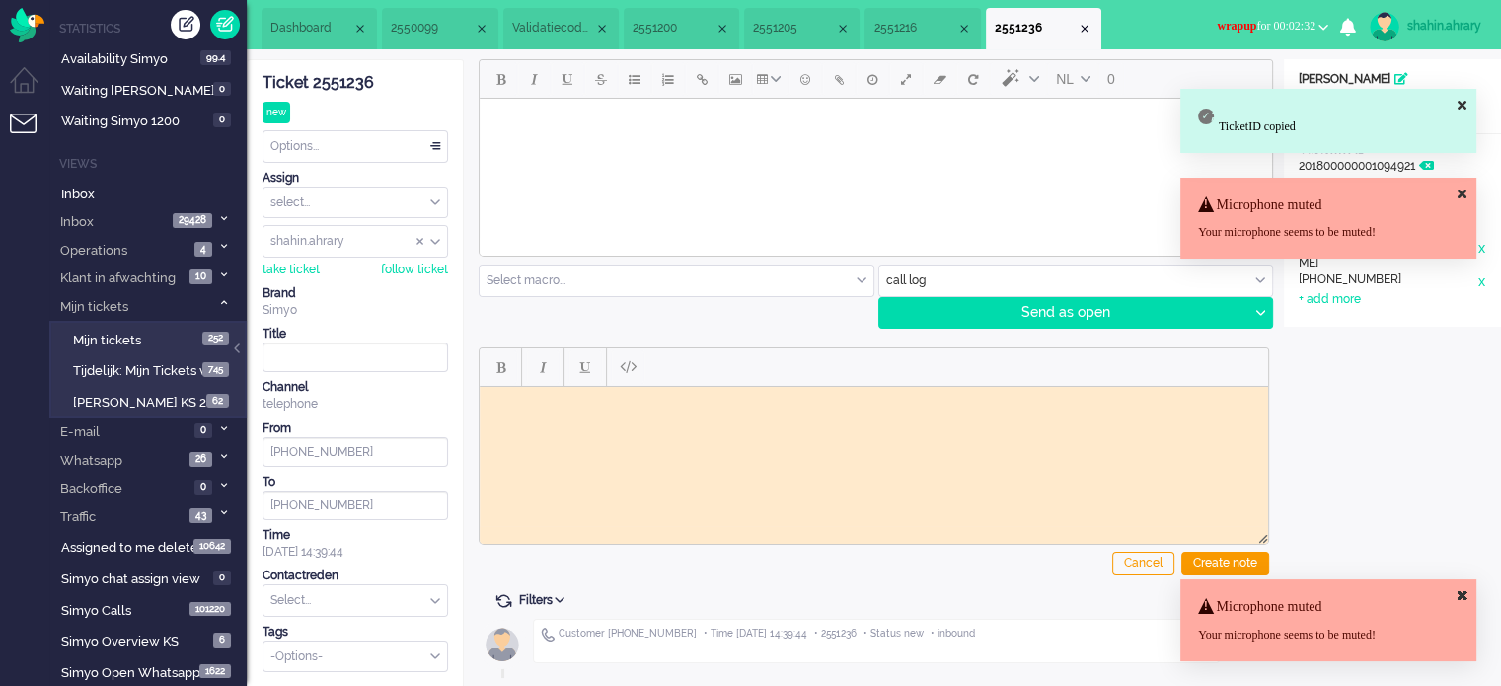
click at [365, 76] on div "Ticket 2551236" at bounding box center [356, 83] width 186 height 23
click at [363, 75] on div "Ticket 2551236" at bounding box center [356, 83] width 186 height 23
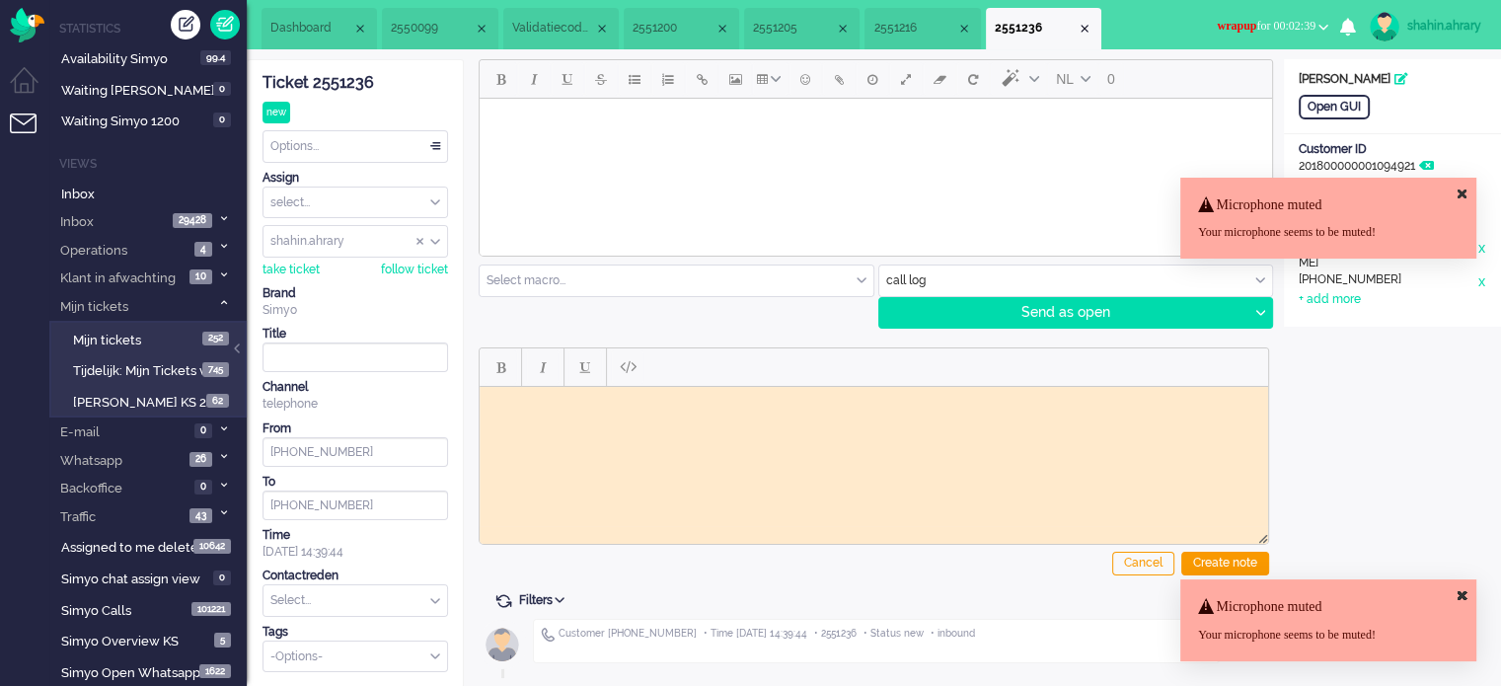
click at [1287, 37] on button "wrapup for 00:02:39" at bounding box center [1272, 26] width 135 height 29
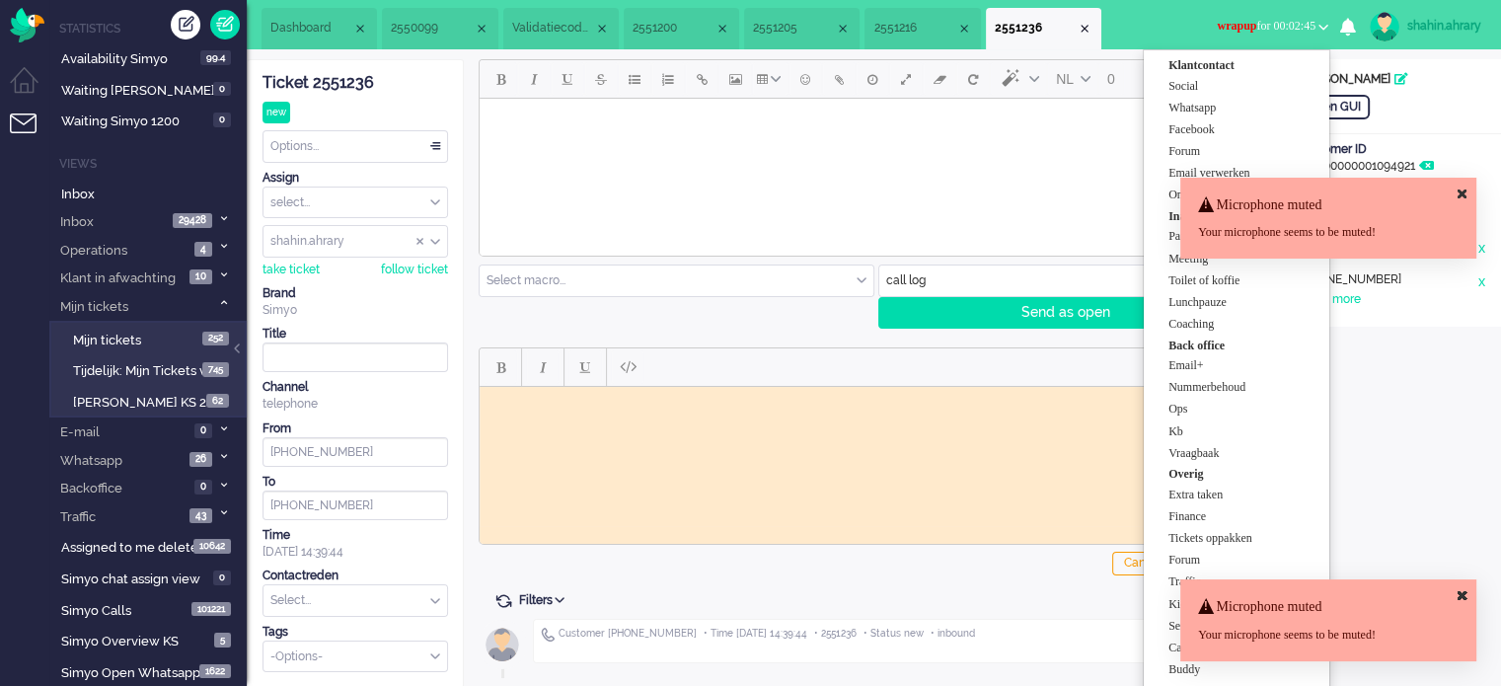
click at [355, 86] on div "Ticket 2551236" at bounding box center [356, 83] width 186 height 23
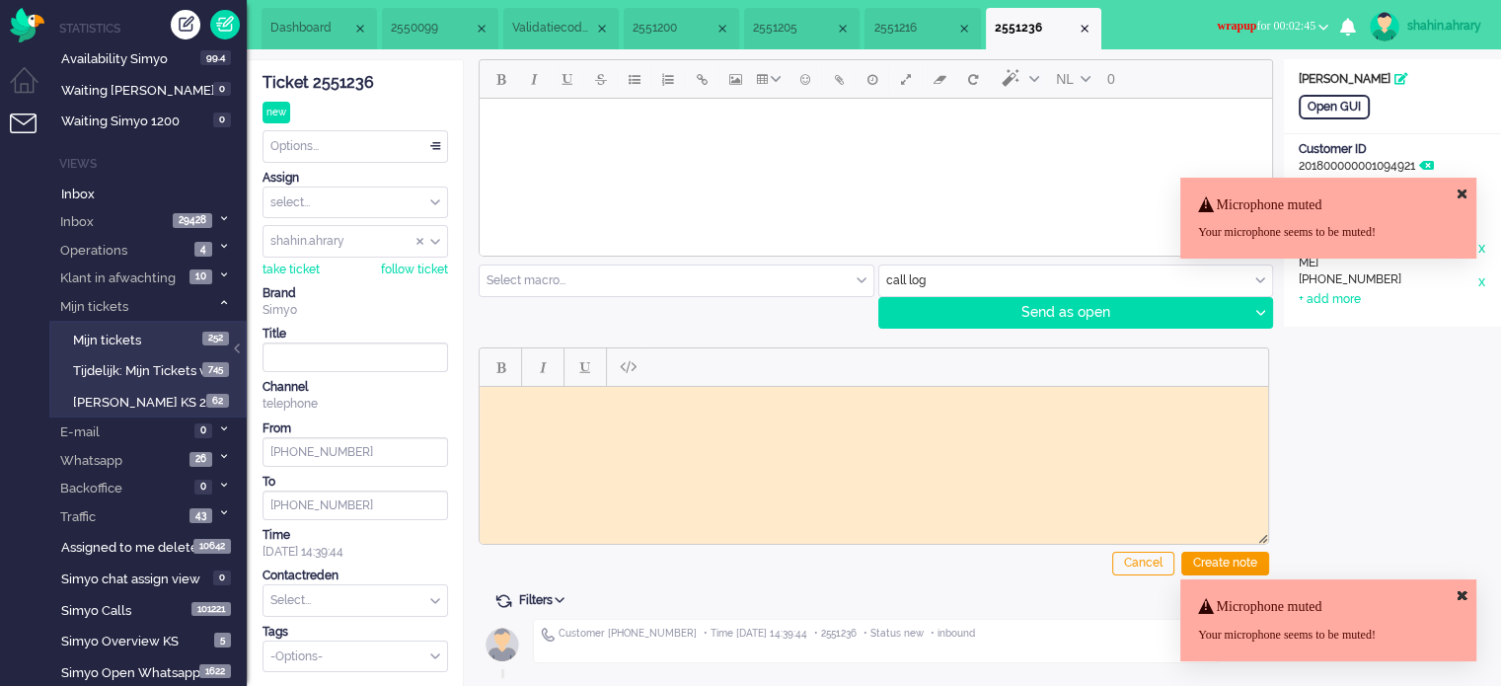
click at [355, 86] on div "Ticket 2551236" at bounding box center [356, 83] width 186 height 23
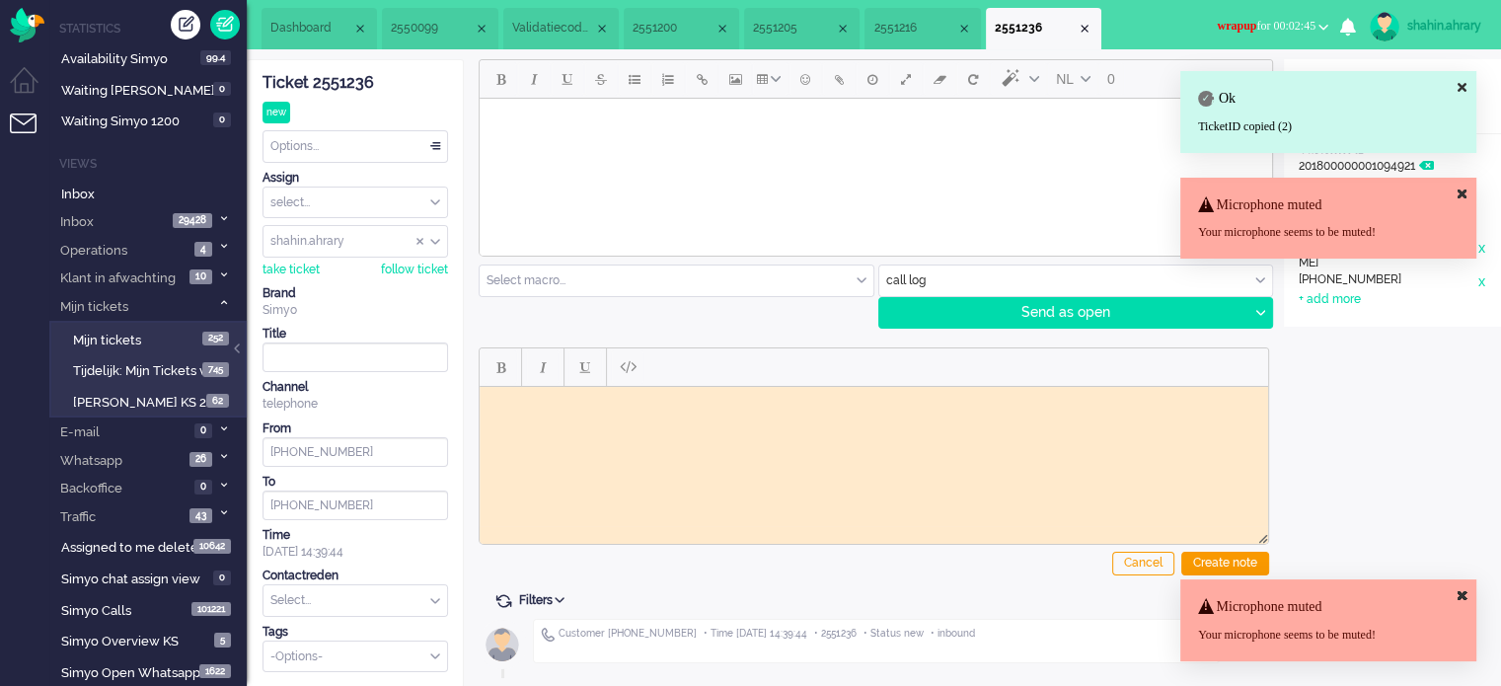
drag, startPoint x: 585, startPoint y: 415, endPoint x: 581, endPoint y: 396, distance: 19.2
click at [585, 414] on html at bounding box center [874, 401] width 789 height 31
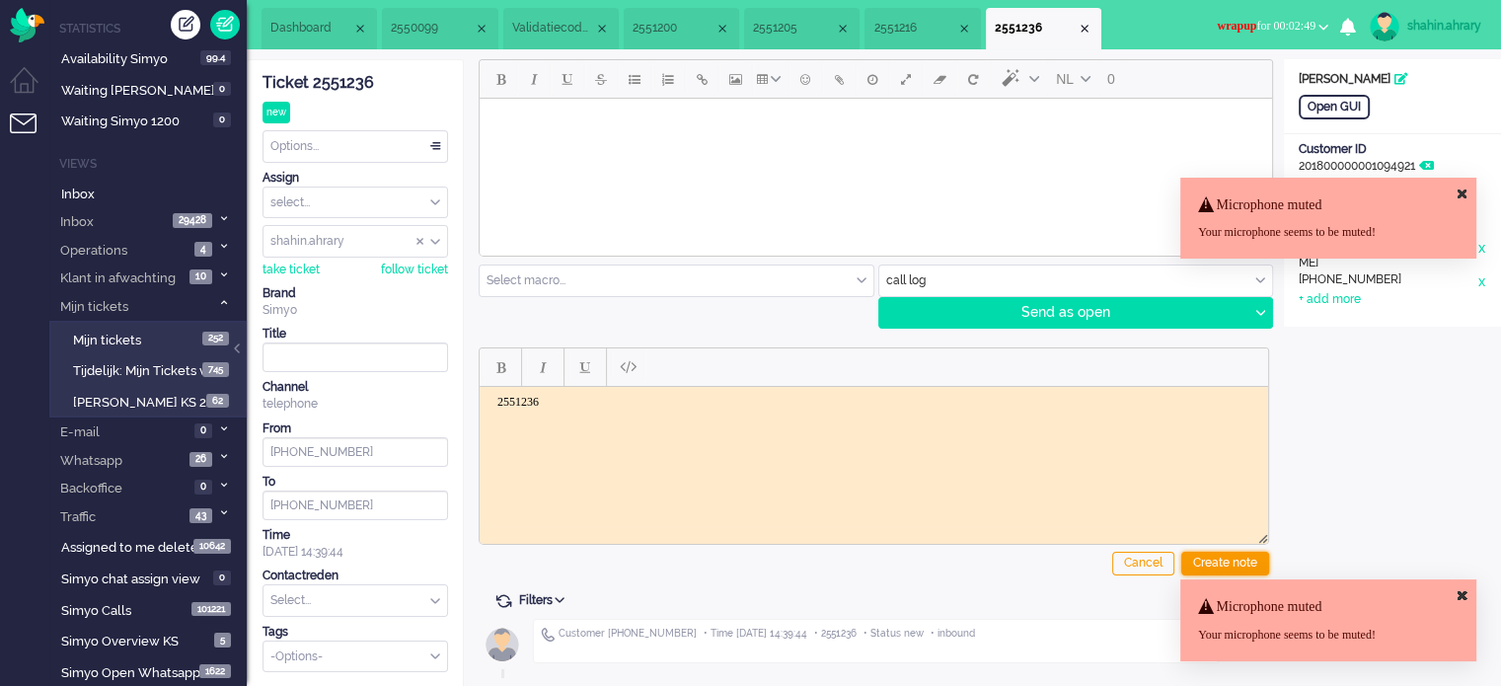
click at [1217, 555] on div "Create note" at bounding box center [1225, 564] width 88 height 24
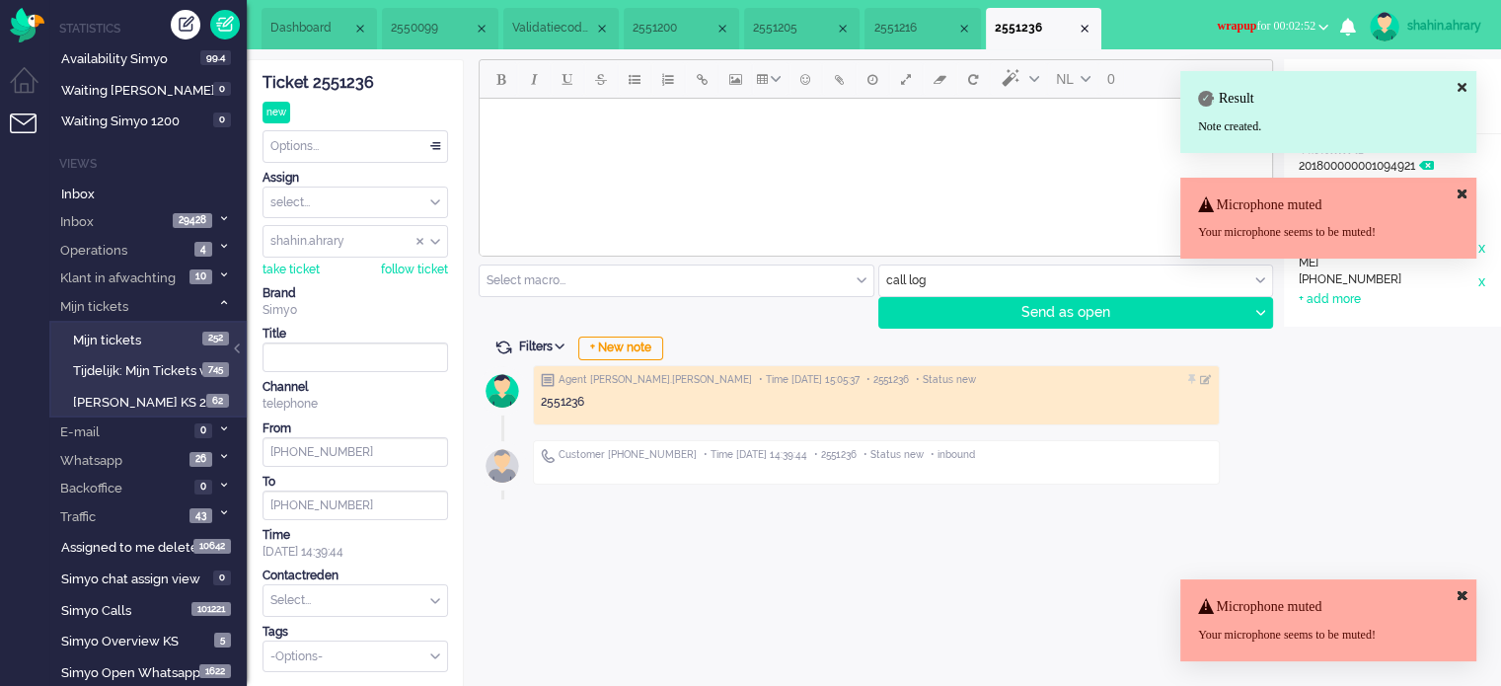
drag, startPoint x: 1244, startPoint y: 24, endPoint x: 1229, endPoint y: 181, distance: 157.6
click at [1240, 26] on span "wrapup for 00:02:52" at bounding box center [1266, 26] width 99 height 14
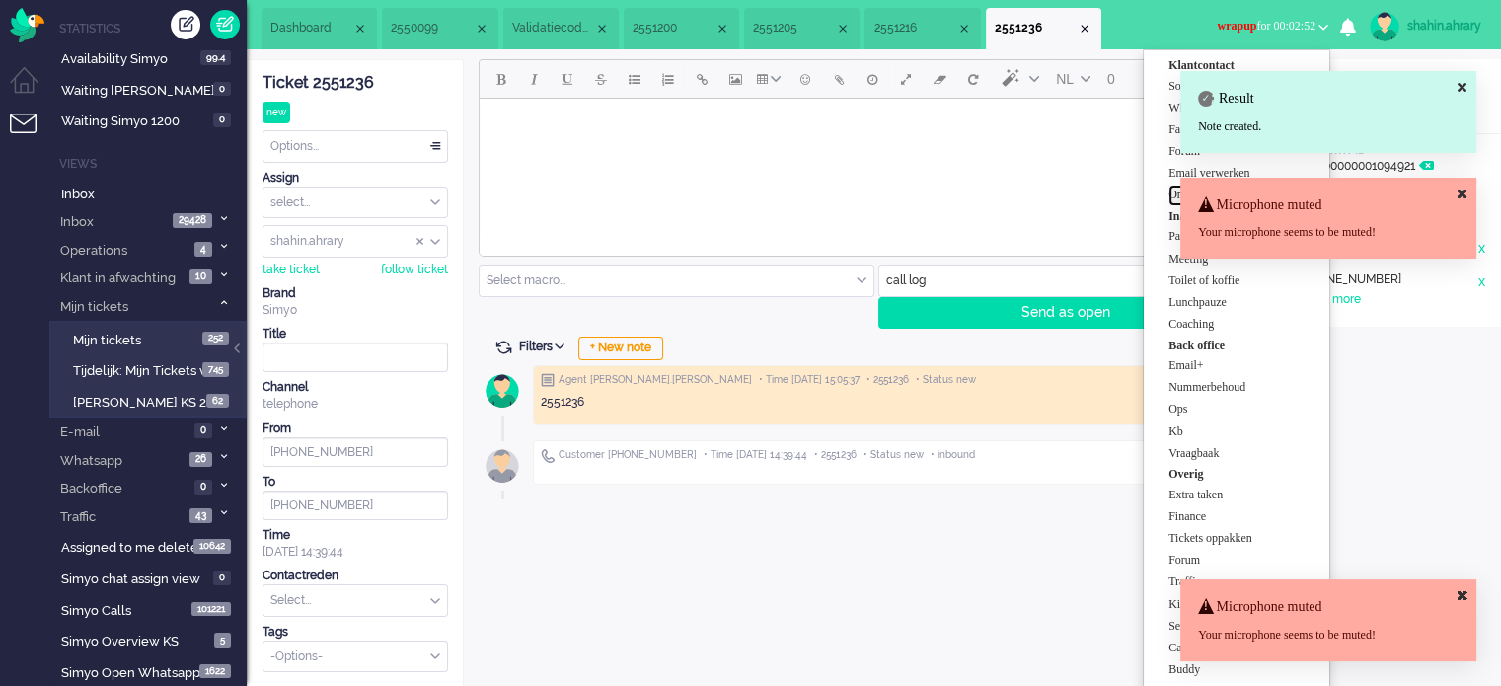
click at [1171, 200] on label "Online simyo" at bounding box center [1247, 195] width 156 height 17
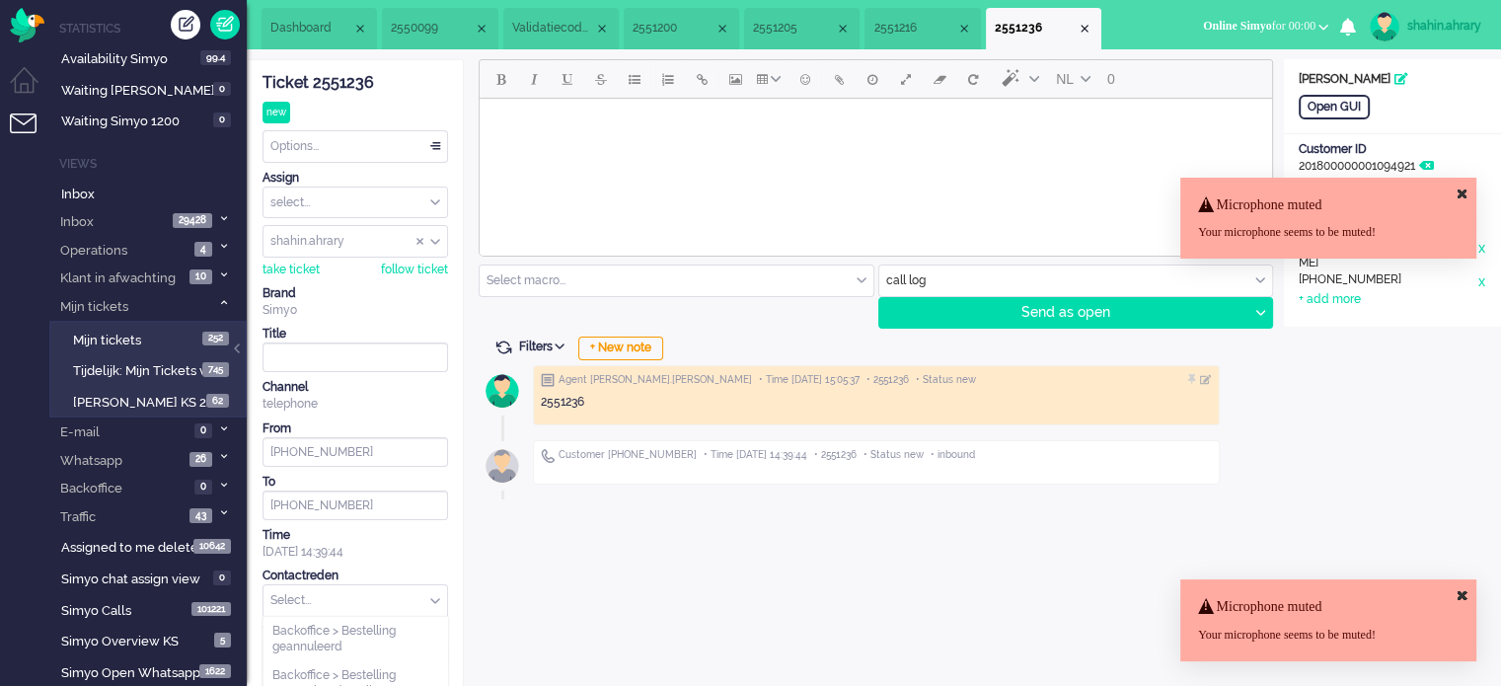
click at [400, 591] on input "text" at bounding box center [356, 600] width 184 height 31
click at [392, 540] on div "Time" at bounding box center [356, 535] width 186 height 17
click at [314, 589] on input "text" at bounding box center [356, 600] width 184 height 31
click at [314, 589] on input "interne" at bounding box center [356, 600] width 184 height 31
type input "internet"
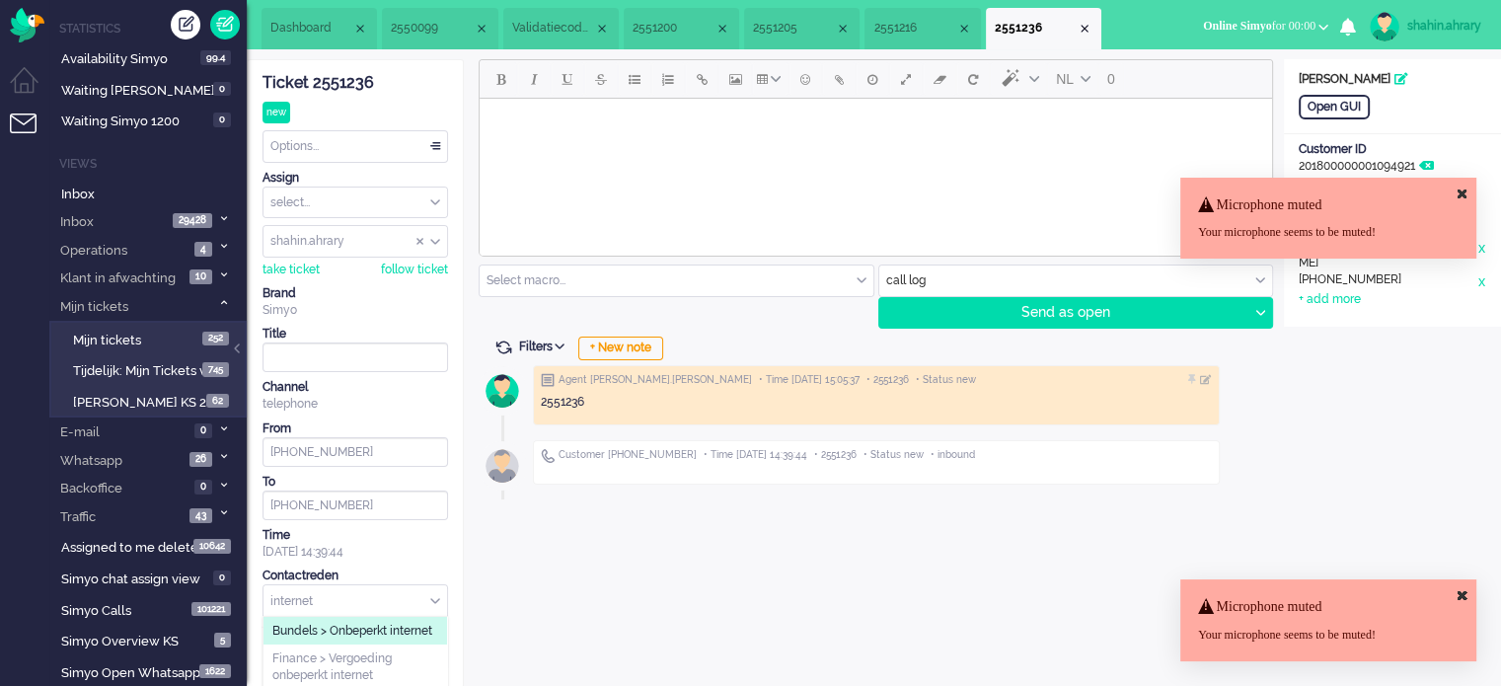
click at [314, 589] on input "internet" at bounding box center [356, 600] width 184 height 31
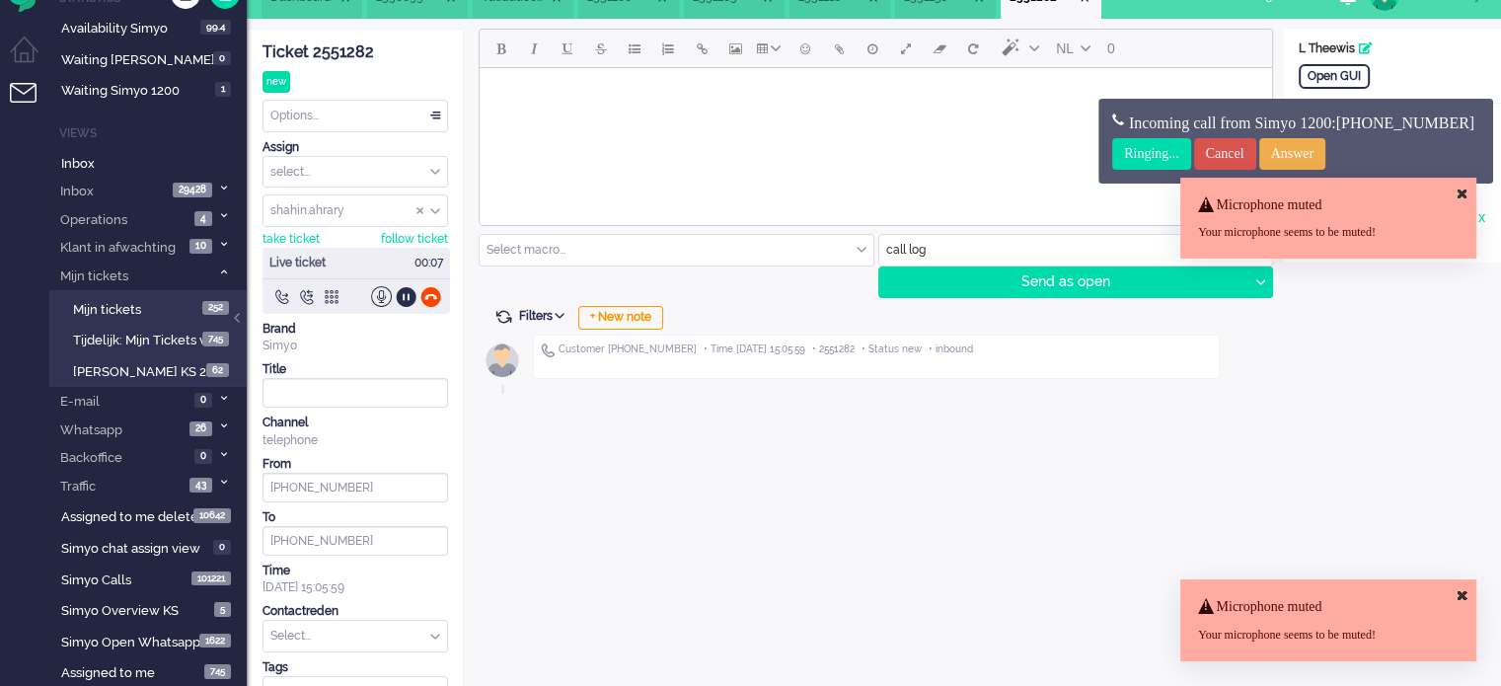
click at [1460, 196] on icon at bounding box center [1462, 194] width 9 height 13
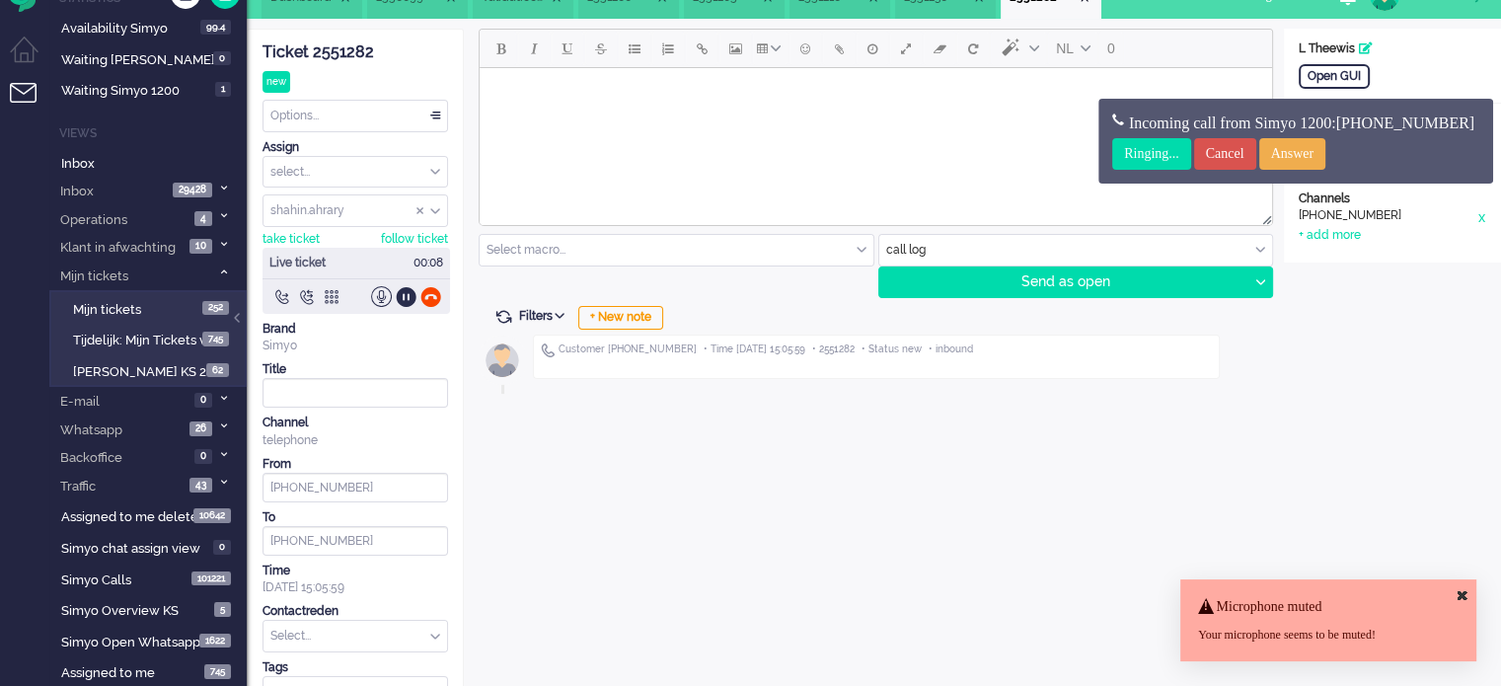
click at [1394, 132] on h4 "Incoming call from Simyo 1200:+31623599803" at bounding box center [1295, 123] width 367 height 18
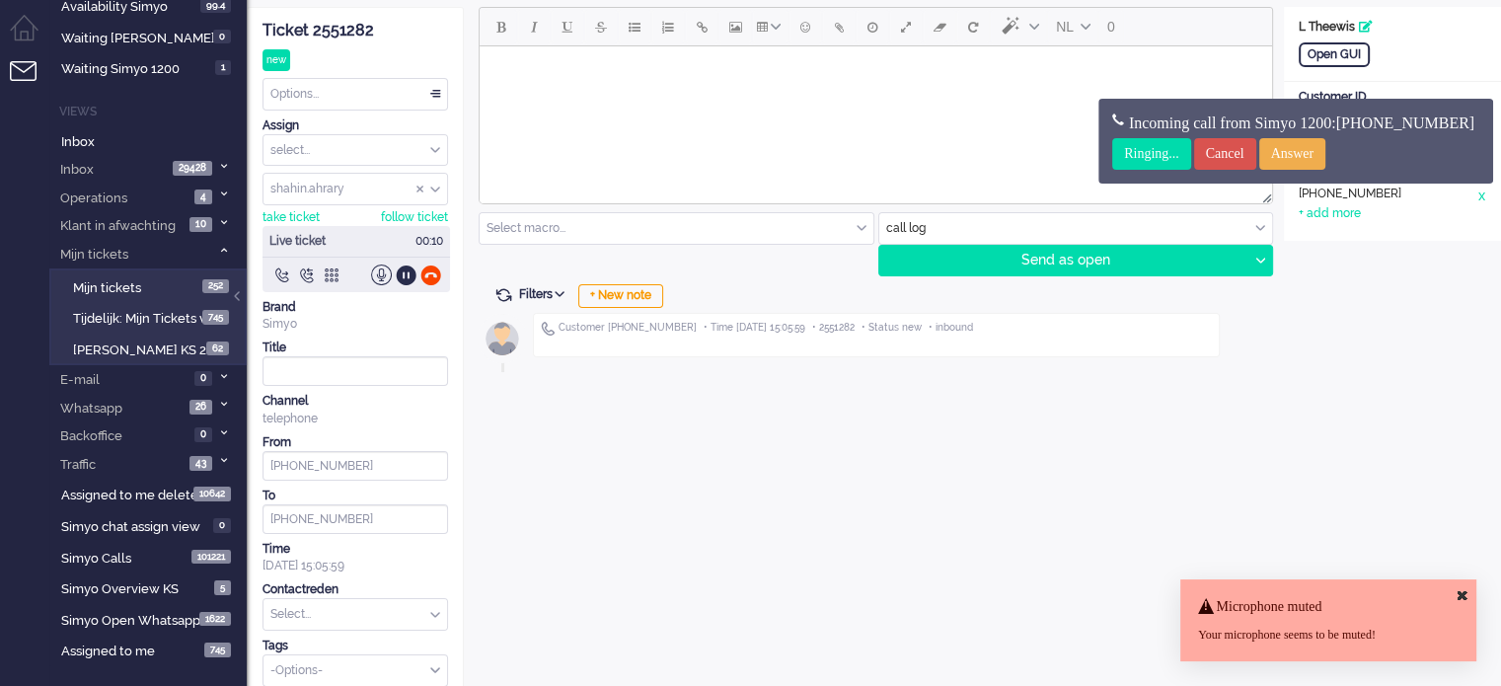
scroll to position [65, 0]
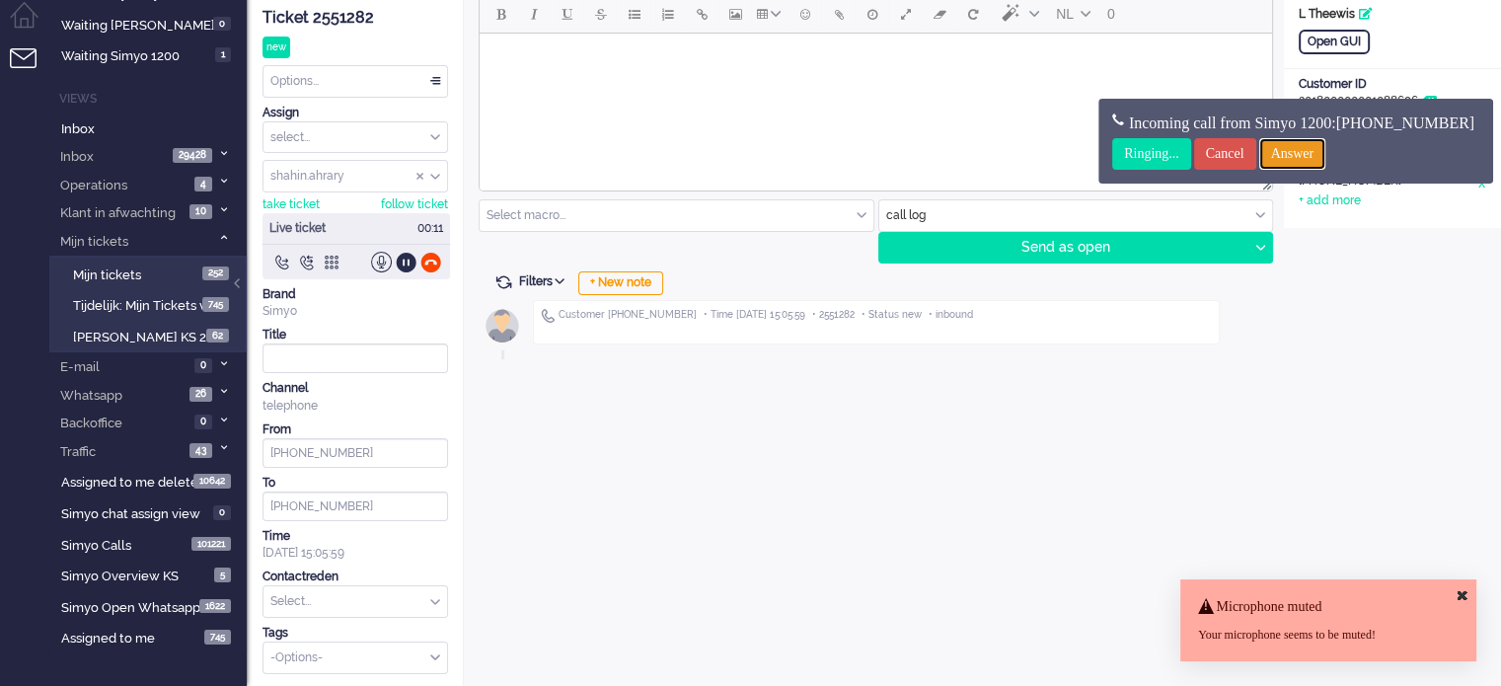
click at [1327, 167] on input "Answer" at bounding box center [1292, 154] width 67 height 32
click at [1327, 165] on input "Answer" at bounding box center [1292, 154] width 67 height 32
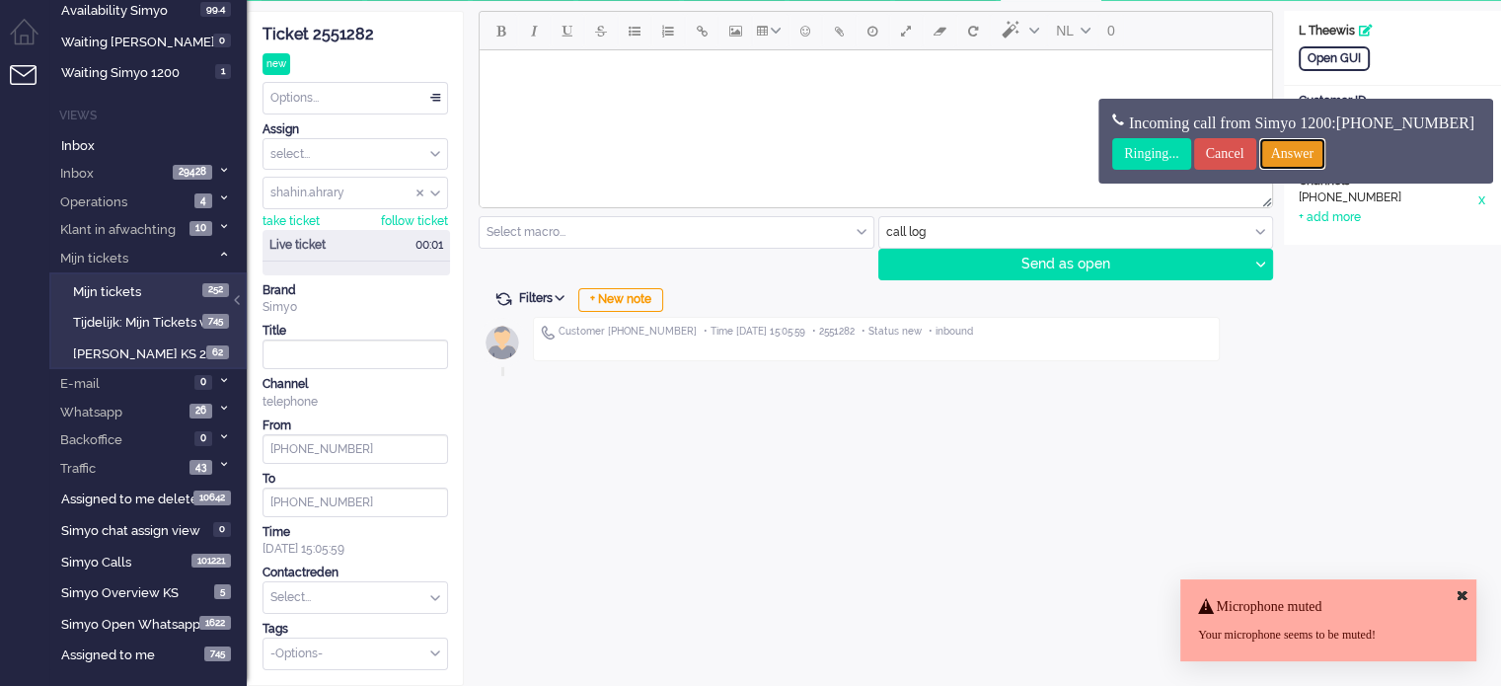
click at [1327, 163] on input "Answer" at bounding box center [1292, 154] width 67 height 32
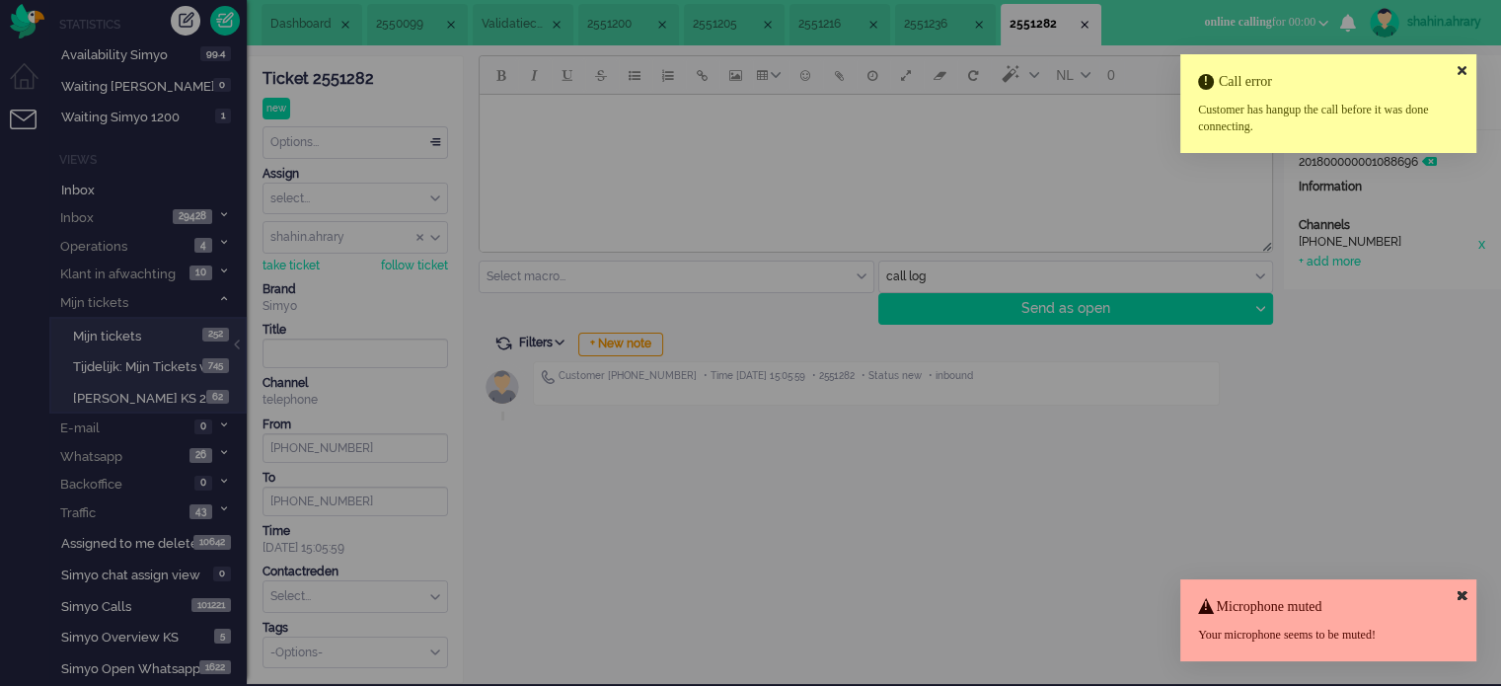
scroll to position [0, 0]
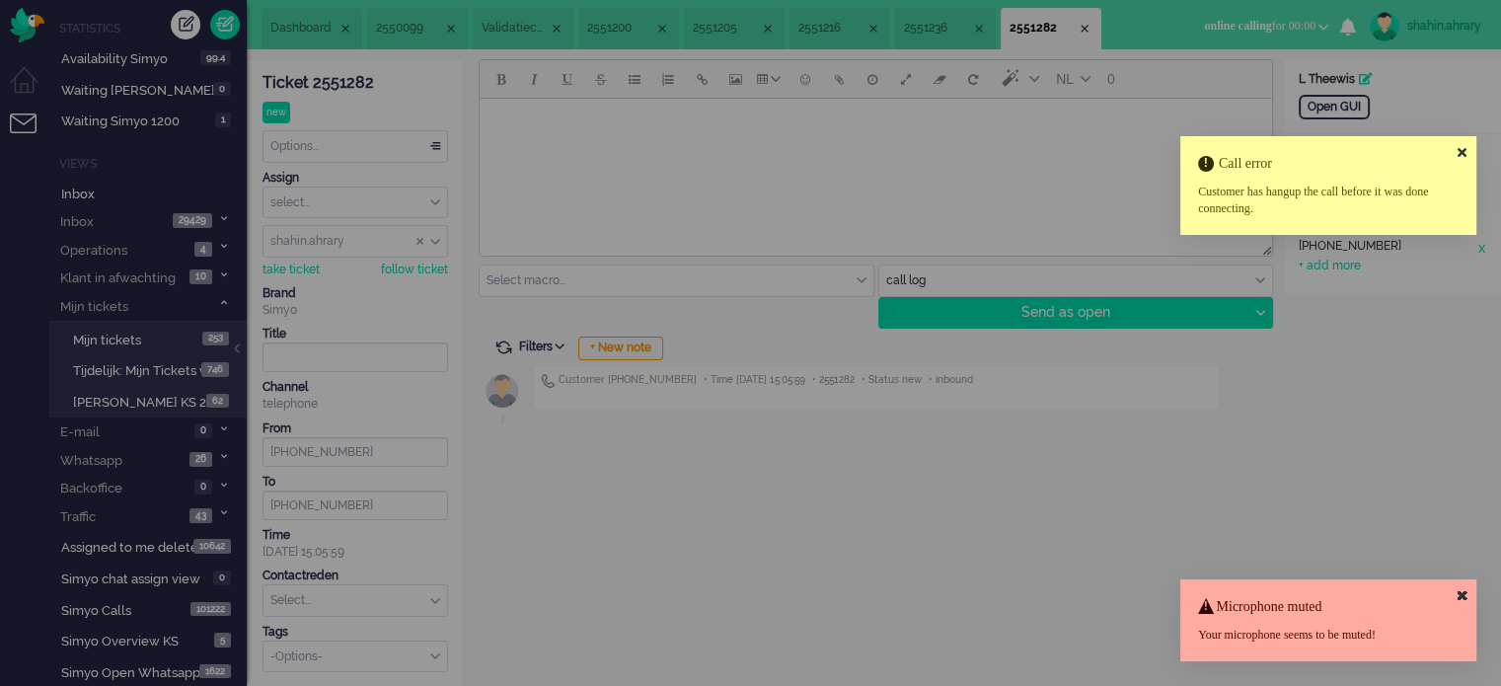
click at [1461, 143] on div "Call error Customer has hangup the call before it was done connecting." at bounding box center [1328, 185] width 296 height 99
click at [1461, 146] on icon at bounding box center [1462, 152] width 9 height 13
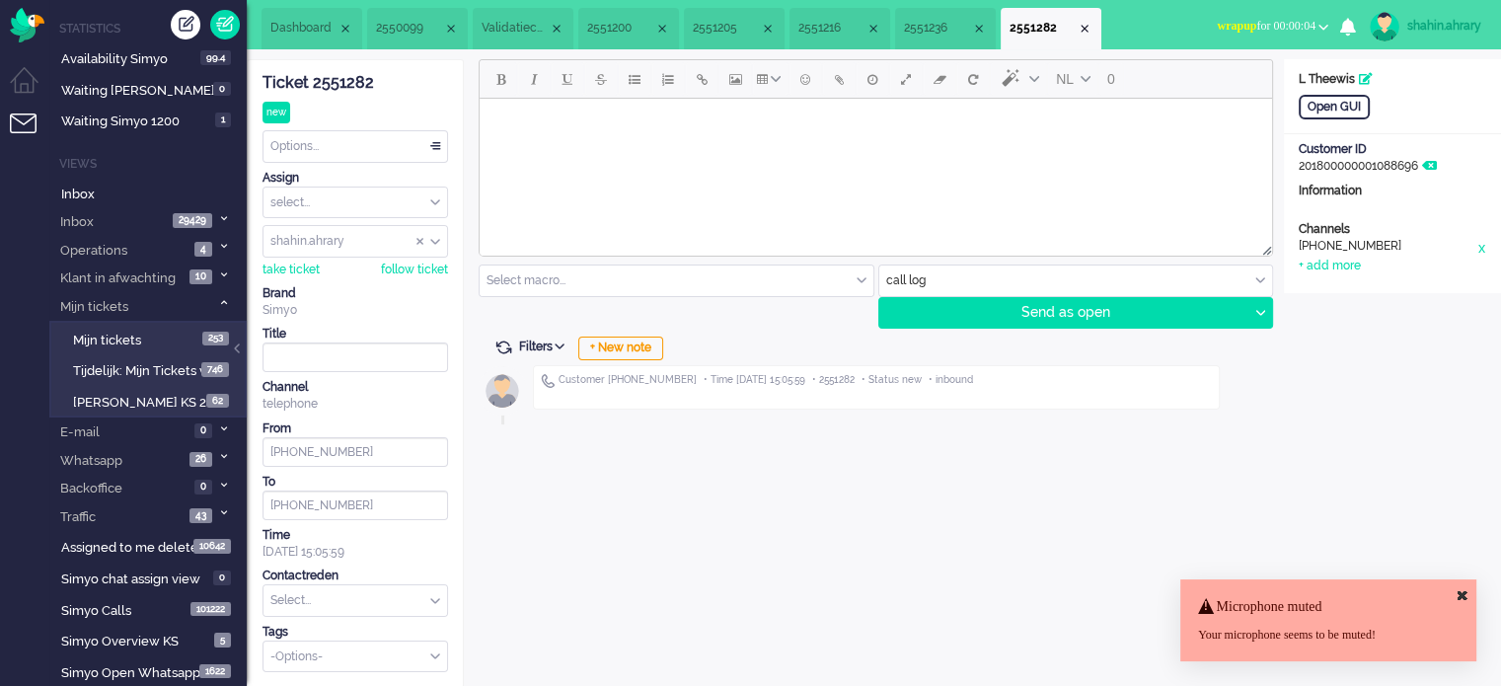
click at [936, 13] on li "2551236" at bounding box center [945, 28] width 101 height 41
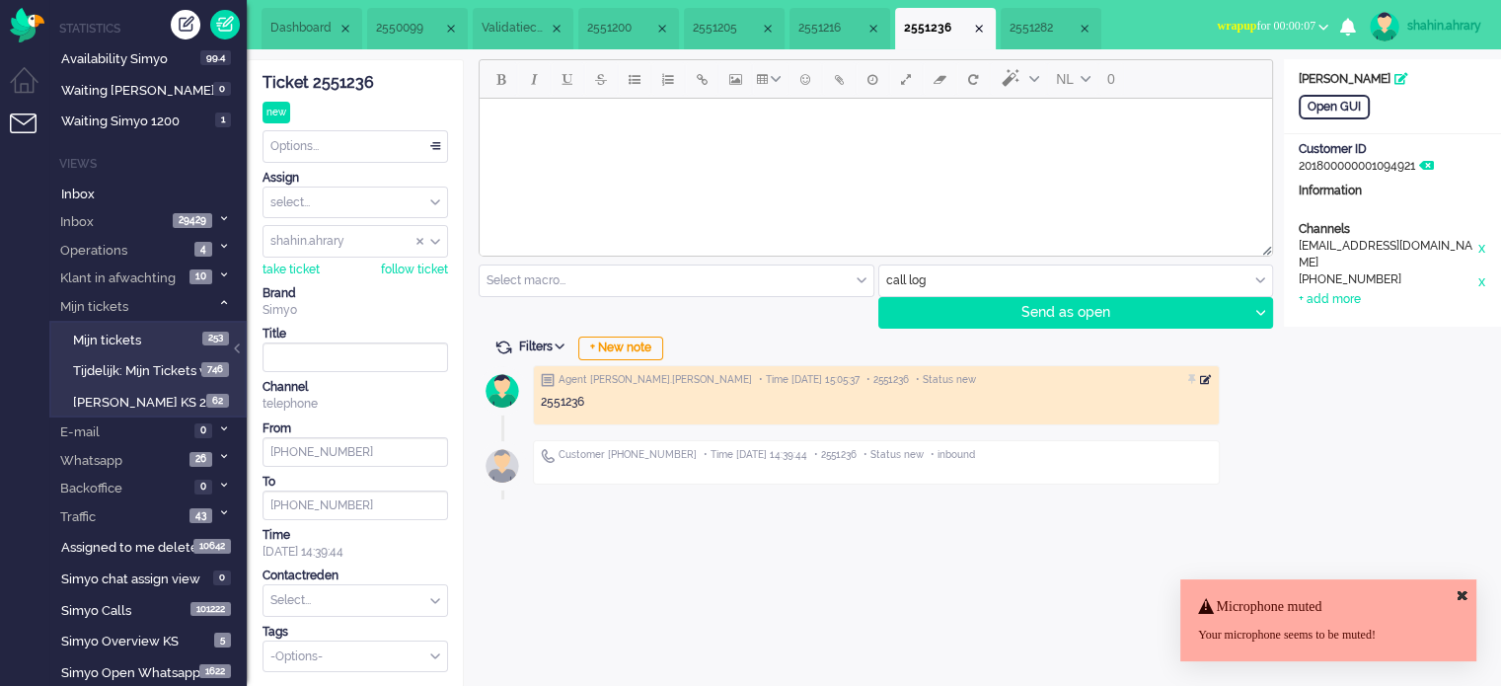
click at [1212, 381] on div at bounding box center [1206, 380] width 12 height 12
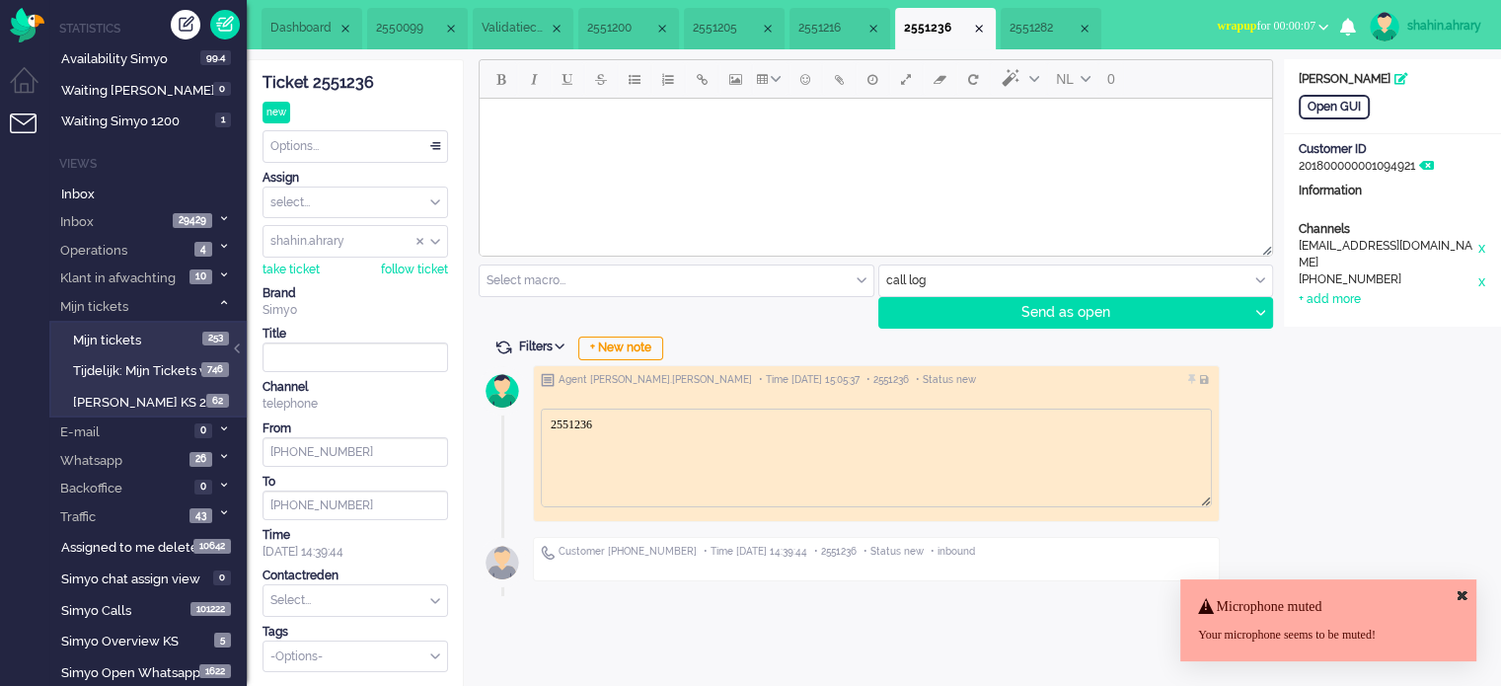
click at [638, 439] on html "2551236" at bounding box center [876, 424] width 669 height 31
click at [708, 419] on body "2551236" at bounding box center [876, 424] width 653 height 15
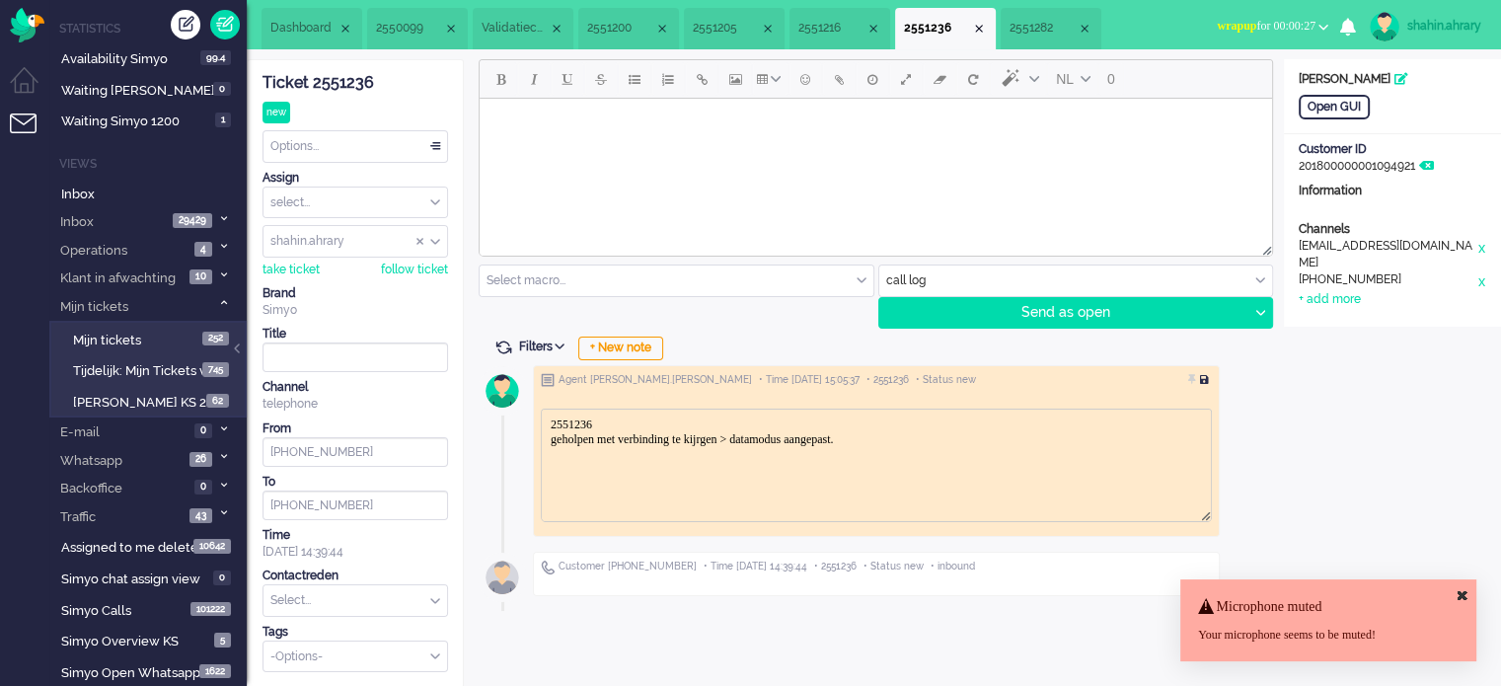
click at [1212, 374] on div at bounding box center [1206, 380] width 12 height 12
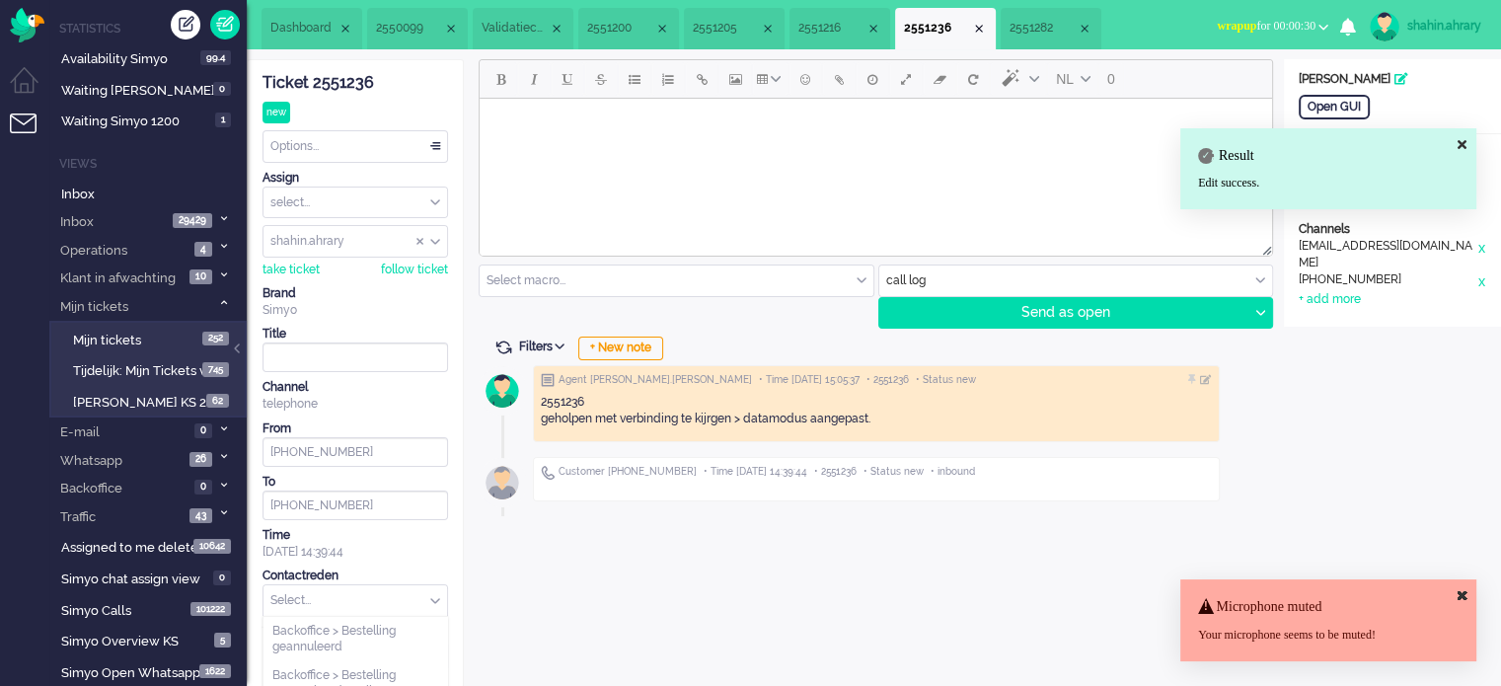
click at [291, 603] on input "text" at bounding box center [356, 600] width 184 height 31
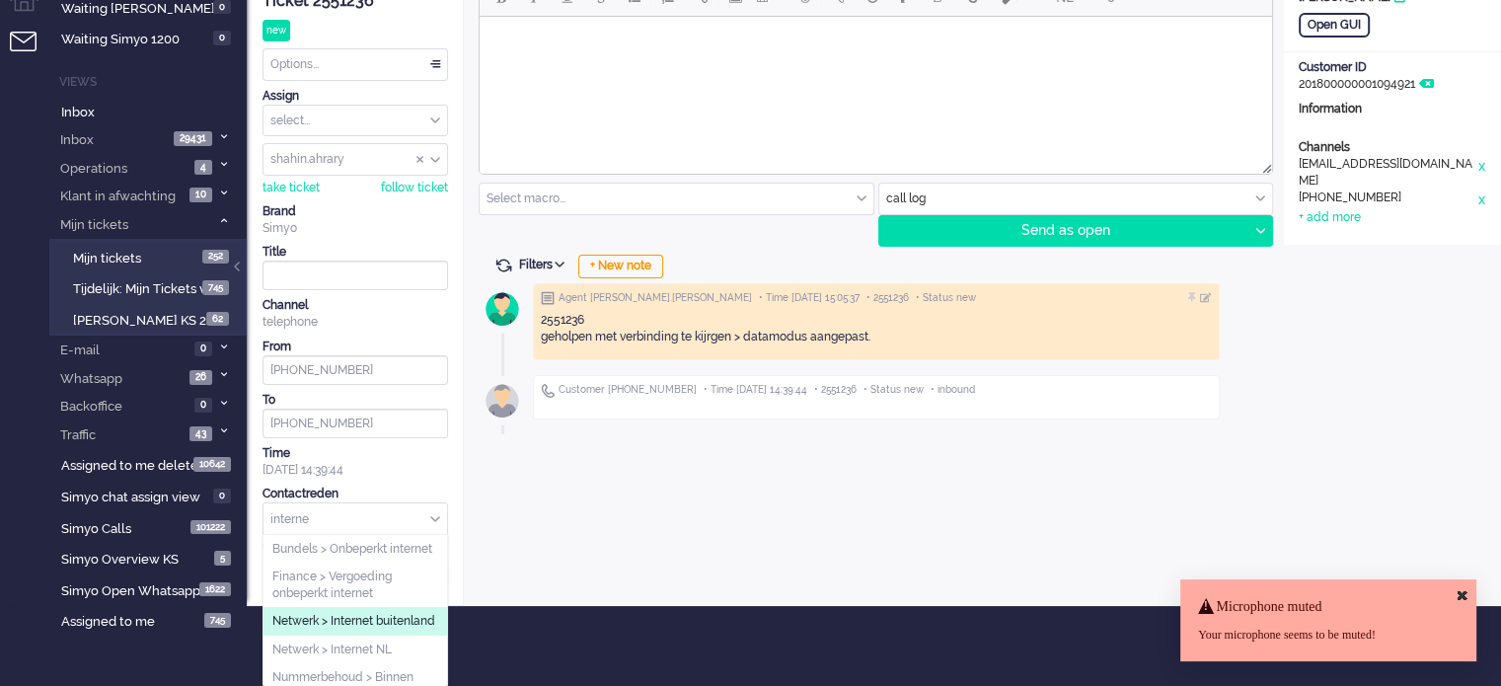
type input "interne"
click at [375, 630] on span "Netwerk > Internet buitenland" at bounding box center [353, 621] width 163 height 17
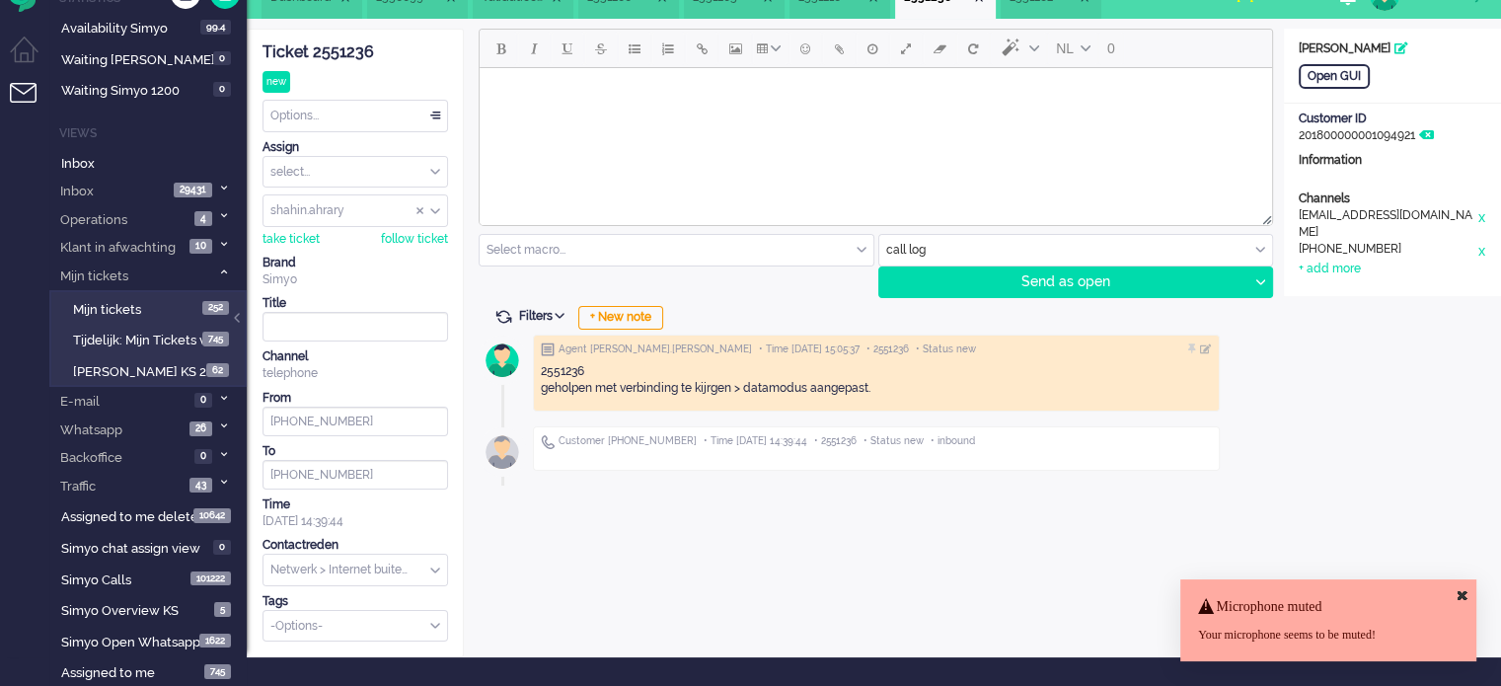
click at [363, 114] on div "Options..." at bounding box center [356, 116] width 184 height 31
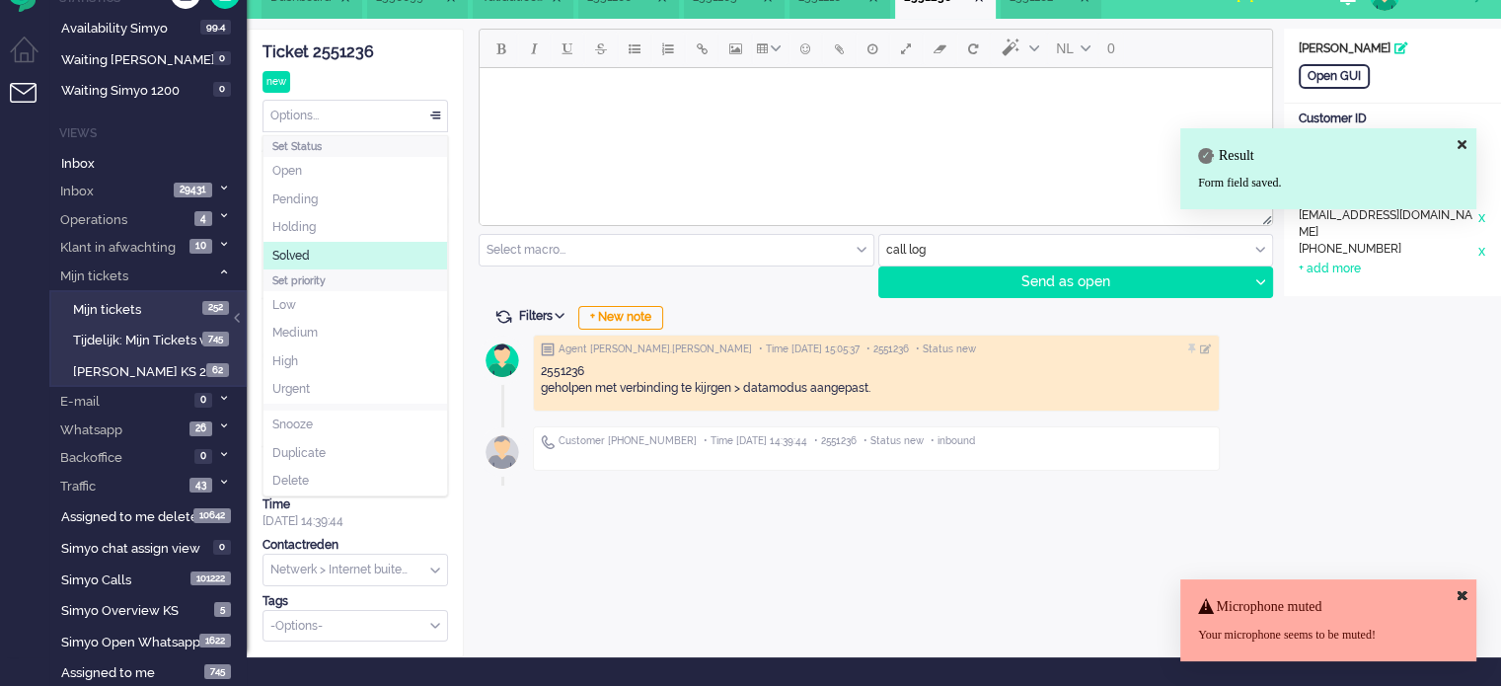
click at [359, 257] on li "Solved" at bounding box center [356, 256] width 184 height 29
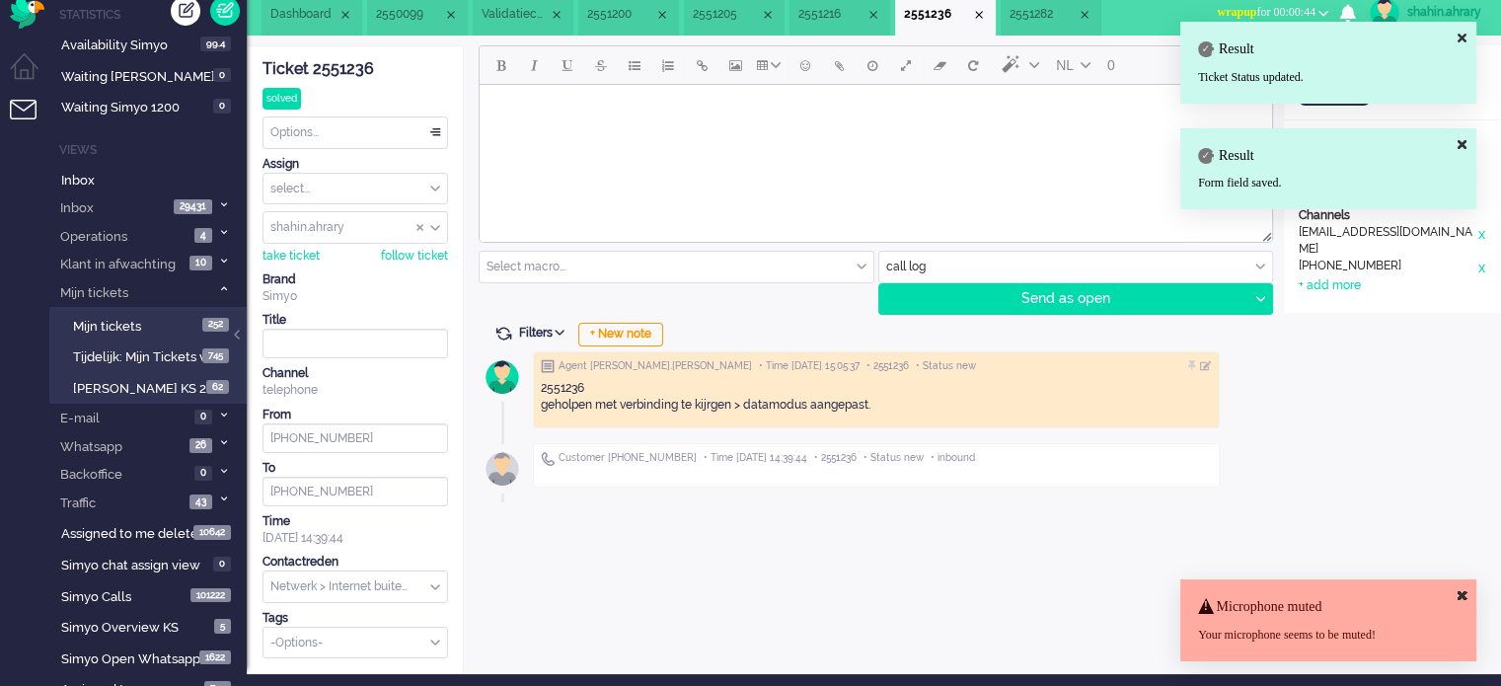
scroll to position [0, 0]
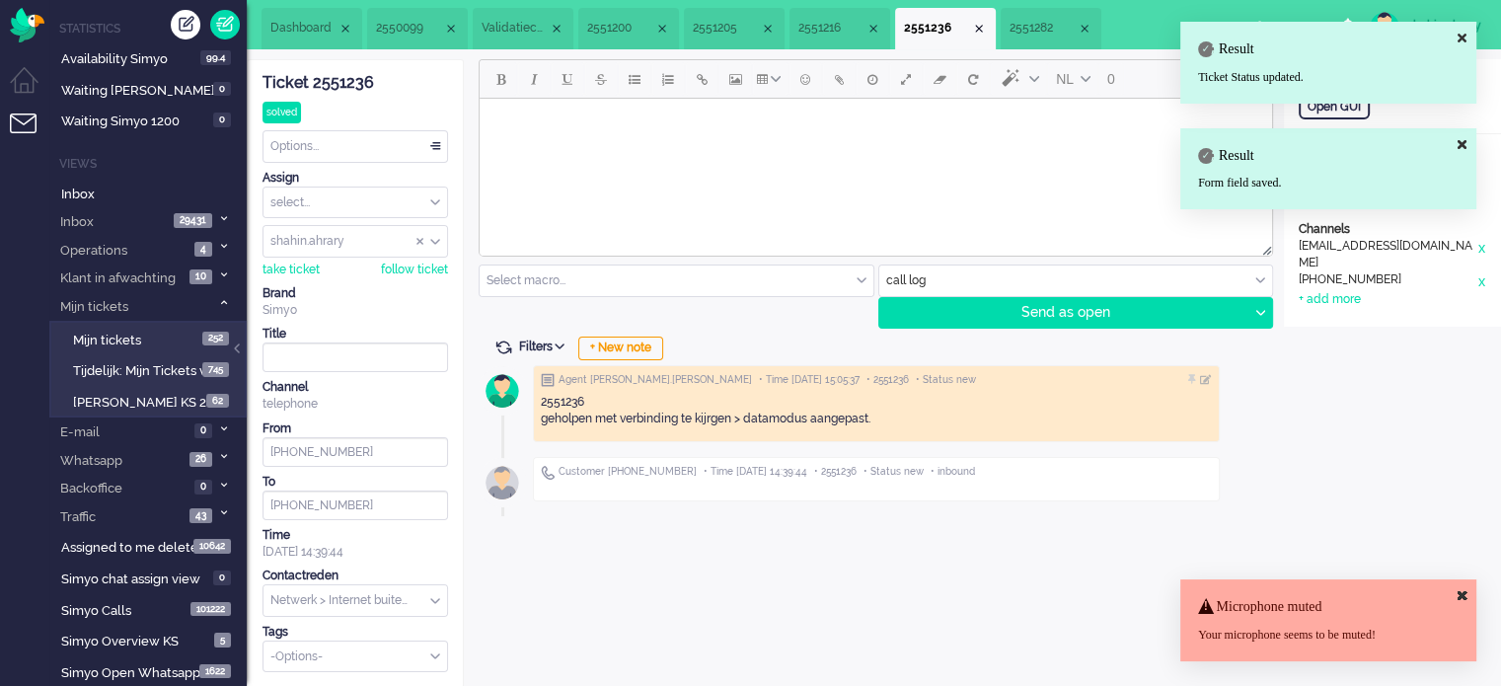
click at [1049, 28] on span "2551282" at bounding box center [1043, 28] width 67 height 17
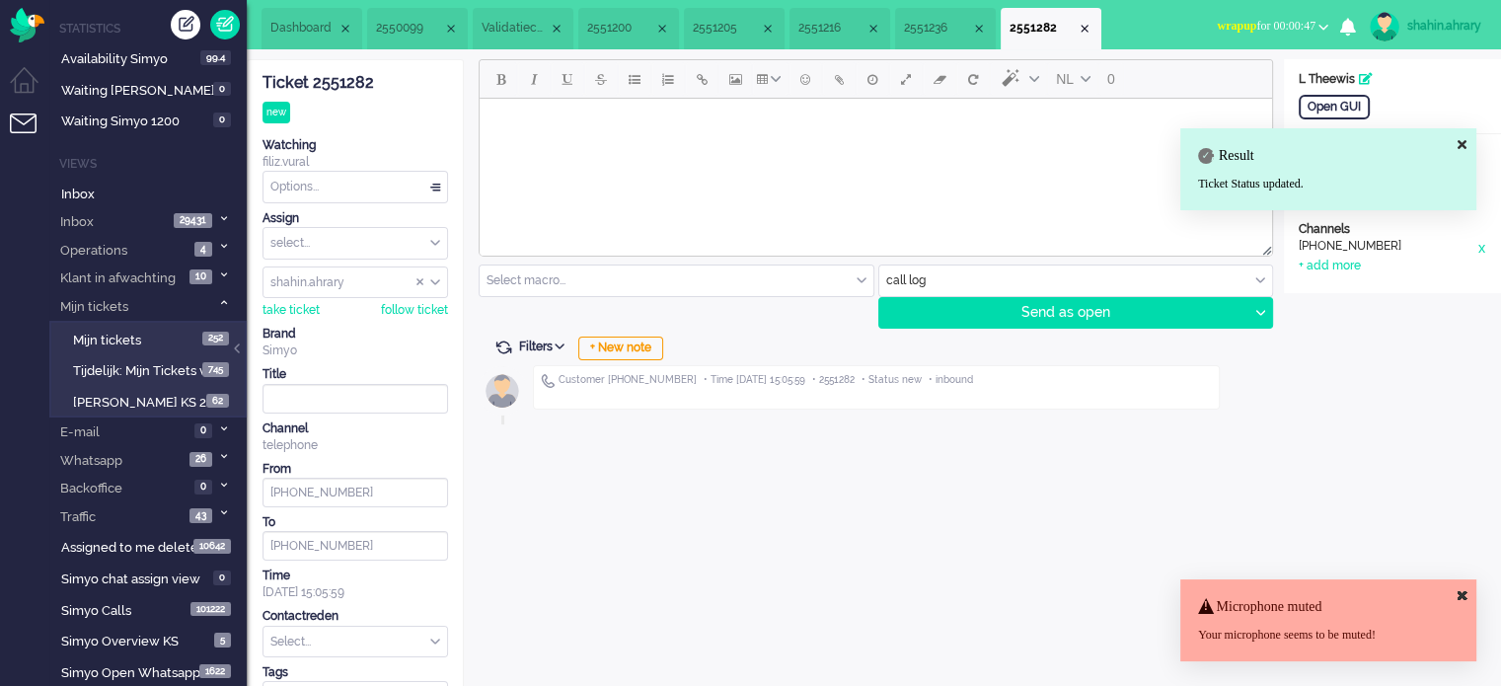
click at [351, 80] on div "Ticket 2551282" at bounding box center [356, 83] width 186 height 23
click at [351, 82] on div "Ticket 2551282" at bounding box center [356, 83] width 186 height 23
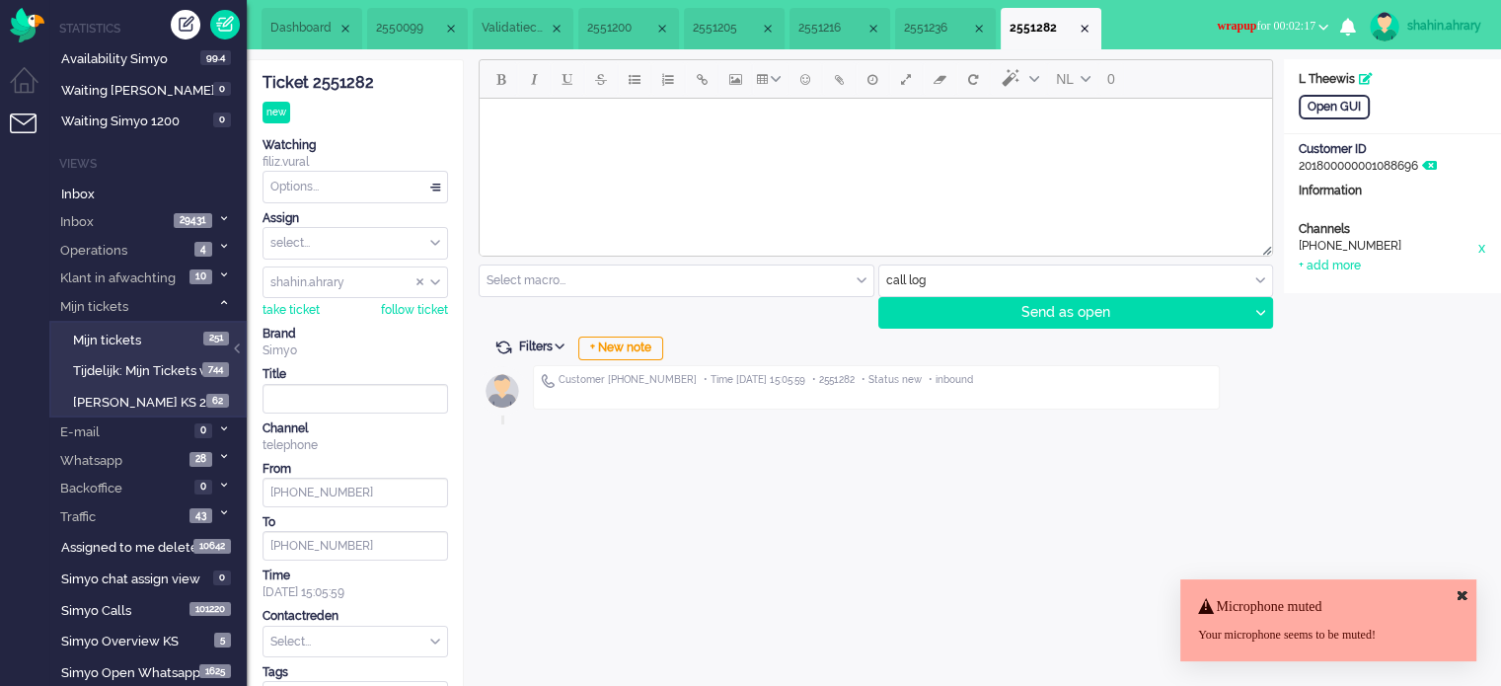
click at [1260, 36] on button "wrapup for 00:02:17" at bounding box center [1272, 26] width 135 height 29
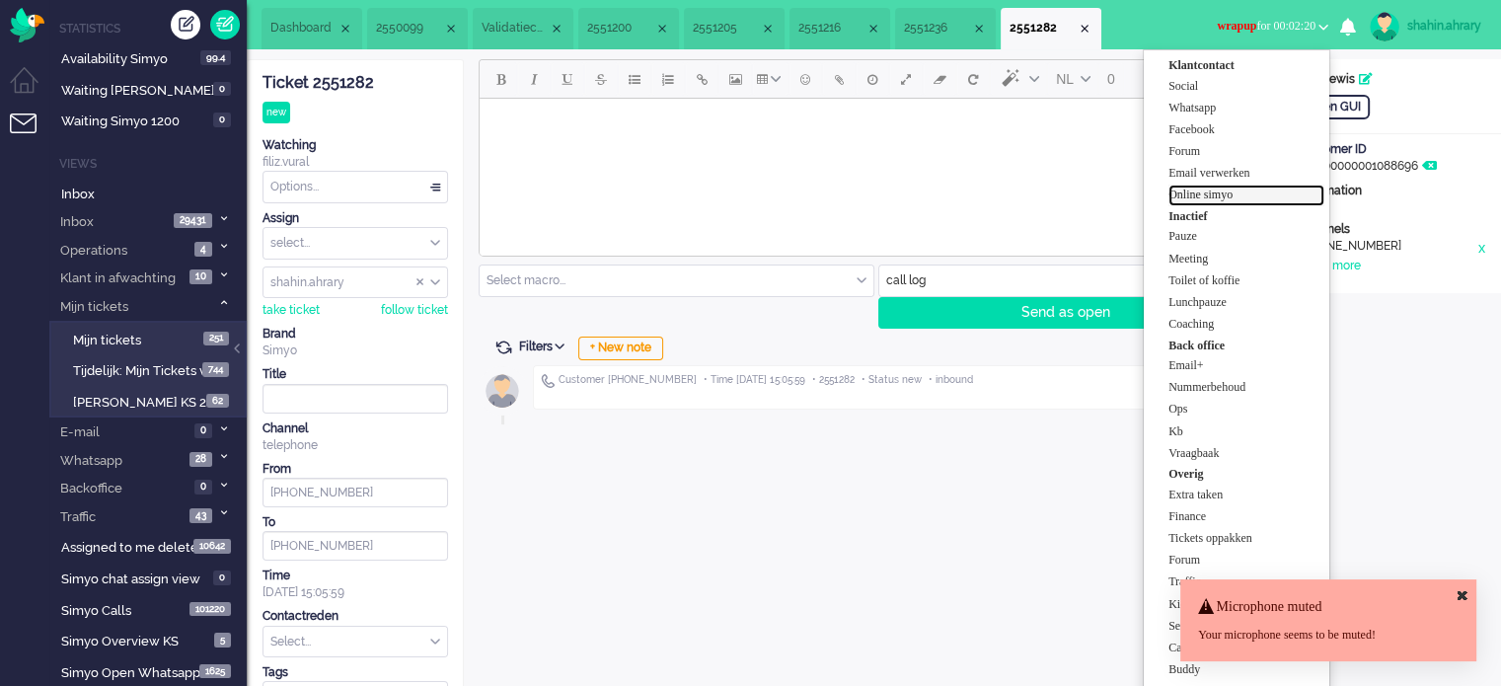
click at [1220, 193] on label "Online simyo" at bounding box center [1247, 195] width 156 height 17
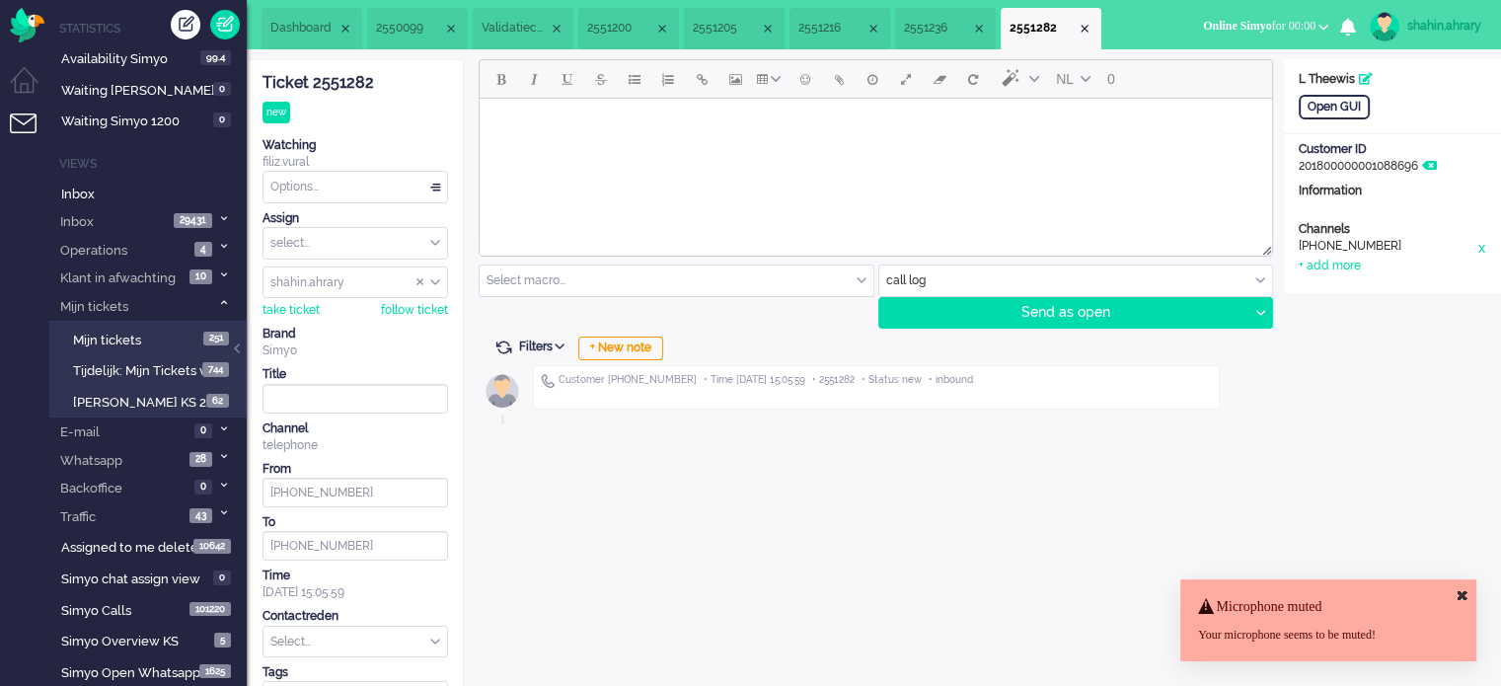
click at [1464, 17] on div "shahin.ahrary" at bounding box center [1444, 26] width 74 height 20
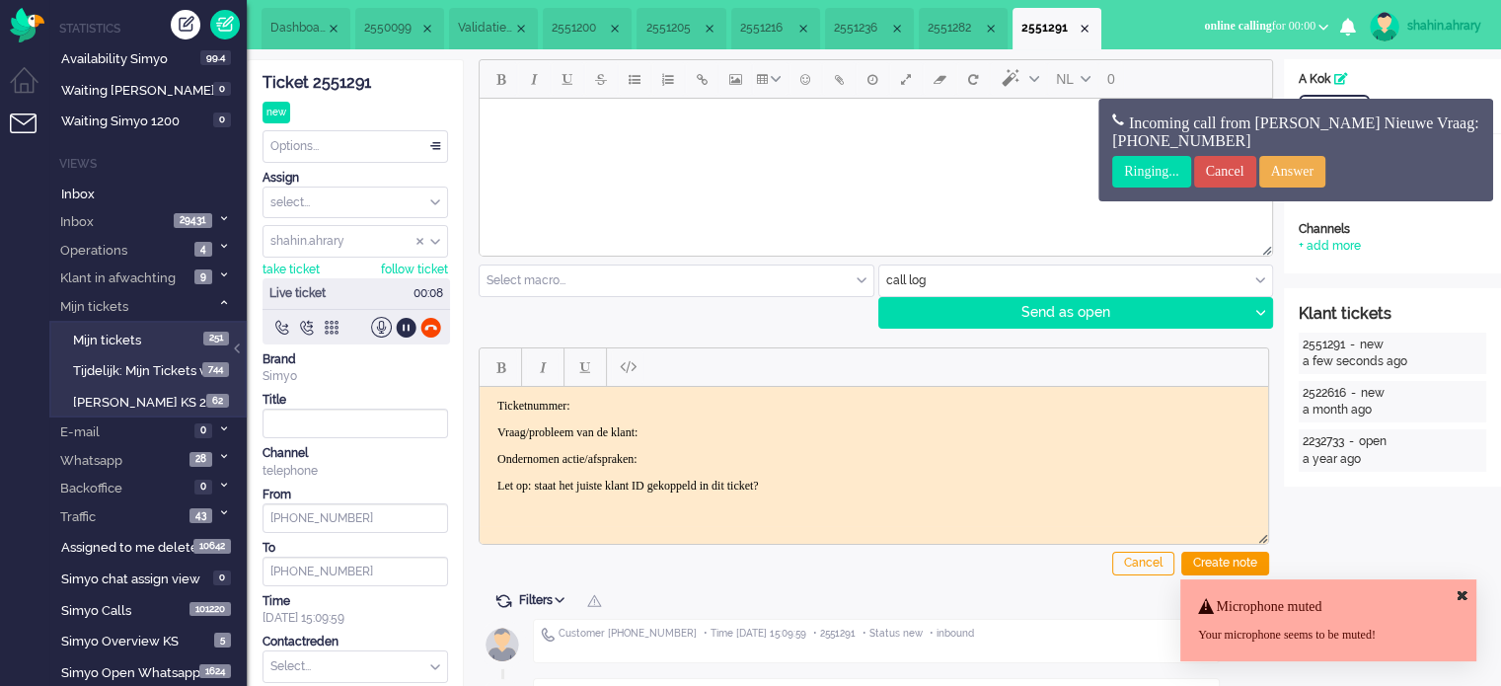
click at [1458, 591] on icon at bounding box center [1462, 595] width 9 height 13
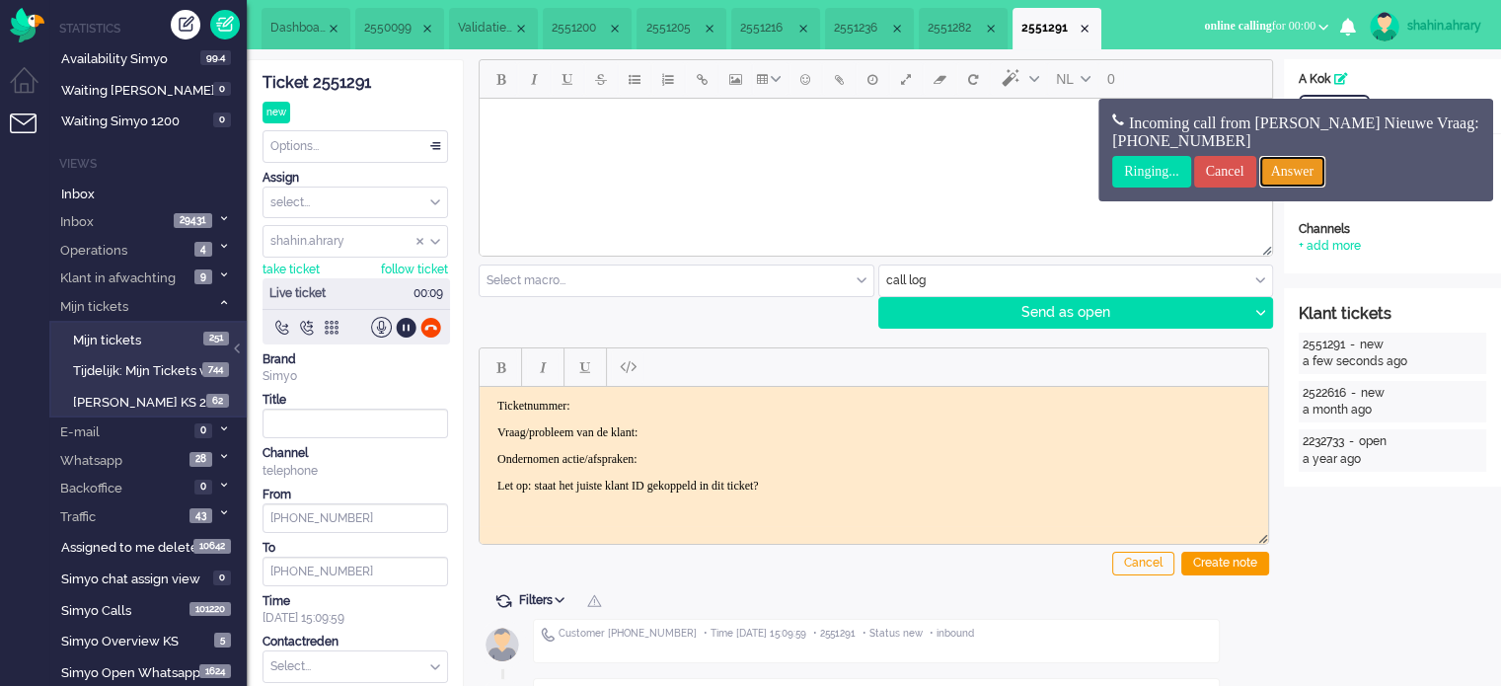
click at [1300, 177] on input "Answer" at bounding box center [1292, 172] width 67 height 32
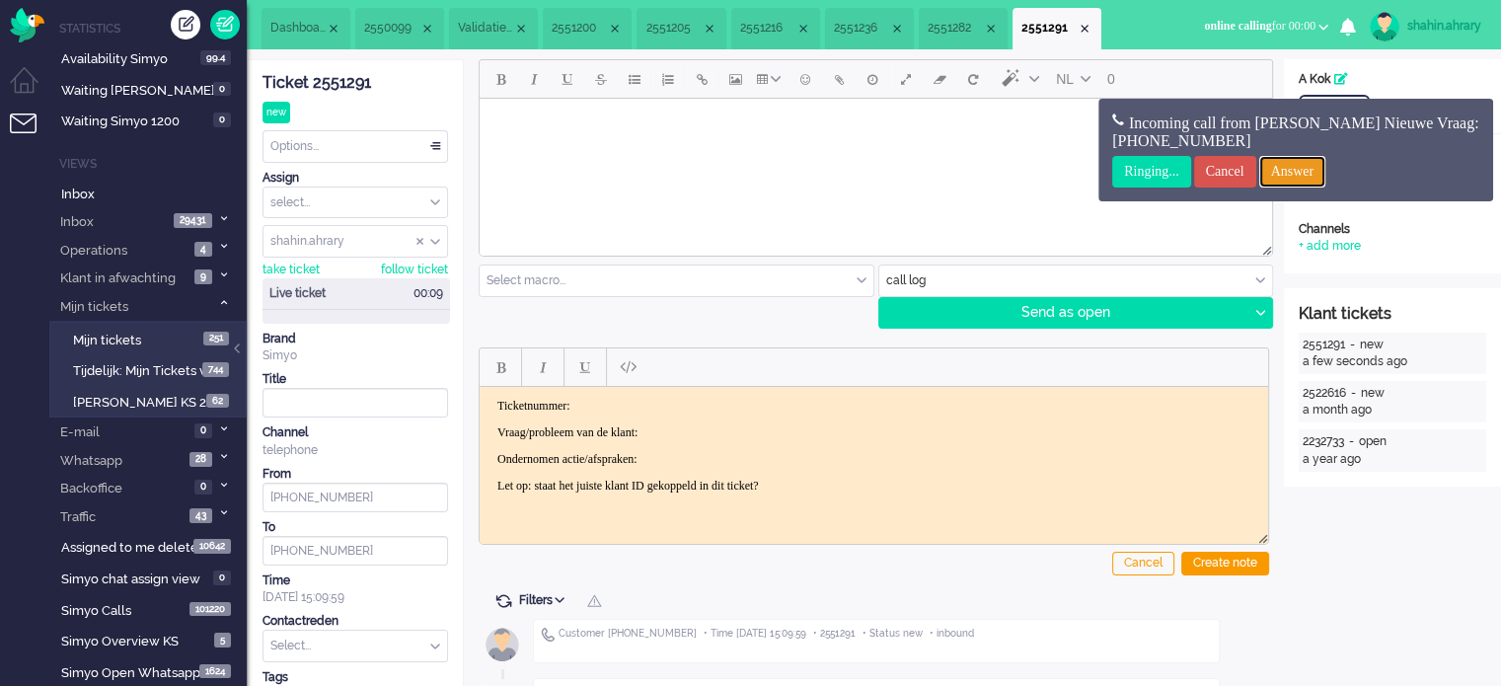
click at [1299, 177] on input "Answer" at bounding box center [1292, 172] width 67 height 32
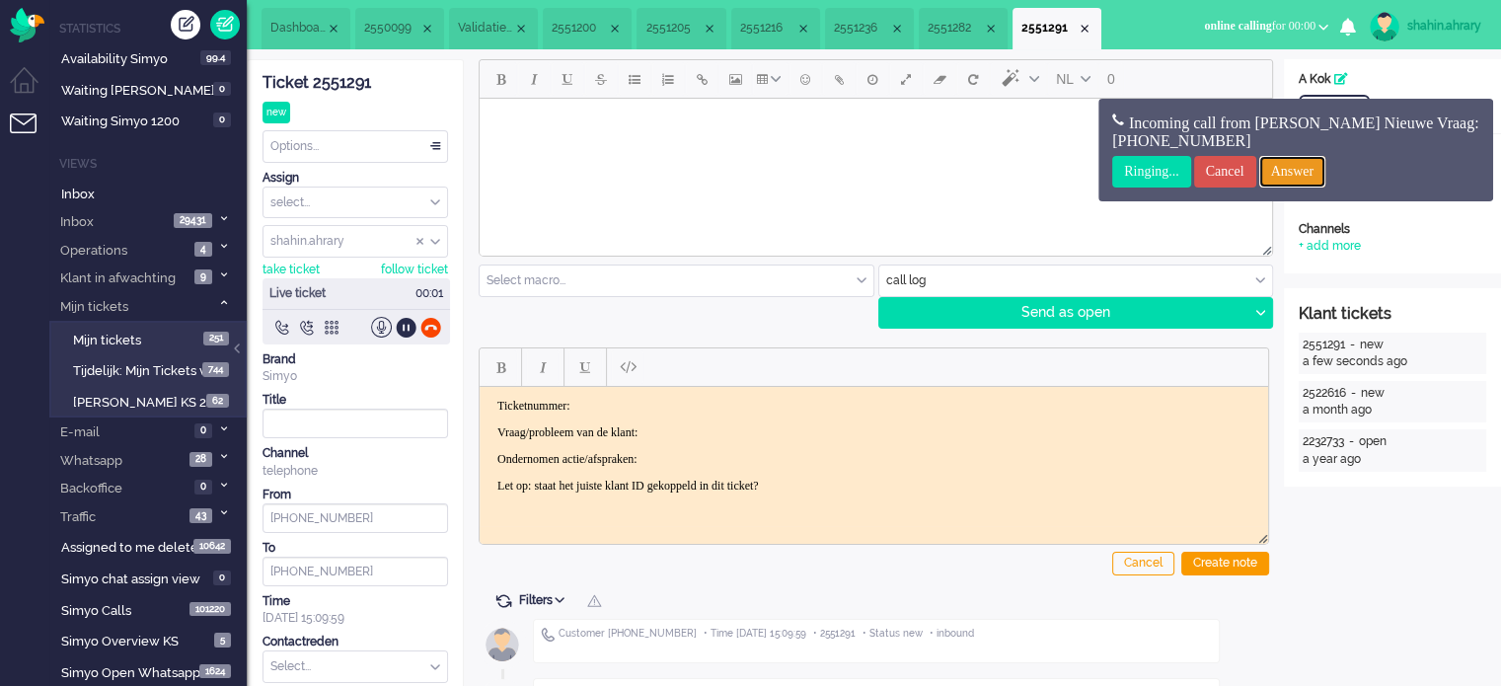
click at [1299, 176] on input "Answer" at bounding box center [1292, 172] width 67 height 32
click at [1299, 175] on input "Answer" at bounding box center [1292, 172] width 67 height 32
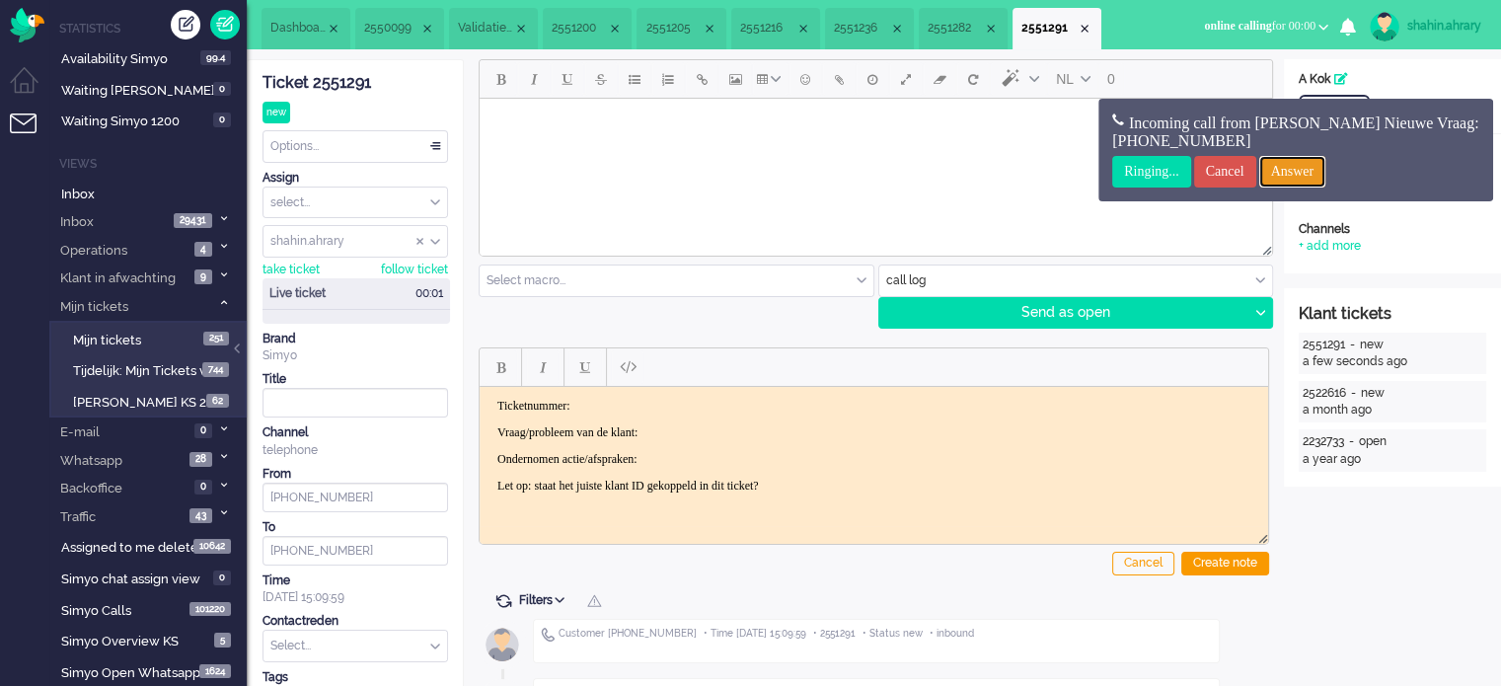
click at [1297, 174] on input "Answer" at bounding box center [1292, 172] width 67 height 32
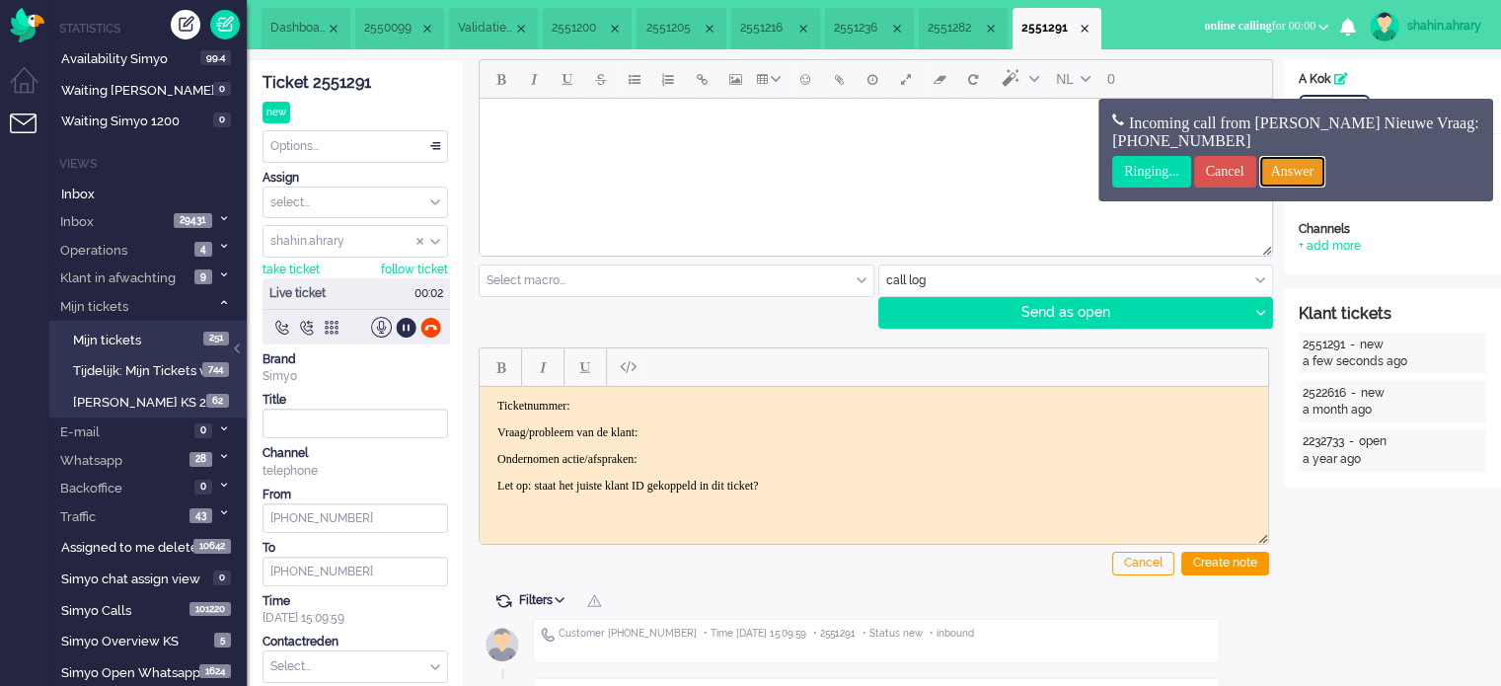
click at [1297, 164] on input "Answer" at bounding box center [1292, 172] width 67 height 32
click at [1297, 163] on input "Answer" at bounding box center [1292, 172] width 67 height 32
click at [1295, 162] on input "Answer" at bounding box center [1292, 172] width 67 height 32
click at [1294, 162] on input "Answer" at bounding box center [1292, 172] width 67 height 32
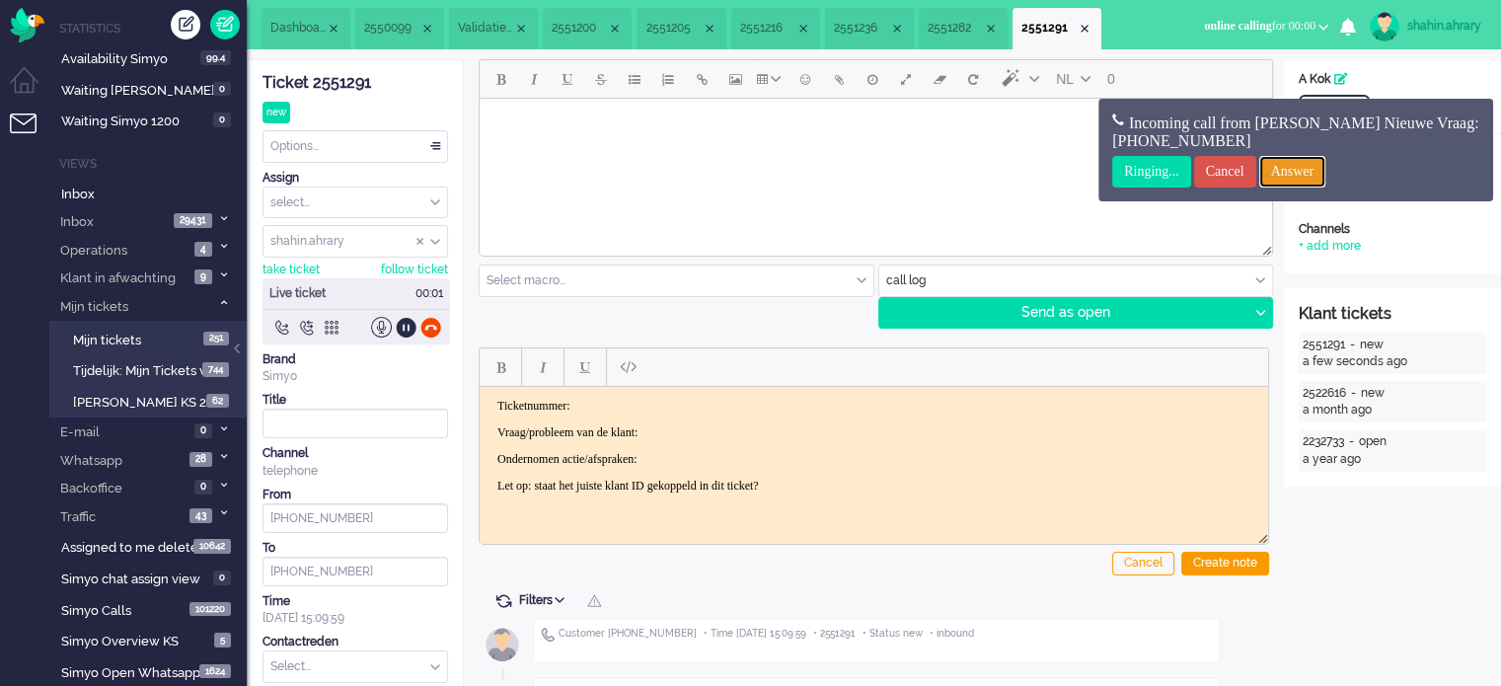
click at [1294, 162] on input "Answer" at bounding box center [1292, 172] width 67 height 32
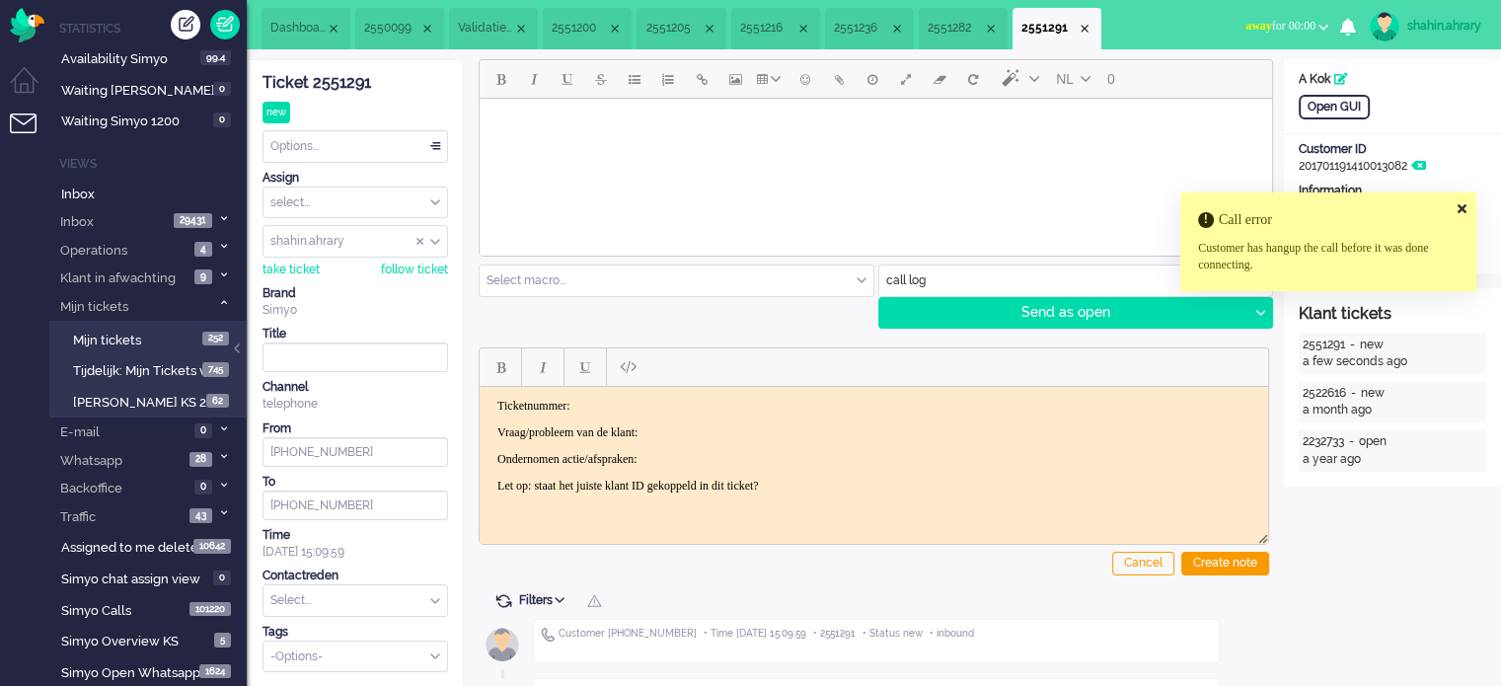
click at [354, 84] on div "Ticket 2551291" at bounding box center [356, 83] width 186 height 23
click at [352, 83] on div "Ticket 2551291" at bounding box center [356, 83] width 186 height 23
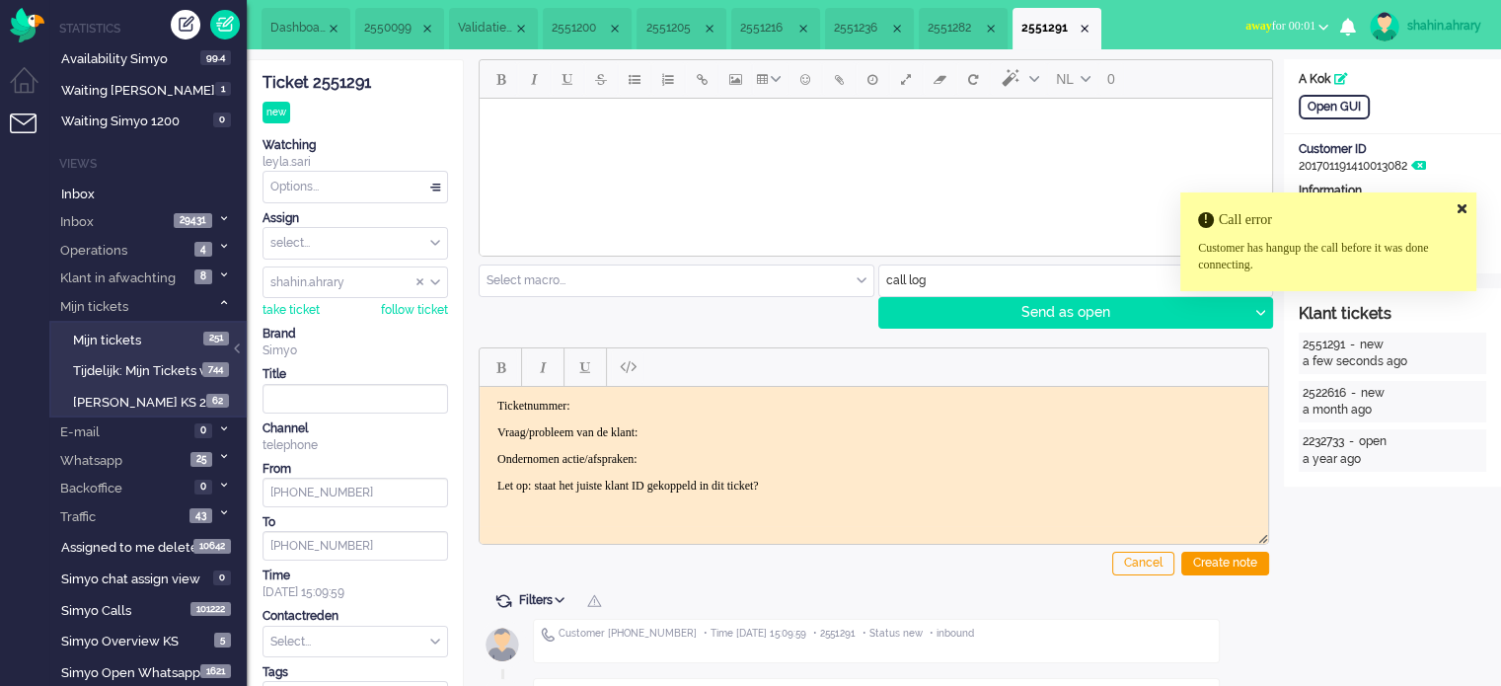
click at [1445, 36] on link "shahin.ahrary" at bounding box center [1423, 27] width 115 height 30
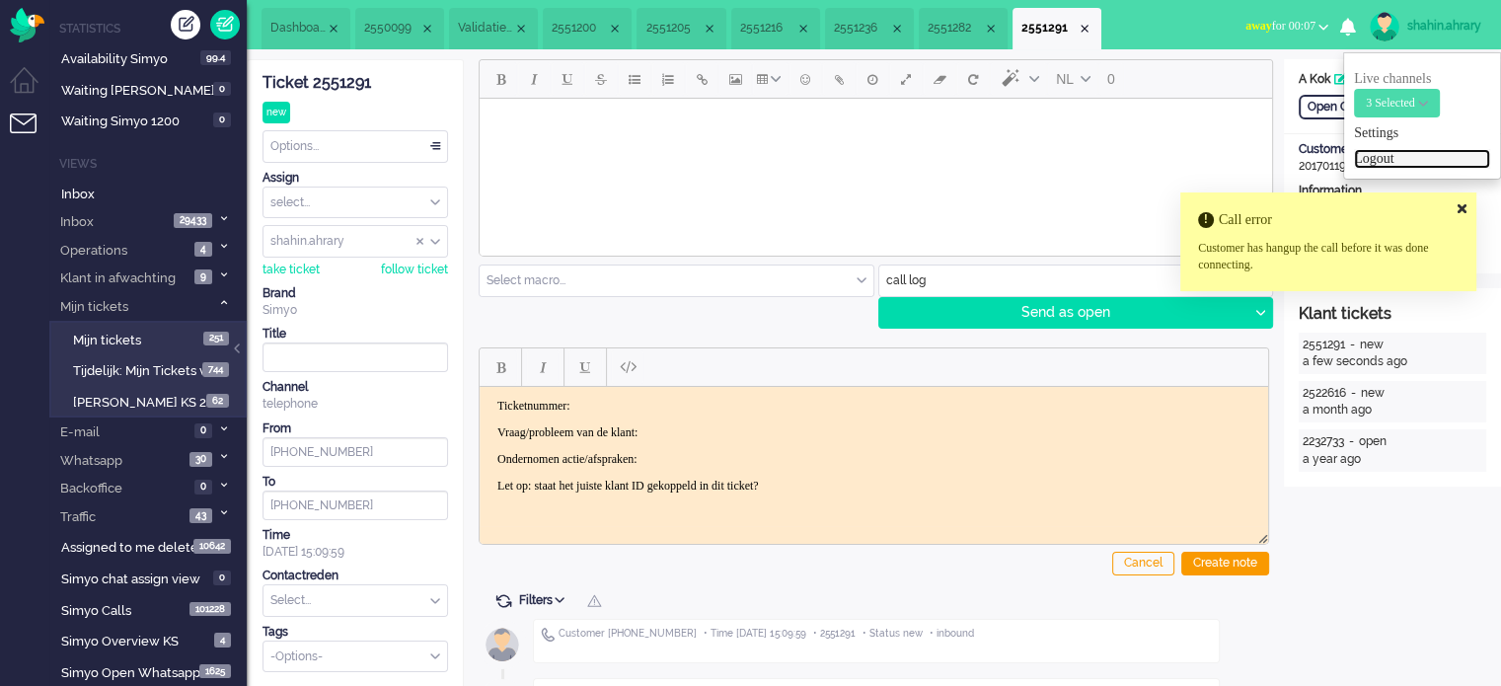
click at [1410, 153] on link "Logout" at bounding box center [1422, 159] width 136 height 20
